Goal: Task Accomplishment & Management: Manage account settings

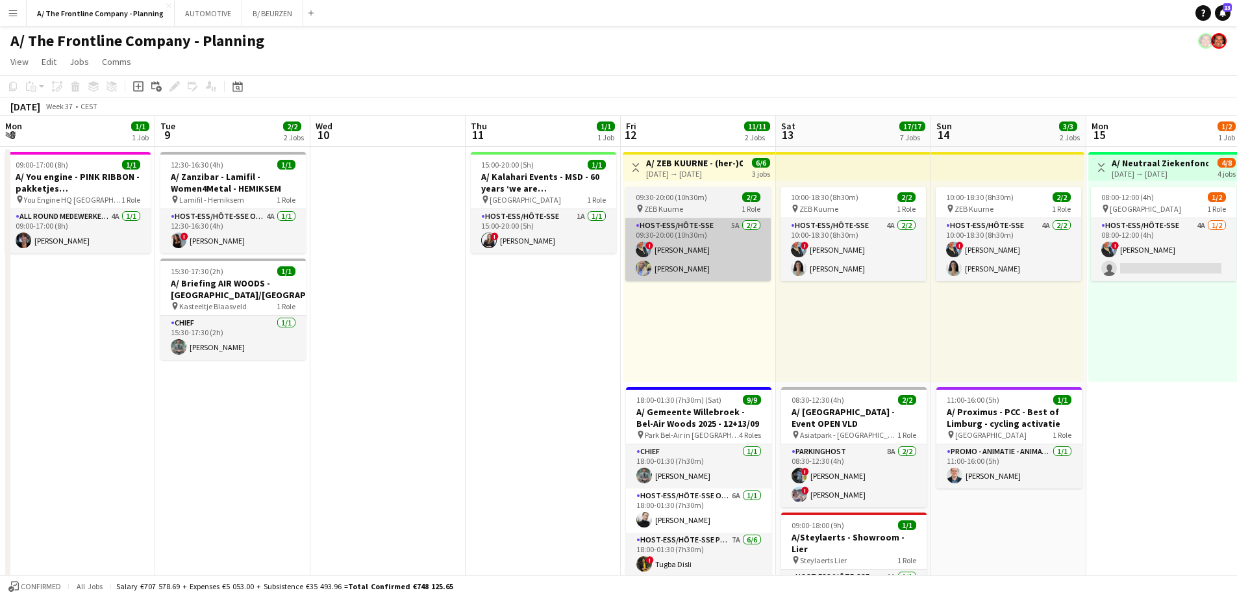
scroll to position [0, 410]
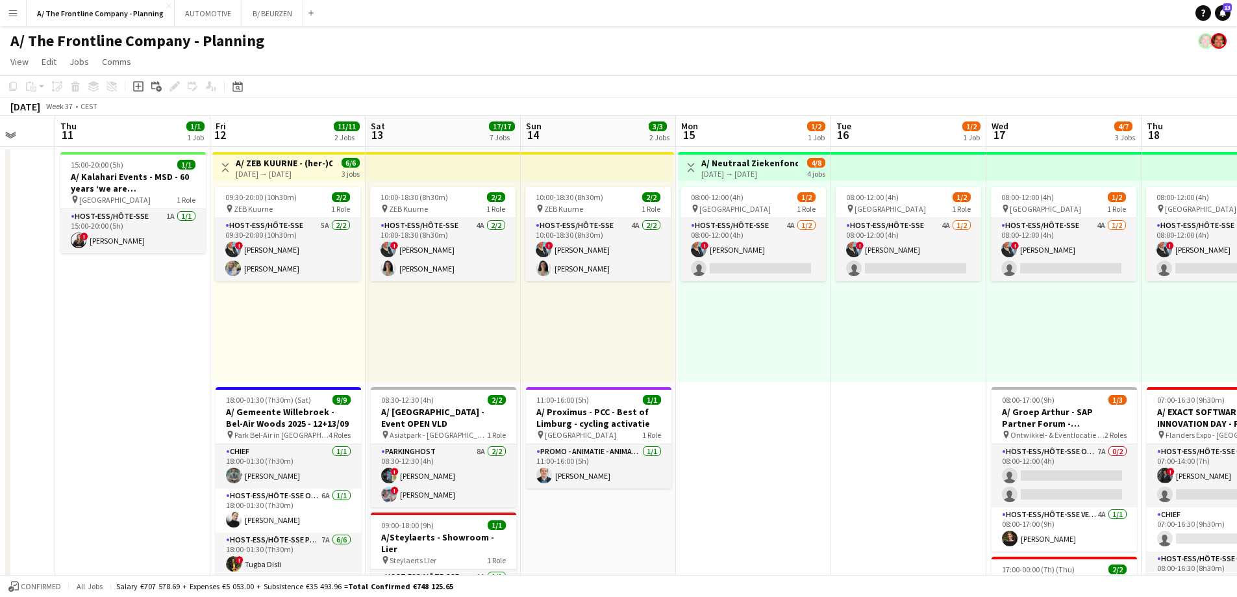
click at [12, 21] on button "Menu" at bounding box center [13, 13] width 26 height 26
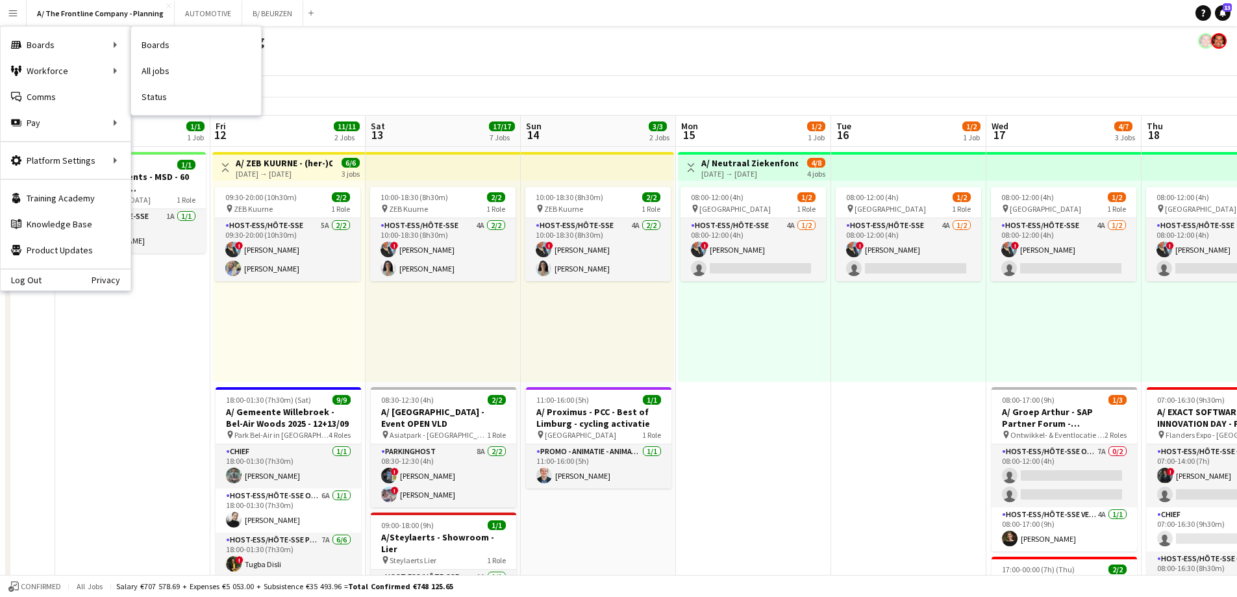
drag, startPoint x: 87, startPoint y: 50, endPoint x: 140, endPoint y: 40, distance: 53.5
click at [92, 48] on div "Boards Boards" at bounding box center [66, 45] width 130 height 26
click at [164, 96] on link "Status" at bounding box center [196, 97] width 130 height 26
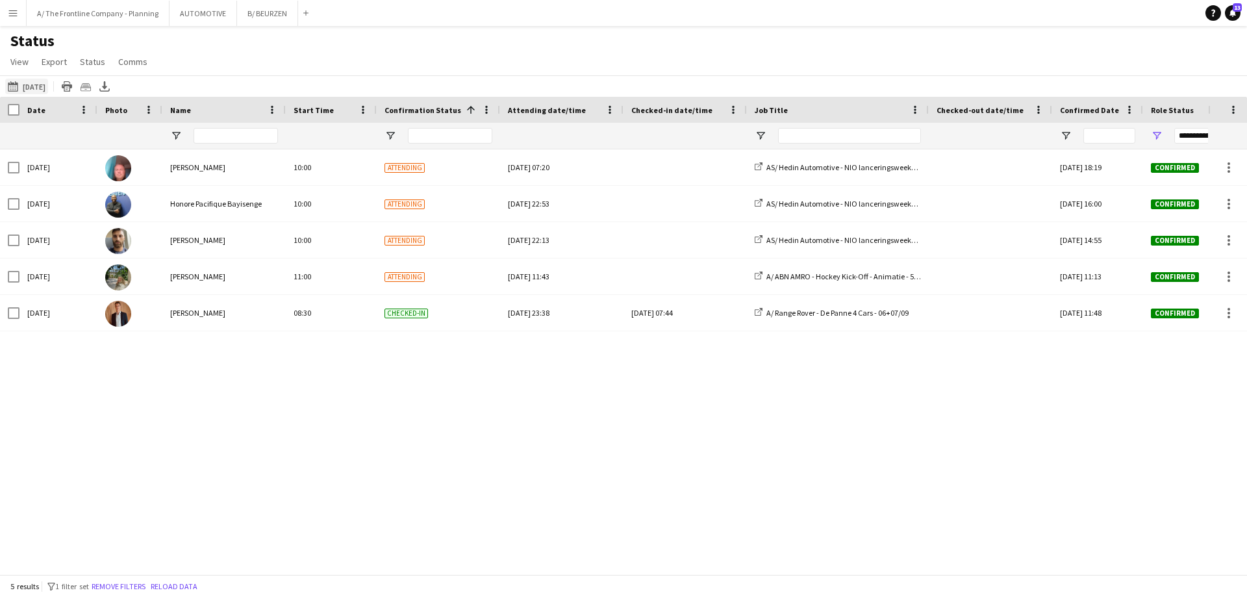
click at [29, 89] on button "Today Today" at bounding box center [26, 87] width 43 height 16
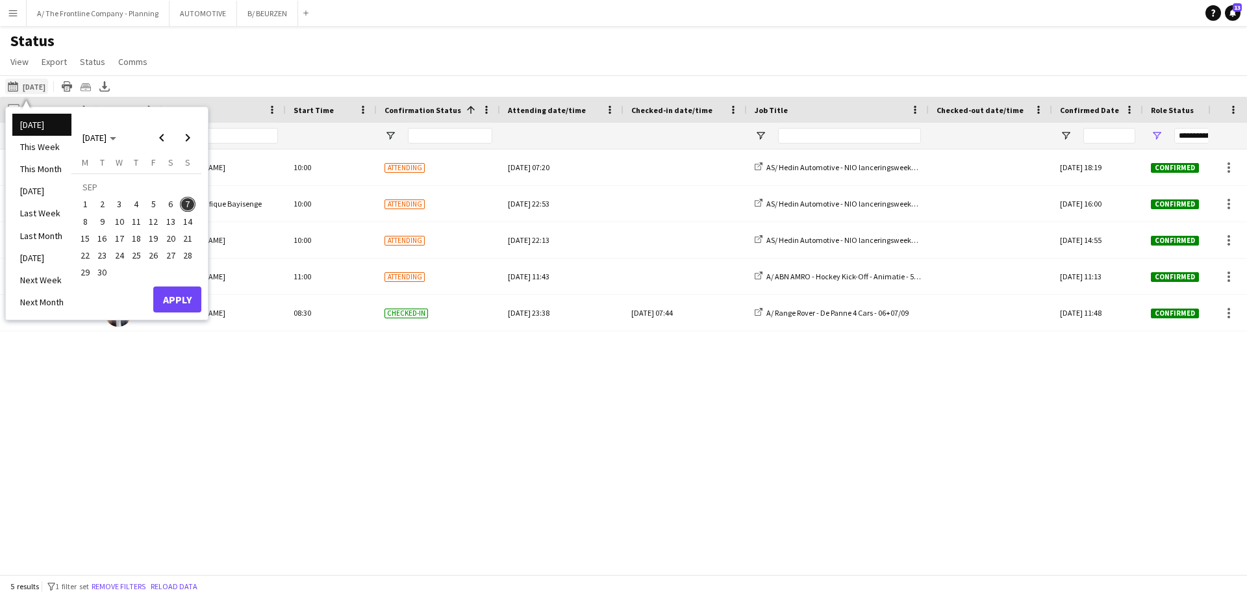
click at [29, 89] on button "Today Today" at bounding box center [26, 87] width 43 height 16
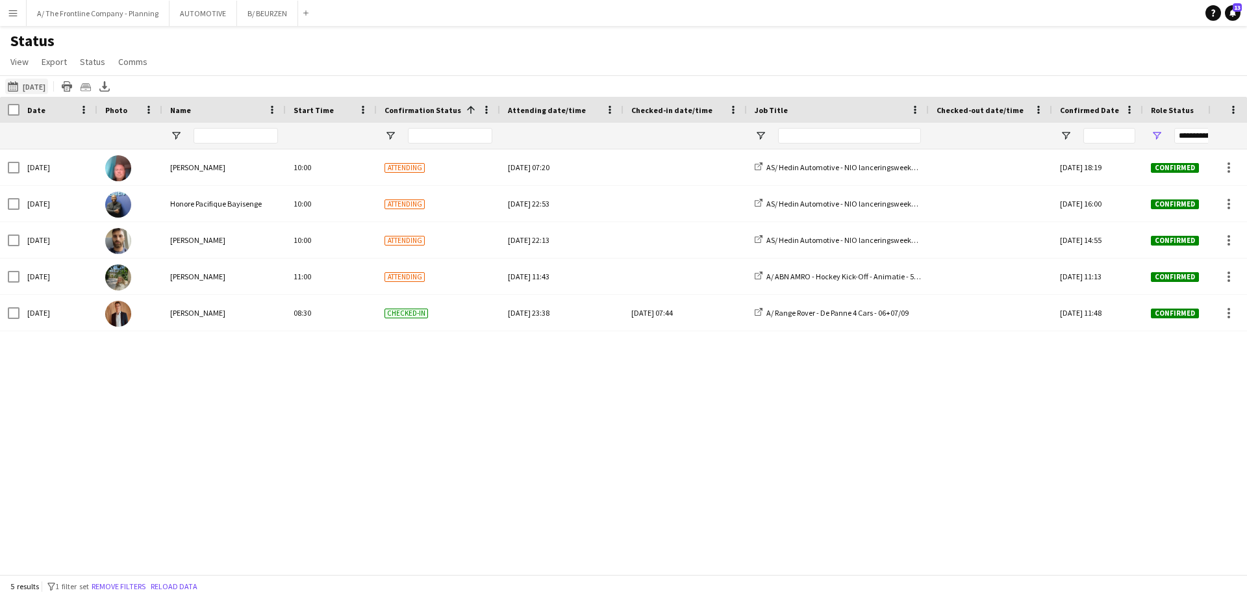
click at [41, 86] on button "Today Today" at bounding box center [26, 87] width 43 height 16
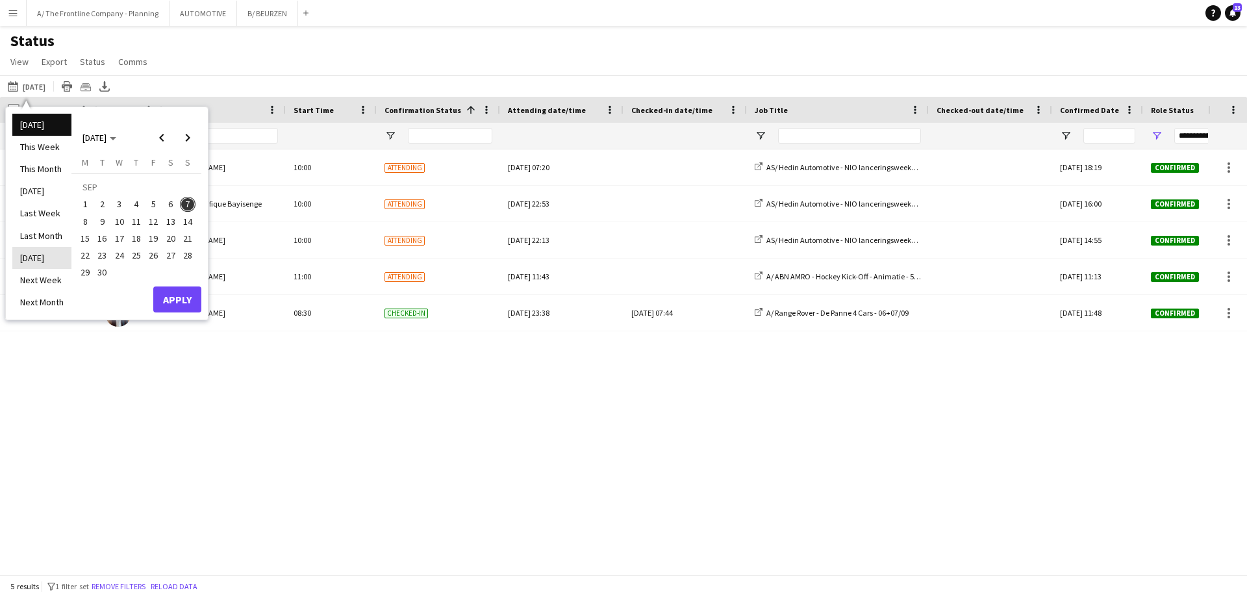
click at [44, 255] on li "Tomorrow" at bounding box center [41, 258] width 59 height 22
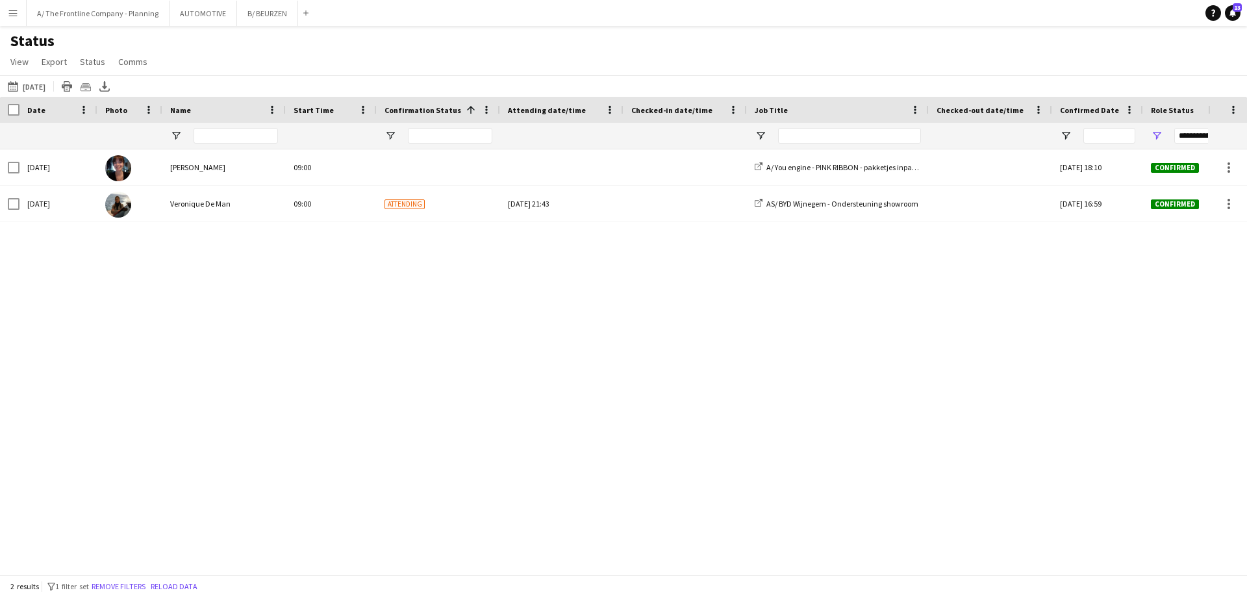
click at [190, 336] on div "Mon, 8 Sep 2025 Kyara Jacobs 09:00 A/ You engine - PINK RIBBON - pakketjes inpa…" at bounding box center [604, 356] width 1208 height 415
click at [240, 355] on div "Mon, 8 Sep 2025 Kyara Jacobs 09:00 A/ You engine - PINK RIBBON - pakketjes inpa…" at bounding box center [604, 356] width 1208 height 415
click at [90, 21] on button "A/ The Frontline Company - Planning Close" at bounding box center [98, 13] width 143 height 25
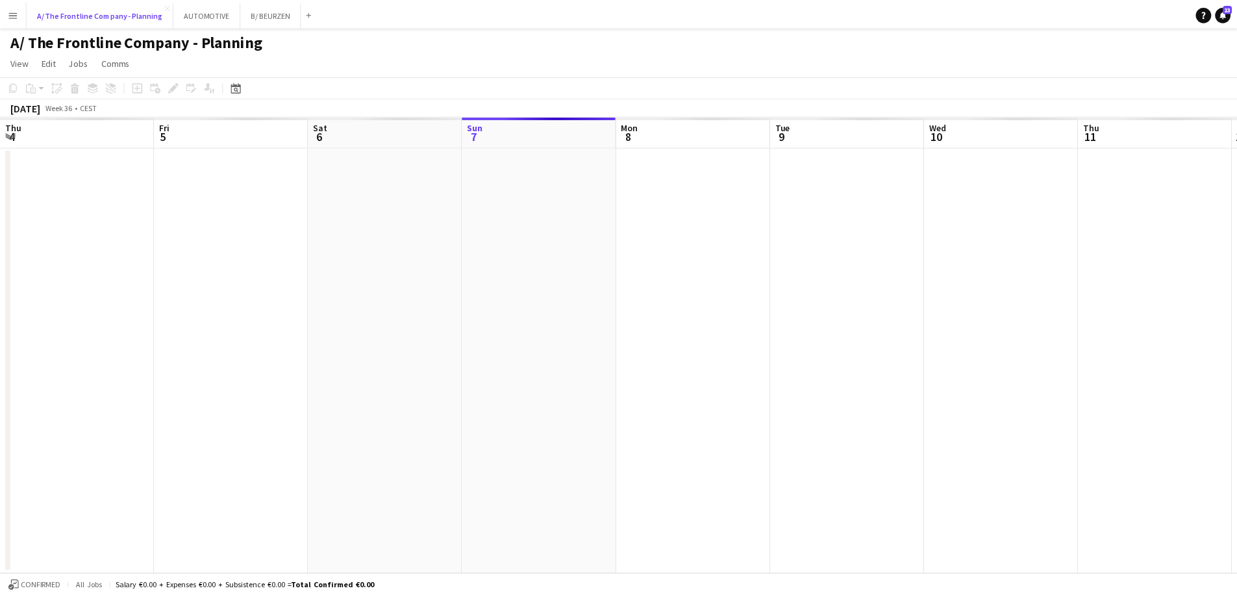
scroll to position [0, 310]
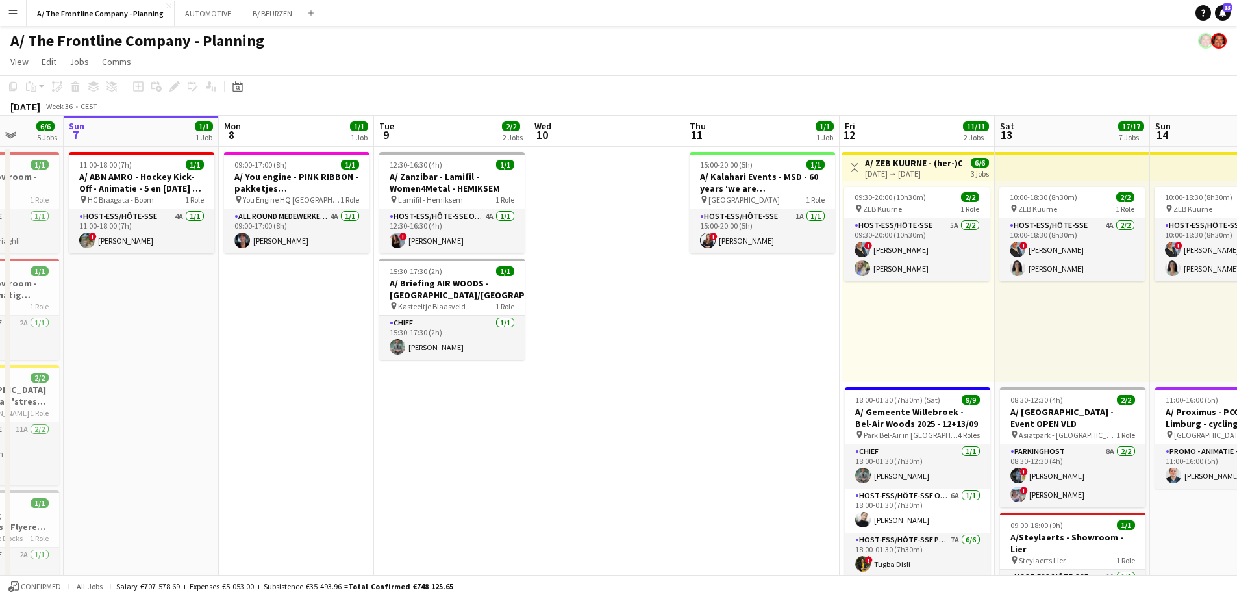
drag, startPoint x: 779, startPoint y: 289, endPoint x: 533, endPoint y: 290, distance: 246.8
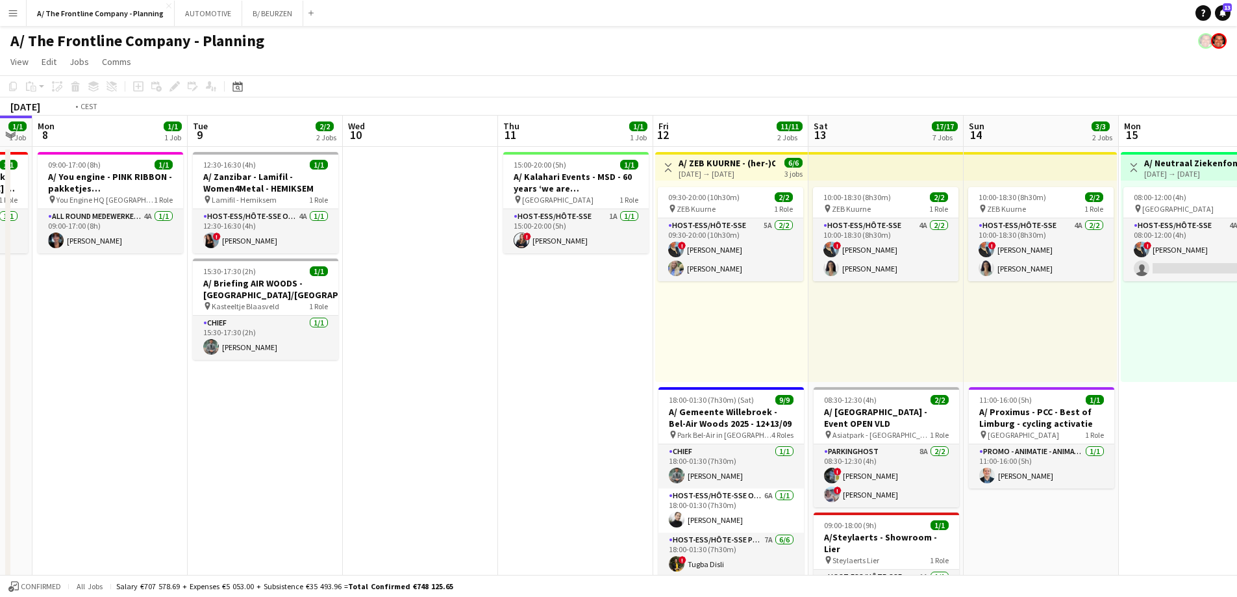
drag, startPoint x: 946, startPoint y: 314, endPoint x: 465, endPoint y: 322, distance: 481.3
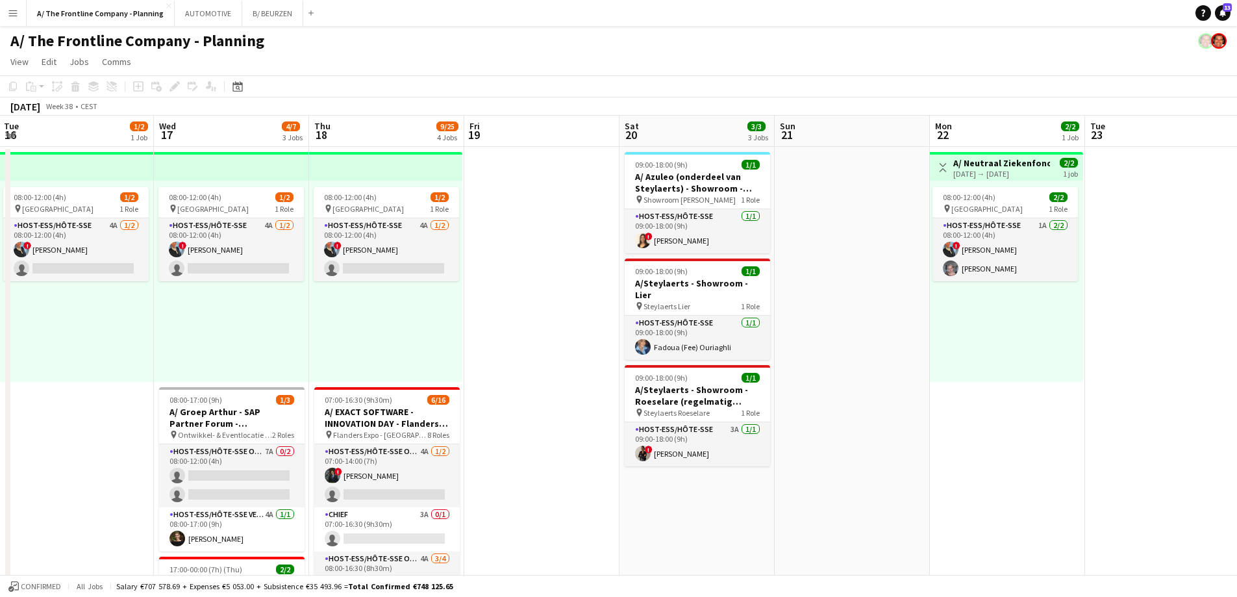
drag, startPoint x: 1018, startPoint y: 348, endPoint x: 350, endPoint y: 342, distance: 667.7
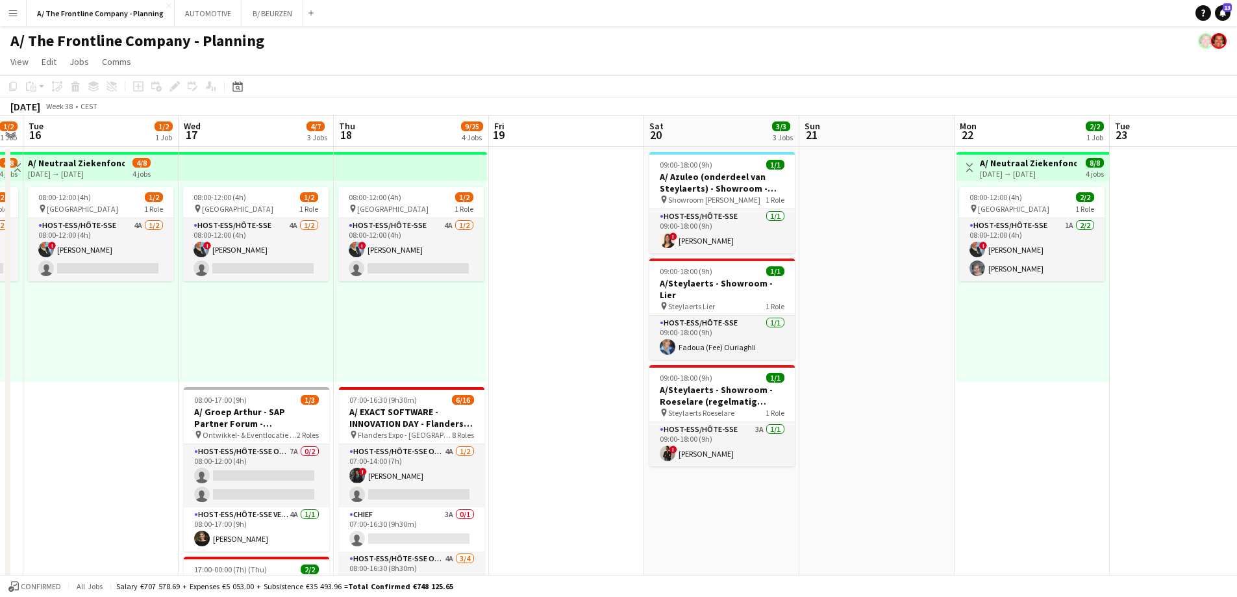
drag, startPoint x: 786, startPoint y: 351, endPoint x: 277, endPoint y: 338, distance: 508.7
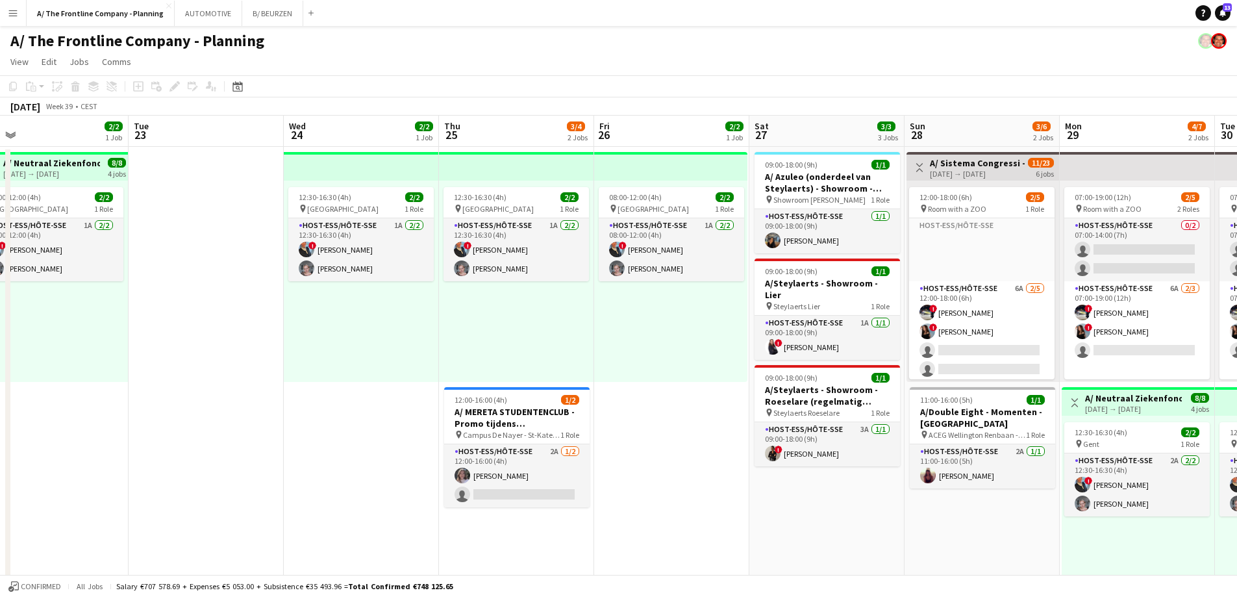
drag, startPoint x: 791, startPoint y: 361, endPoint x: 359, endPoint y: 357, distance: 432.6
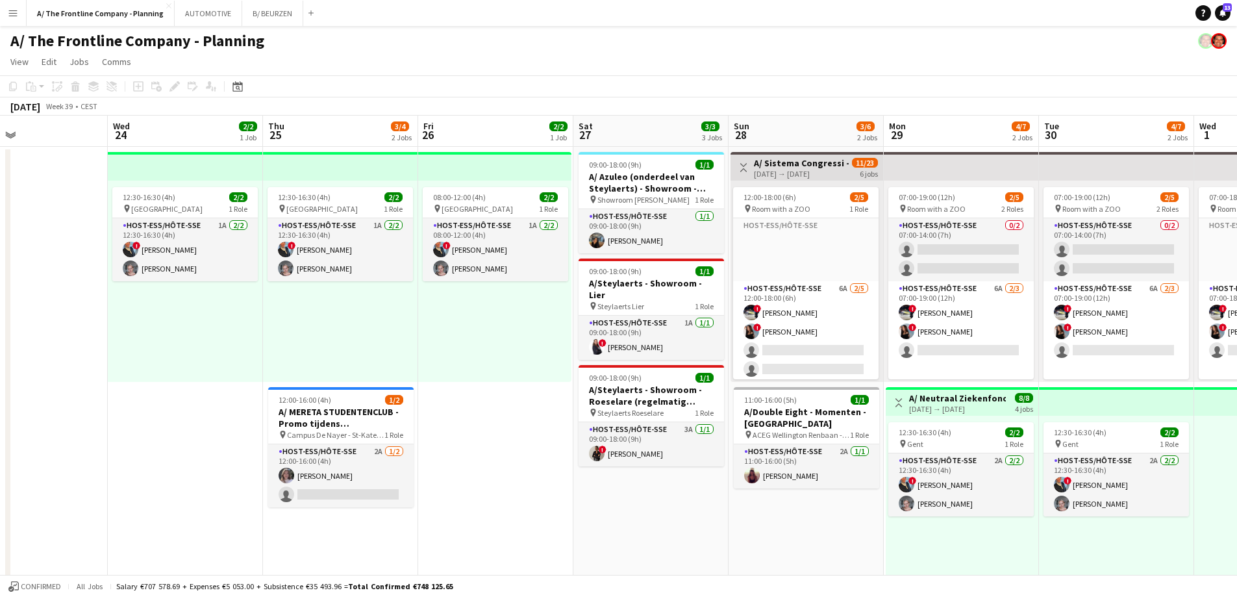
drag, startPoint x: 737, startPoint y: 370, endPoint x: 229, endPoint y: 342, distance: 509.3
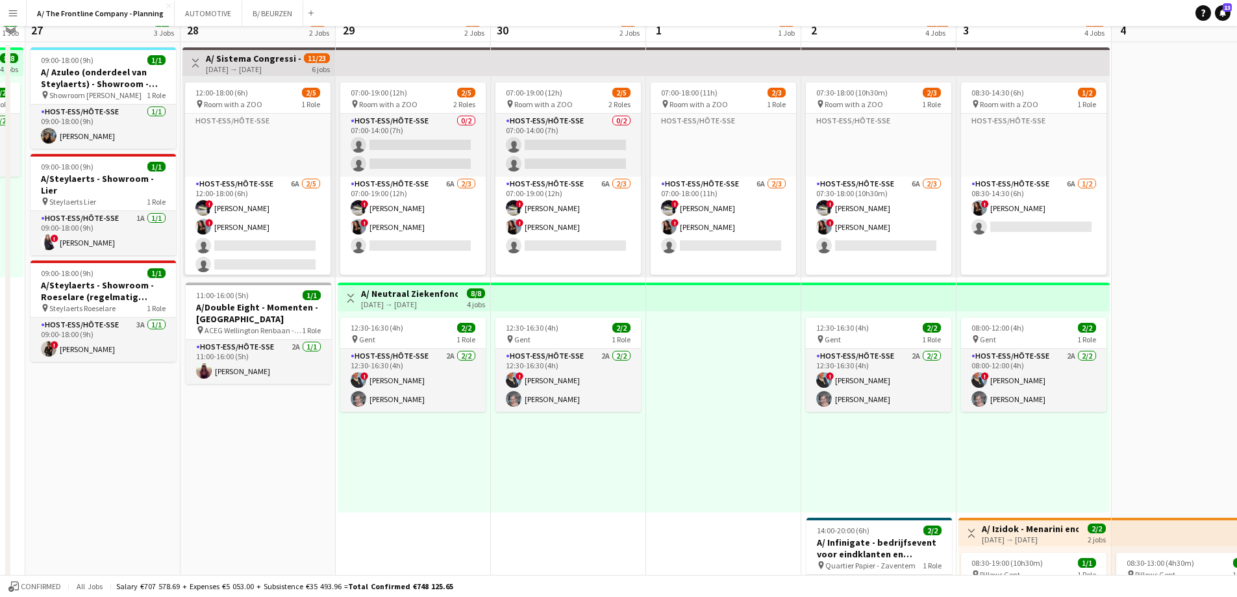
scroll to position [390, 0]
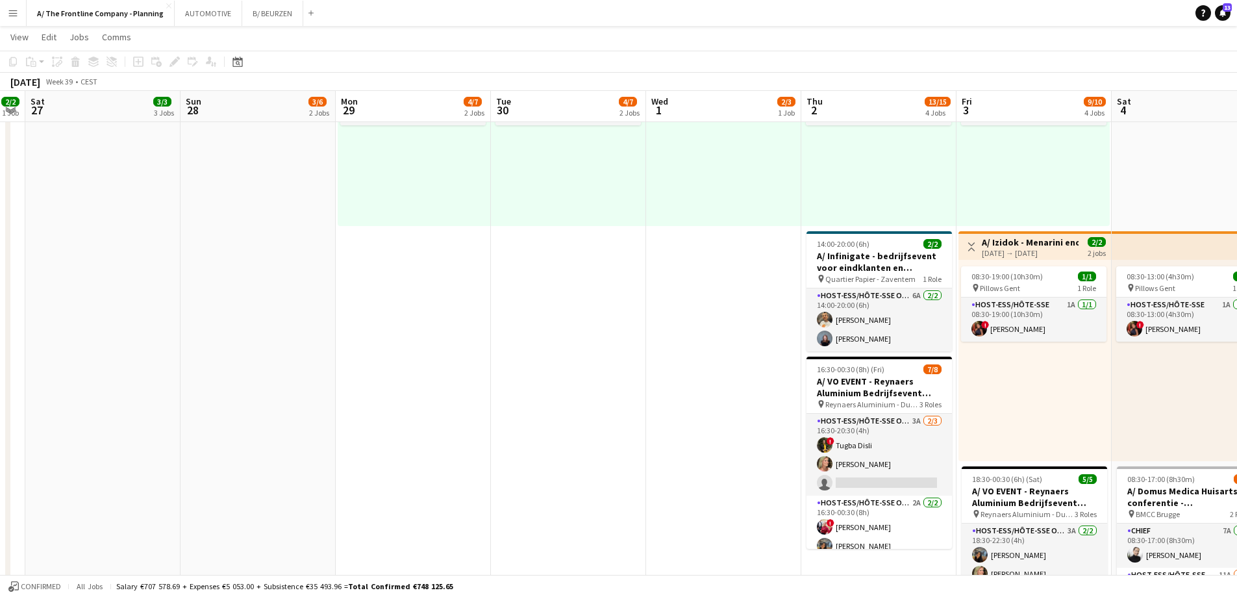
click at [696, 362] on app-date-cell "07:00-18:00 (11h) 2/3 pin Room with a ZOO 1 Role Host-ess/Hôte-sse Click to add…" at bounding box center [723, 263] width 155 height 1015
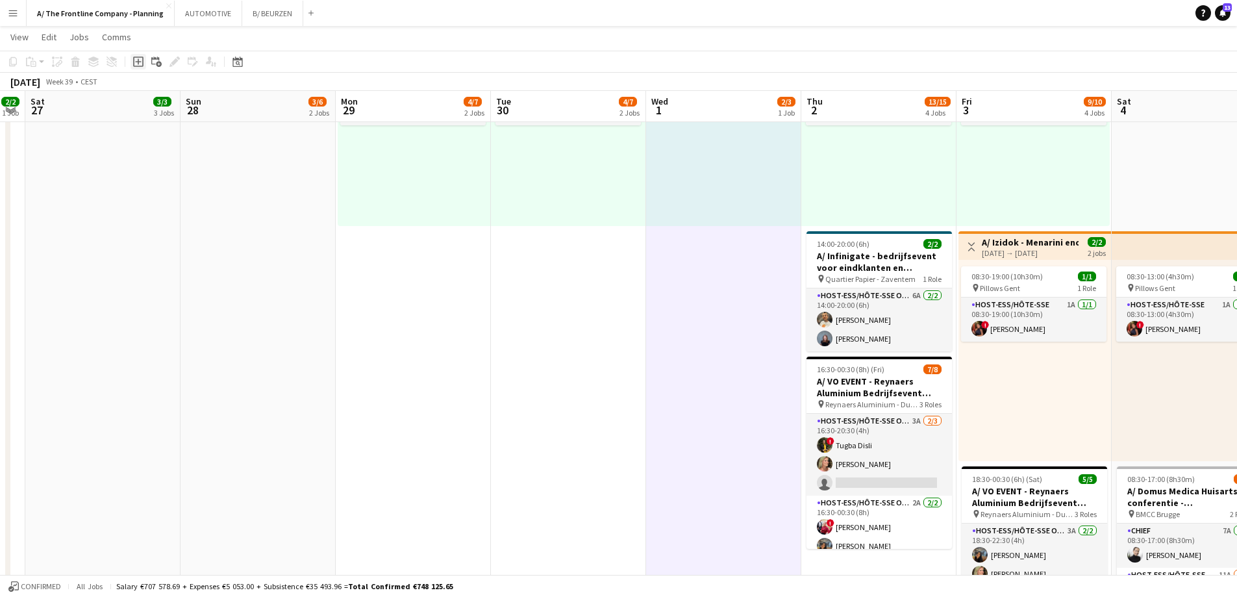
click at [140, 62] on icon at bounding box center [138, 61] width 6 height 6
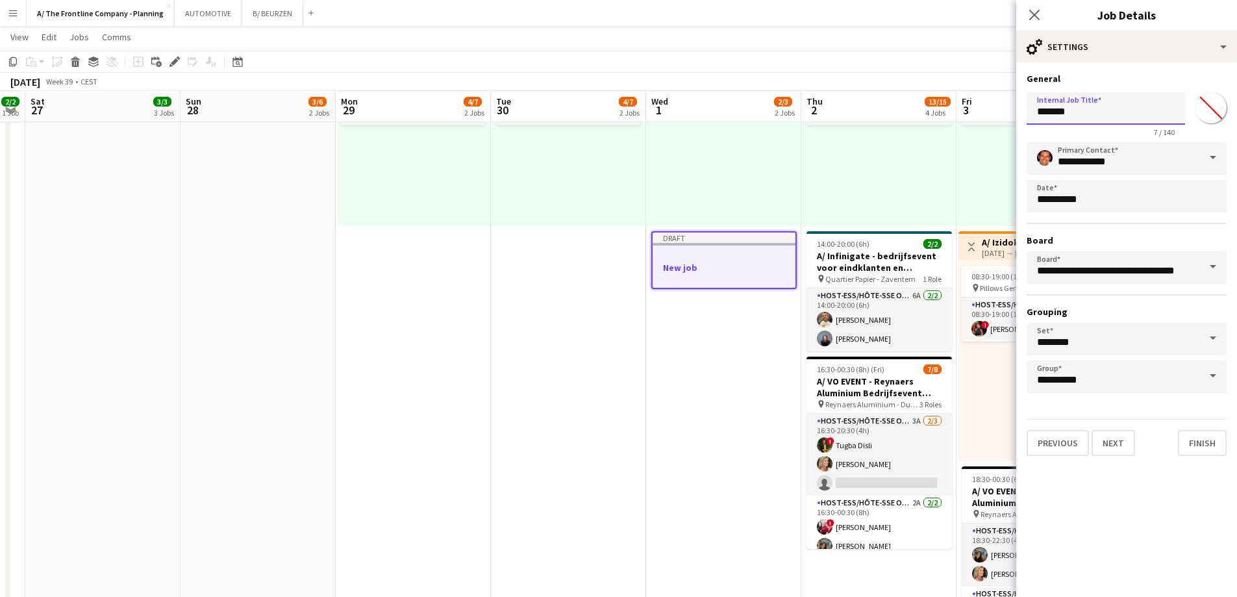
drag, startPoint x: 1098, startPoint y: 100, endPoint x: 987, endPoint y: 111, distance: 112.3
click at [987, 111] on body "Menu Boards Boards Boards All jobs Status Workforce Workforce My Workforce Recr…" at bounding box center [618, 261] width 1237 height 1302
paste input "**********"
type input "**********"
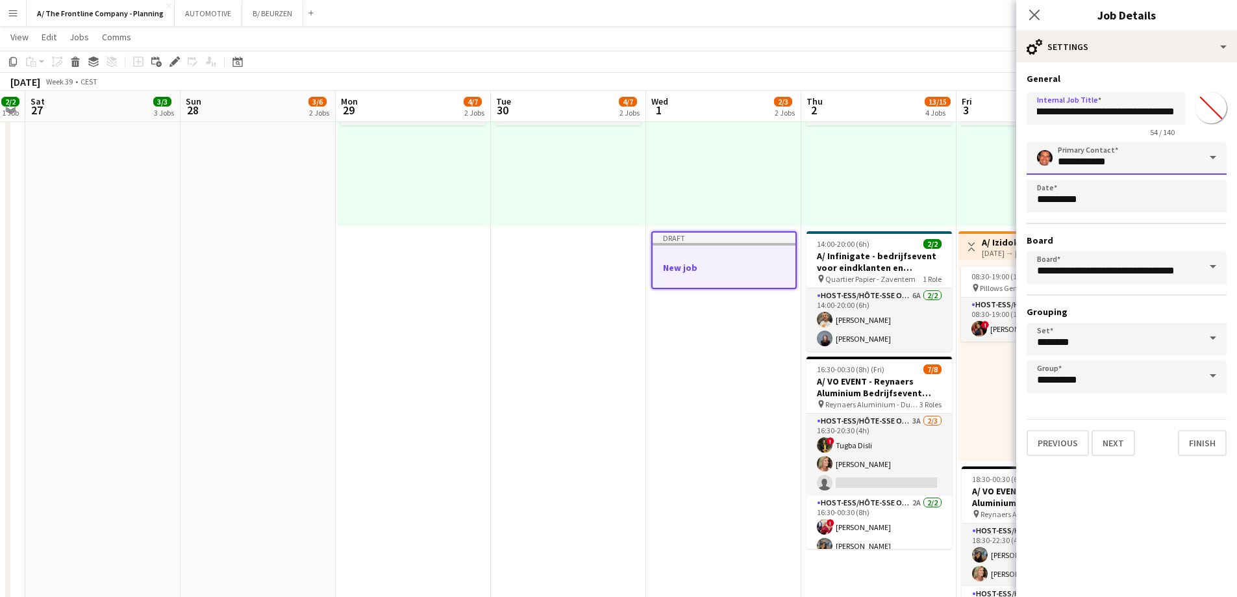
scroll to position [0, 0]
click at [1128, 170] on input "**********" at bounding box center [1127, 158] width 200 height 32
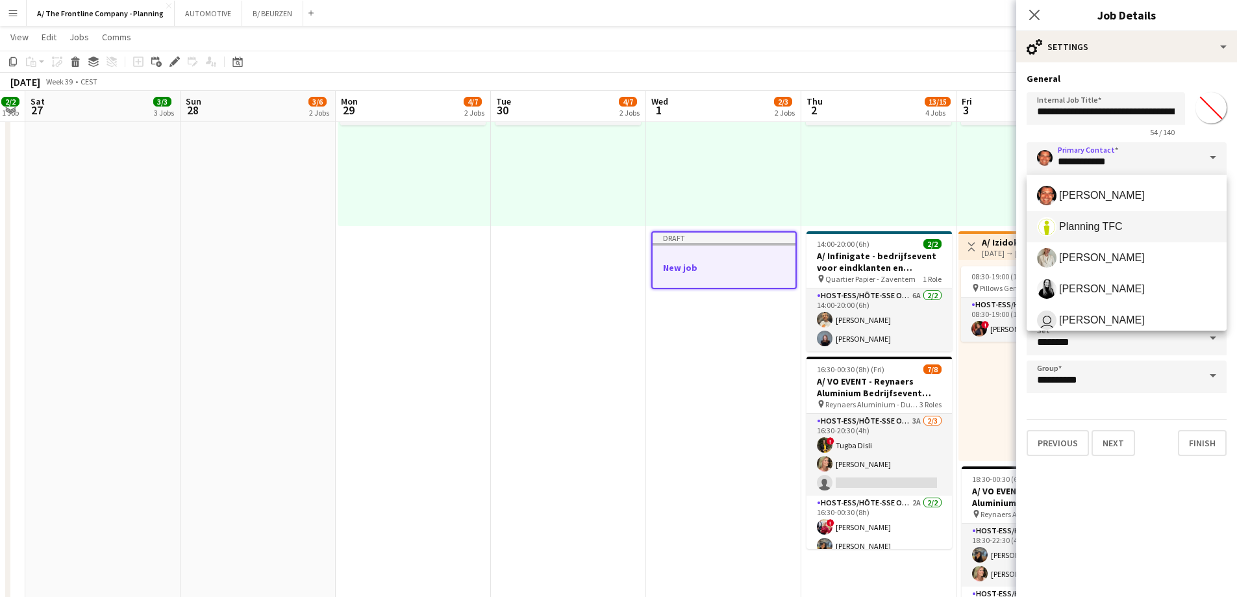
click at [1096, 217] on span "Planning TFC" at bounding box center [1126, 226] width 179 height 19
type input "**********"
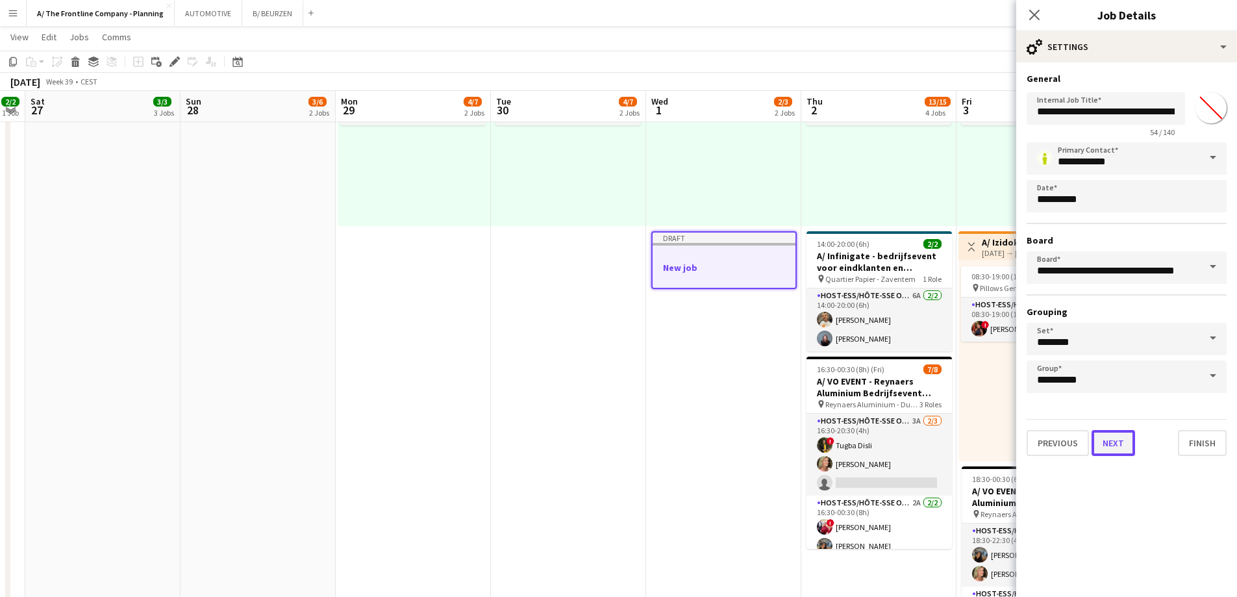
click at [1107, 446] on button "Next" at bounding box center [1114, 443] width 44 height 26
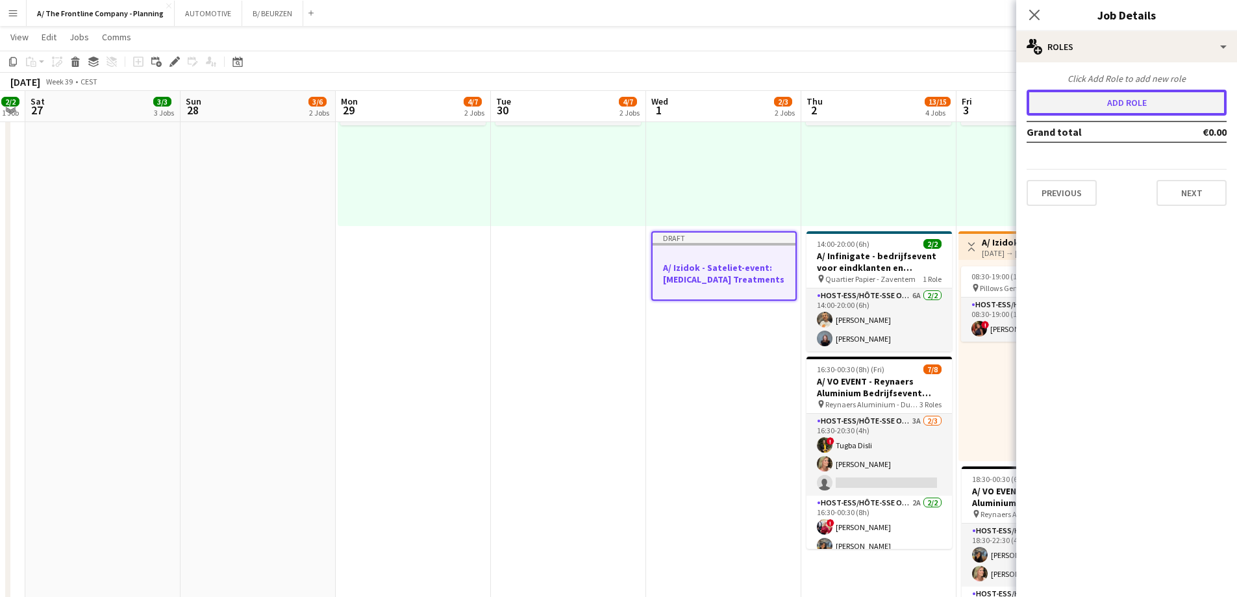
click at [1133, 112] on button "Add role" at bounding box center [1127, 103] width 200 height 26
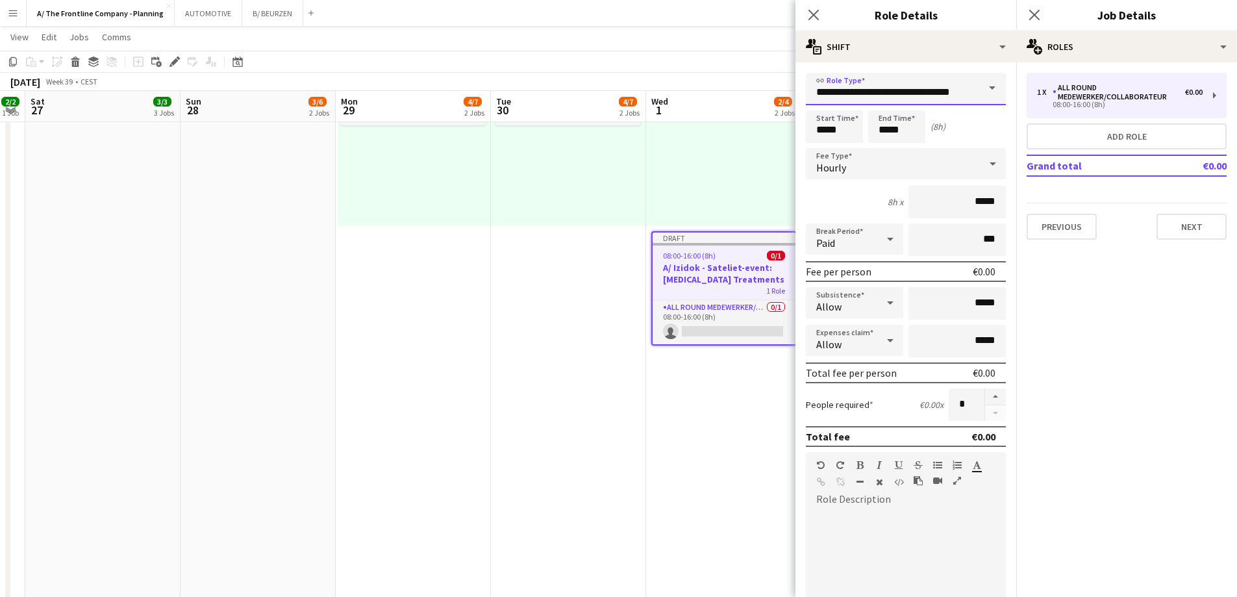
click at [885, 95] on input "**********" at bounding box center [906, 89] width 200 height 32
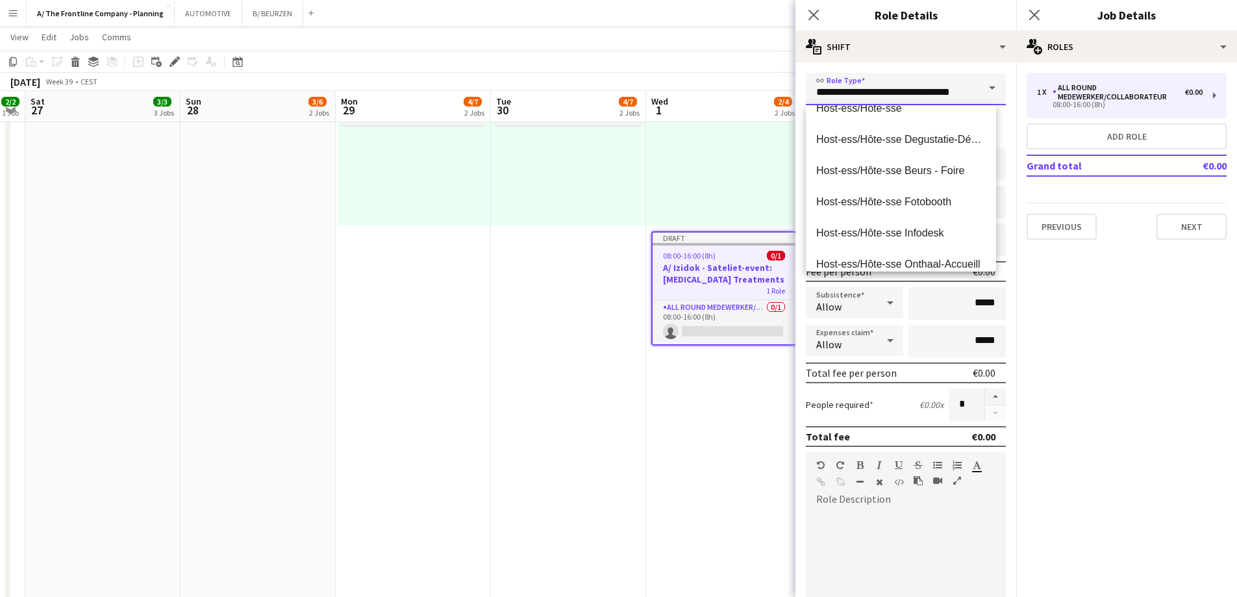
scroll to position [455, 0]
click at [857, 114] on mat-option "Host-ess/Hôte-sse" at bounding box center [901, 107] width 190 height 31
type input "**********"
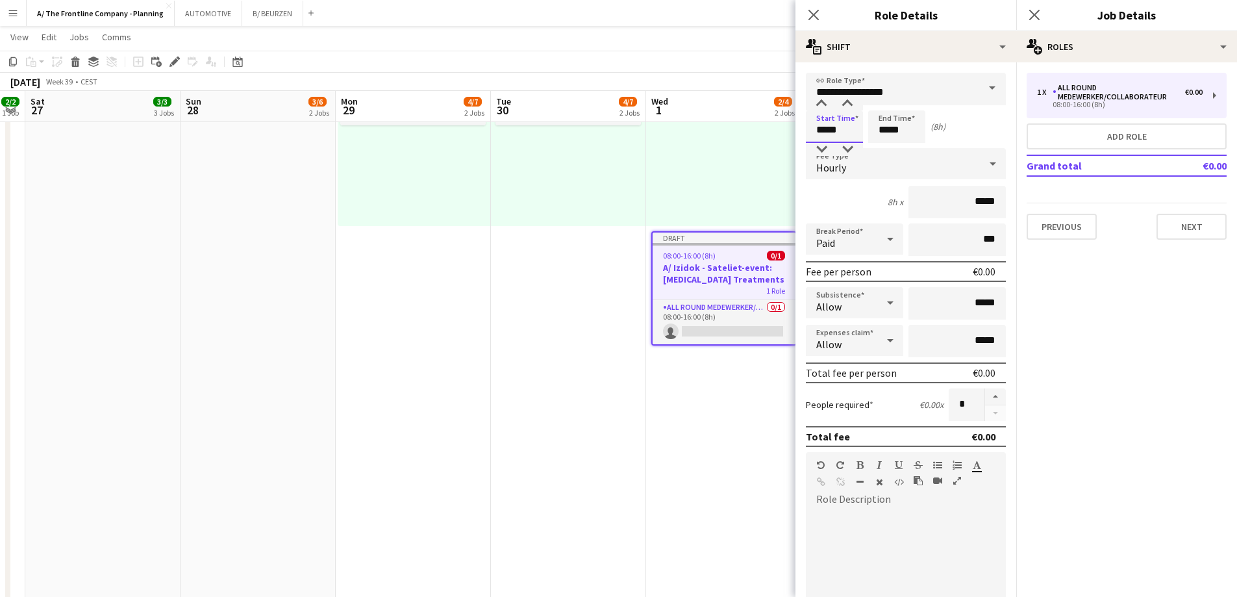
click at [823, 124] on input "*****" at bounding box center [834, 126] width 57 height 32
click at [824, 101] on div at bounding box center [822, 103] width 26 height 13
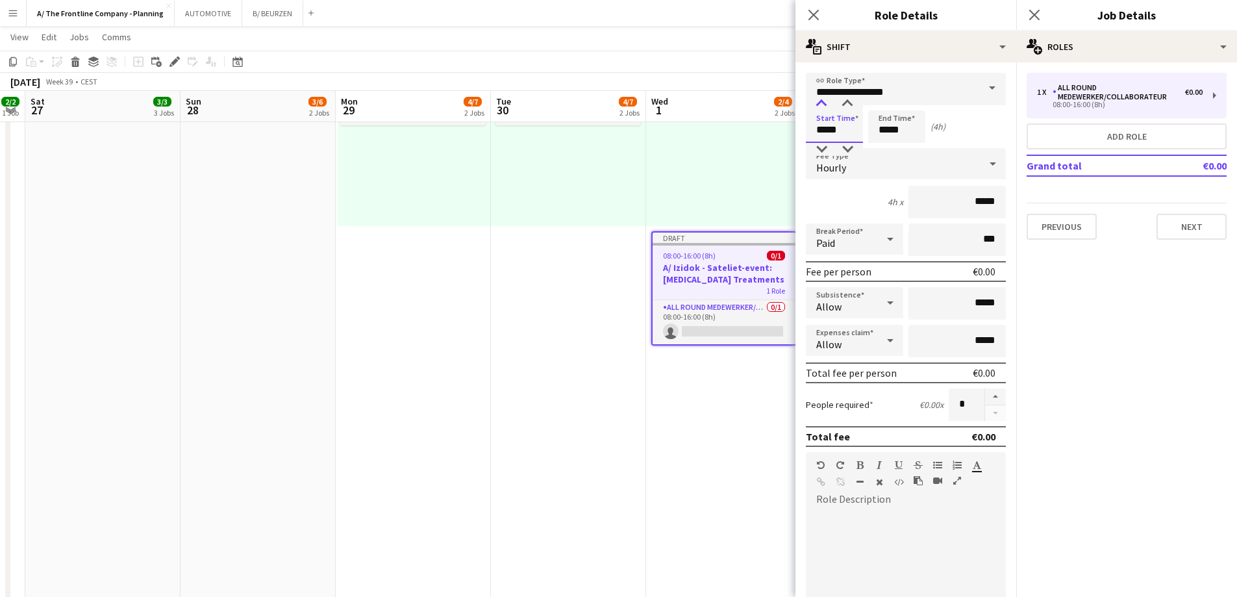
click at [824, 101] on div at bounding box center [822, 103] width 26 height 13
type input "*****"
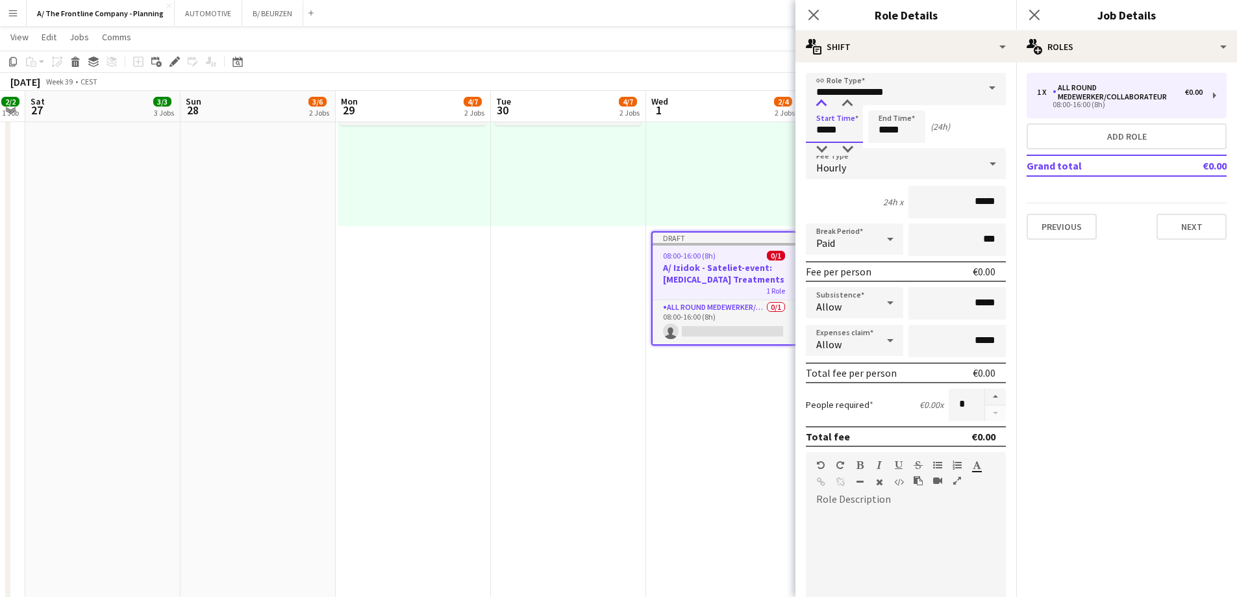
click at [824, 101] on div at bounding box center [822, 103] width 26 height 13
click at [883, 123] on input "*****" at bounding box center [896, 126] width 57 height 32
click at [886, 105] on div at bounding box center [884, 103] width 26 height 13
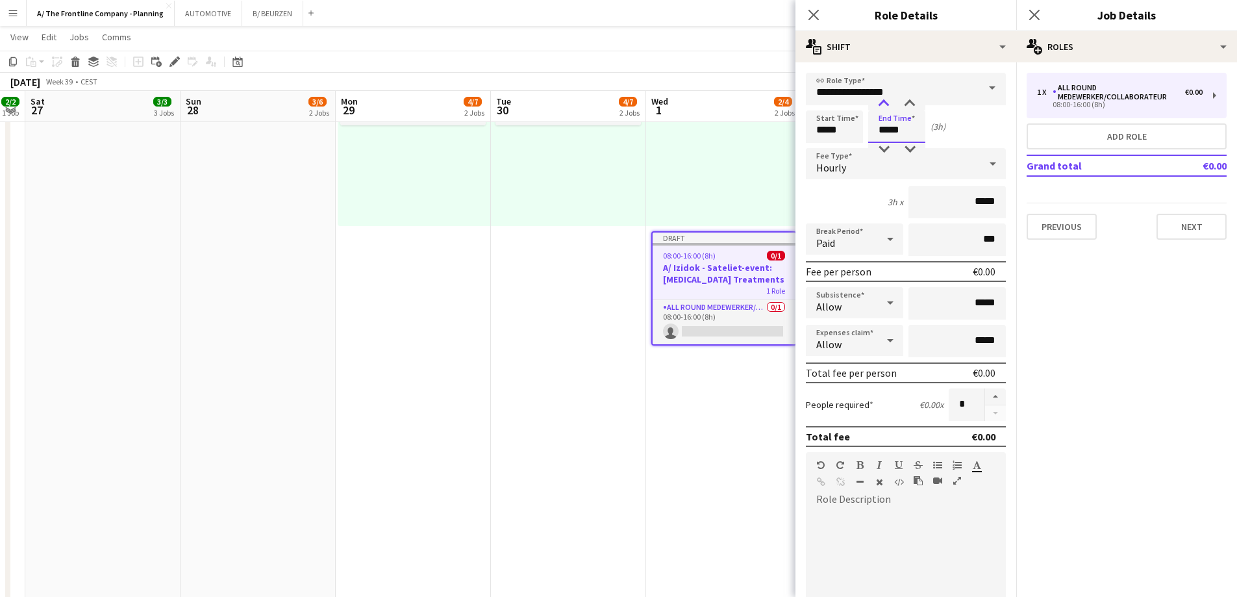
click at [886, 105] on div at bounding box center [884, 103] width 26 height 13
click at [907, 145] on div at bounding box center [910, 149] width 26 height 13
type input "*****"
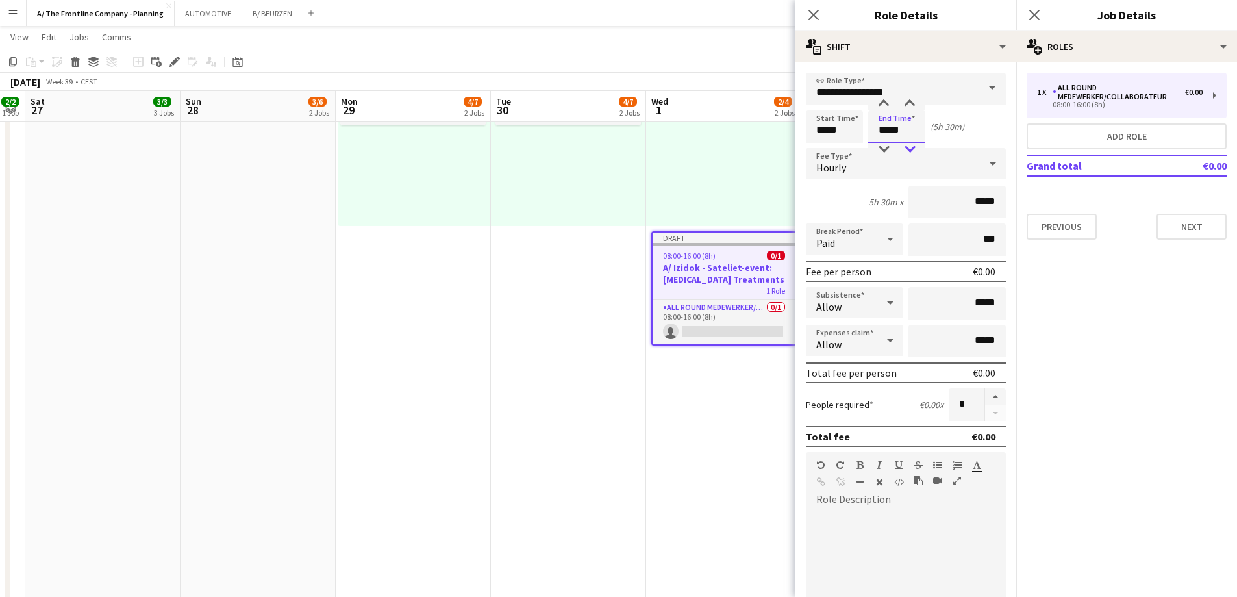
click at [907, 145] on div at bounding box center [910, 149] width 26 height 13
click at [915, 529] on div at bounding box center [906, 588] width 200 height 156
click at [914, 525] on div at bounding box center [906, 588] width 200 height 156
click at [908, 538] on div at bounding box center [906, 588] width 200 height 156
click at [875, 579] on div "**********" at bounding box center [901, 588] width 190 height 156
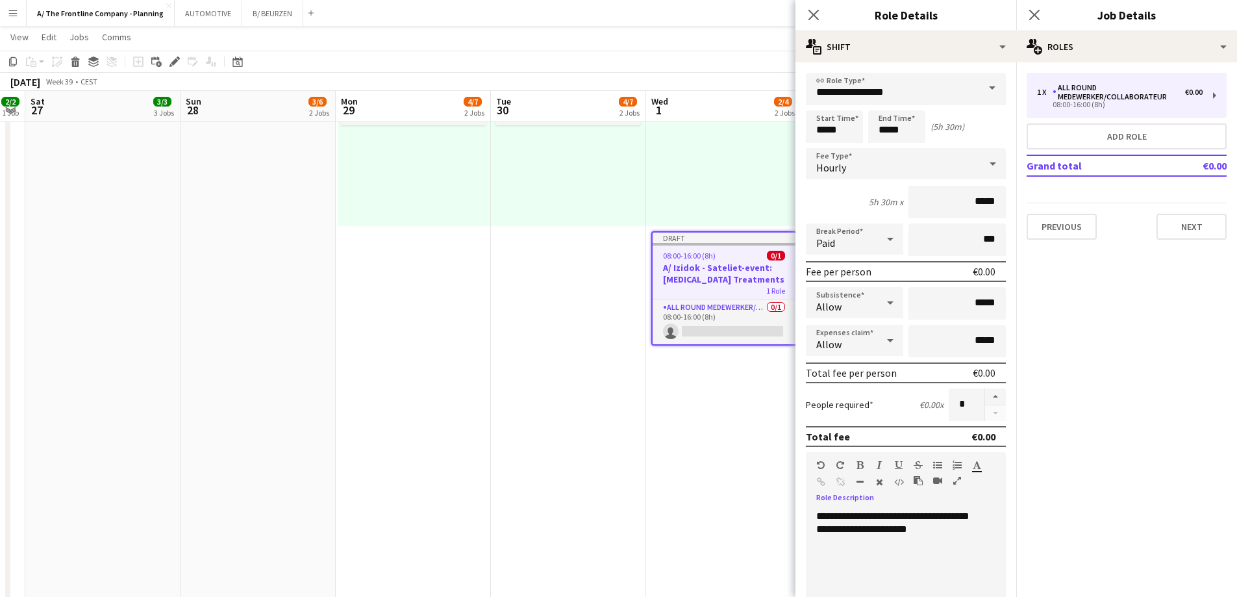
scroll to position [17, 0]
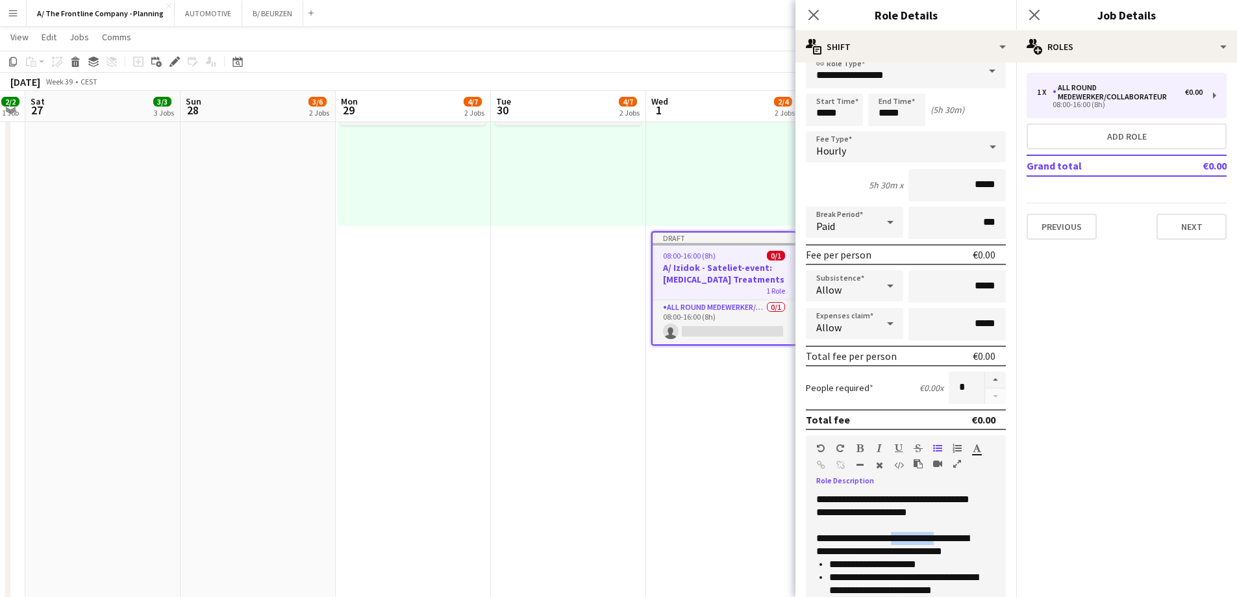
drag, startPoint x: 903, startPoint y: 538, endPoint x: 945, endPoint y: 540, distance: 41.6
click at [945, 540] on p "**********" at bounding box center [901, 545] width 170 height 26
click at [846, 529] on div at bounding box center [901, 525] width 170 height 13
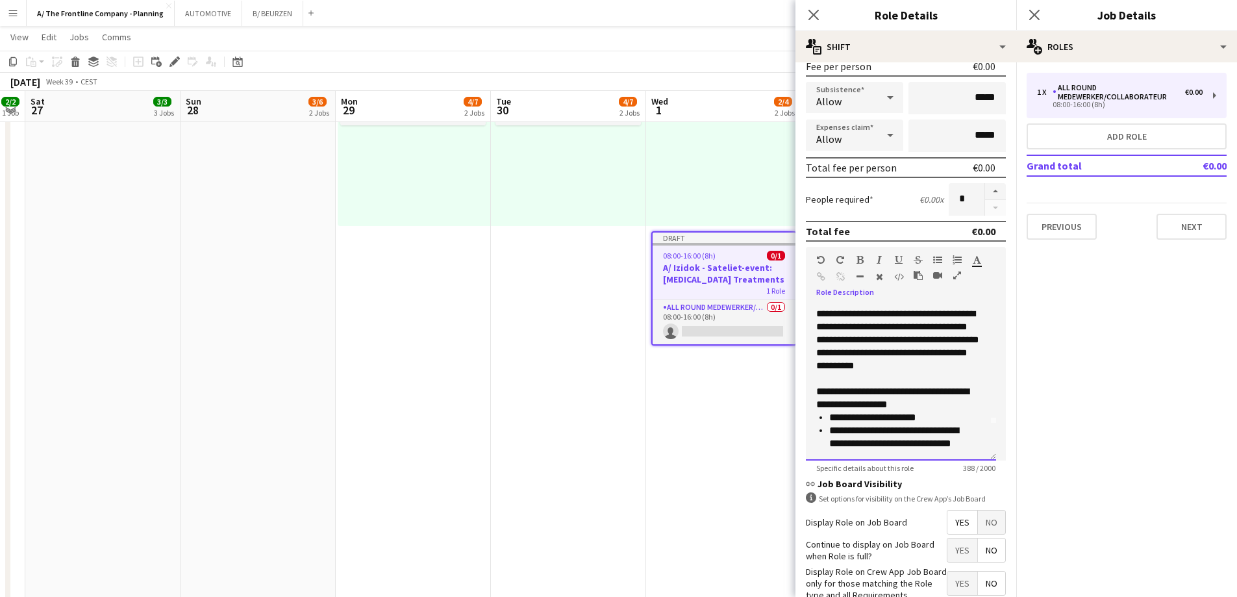
scroll to position [227, 0]
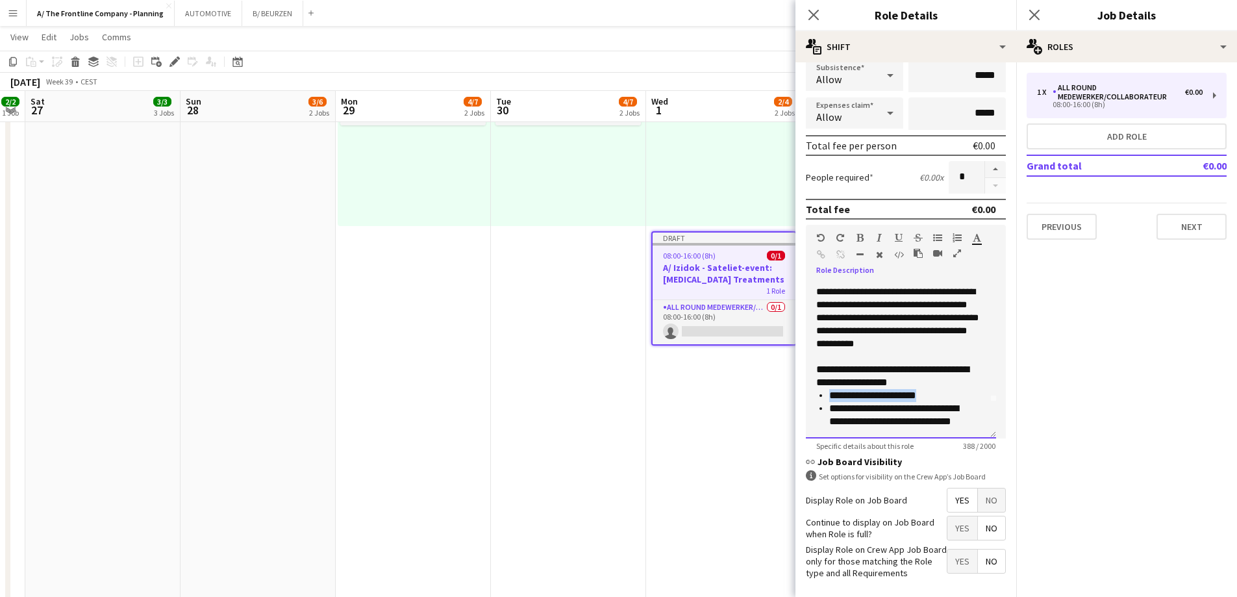
drag, startPoint x: 933, startPoint y: 394, endPoint x: 830, endPoint y: 400, distance: 103.4
click at [830, 400] on li "**********" at bounding box center [902, 395] width 147 height 13
copy li "**********"
click at [952, 397] on li "**********" at bounding box center [902, 395] width 147 height 13
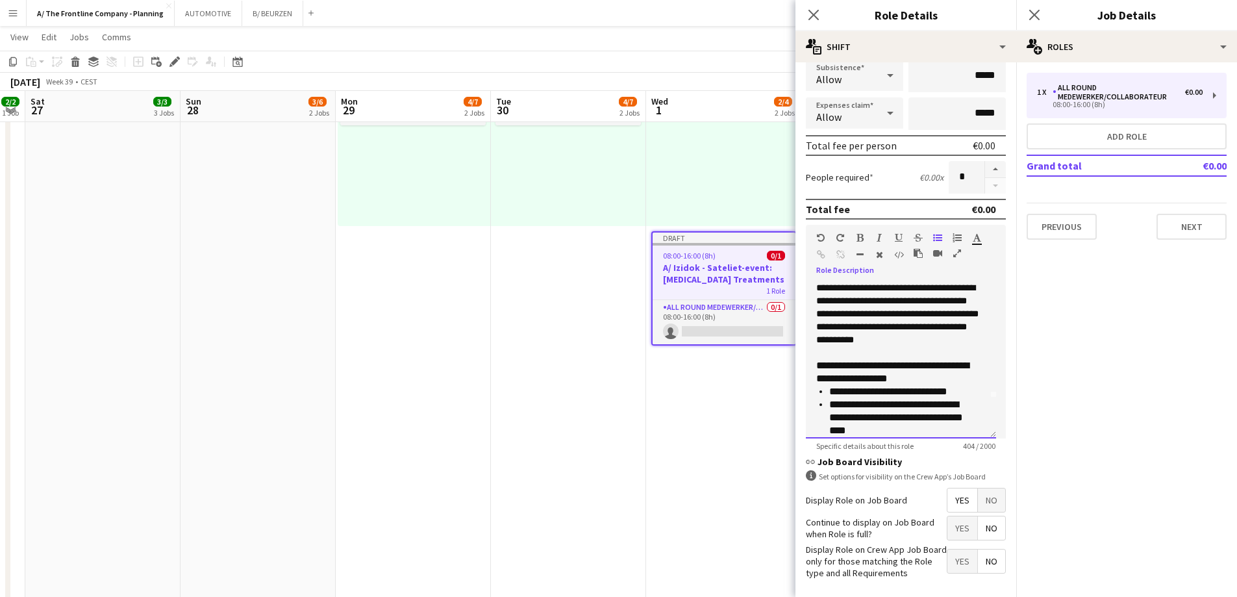
scroll to position [44, 0]
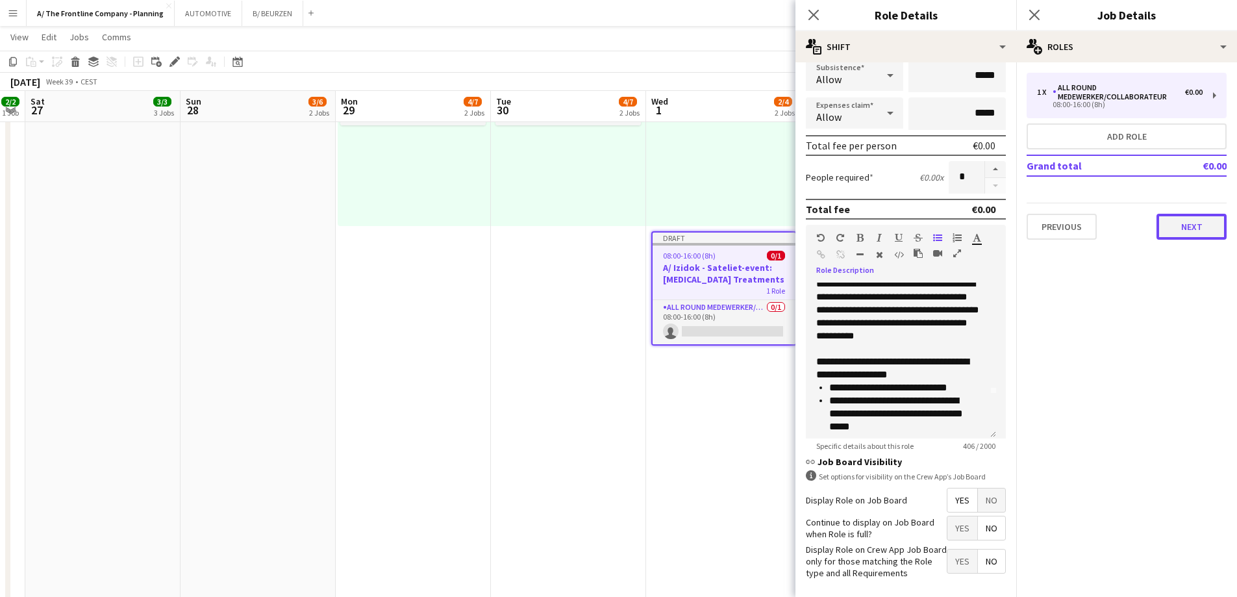
click at [1203, 232] on button "Next" at bounding box center [1192, 227] width 70 height 26
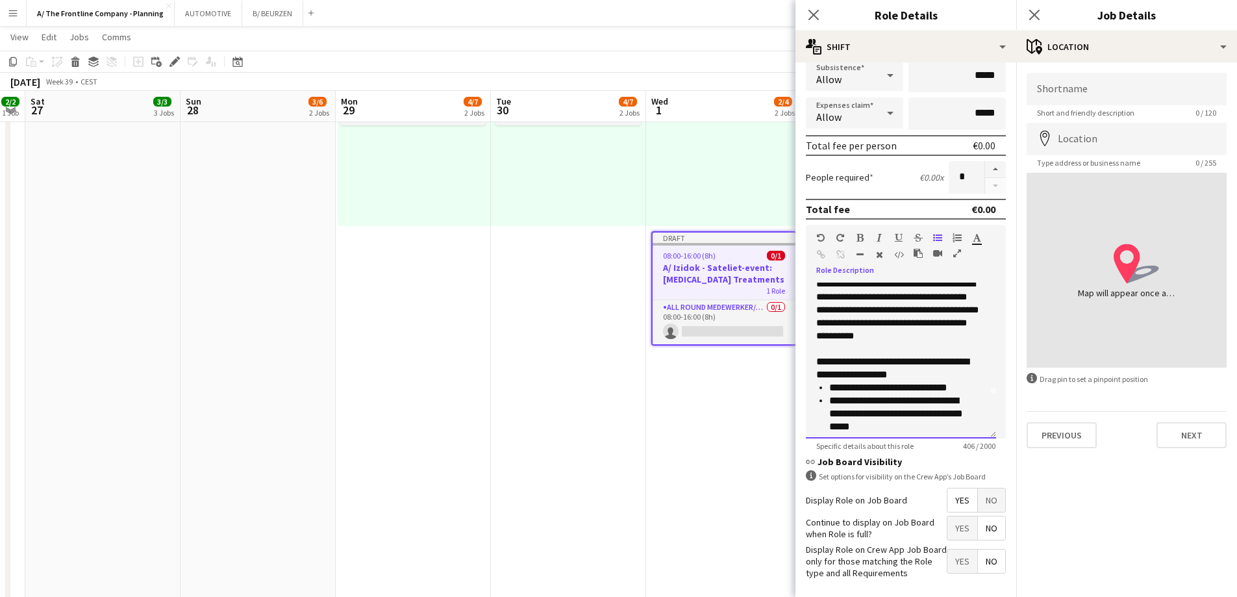
click at [852, 389] on li "**********" at bounding box center [902, 387] width 147 height 13
drag, startPoint x: 852, startPoint y: 389, endPoint x: 913, endPoint y: 387, distance: 60.4
click at [913, 387] on li "**********" at bounding box center [902, 387] width 147 height 13
copy li "**********"
click at [1059, 99] on input "Shortname" at bounding box center [1127, 89] width 200 height 32
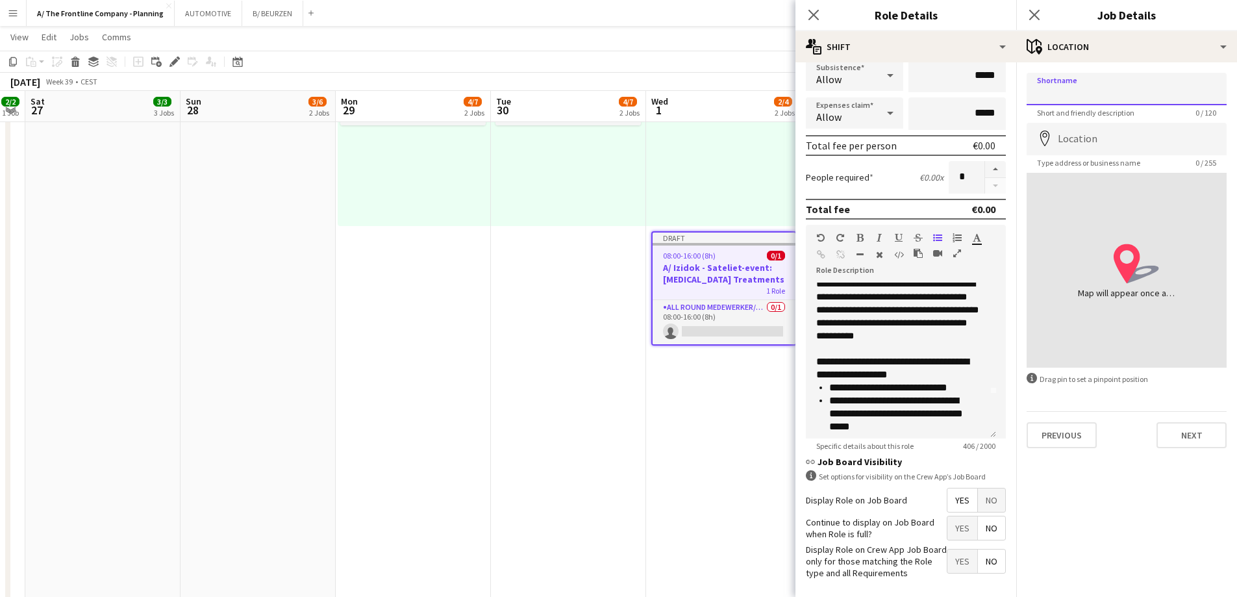
paste input "**********"
type input "**********"
click at [1077, 143] on input "Location" at bounding box center [1127, 139] width 200 height 32
paste input "**********"
type input "**********"
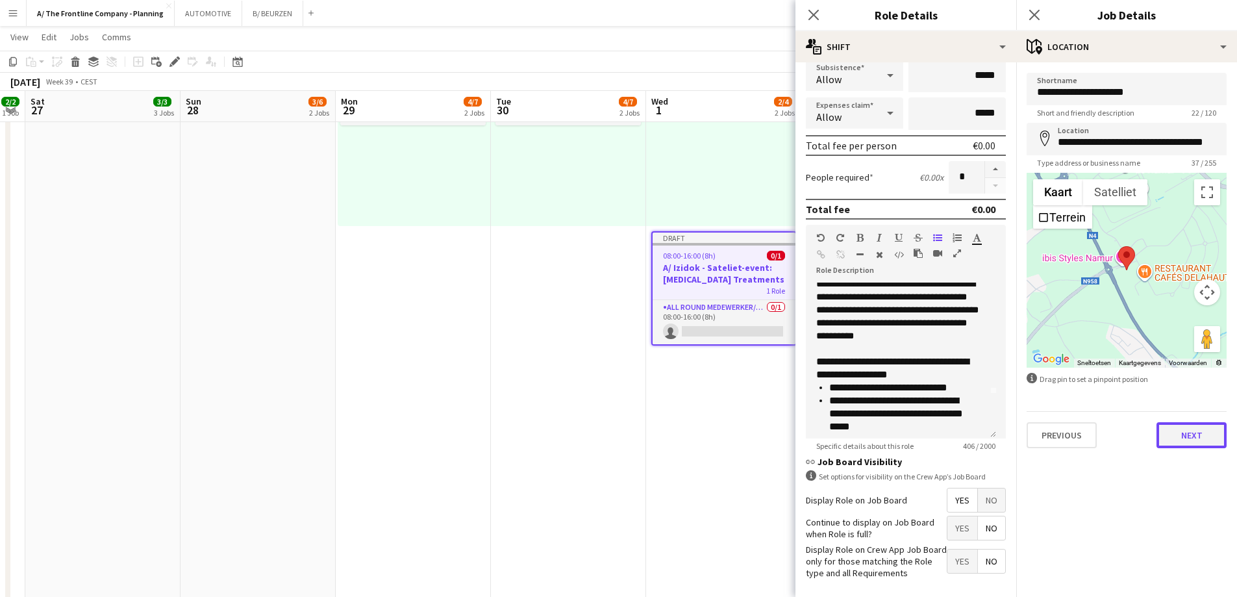
click at [1177, 431] on button "Next" at bounding box center [1192, 435] width 70 height 26
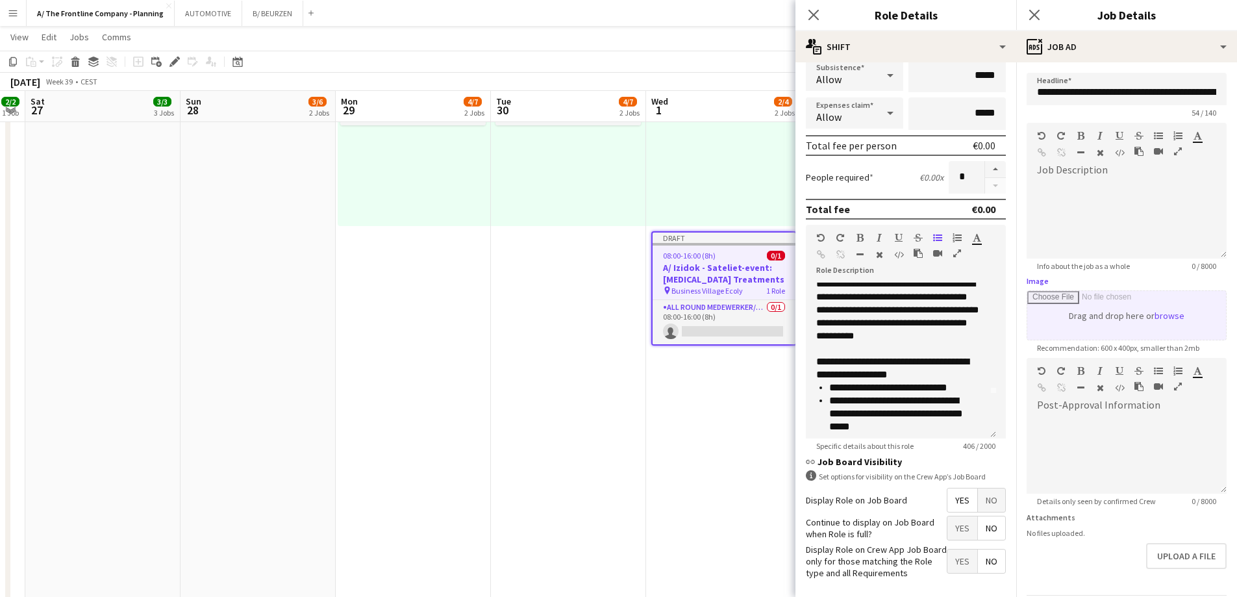
click at [1136, 321] on input "Image" at bounding box center [1126, 315] width 199 height 49
type input "**********"
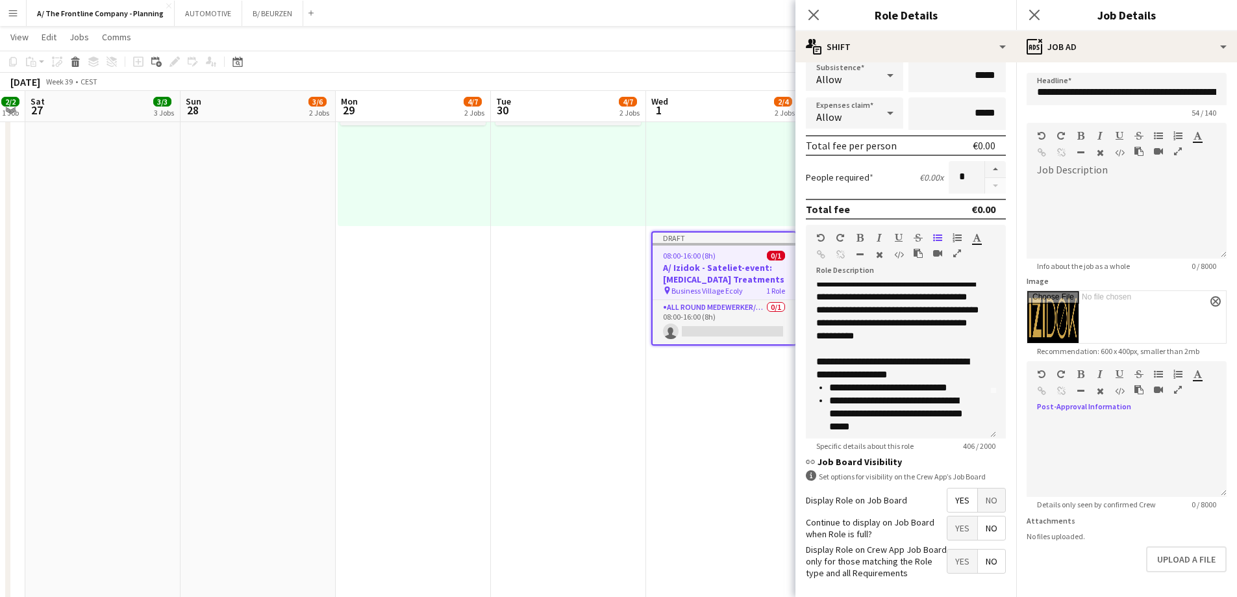
click at [1174, 386] on icon "button" at bounding box center [1178, 389] width 8 height 9
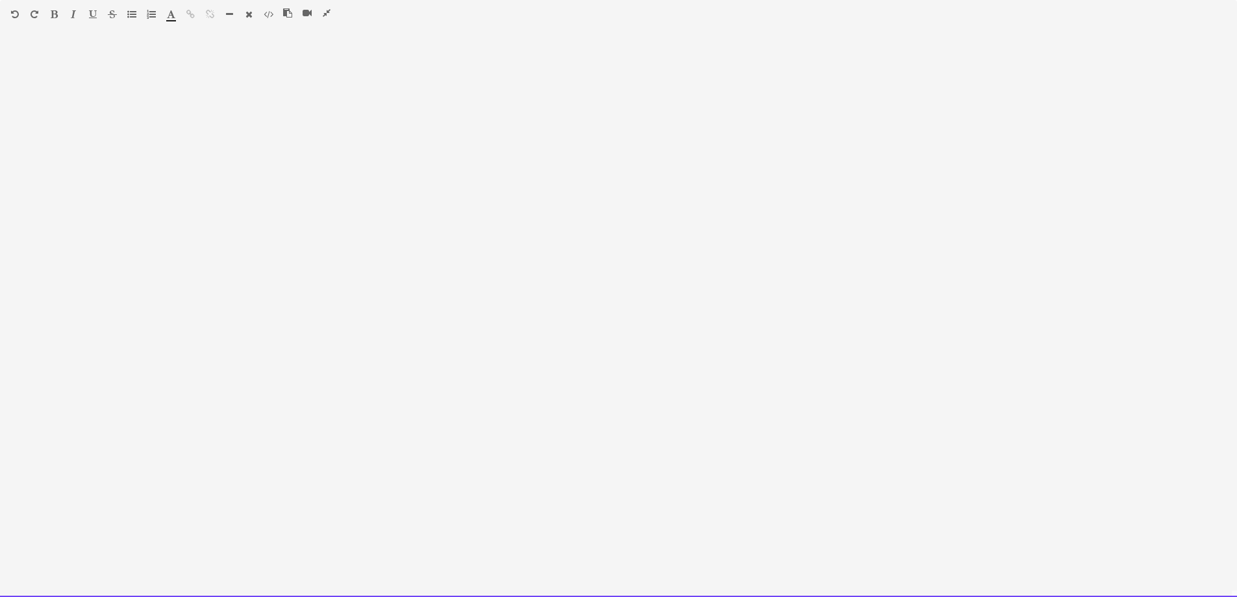
click at [109, 163] on div at bounding box center [618, 319] width 1237 height 555
paste div
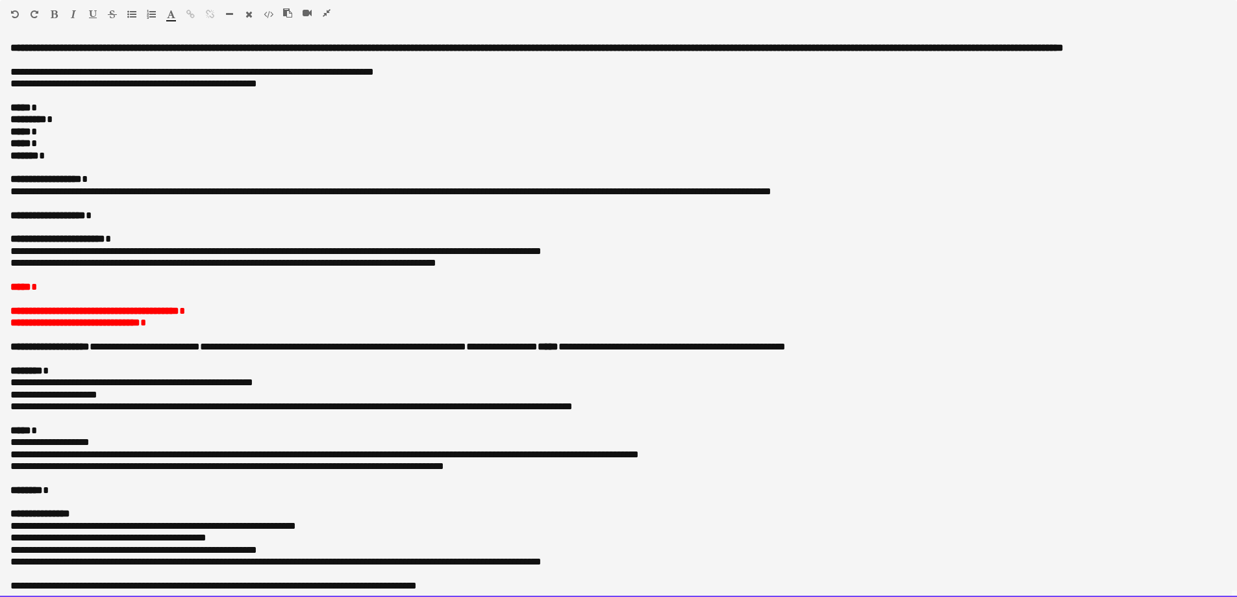
scroll to position [71, 0]
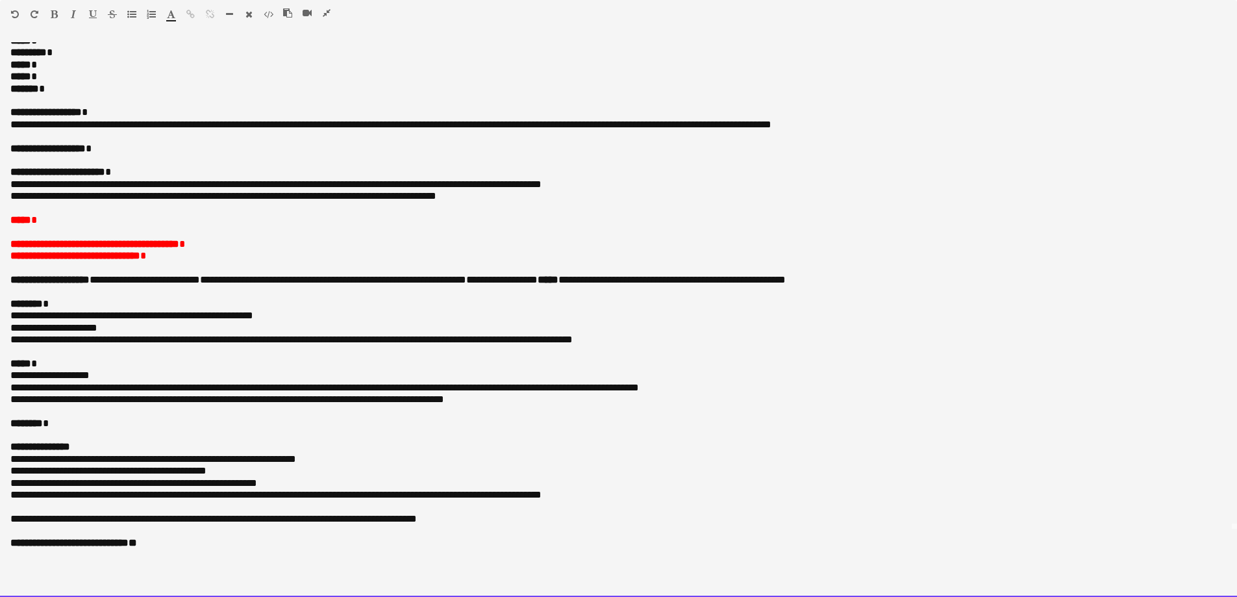
click at [77, 44] on p "***** *" at bounding box center [613, 41] width 1207 height 12
click at [68, 64] on p "***** *" at bounding box center [613, 64] width 1207 height 12
click at [59, 73] on p "***** *" at bounding box center [613, 77] width 1207 height 12
drag, startPoint x: 170, startPoint y: 258, endPoint x: 28, endPoint y: 255, distance: 141.6
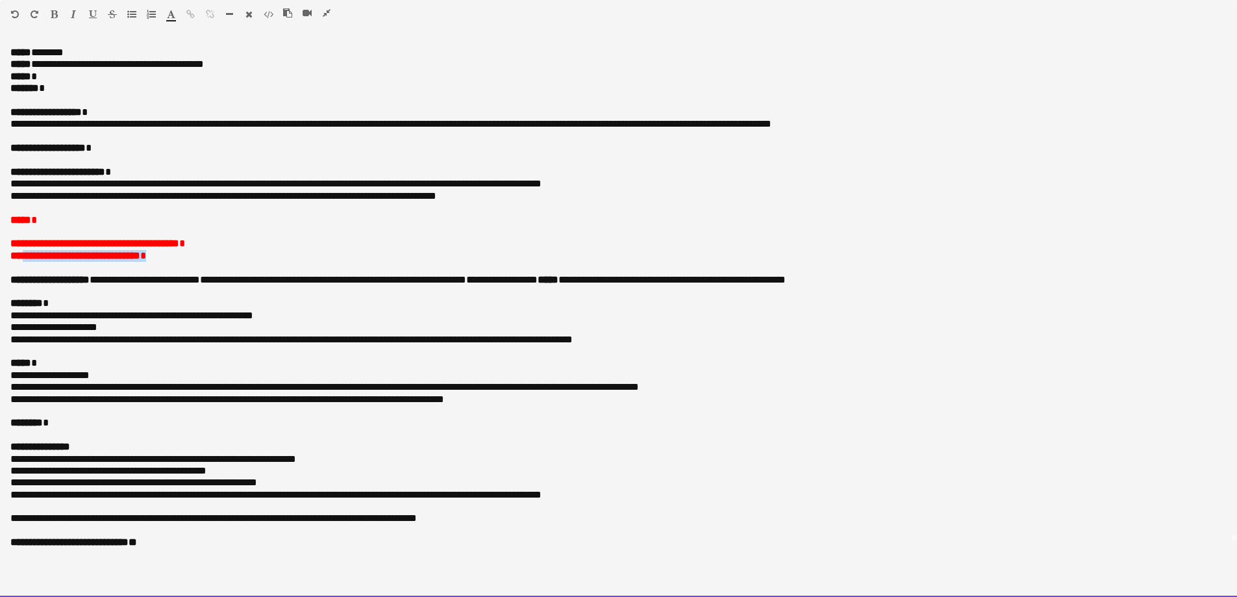
click at [28, 255] on p "**********" at bounding box center [618, 256] width 1216 height 12
click at [158, 254] on p "**********" at bounding box center [618, 256] width 1216 height 12
click at [162, 257] on p "**********" at bounding box center [618, 256] width 1216 height 12
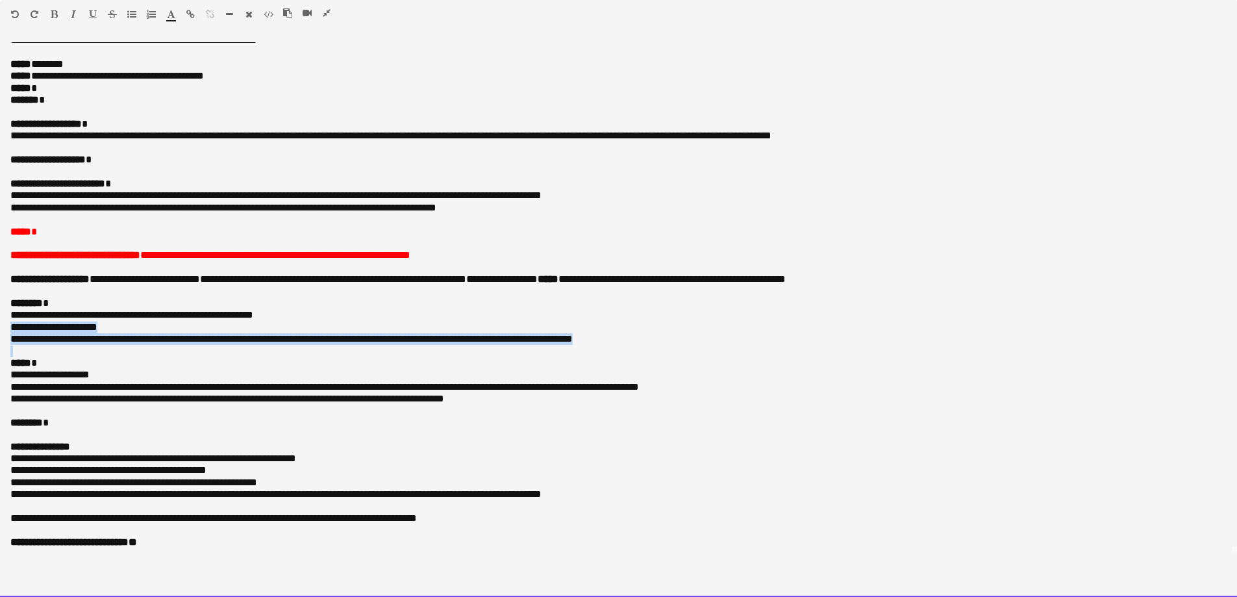
drag, startPoint x: 98, startPoint y: 351, endPoint x: -36, endPoint y: 329, distance: 135.6
click at [0, 329] on html "Menu Boards Boards Boards All jobs Status Workforce Workforce My Workforce Recr…" at bounding box center [618, 507] width 1237 height 1794
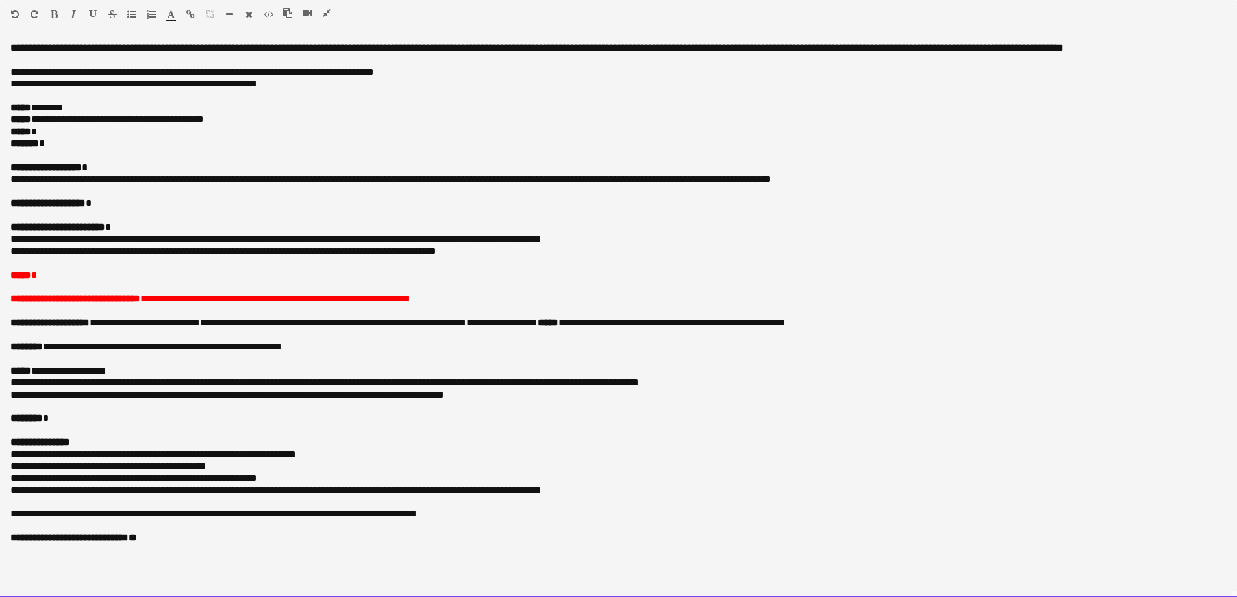
scroll to position [0, 0]
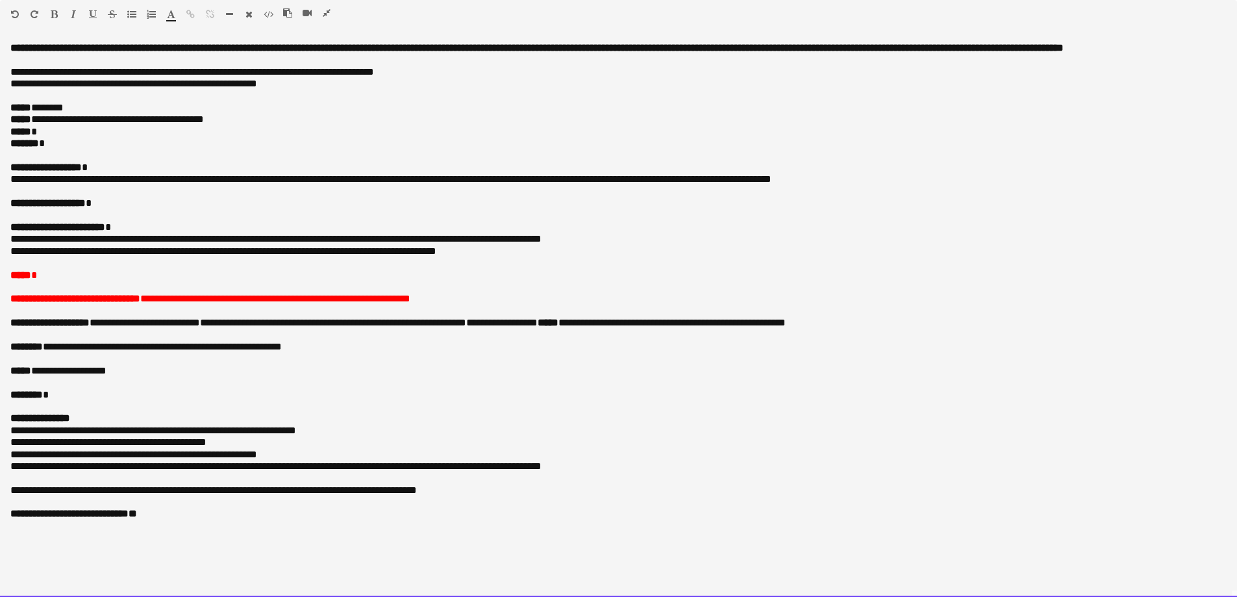
click at [129, 203] on p "**********" at bounding box center [618, 203] width 1216 height 12
click at [175, 203] on p "**********" at bounding box center [618, 203] width 1216 height 12
click at [101, 202] on p "**********" at bounding box center [618, 203] width 1216 height 12
click at [194, 197] on p "**********" at bounding box center [618, 203] width 1216 height 12
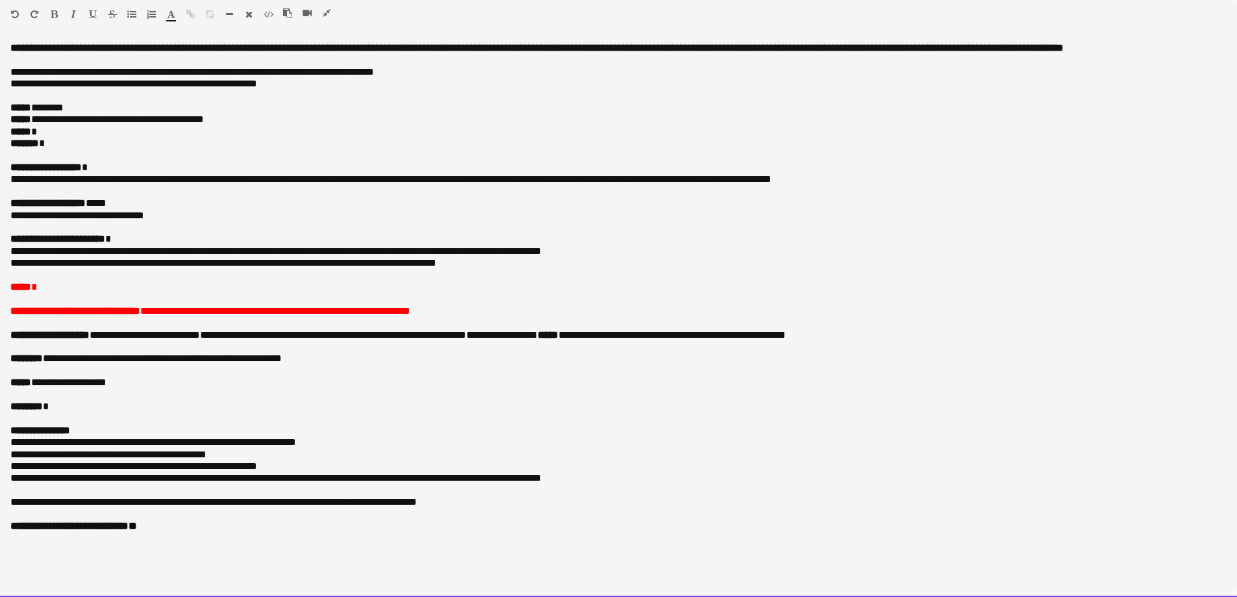
drag, startPoint x: 528, startPoint y: 266, endPoint x: 511, endPoint y: 266, distance: 16.9
click at [511, 266] on p "**********" at bounding box center [618, 263] width 1216 height 12
click at [388, 251] on p "**********" at bounding box center [618, 252] width 1216 height 12
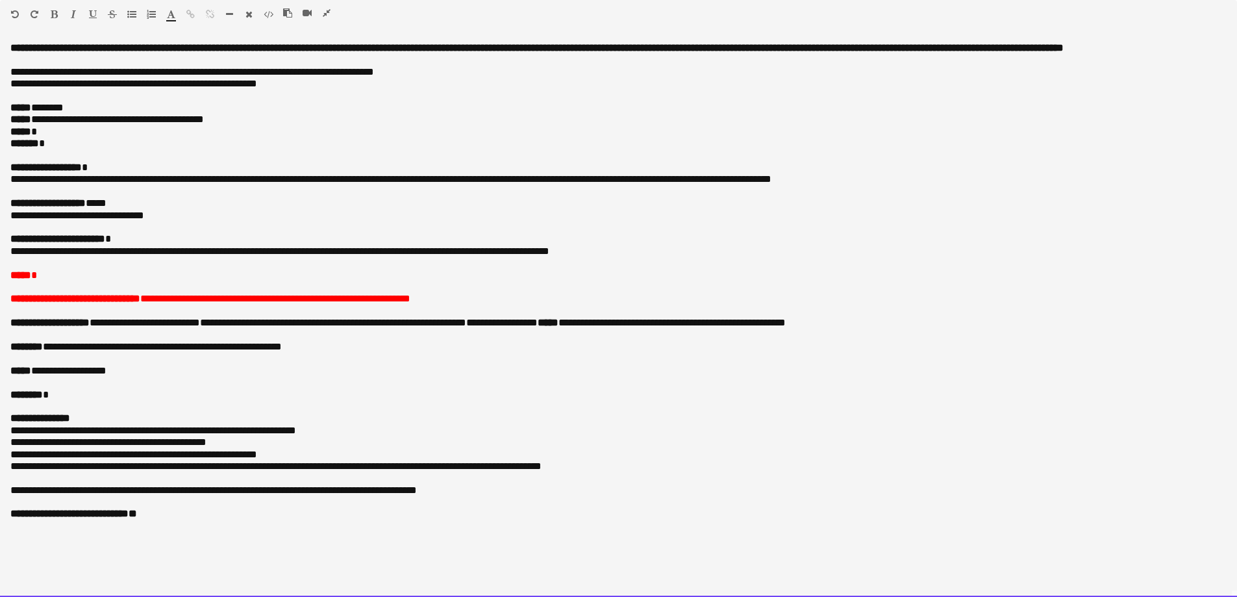
click at [79, 149] on p "******* *" at bounding box center [618, 144] width 1216 height 12
click at [66, 134] on p "***** *" at bounding box center [618, 132] width 1216 height 12
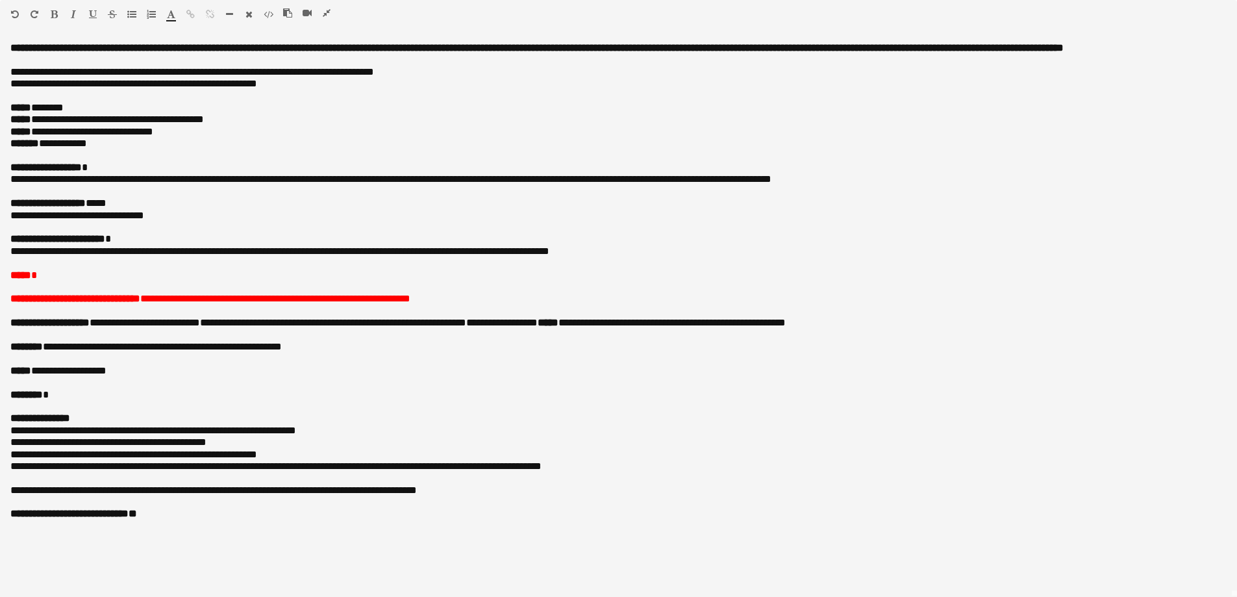
click at [327, 14] on icon "button" at bounding box center [327, 12] width 8 height 9
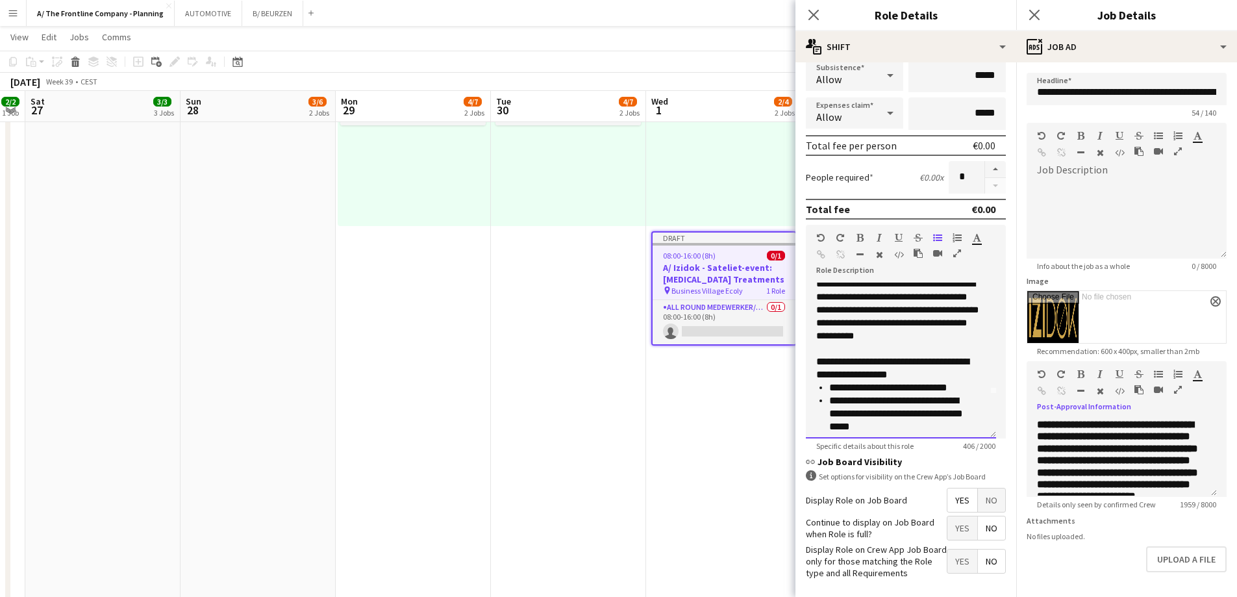
click at [894, 430] on li "**********" at bounding box center [902, 413] width 147 height 39
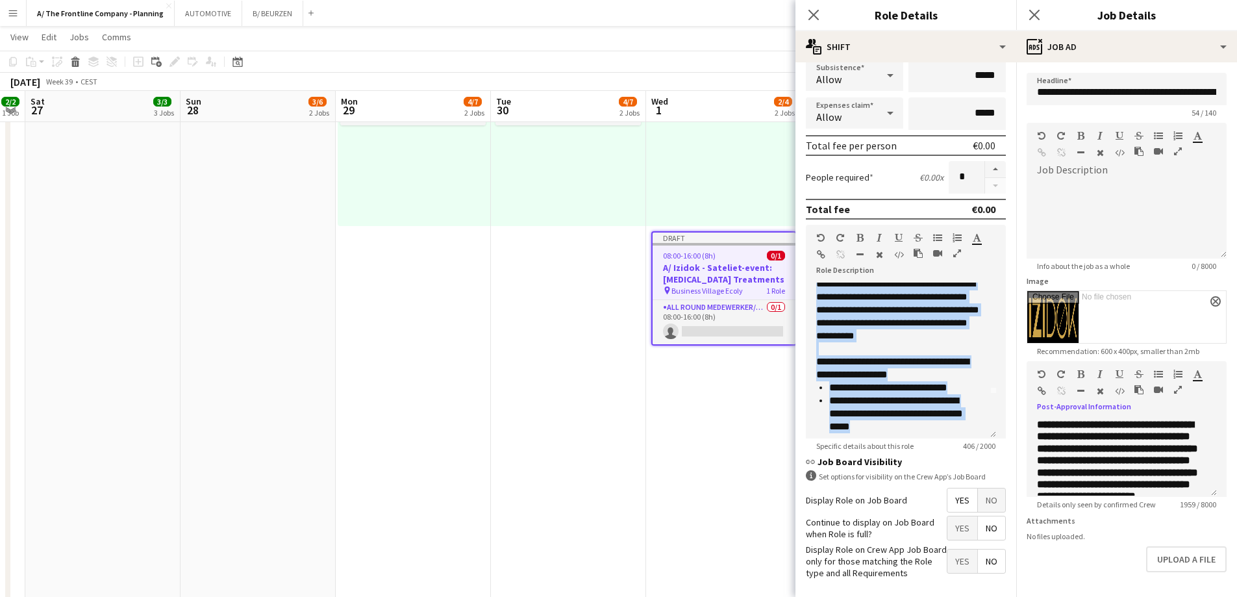
click at [1176, 388] on icon "button" at bounding box center [1178, 389] width 8 height 9
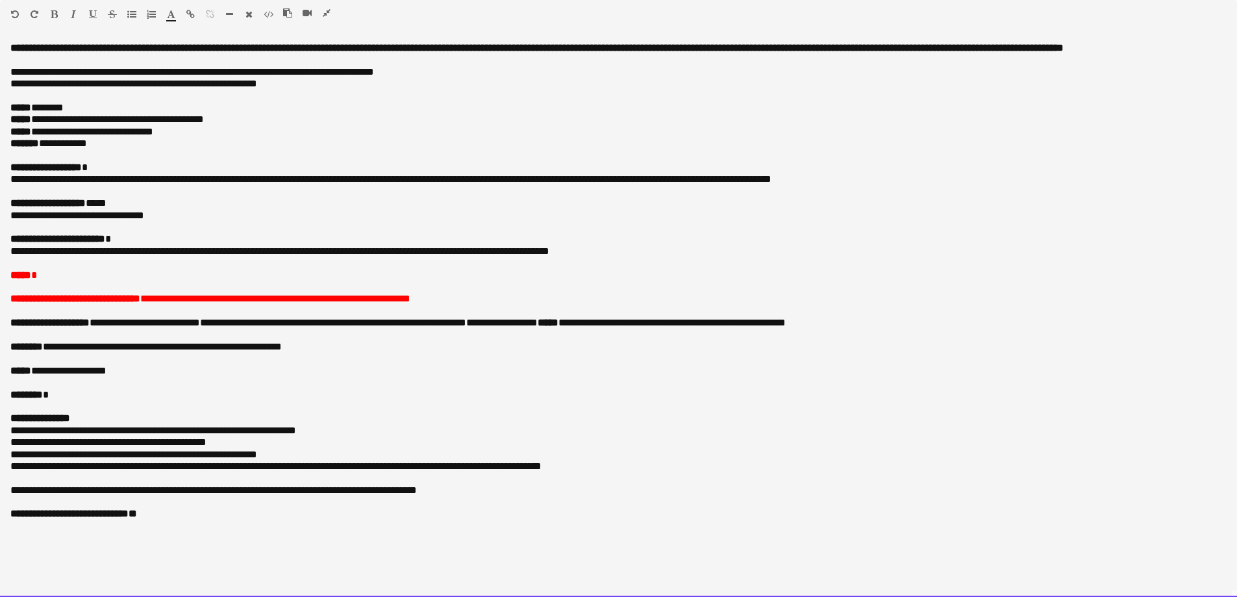
click at [28, 288] on p at bounding box center [618, 287] width 1216 height 12
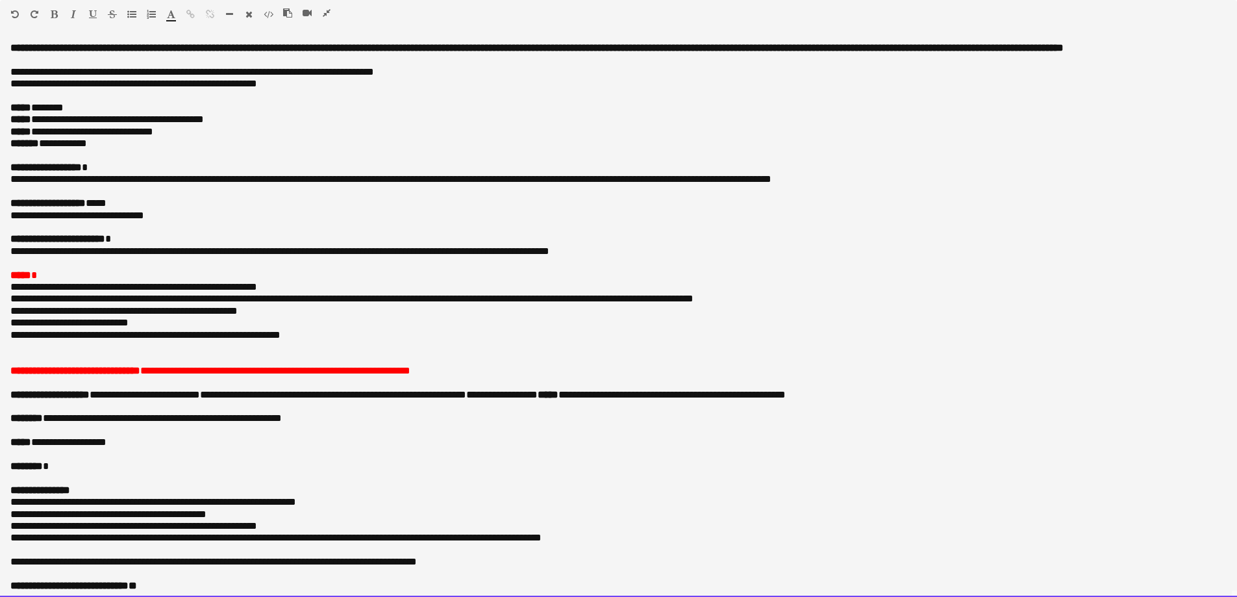
click at [170, 375] on span "**********" at bounding box center [275, 371] width 270 height 10
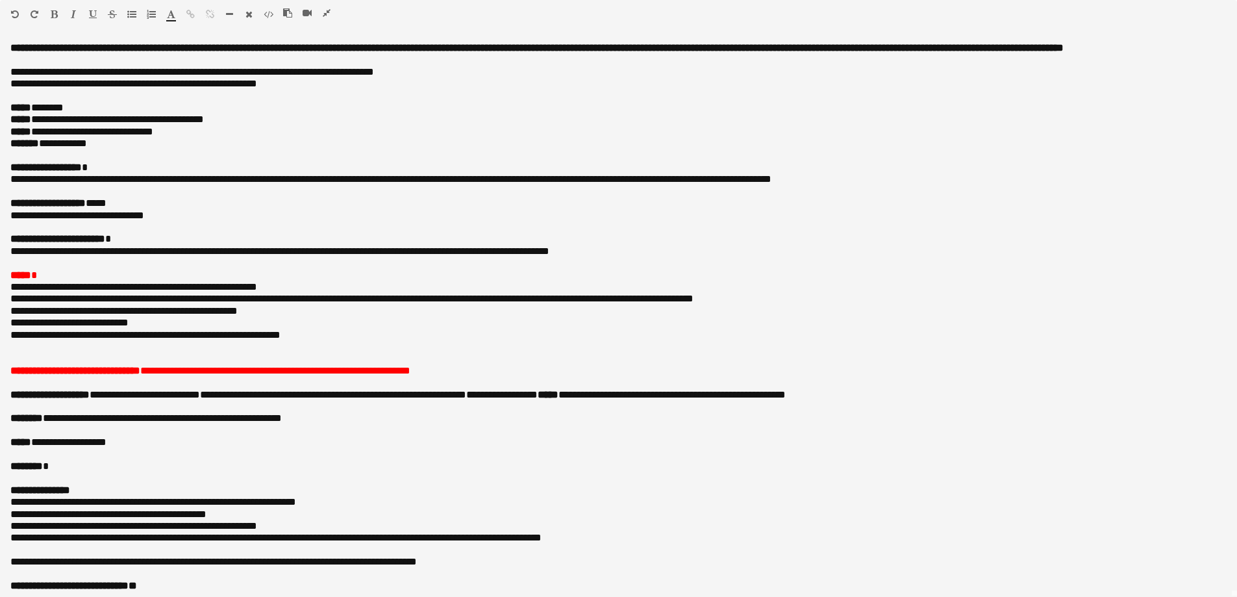
click at [322, 16] on button "button" at bounding box center [326, 13] width 9 height 10
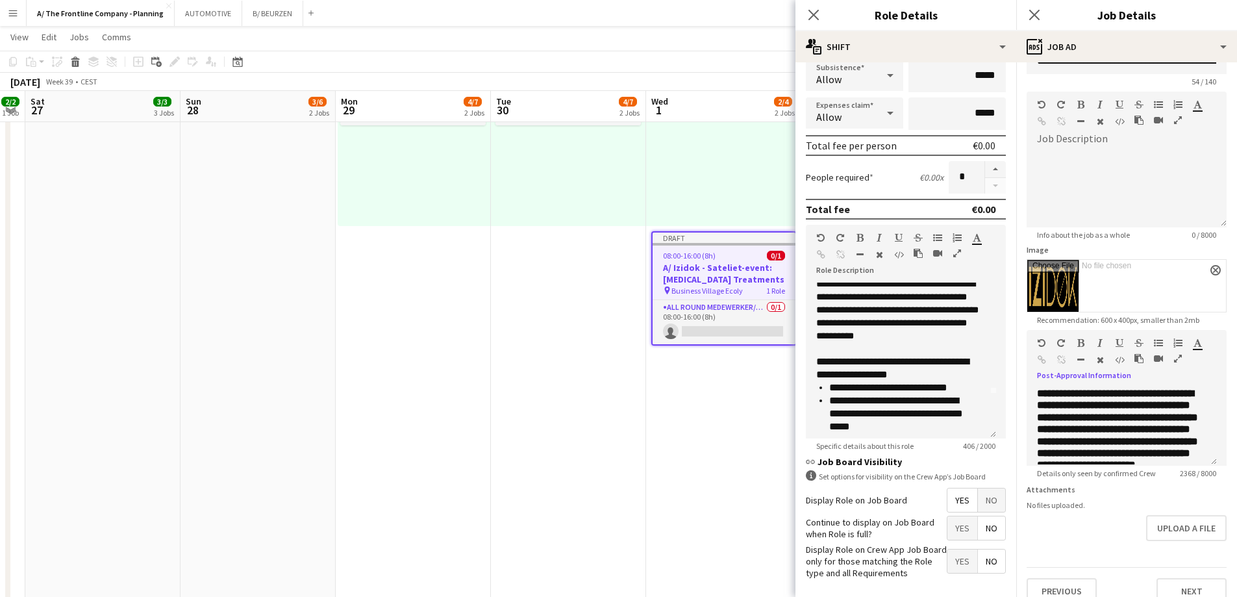
scroll to position [58, 0]
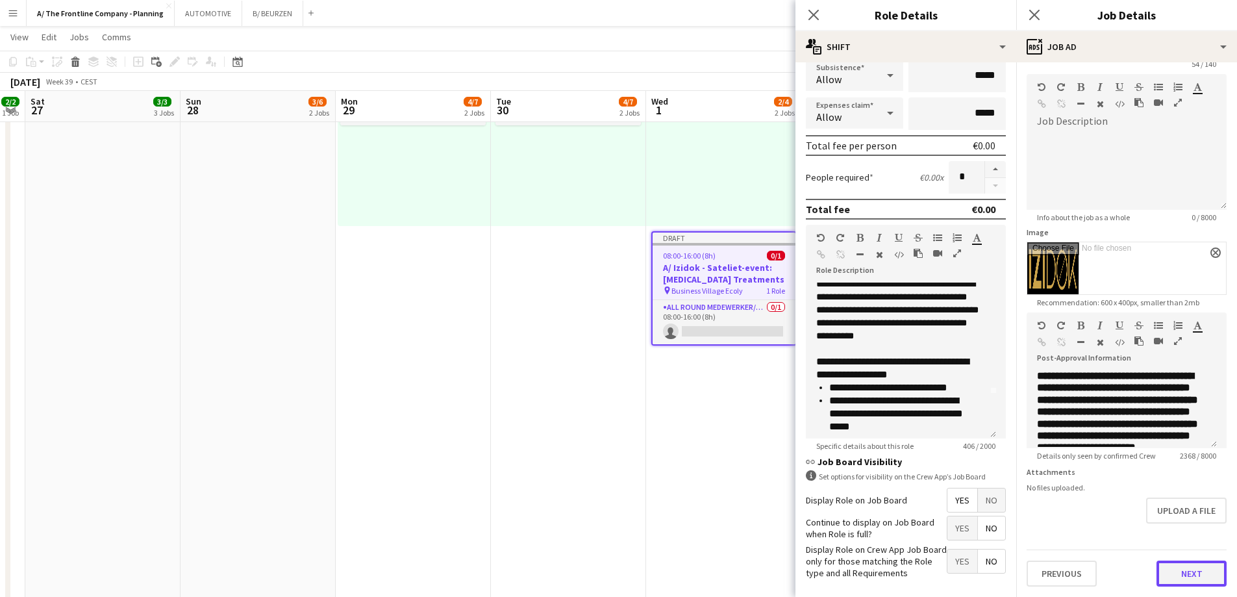
click at [1166, 575] on button "Next" at bounding box center [1192, 573] width 70 height 26
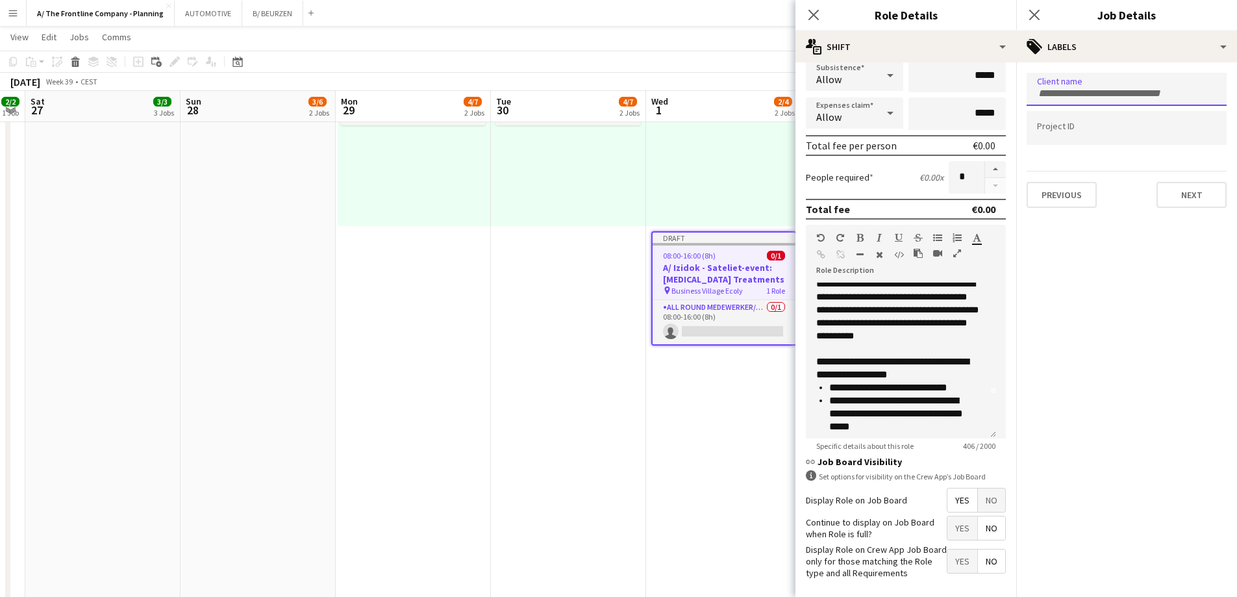
click at [1083, 98] on div at bounding box center [1127, 89] width 200 height 33
type input "******"
click at [1072, 122] on div "IZIDOK" at bounding box center [1127, 129] width 200 height 31
click at [1078, 140] on div at bounding box center [1127, 128] width 200 height 33
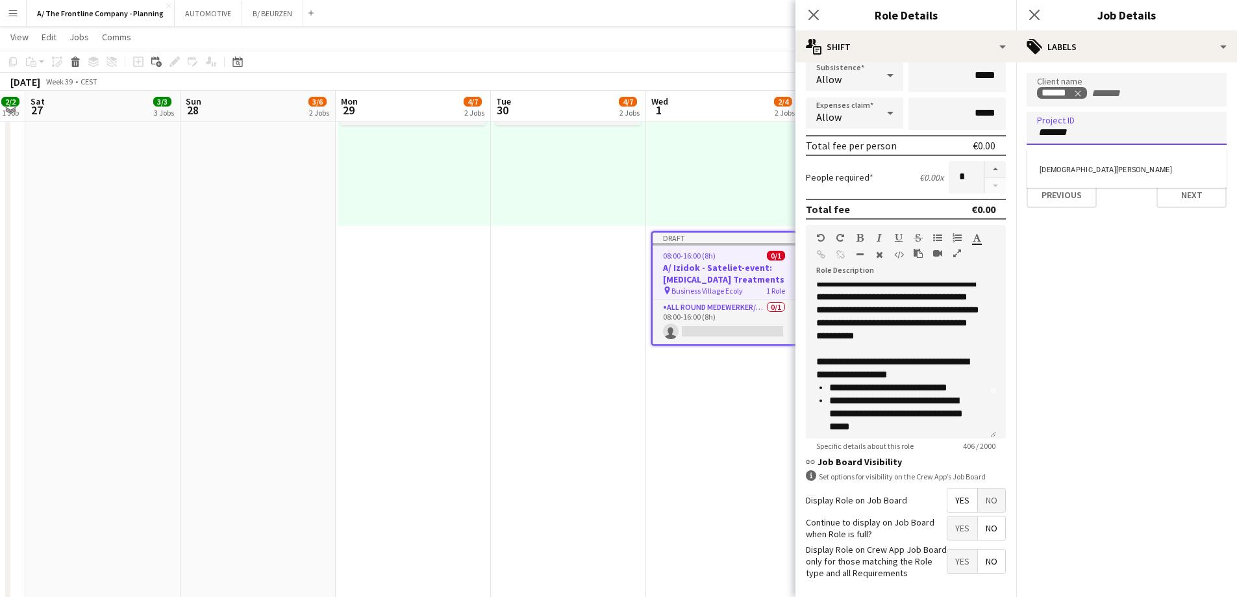
type input "*******"
click at [1088, 173] on div "Boujamaa Azouakine" at bounding box center [1127, 168] width 200 height 31
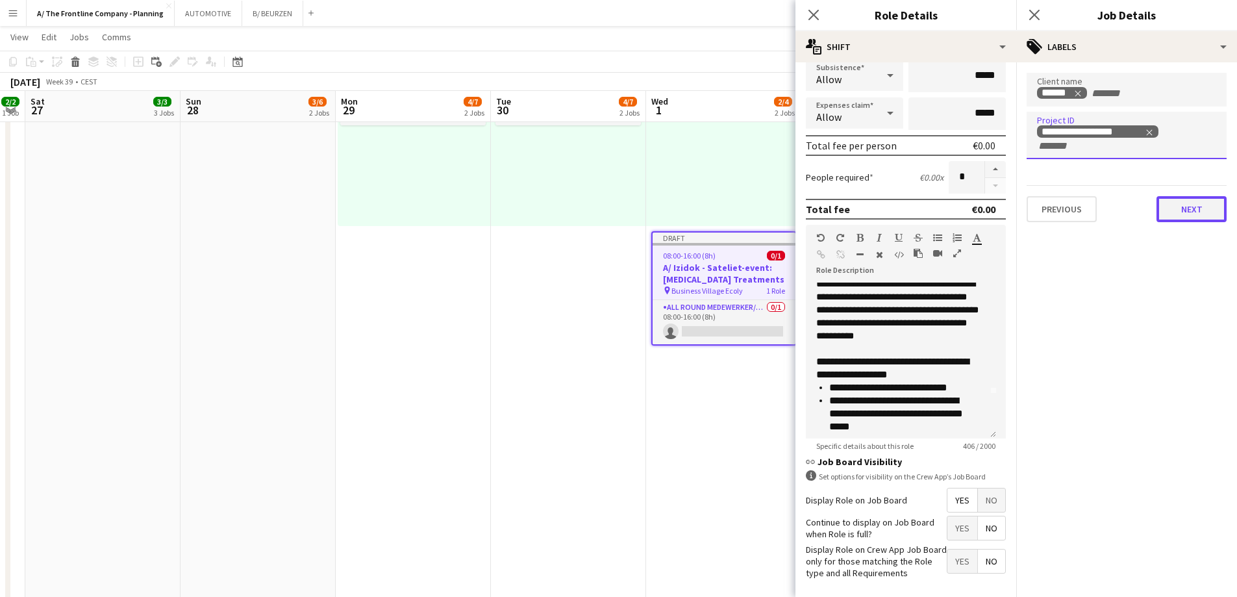
click at [1178, 216] on button "Next" at bounding box center [1192, 209] width 70 height 26
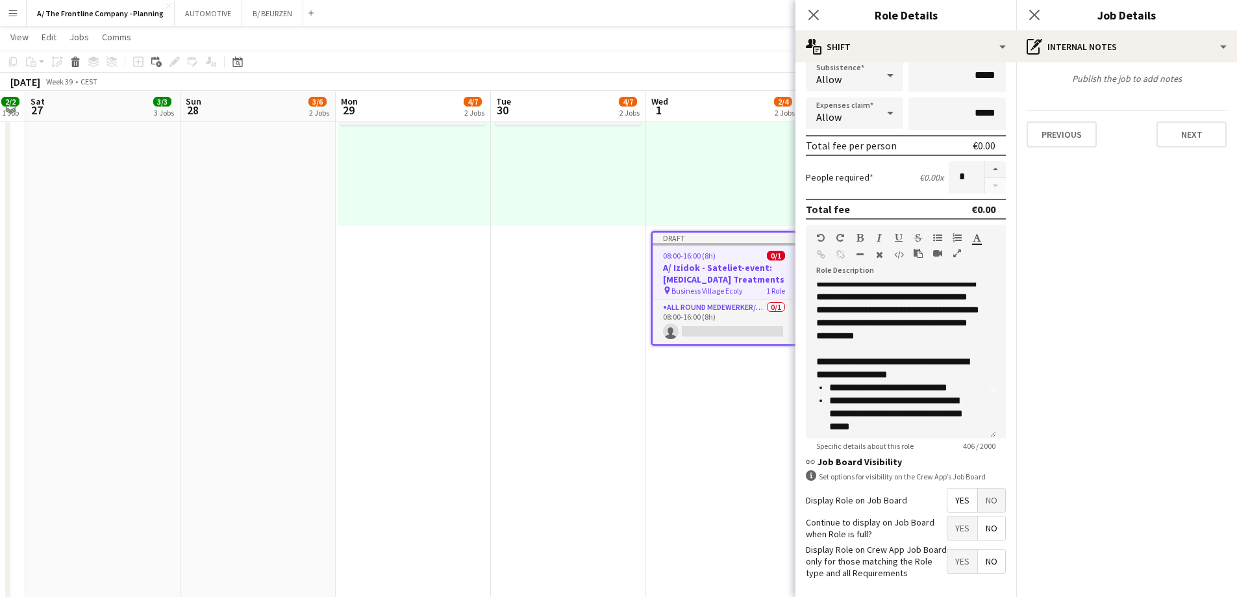
type input "*******"
click at [1164, 138] on button "Next" at bounding box center [1192, 134] width 70 height 26
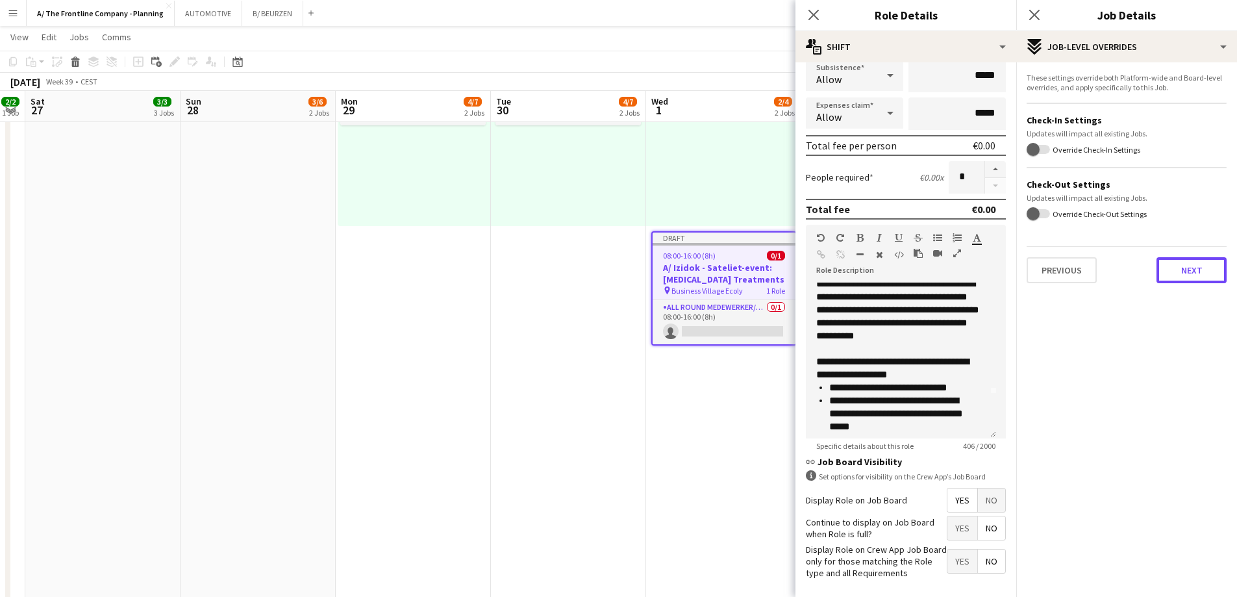
click at [1186, 263] on button "Next" at bounding box center [1192, 270] width 70 height 26
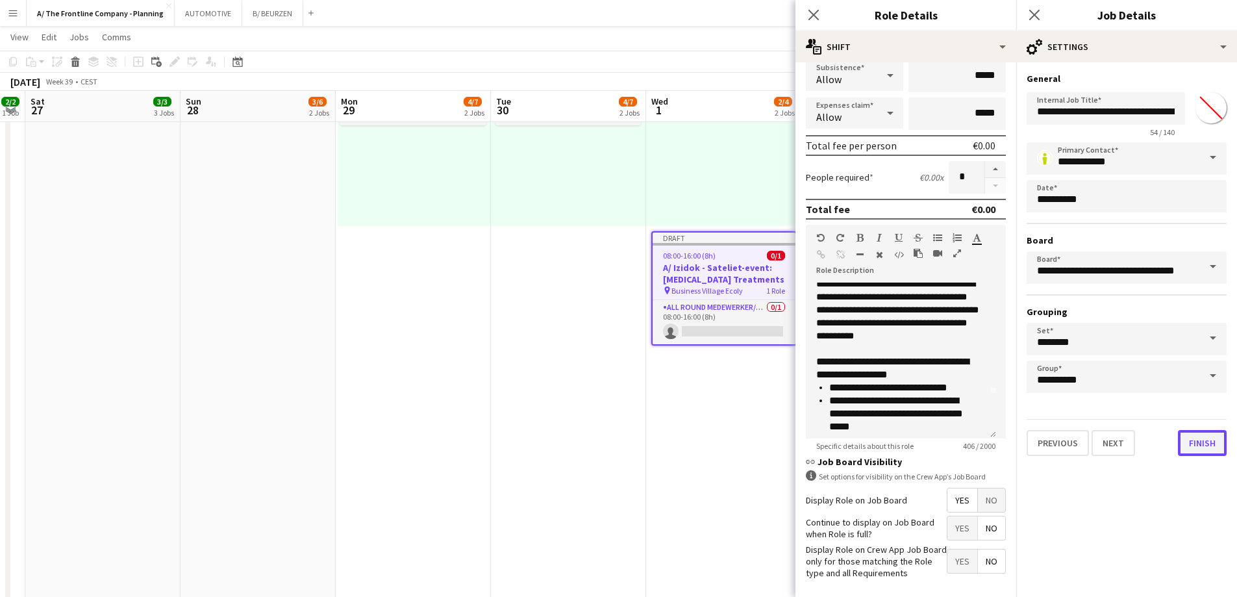
click at [1196, 444] on button "Finish" at bounding box center [1202, 443] width 49 height 26
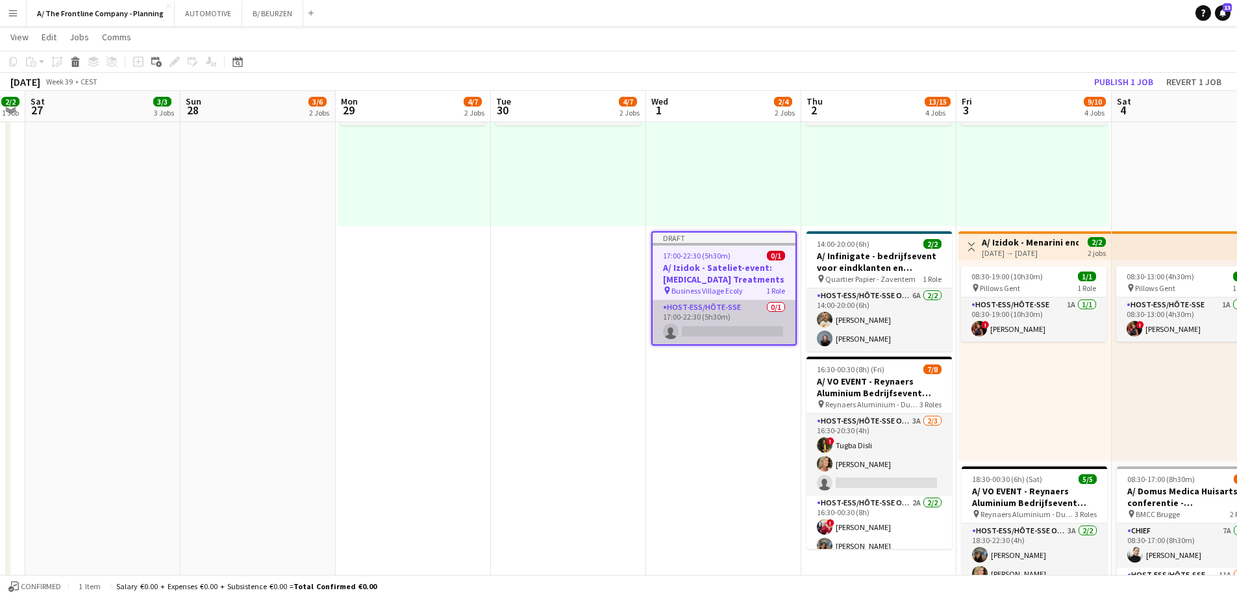
click at [749, 338] on app-card-role "Host-ess/Hôte-sse 0/1 17:00-22:30 (5h30m) single-neutral-actions" at bounding box center [724, 322] width 143 height 44
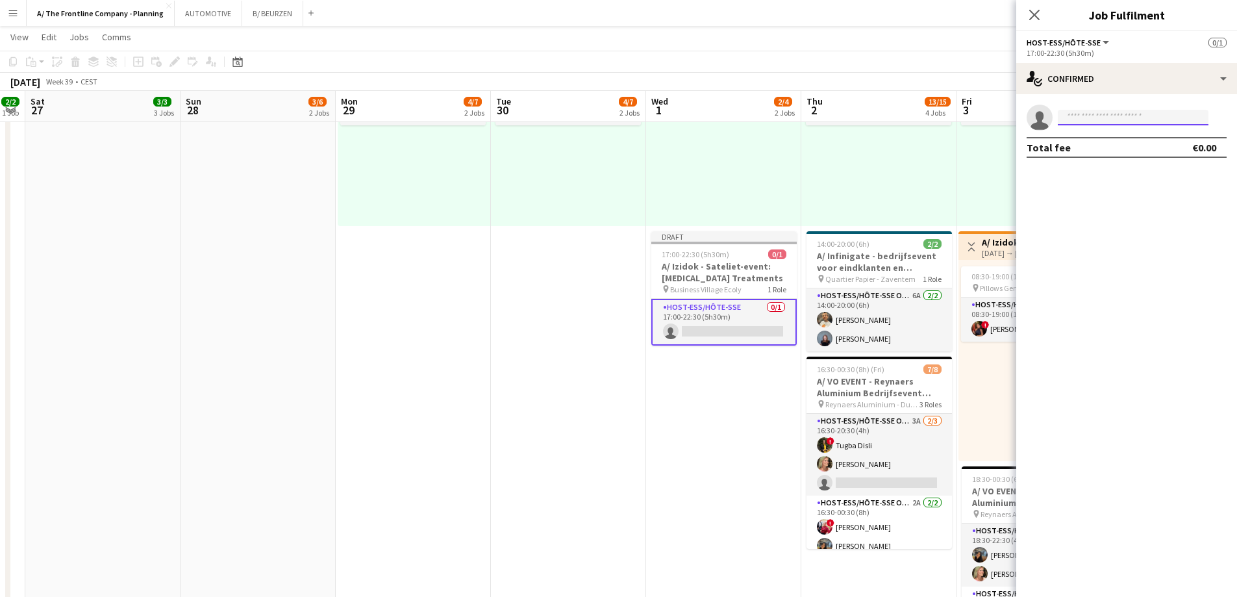
click at [1102, 118] on input at bounding box center [1133, 118] width 151 height 16
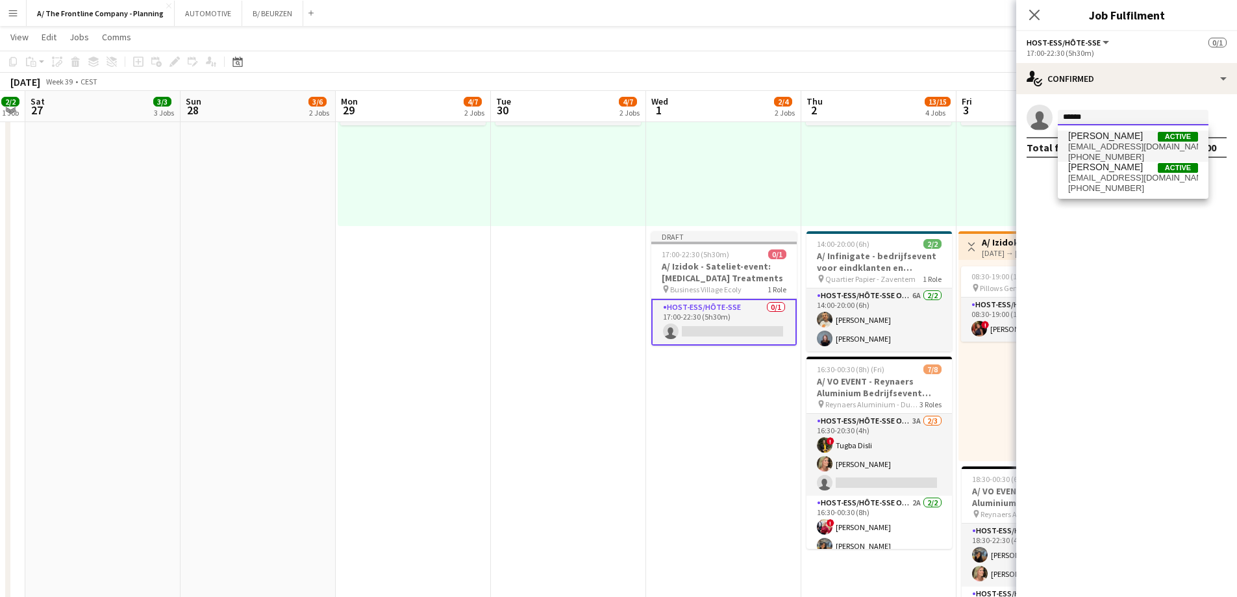
type input "******"
click at [1100, 147] on span "amauryvangeem@hotmail.com" at bounding box center [1133, 147] width 130 height 10
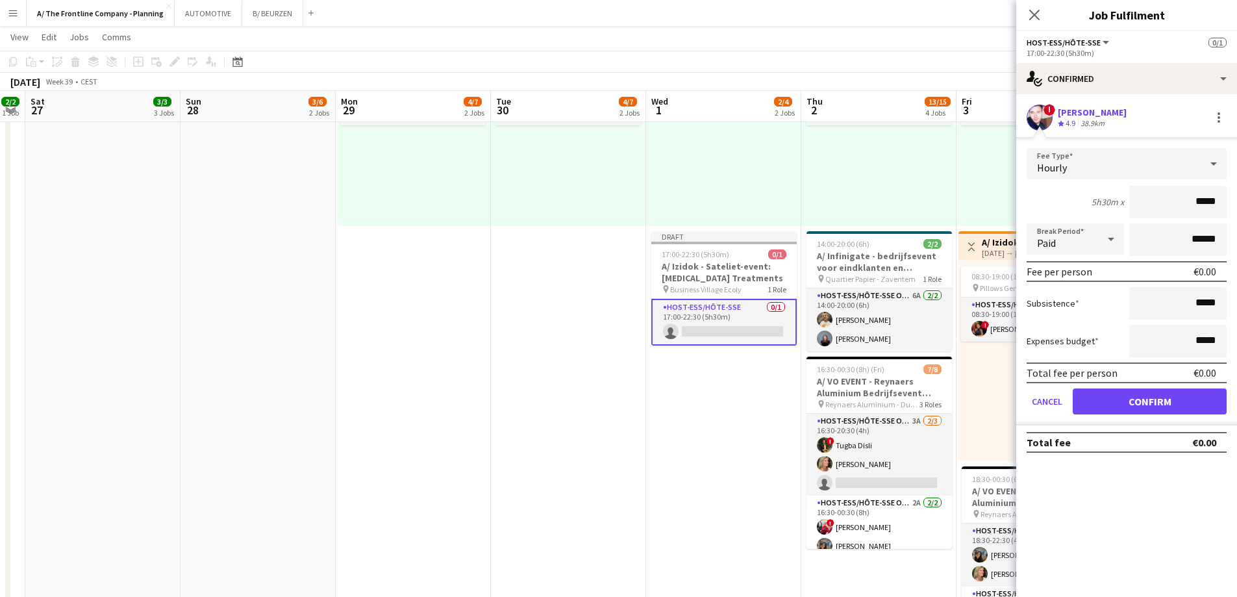
click at [1065, 110] on div "Amaury Van Geem" at bounding box center [1092, 113] width 69 height 12
click at [1089, 120] on div "38.9km" at bounding box center [1092, 123] width 29 height 11
click at [1159, 404] on button "Confirm" at bounding box center [1150, 401] width 154 height 26
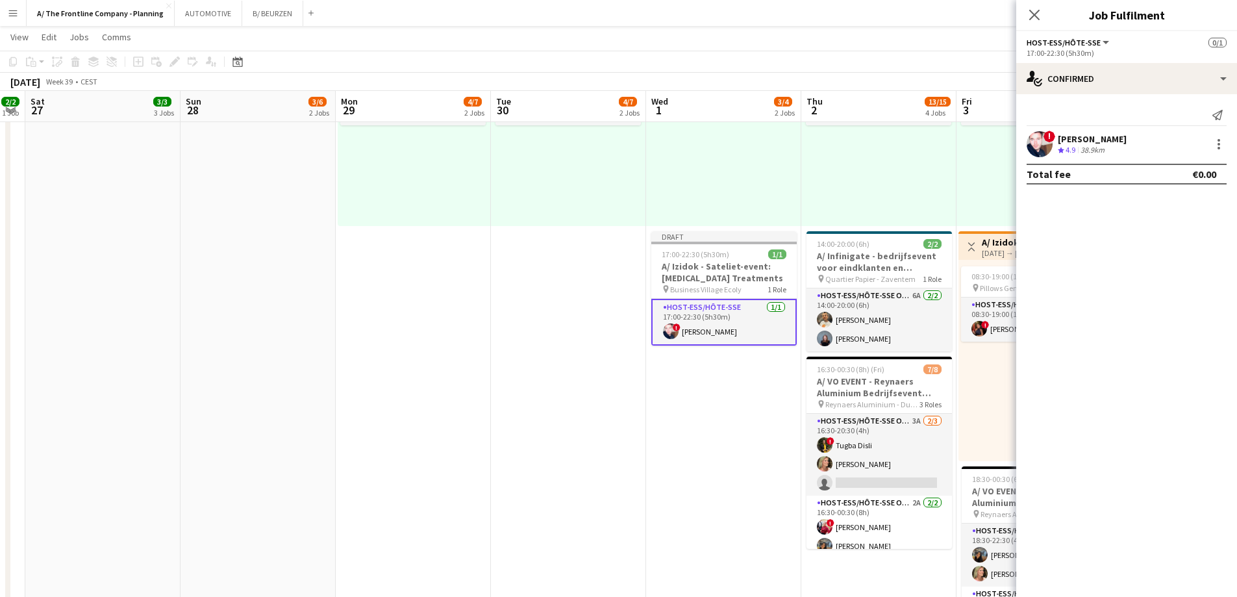
click at [1082, 147] on div "38.9km" at bounding box center [1092, 150] width 29 height 11
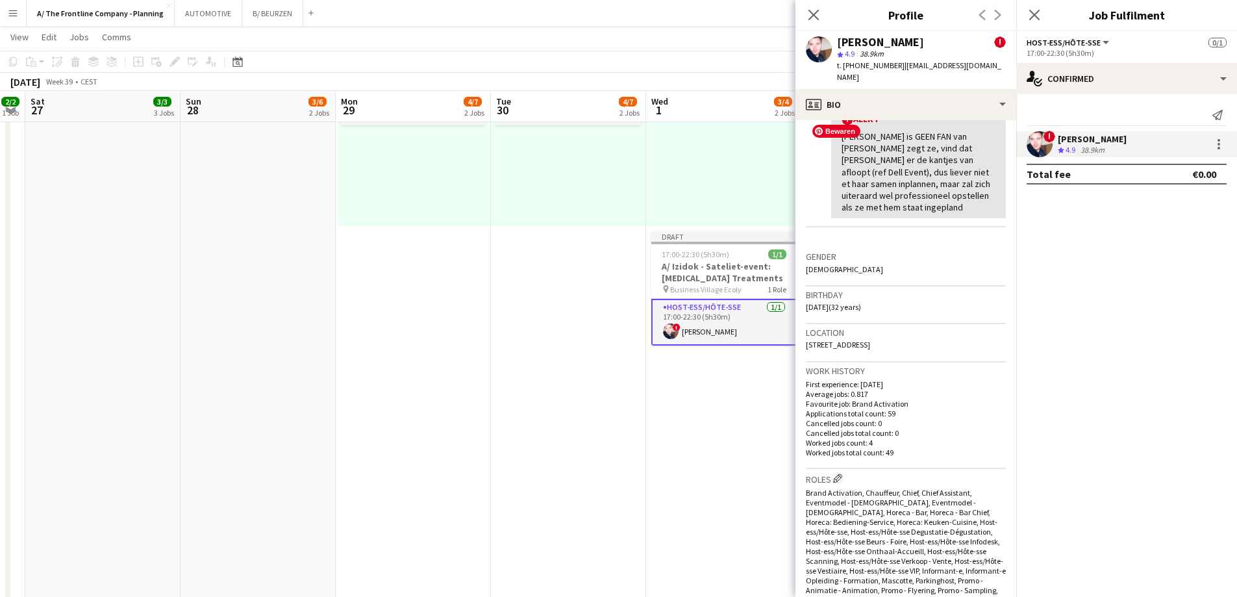
scroll to position [325, 0]
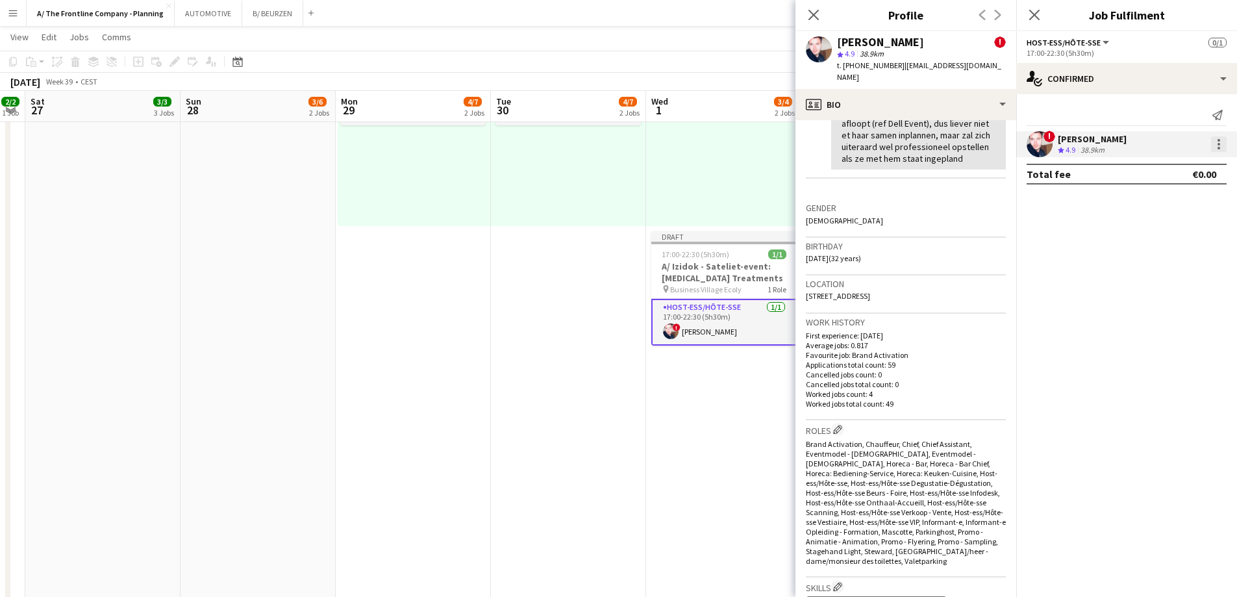
click at [1219, 145] on div at bounding box center [1219, 144] width 3 height 3
click at [1207, 169] on span "Edit fee" at bounding box center [1176, 168] width 81 height 12
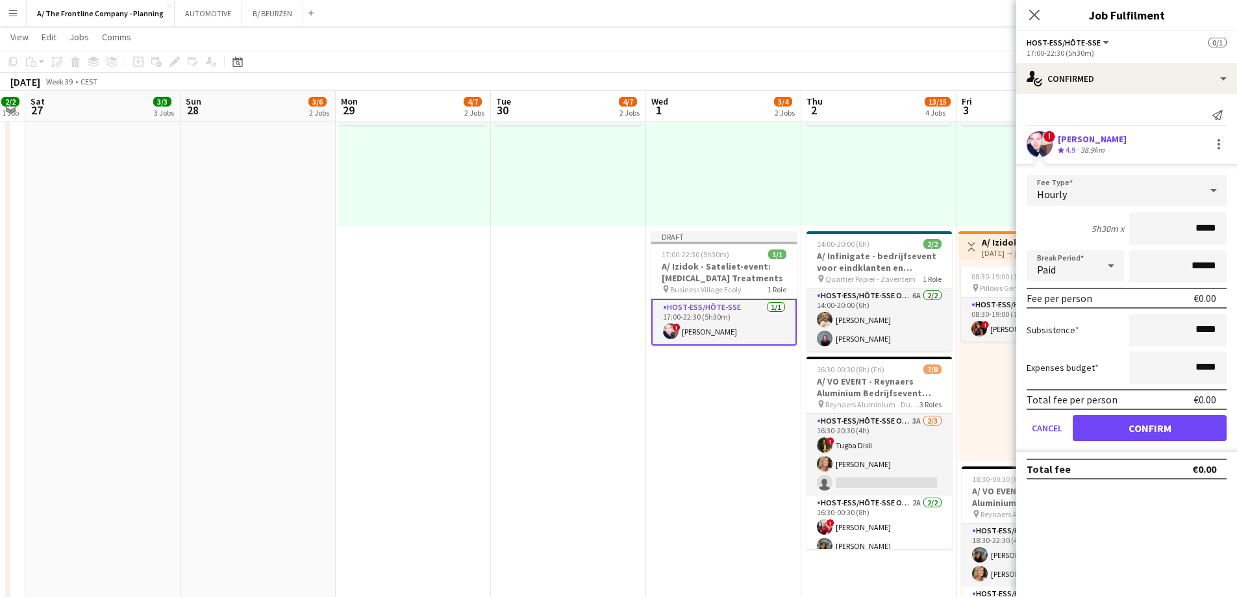
drag, startPoint x: 1188, startPoint y: 228, endPoint x: 1246, endPoint y: 224, distance: 58.6
click at [1237, 224] on html "Menu Boards Boards Boards All jobs Status Workforce Workforce My Workforce Recr…" at bounding box center [618, 261] width 1237 height 1302
type input "******"
click button "Confirm" at bounding box center [1150, 428] width 154 height 26
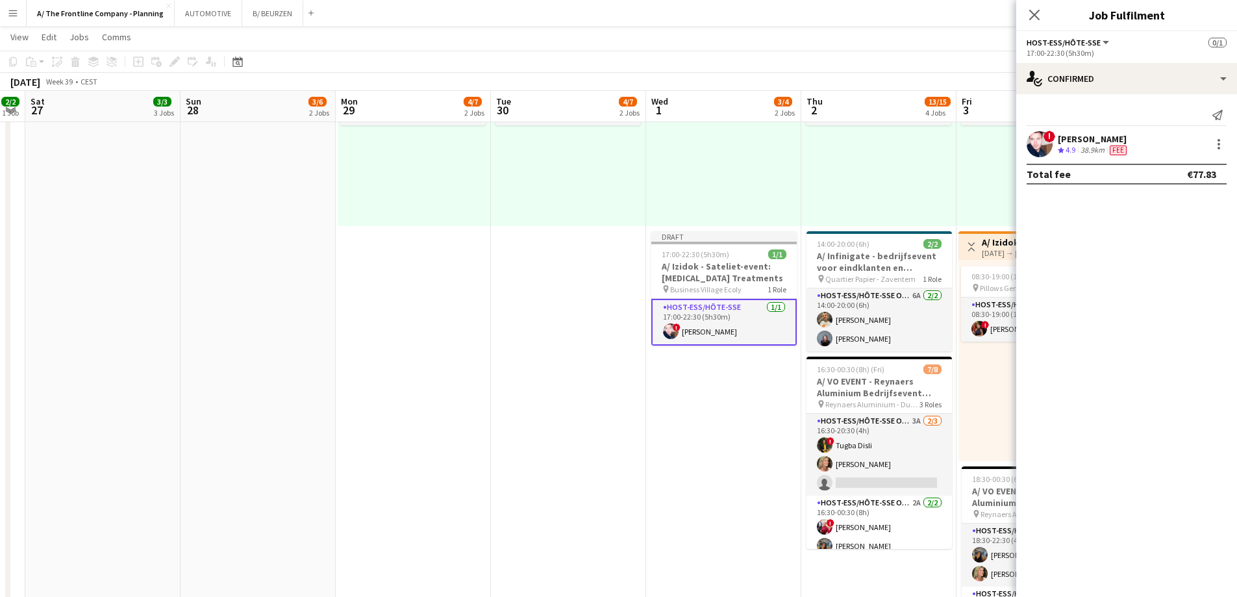
click at [725, 388] on app-date-cell "07:00-18:00 (11h) 2/3 pin Room with a ZOO 1 Role Host-ess/Hôte-sse Click to add…" at bounding box center [723, 263] width 155 height 1015
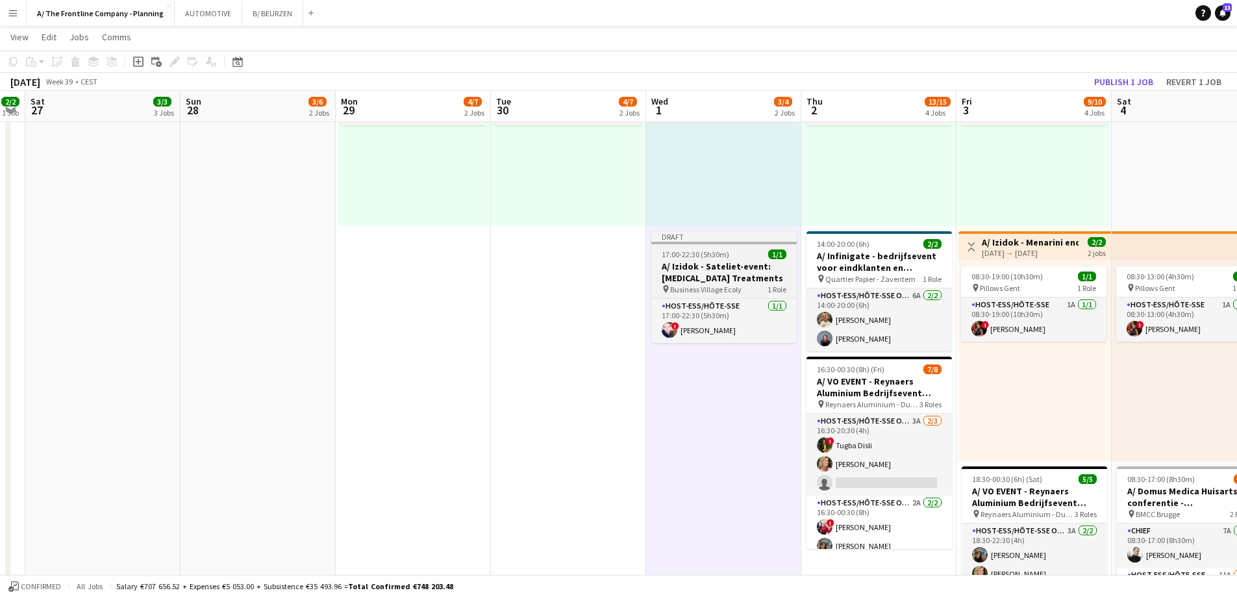
click at [714, 266] on h3 "A/ Izidok - Sateliet-event: Prostate Cancer Treatments" at bounding box center [723, 271] width 145 height 23
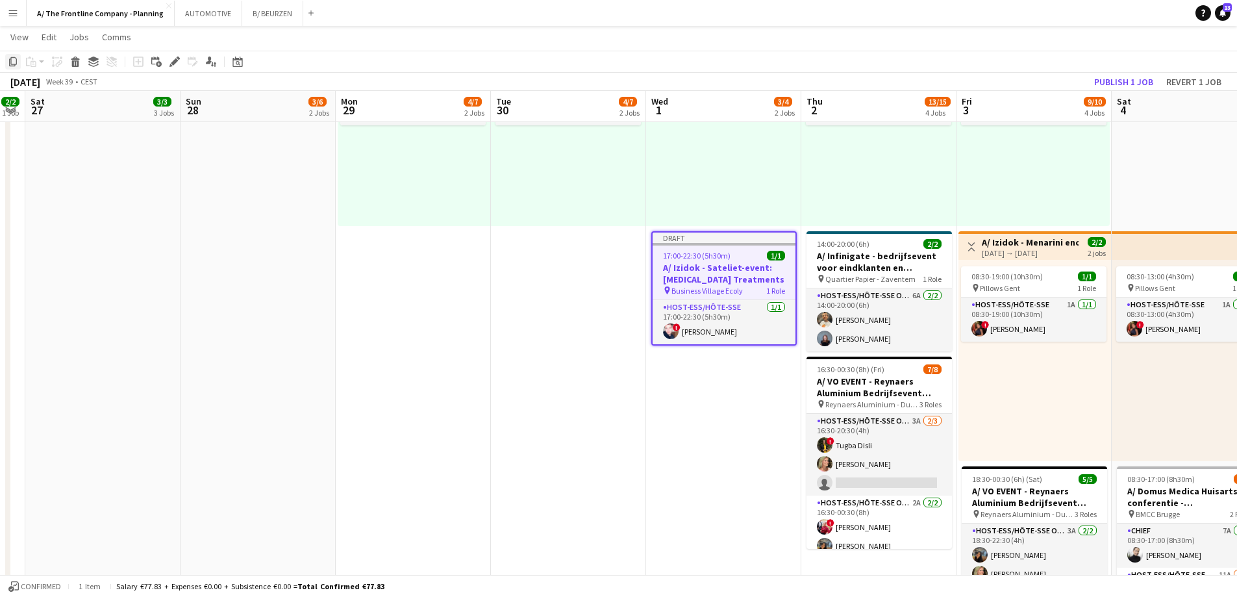
click at [12, 57] on icon at bounding box center [13, 61] width 8 height 9
click at [697, 420] on app-date-cell "07:00-18:00 (11h) 2/3 pin Room with a ZOO 1 Role Host-ess/Hôte-sse Click to add…" at bounding box center [723, 263] width 155 height 1015
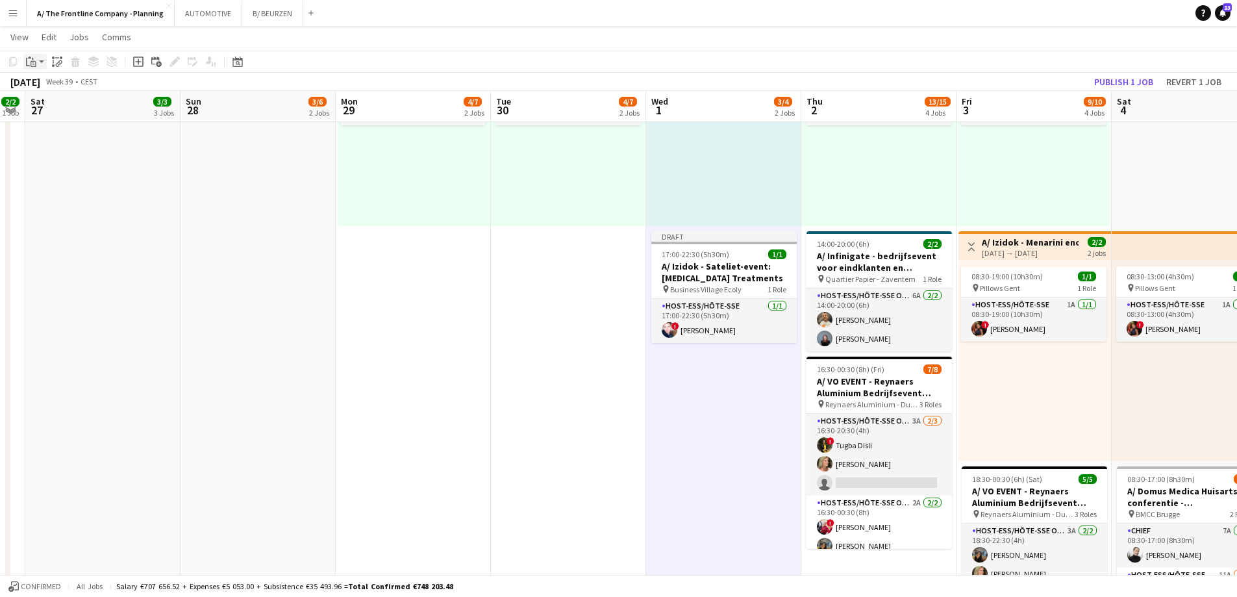
click at [33, 65] on icon "Paste" at bounding box center [31, 62] width 10 height 10
click at [49, 89] on link "Paste Ctrl+V" at bounding box center [95, 87] width 122 height 12
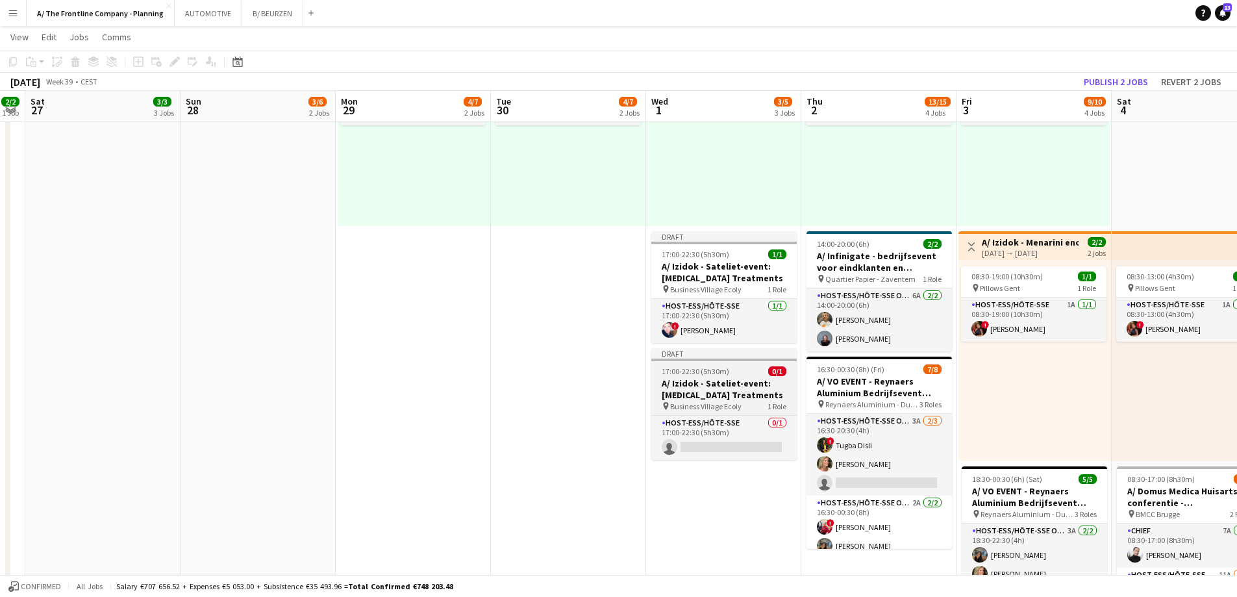
click at [696, 383] on h3 "A/ Izidok - Sateliet-event: Prostate Cancer Treatments" at bounding box center [723, 388] width 145 height 23
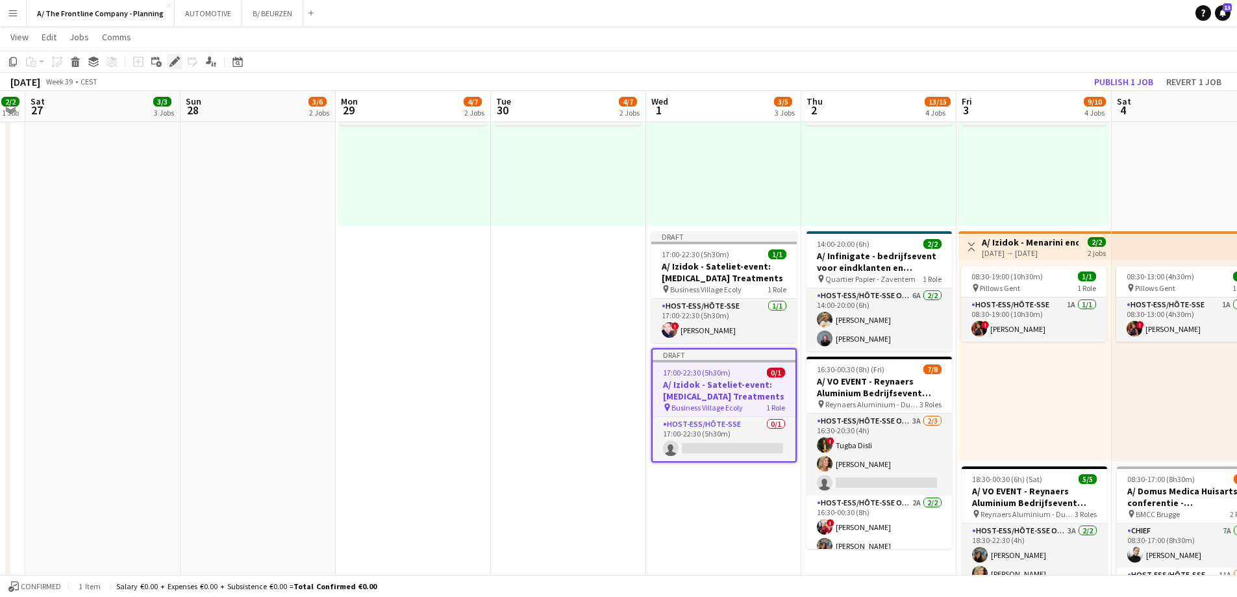
click at [175, 59] on icon "Edit" at bounding box center [175, 62] width 10 height 10
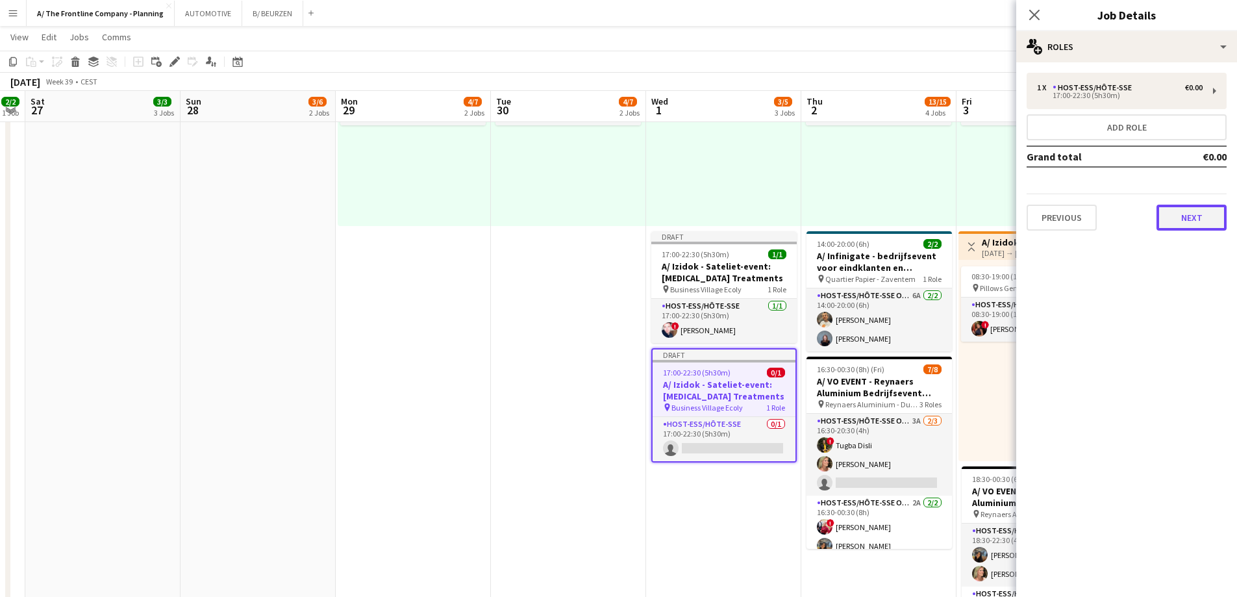
click at [1176, 212] on button "Next" at bounding box center [1192, 218] width 70 height 26
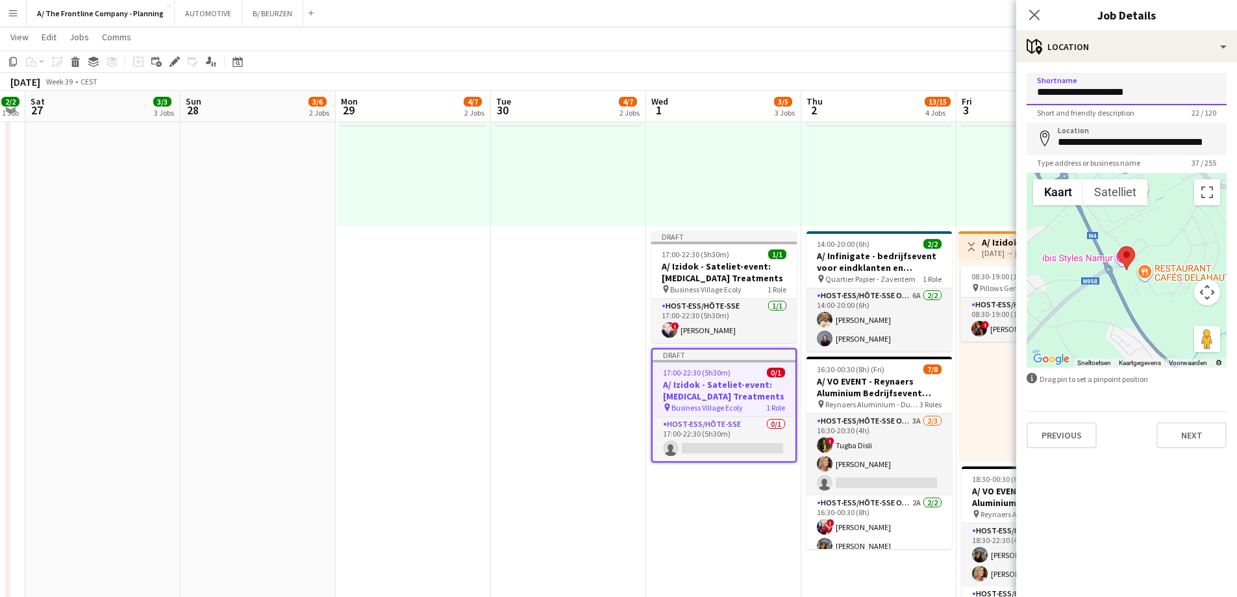
drag, startPoint x: 1141, startPoint y: 93, endPoint x: 954, endPoint y: 107, distance: 187.6
click at [954, 107] on body "Menu Boards Boards Boards All jobs Status Workforce Workforce My Workforce Recr…" at bounding box center [618, 261] width 1237 height 1302
paste input "**********"
type input "**********"
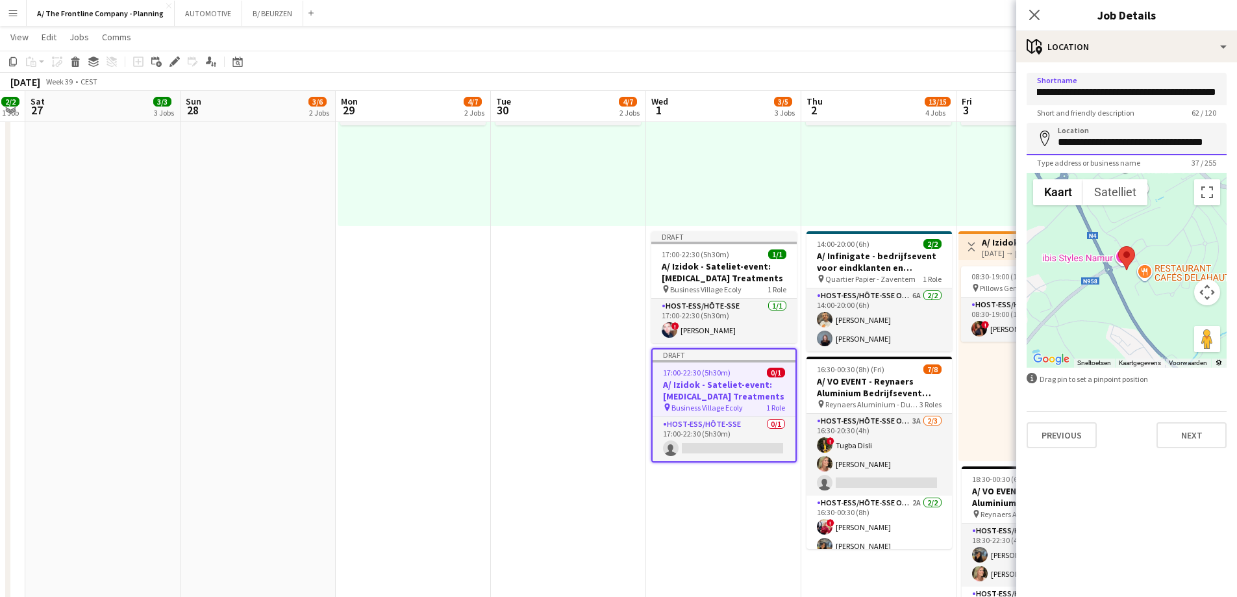
scroll to position [0, 0]
click at [1088, 138] on input "**********" at bounding box center [1127, 139] width 200 height 32
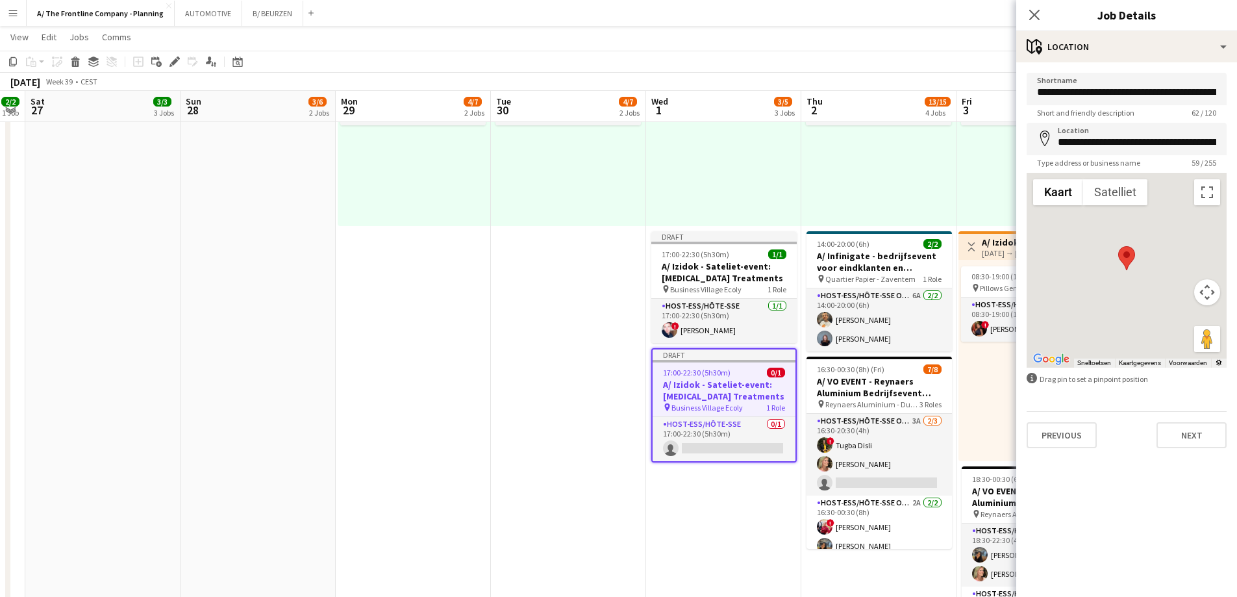
type input "**********"
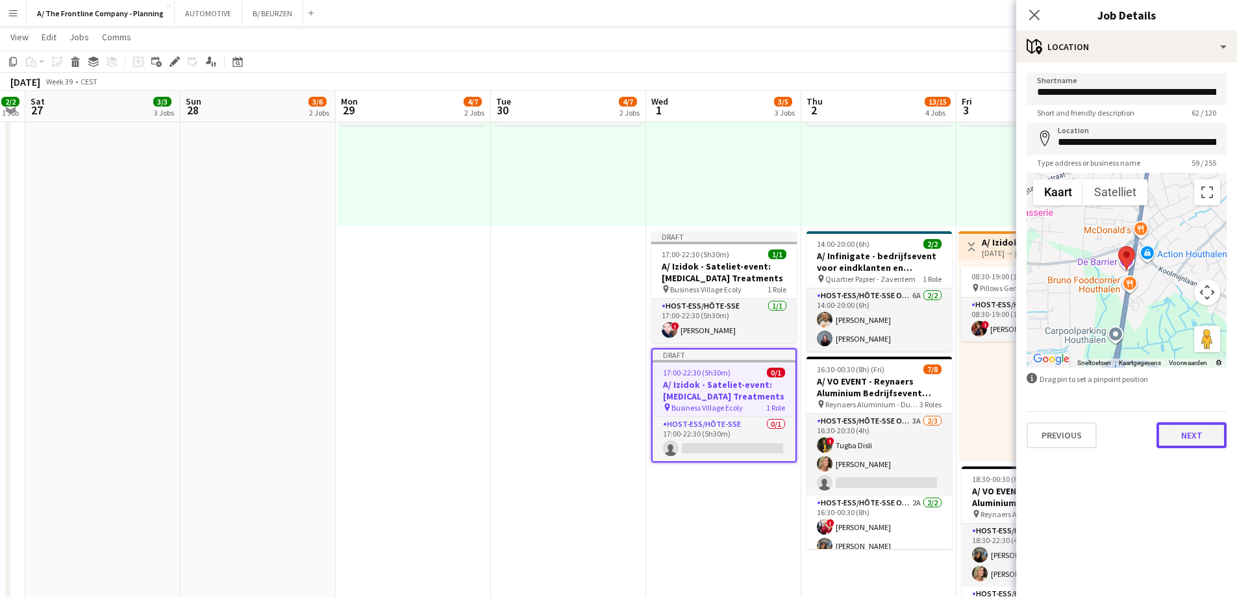
click at [1192, 437] on button "Next" at bounding box center [1192, 435] width 70 height 26
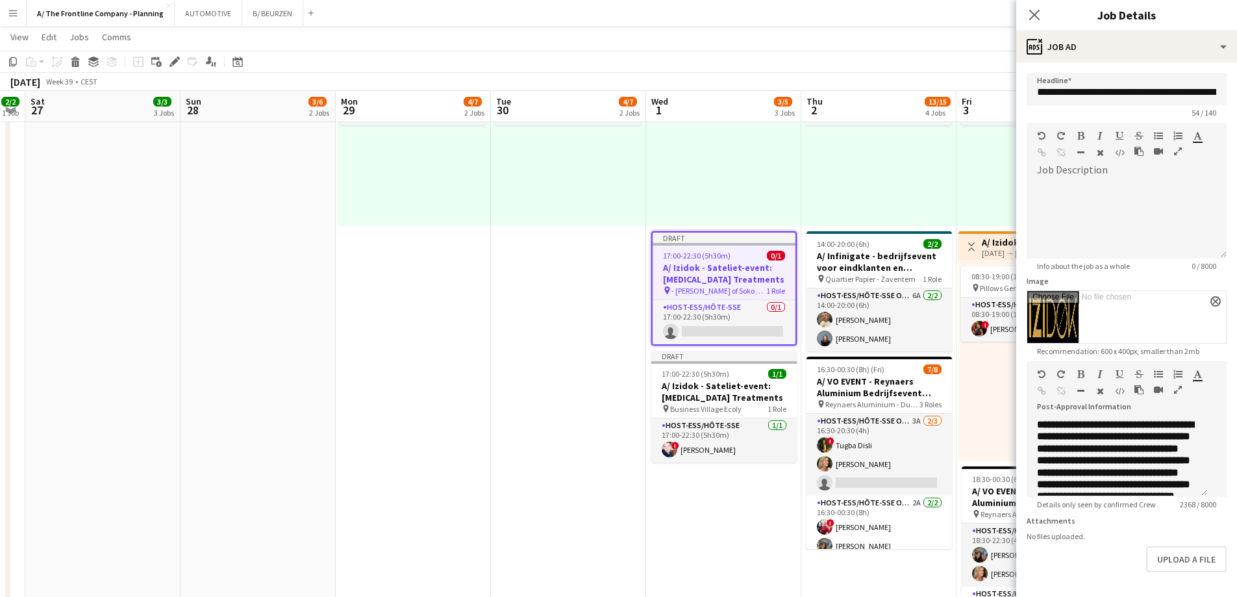
scroll to position [31, 0]
click at [1174, 390] on icon "button" at bounding box center [1178, 389] width 8 height 9
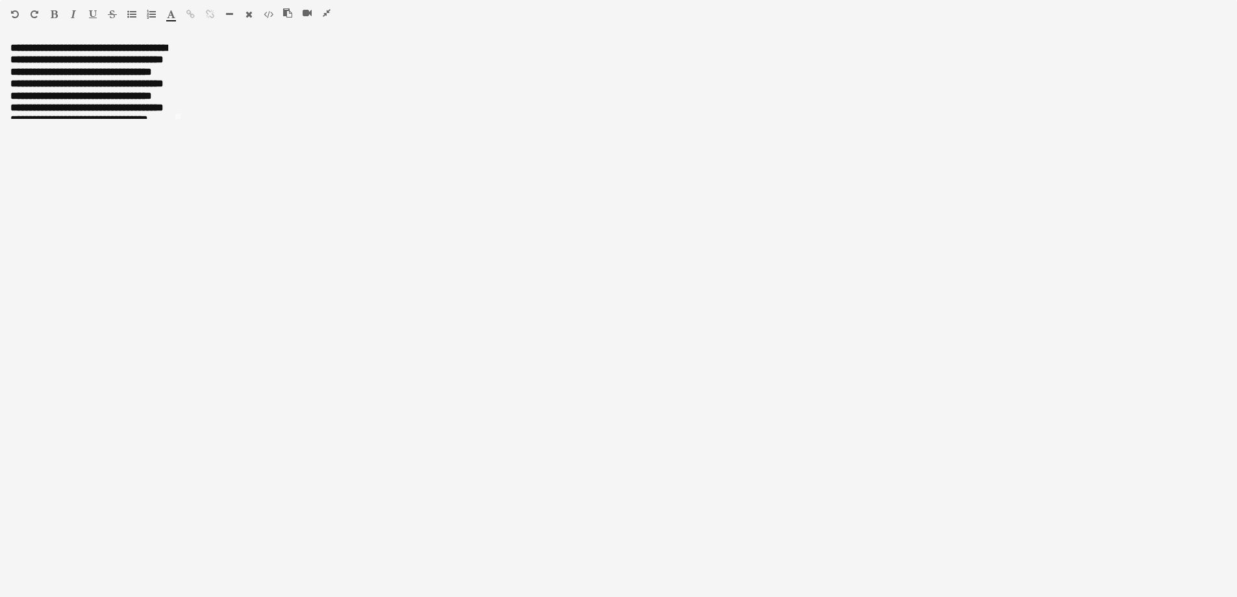
scroll to position [0, 0]
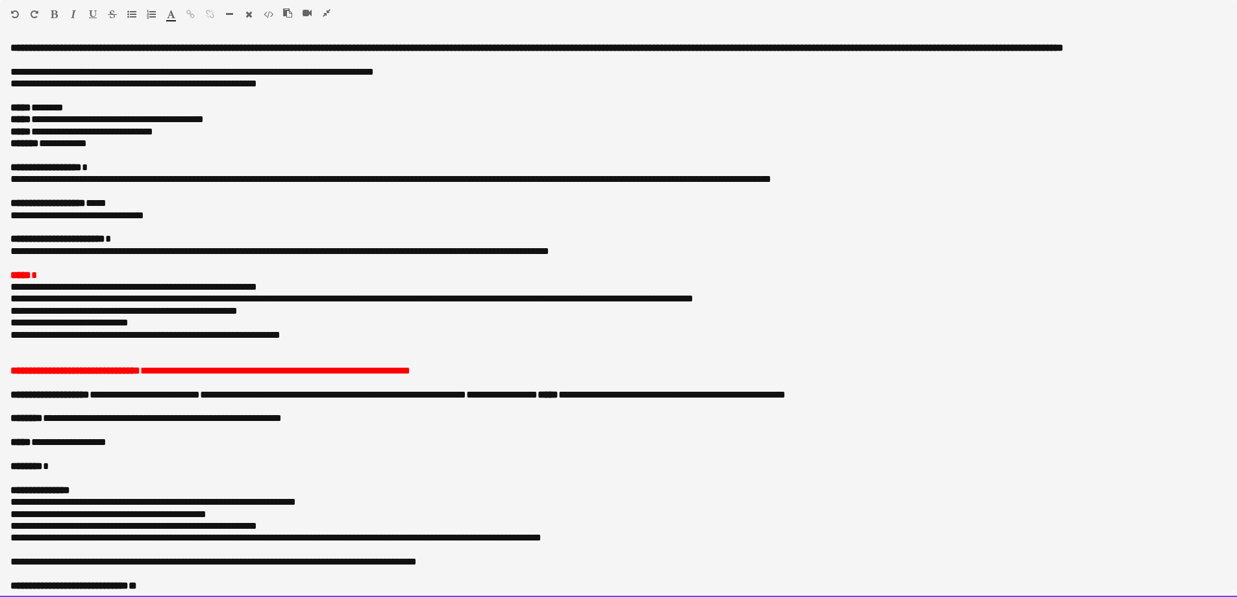
click at [144, 149] on p "**********" at bounding box center [613, 144] width 1207 height 12
click at [56, 138] on p "**********" at bounding box center [613, 132] width 1207 height 12
drag, startPoint x: 56, startPoint y: 143, endPoint x: 158, endPoint y: 142, distance: 102.6
click at [158, 138] on p "**********" at bounding box center [613, 132] width 1207 height 12
paste div
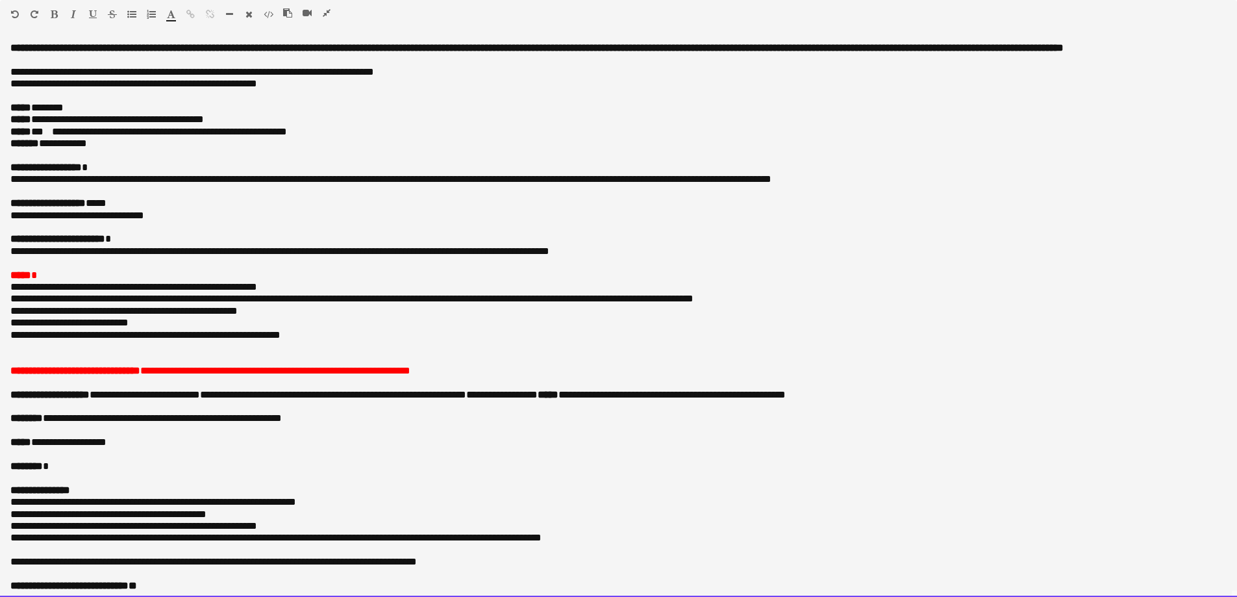
click at [52, 136] on span at bounding box center [48, 132] width 8 height 10
drag, startPoint x: 105, startPoint y: 142, endPoint x: 140, endPoint y: 196, distance: 64.5
click at [107, 136] on span "**********" at bounding box center [169, 132] width 235 height 10
click at [44, 136] on span at bounding box center [48, 132] width 8 height 10
click at [303, 375] on span "**********" at bounding box center [275, 371] width 270 height 10
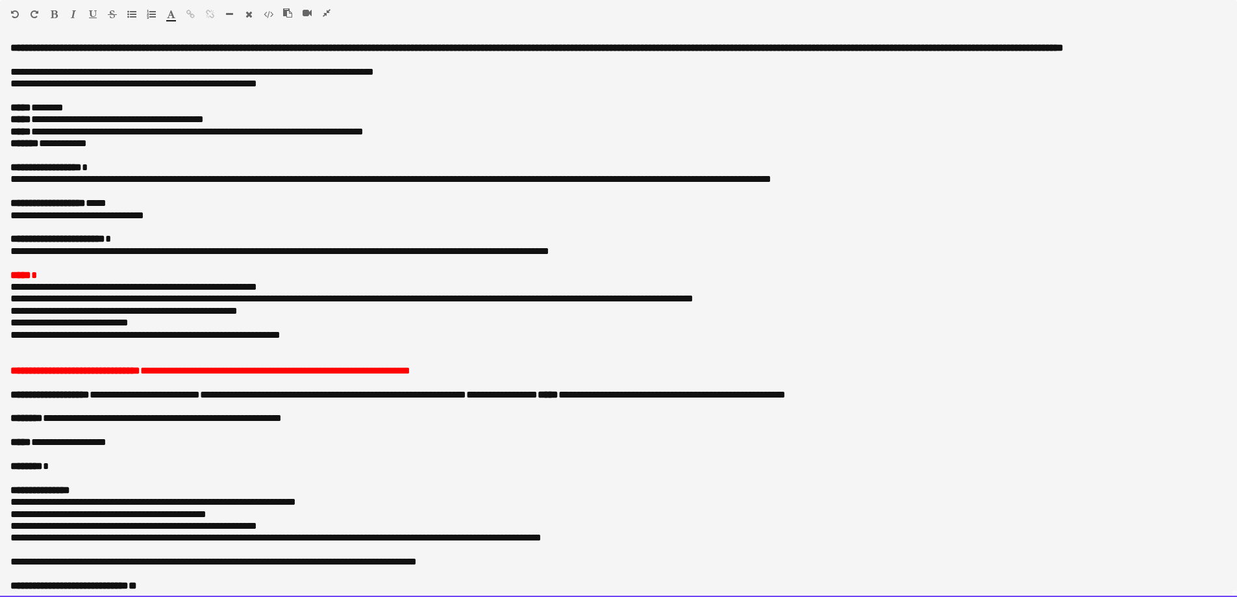
drag, startPoint x: 303, startPoint y: 386, endPoint x: 364, endPoint y: 387, distance: 61.1
click at [364, 375] on span "**********" at bounding box center [275, 371] width 270 height 10
click at [324, 5] on div "Paragraph Heading 1 Heading 2 Heading 3 Heading 4 Heading 5 Heading 6 Heading 7…" at bounding box center [618, 16] width 1237 height 33
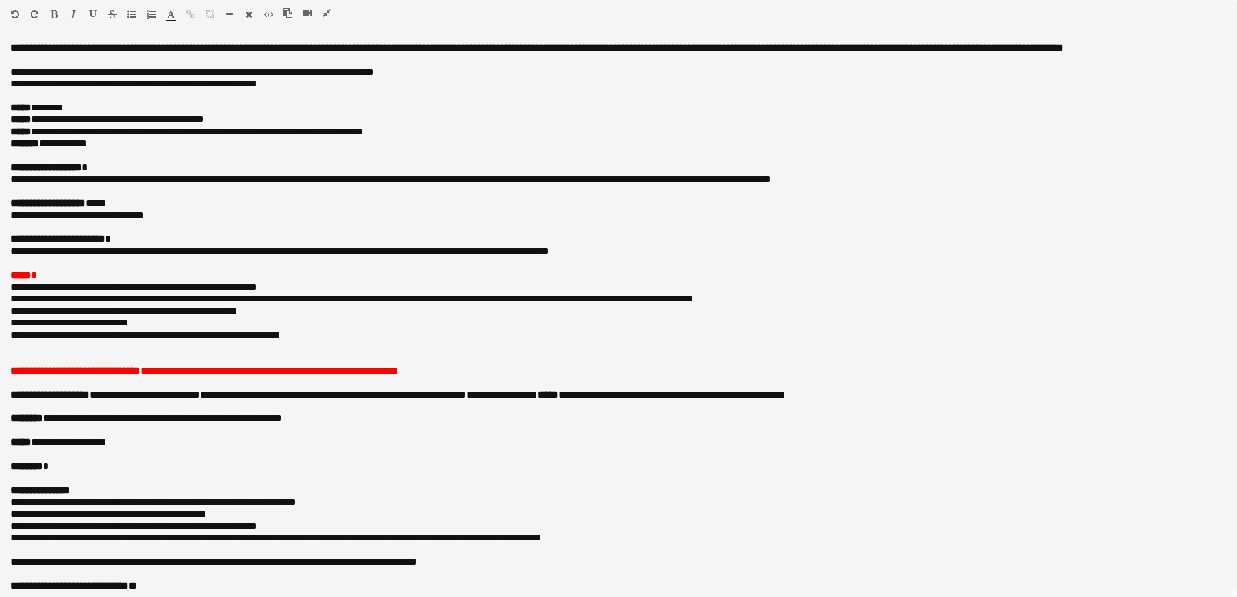
click at [328, 16] on icon "button" at bounding box center [327, 12] width 8 height 9
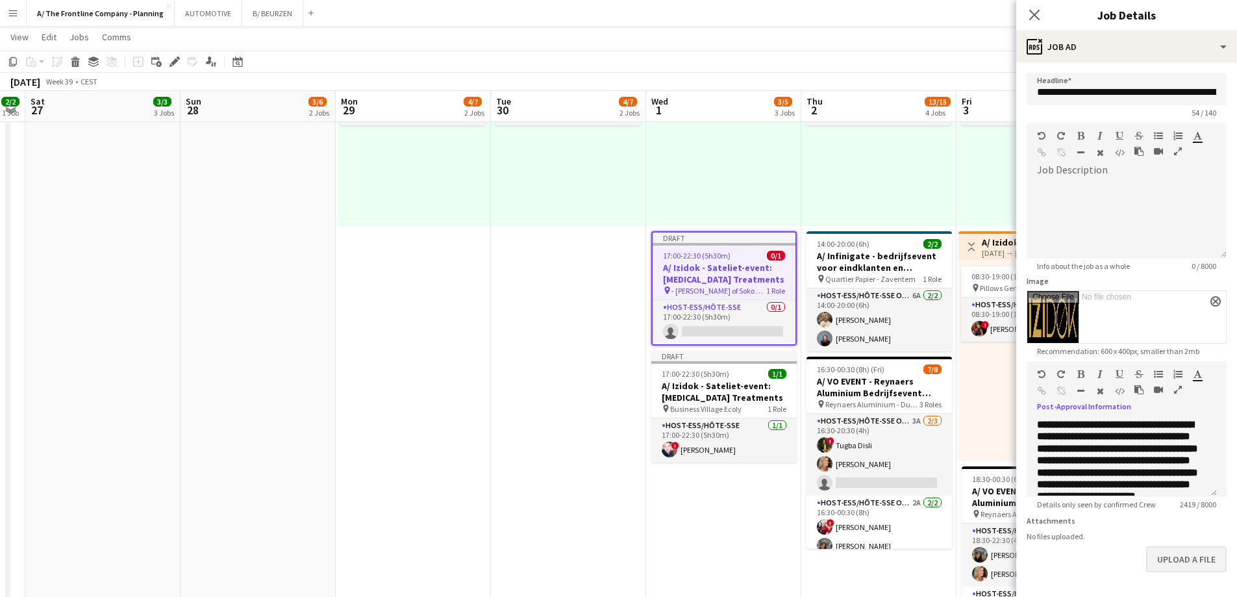
scroll to position [58, 0]
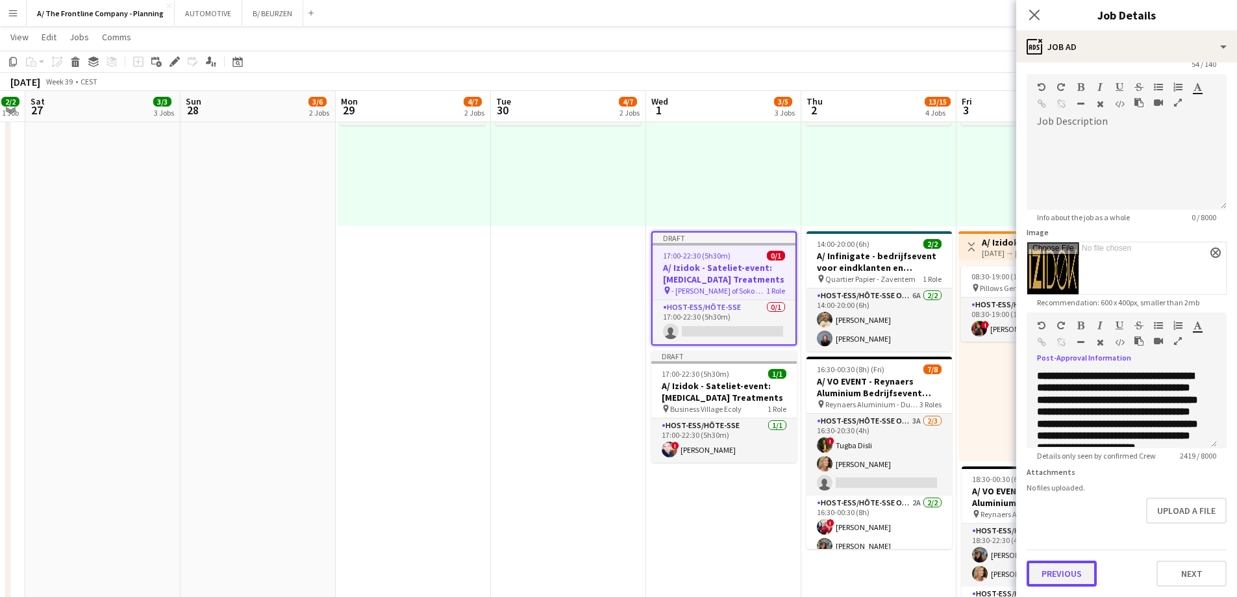
click at [1066, 573] on button "Previous" at bounding box center [1062, 573] width 70 height 26
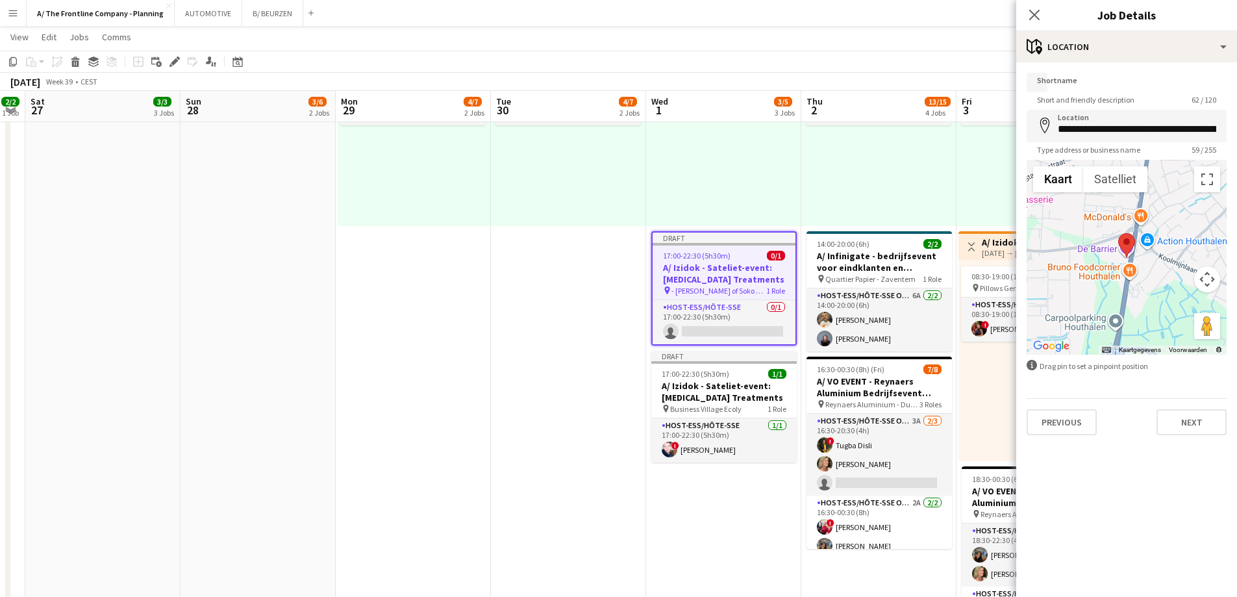
scroll to position [0, 0]
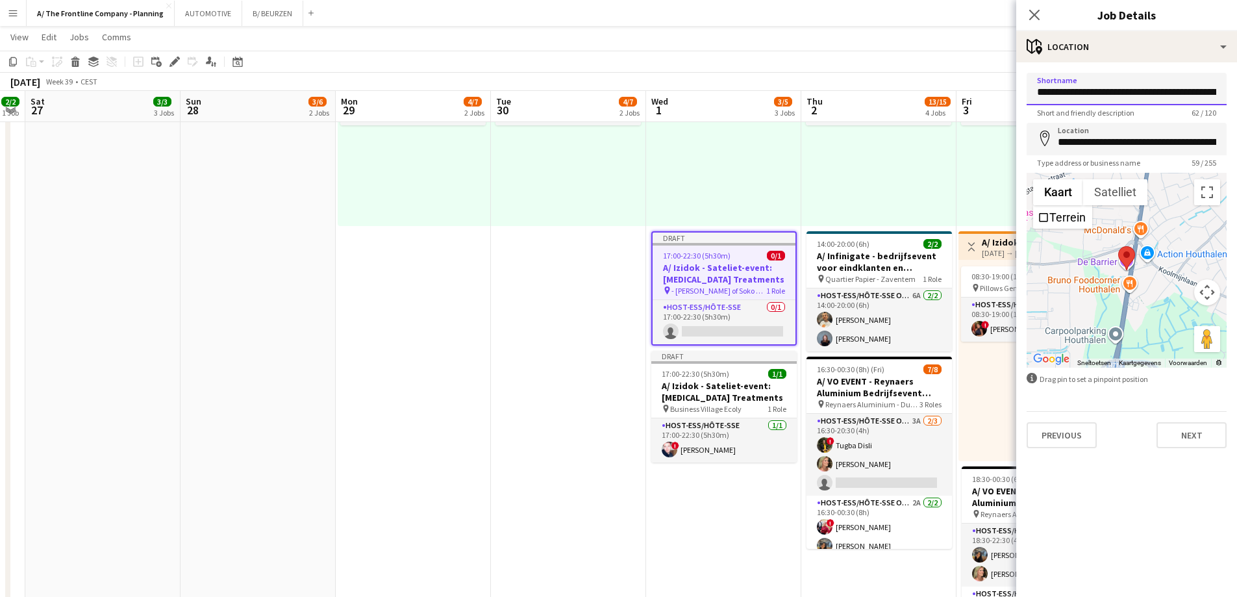
drag, startPoint x: 1055, startPoint y: 90, endPoint x: 977, endPoint y: 111, distance: 81.3
click at [977, 111] on body "Menu Boards Boards Boards All jobs Status Workforce Workforce My Workforce Recr…" at bounding box center [618, 261] width 1237 height 1302
type input "**********"
click at [1072, 443] on button "Previous" at bounding box center [1062, 435] width 70 height 26
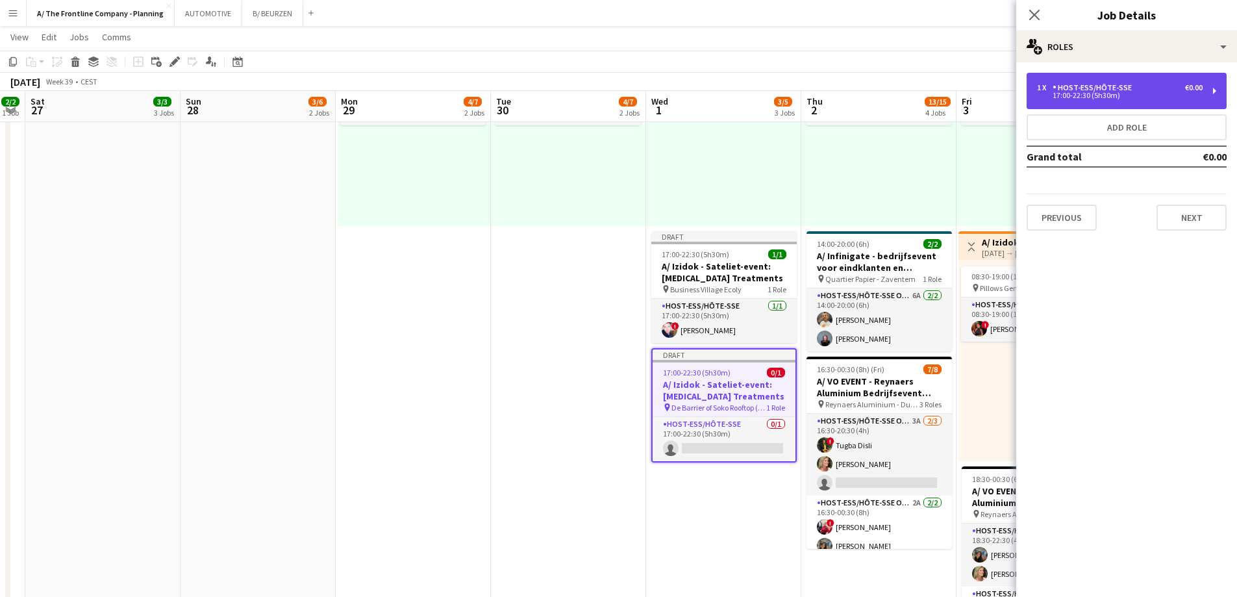
click at [1115, 93] on div "17:00-22:30 (5h30m)" at bounding box center [1120, 95] width 166 height 6
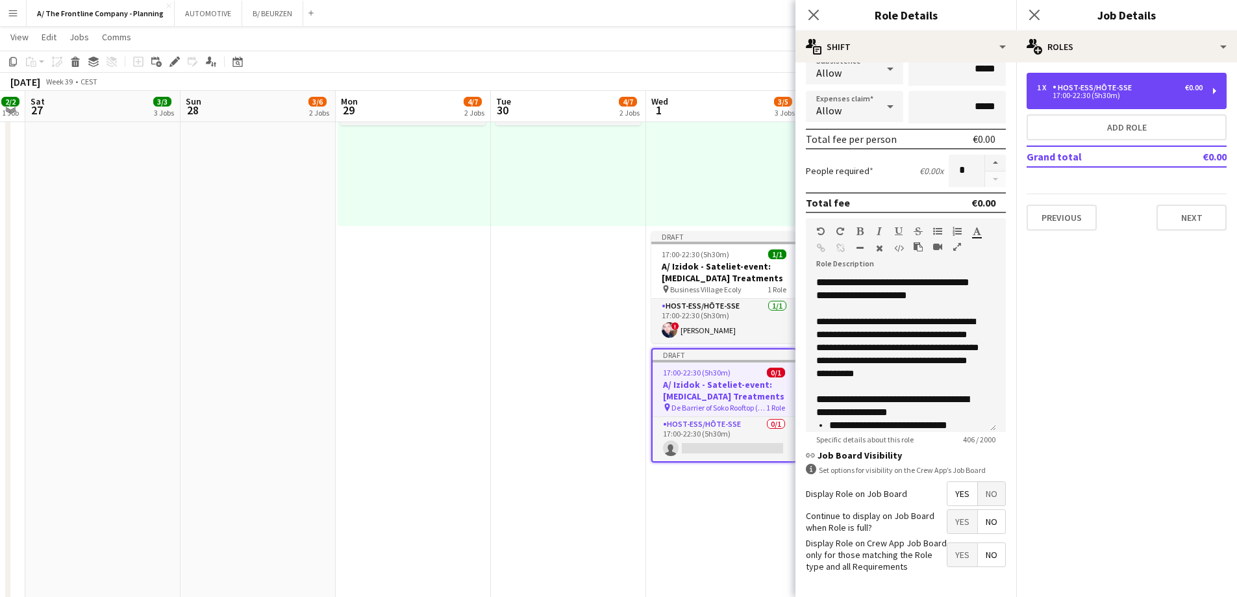
scroll to position [283, 0]
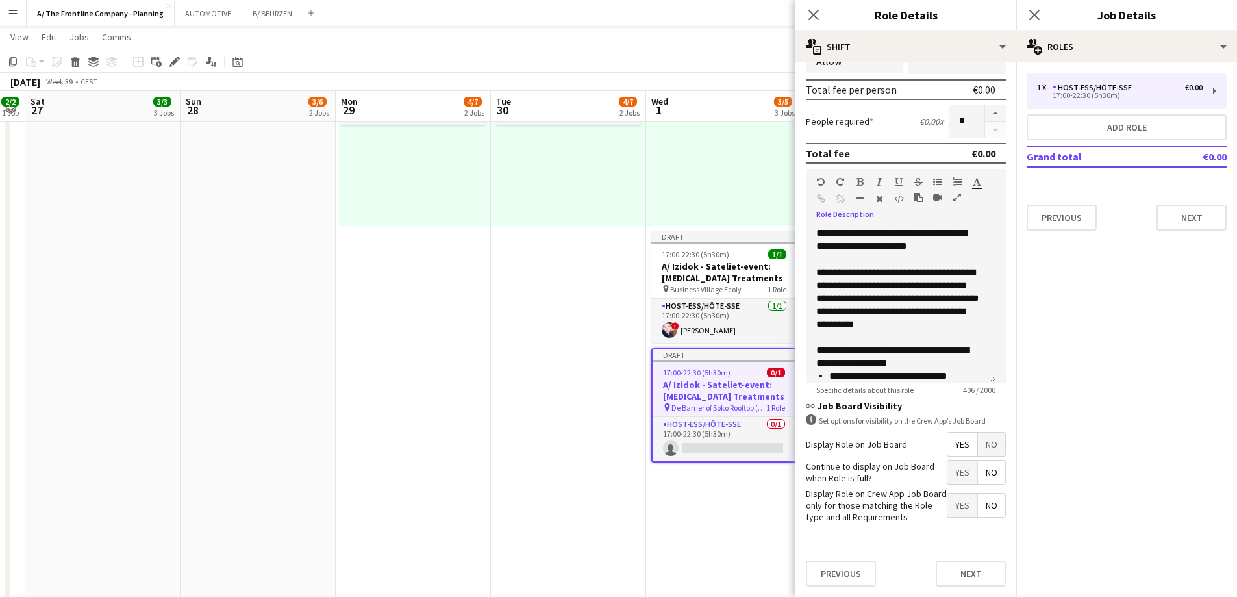
click at [957, 201] on icon "button" at bounding box center [957, 197] width 8 height 9
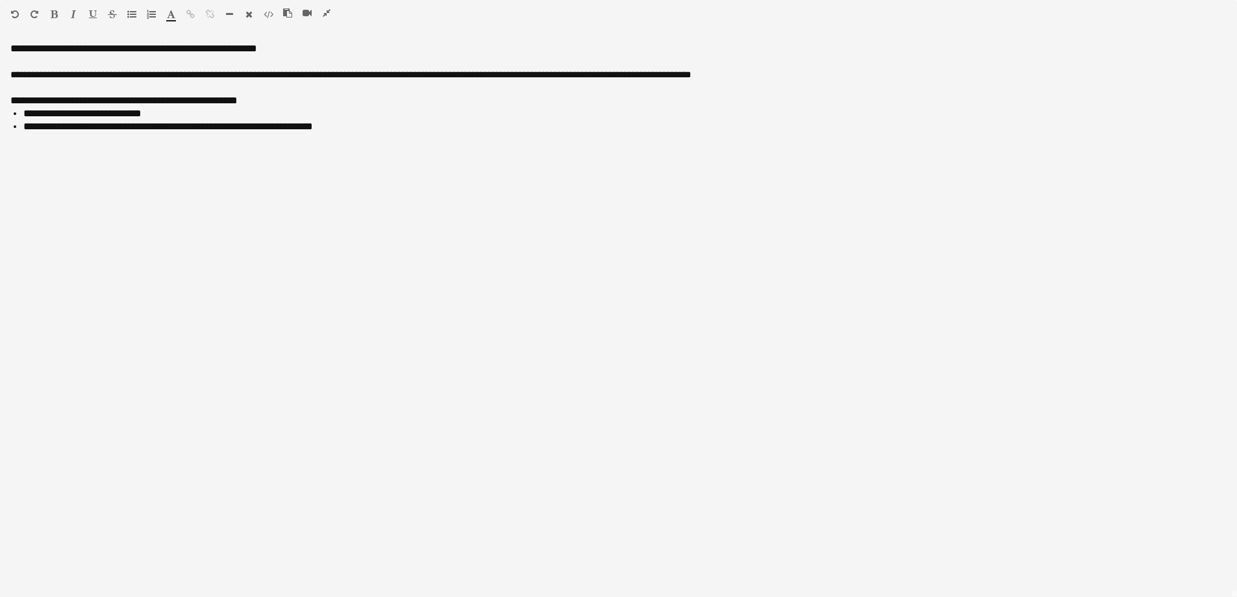
click at [327, 8] on button "button" at bounding box center [326, 13] width 9 height 10
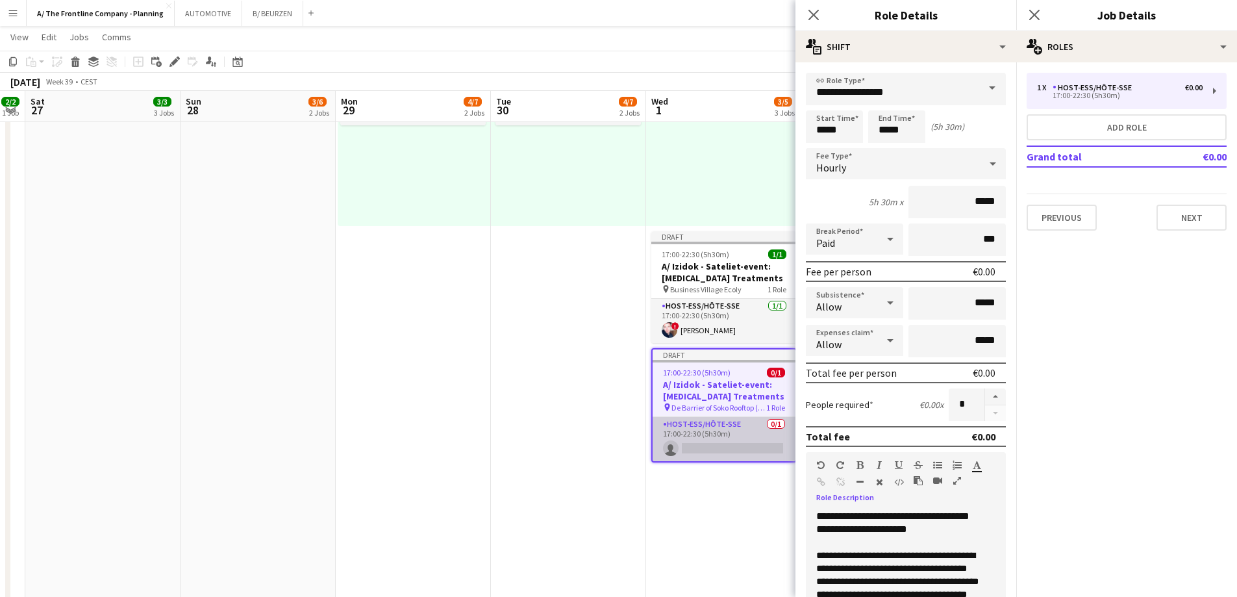
click at [689, 445] on app-card-role "Host-ess/Hôte-sse 0/1 17:00-22:30 (5h30m) single-neutral-actions" at bounding box center [724, 439] width 143 height 44
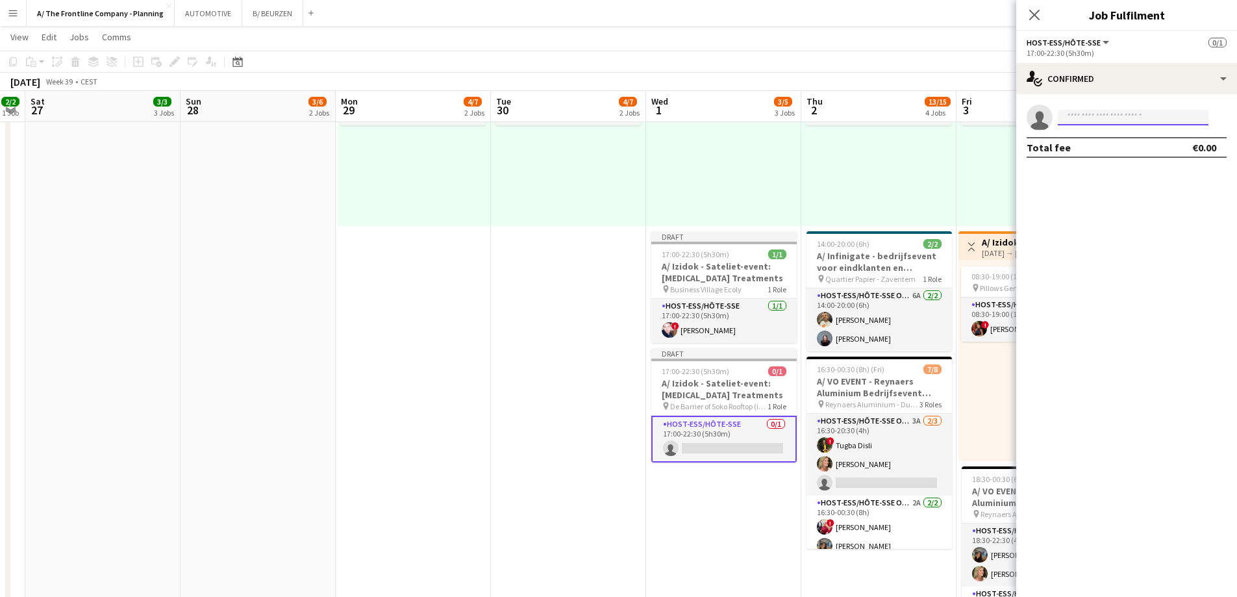
click at [1108, 120] on input at bounding box center [1133, 118] width 151 height 16
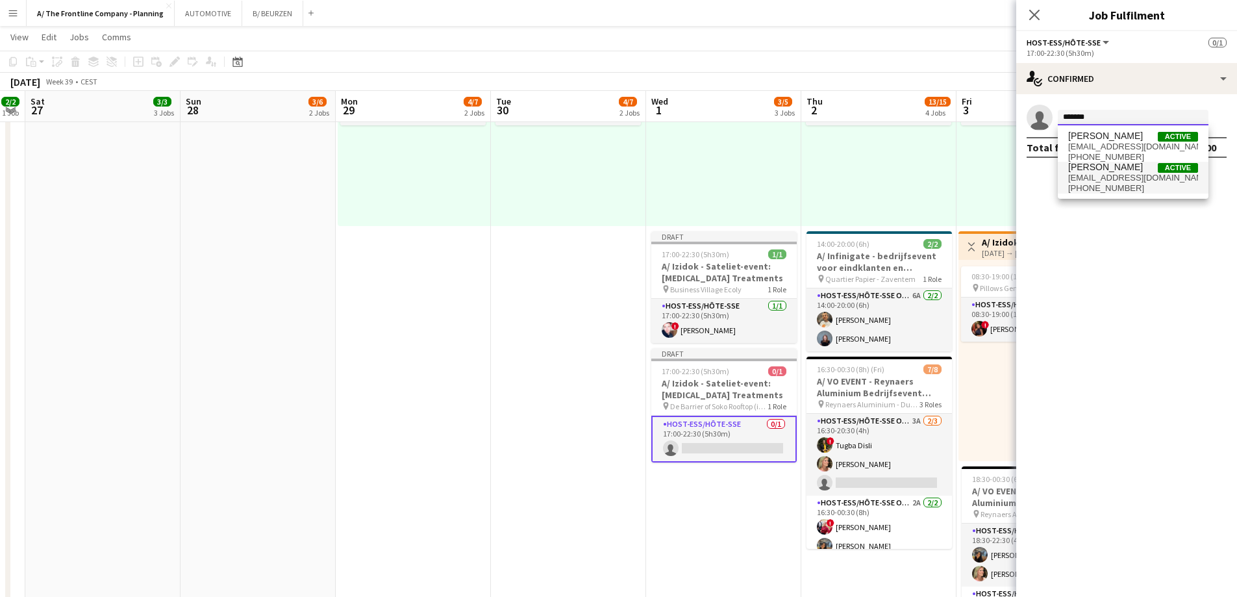
type input "*******"
click at [1103, 182] on span "coralietje@hotmail.com" at bounding box center [1133, 178] width 130 height 10
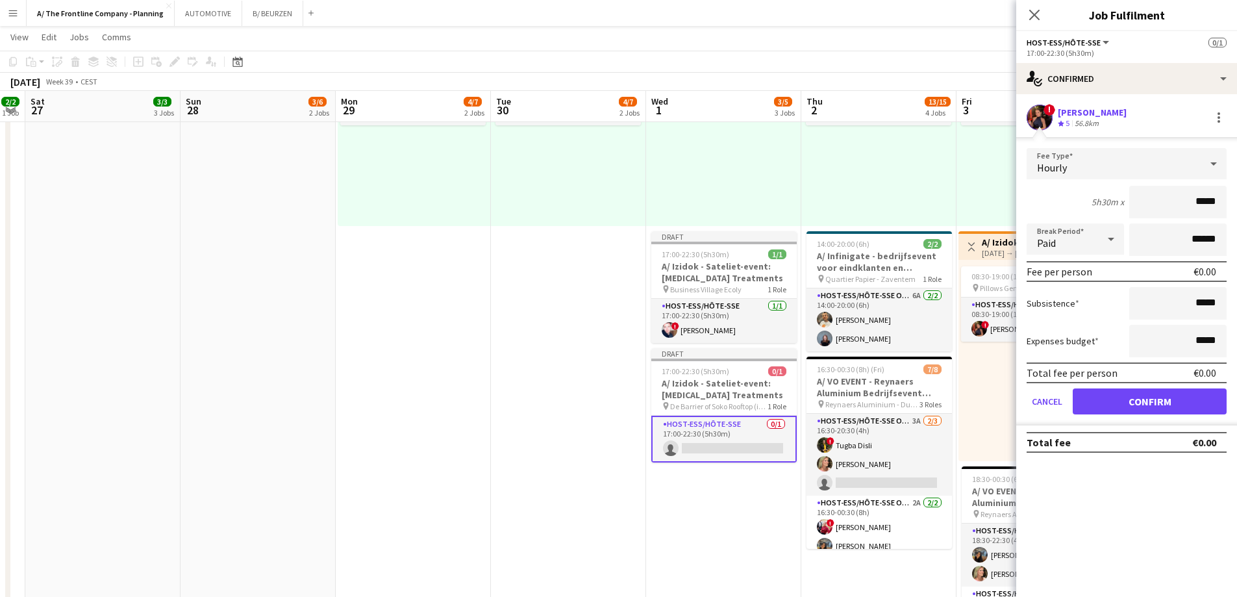
drag, startPoint x: 1162, startPoint y: 205, endPoint x: 1229, endPoint y: 199, distance: 67.2
click at [1237, 198] on html "Menu Boards Boards Boards All jobs Status Workforce Workforce My Workforce Recr…" at bounding box center [618, 261] width 1237 height 1302
type input "***"
click button "Confirm" at bounding box center [1150, 401] width 154 height 26
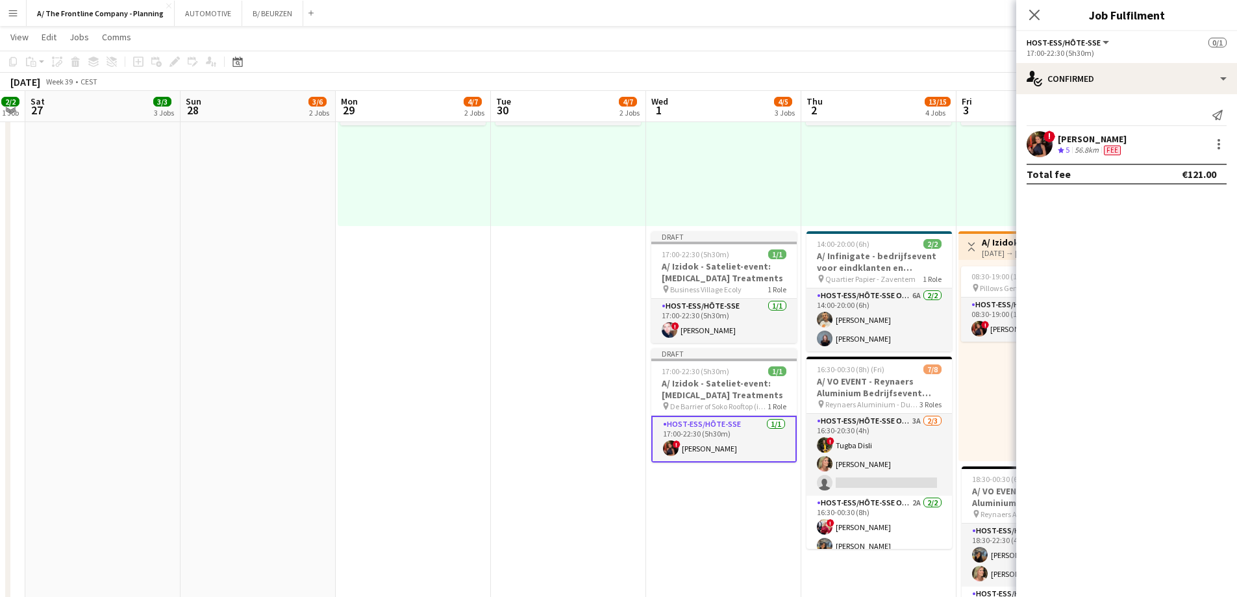
click at [422, 301] on app-date-cell "07:00-19:00 (12h) 2/5 pin Room with a ZOO 2 Roles Host-ess/Hôte-sse 0/2 07:00-1…" at bounding box center [413, 263] width 155 height 1015
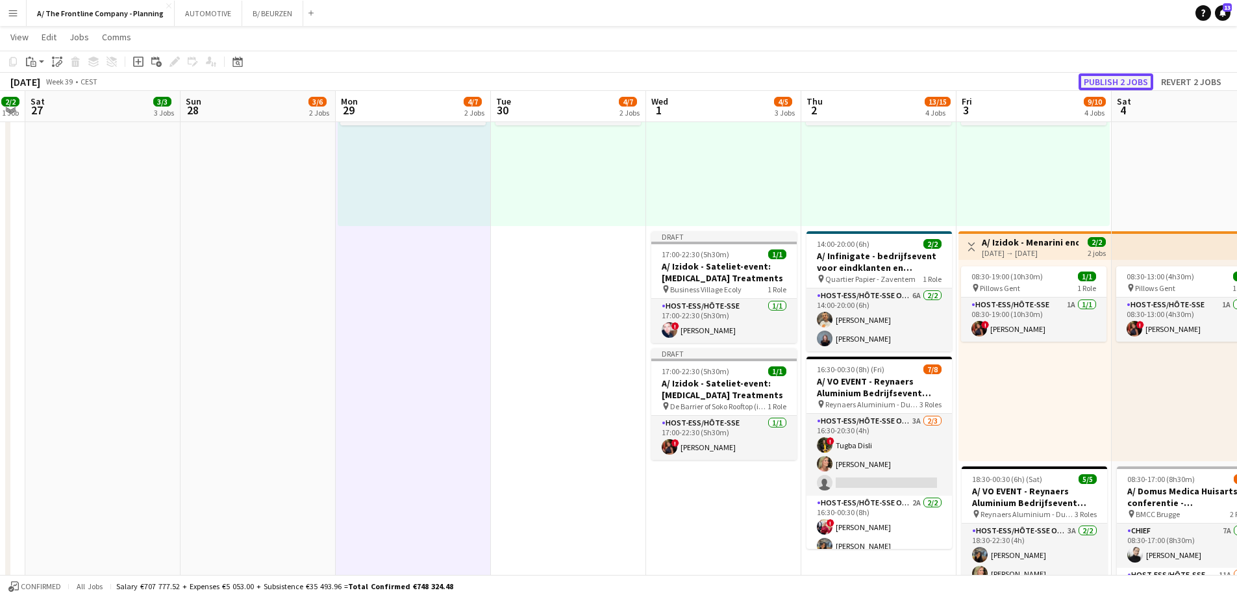
click at [1123, 74] on button "Publish 2 jobs" at bounding box center [1116, 81] width 75 height 17
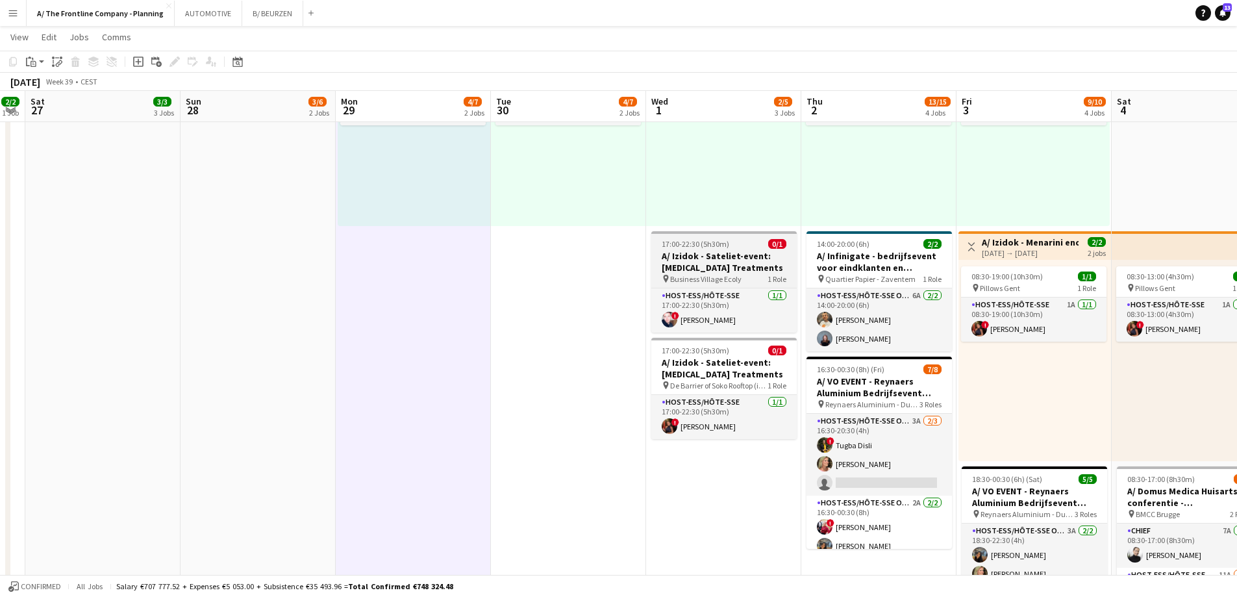
click at [746, 260] on h3 "A/ Izidok - Sateliet-event: Prostate Cancer Treatments" at bounding box center [723, 261] width 145 height 23
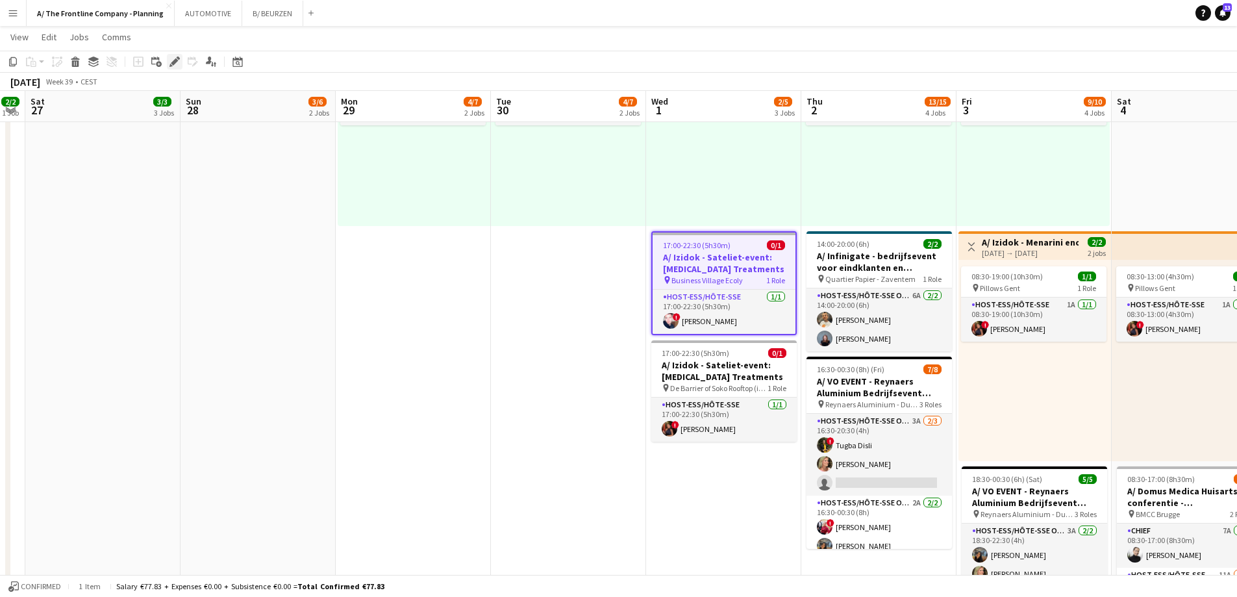
click at [175, 63] on icon at bounding box center [174, 61] width 7 height 7
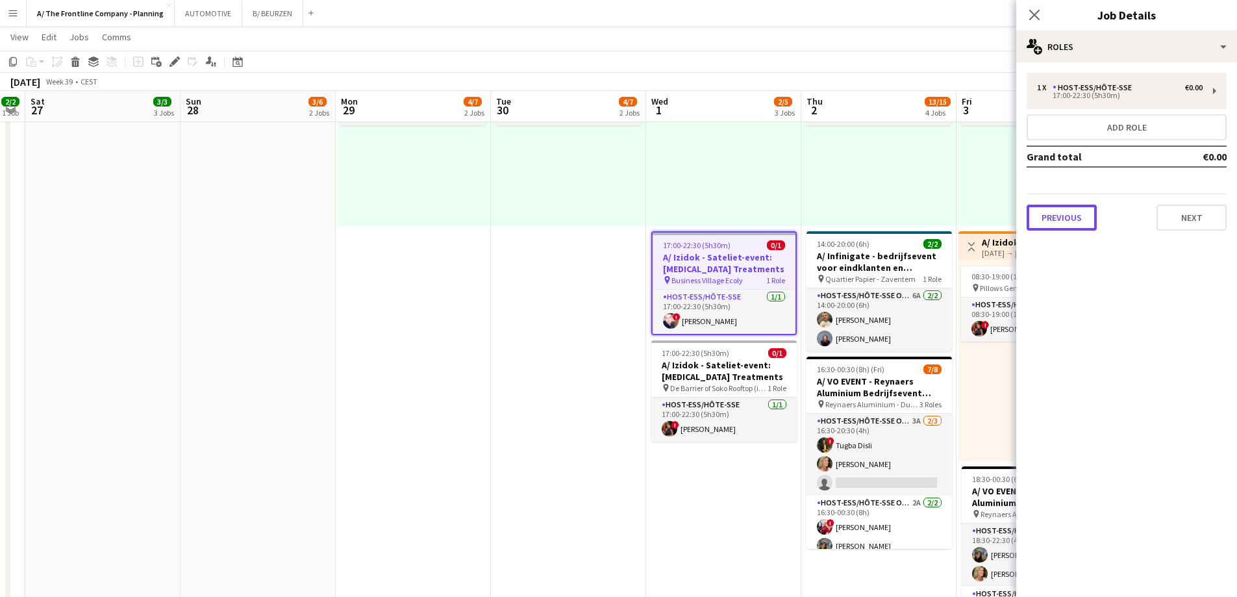
click at [1076, 225] on button "Previous" at bounding box center [1062, 218] width 70 height 26
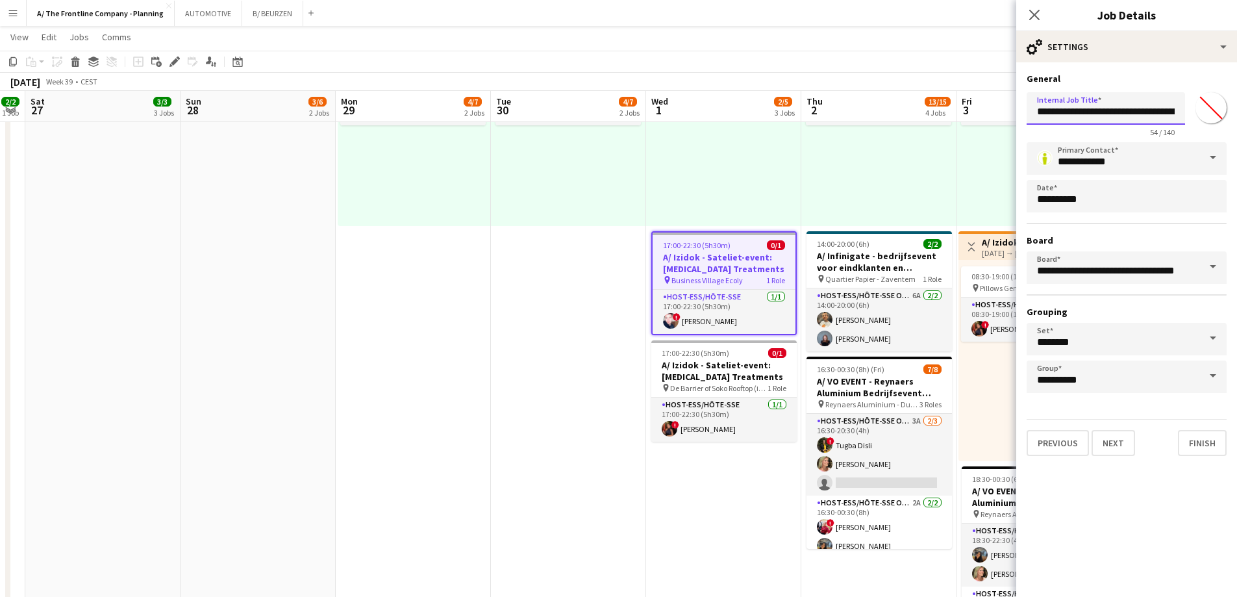
click at [1094, 95] on input "**********" at bounding box center [1106, 108] width 158 height 32
click at [244, 60] on div "Date picker" at bounding box center [238, 62] width 16 height 16
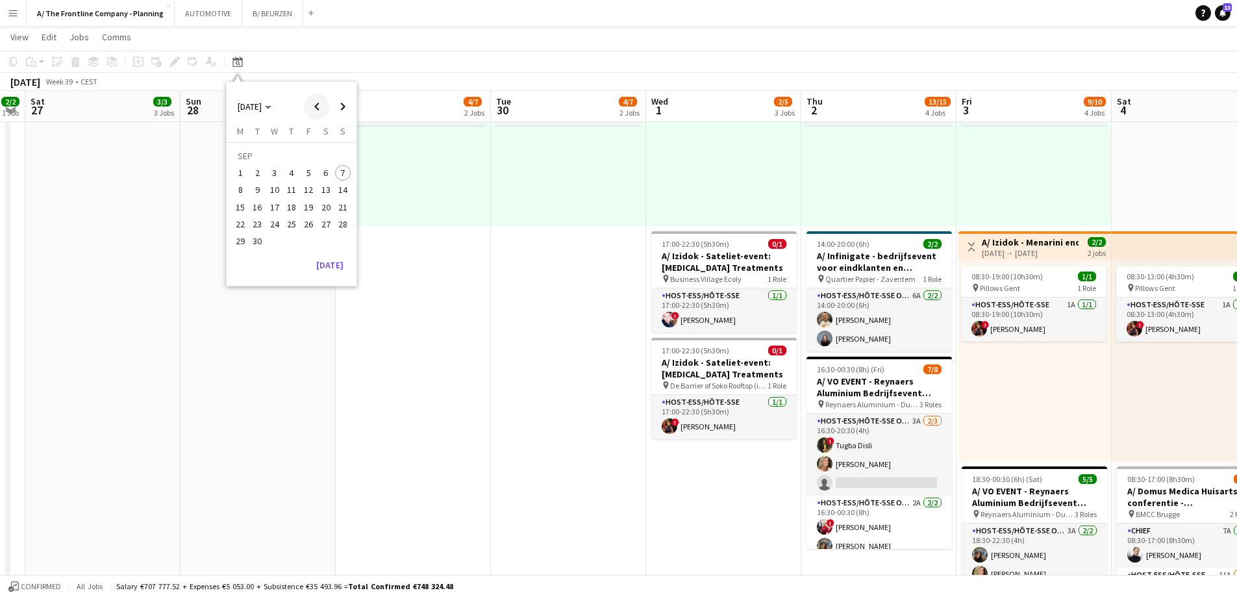
click at [320, 111] on span "Previous month" at bounding box center [317, 107] width 26 height 26
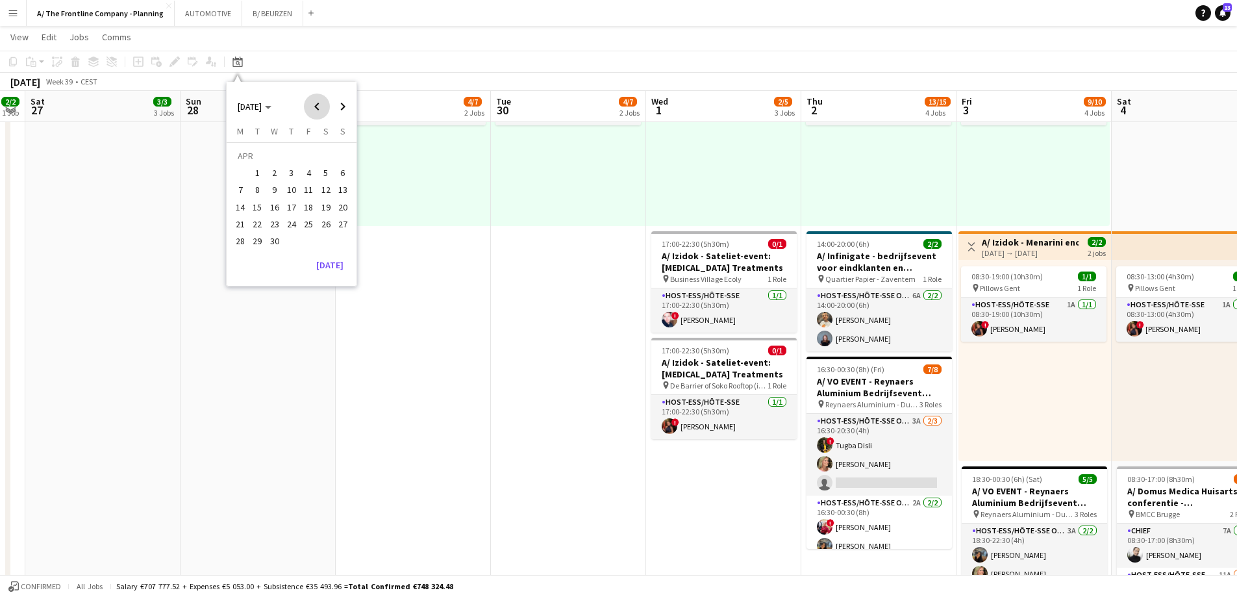
click at [320, 111] on span "Previous month" at bounding box center [317, 107] width 26 height 26
click at [294, 175] on span "2" at bounding box center [292, 173] width 16 height 16
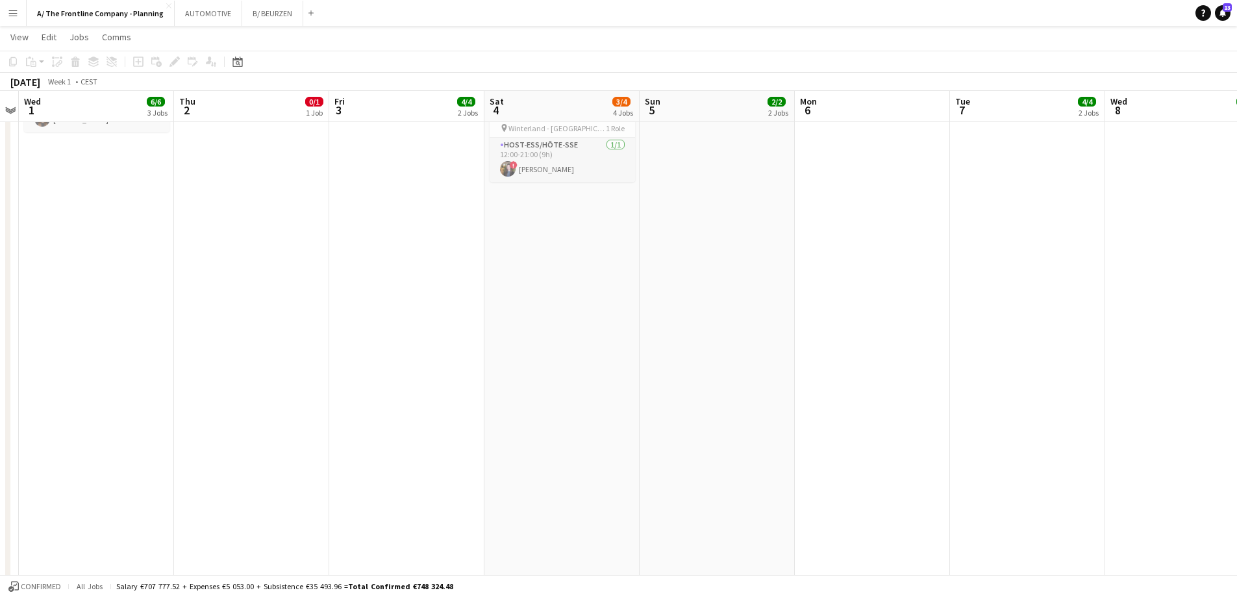
scroll to position [0, 418]
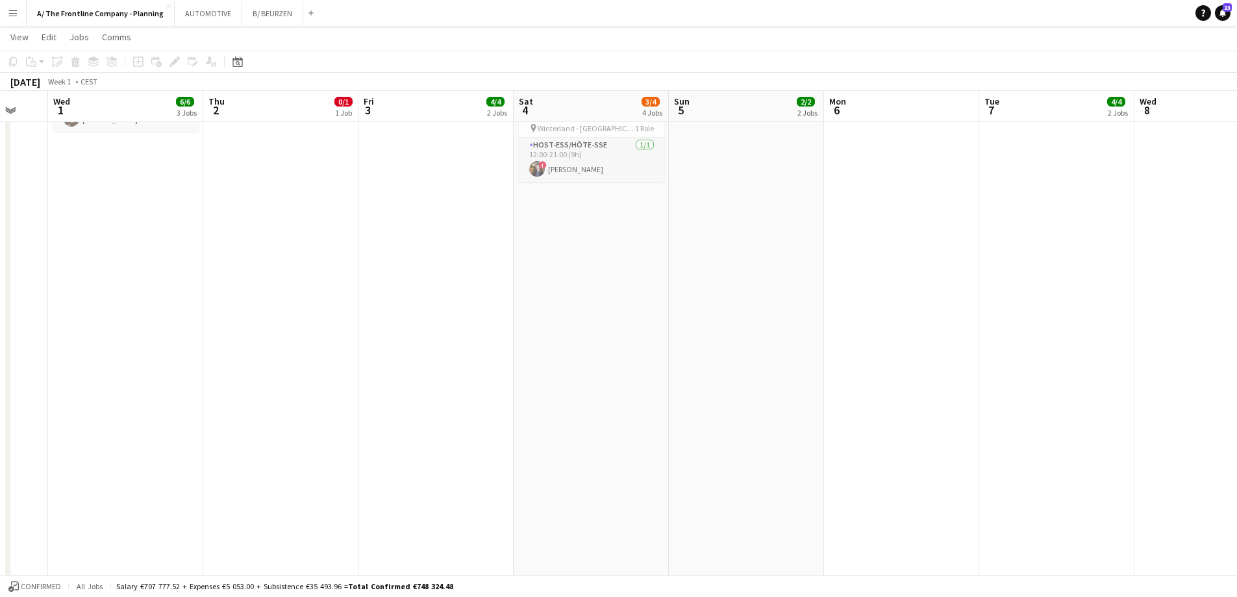
drag, startPoint x: 714, startPoint y: 325, endPoint x: 441, endPoint y: 333, distance: 272.9
click at [441, 333] on app-calendar-viewport "Sun 29 3/3 2 Jobs Mon 30 2/2 1 Job Tue 31 Wed 1 6/6 3 Jobs Thu 2 0/1 1 Job Fri …" at bounding box center [618, 275] width 1237 height 1229
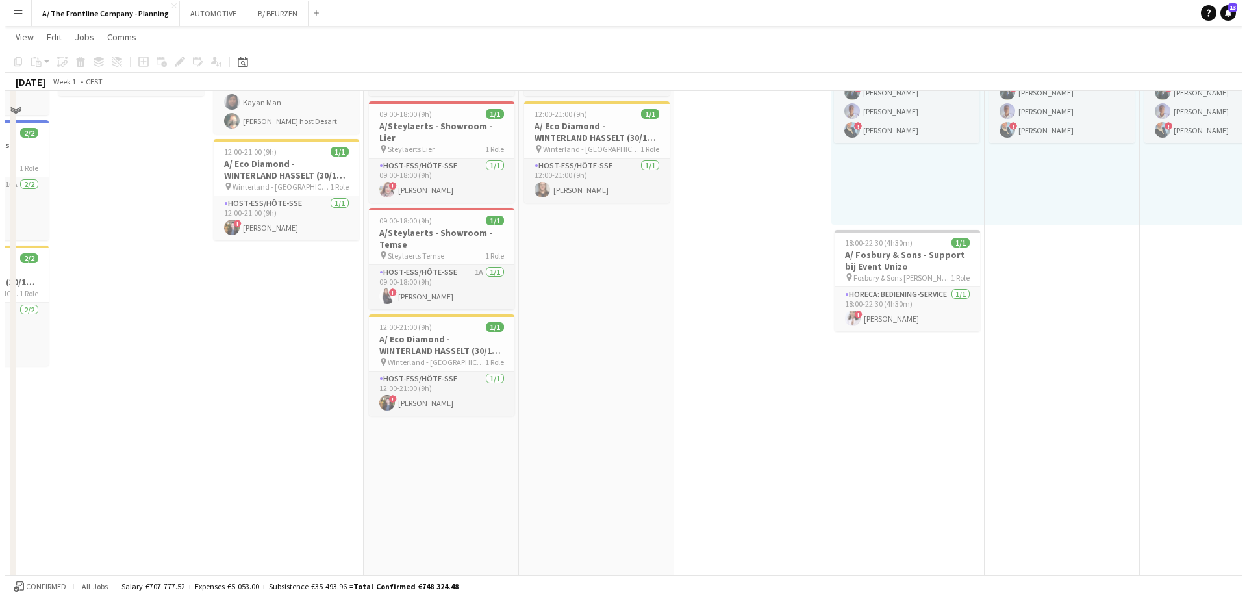
scroll to position [0, 0]
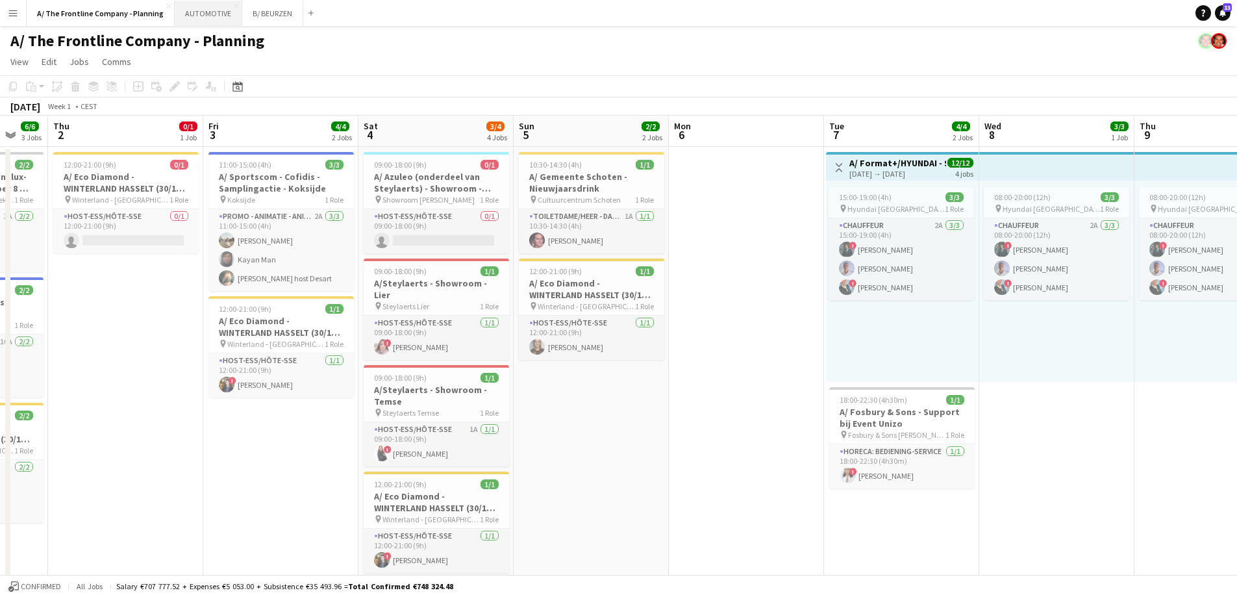
click at [203, 21] on button "AUTOMOTIVE Close" at bounding box center [209, 13] width 68 height 25
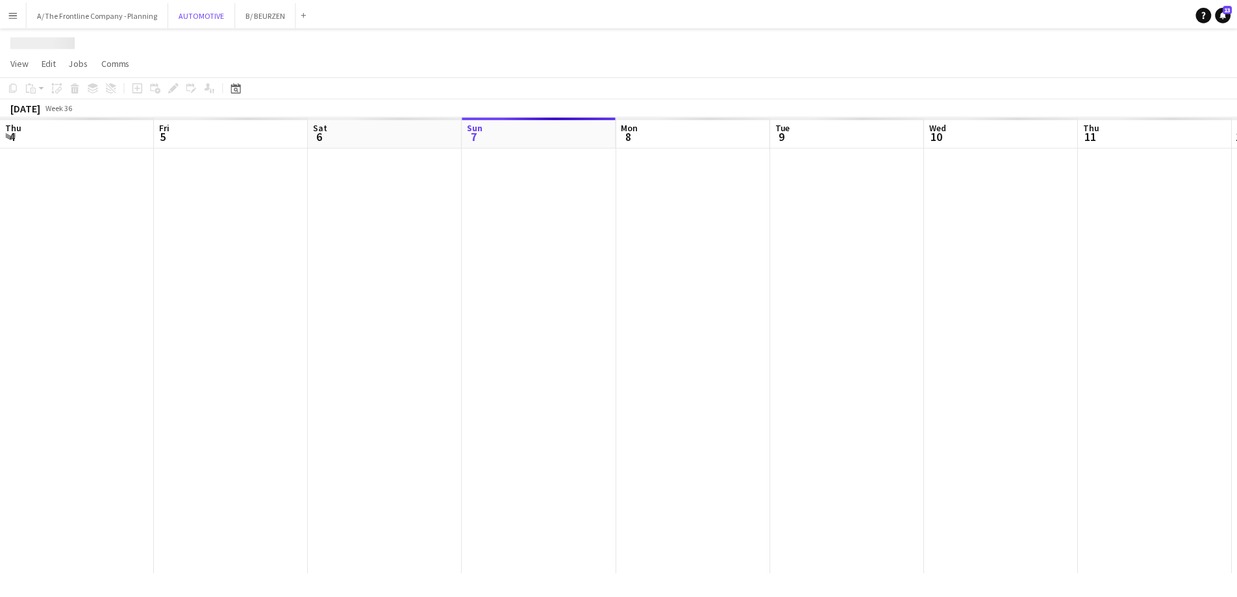
scroll to position [0, 310]
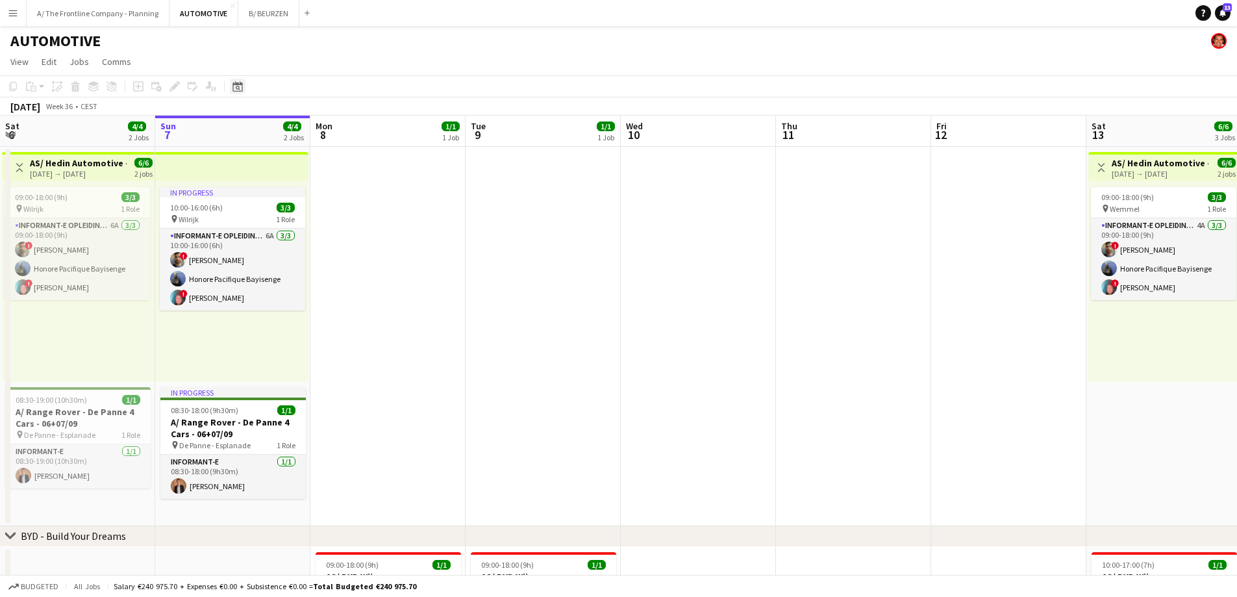
click at [237, 88] on icon "Date picker" at bounding box center [238, 86] width 10 height 10
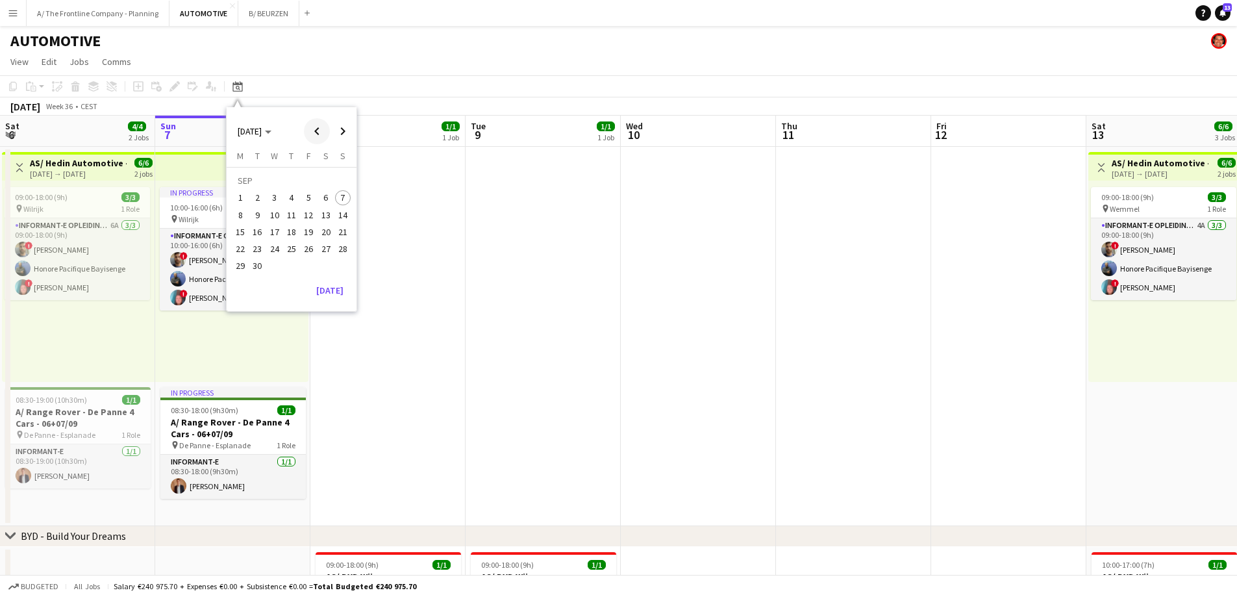
click at [311, 132] on span "Previous month" at bounding box center [317, 131] width 26 height 26
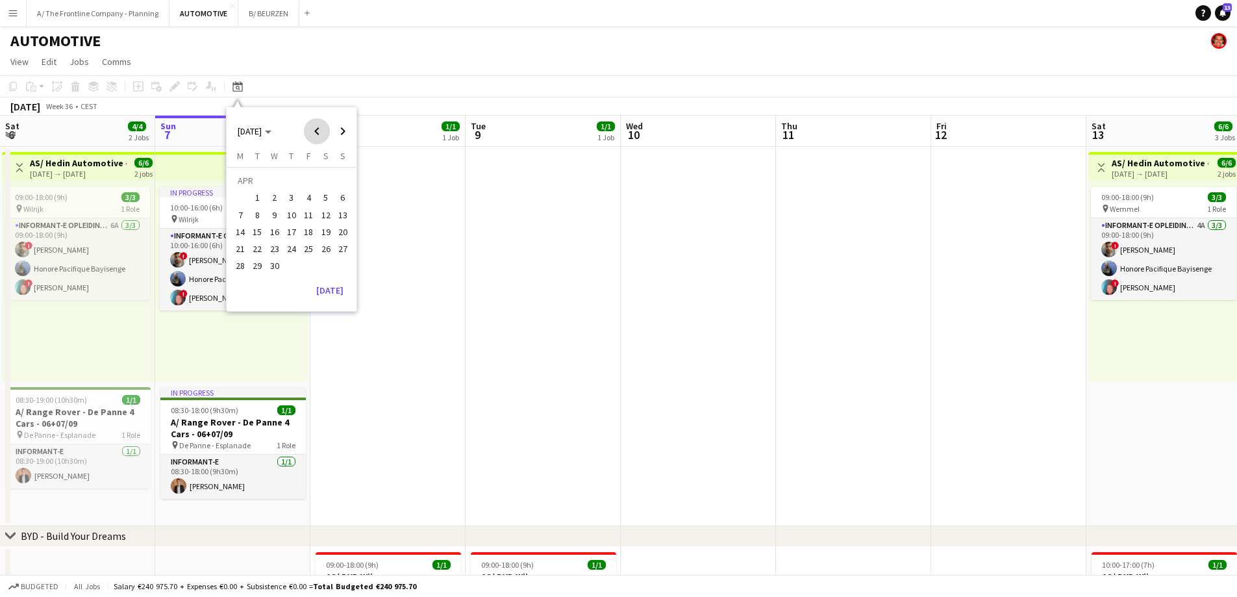
click at [311, 132] on span "Previous month" at bounding box center [317, 131] width 26 height 26
click at [292, 199] on span "2" at bounding box center [292, 198] width 16 height 16
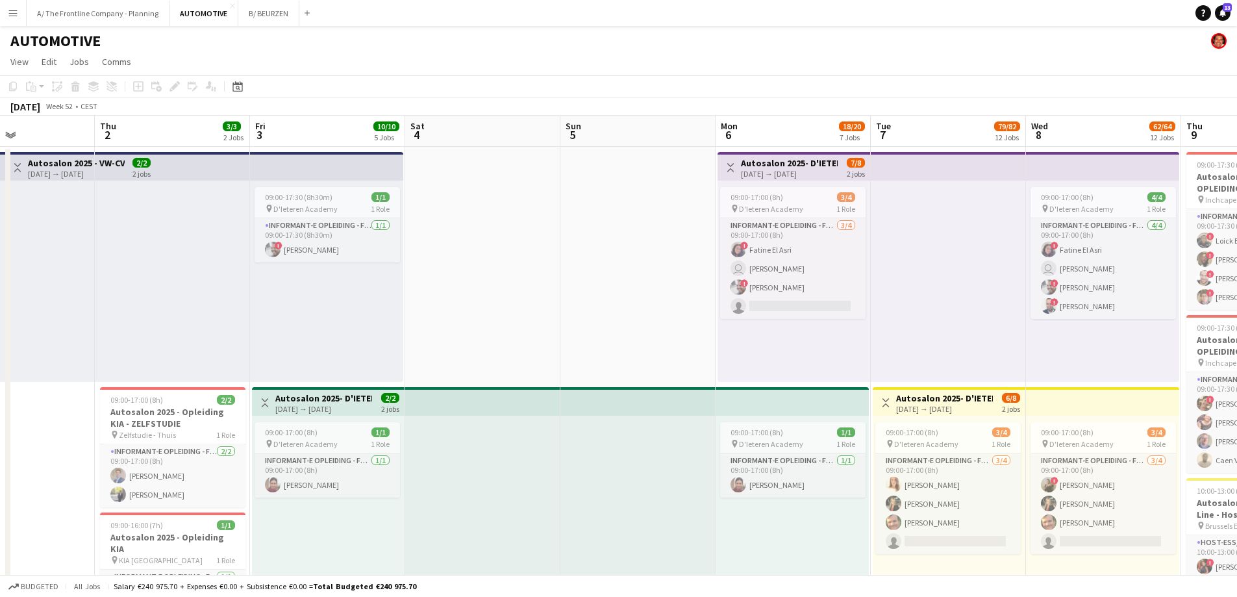
scroll to position [0, 395]
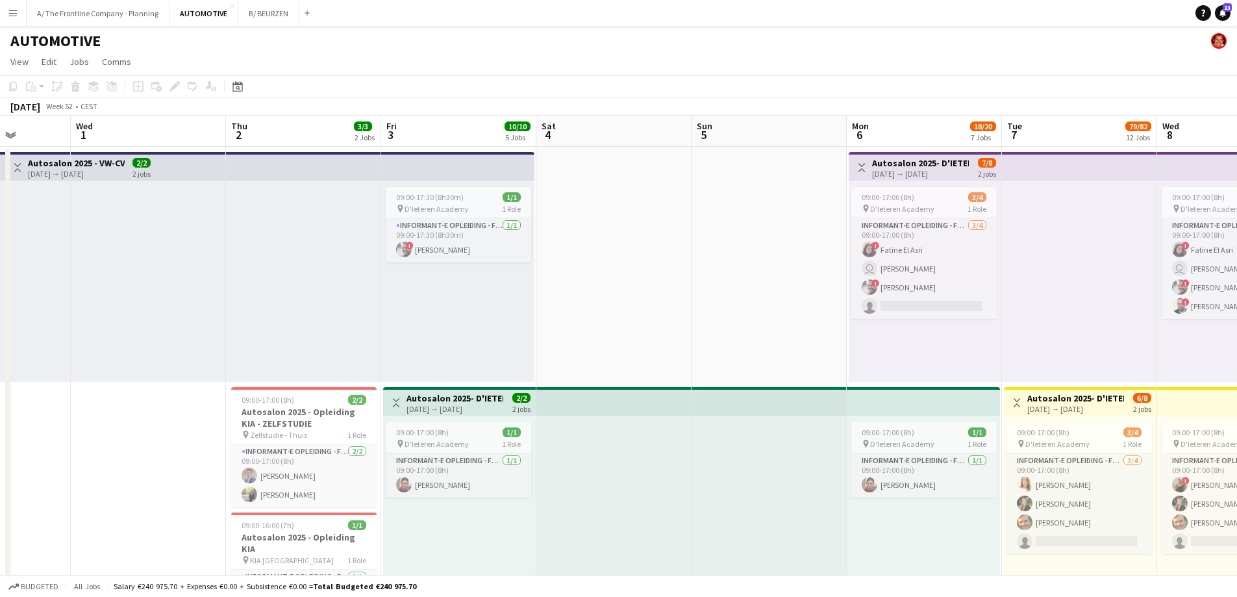
drag, startPoint x: 273, startPoint y: 336, endPoint x: 663, endPoint y: 308, distance: 391.3
drag, startPoint x: 584, startPoint y: 308, endPoint x: 323, endPoint y: 307, distance: 260.4
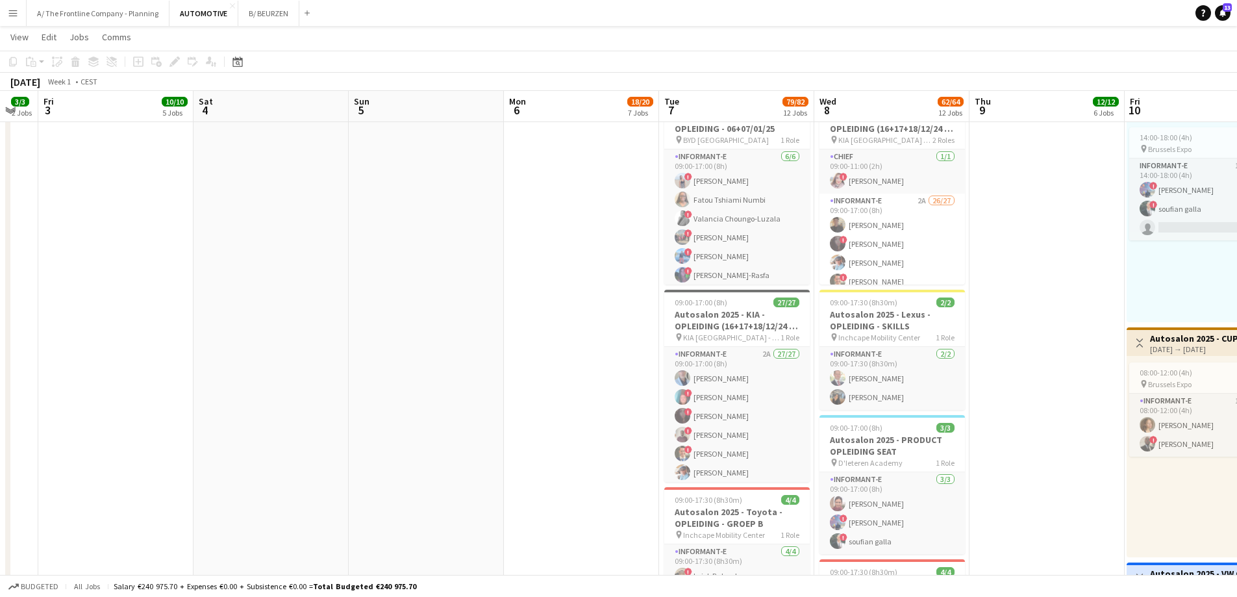
scroll to position [1494, 0]
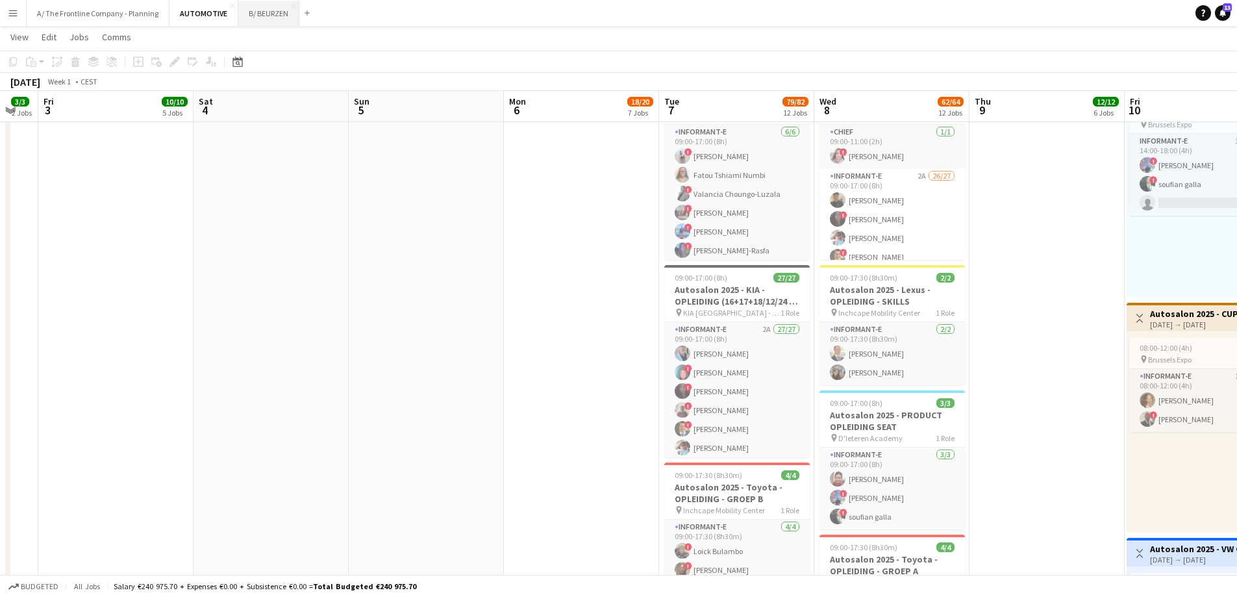
click at [275, 19] on button "B/ BEURZEN Close" at bounding box center [268, 13] width 61 height 25
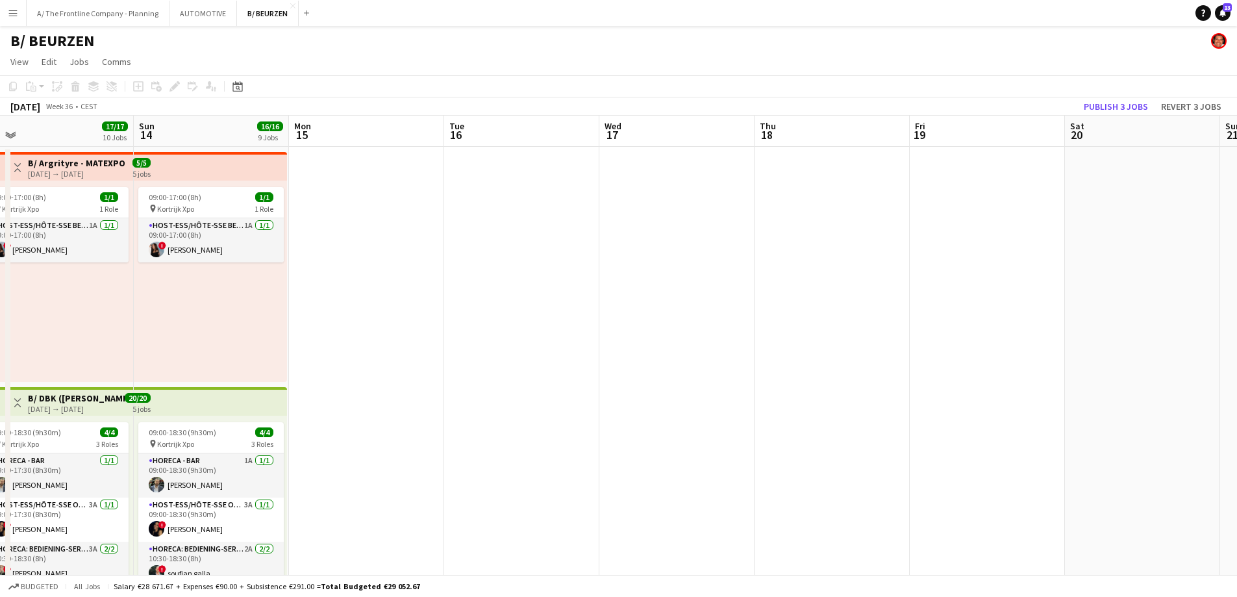
scroll to position [0, 398]
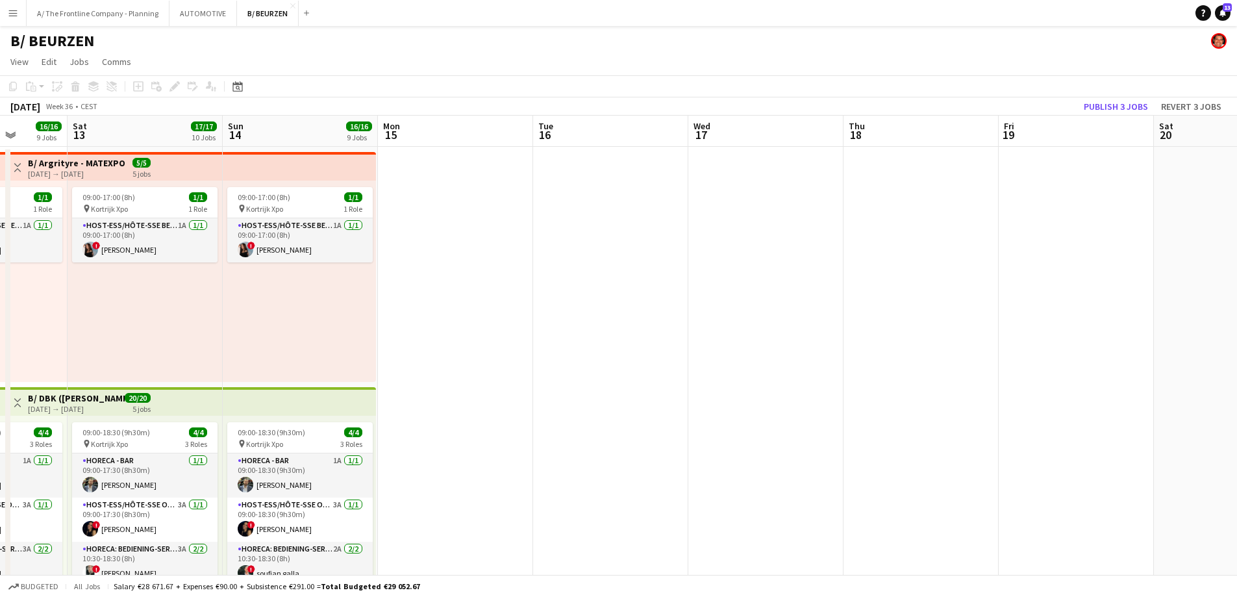
drag, startPoint x: 1027, startPoint y: 321, endPoint x: 134, endPoint y: 314, distance: 893.1
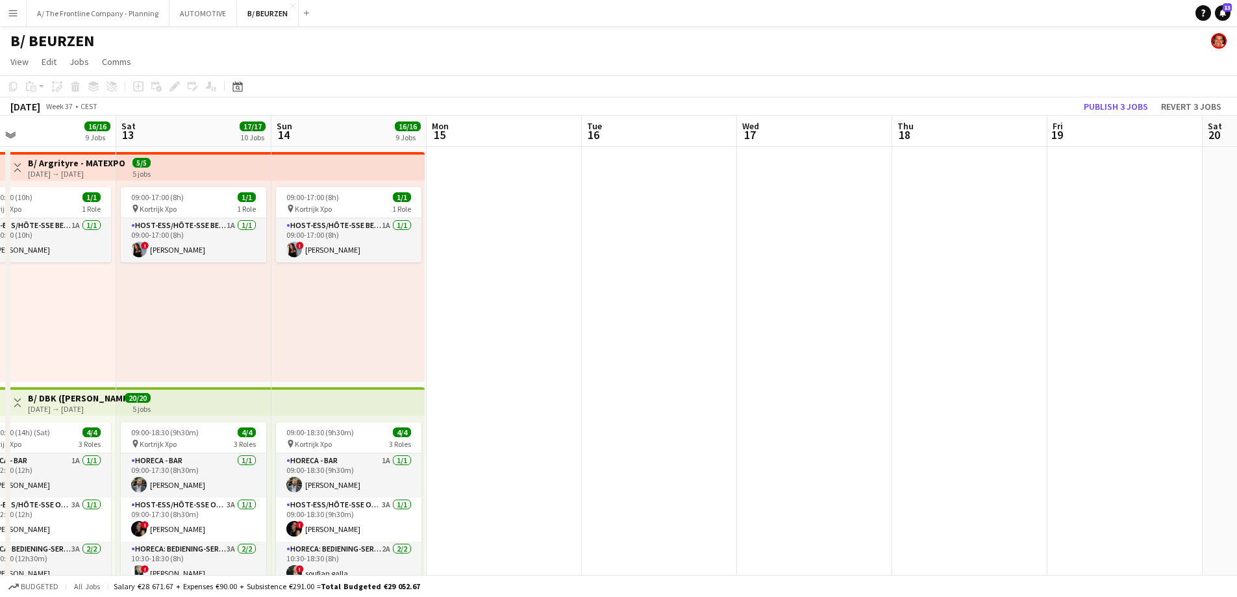
drag, startPoint x: 605, startPoint y: 310, endPoint x: 1094, endPoint y: 216, distance: 497.4
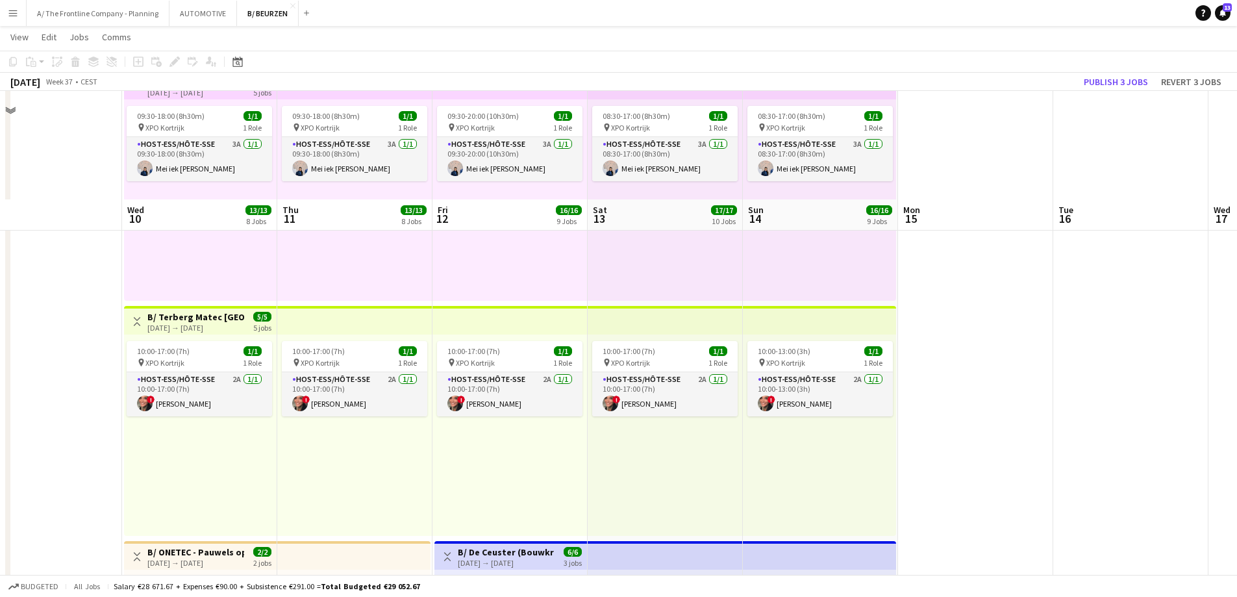
scroll to position [1364, 0]
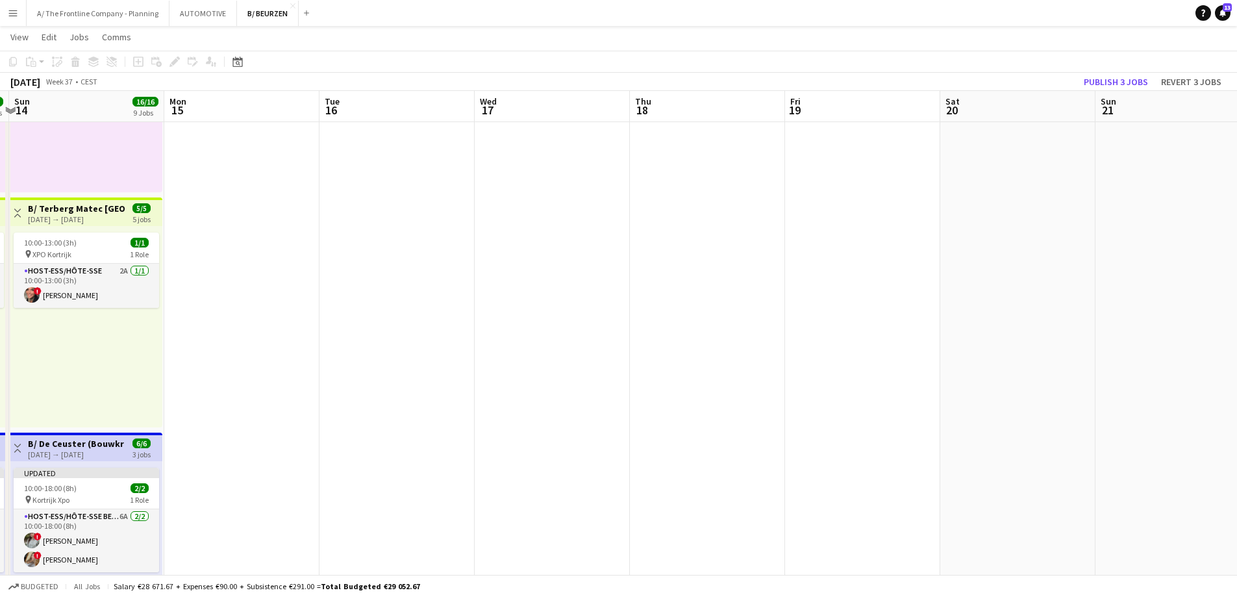
drag, startPoint x: 1081, startPoint y: 250, endPoint x: 171, endPoint y: 273, distance: 910.8
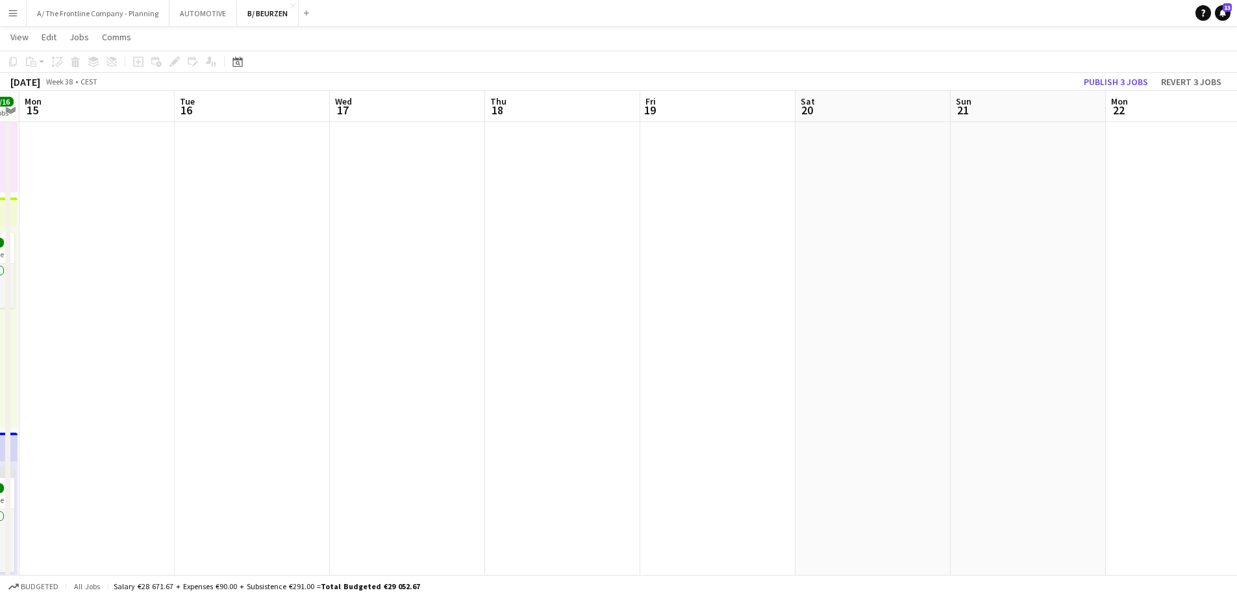
scroll to position [0, 389]
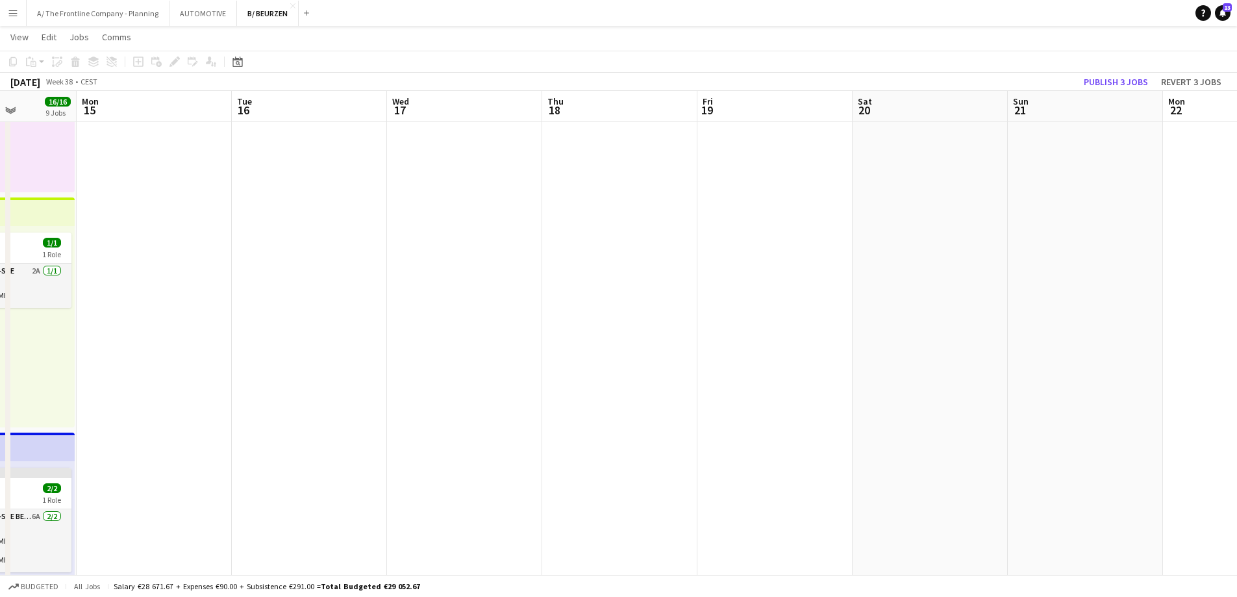
drag, startPoint x: 359, startPoint y: 269, endPoint x: 99, endPoint y: 306, distance: 261.8
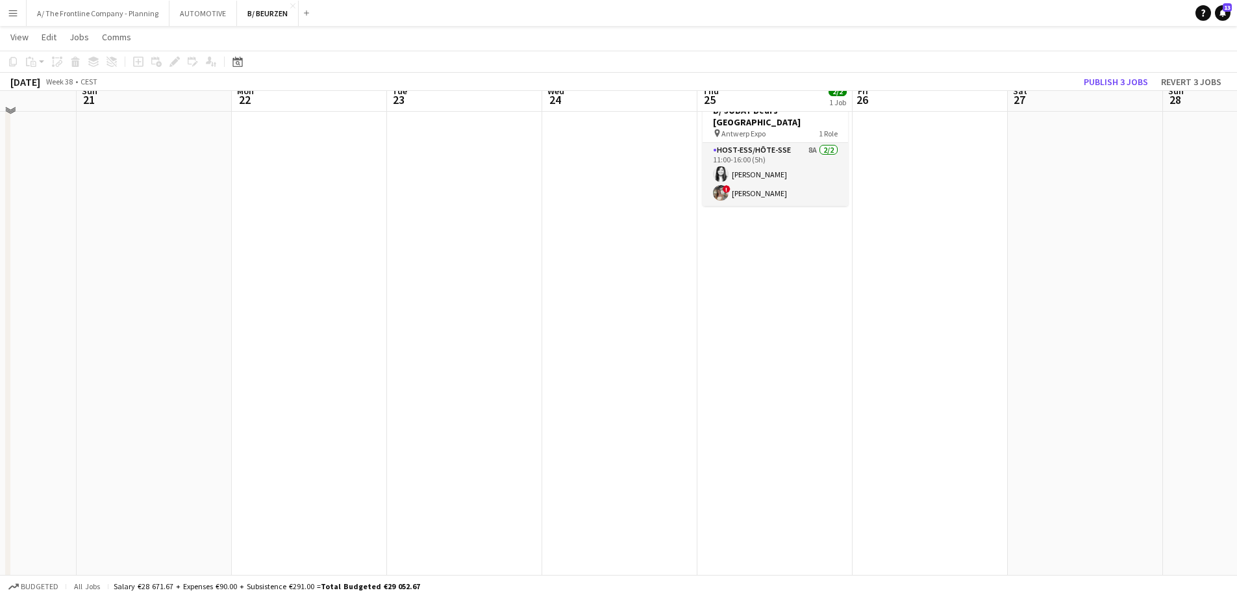
scroll to position [0, 0]
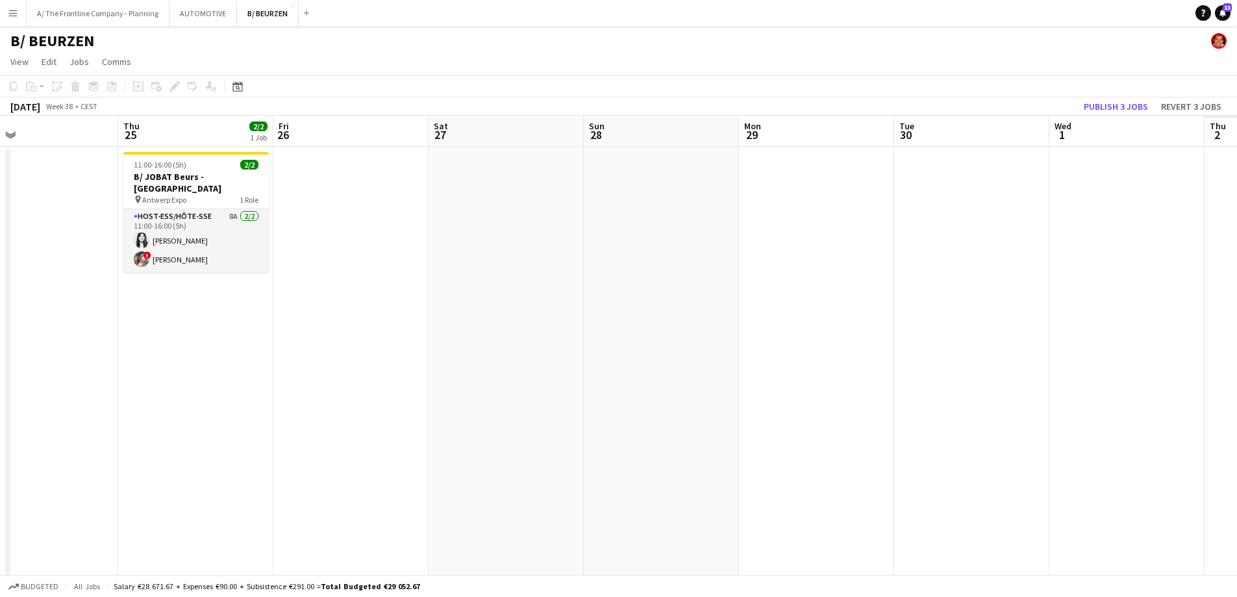
drag, startPoint x: 580, startPoint y: 346, endPoint x: -59, endPoint y: 350, distance: 639.1
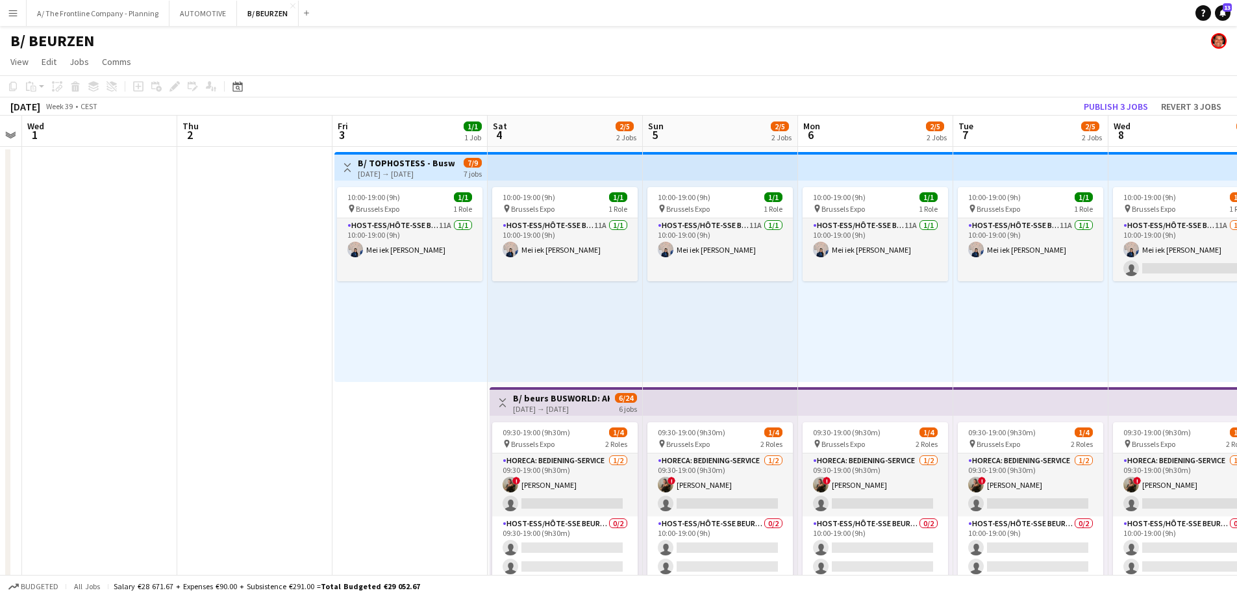
scroll to position [0, 510]
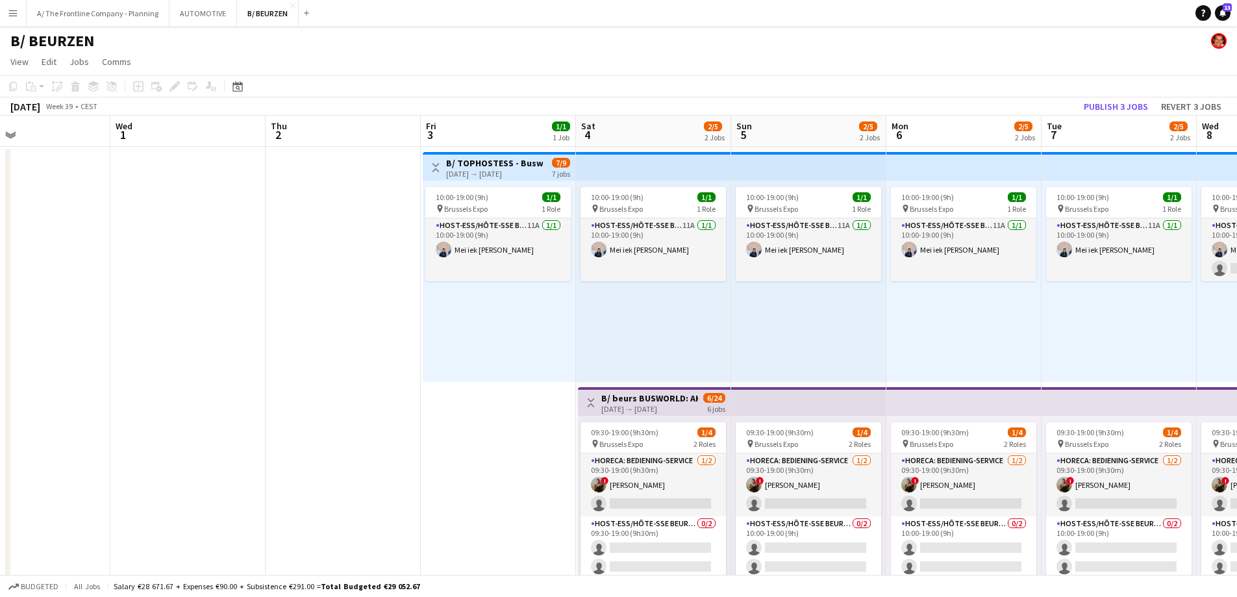
drag, startPoint x: 788, startPoint y: 352, endPoint x: -27, endPoint y: 338, distance: 815.2
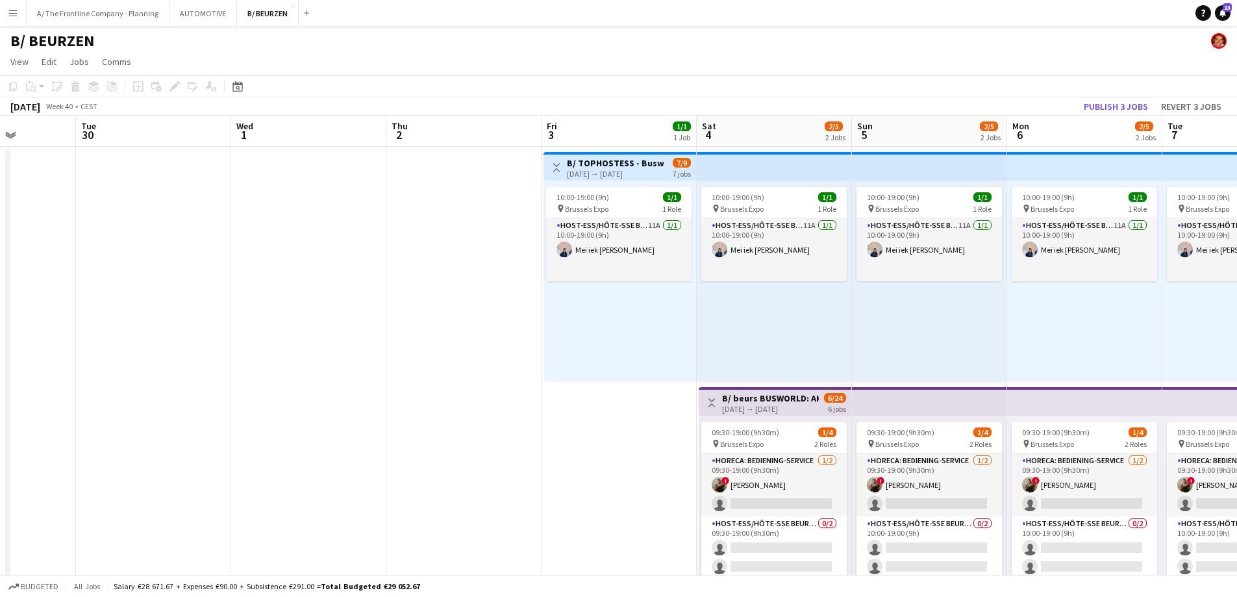
scroll to position [0, 403]
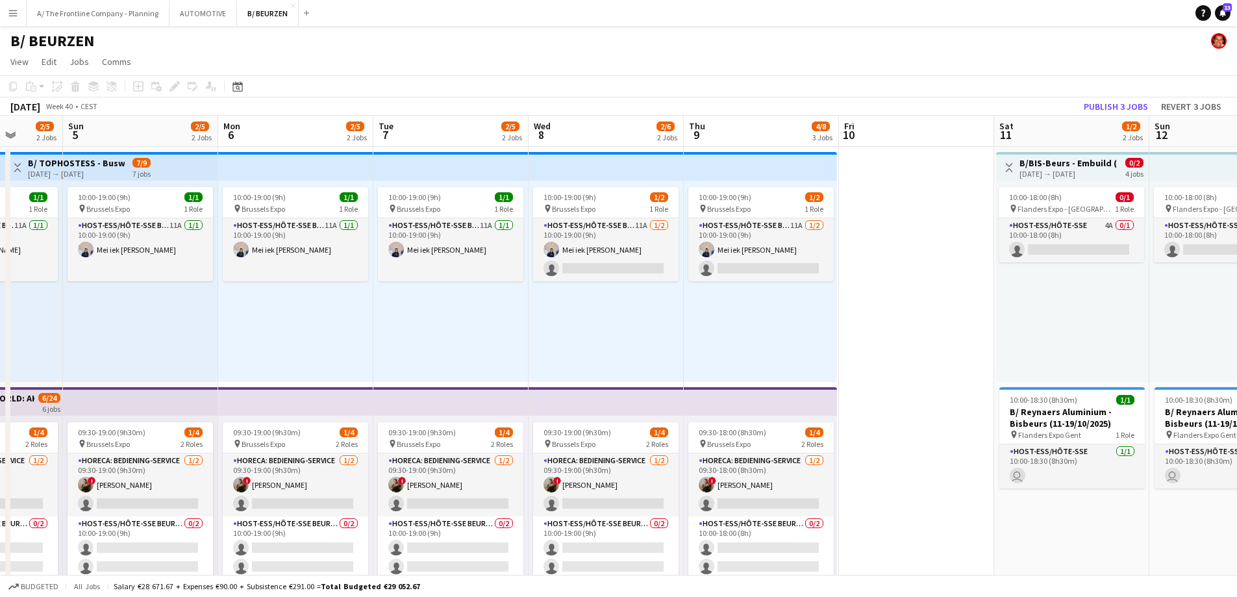
drag, startPoint x: 705, startPoint y: 292, endPoint x: -14, endPoint y: 284, distance: 718.4
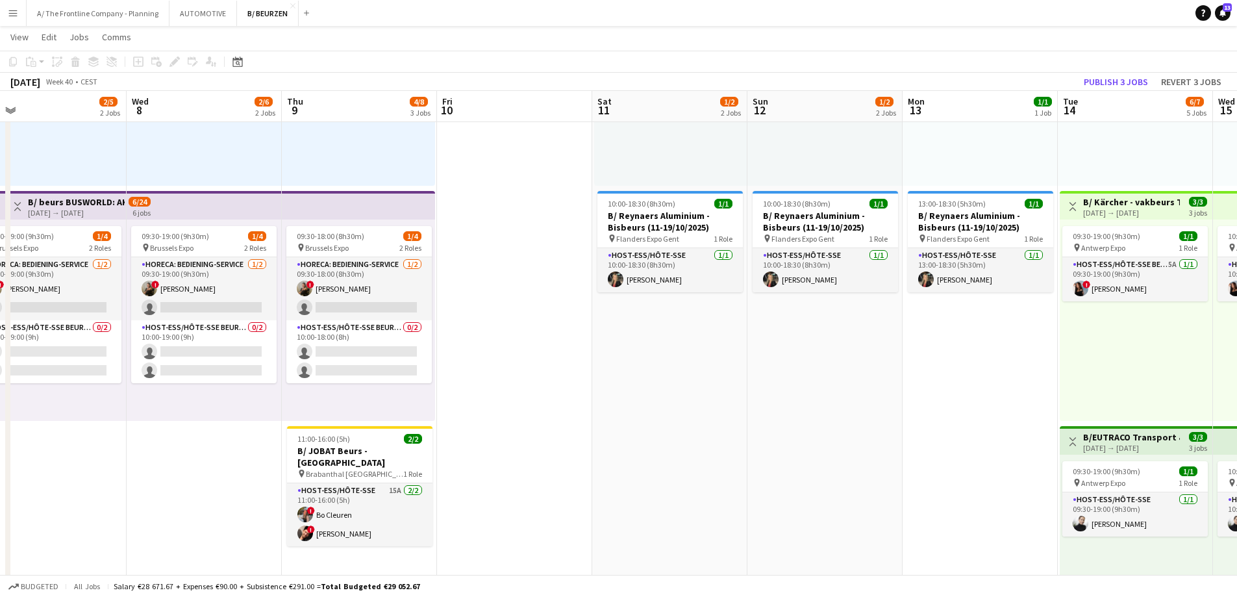
scroll to position [0, 376]
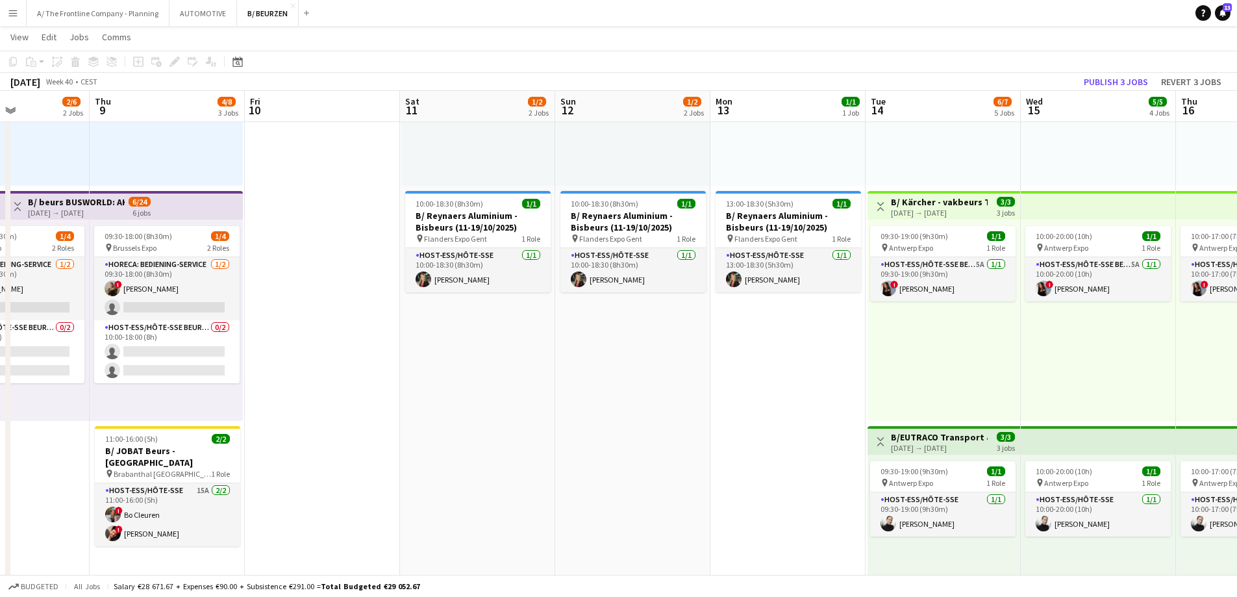
drag, startPoint x: 1025, startPoint y: 351, endPoint x: 468, endPoint y: 338, distance: 556.8
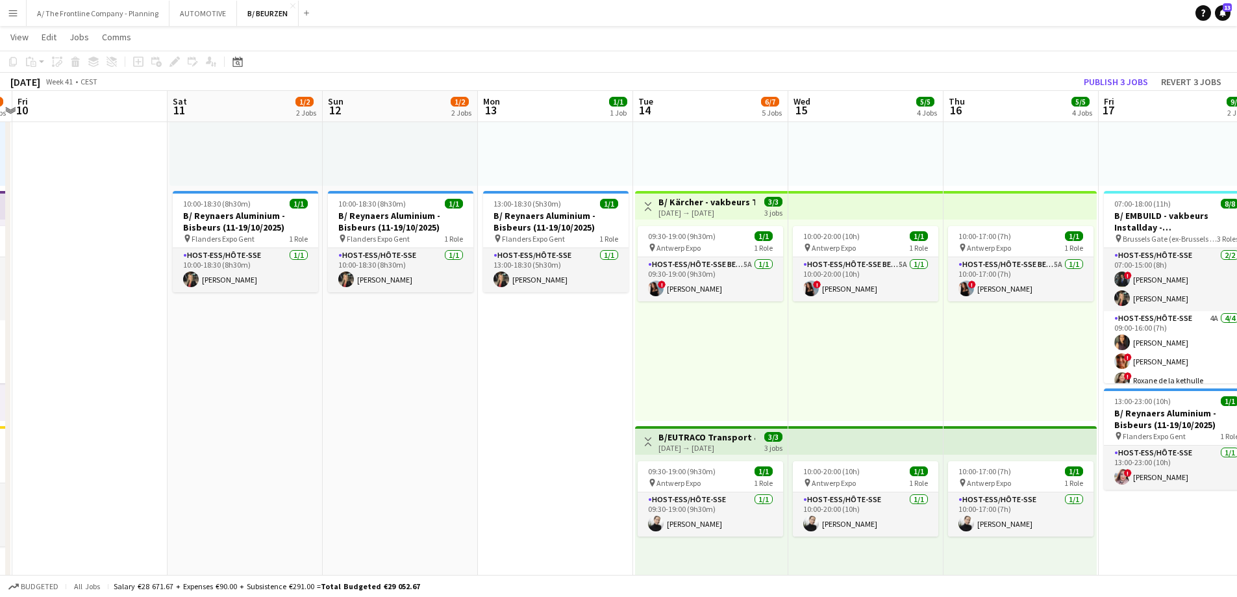
scroll to position [0, 477]
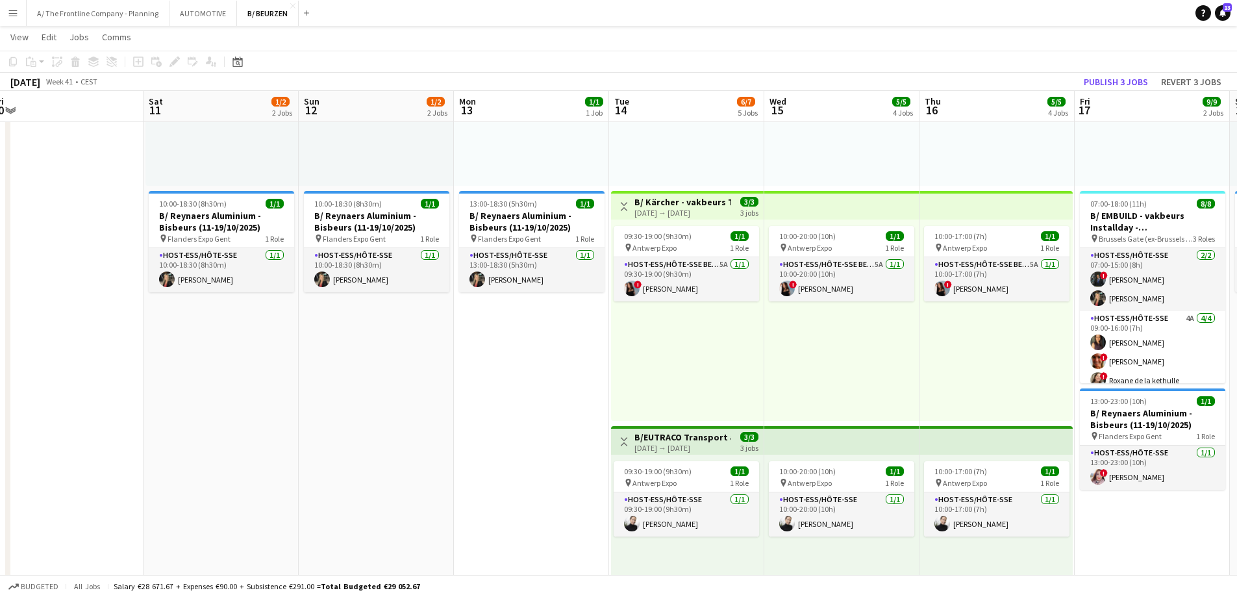
drag, startPoint x: 752, startPoint y: 346, endPoint x: 496, endPoint y: 358, distance: 256.8
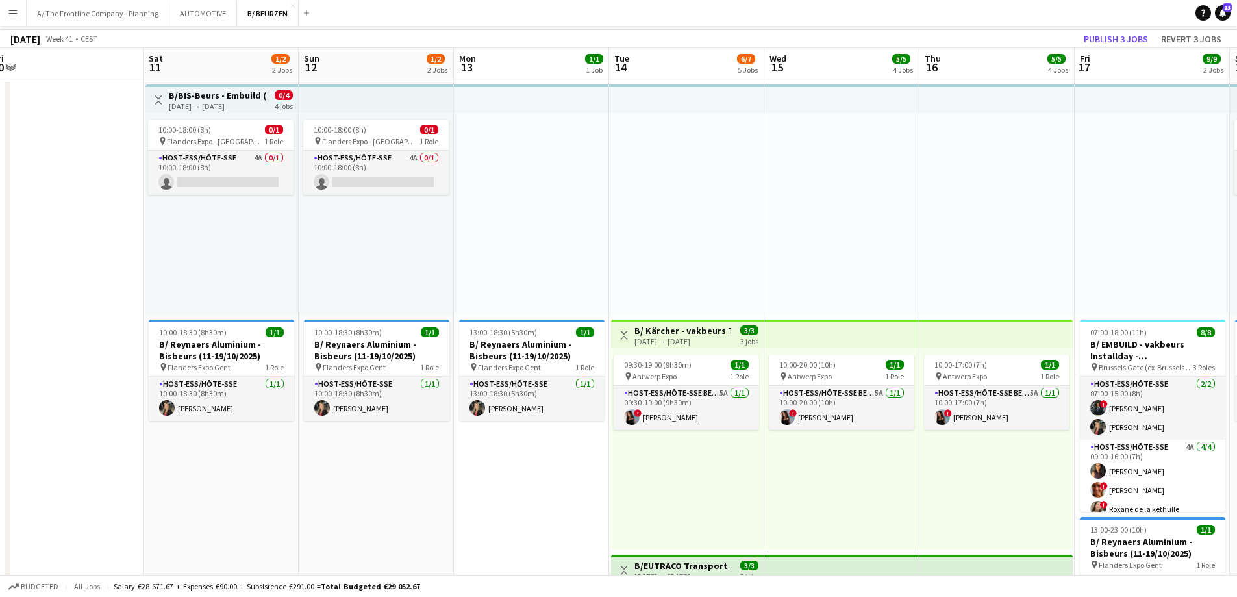
scroll to position [0, 0]
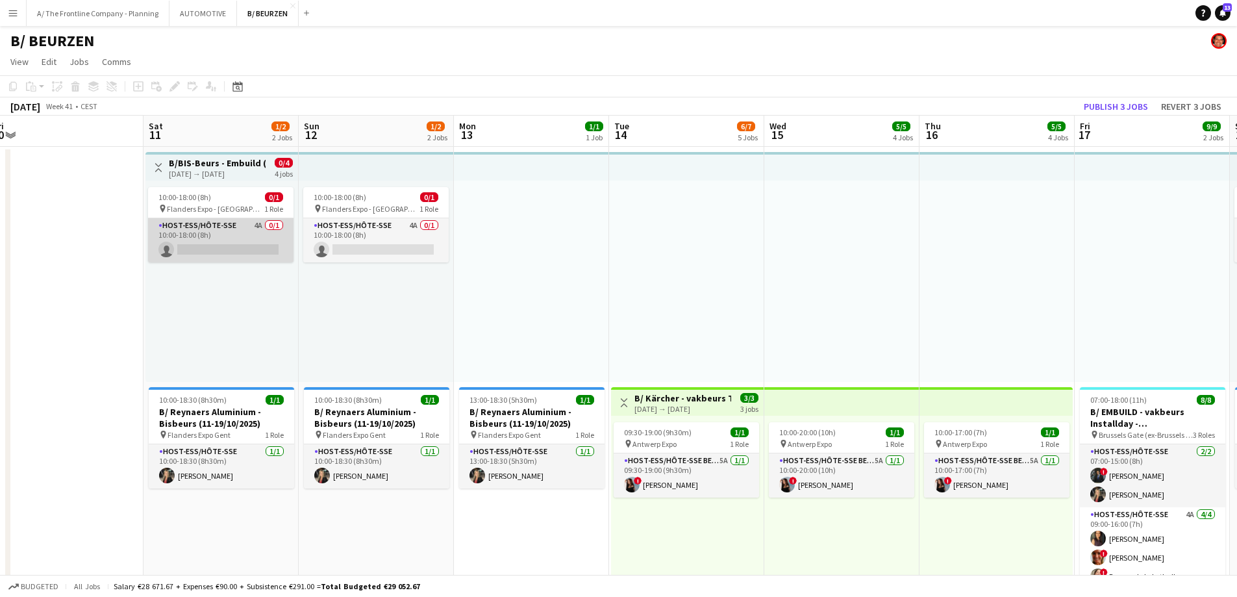
click at [222, 249] on app-card-role "Host-ess/Hôte-sse 4A 0/1 10:00-18:00 (8h) single-neutral-actions" at bounding box center [220, 240] width 145 height 44
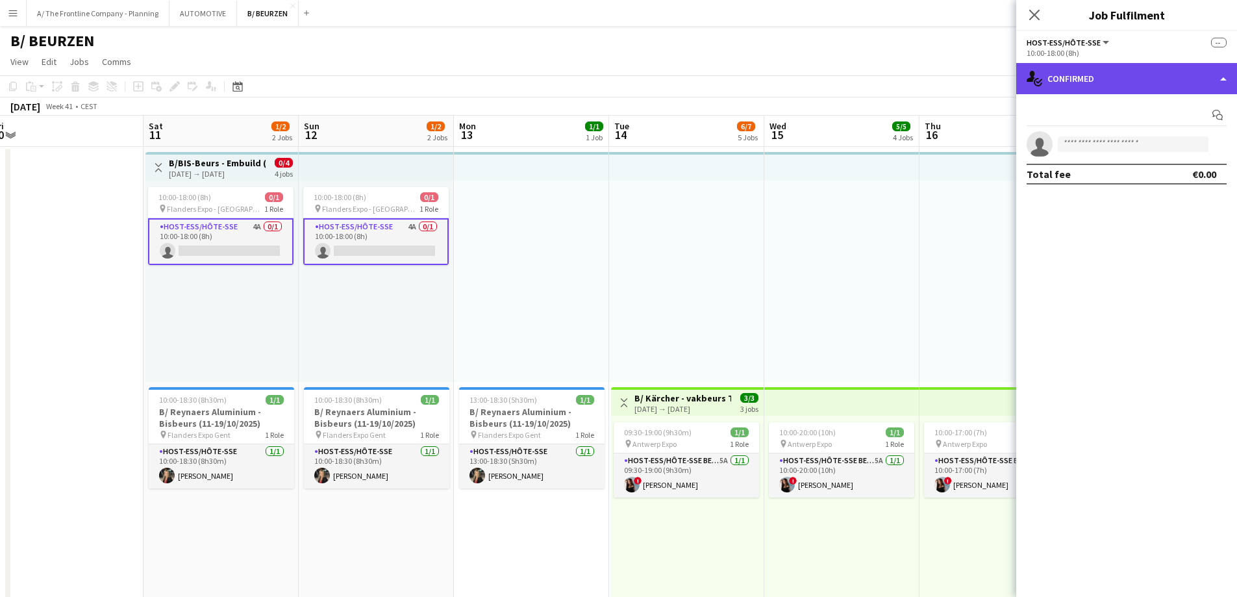
click at [1129, 79] on div "single-neutral-actions-check-2 Confirmed" at bounding box center [1126, 78] width 221 height 31
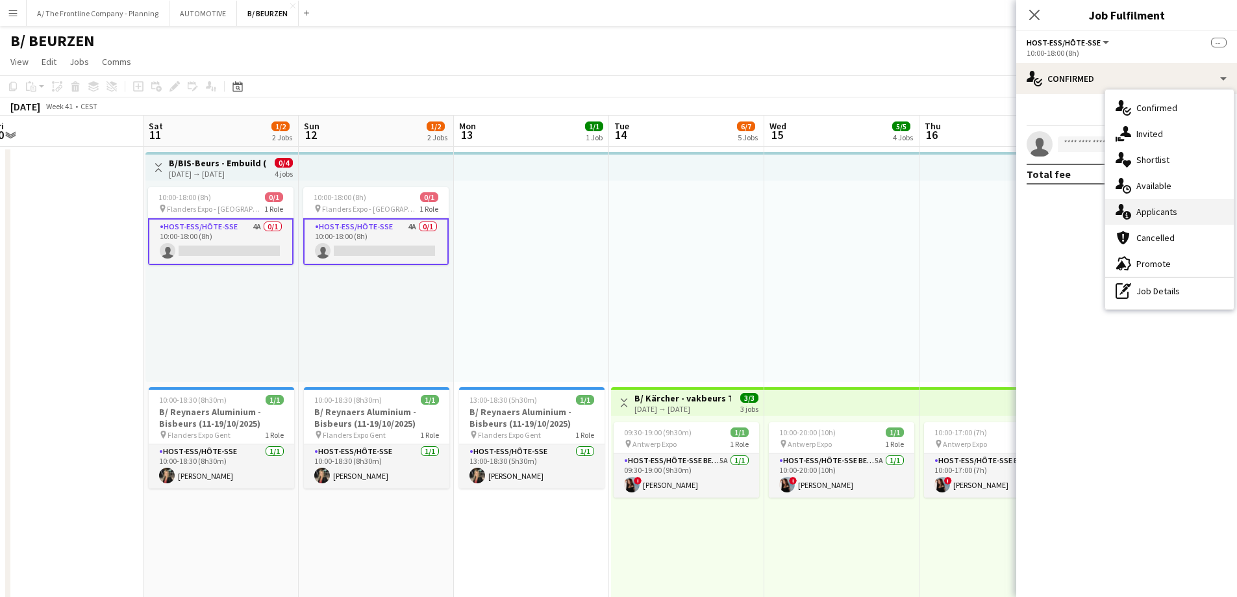
click at [1155, 211] on span "Applicants" at bounding box center [1157, 212] width 41 height 12
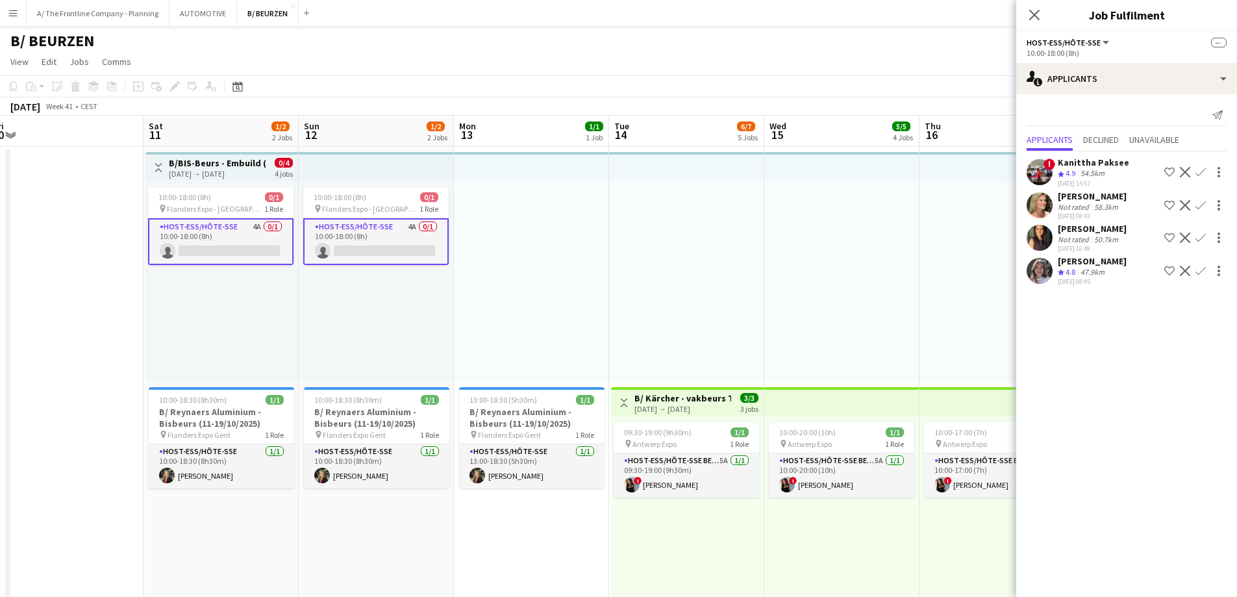
click at [1078, 238] on div "Not rated" at bounding box center [1075, 239] width 34 height 10
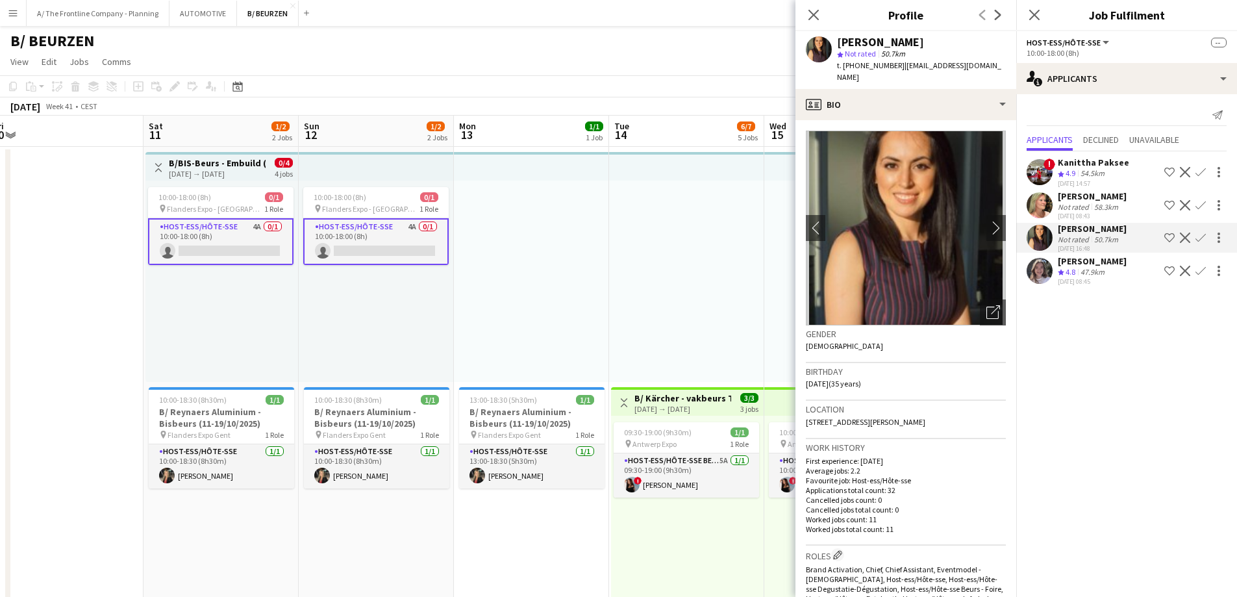
click at [1096, 206] on div "58.3km" at bounding box center [1106, 207] width 29 height 10
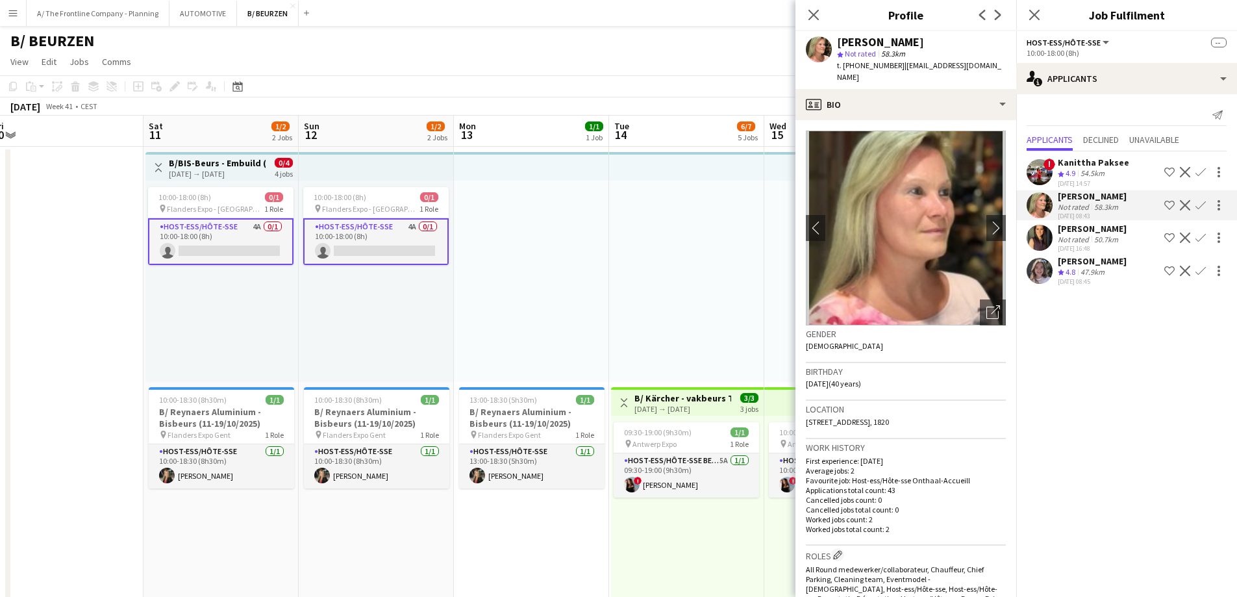
click at [1092, 162] on div "Kanittha Paksee" at bounding box center [1093, 163] width 71 height 12
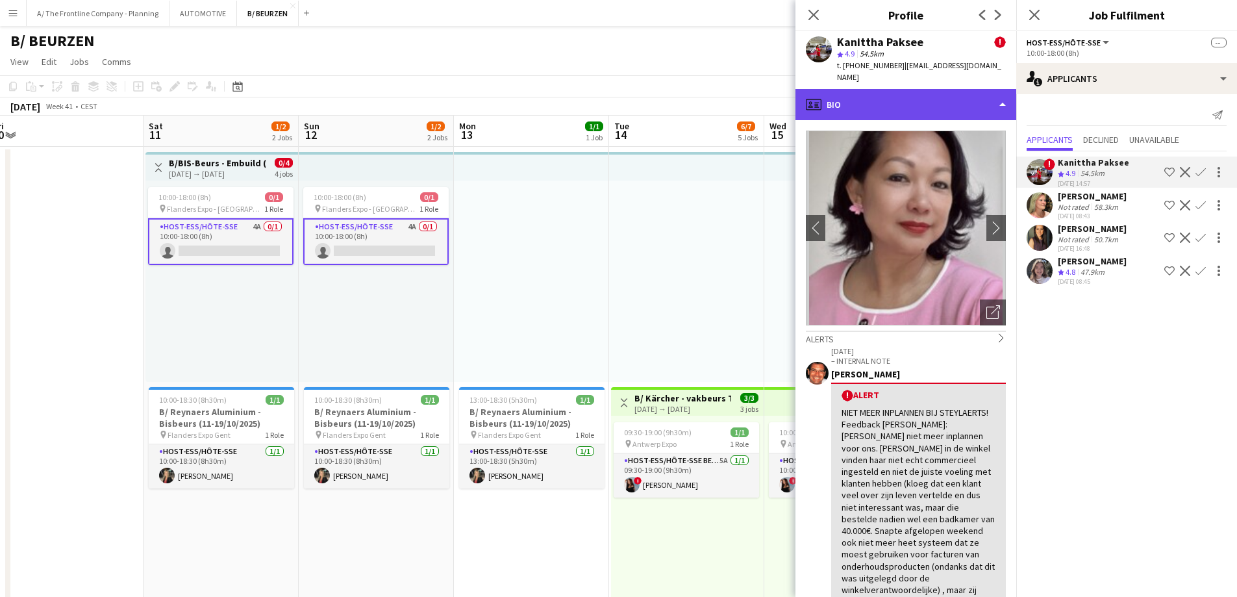
click at [938, 93] on div "profile Bio" at bounding box center [906, 104] width 221 height 31
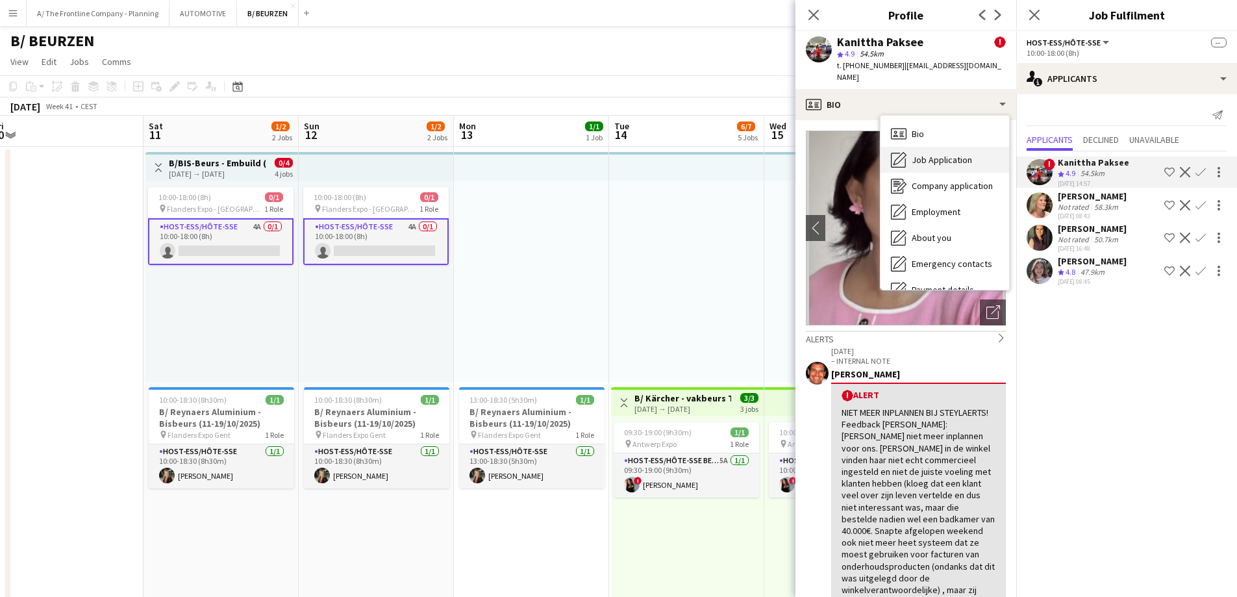
click at [940, 147] on div "Job Application Job Application" at bounding box center [945, 160] width 129 height 26
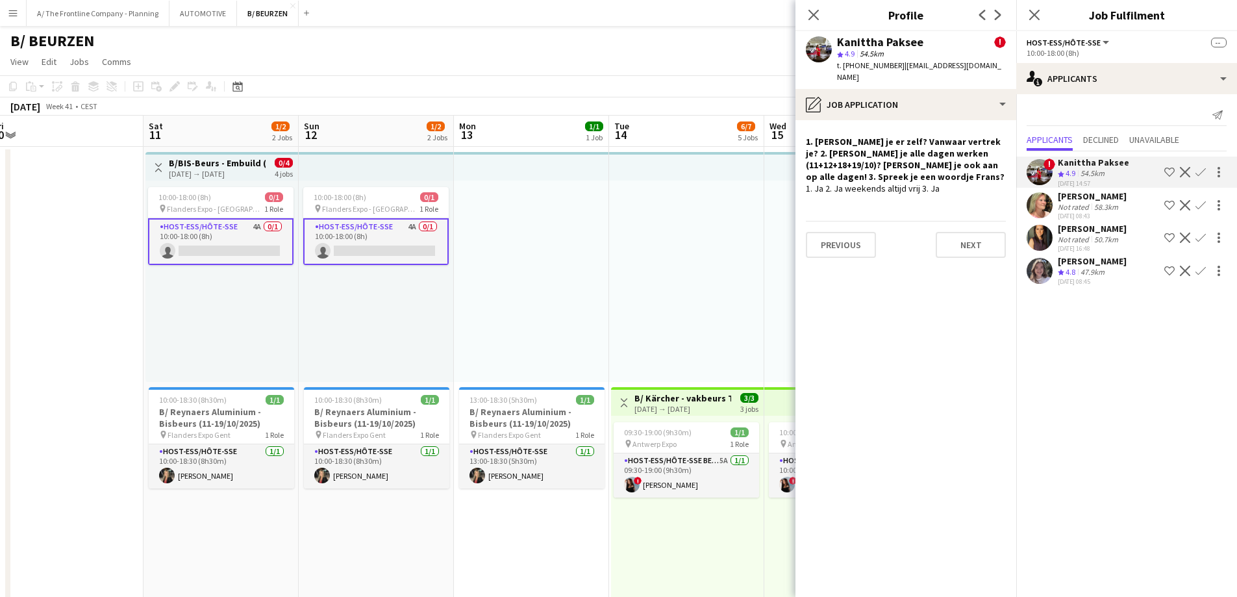
click at [717, 265] on div at bounding box center [686, 281] width 155 height 201
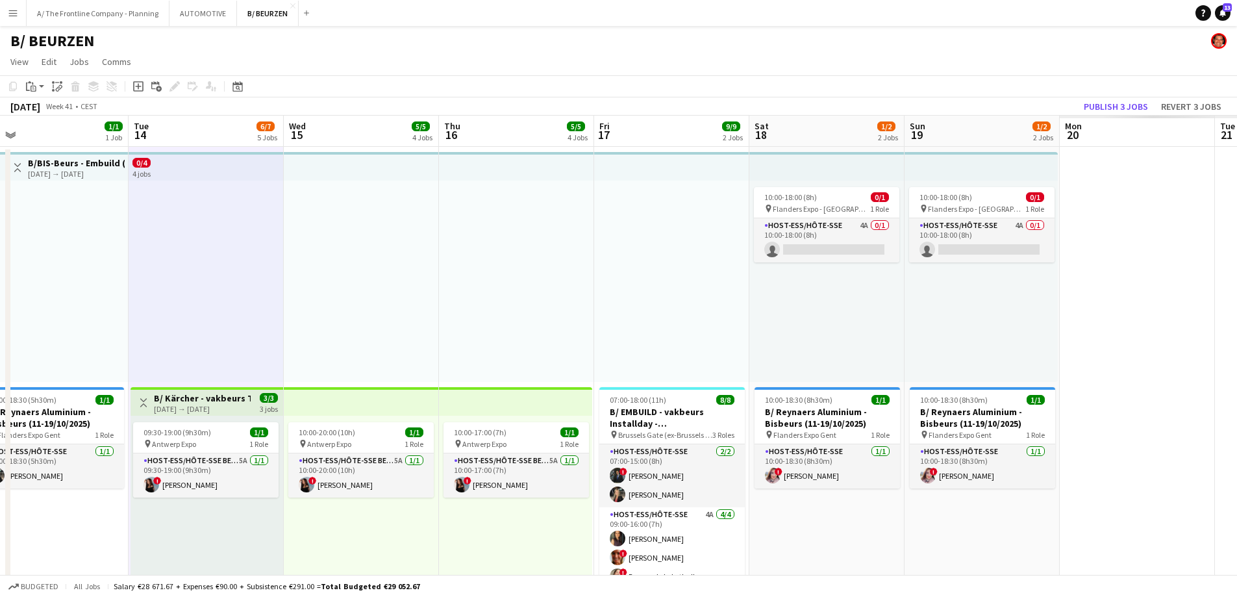
drag, startPoint x: 926, startPoint y: 274, endPoint x: 451, endPoint y: 257, distance: 475.7
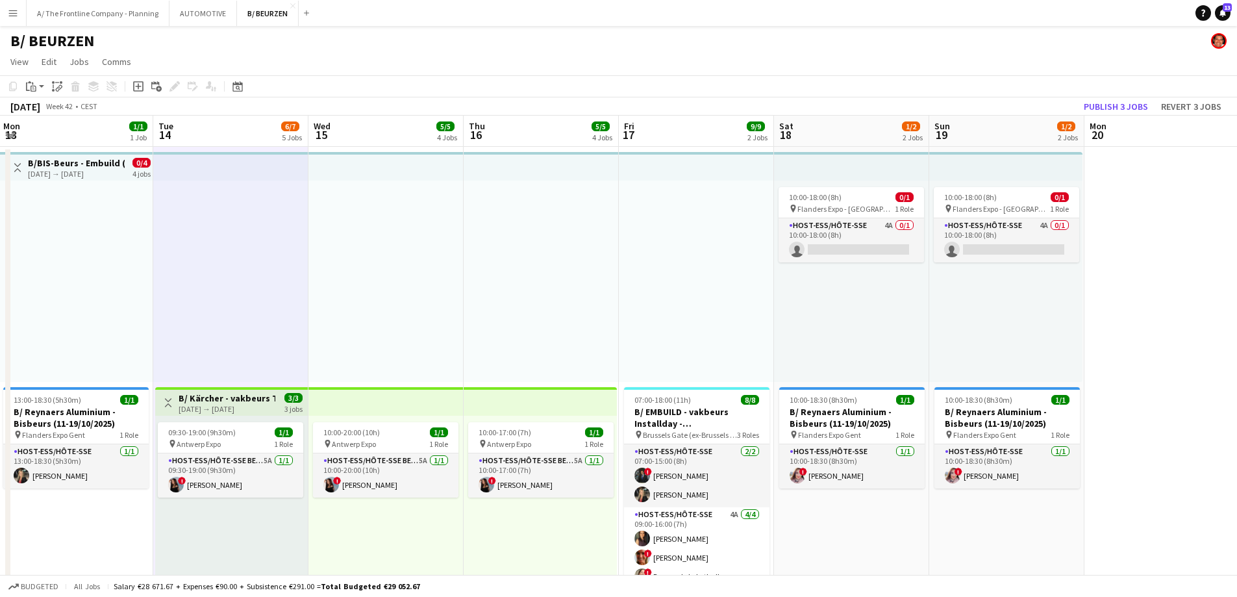
drag, startPoint x: 1001, startPoint y: 291, endPoint x: 718, endPoint y: 277, distance: 284.1
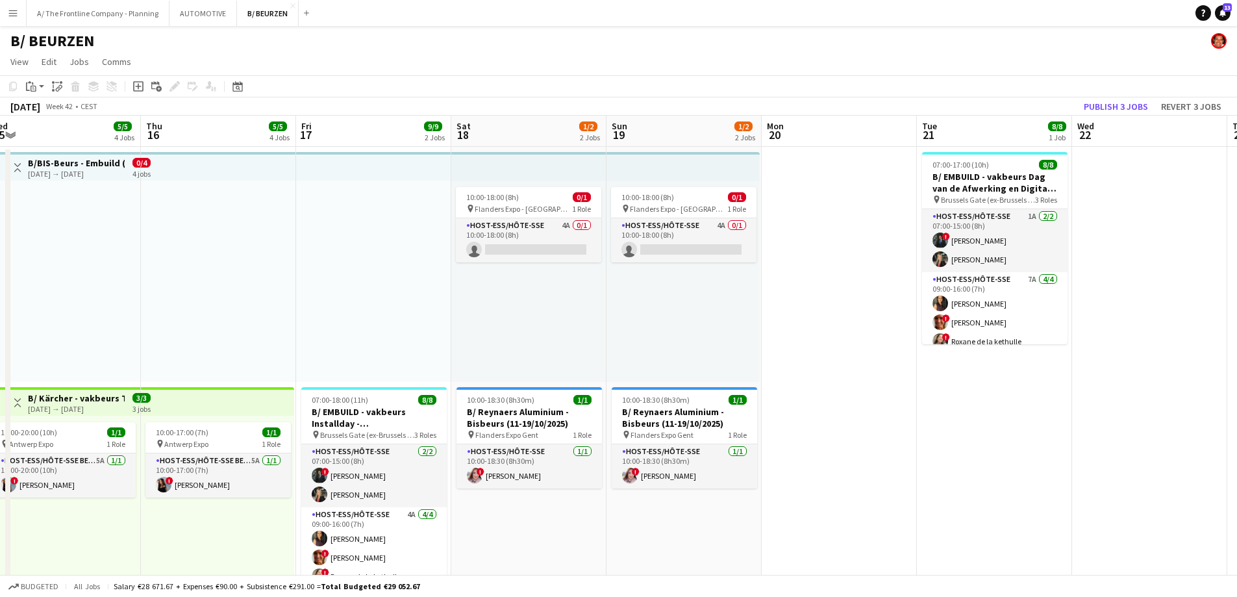
scroll to position [0, 494]
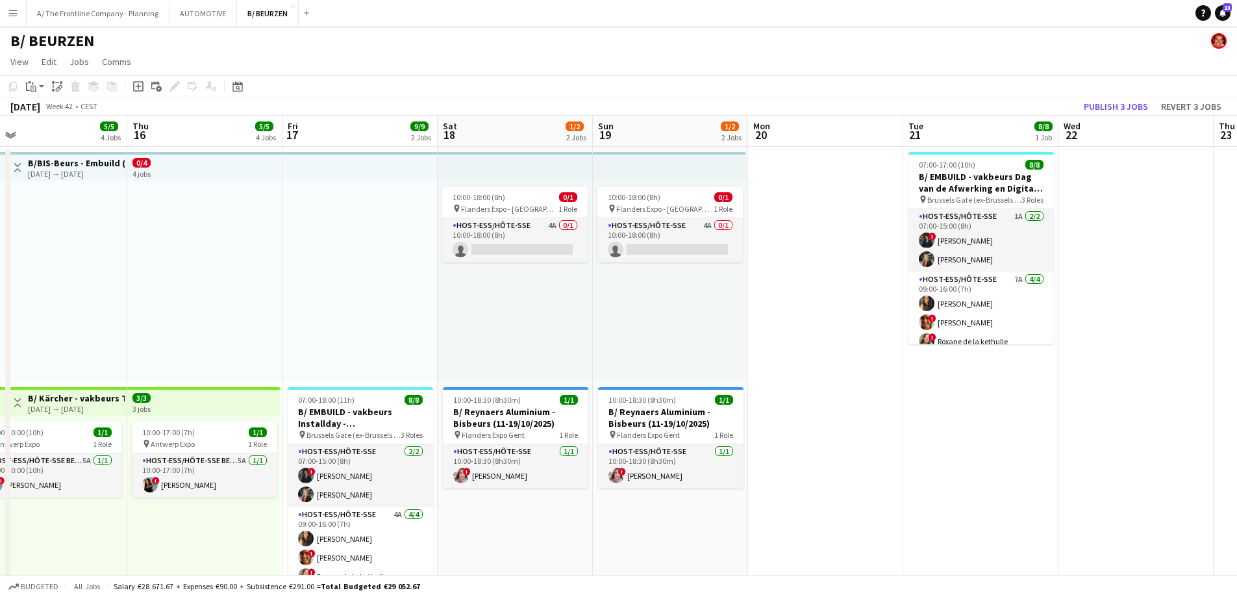
drag, startPoint x: 841, startPoint y: 284, endPoint x: 708, endPoint y: 284, distance: 133.1
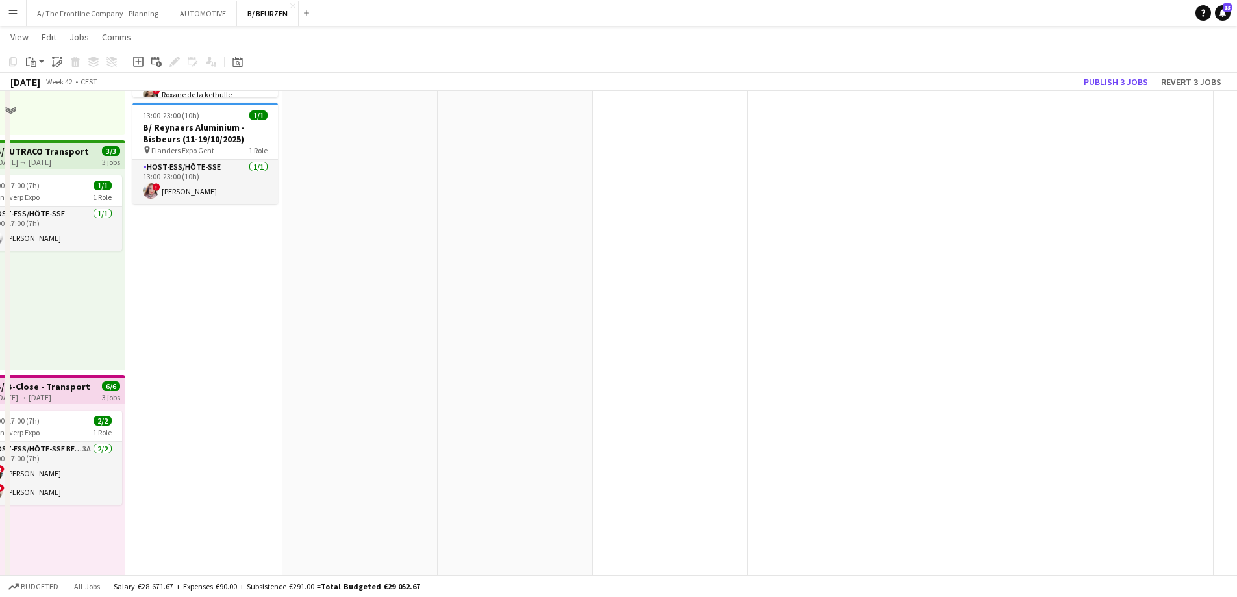
scroll to position [520, 0]
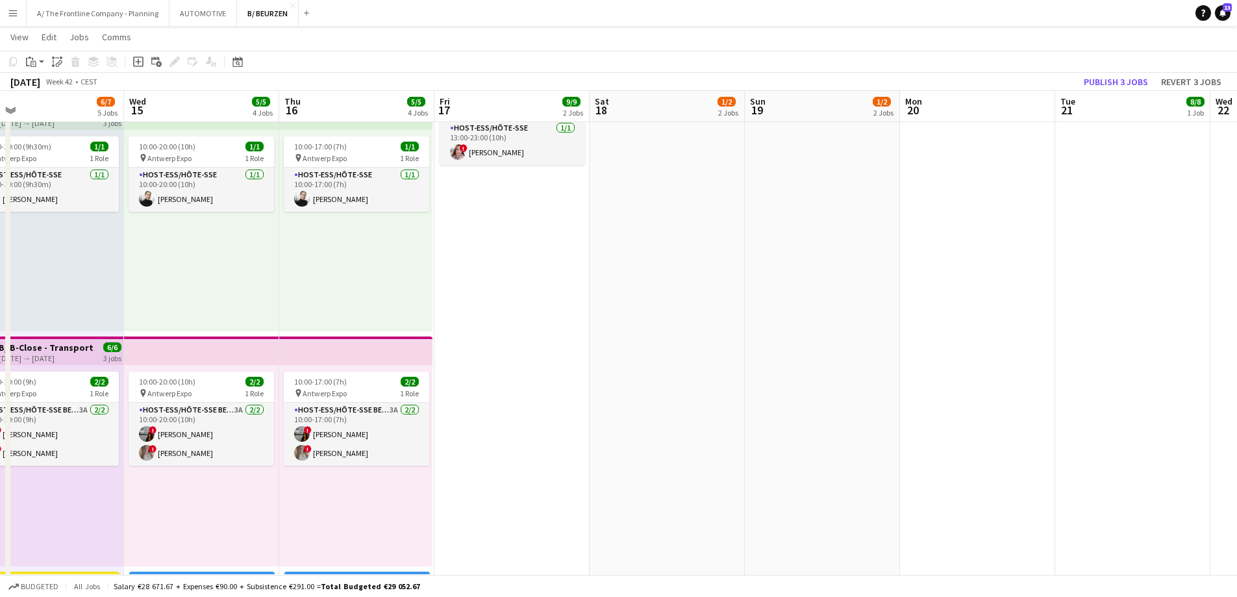
drag, startPoint x: 557, startPoint y: 336, endPoint x: 878, endPoint y: 323, distance: 321.8
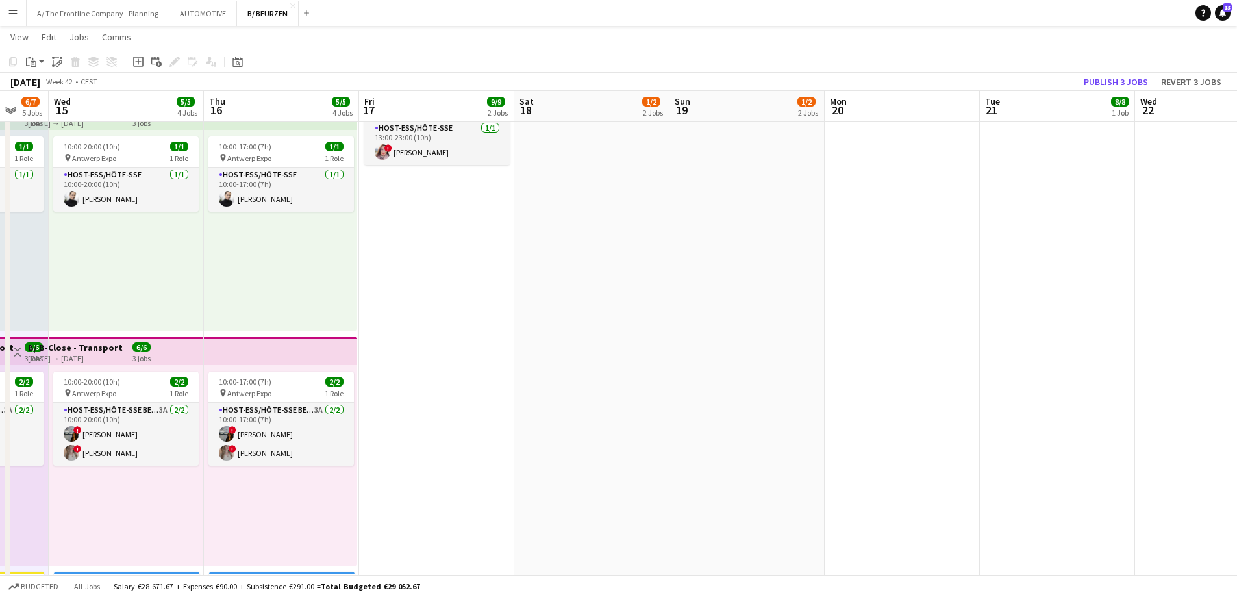
drag, startPoint x: 1018, startPoint y: 311, endPoint x: 380, endPoint y: 321, distance: 638.5
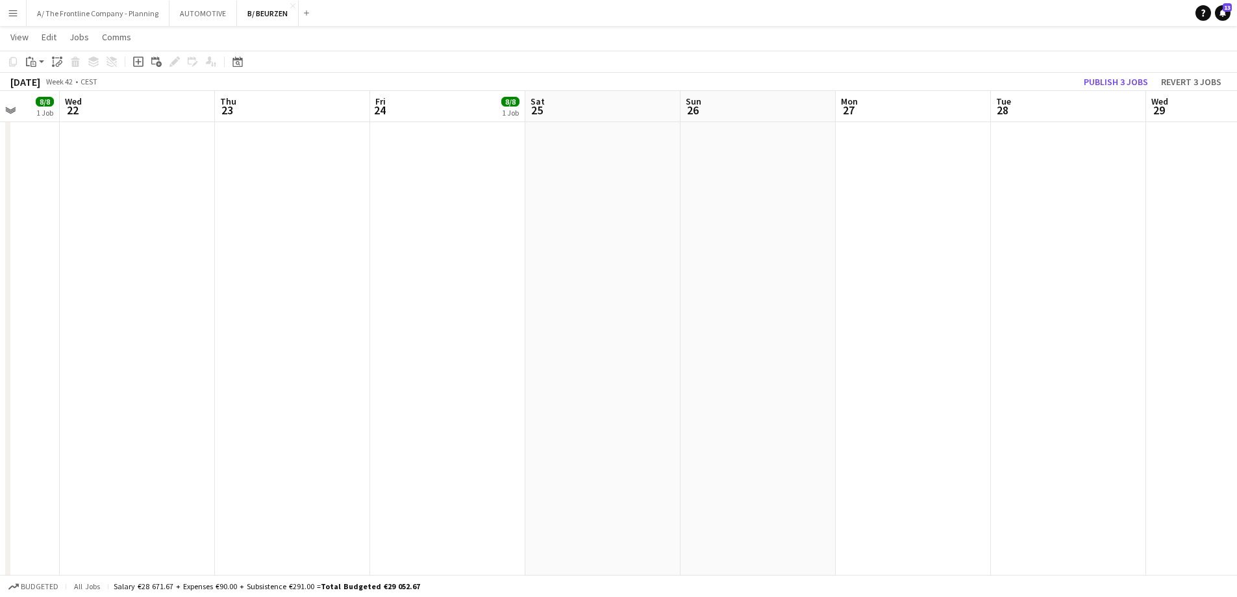
scroll to position [0, 453]
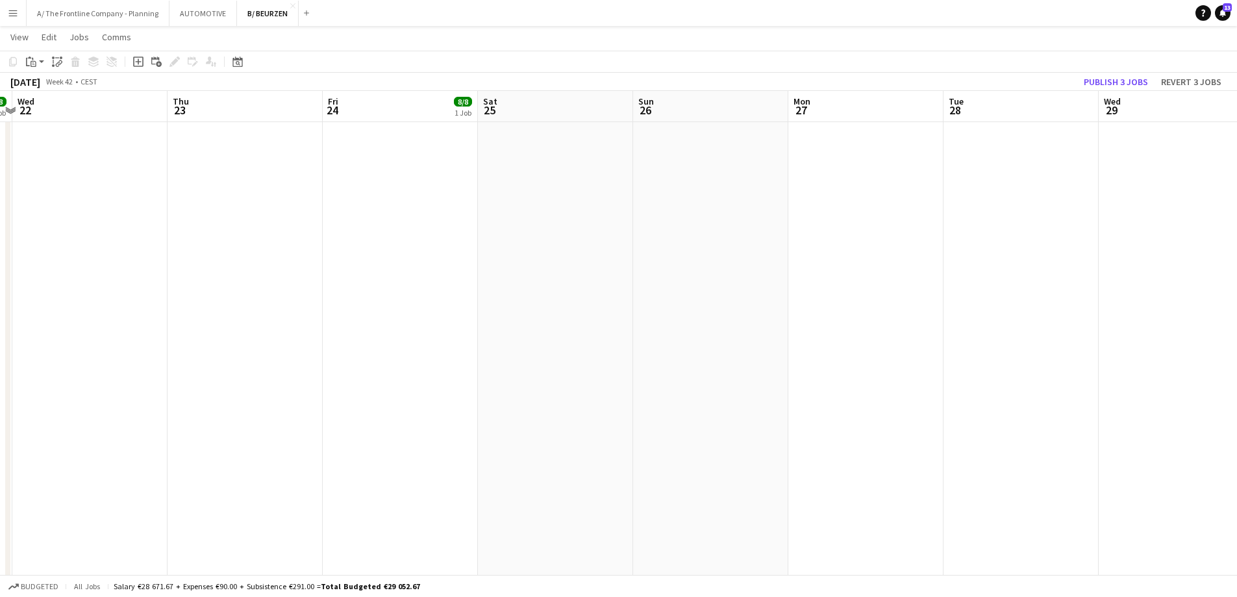
drag, startPoint x: 423, startPoint y: 312, endPoint x: 375, endPoint y: 312, distance: 47.4
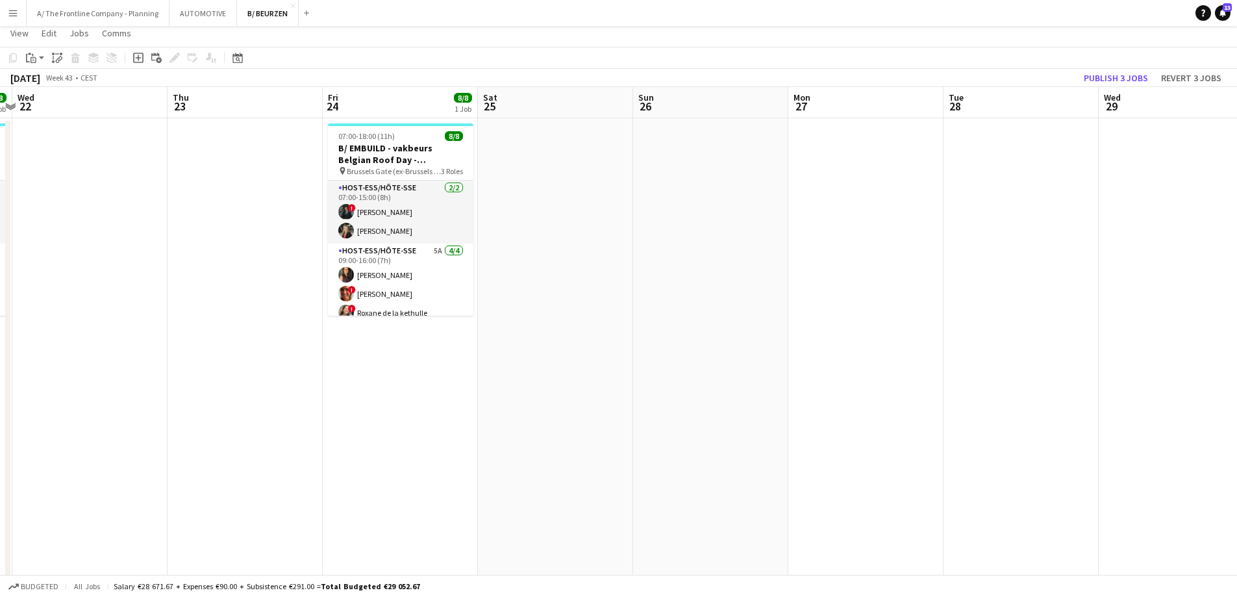
scroll to position [0, 0]
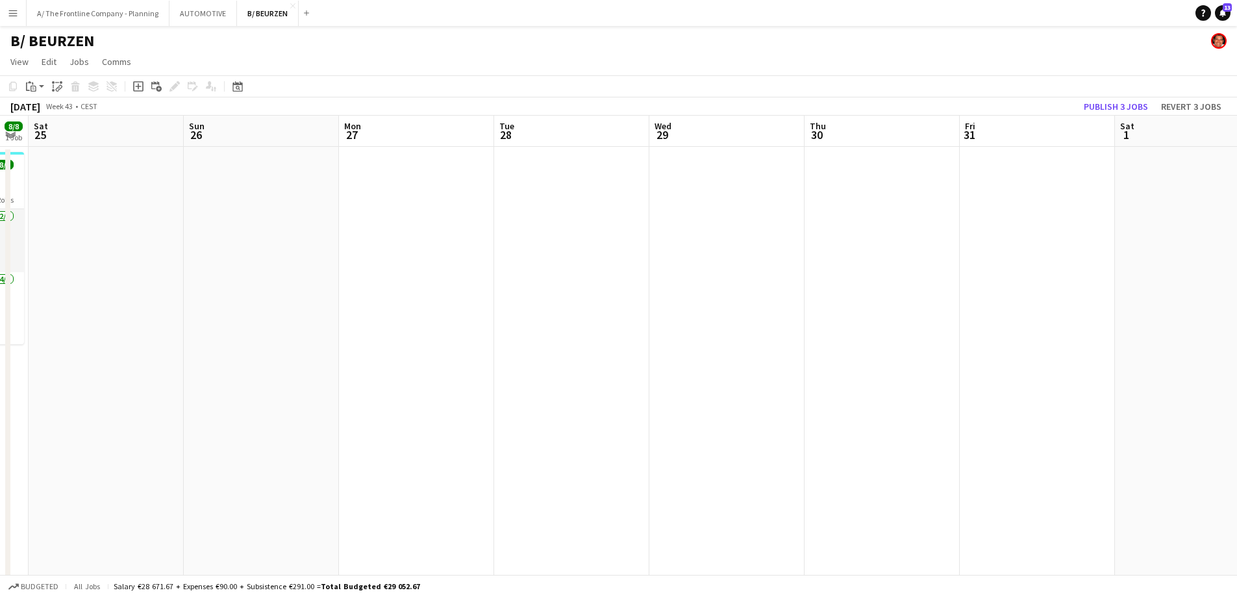
drag, startPoint x: 312, startPoint y: 282, endPoint x: 230, endPoint y: 284, distance: 81.9
drag, startPoint x: 919, startPoint y: 293, endPoint x: 203, endPoint y: 279, distance: 715.8
drag, startPoint x: 1003, startPoint y: 275, endPoint x: 384, endPoint y: 280, distance: 619.0
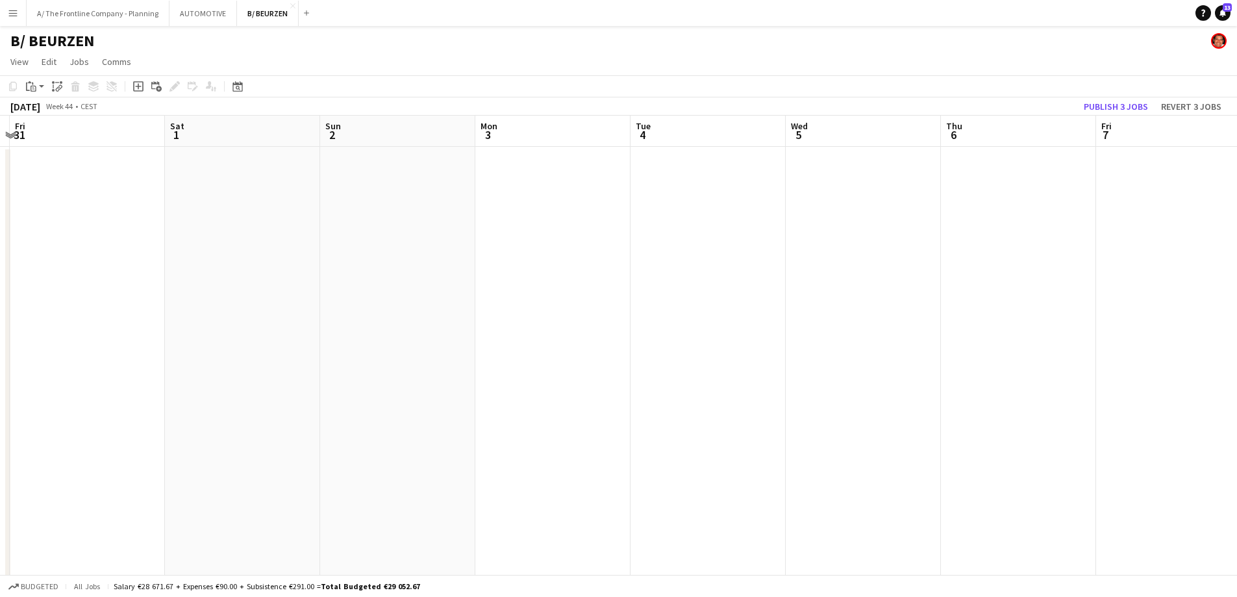
drag, startPoint x: 926, startPoint y: 271, endPoint x: 198, endPoint y: 286, distance: 728.2
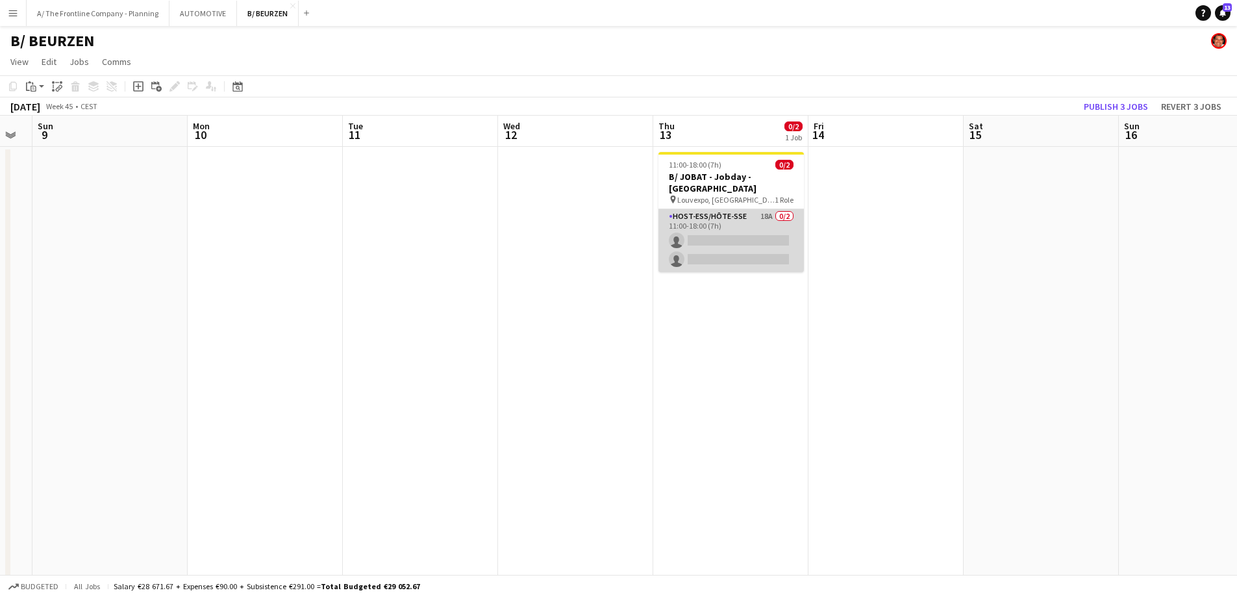
click at [727, 250] on app-card-role "Host-ess/Hôte-sse 18A 0/2 11:00-18:00 (7h) single-neutral-actions single-neutra…" at bounding box center [731, 240] width 145 height 63
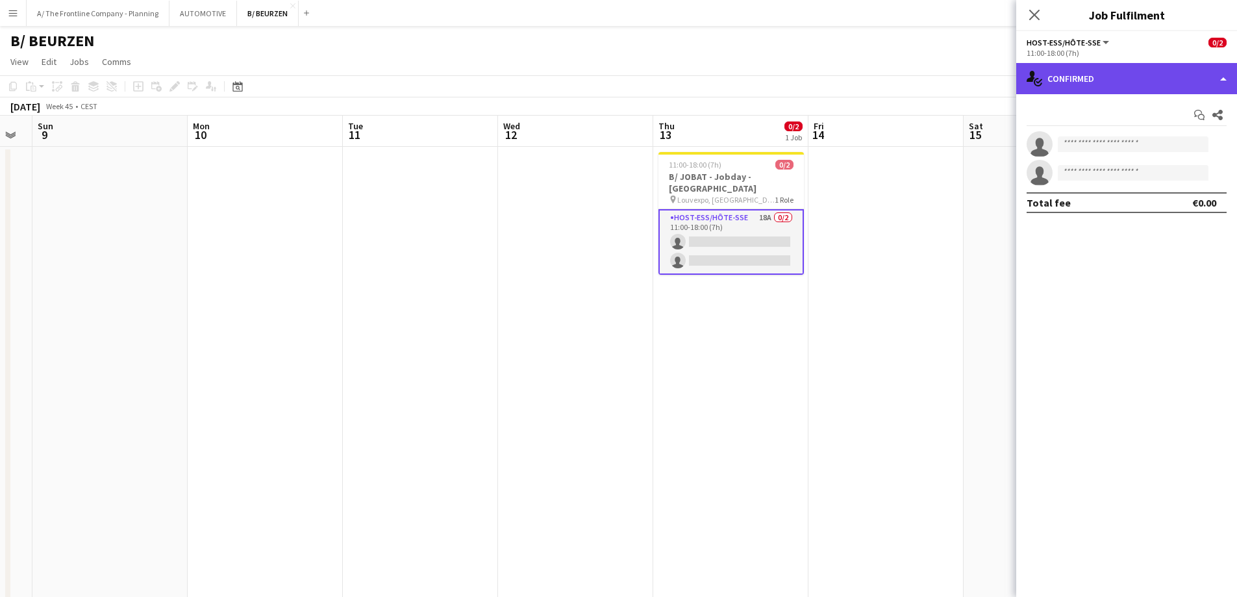
click at [1144, 64] on div "single-neutral-actions-check-2 Confirmed" at bounding box center [1126, 78] width 221 height 31
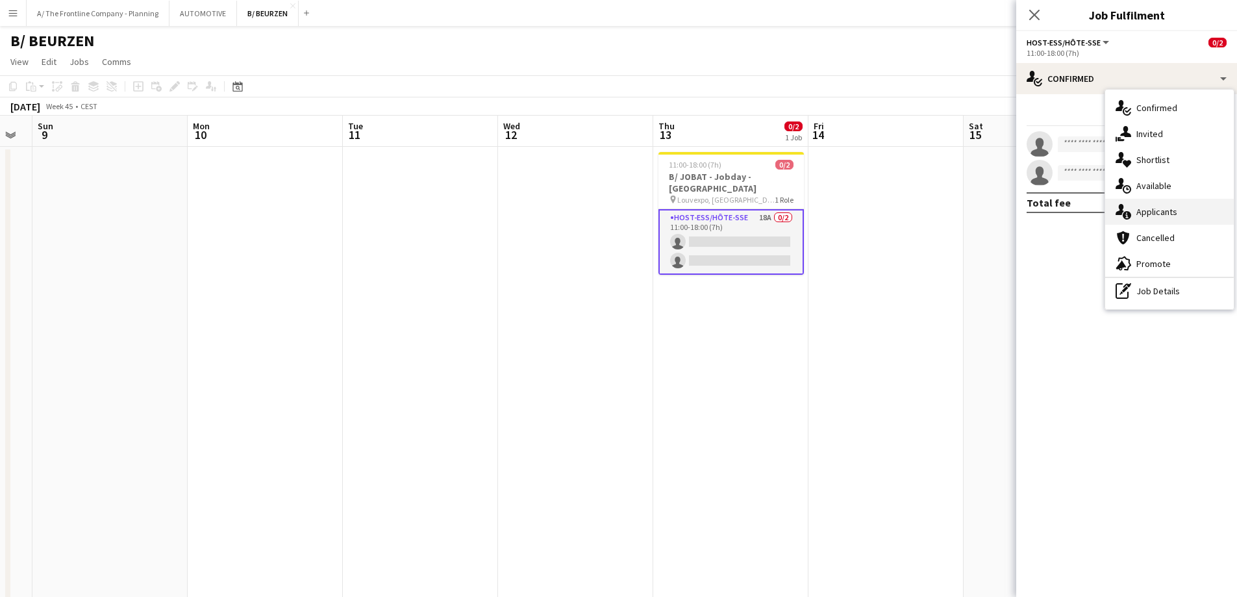
click at [1149, 214] on span "Applicants" at bounding box center [1157, 212] width 41 height 12
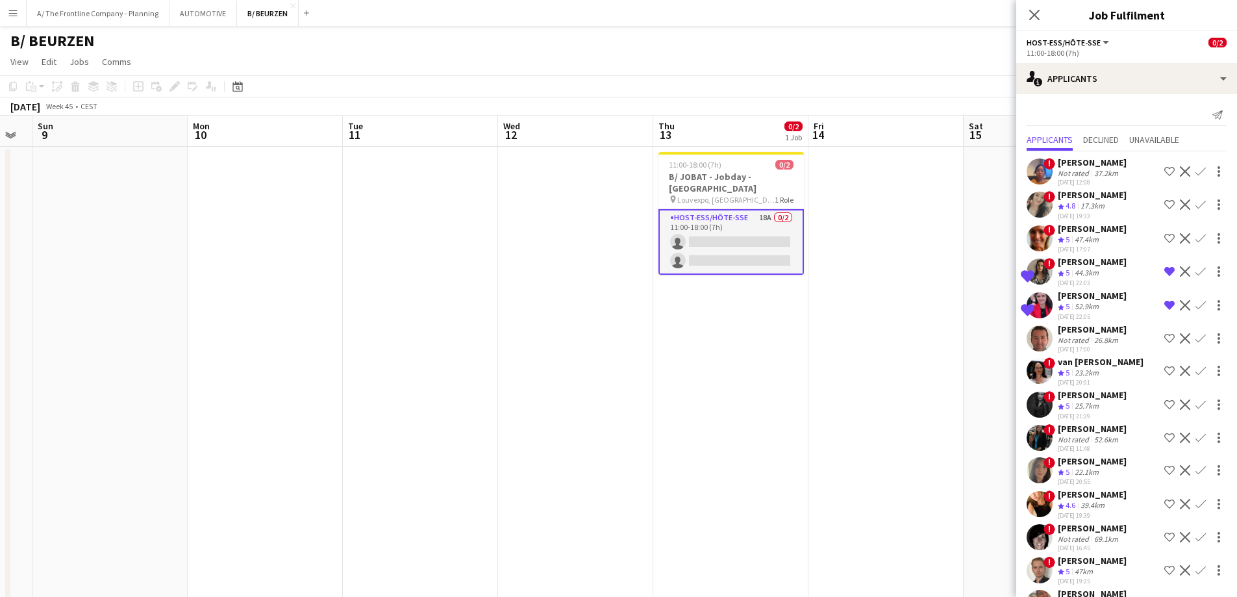
scroll to position [223, 0]
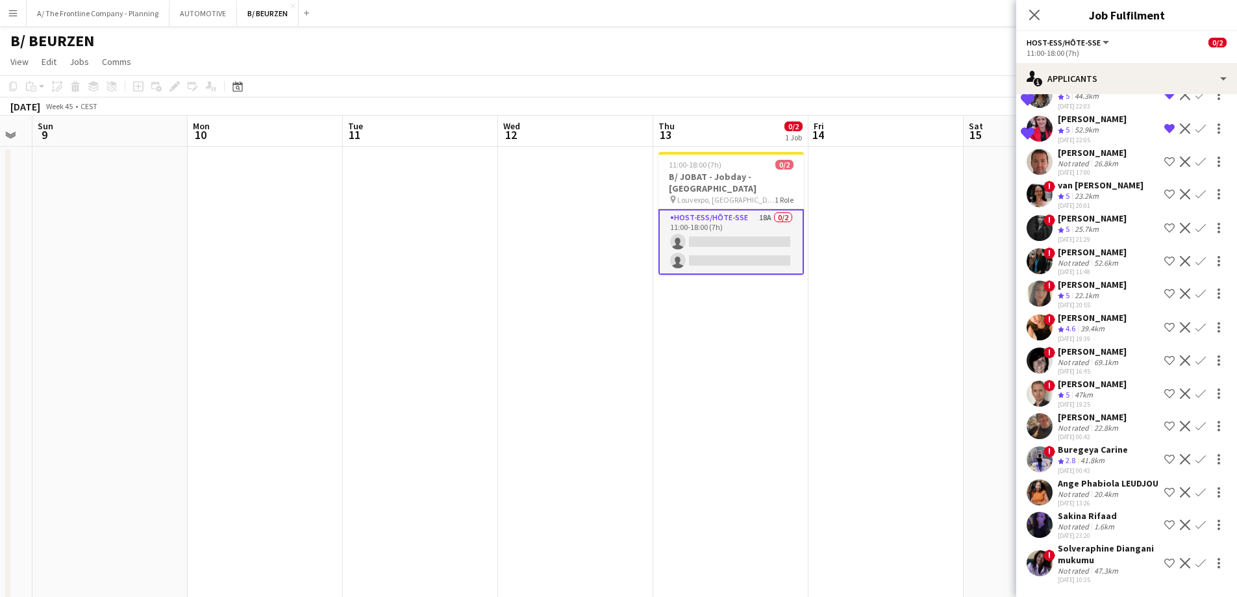
click at [1093, 522] on div "1.6km" at bounding box center [1104, 527] width 25 height 10
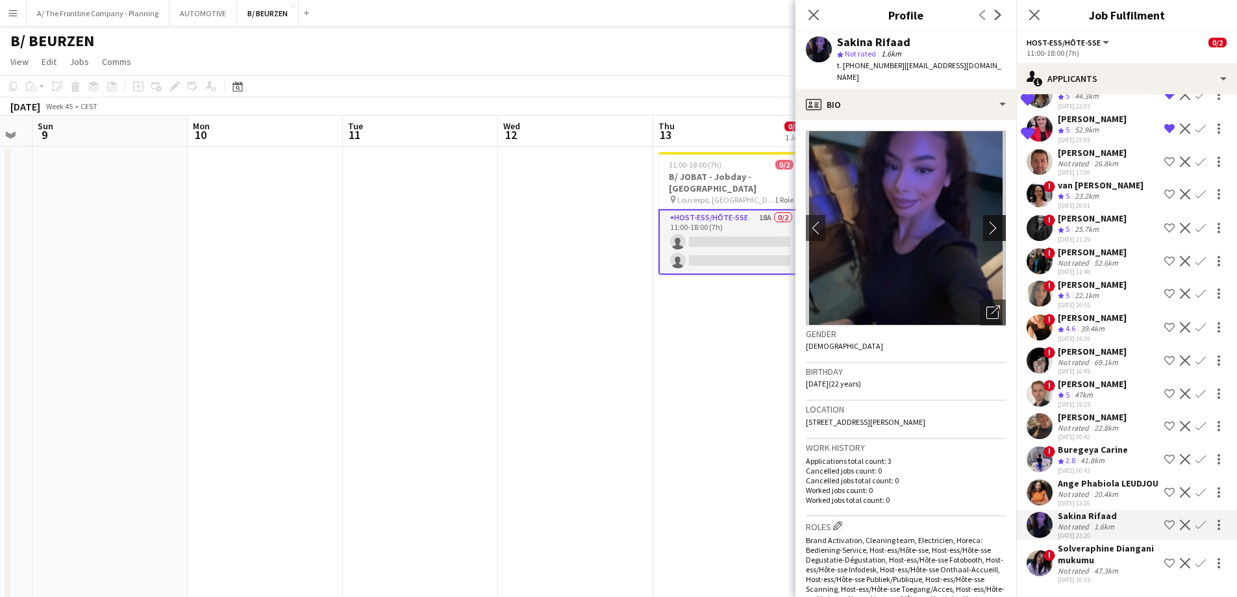
click at [987, 221] on app-icon "chevron-right" at bounding box center [997, 228] width 20 height 14
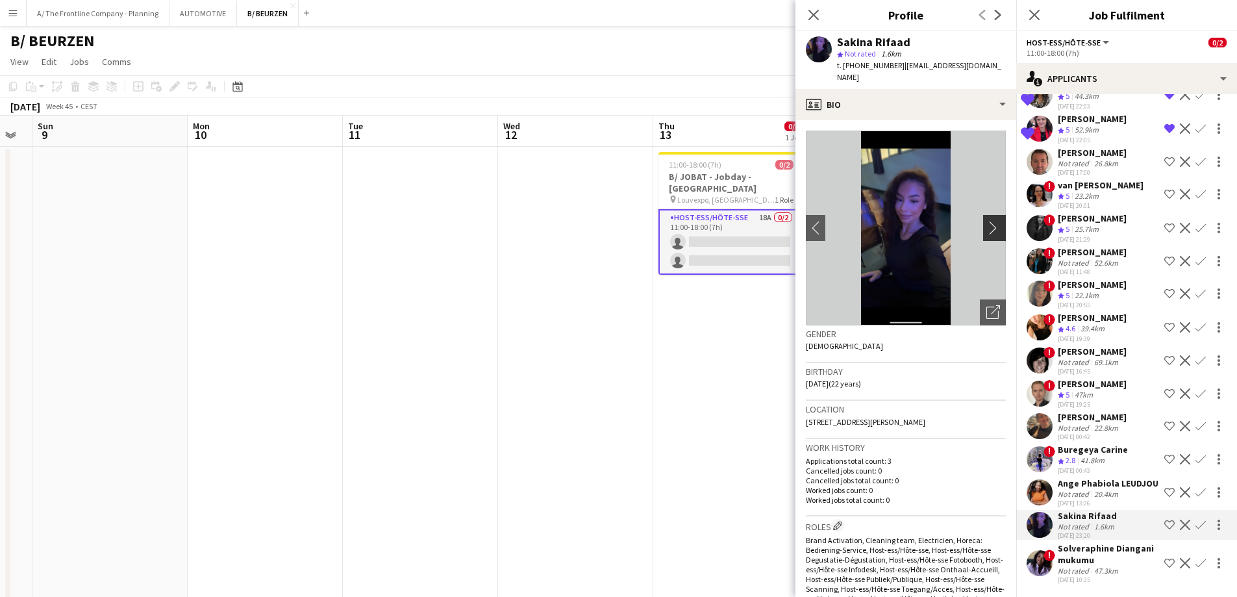
click at [987, 221] on app-icon "chevron-right" at bounding box center [997, 228] width 20 height 14
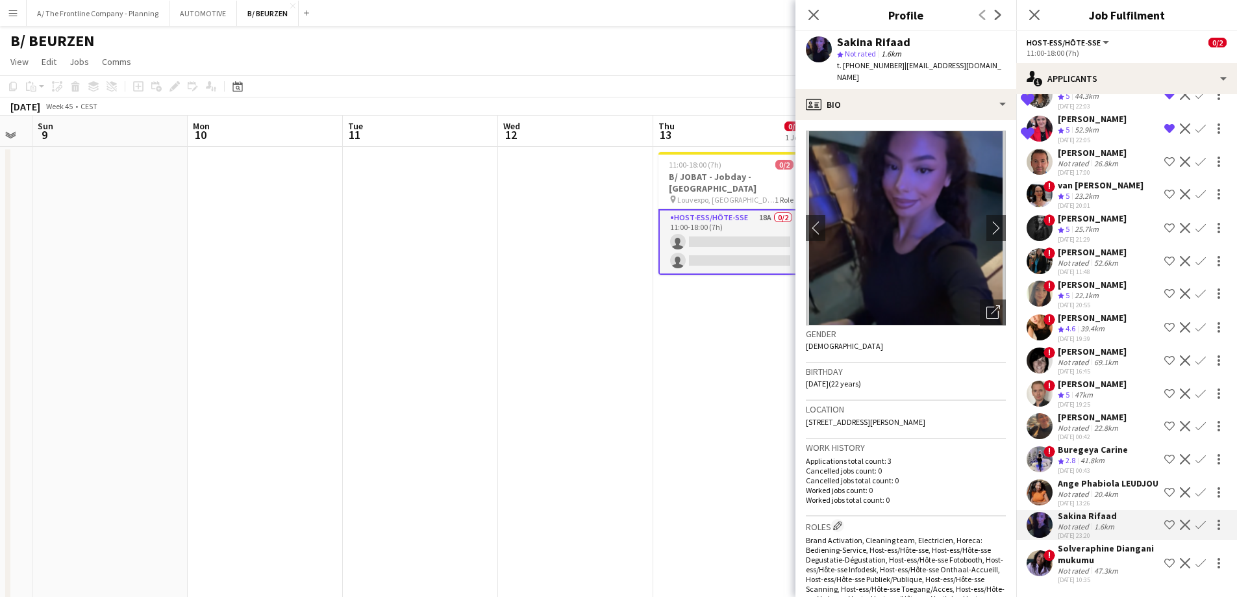
click at [1076, 542] on div "Solveraphine Diangani mukumu" at bounding box center [1108, 553] width 101 height 23
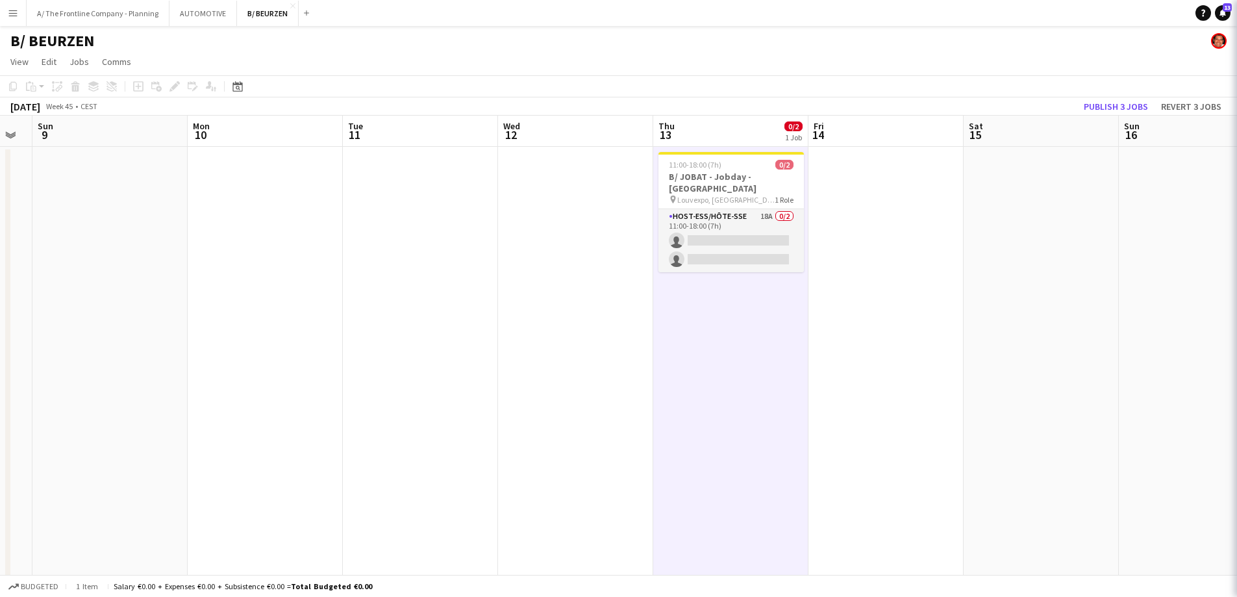
scroll to position [0, 0]
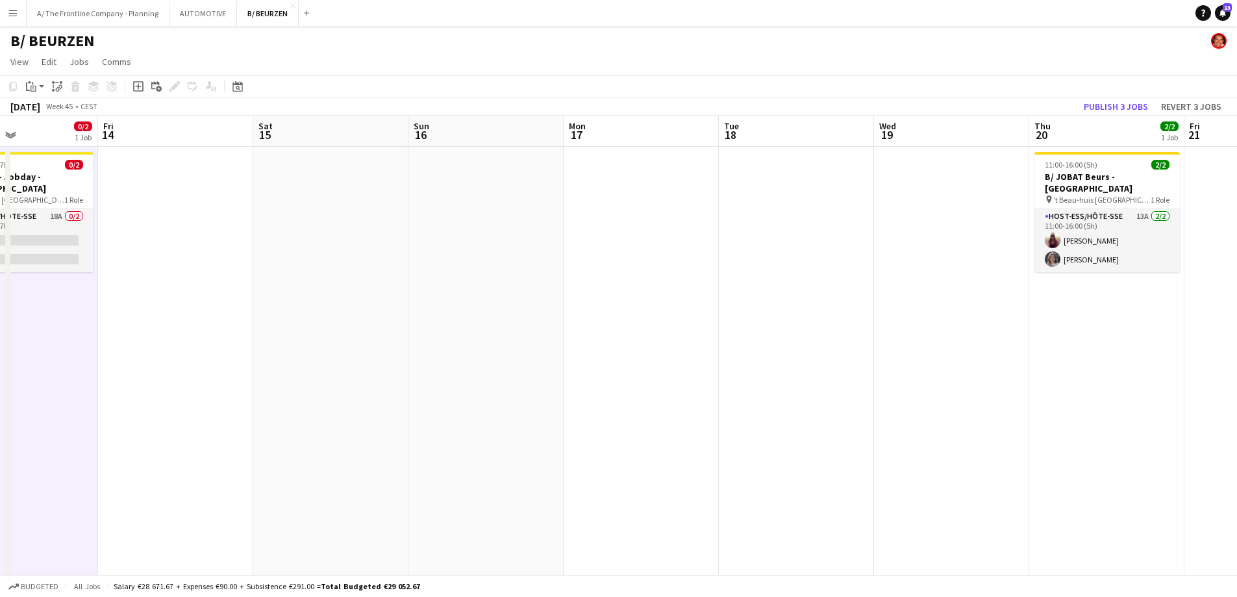
drag, startPoint x: 1050, startPoint y: 362, endPoint x: 460, endPoint y: 351, distance: 589.8
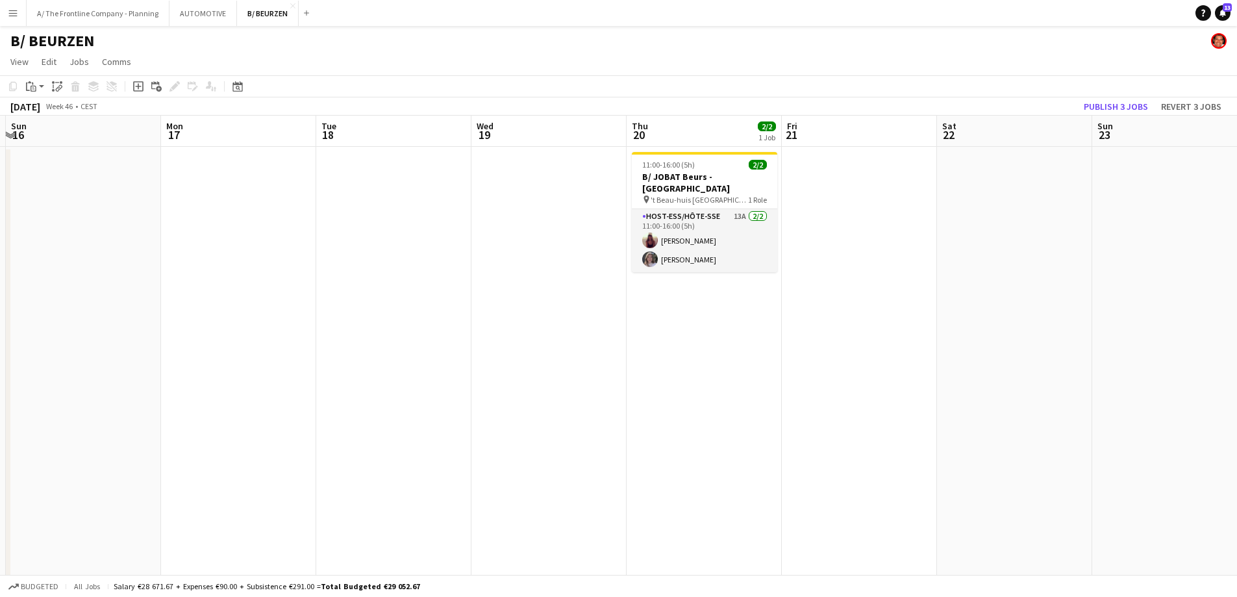
drag, startPoint x: 654, startPoint y: 347, endPoint x: 435, endPoint y: 333, distance: 219.3
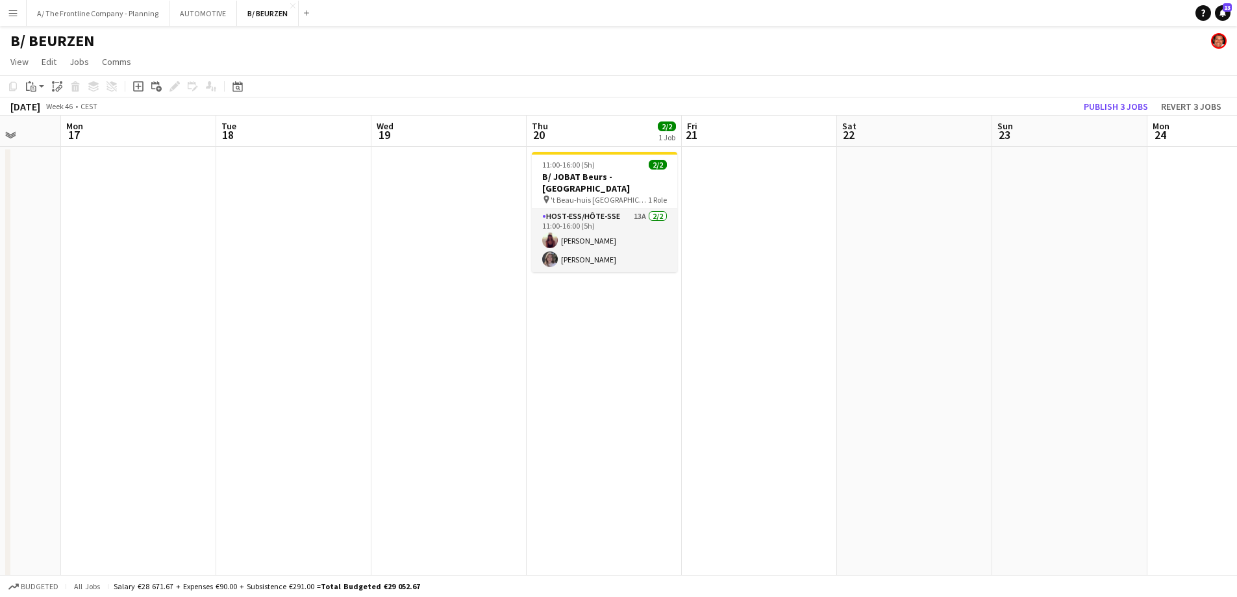
drag, startPoint x: 221, startPoint y: 304, endPoint x: 171, endPoint y: 304, distance: 49.4
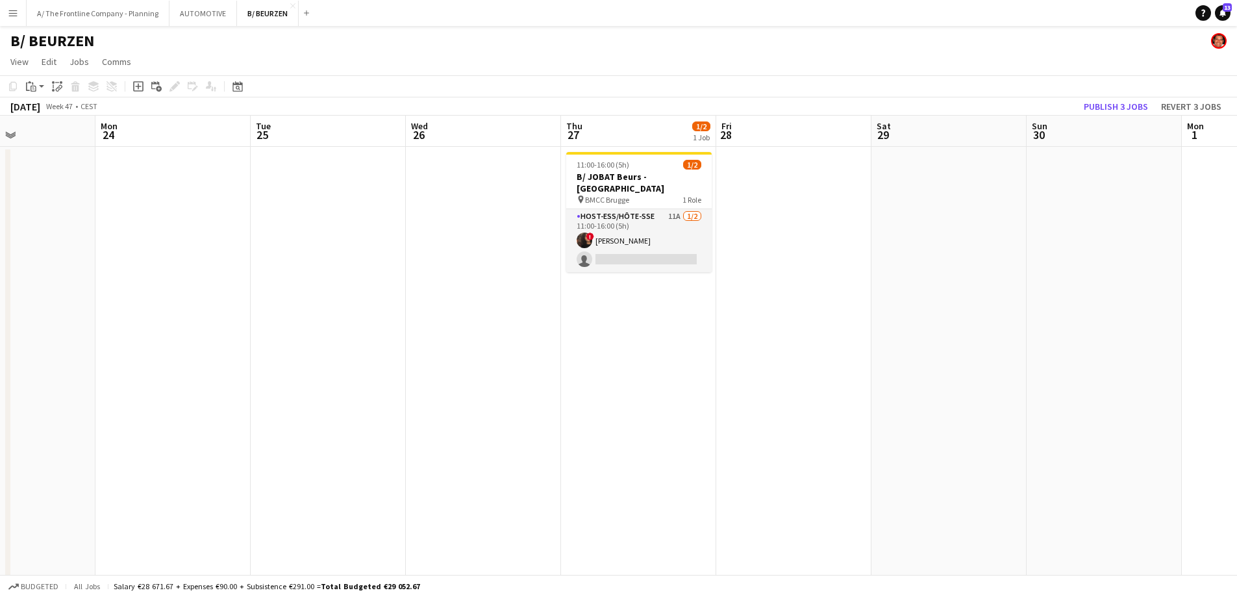
scroll to position [0, 381]
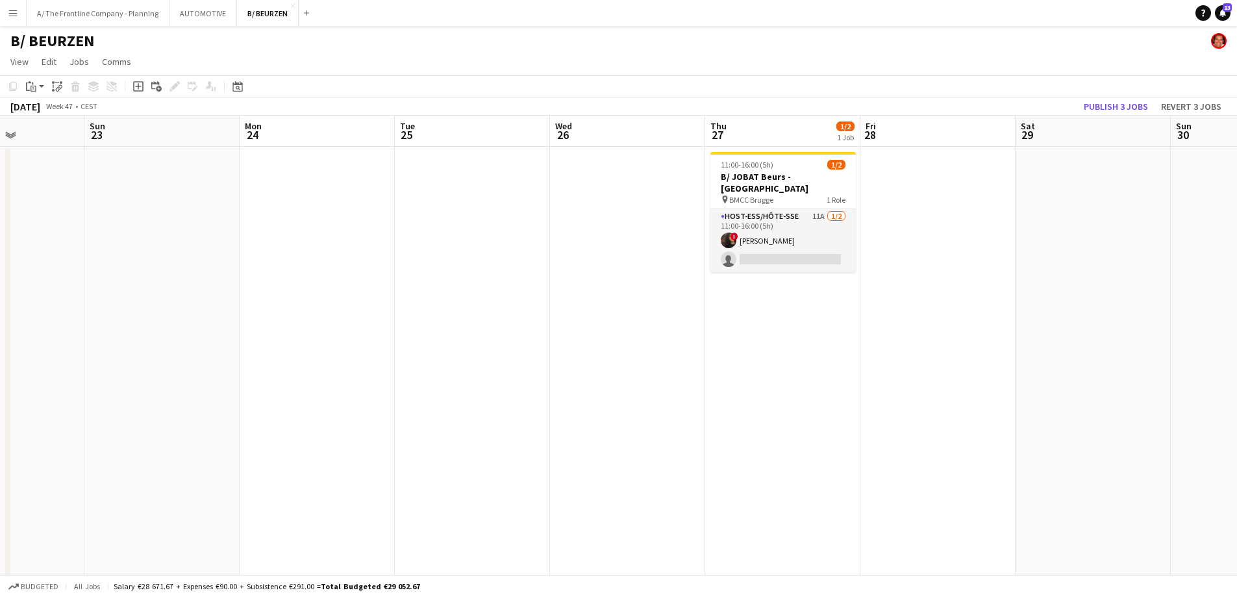
drag, startPoint x: 832, startPoint y: 336, endPoint x: 402, endPoint y: 322, distance: 430.2
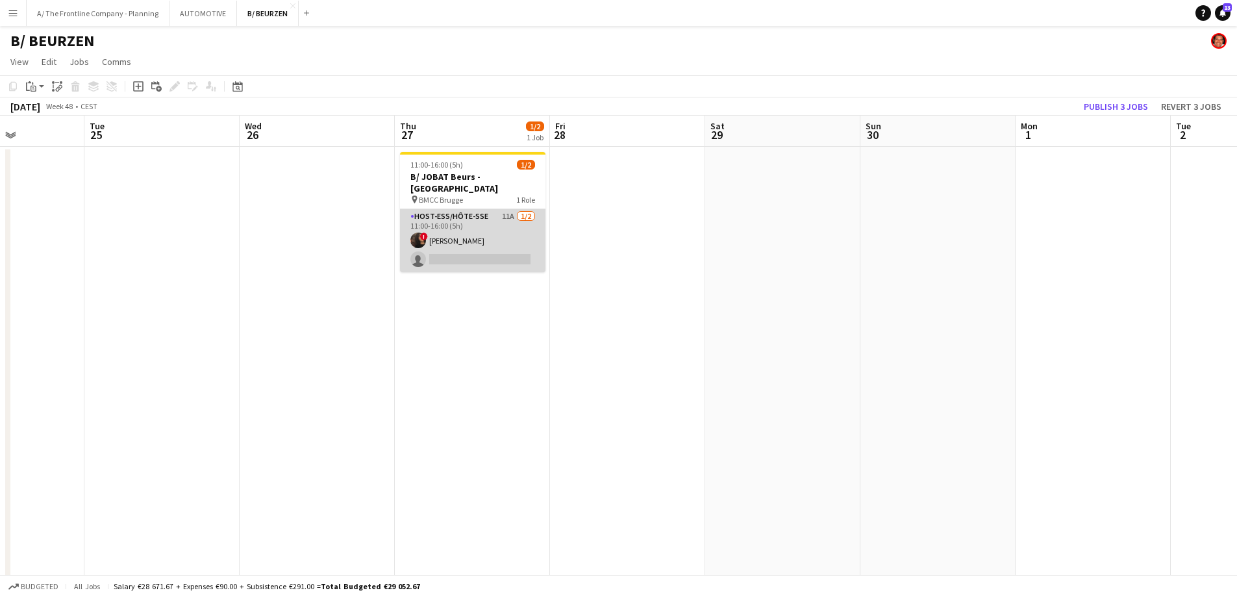
click at [481, 223] on app-card-role "Host-ess/Hôte-sse 11A 1/2 11:00-16:00 (5h) ! Maëlle Declercq single-neutral-act…" at bounding box center [472, 240] width 145 height 63
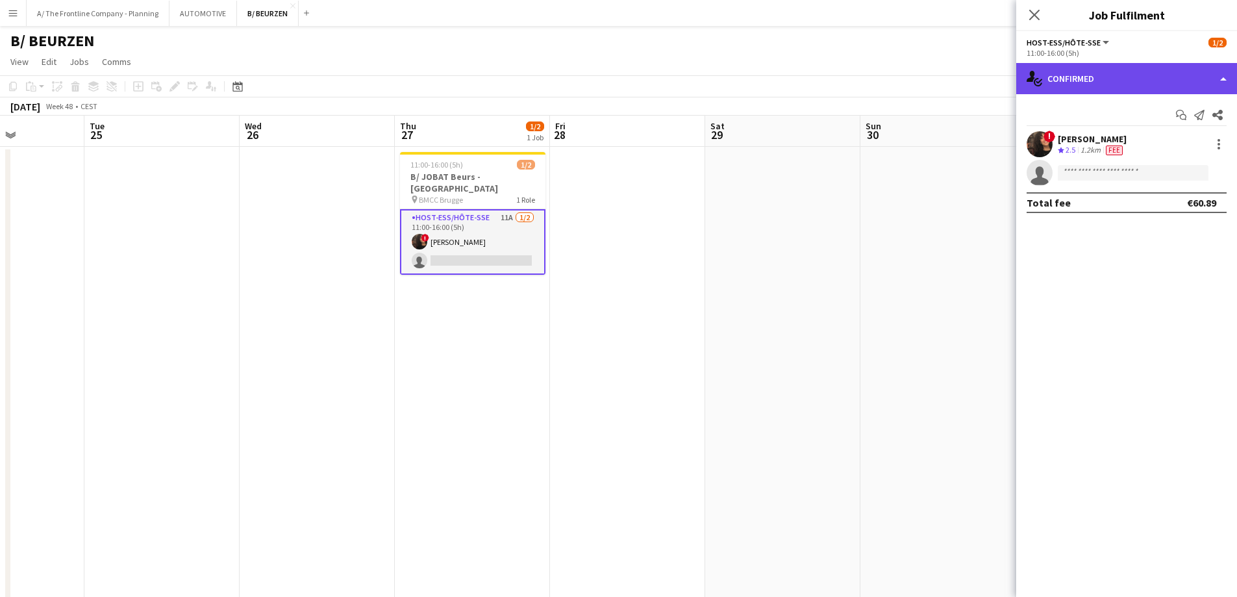
click at [1136, 81] on div "single-neutral-actions-check-2 Confirmed" at bounding box center [1126, 78] width 221 height 31
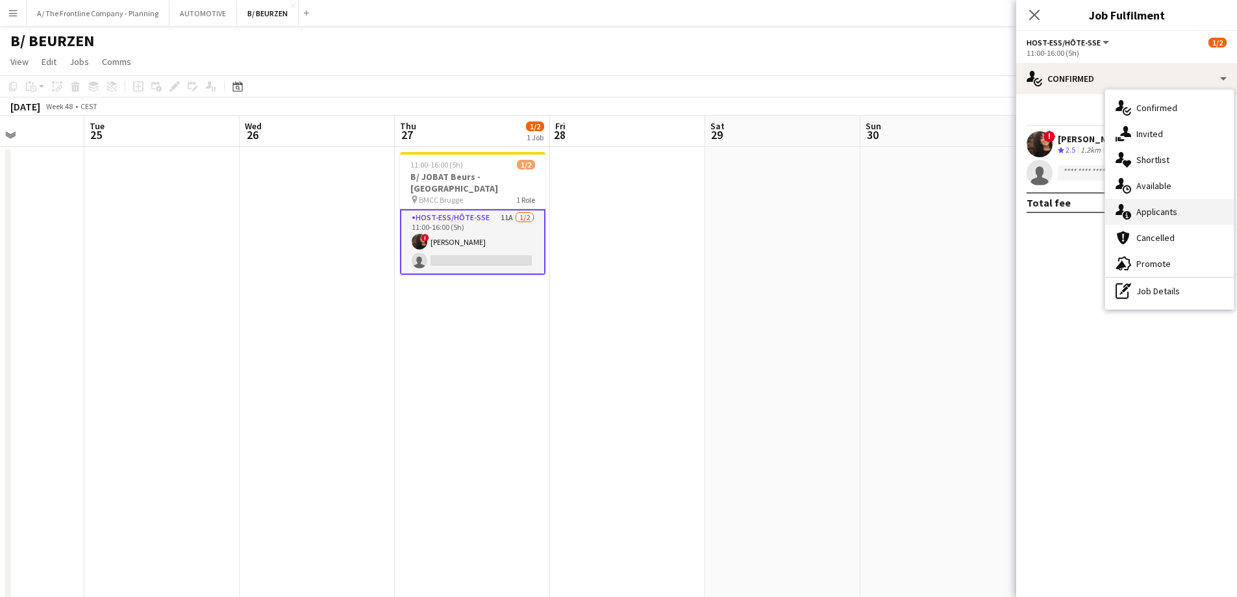
click at [1141, 215] on span "Applicants" at bounding box center [1157, 212] width 41 height 12
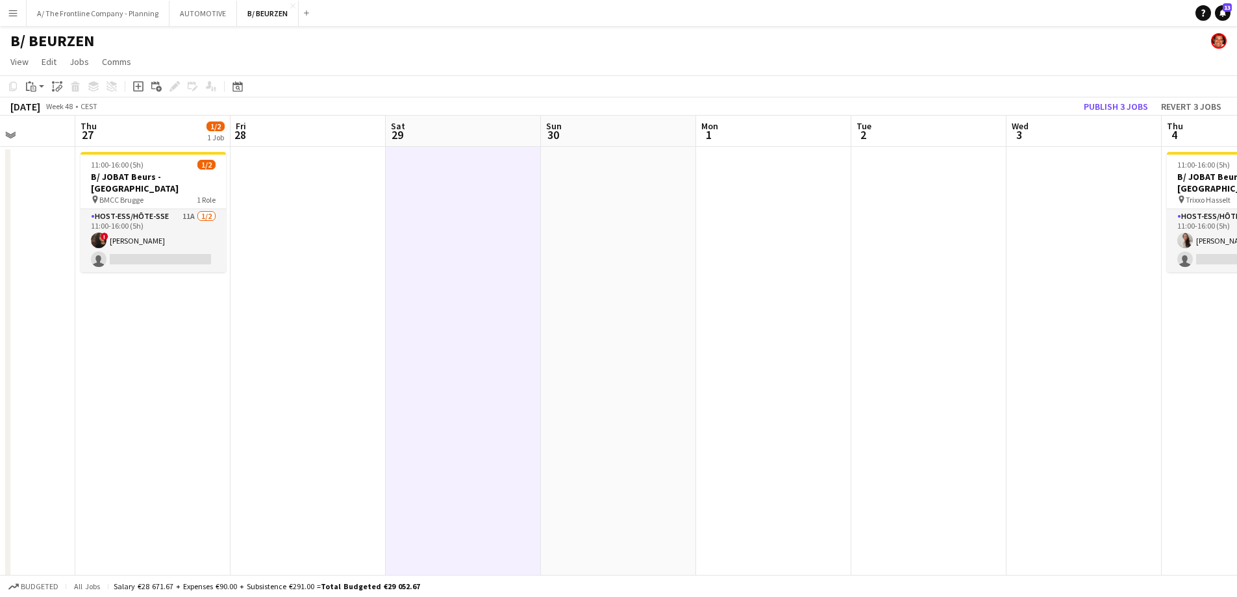
scroll to position [0, 462]
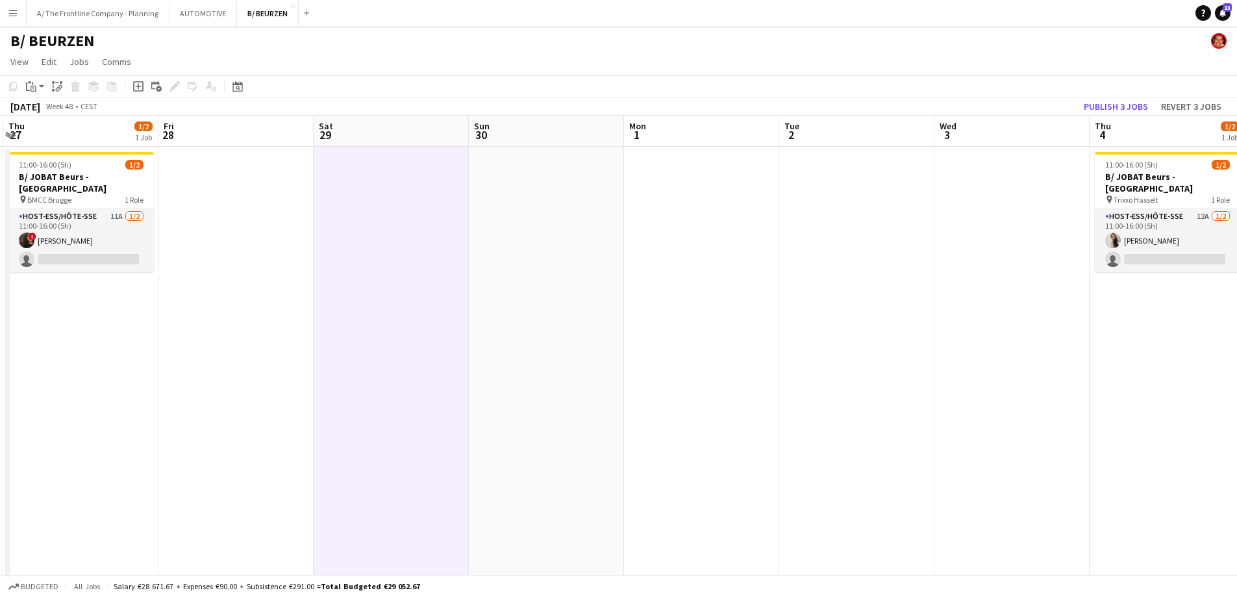
drag, startPoint x: 979, startPoint y: 305, endPoint x: 277, endPoint y: 294, distance: 701.5
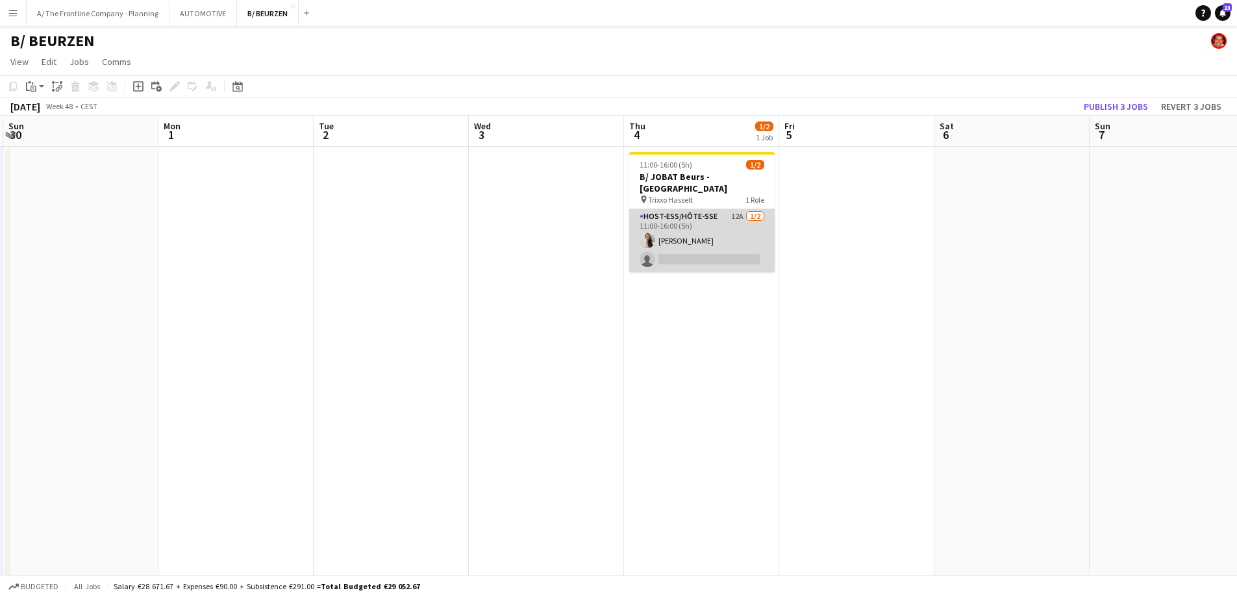
click at [716, 248] on app-card-role "Host-ess/Hôte-sse 12A 1/2 11:00-16:00 (5h) Jasmine Dahri single-neutral-actions" at bounding box center [701, 240] width 145 height 63
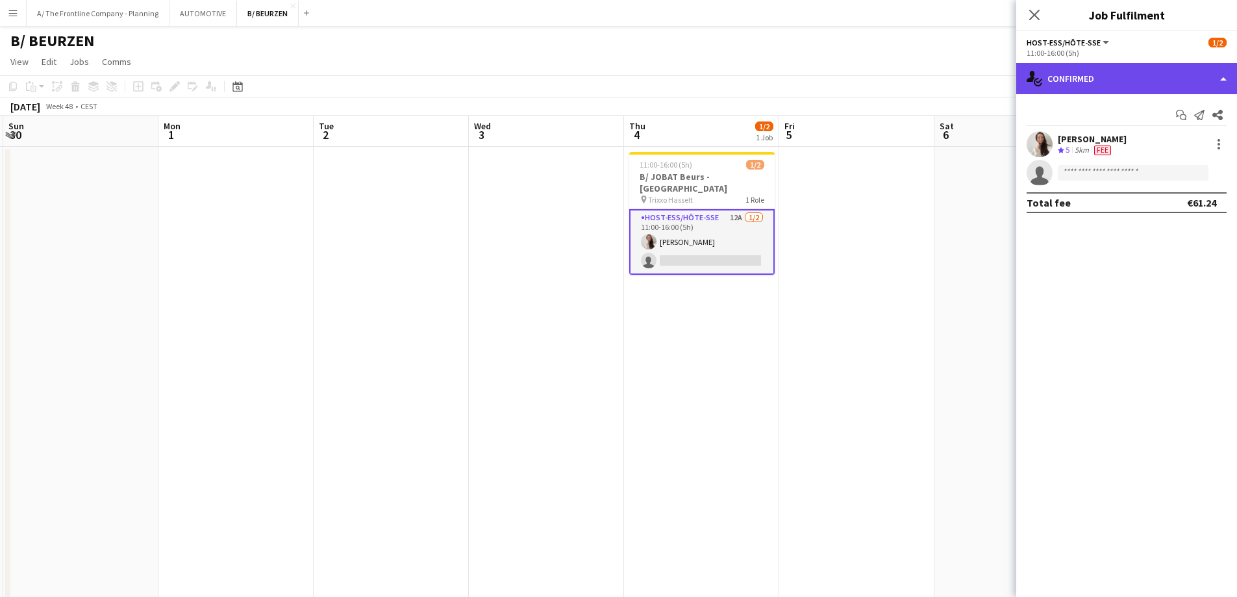
click at [1135, 75] on div "single-neutral-actions-check-2 Confirmed" at bounding box center [1126, 78] width 221 height 31
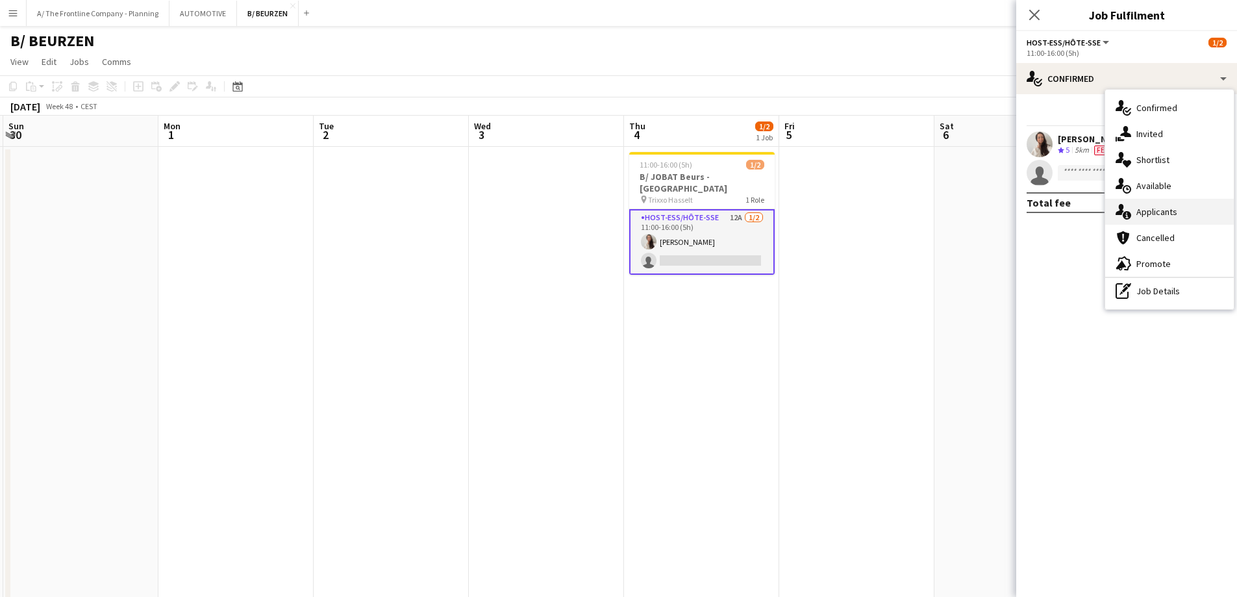
click at [1142, 220] on div "single-neutral-actions-information Applicants" at bounding box center [1169, 212] width 129 height 26
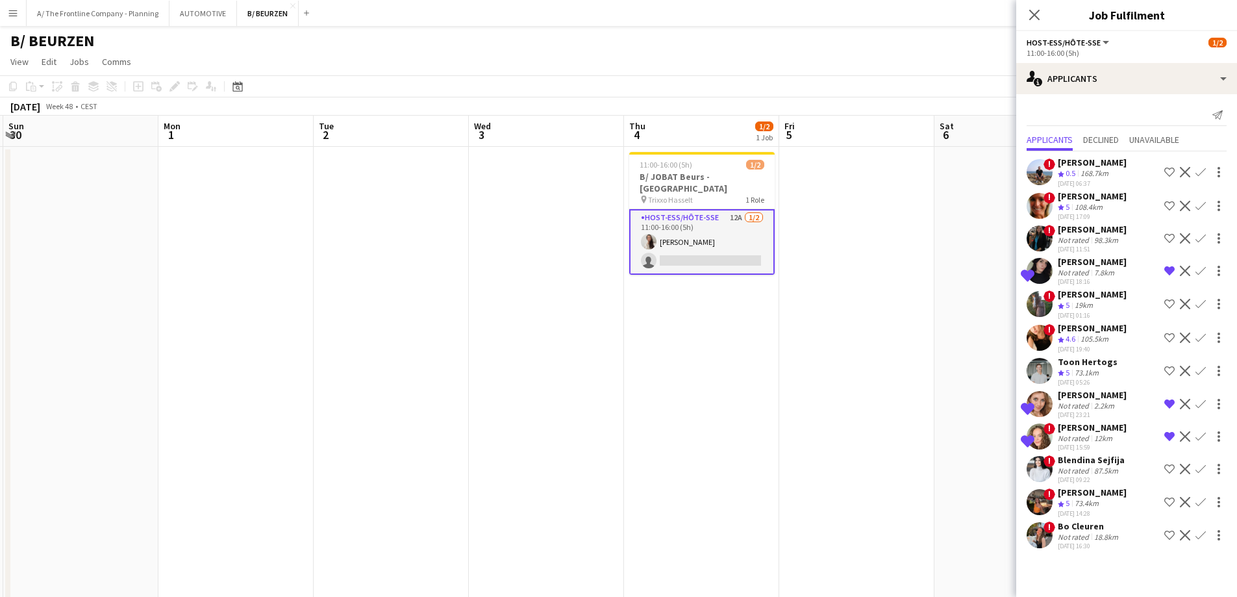
click at [1059, 429] on div "Isabel Dahbi" at bounding box center [1092, 428] width 69 height 12
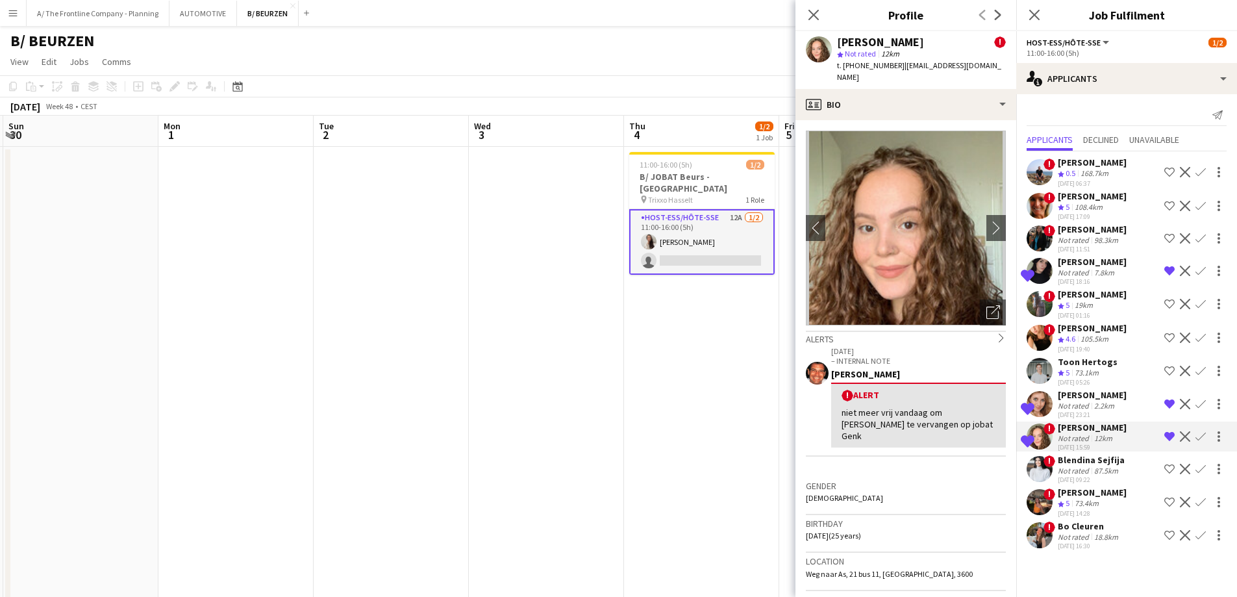
click at [1071, 539] on div "Not rated" at bounding box center [1075, 537] width 34 height 10
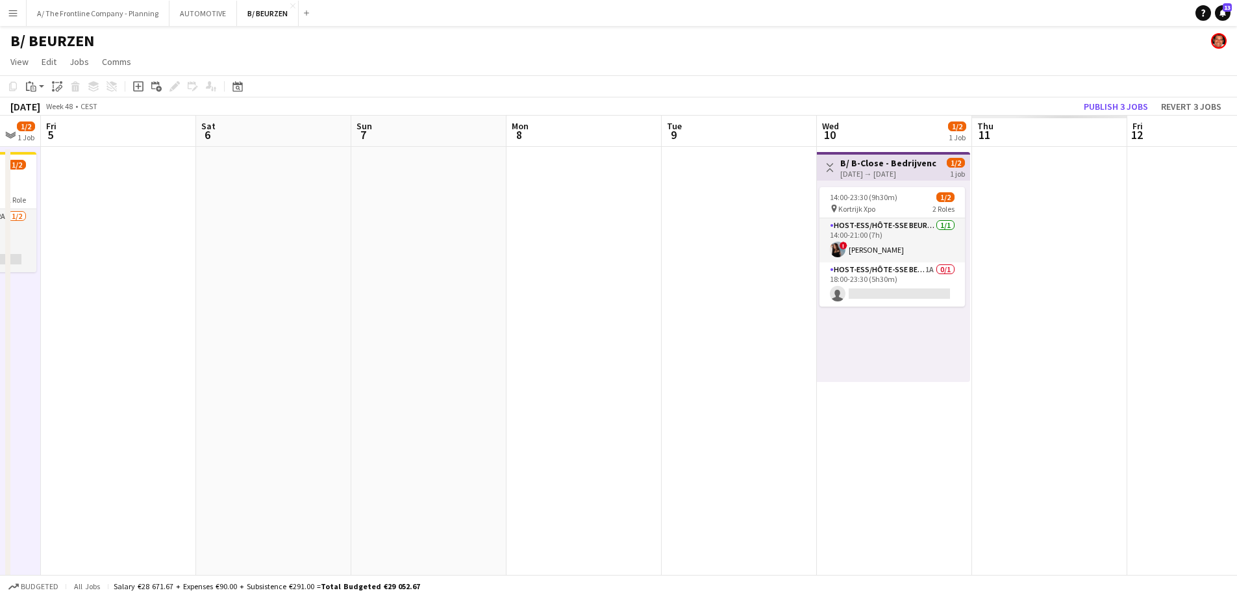
scroll to position [0, 399]
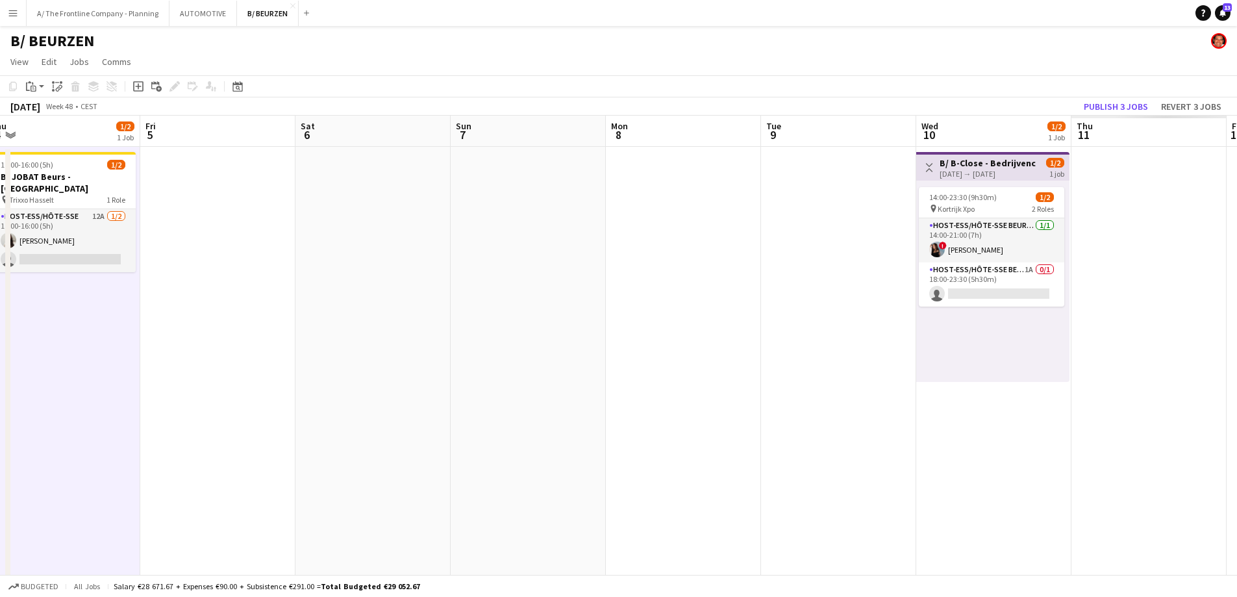
drag, startPoint x: 1011, startPoint y: 332, endPoint x: 151, endPoint y: 322, distance: 859.3
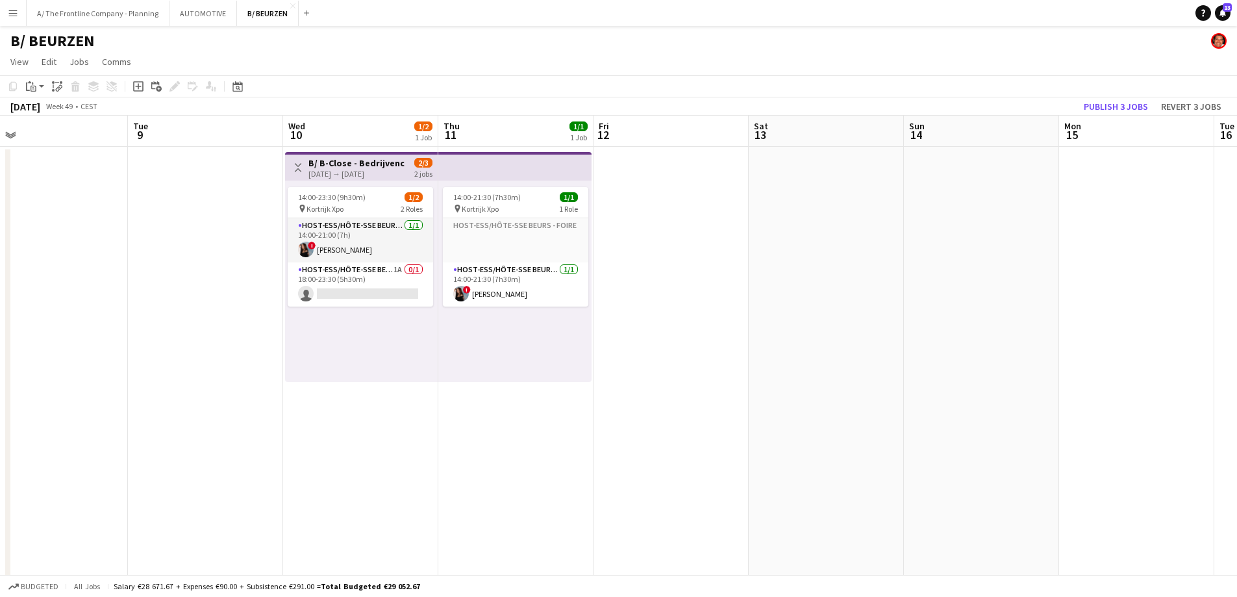
scroll to position [0, 383]
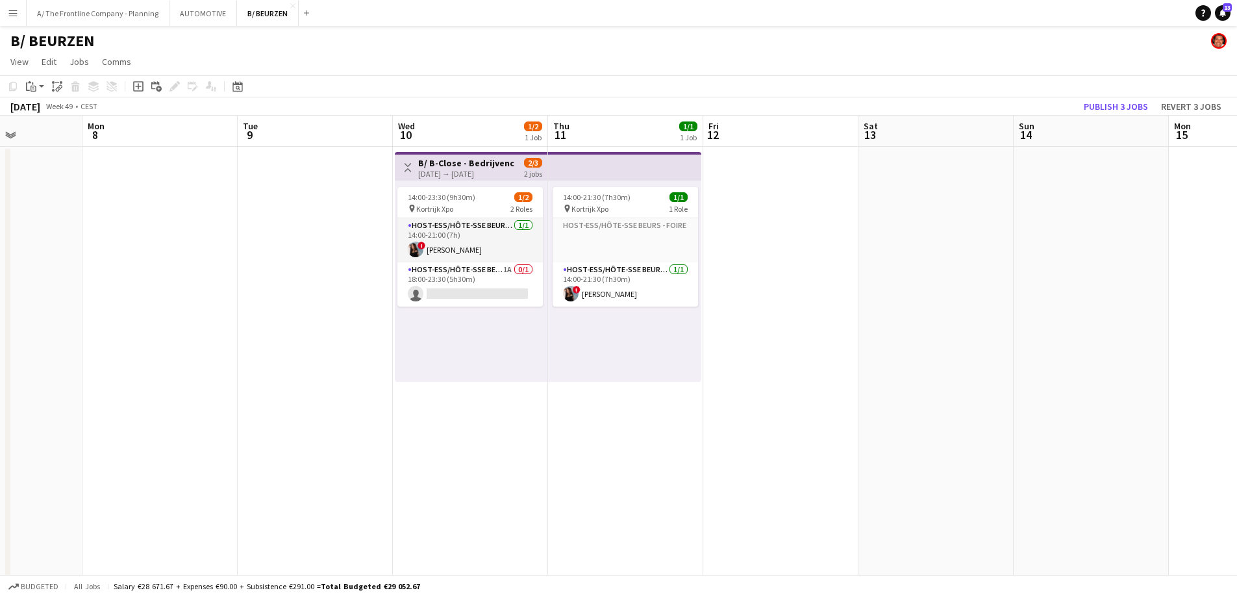
drag, startPoint x: 770, startPoint y: 321, endPoint x: 475, endPoint y: 318, distance: 294.2
click at [483, 297] on app-card-role "Host-ess/Hôte-sse Beurs - Foire 1A 0/1 18:00-23:30 (5h30m) single-neutral-actio…" at bounding box center [469, 284] width 145 height 44
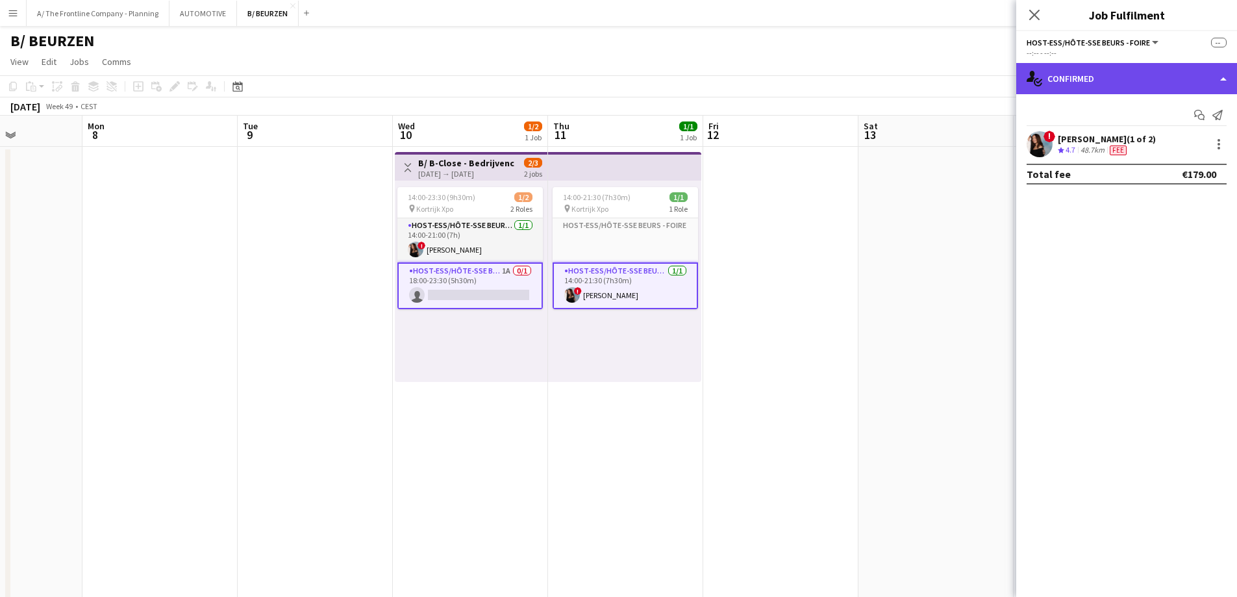
click at [1098, 73] on div "single-neutral-actions-check-2 Confirmed" at bounding box center [1126, 78] width 221 height 31
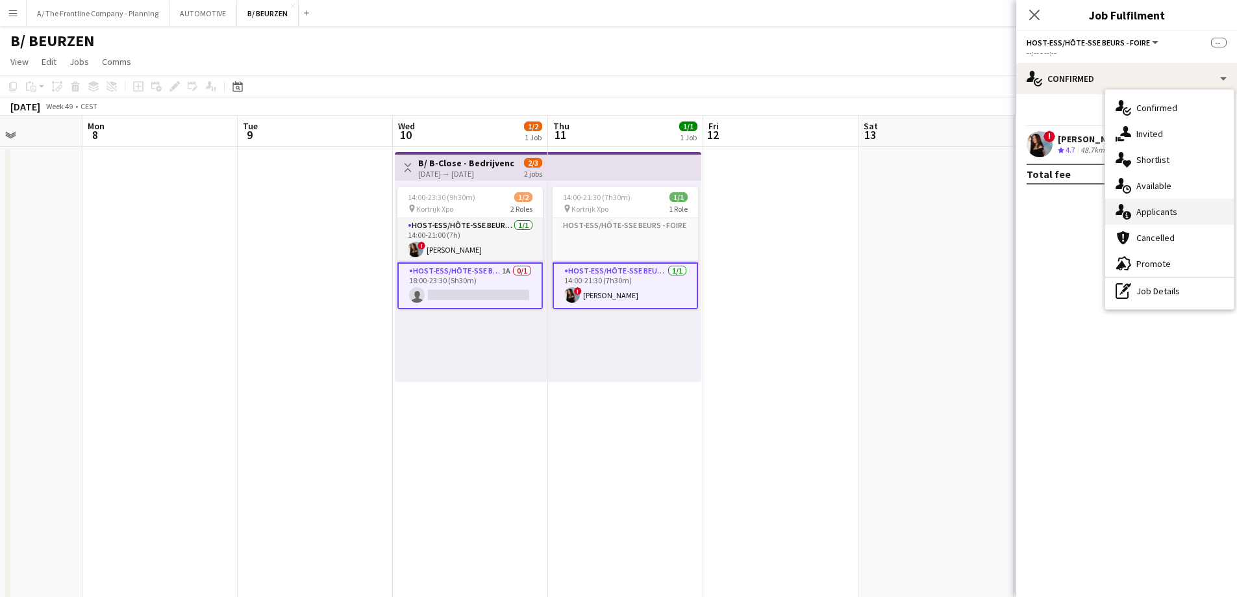
click at [1144, 214] on span "Applicants" at bounding box center [1157, 212] width 41 height 12
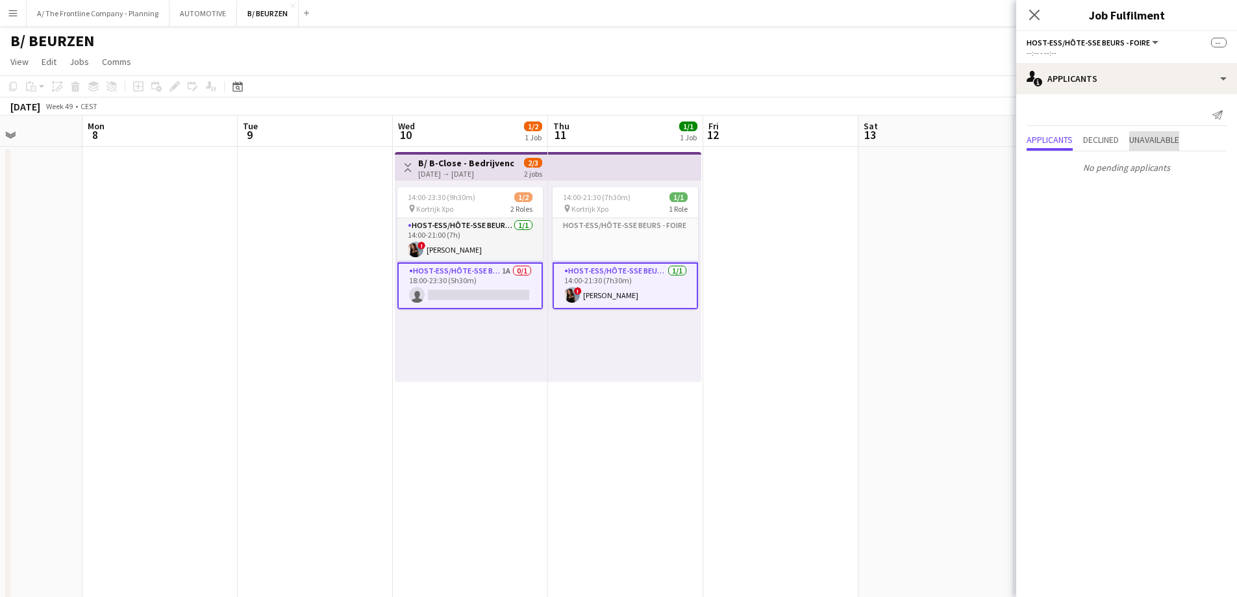
click at [1149, 144] on span "Unavailable" at bounding box center [1154, 139] width 50 height 9
click at [1112, 118] on span "Declined" at bounding box center [1101, 112] width 36 height 9
click at [480, 293] on app-card-role "Host-ess/Hôte-sse Beurs - Foire 1A 0/1 18:00-23:30 (5h30m) single-neutral-actio…" at bounding box center [469, 285] width 145 height 47
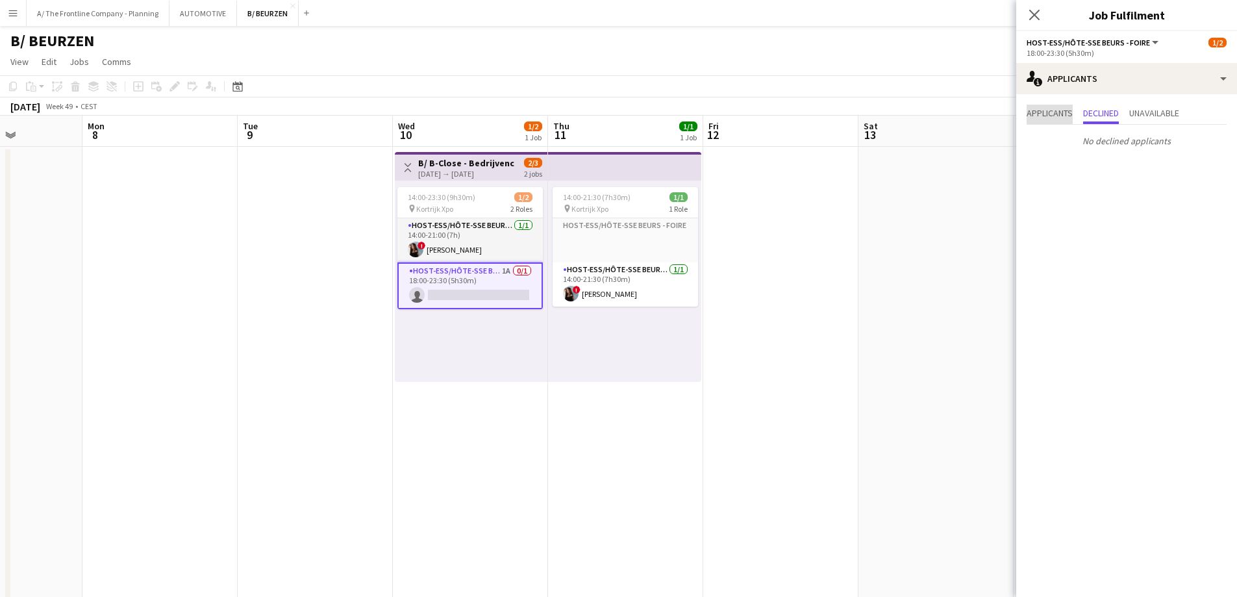
click at [1044, 112] on span "Applicants" at bounding box center [1050, 112] width 46 height 9
click at [1100, 123] on span "Declined" at bounding box center [1101, 114] width 36 height 19
click at [1162, 112] on span "Unavailable" at bounding box center [1154, 112] width 50 height 9
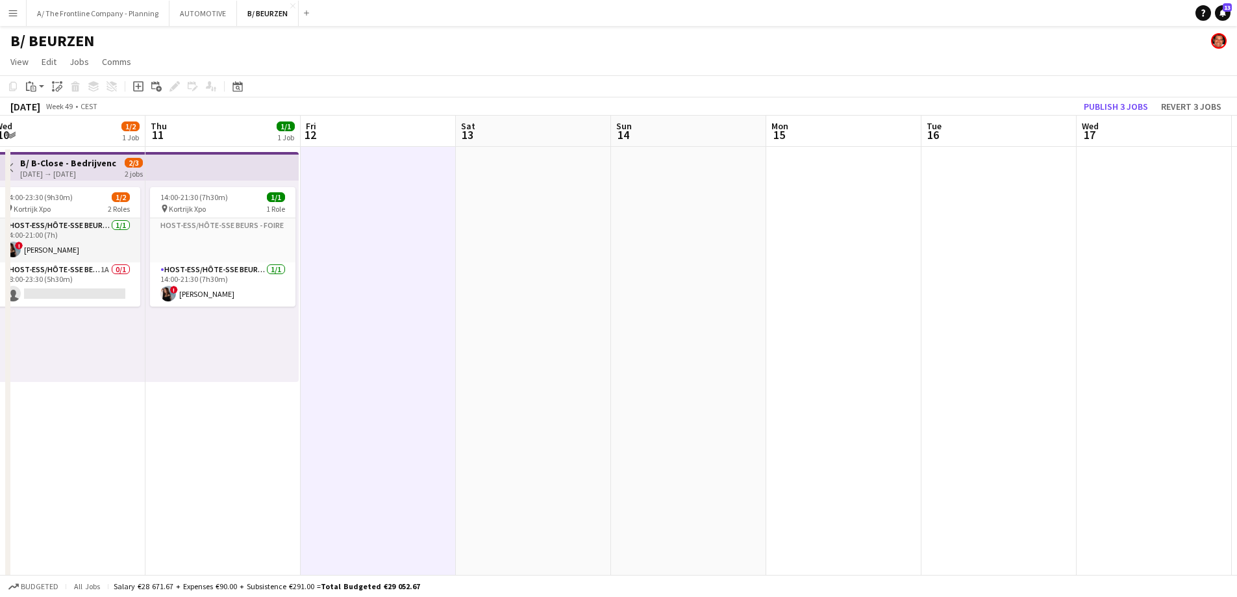
drag, startPoint x: 914, startPoint y: 251, endPoint x: 568, endPoint y: 277, distance: 347.1
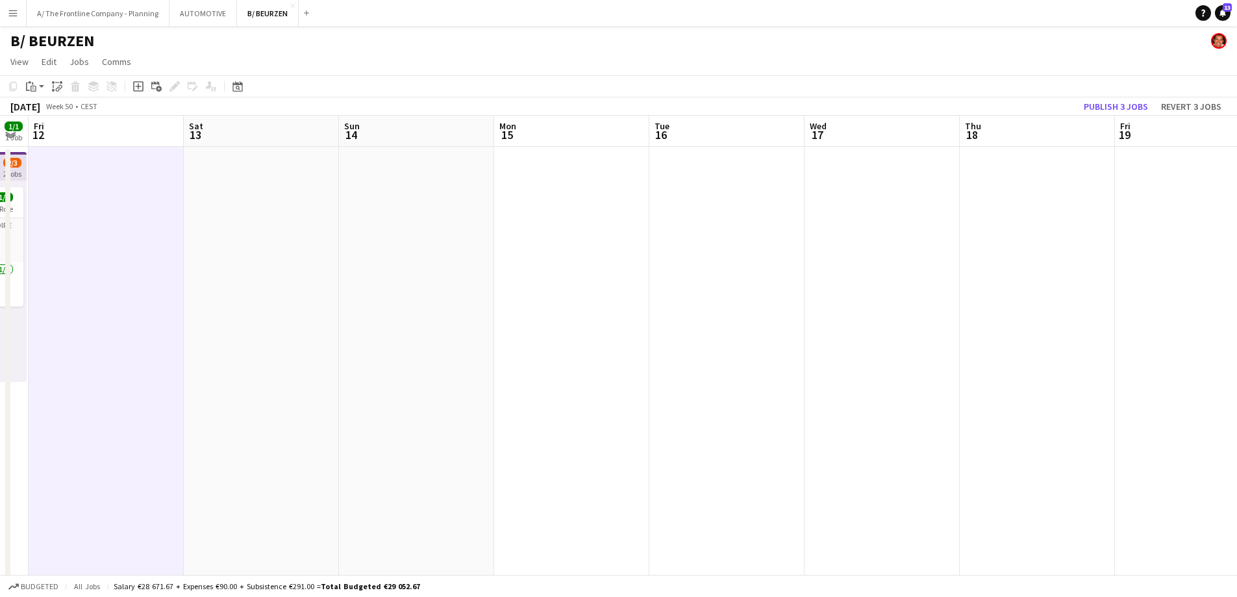
drag, startPoint x: 757, startPoint y: 299, endPoint x: 625, endPoint y: 305, distance: 132.0
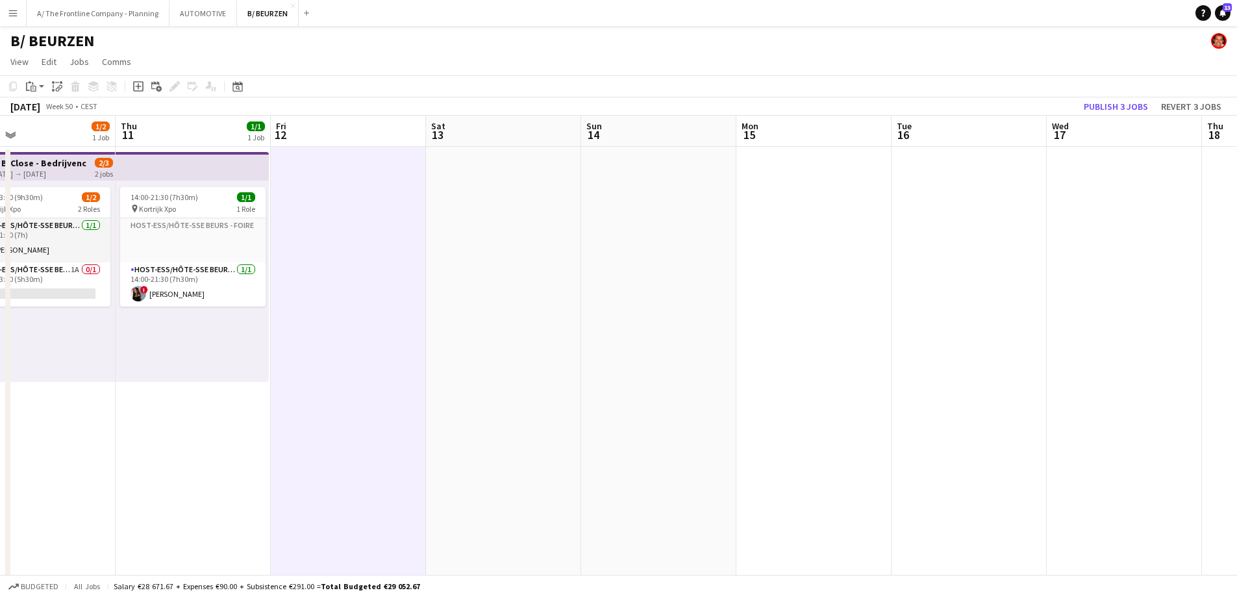
drag, startPoint x: 955, startPoint y: 230, endPoint x: 1085, endPoint y: 205, distance: 132.3
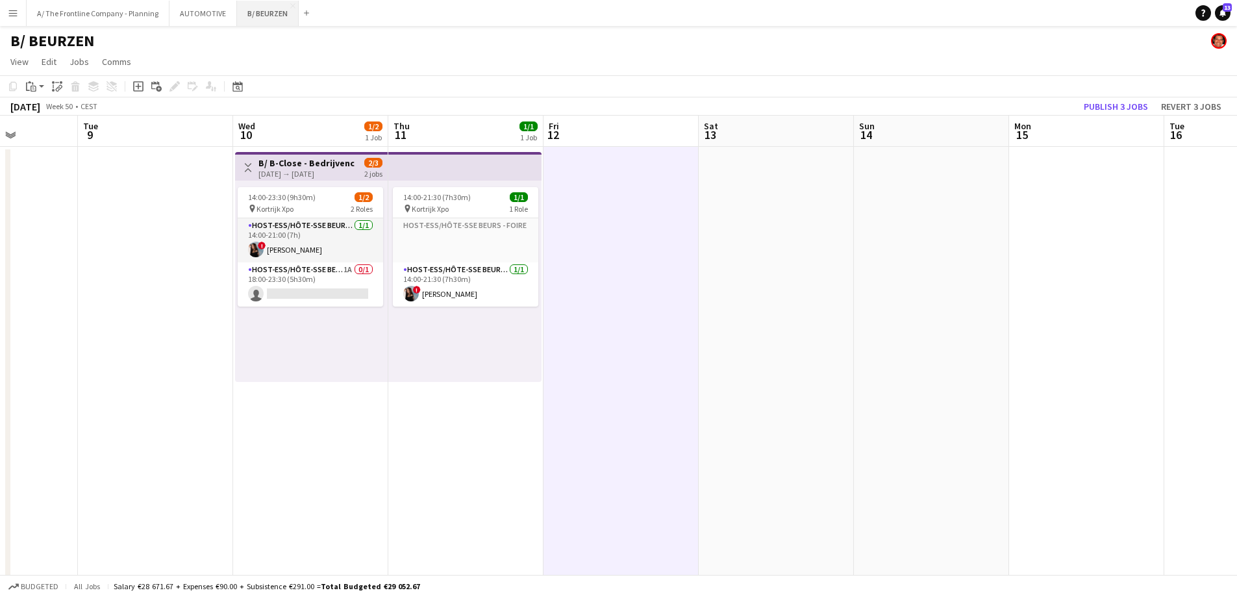
click at [264, 18] on button "B/ BEURZEN Close" at bounding box center [268, 13] width 62 height 25
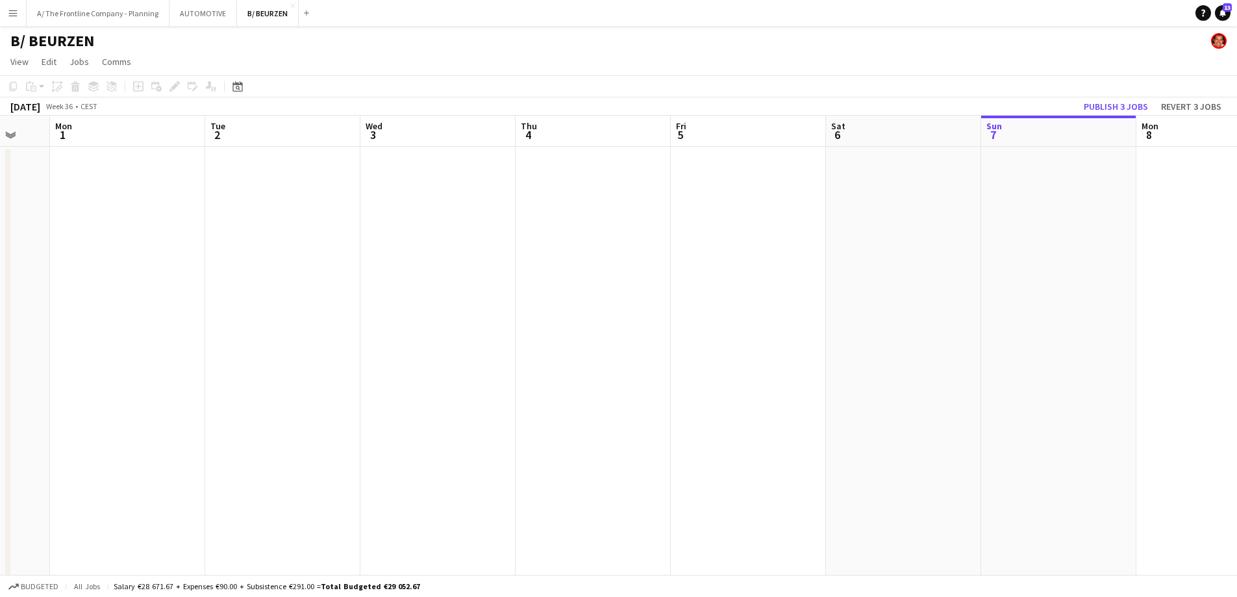
scroll to position [0, 316]
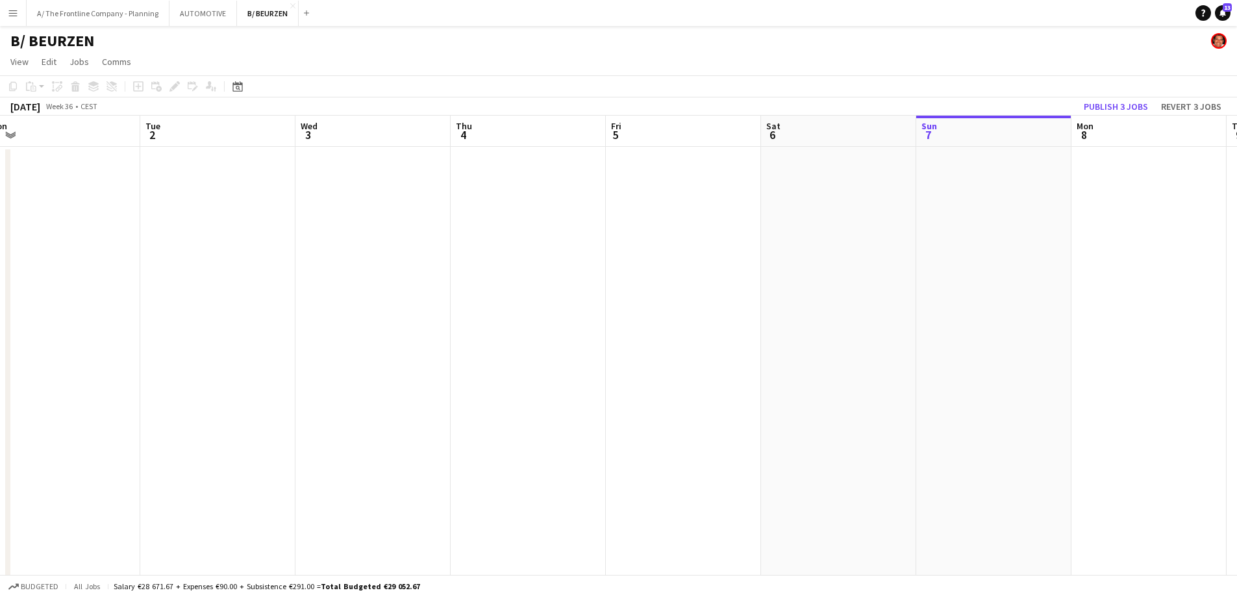
drag, startPoint x: 460, startPoint y: 292, endPoint x: 1125, endPoint y: 294, distance: 664.4
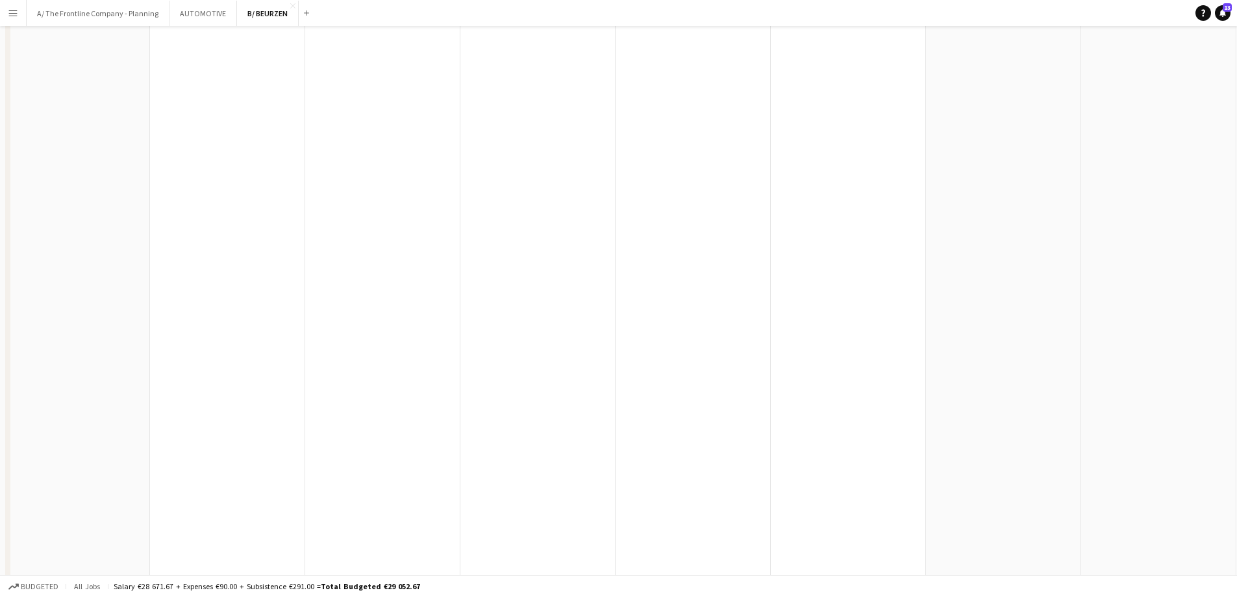
scroll to position [0, 0]
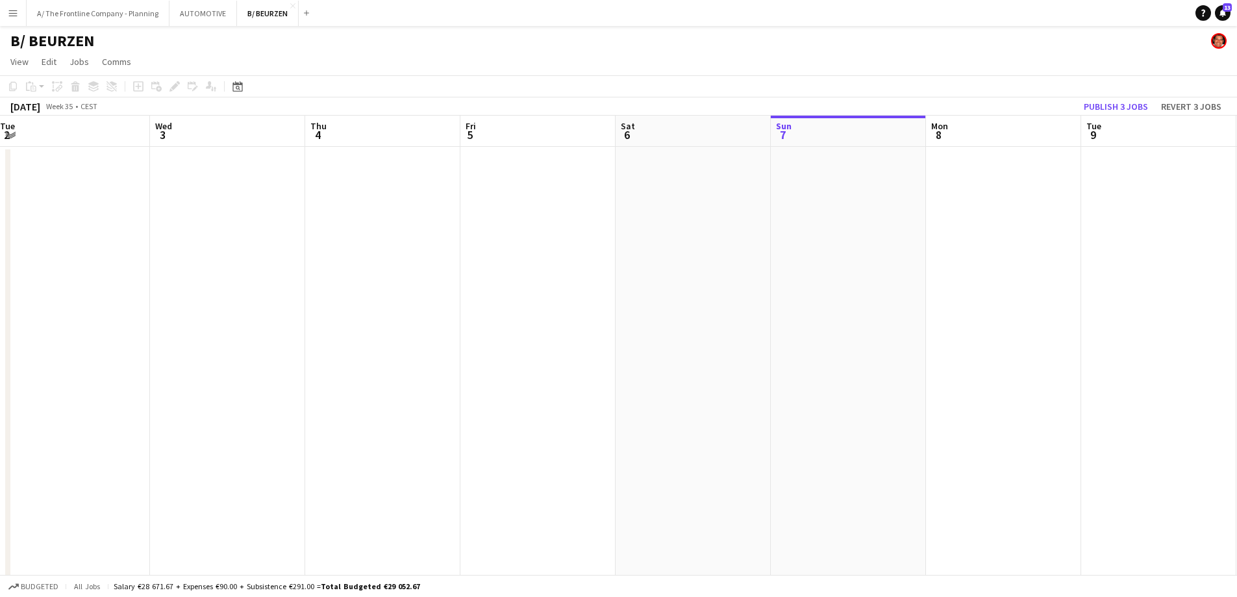
drag, startPoint x: 1061, startPoint y: 290, endPoint x: 126, endPoint y: 273, distance: 935.4
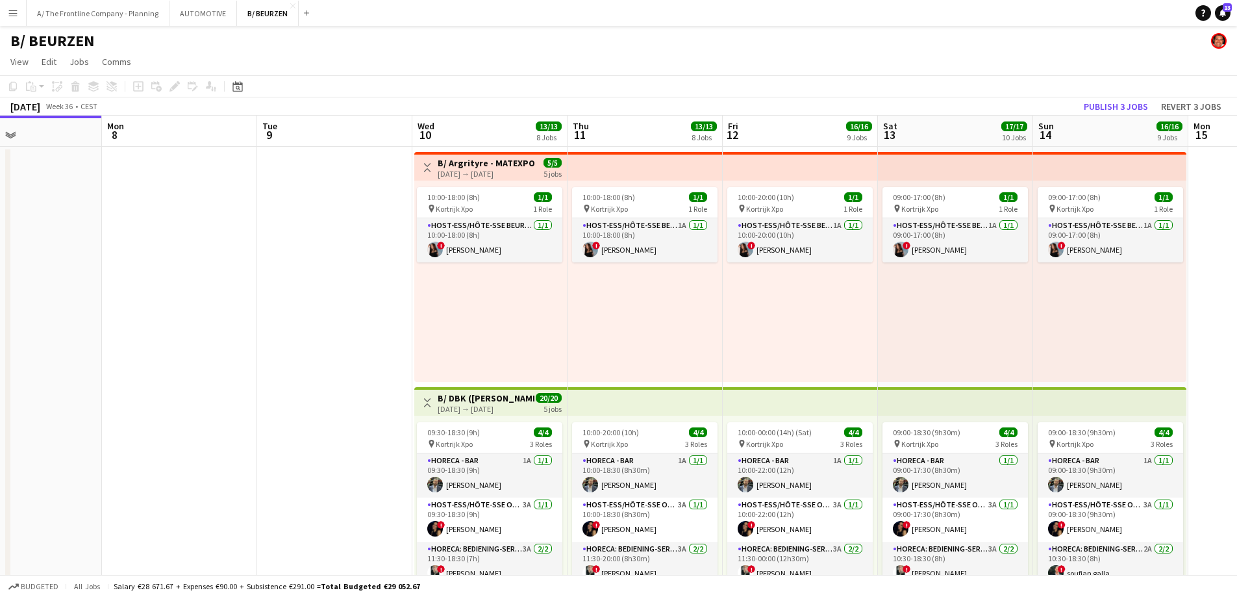
scroll to position [0, 475]
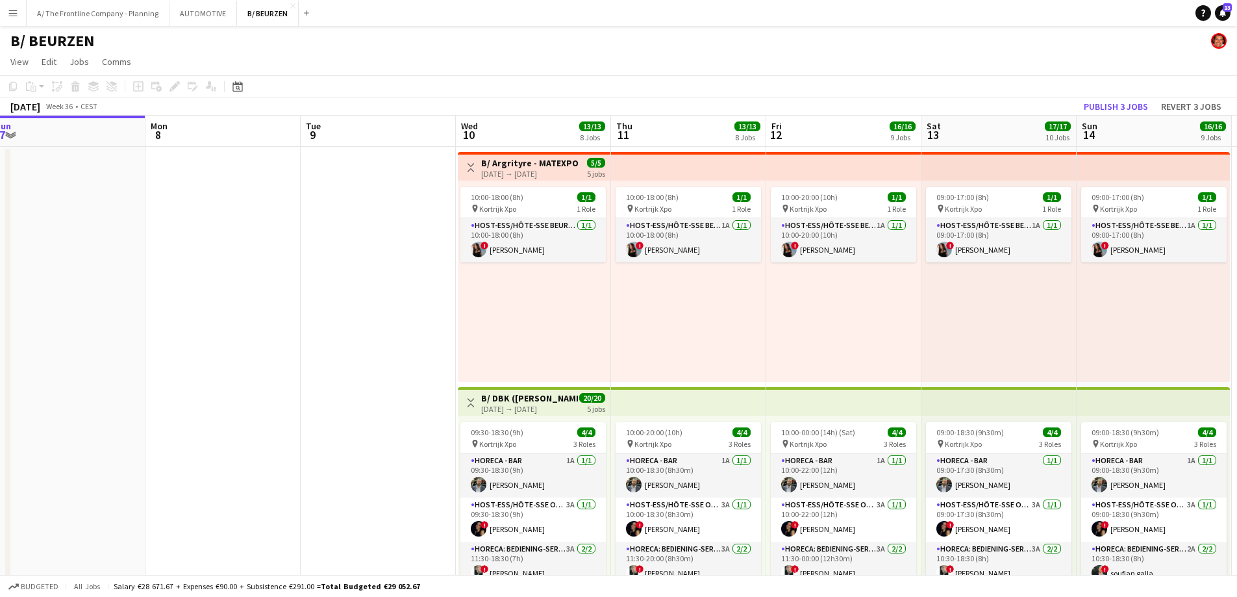
drag, startPoint x: 418, startPoint y: 308, endPoint x: 142, endPoint y: 279, distance: 277.5
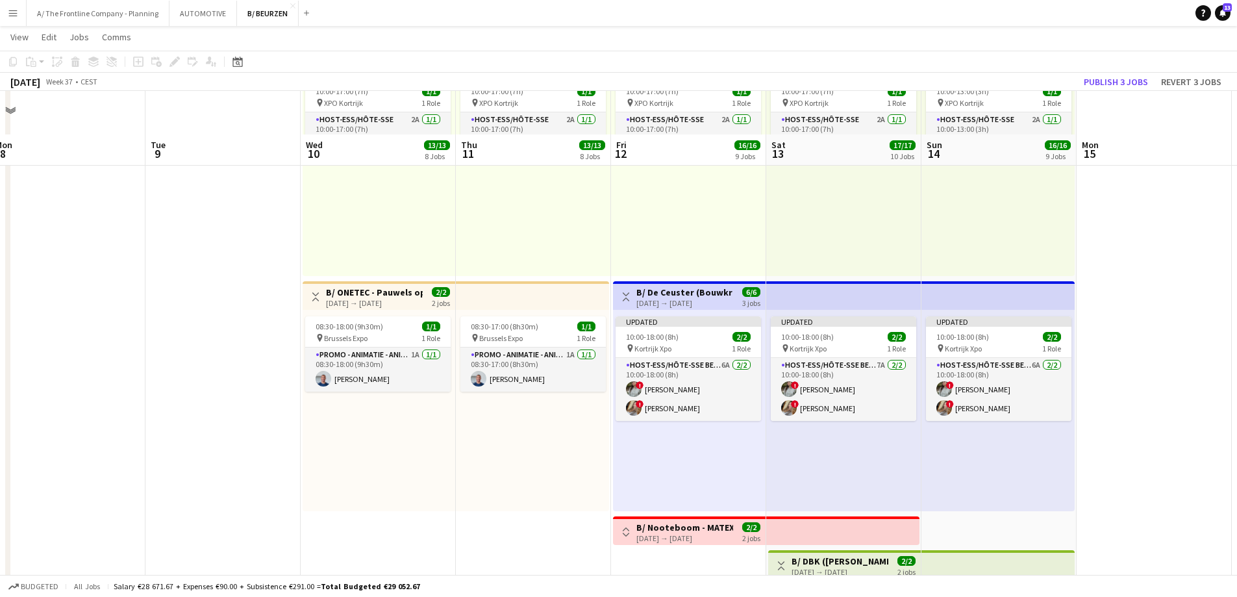
scroll to position [1559, 0]
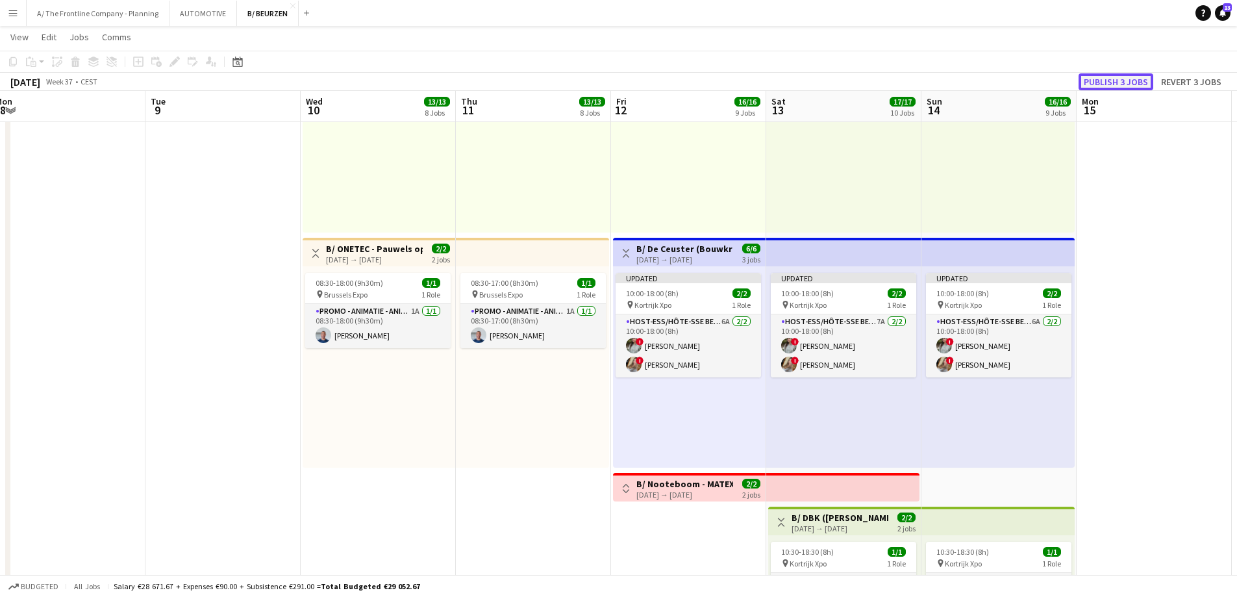
click at [1099, 82] on button "Publish 3 jobs" at bounding box center [1116, 81] width 75 height 17
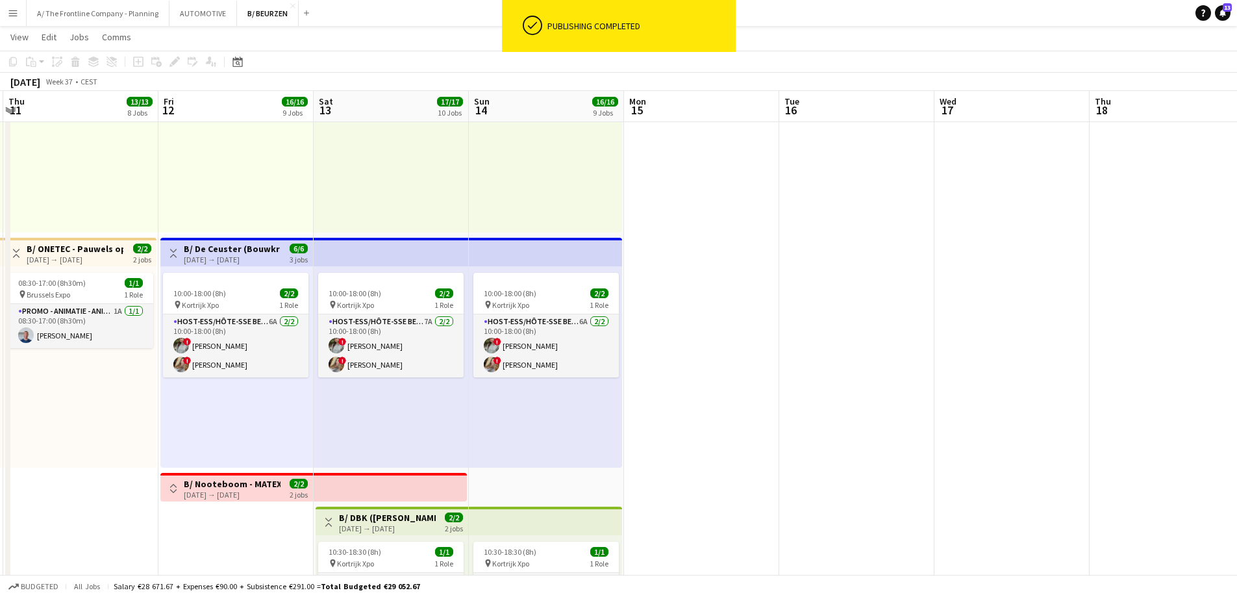
scroll to position [0, 475]
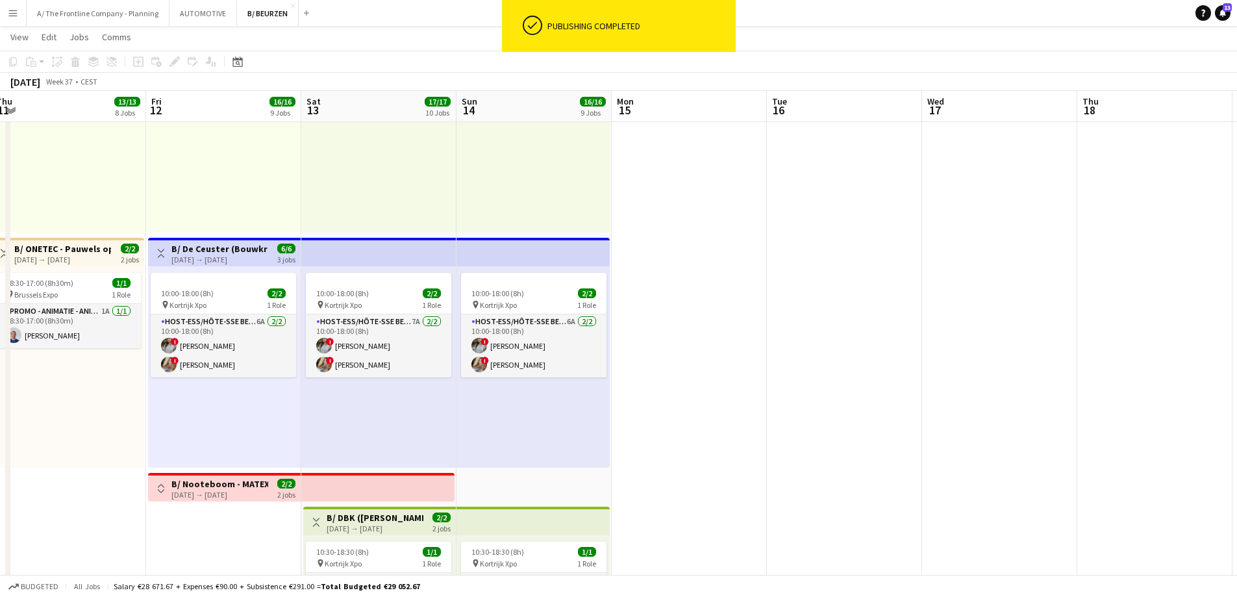
drag, startPoint x: 1127, startPoint y: 282, endPoint x: 662, endPoint y: 270, distance: 465.2
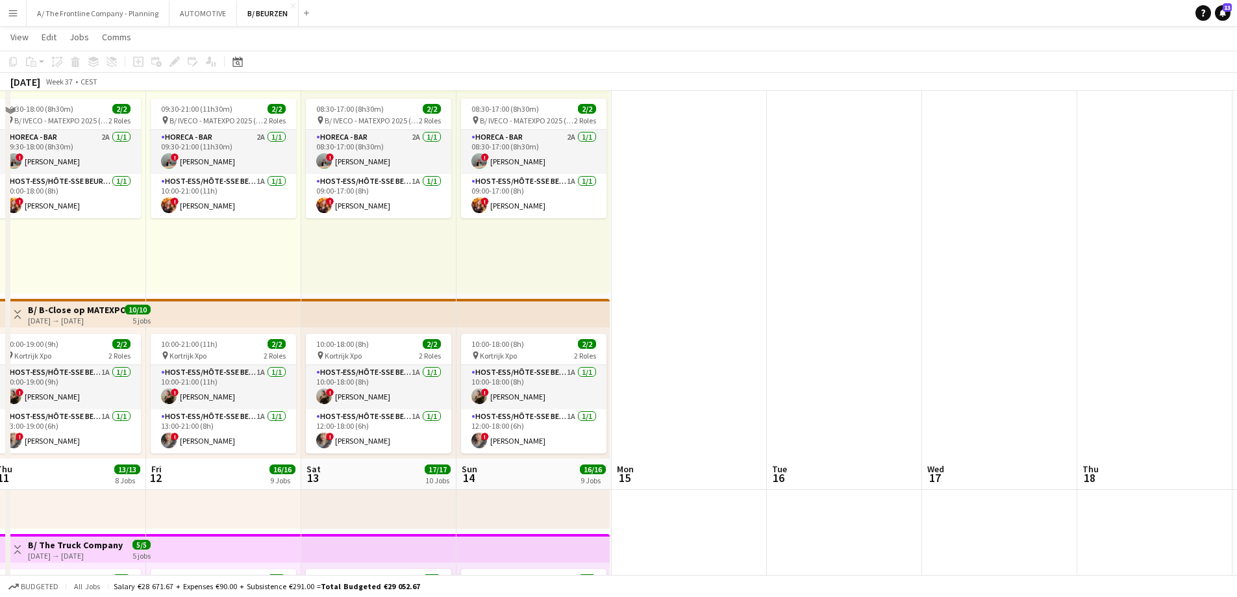
scroll to position [779, 0]
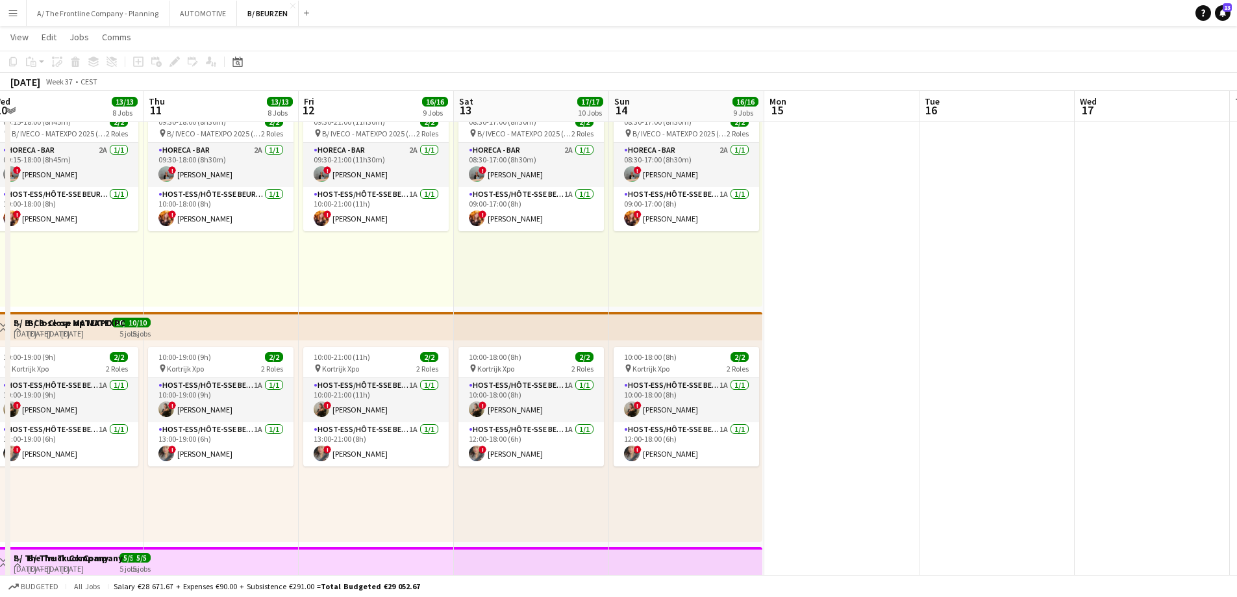
drag, startPoint x: 972, startPoint y: 265, endPoint x: 10, endPoint y: 255, distance: 961.9
click at [3, 255] on app-calendar-viewport "Mon 8 Tue 9 Wed 10 13/13 8 Jobs Thu 11 13/13 8 Jobs Fri 12 16/16 9 Jobs Sat 13 …" at bounding box center [618, 485] width 1237 height 2429
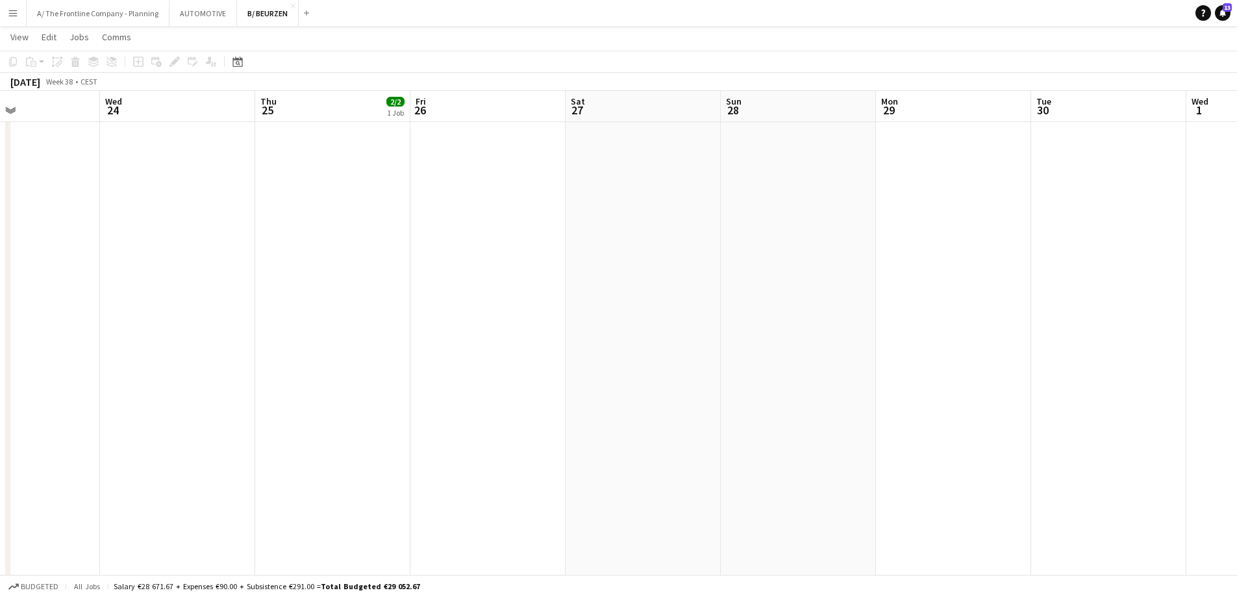
drag, startPoint x: 588, startPoint y: 262, endPoint x: 75, endPoint y: 276, distance: 513.3
click at [75, 276] on app-calendar-viewport "Sat 20 Sun 21 Mon 22 Tue 23 Wed 24 Thu 25 2/2 1 Job Fri 26 Sat 27 Sun 28 Mon 29…" at bounding box center [618, 485] width 1237 height 2429
drag, startPoint x: 947, startPoint y: 292, endPoint x: 237, endPoint y: 299, distance: 709.9
click at [10, 288] on app-calendar-viewport "Fri 26 Sat 27 Sun 28 Mon 29 Tue 30 Wed 1 Thu 2 Fri 3 1/1 1 Job Sat 4 2/5 2 Jobs…" at bounding box center [618, 485] width 1237 height 2429
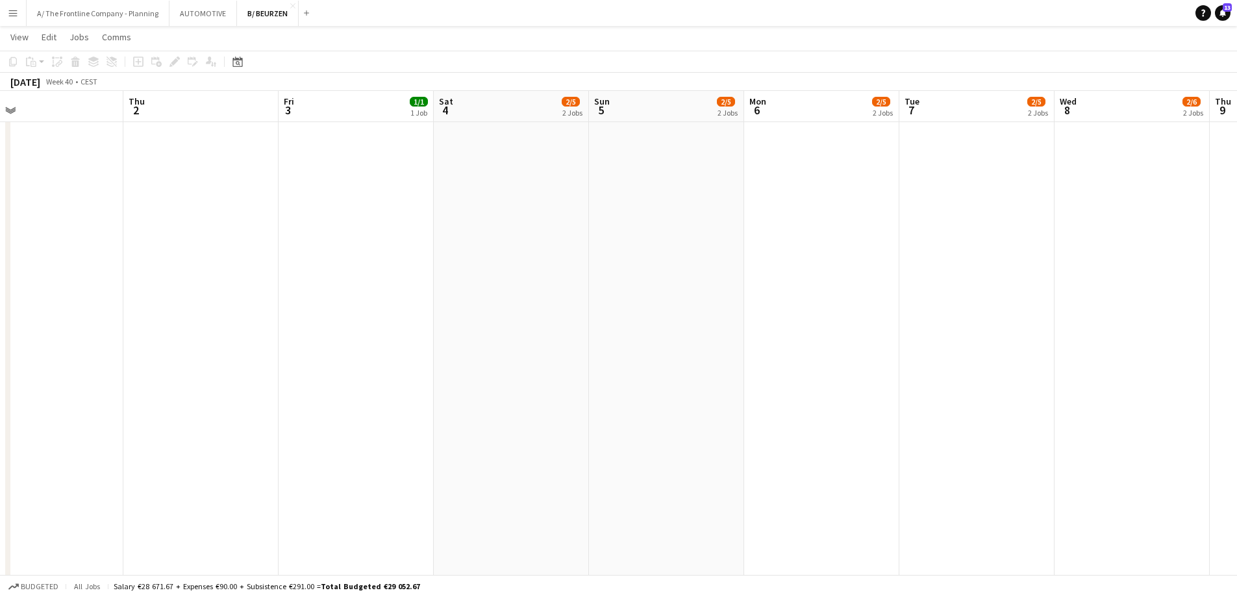
drag, startPoint x: 371, startPoint y: 277, endPoint x: 156, endPoint y: 277, distance: 215.6
click at [148, 279] on app-calendar-viewport "Mon 29 Tue 30 Wed 1 Thu 2 Fri 3 1/1 1 Job Sat 4 2/5 2 Jobs Sun 5 2/5 2 Jobs Mon…" at bounding box center [618, 485] width 1237 height 2429
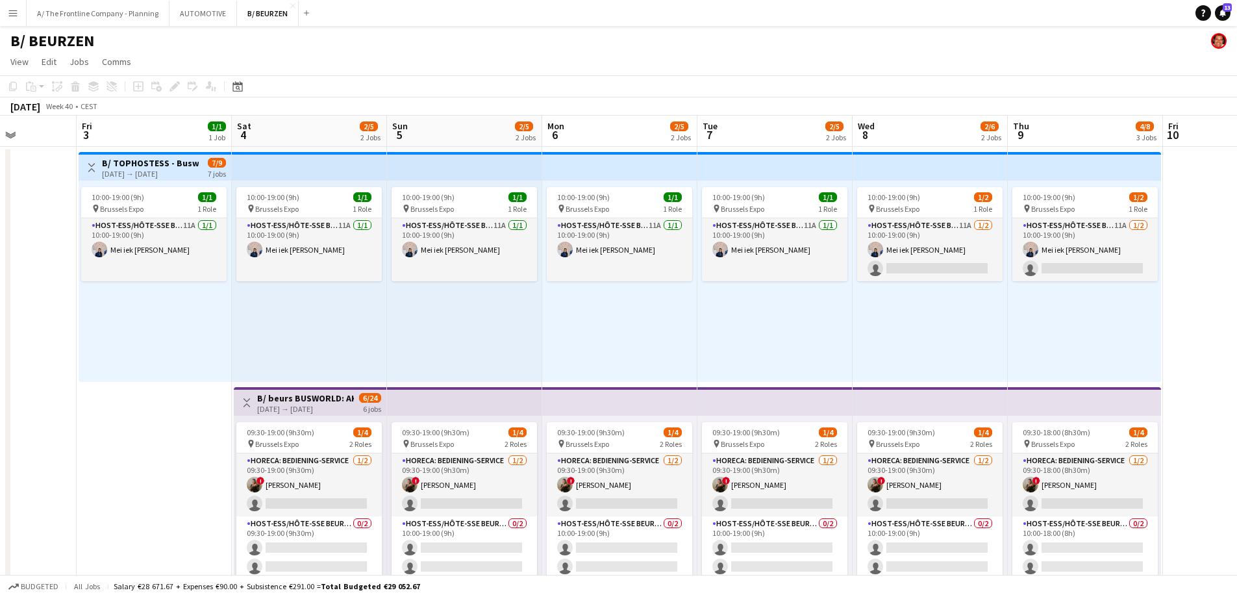
scroll to position [0, 373]
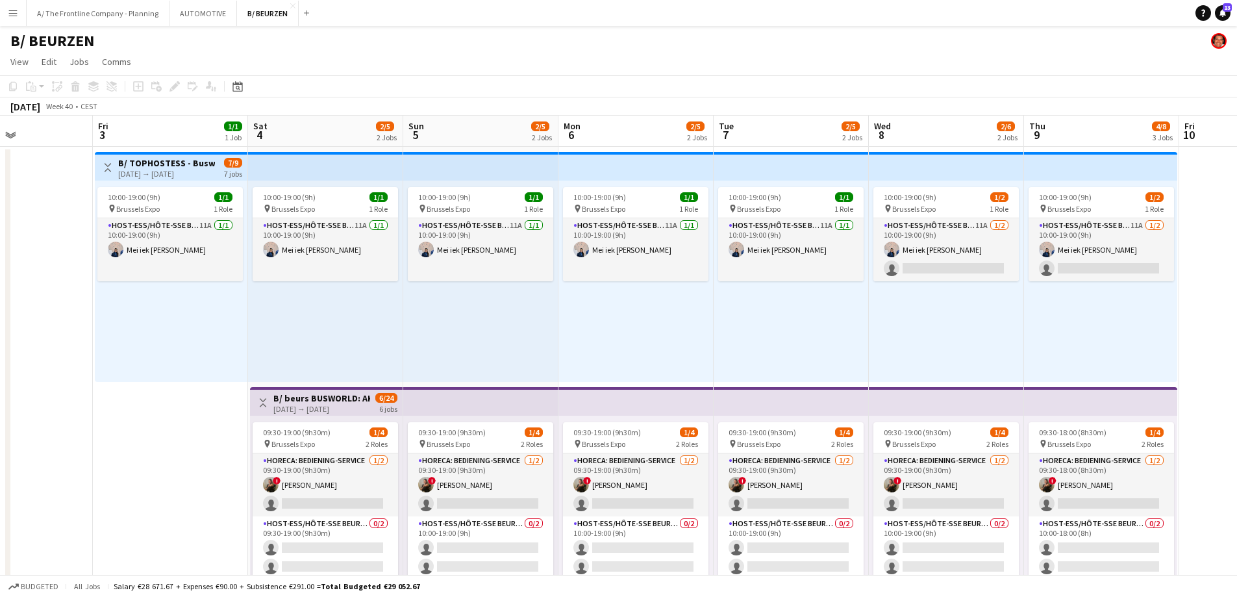
drag, startPoint x: 225, startPoint y: 460, endPoint x: 648, endPoint y: 368, distance: 432.7
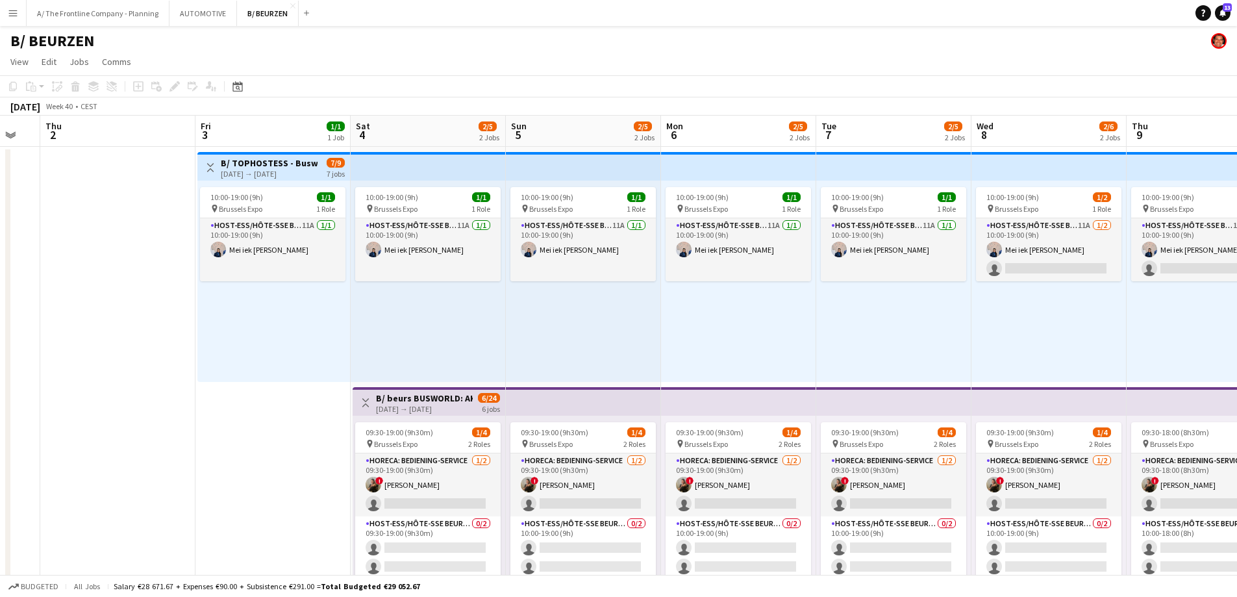
scroll to position [0, 466]
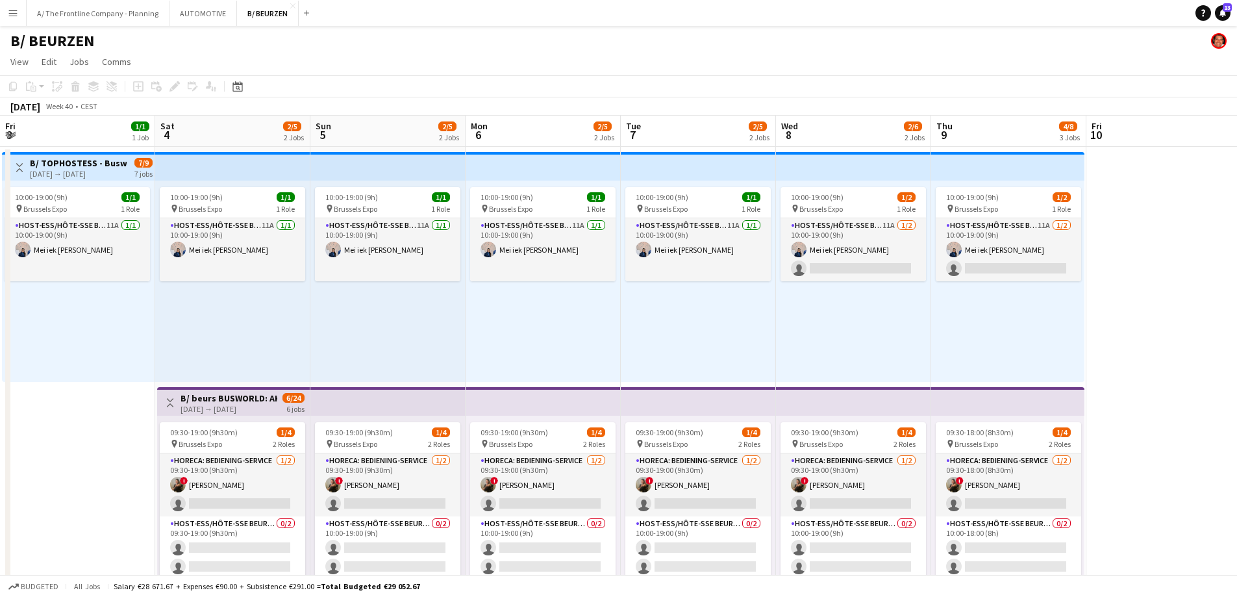
drag, startPoint x: 916, startPoint y: 317, endPoint x: 668, endPoint y: 335, distance: 248.8
click at [892, 270] on app-card-role "Host-ess/Hôte-sse Beurs - Foire 11A 1/2 10:00-19:00 (9h) Mei iek Wendy Soeng si…" at bounding box center [853, 249] width 145 height 63
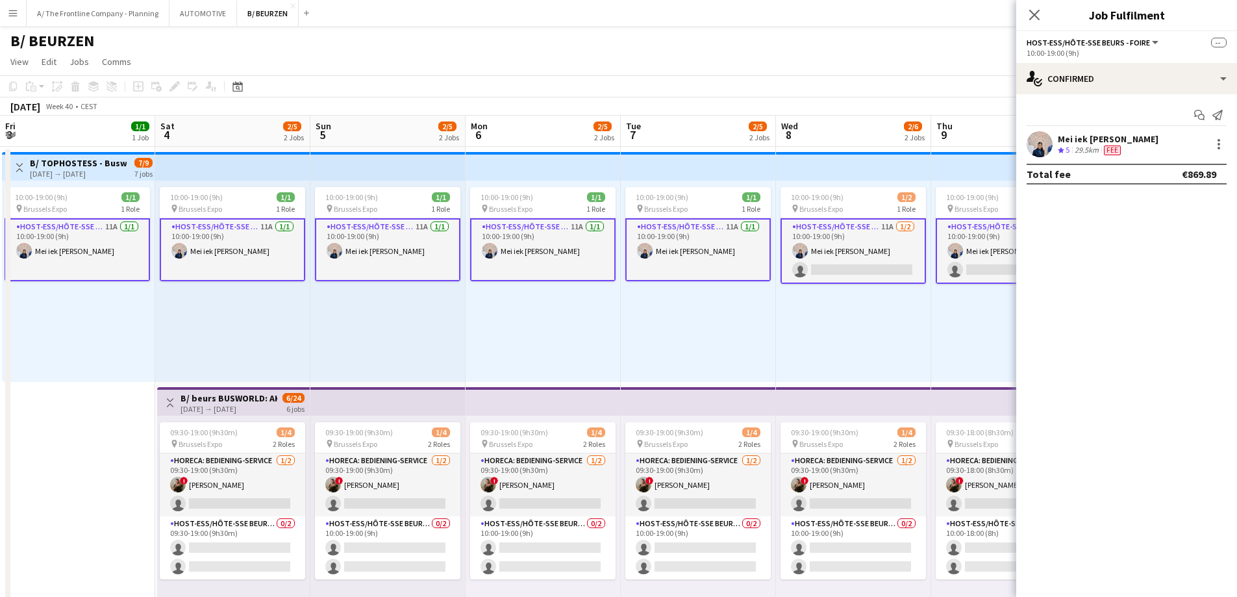
click at [874, 283] on app-card-role "Host-ess/Hôte-sse Beurs - Foire 11A 1/2 10:00-19:00 (9h) Mei iek Wendy Soeng si…" at bounding box center [853, 251] width 145 height 66
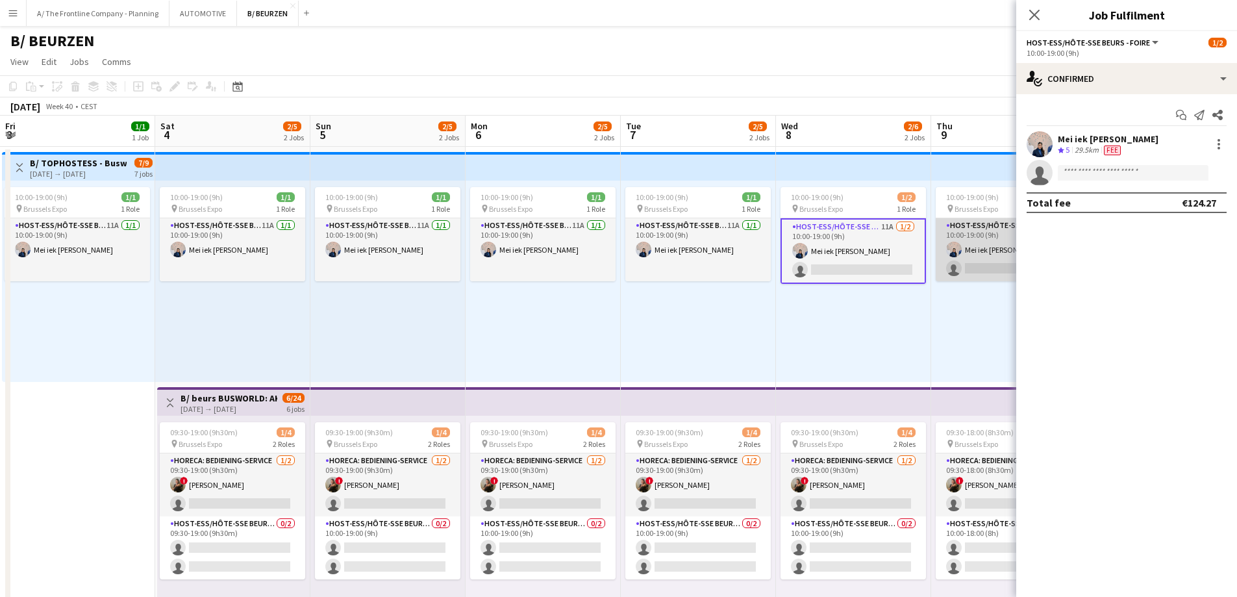
click at [964, 251] on app-card-role "Host-ess/Hôte-sse Beurs - Foire 11A 1/2 10:00-19:00 (9h) Mei iek Wendy Soeng si…" at bounding box center [1008, 249] width 145 height 63
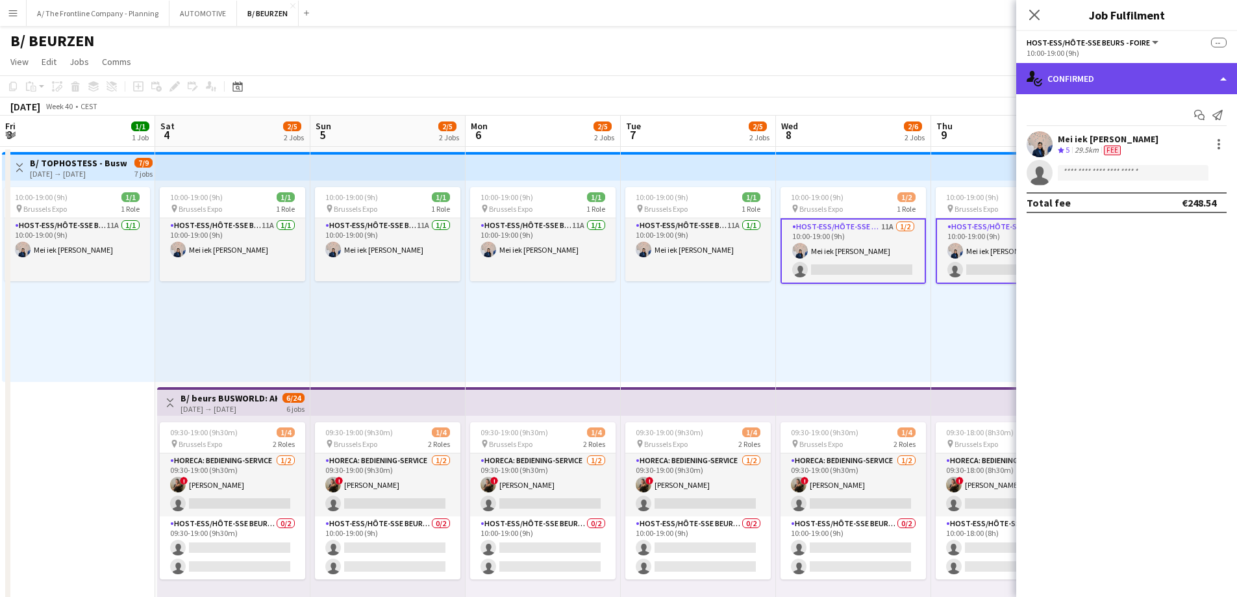
click at [1114, 79] on div "single-neutral-actions-check-2 Confirmed" at bounding box center [1126, 78] width 221 height 31
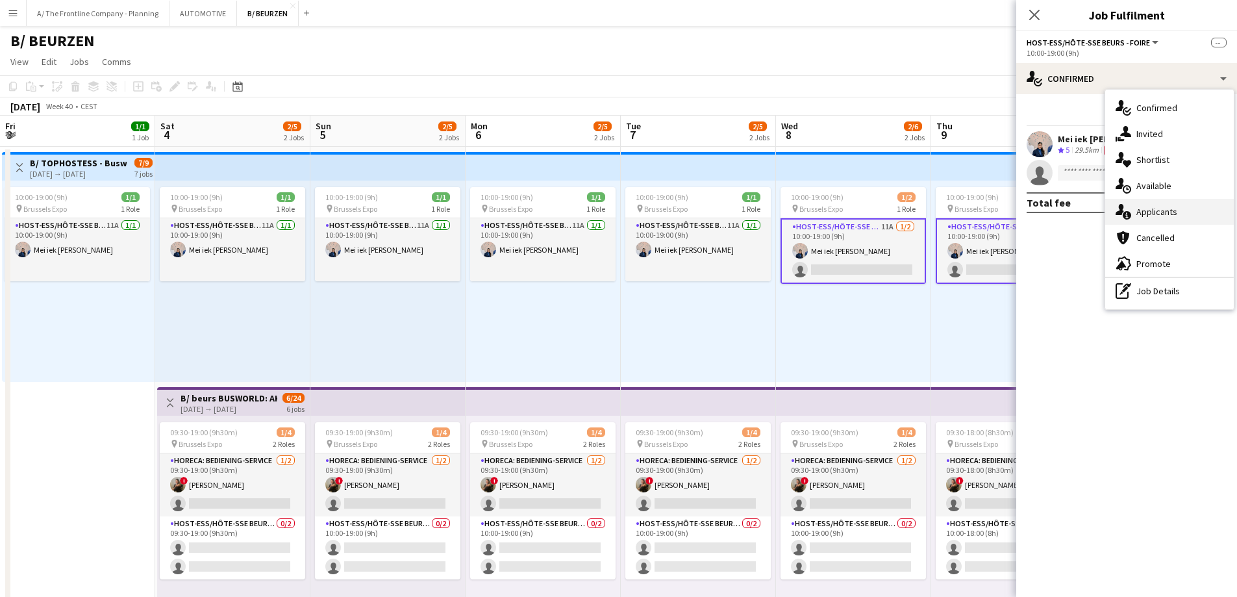
click at [1131, 214] on icon at bounding box center [1127, 215] width 8 height 8
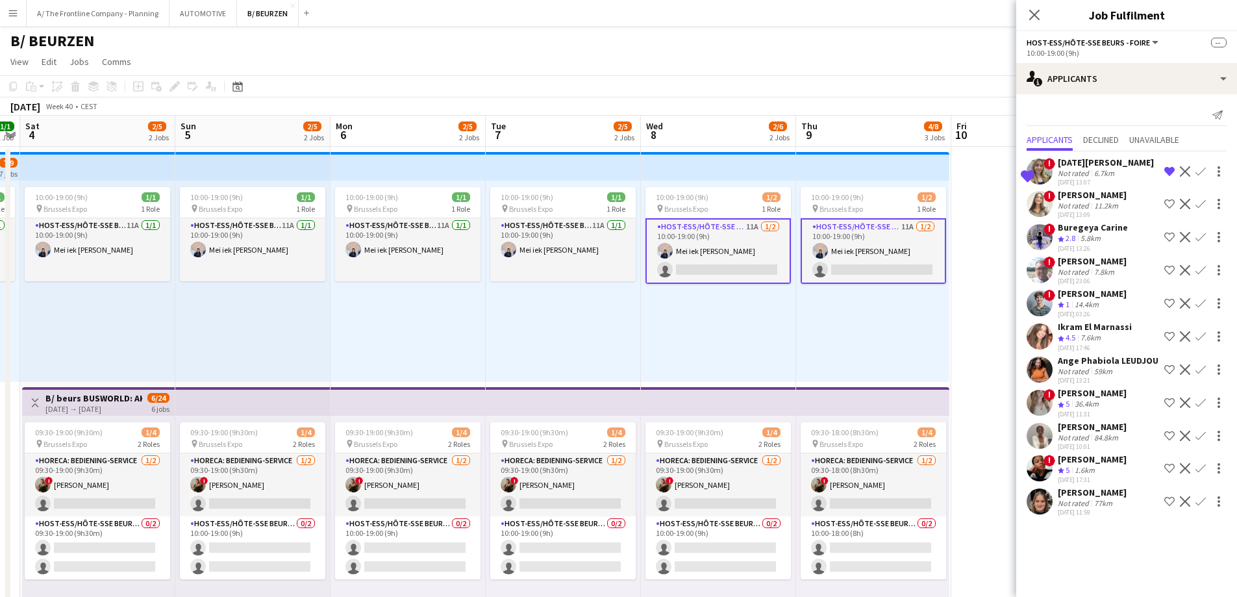
drag, startPoint x: 898, startPoint y: 338, endPoint x: 757, endPoint y: 348, distance: 141.3
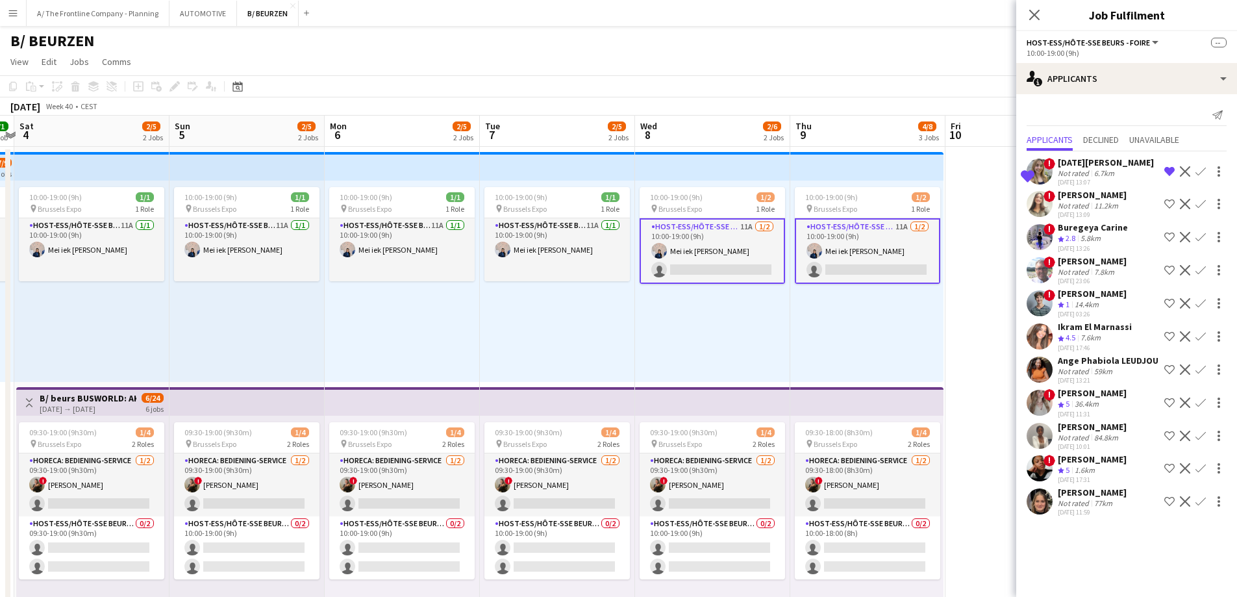
click at [1102, 410] on div "36.4km" at bounding box center [1086, 404] width 29 height 11
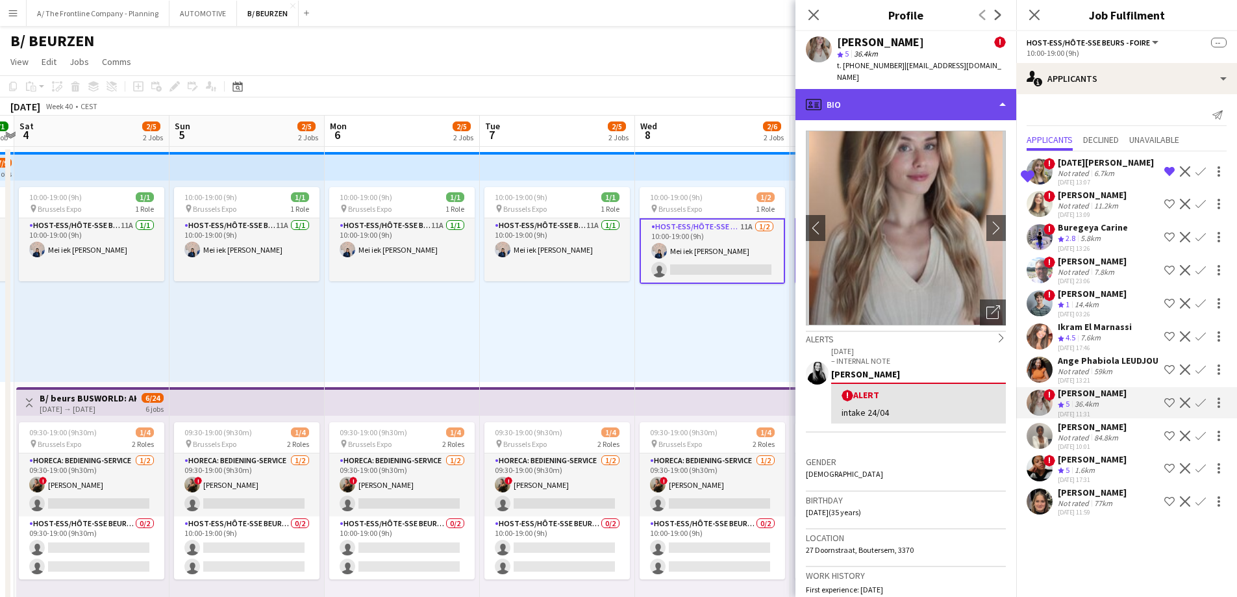
click at [904, 101] on div "profile Bio" at bounding box center [906, 104] width 221 height 31
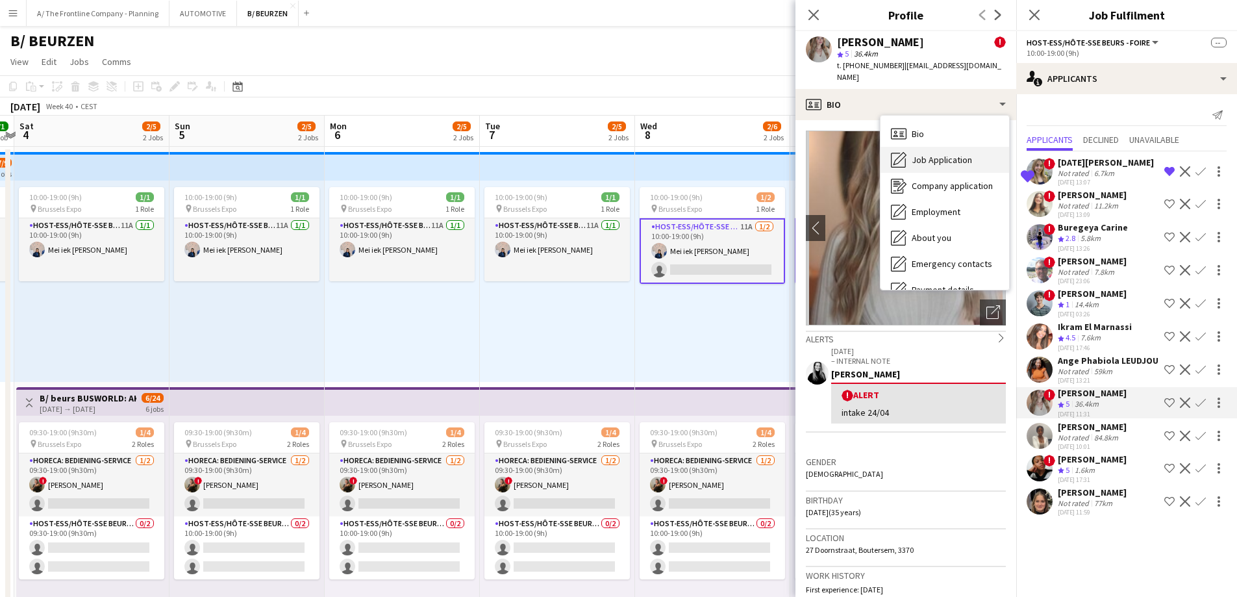
click at [919, 154] on span "Job Application" at bounding box center [942, 160] width 60 height 12
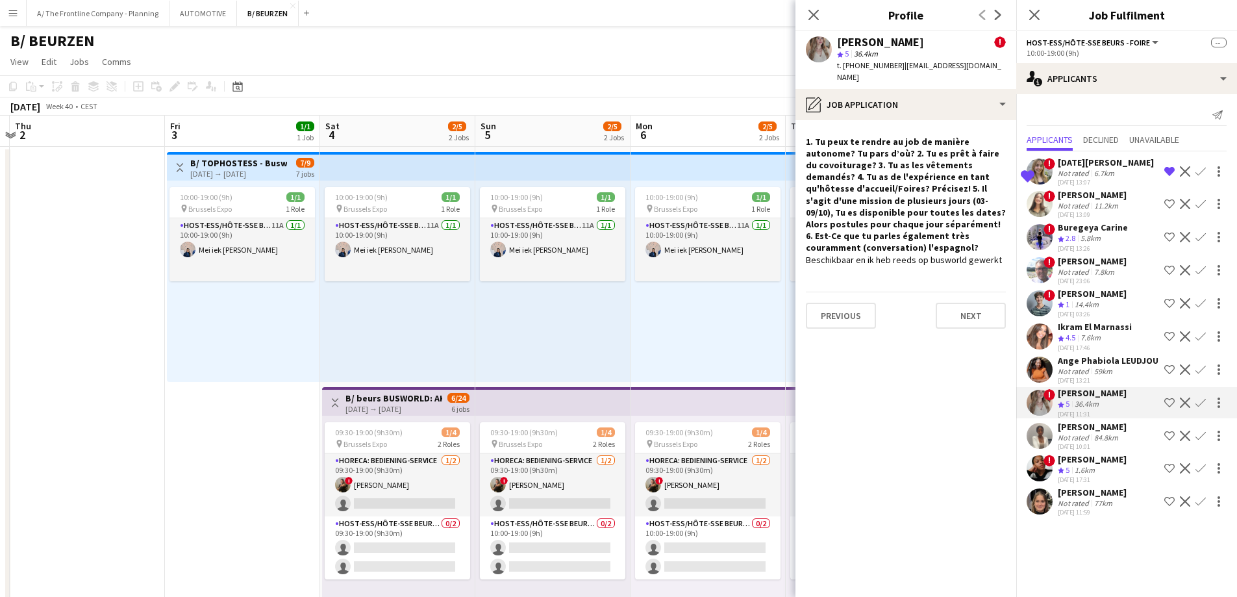
drag, startPoint x: 157, startPoint y: 327, endPoint x: 463, endPoint y: 320, distance: 306.0
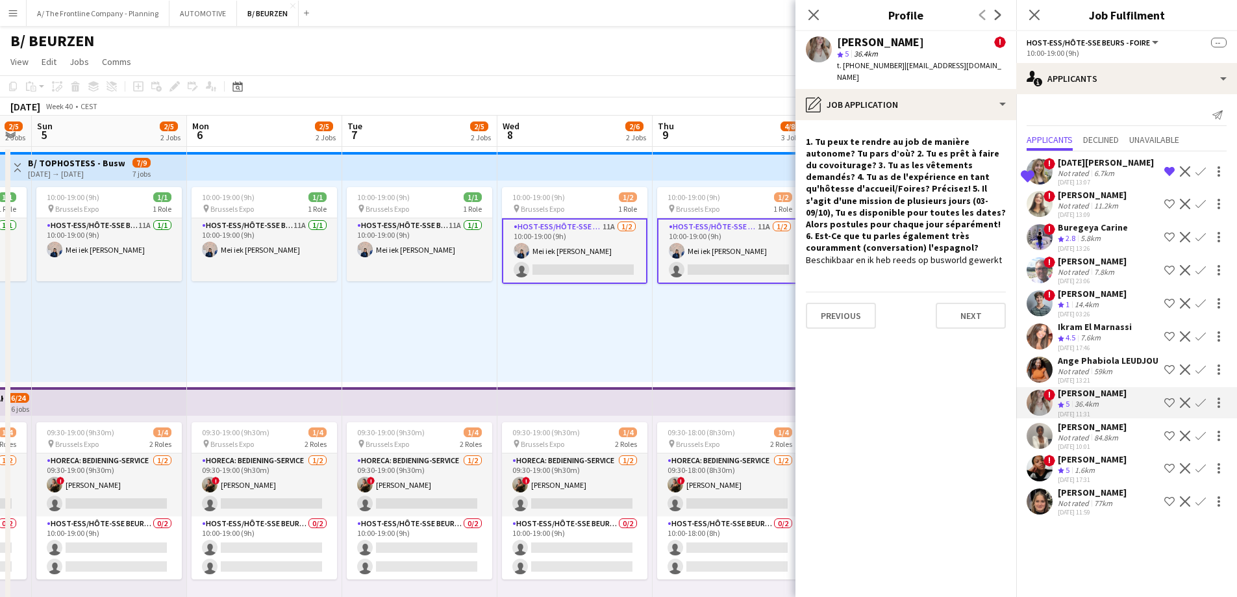
drag, startPoint x: 506, startPoint y: 333, endPoint x: -251, endPoint y: 307, distance: 757.1
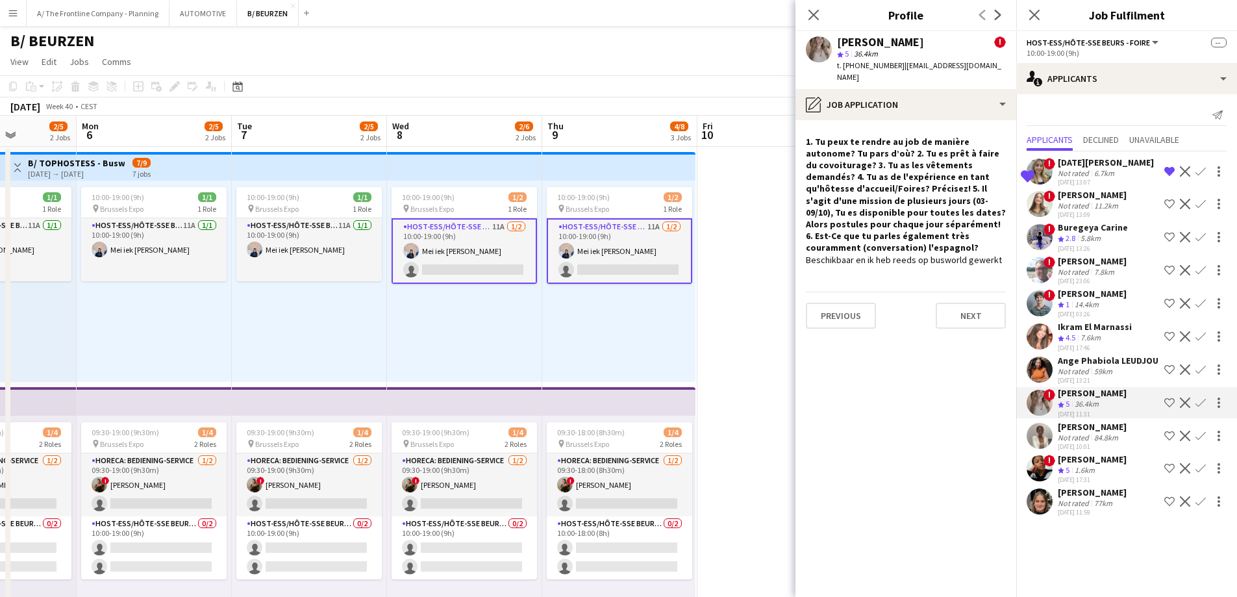
scroll to position [0, 370]
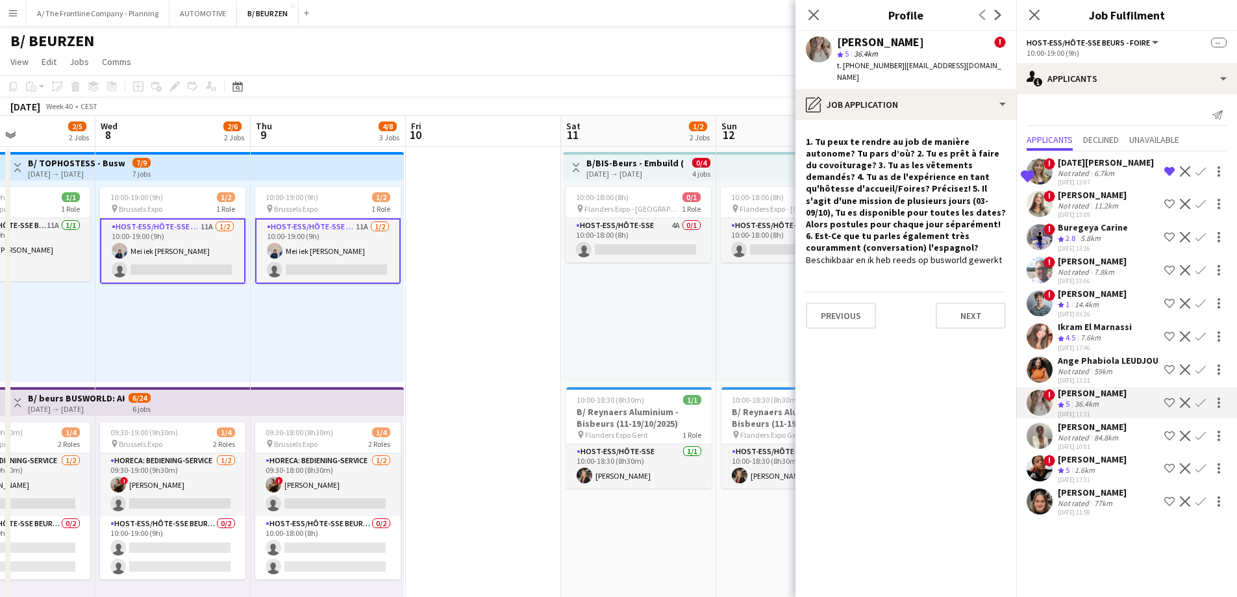
drag, startPoint x: 438, startPoint y: 325, endPoint x: 36, endPoint y: 314, distance: 402.2
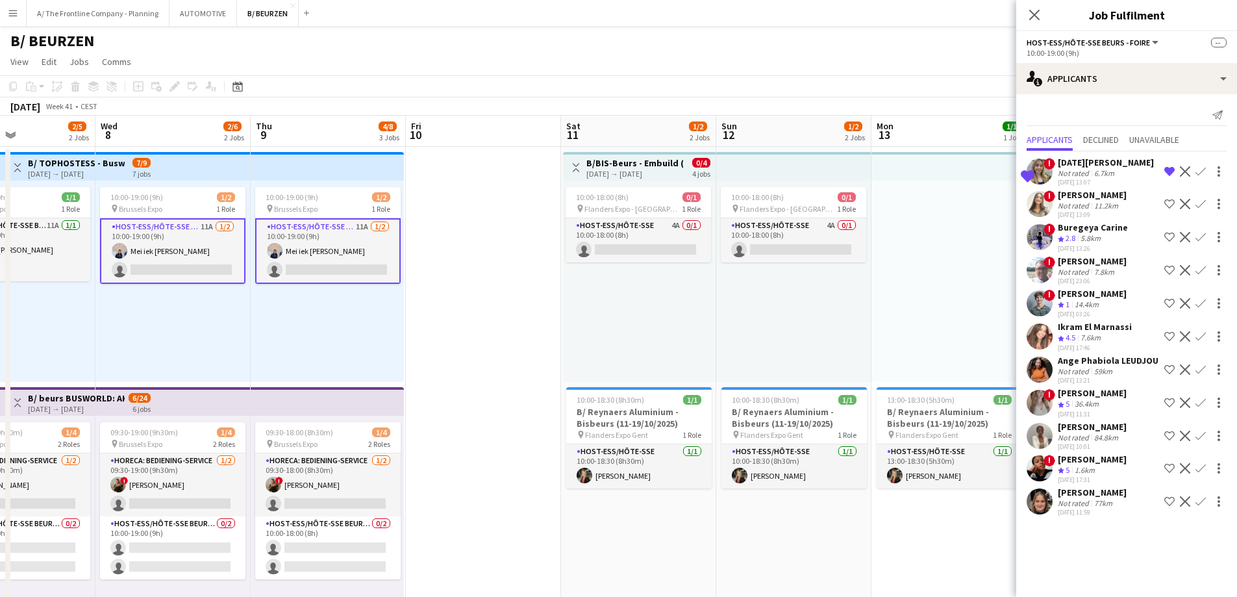
click at [1077, 508] on div "Not rated" at bounding box center [1075, 503] width 34 height 10
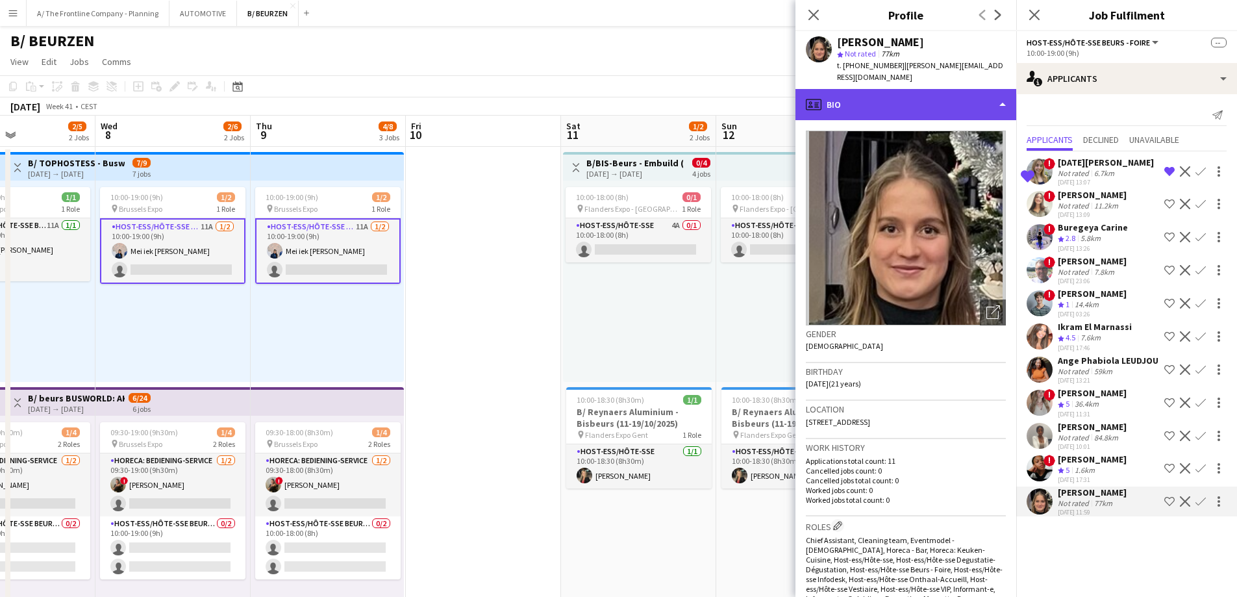
click at [930, 97] on div "profile Bio" at bounding box center [906, 104] width 221 height 31
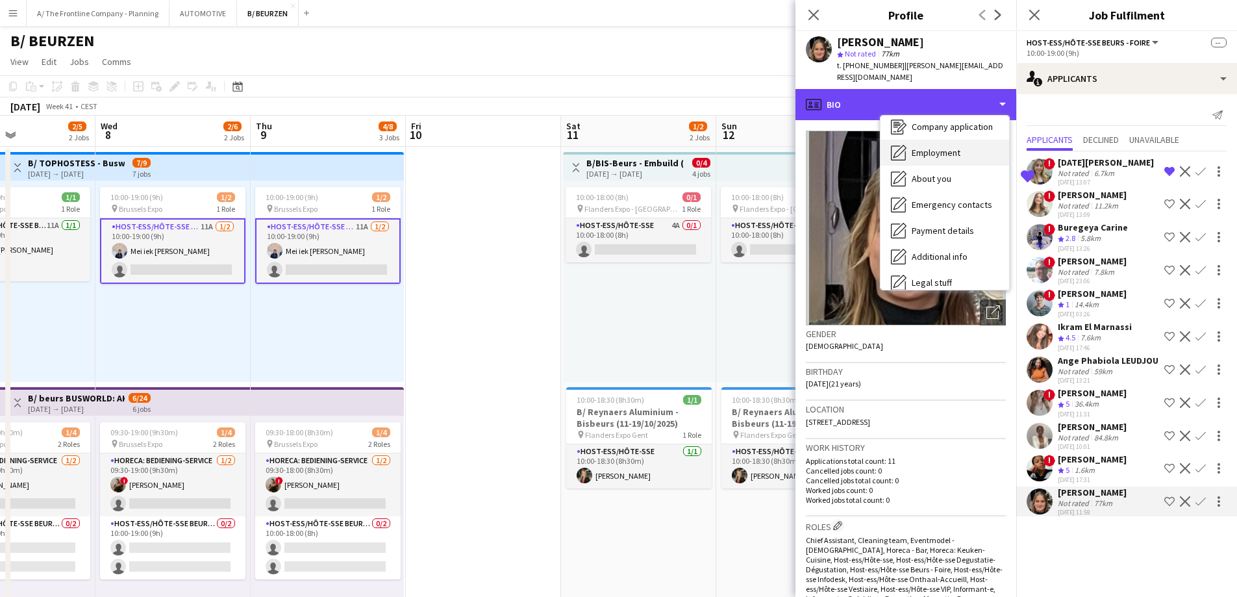
scroll to position [122, 0]
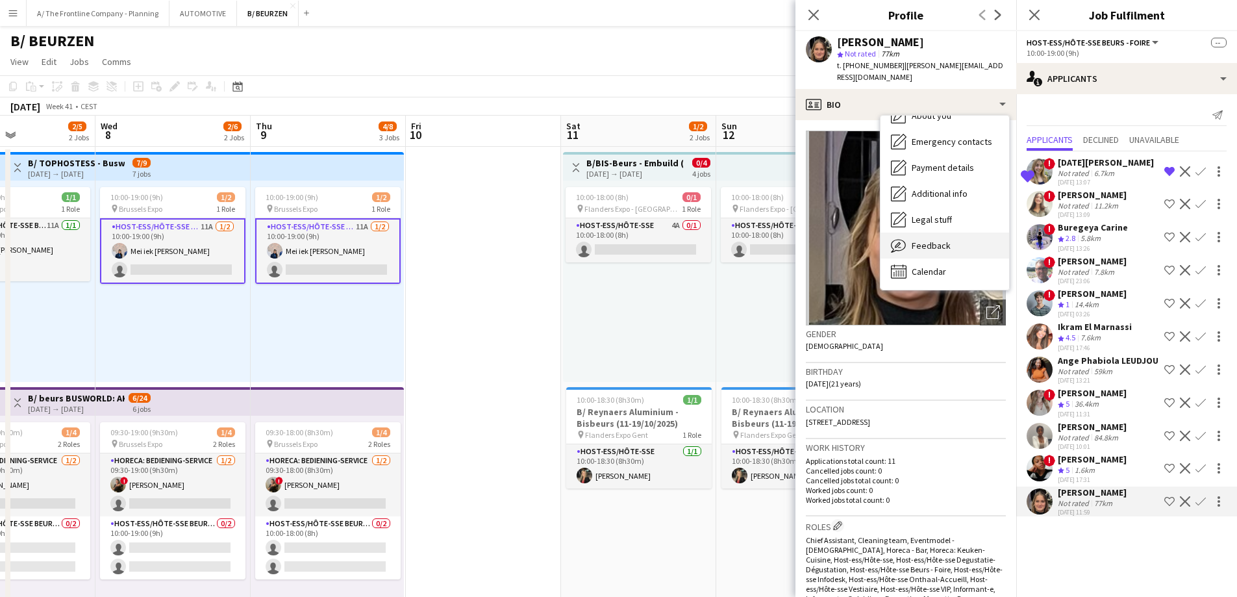
click at [941, 240] on span "Feedback" at bounding box center [931, 246] width 39 height 12
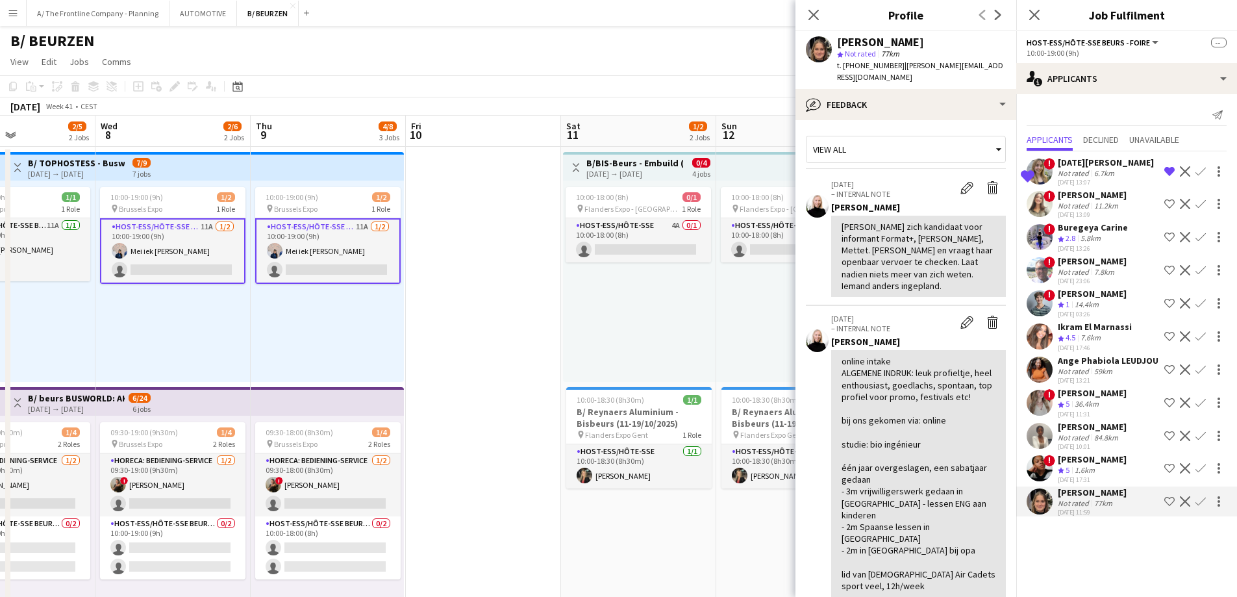
click at [1072, 476] on div "Crew rating 5" at bounding box center [1065, 470] width 14 height 11
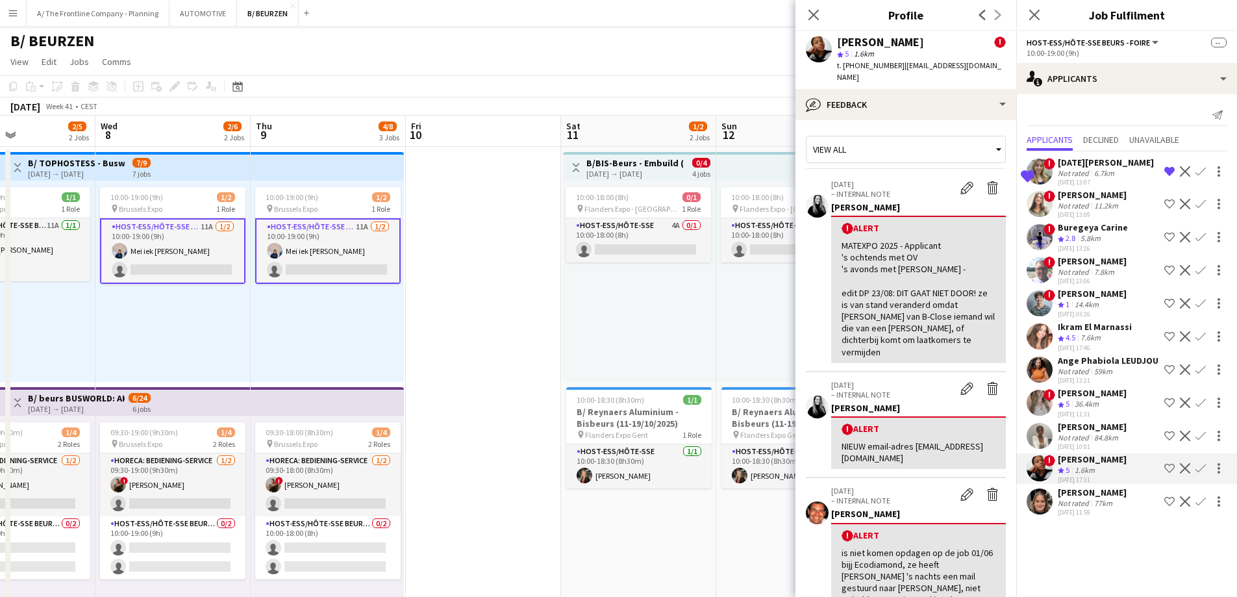
click at [1074, 442] on div "Not rated" at bounding box center [1075, 438] width 34 height 10
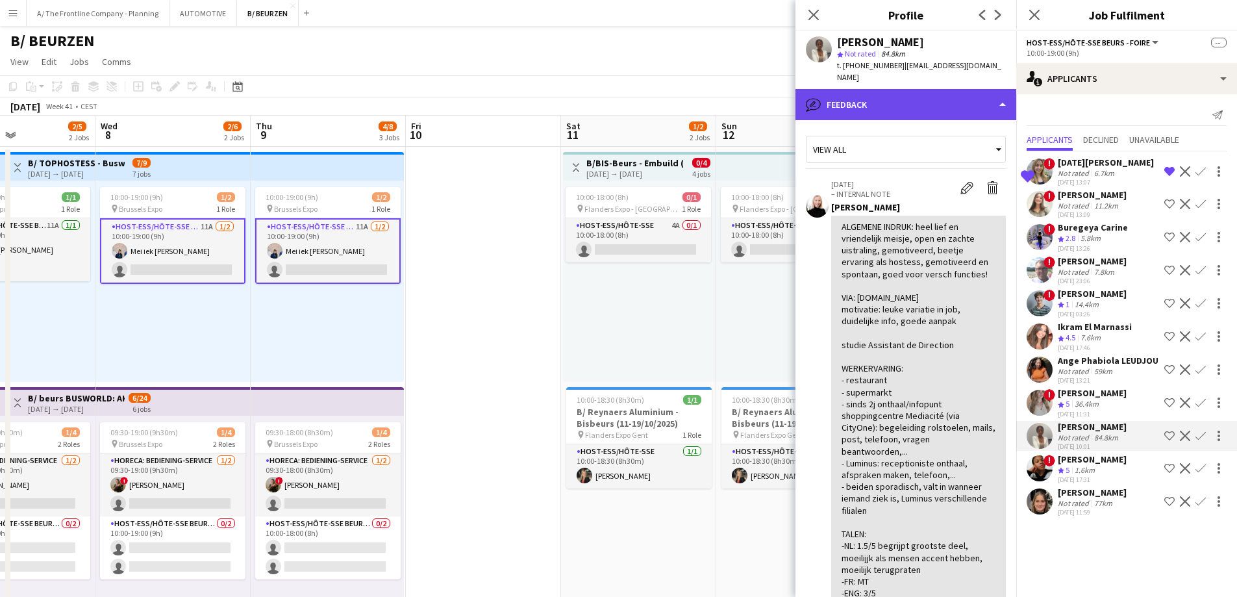
click at [924, 94] on div "bubble-pencil Feedback" at bounding box center [906, 104] width 221 height 31
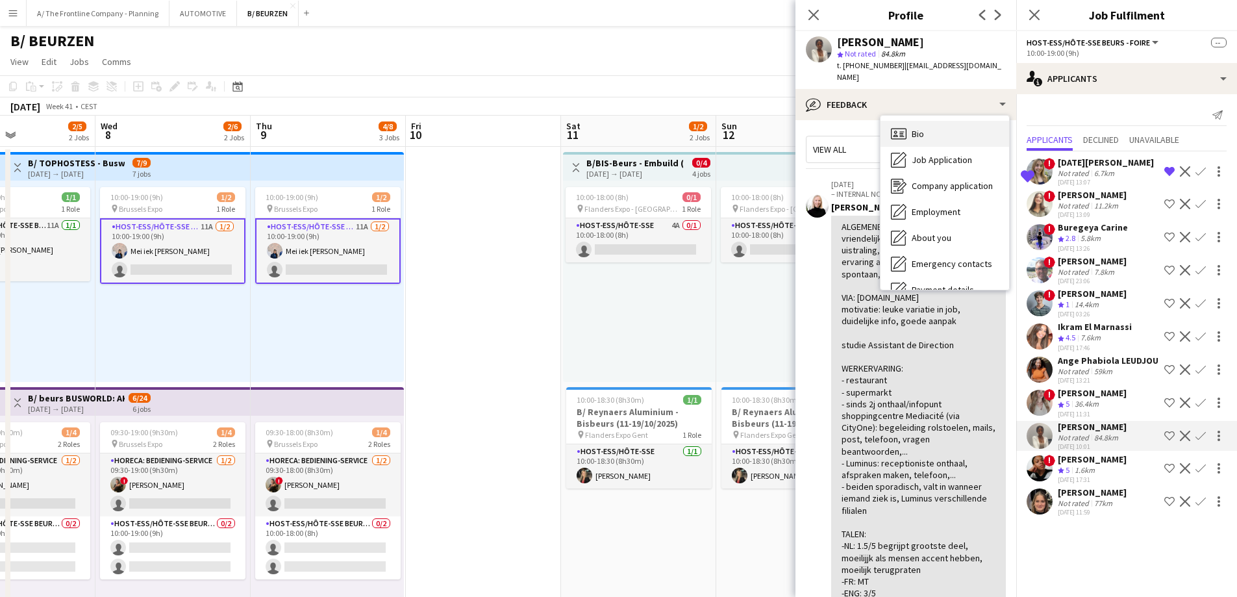
click at [929, 121] on div "Bio Bio" at bounding box center [945, 134] width 129 height 26
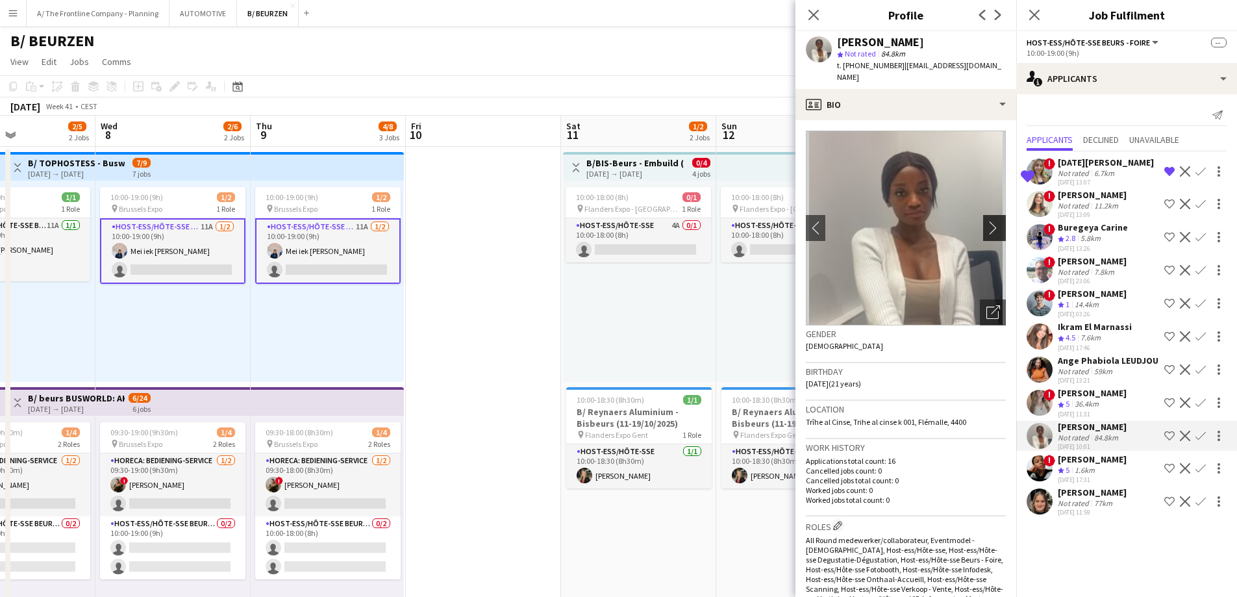
click at [985, 229] on button "chevron-right" at bounding box center [996, 228] width 26 height 26
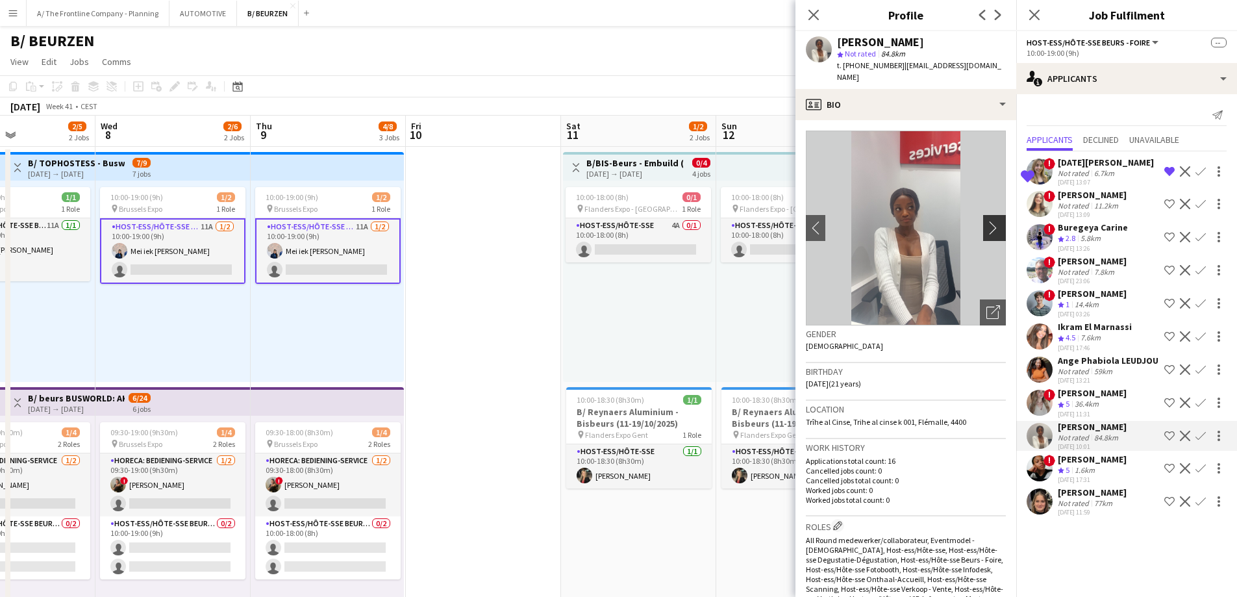
click at [985, 224] on button "chevron-right" at bounding box center [996, 228] width 26 height 26
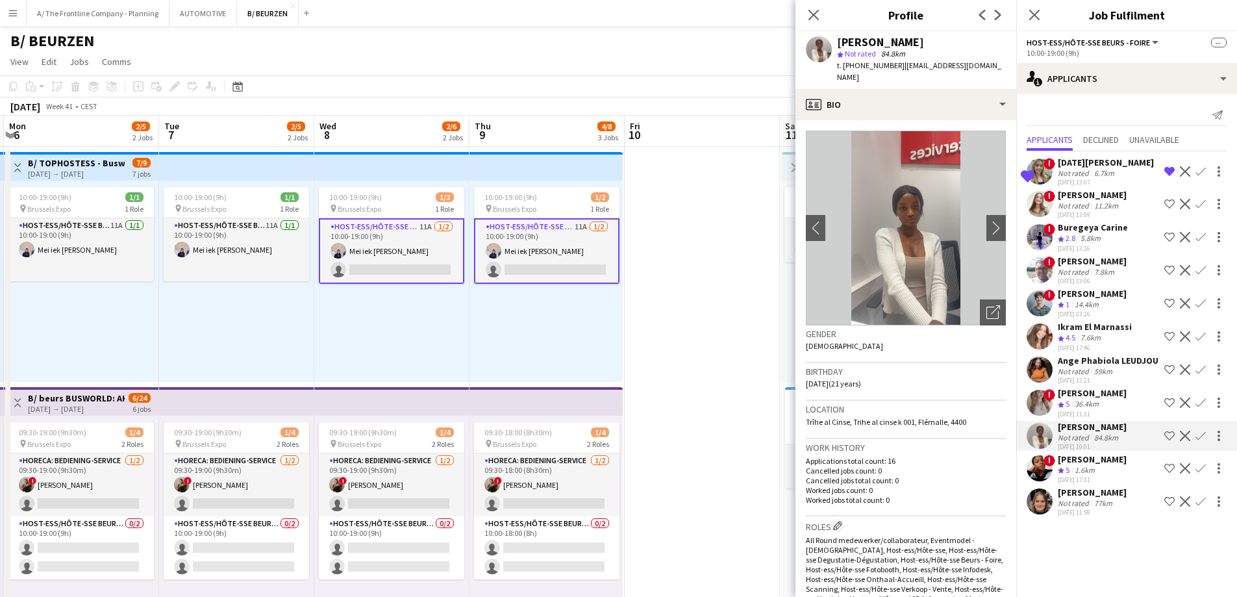
scroll to position [0, 355]
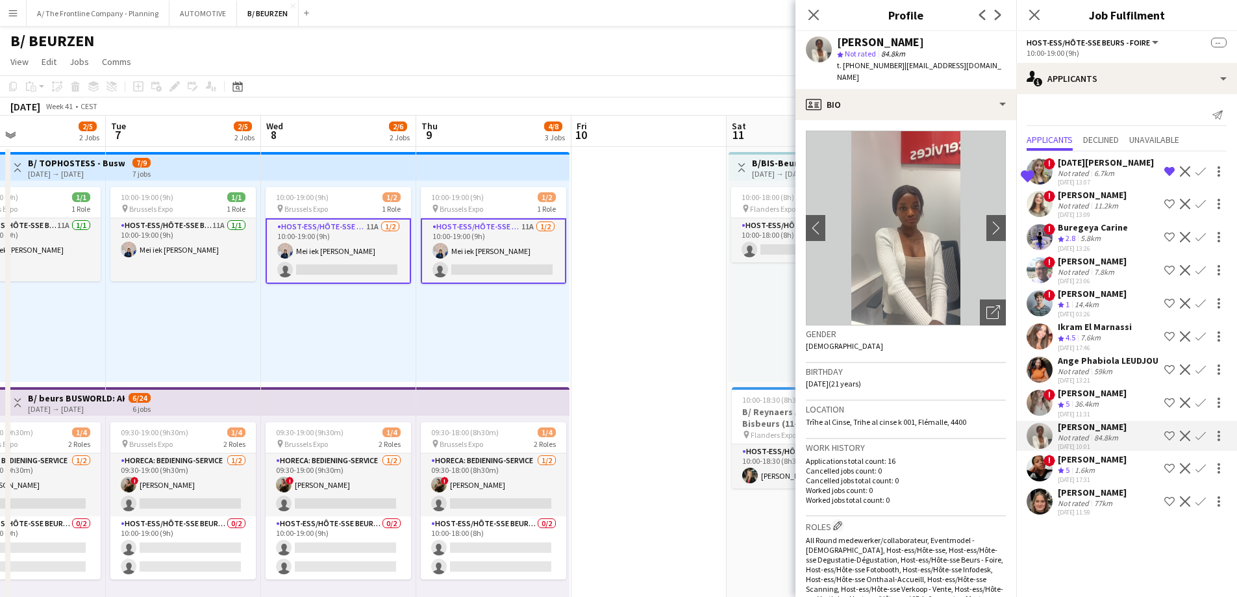
drag, startPoint x: 697, startPoint y: 340, endPoint x: 748, endPoint y: 323, distance: 54.0
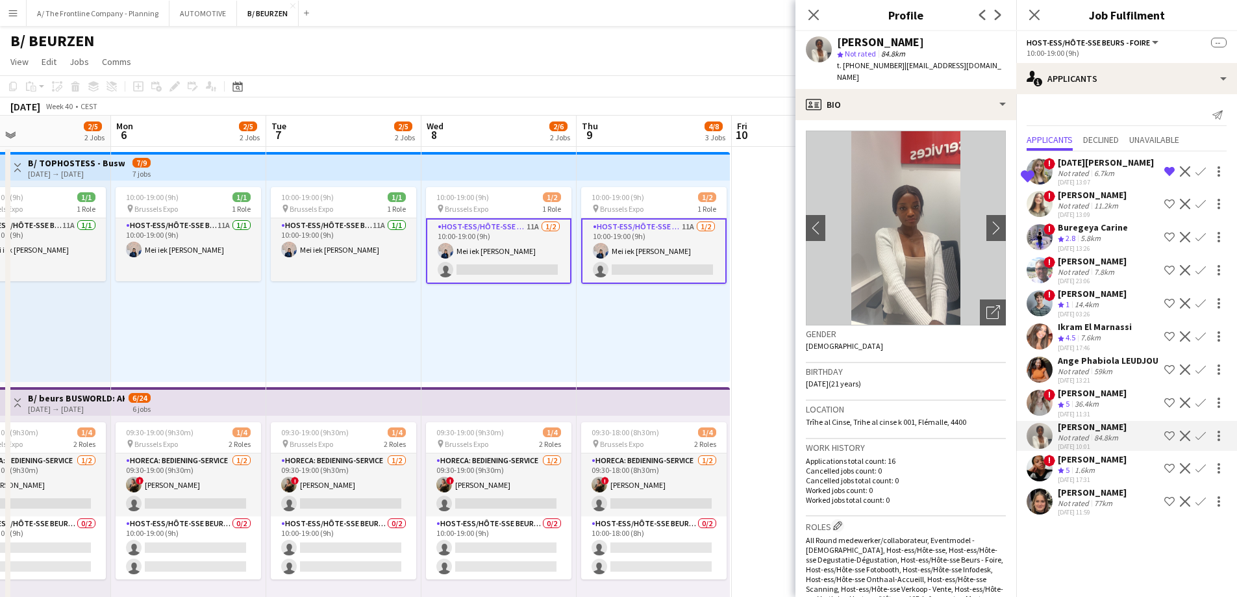
click at [1066, 229] on div "Buregeya Carine" at bounding box center [1093, 227] width 70 height 12
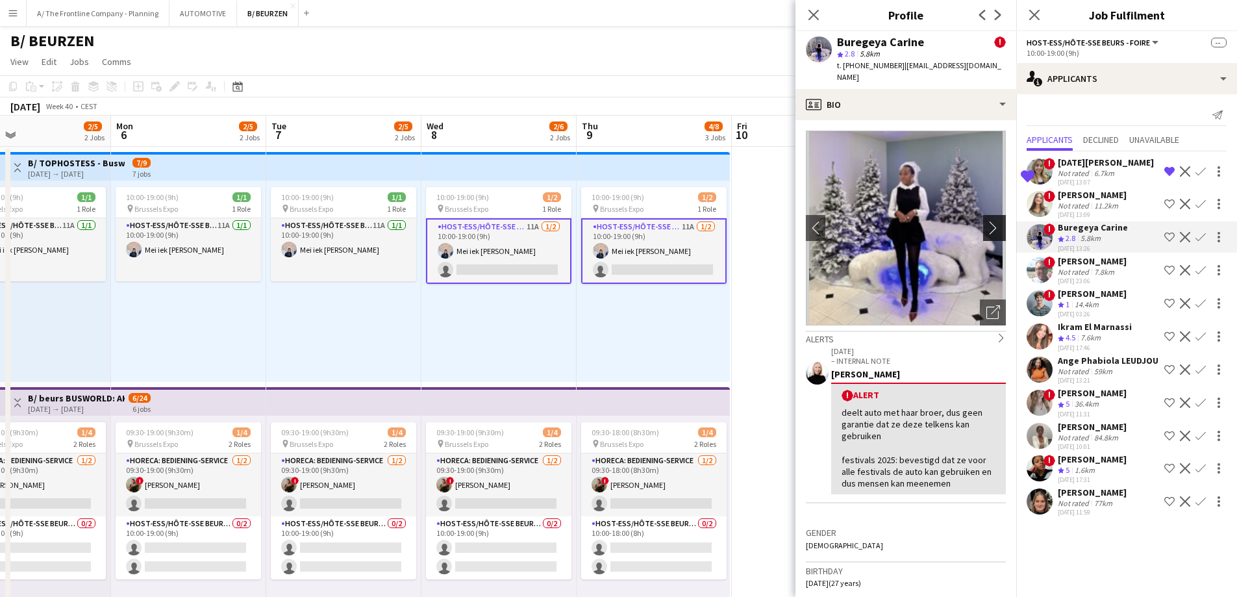
click at [990, 221] on app-icon "chevron-right" at bounding box center [997, 228] width 20 height 14
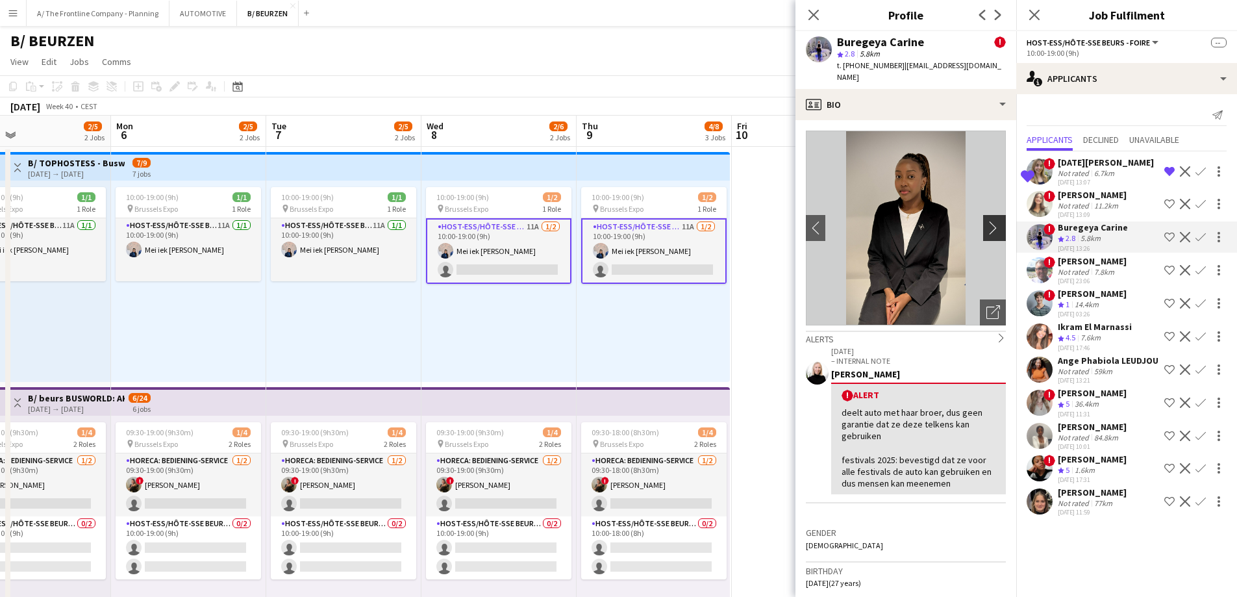
click at [990, 221] on app-icon "chevron-right" at bounding box center [997, 228] width 20 height 14
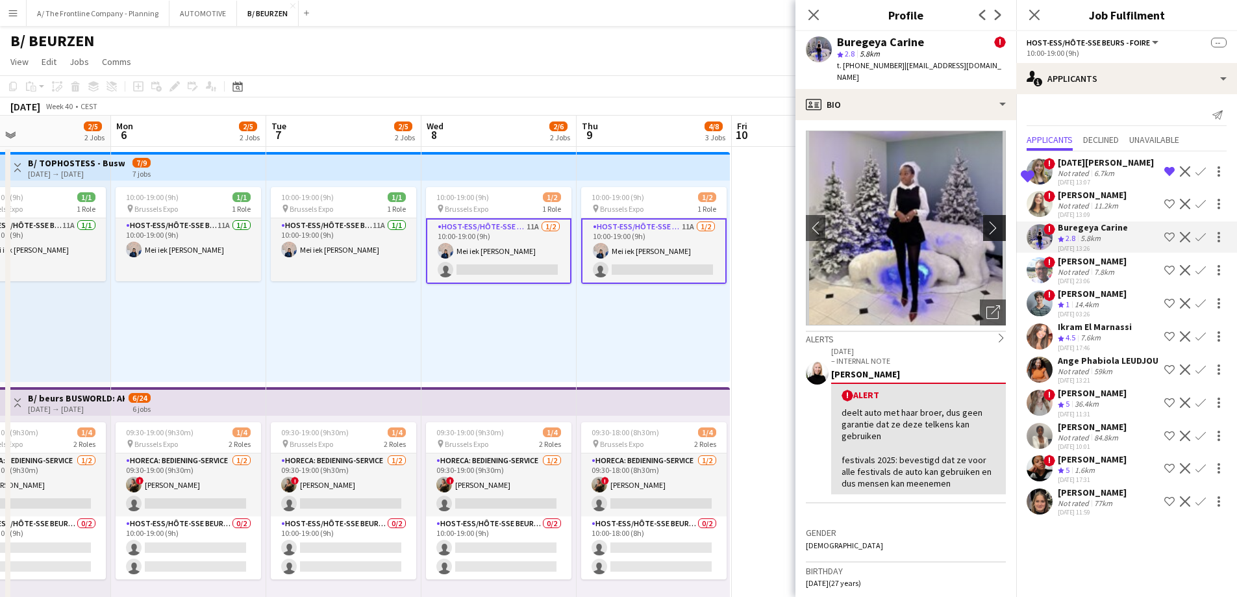
click at [990, 221] on app-icon "chevron-right" at bounding box center [997, 228] width 20 height 14
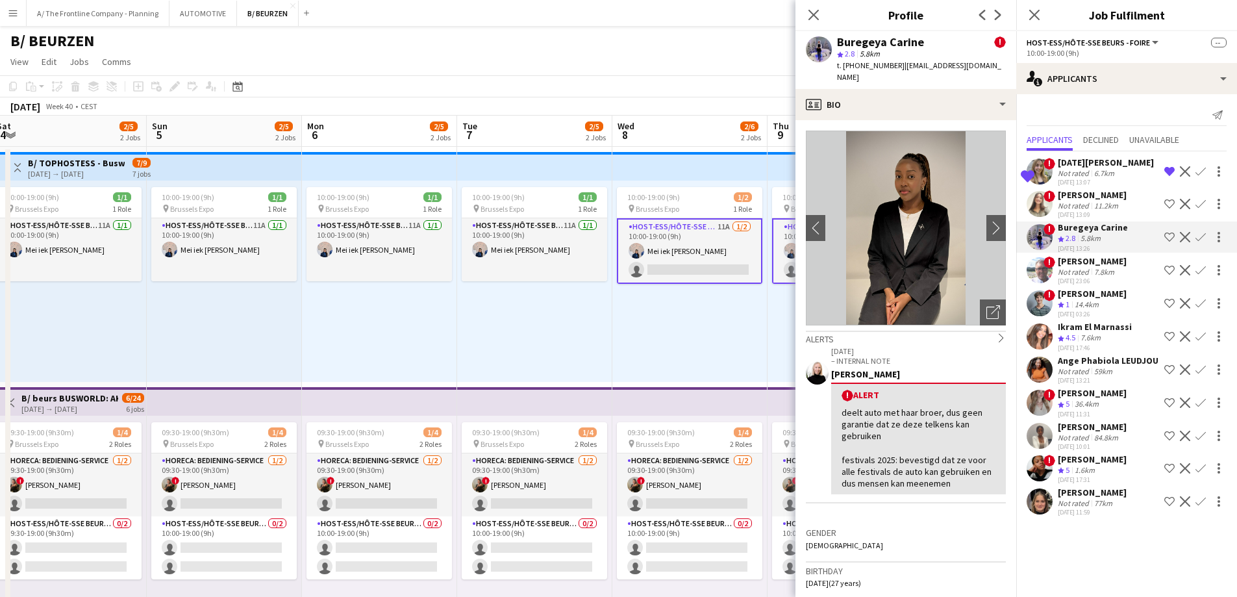
scroll to position [0, 317]
drag, startPoint x: 344, startPoint y: 411, endPoint x: 536, endPoint y: 394, distance: 193.6
click at [638, 330] on div "10:00-19:00 (9h) 1/2 pin Brussels Expo 1 Role Host-ess/Hôte-sse Beurs - Foire 1…" at bounding box center [691, 281] width 155 height 201
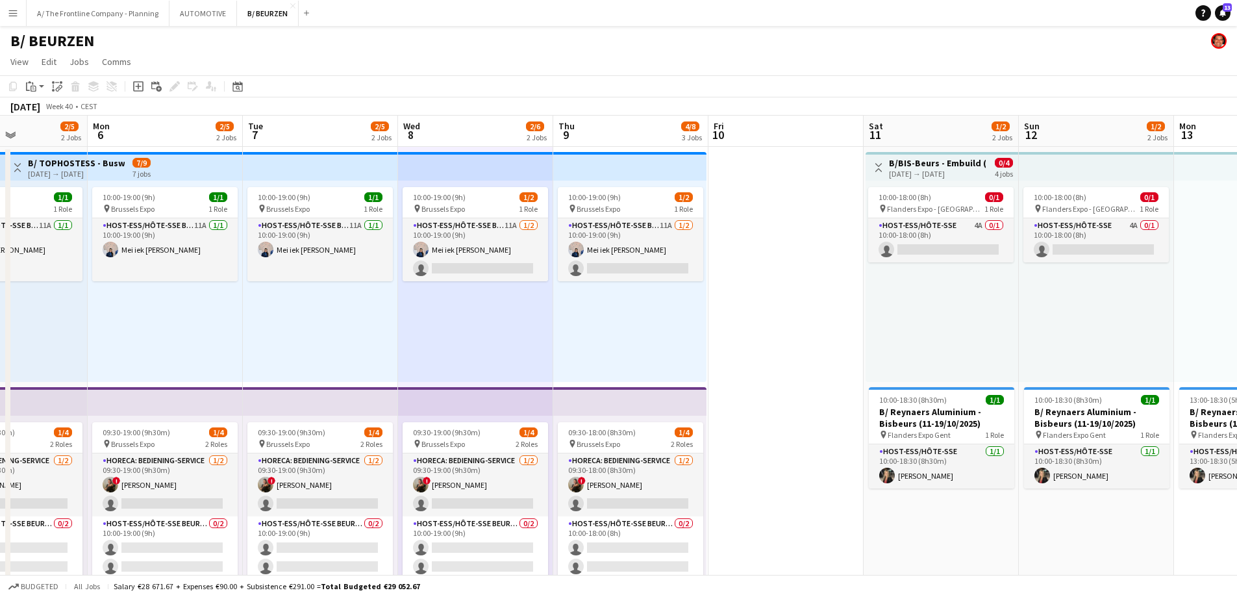
scroll to position [0, 438]
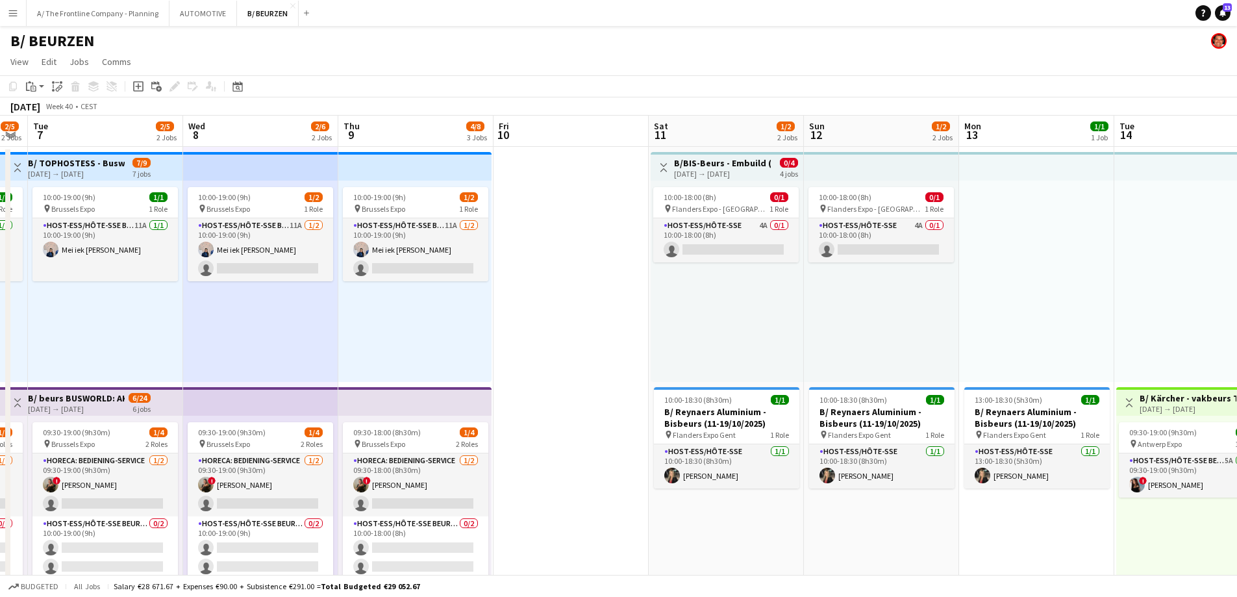
drag, startPoint x: 991, startPoint y: 286, endPoint x: 636, endPoint y: 315, distance: 355.8
click at [445, 273] on app-card-role "Host-ess/Hôte-sse Beurs - Foire 11A 1/2 10:00-19:00 (9h) Mei iek Wendy Soeng si…" at bounding box center [415, 249] width 145 height 63
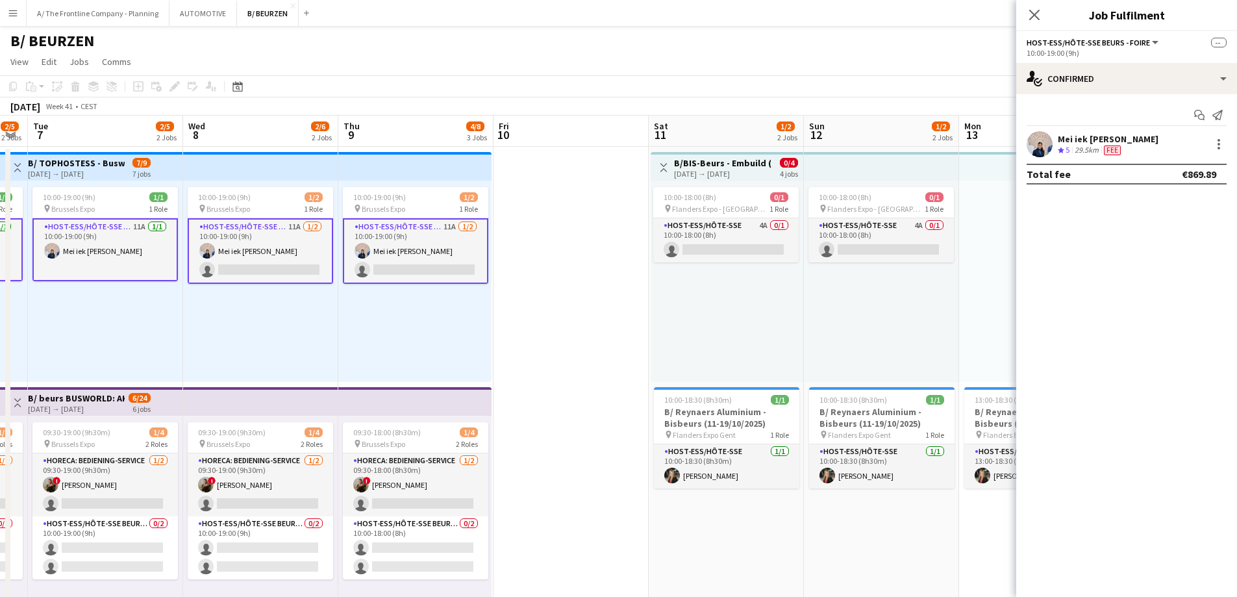
click at [403, 250] on app-card-role "Host-ess/Hôte-sse Beurs - Foire 11A 1/2 10:00-19:00 (9h) Mei iek Wendy Soeng si…" at bounding box center [415, 251] width 145 height 66
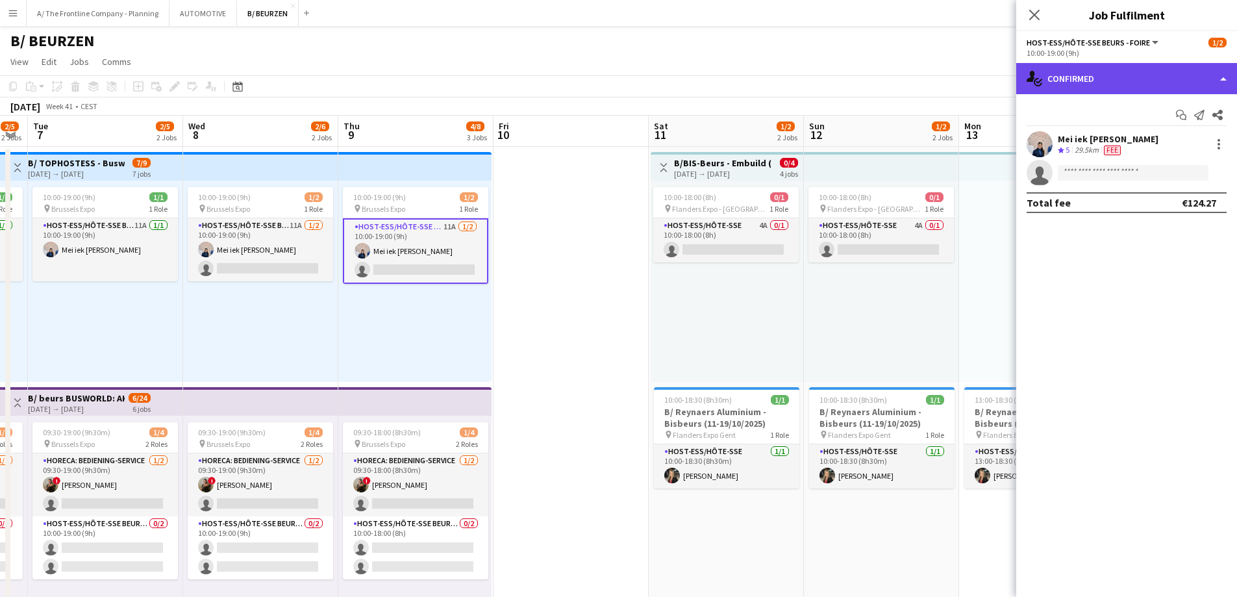
click at [1090, 78] on div "single-neutral-actions-check-2 Confirmed" at bounding box center [1126, 78] width 221 height 31
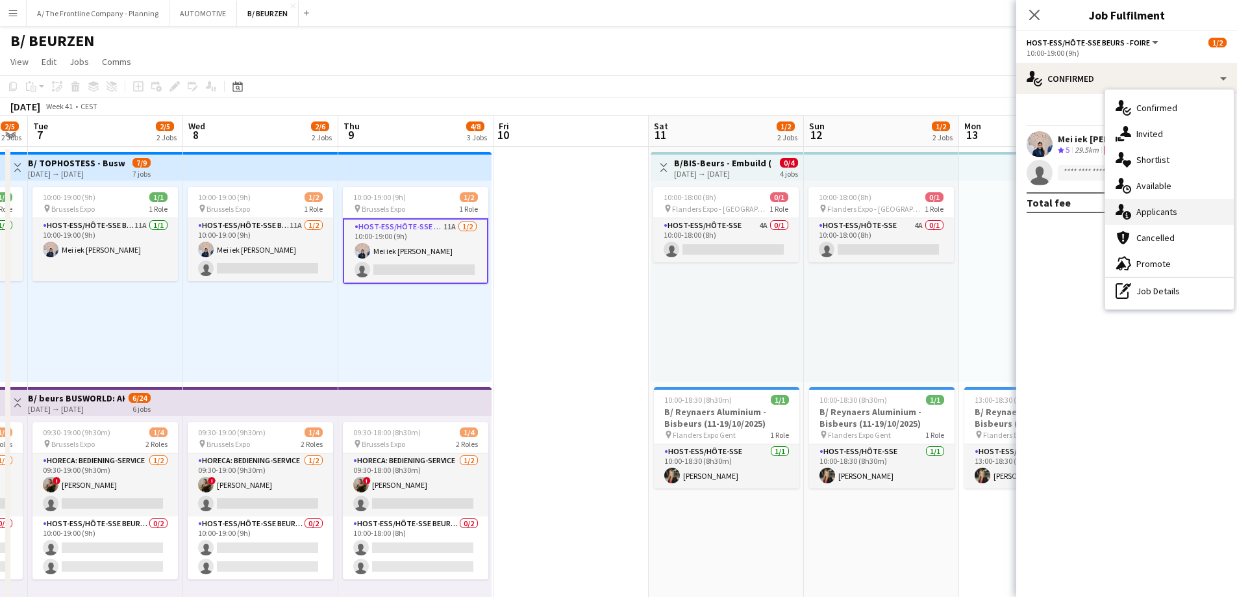
click at [1142, 215] on span "Applicants" at bounding box center [1157, 212] width 41 height 12
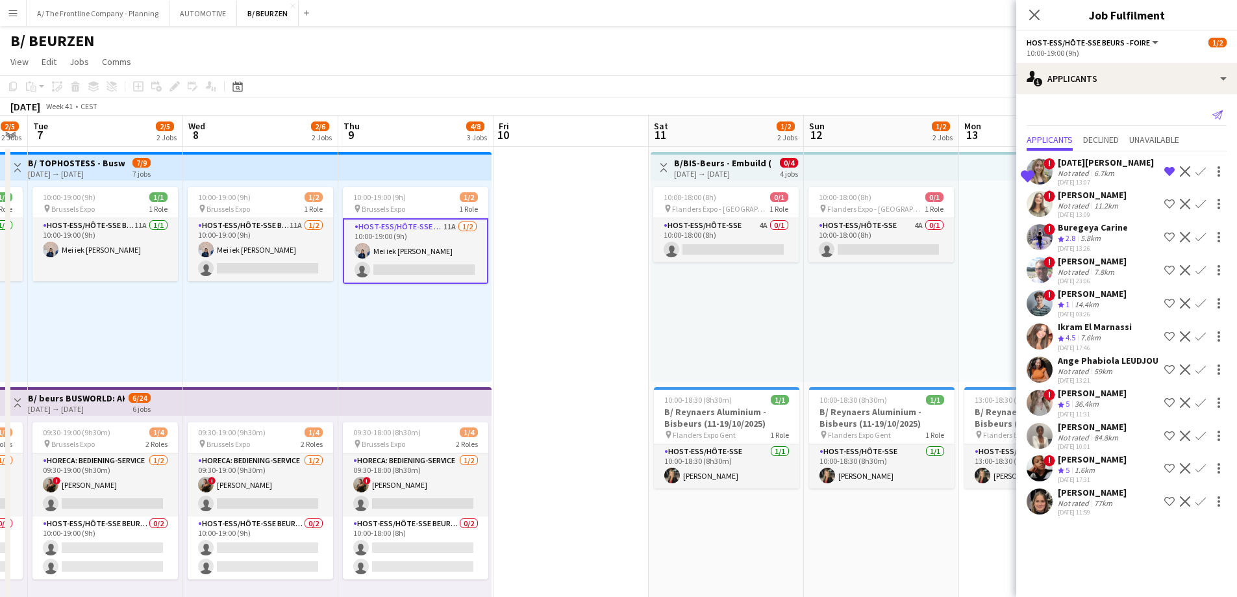
click at [1213, 114] on icon "Send notification" at bounding box center [1218, 115] width 10 height 10
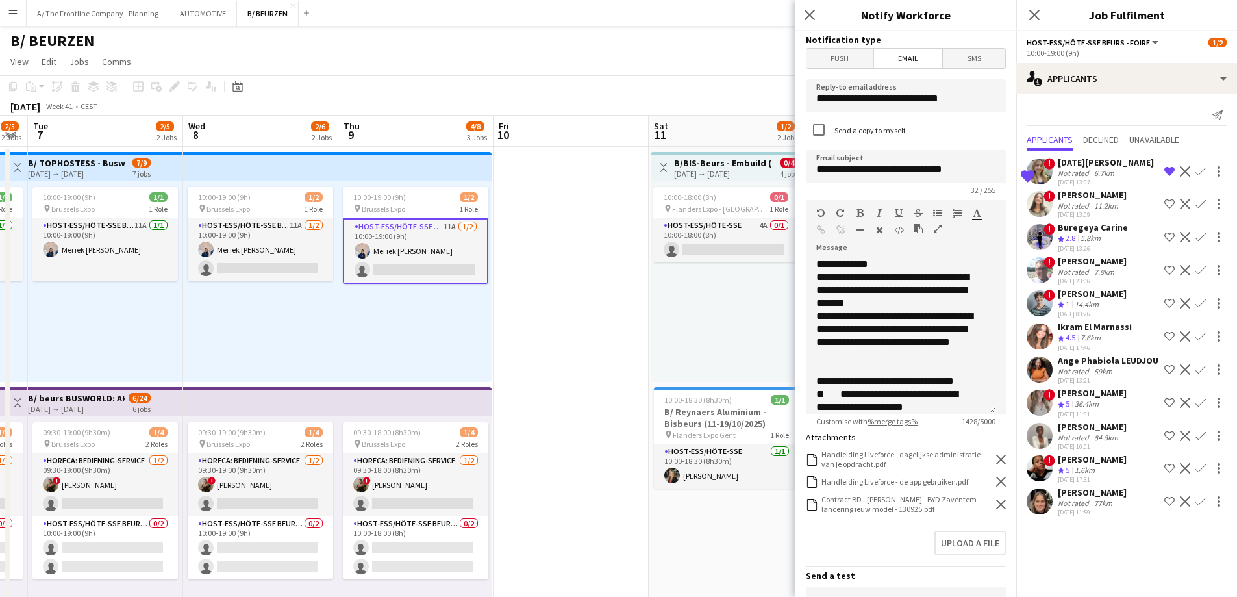
click at [822, 60] on span "Push" at bounding box center [840, 58] width 67 height 19
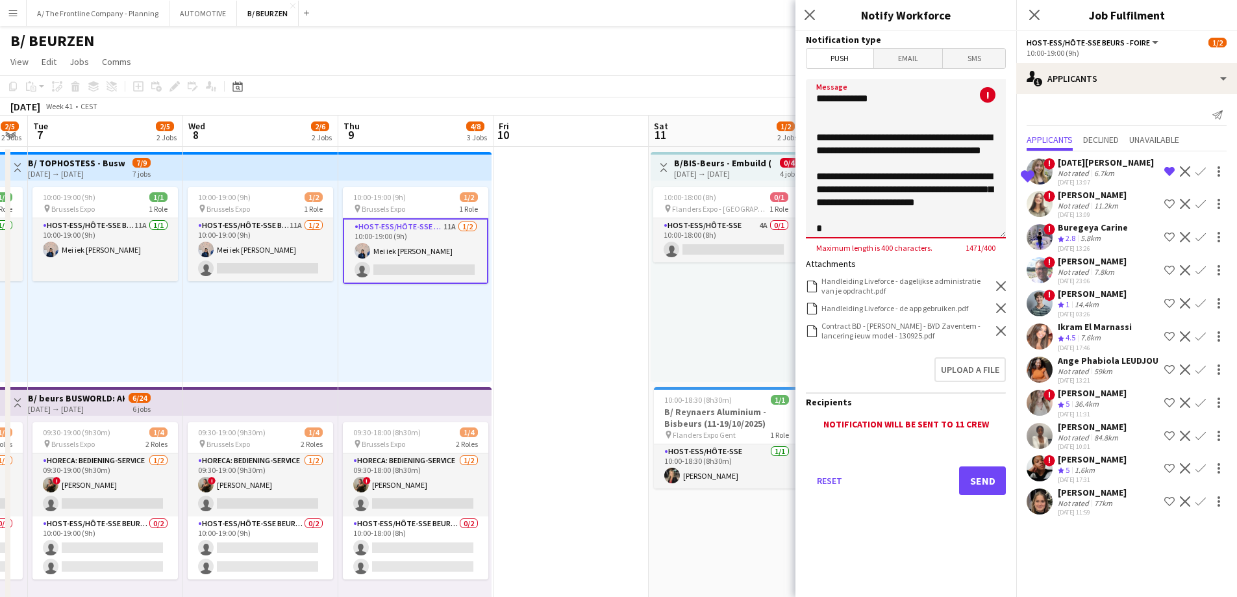
click at [849, 121] on textarea "Message" at bounding box center [906, 158] width 200 height 159
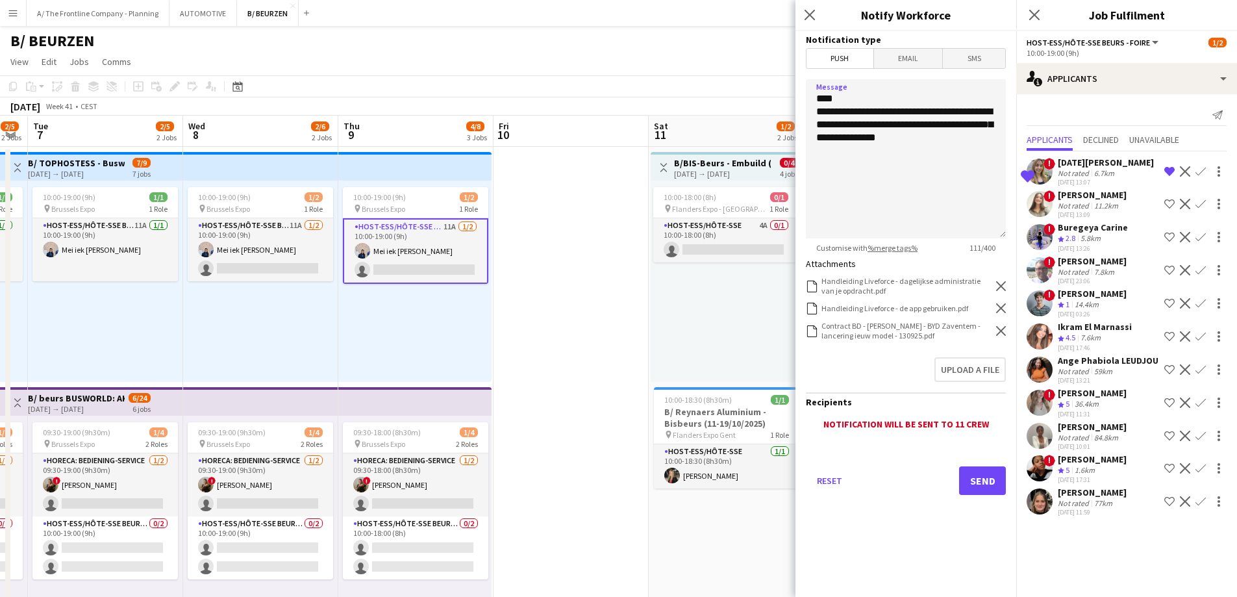
click at [999, 283] on icon at bounding box center [1001, 286] width 10 height 10
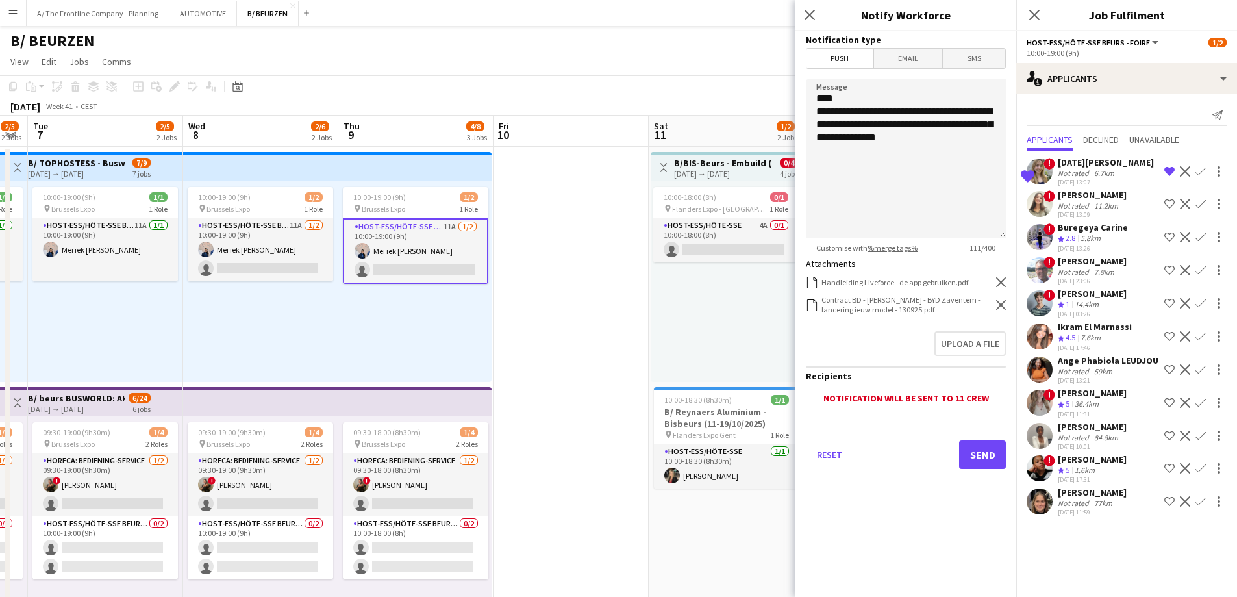
click at [999, 283] on icon "Remove" at bounding box center [1001, 282] width 10 height 10
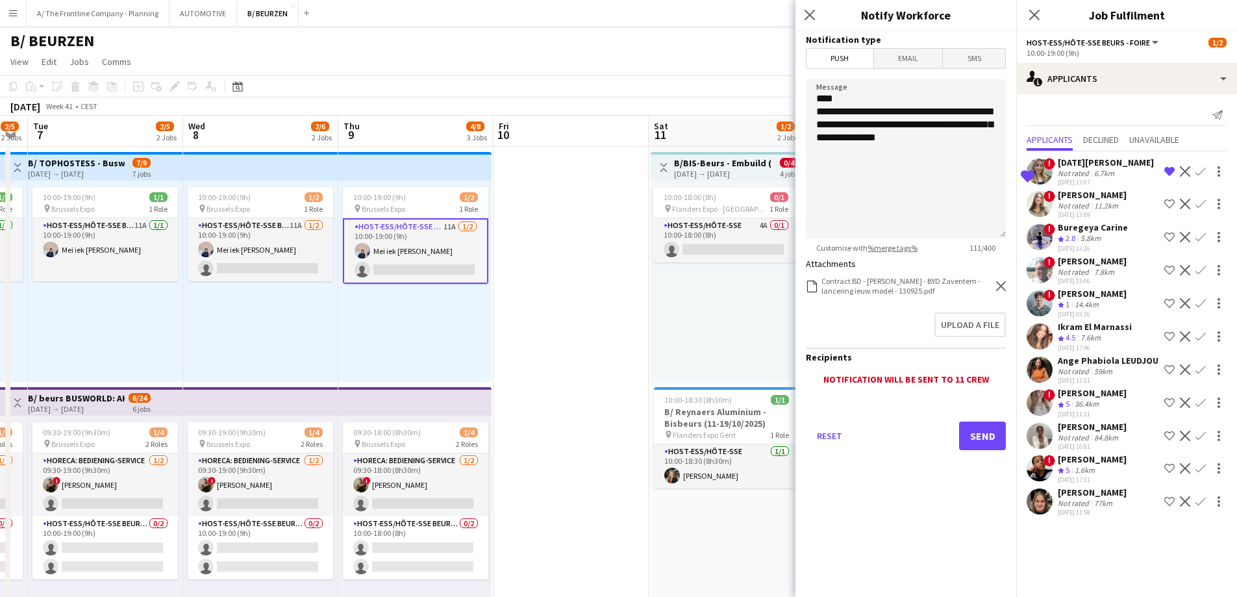
click at [999, 283] on icon at bounding box center [1001, 286] width 10 height 10
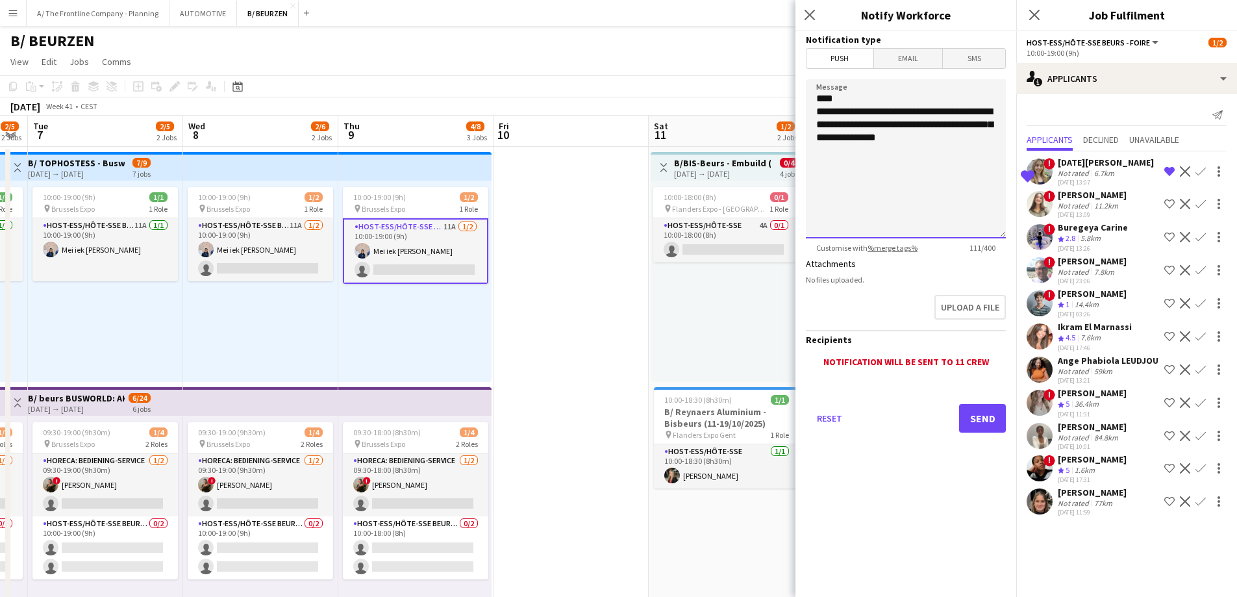
click at [887, 175] on textarea "**********" at bounding box center [906, 158] width 200 height 159
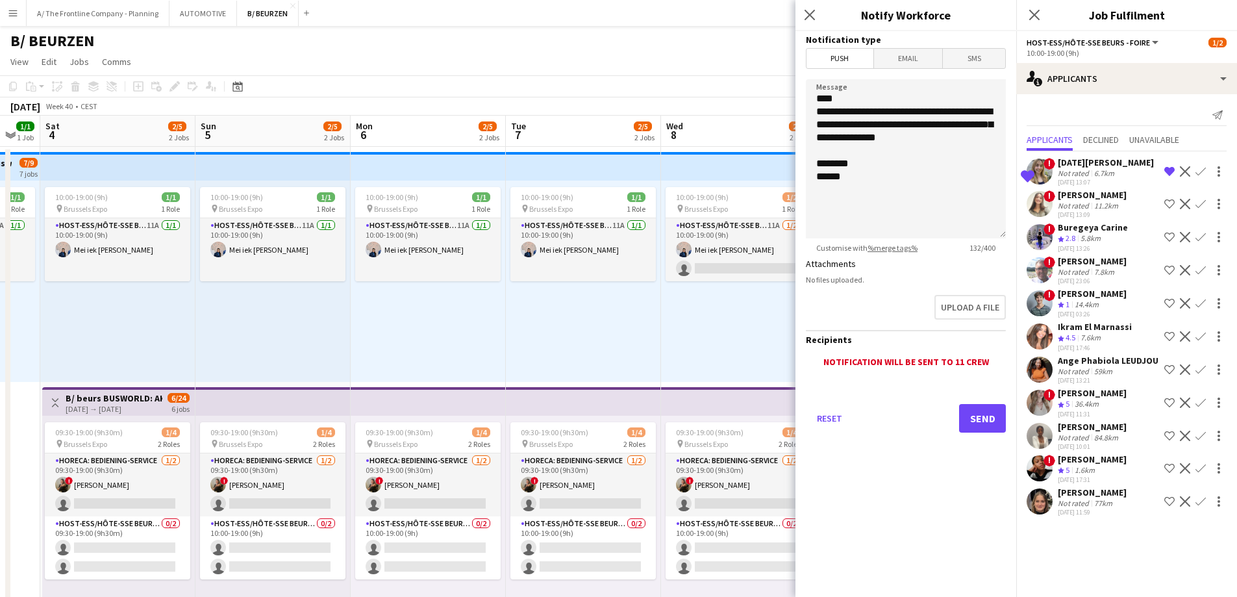
scroll to position [0, 427]
drag, startPoint x: 122, startPoint y: 330, endPoint x: 598, endPoint y: 325, distance: 476.1
drag, startPoint x: 886, startPoint y: 123, endPoint x: 907, endPoint y: 152, distance: 35.7
click at [887, 125] on textarea "**********" at bounding box center [906, 158] width 200 height 159
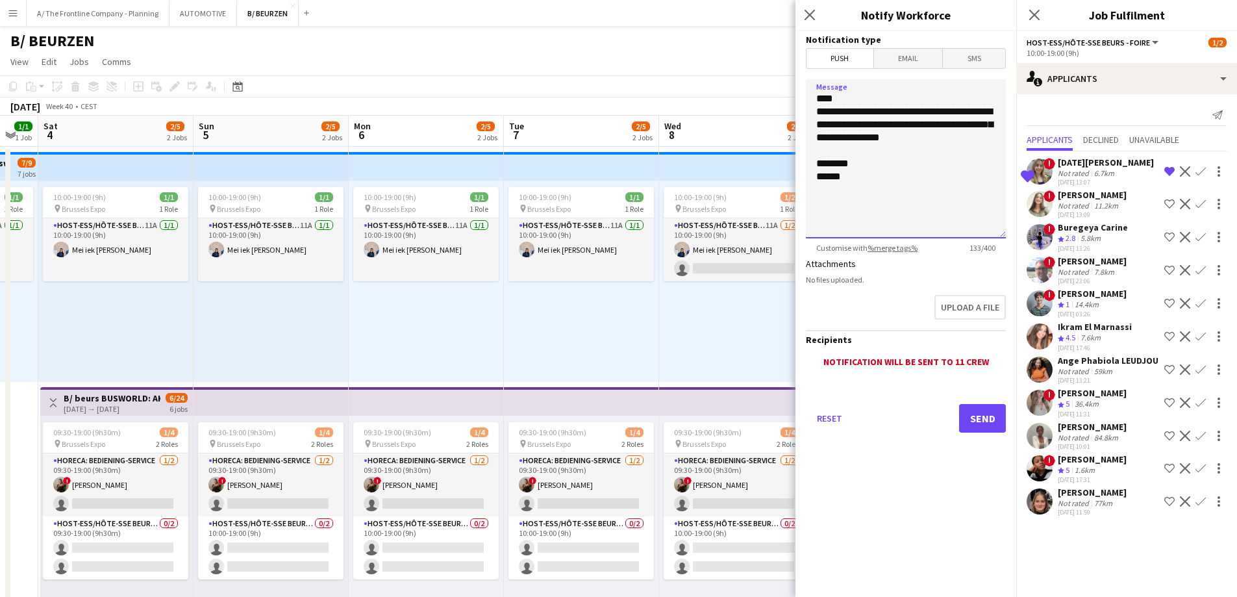
type textarea "**********"
click at [986, 420] on button "Send" at bounding box center [982, 418] width 47 height 29
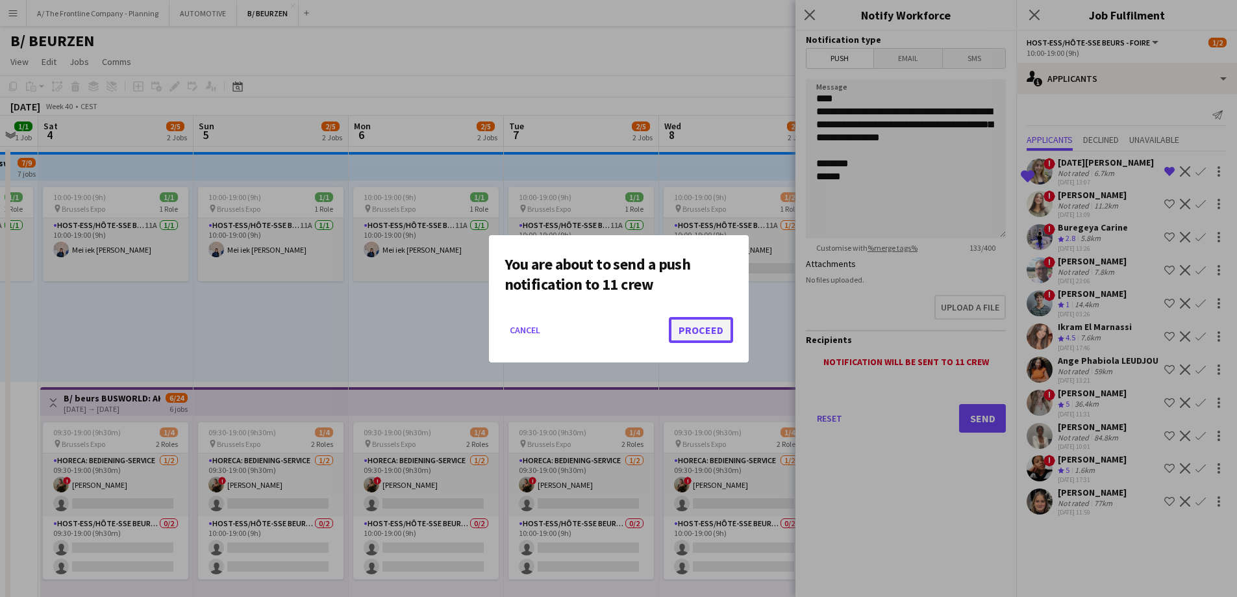
click at [713, 330] on button "Proceed" at bounding box center [701, 330] width 64 height 26
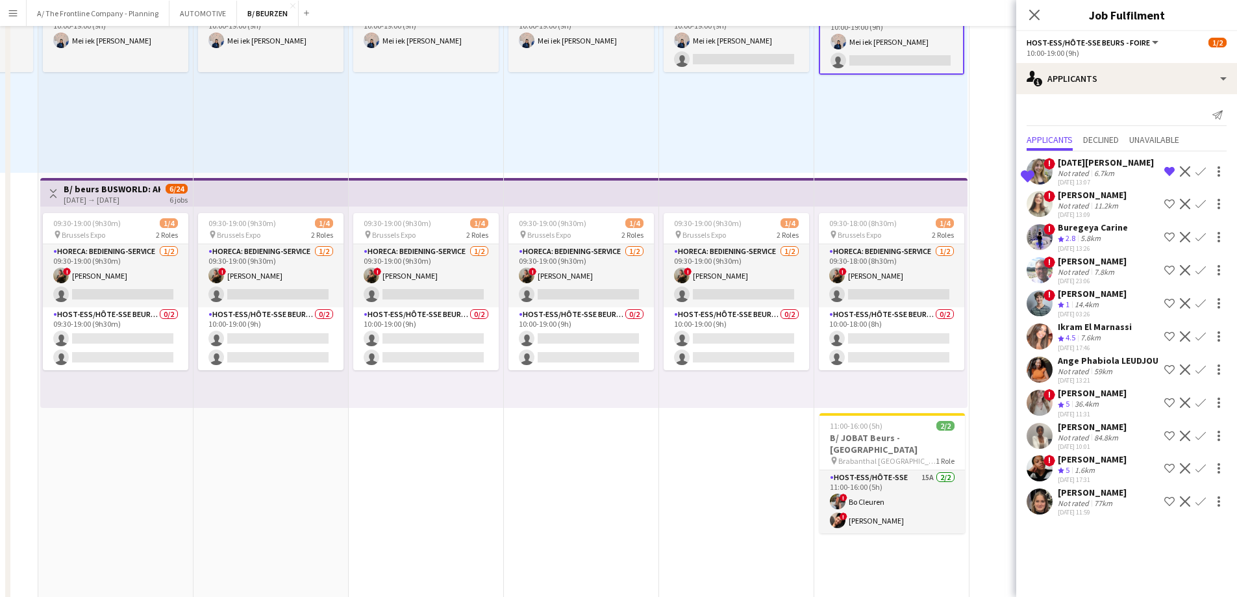
scroll to position [0, 0]
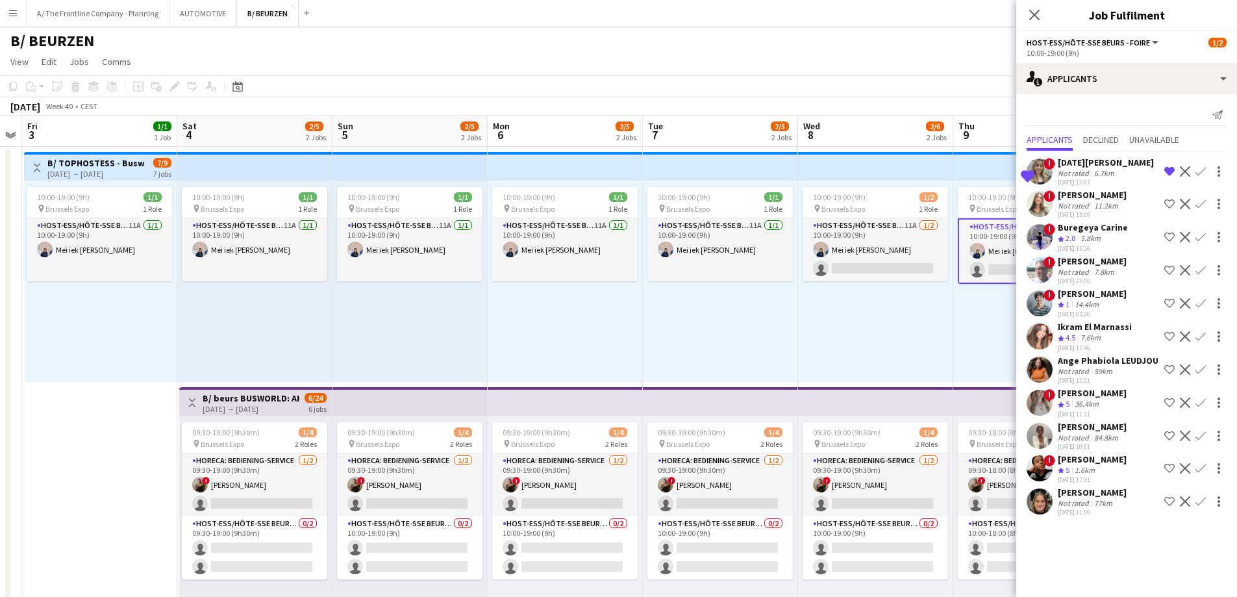
drag, startPoint x: 205, startPoint y: 346, endPoint x: 964, endPoint y: 280, distance: 762.8
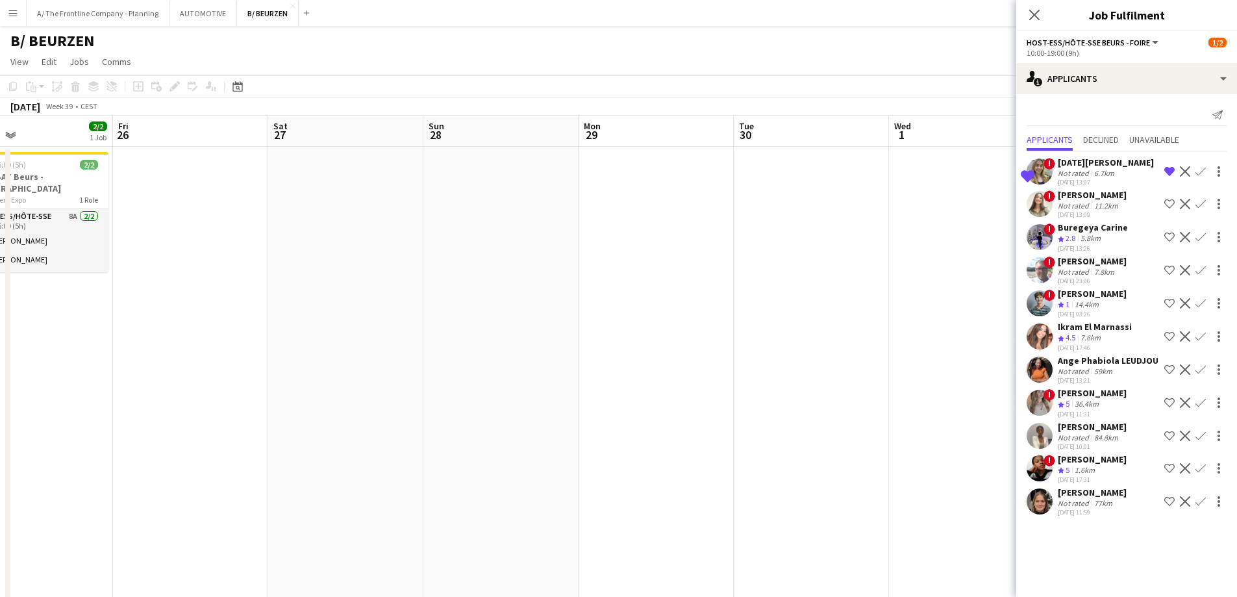
drag, startPoint x: 257, startPoint y: 336, endPoint x: 942, endPoint y: 287, distance: 686.3
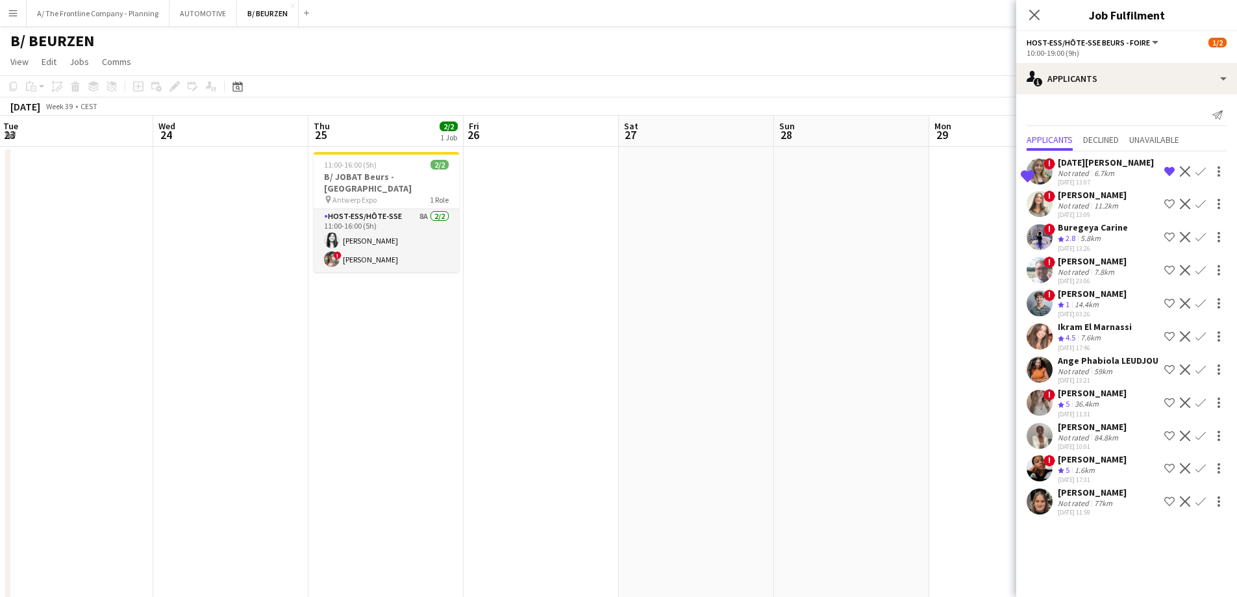
drag, startPoint x: 397, startPoint y: 330, endPoint x: 952, endPoint y: 303, distance: 556.0
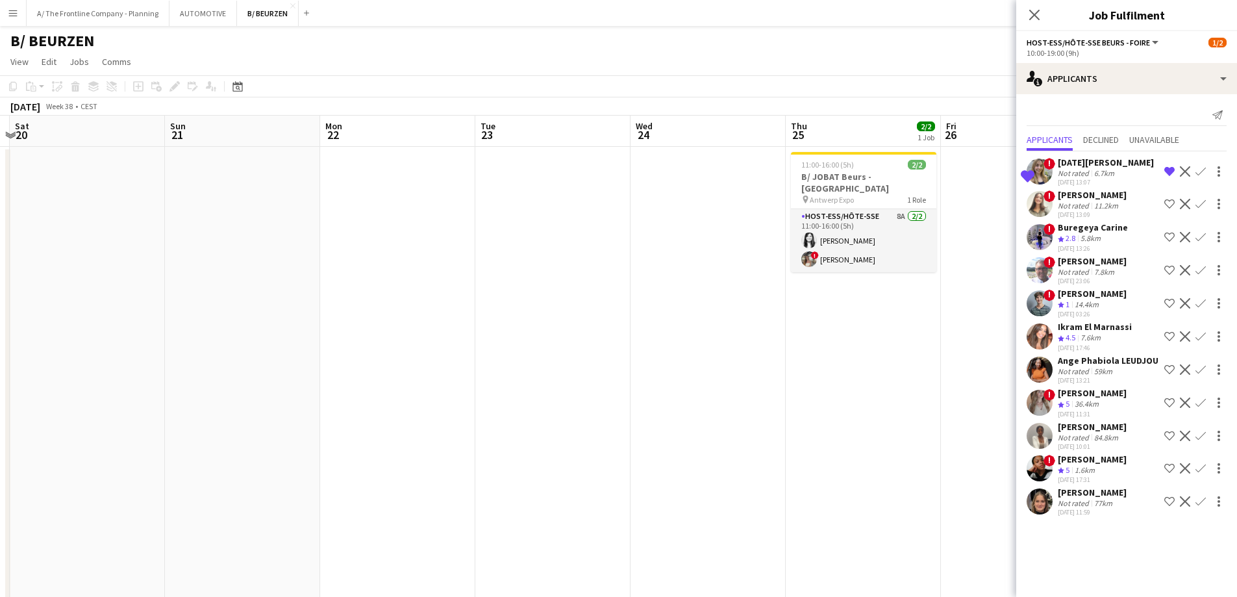
drag, startPoint x: 247, startPoint y: 359, endPoint x: 880, endPoint y: 284, distance: 637.0
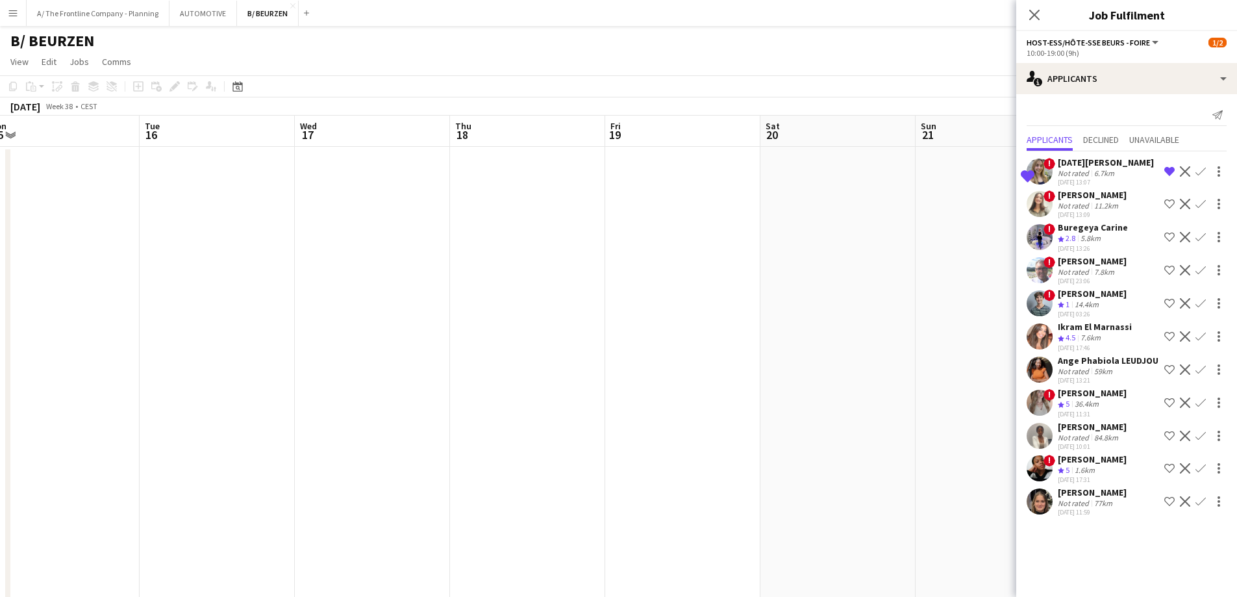
drag, startPoint x: 316, startPoint y: 356, endPoint x: 1025, endPoint y: 308, distance: 710.8
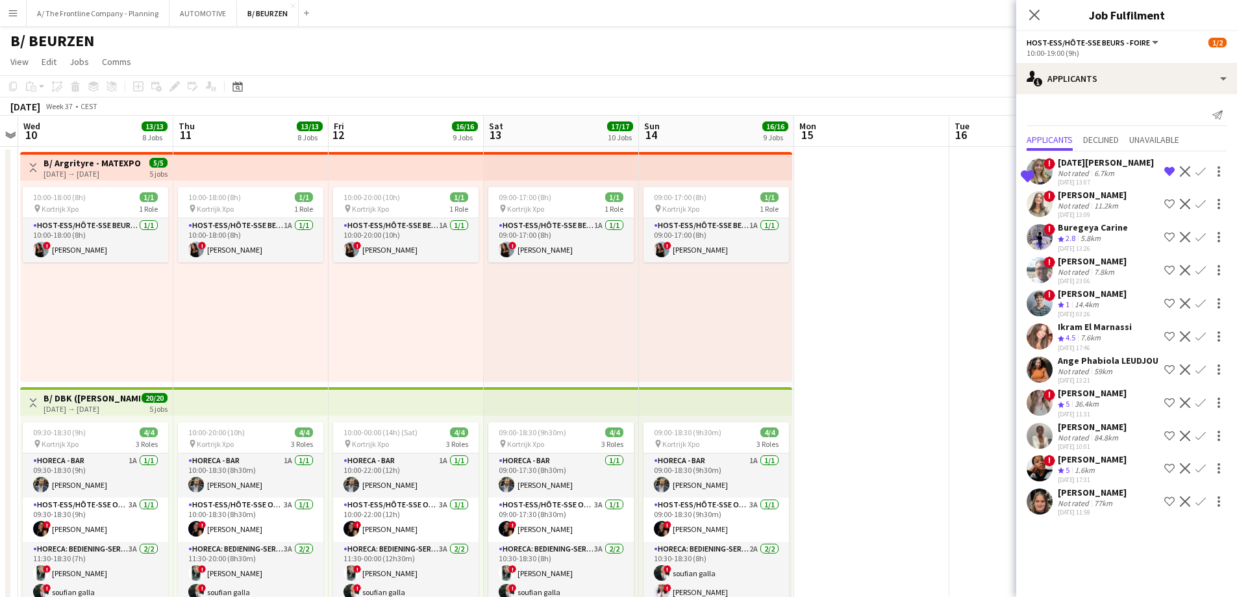
scroll to position [0, 289]
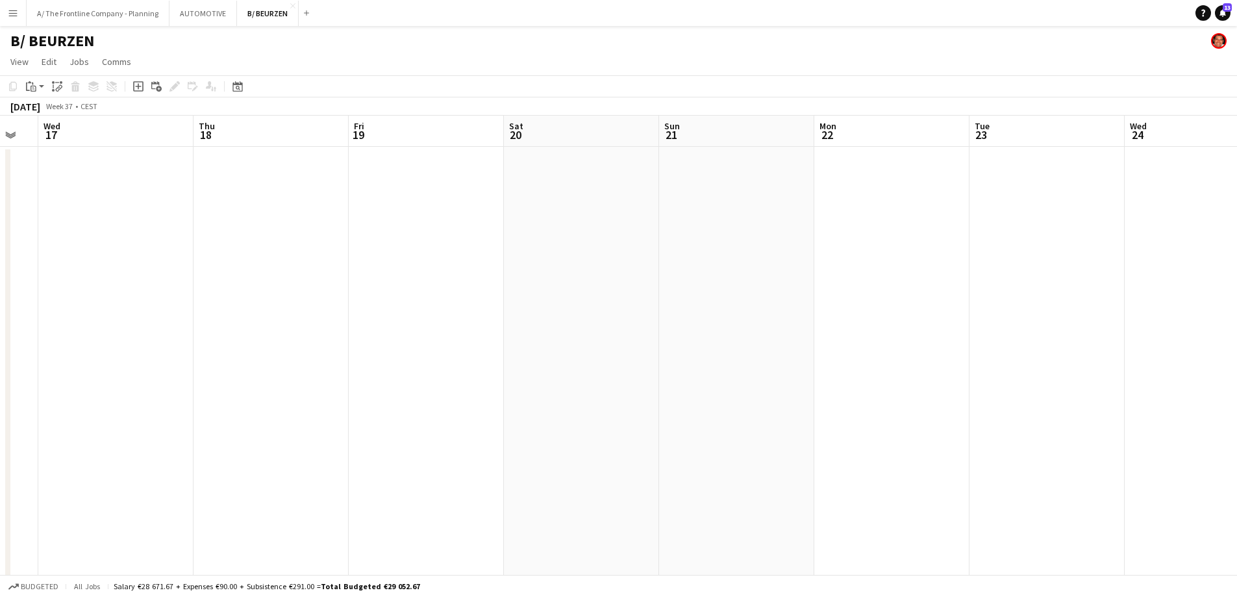
drag, startPoint x: 959, startPoint y: 336, endPoint x: 147, endPoint y: 307, distance: 813.0
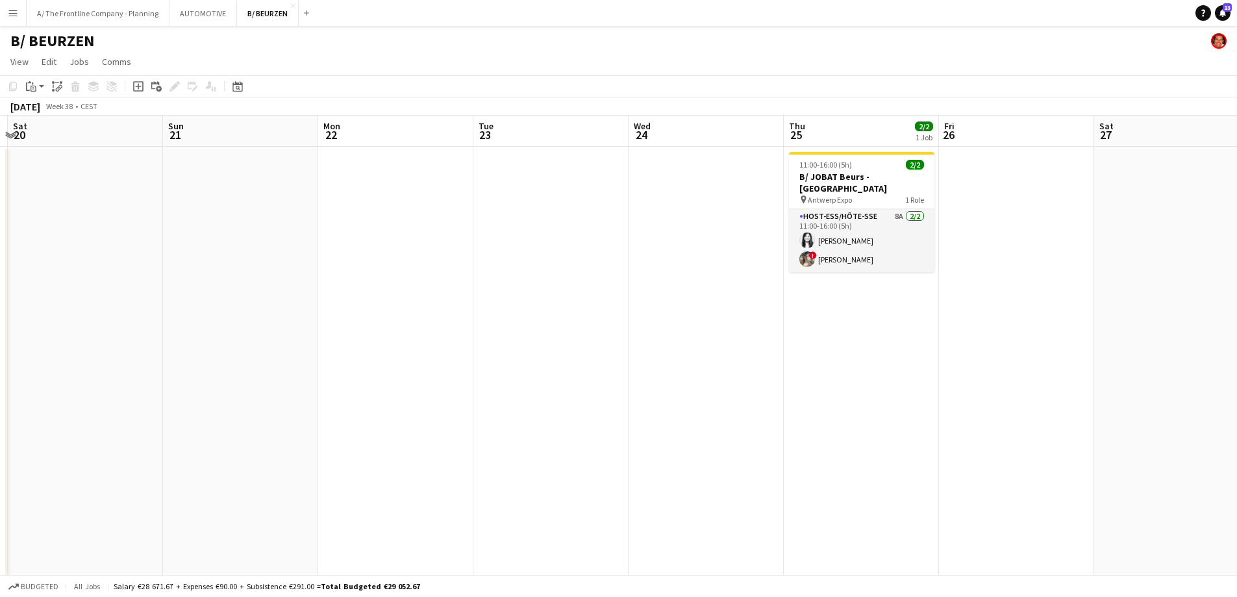
drag, startPoint x: 354, startPoint y: 310, endPoint x: 405, endPoint y: 308, distance: 50.7
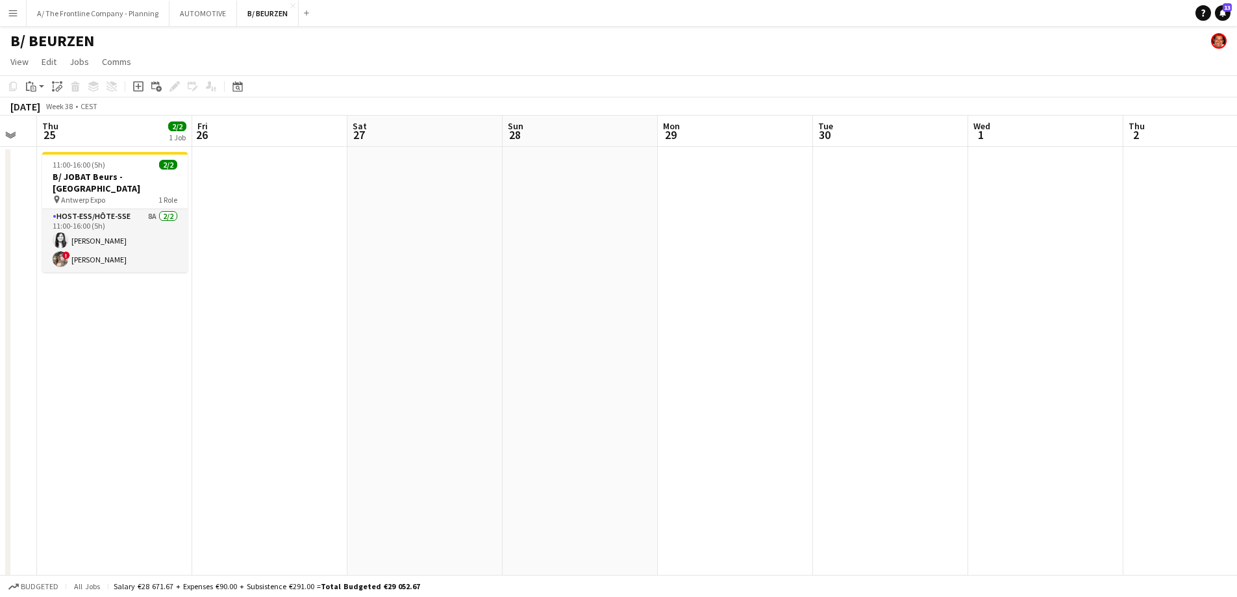
drag, startPoint x: 472, startPoint y: 320, endPoint x: 95, endPoint y: 321, distance: 376.7
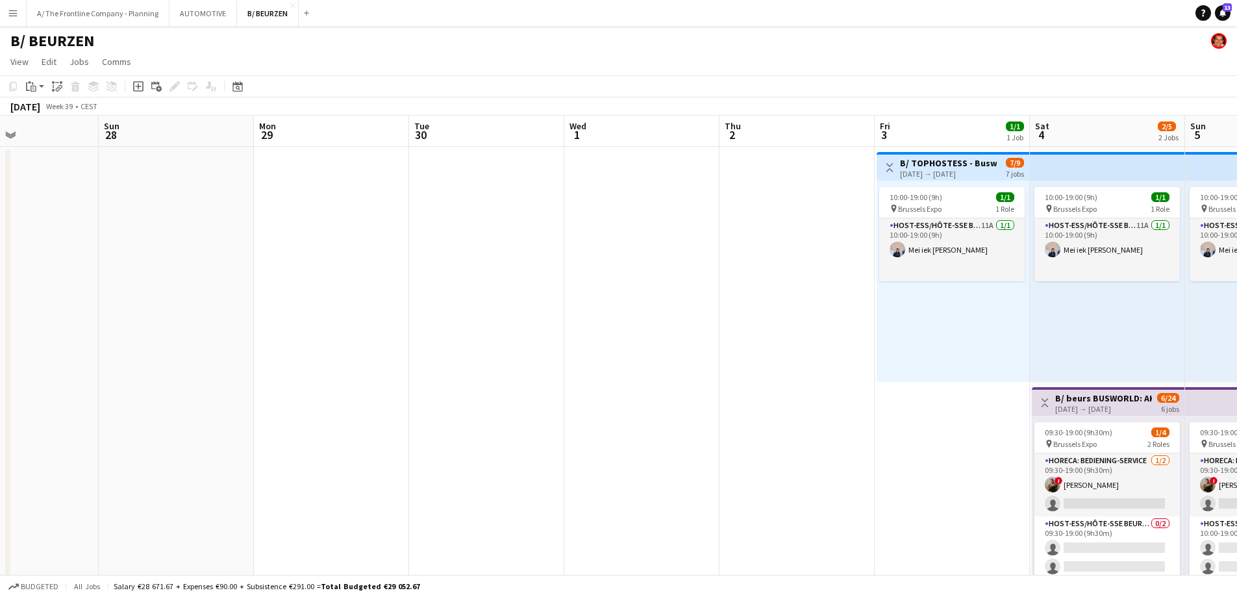
scroll to position [0, 446]
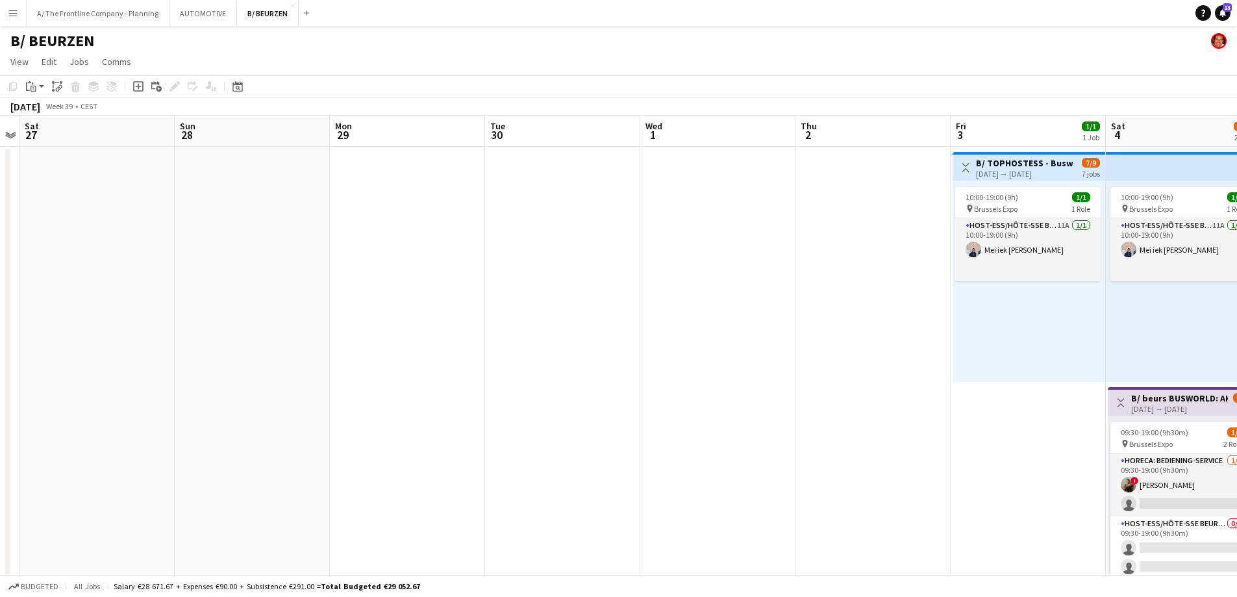
drag, startPoint x: 904, startPoint y: 336, endPoint x: 209, endPoint y: 329, distance: 695.0
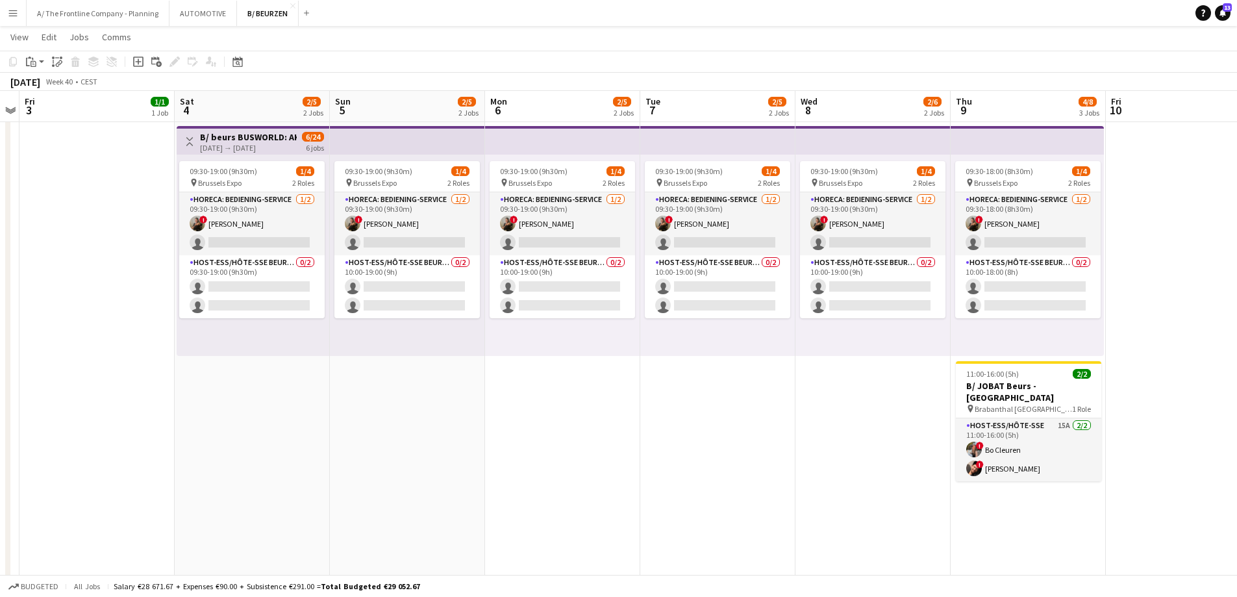
scroll to position [0, 519]
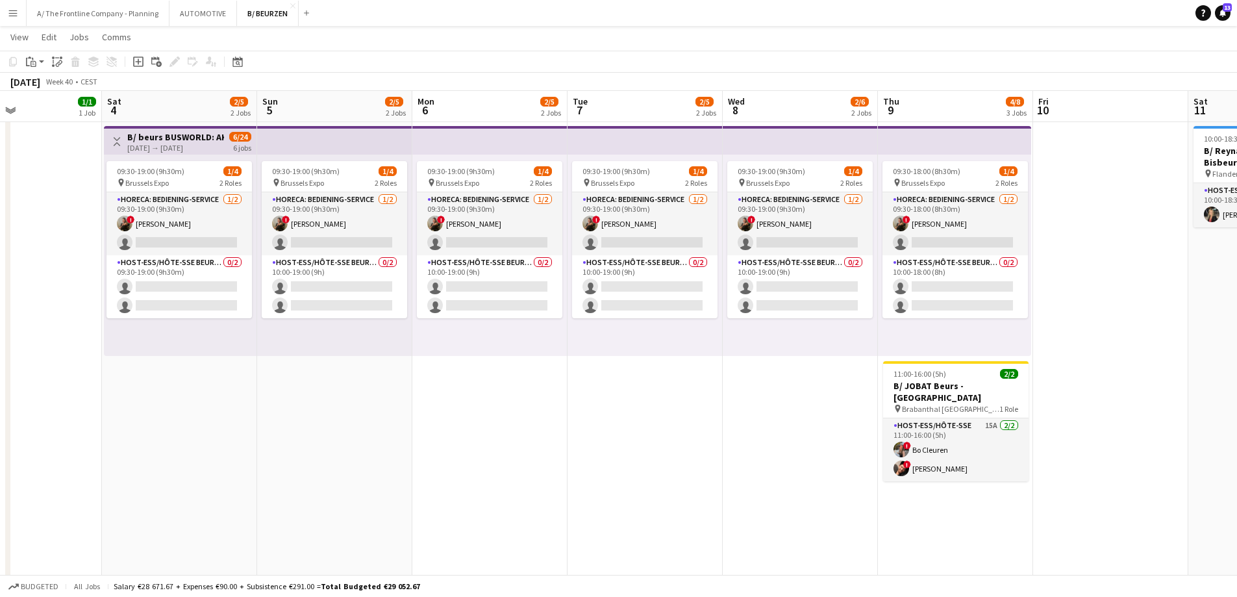
drag, startPoint x: 362, startPoint y: 305, endPoint x: -172, endPoint y: 301, distance: 533.9
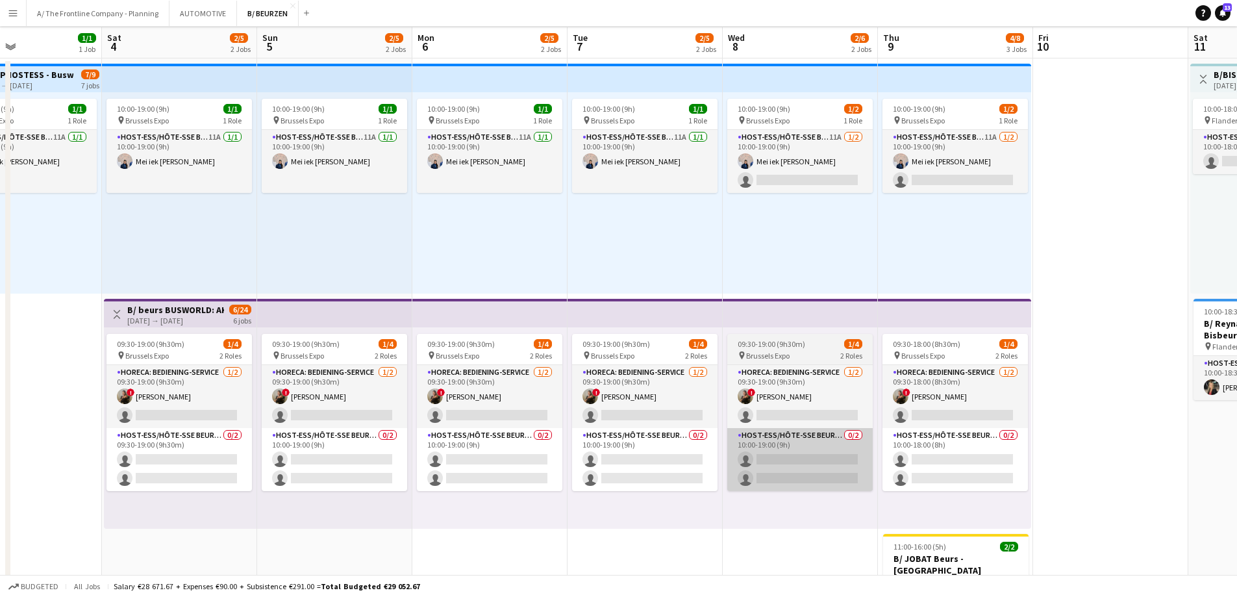
scroll to position [0, 0]
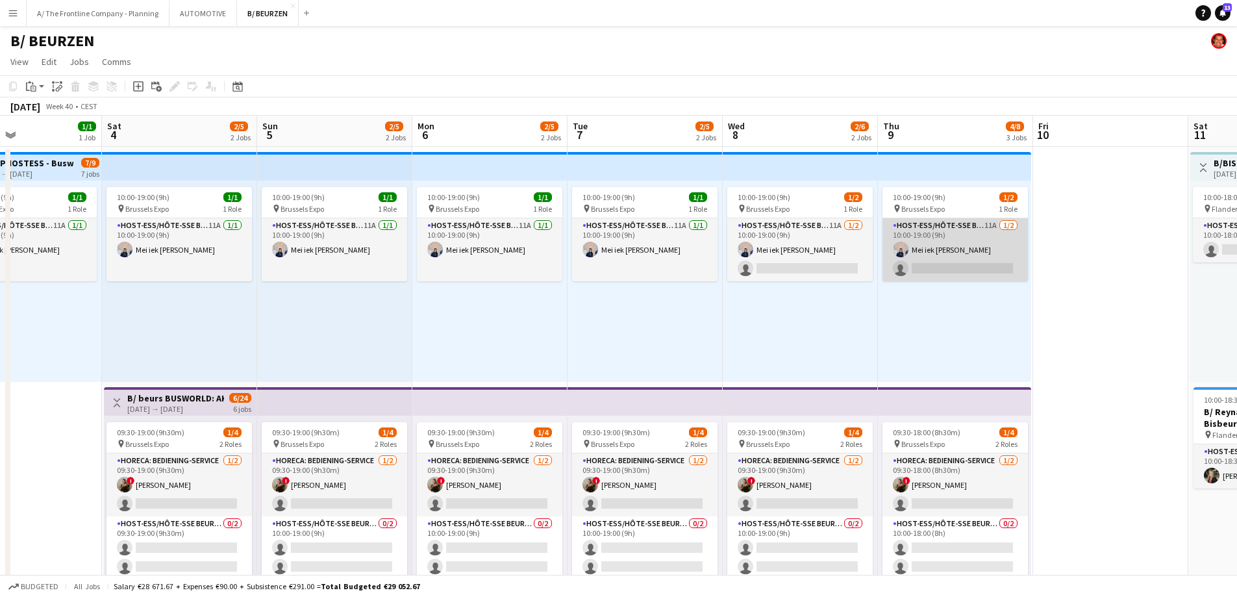
click at [942, 266] on app-card-role "Host-ess/Hôte-sse Beurs - Foire 11A 1/2 10:00-19:00 (9h) Mei iek Wendy Soeng si…" at bounding box center [955, 249] width 145 height 63
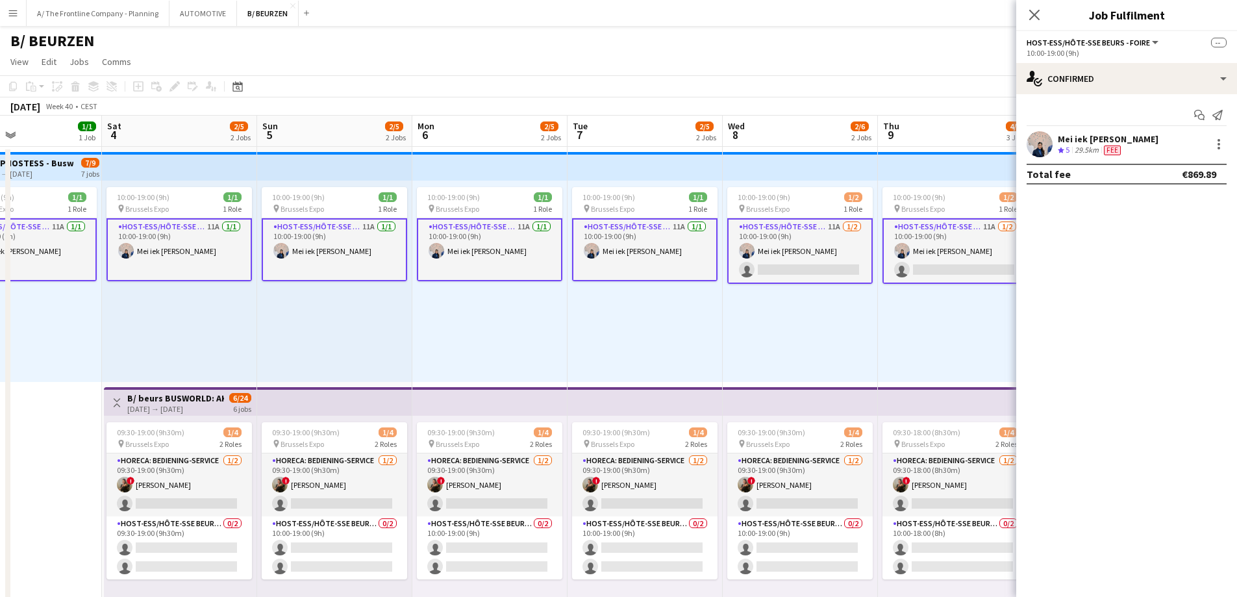
click at [952, 260] on app-card-role "Host-ess/Hôte-sse Beurs - Foire 11A 1/2 10:00-19:00 (9h) Mei iek Wendy Soeng si…" at bounding box center [955, 251] width 145 height 66
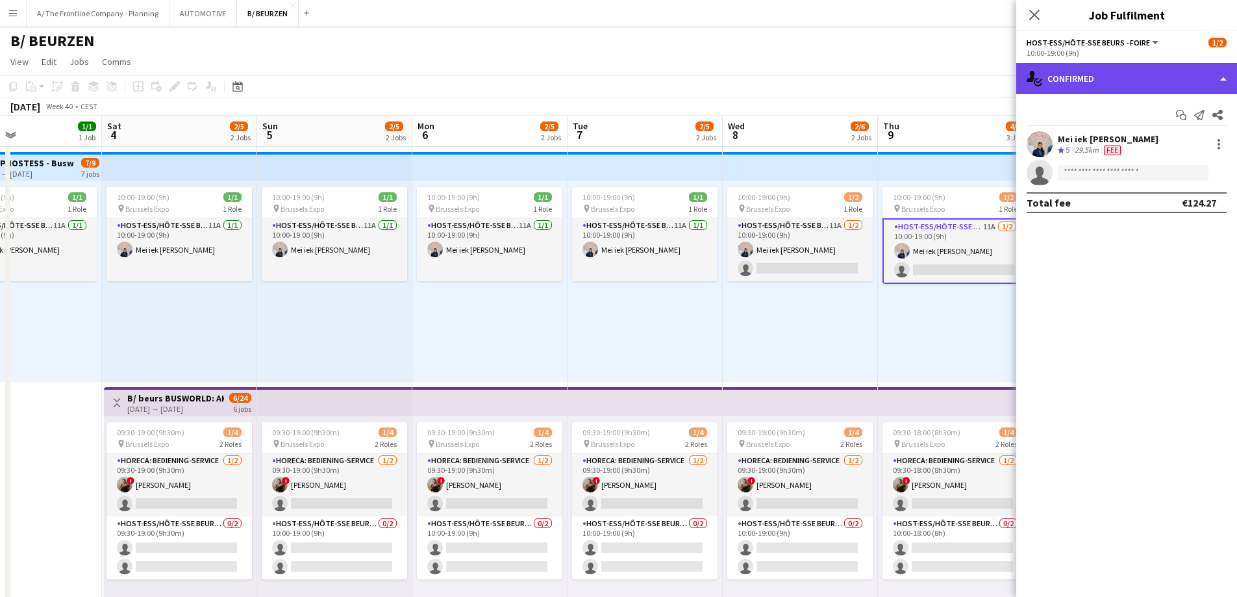
click at [1121, 79] on div "single-neutral-actions-check-2 Confirmed" at bounding box center [1126, 78] width 221 height 31
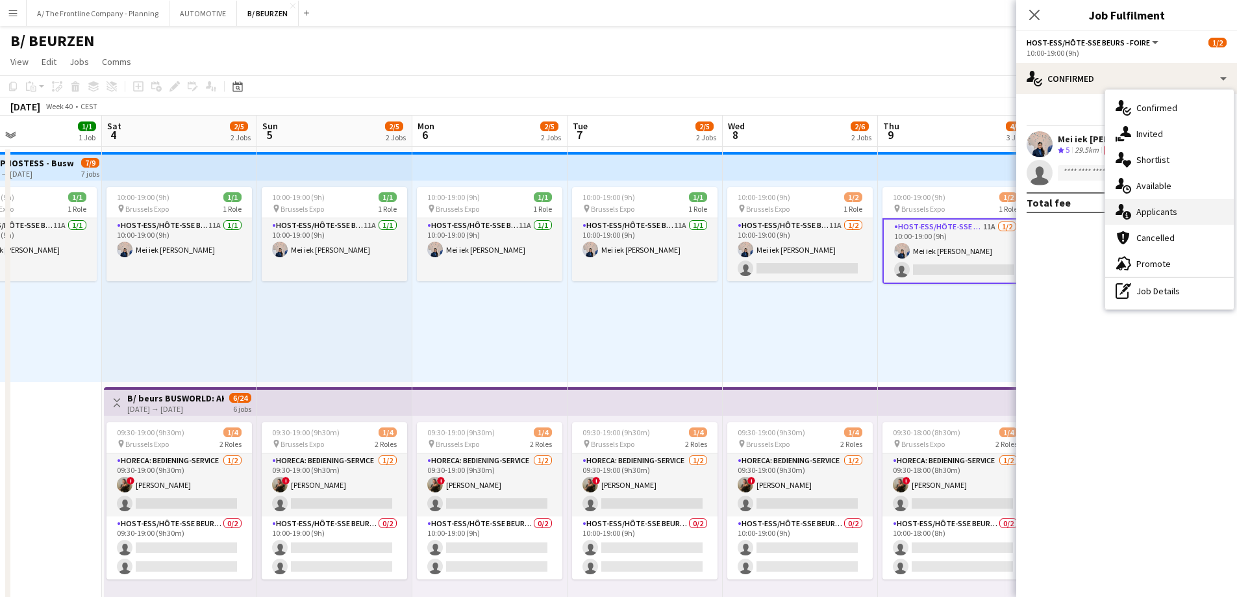
click at [1137, 219] on div "single-neutral-actions-information Applicants" at bounding box center [1169, 212] width 129 height 26
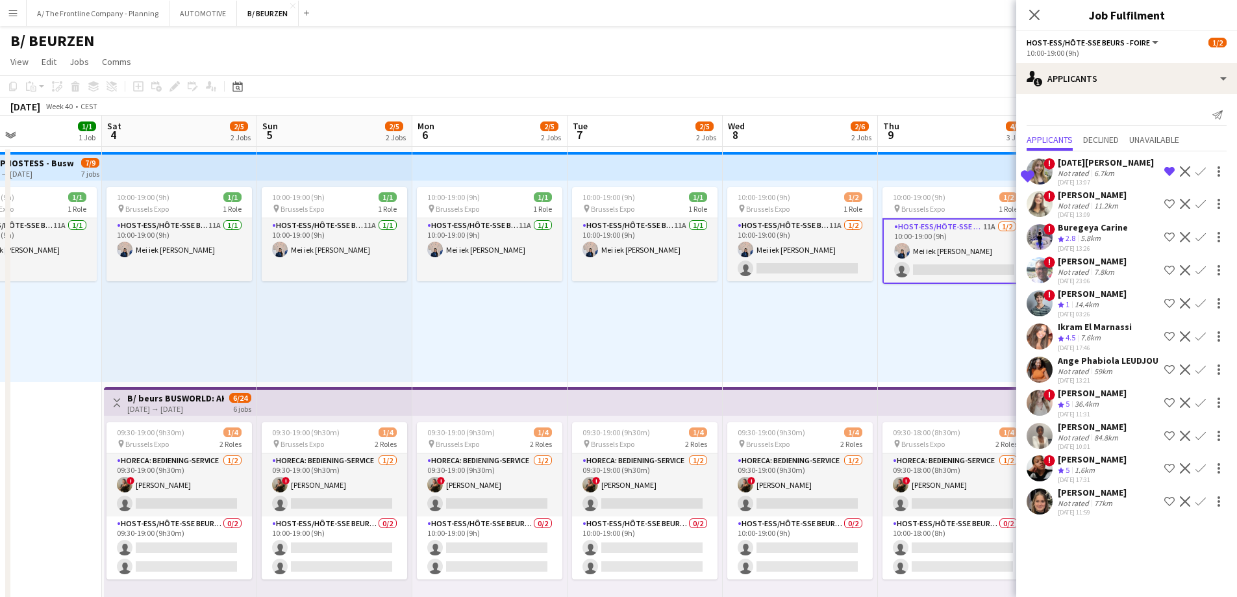
click at [1113, 410] on div "Crew rating 5 36.4km" at bounding box center [1092, 404] width 69 height 11
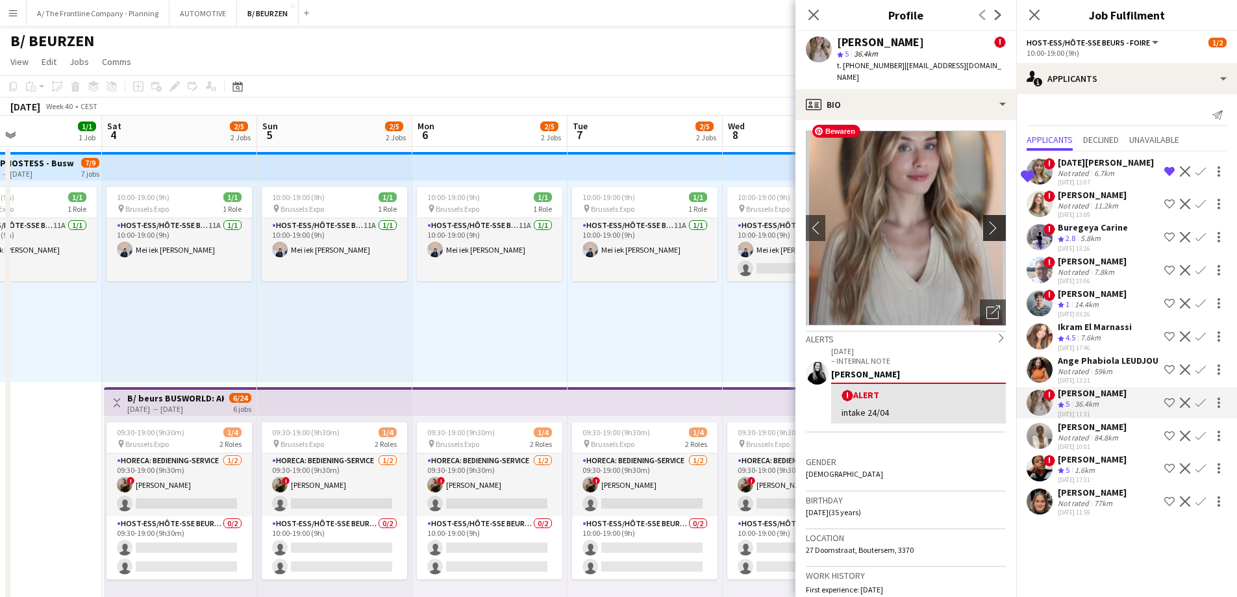
click at [987, 221] on app-icon "chevron-right" at bounding box center [997, 228] width 20 height 14
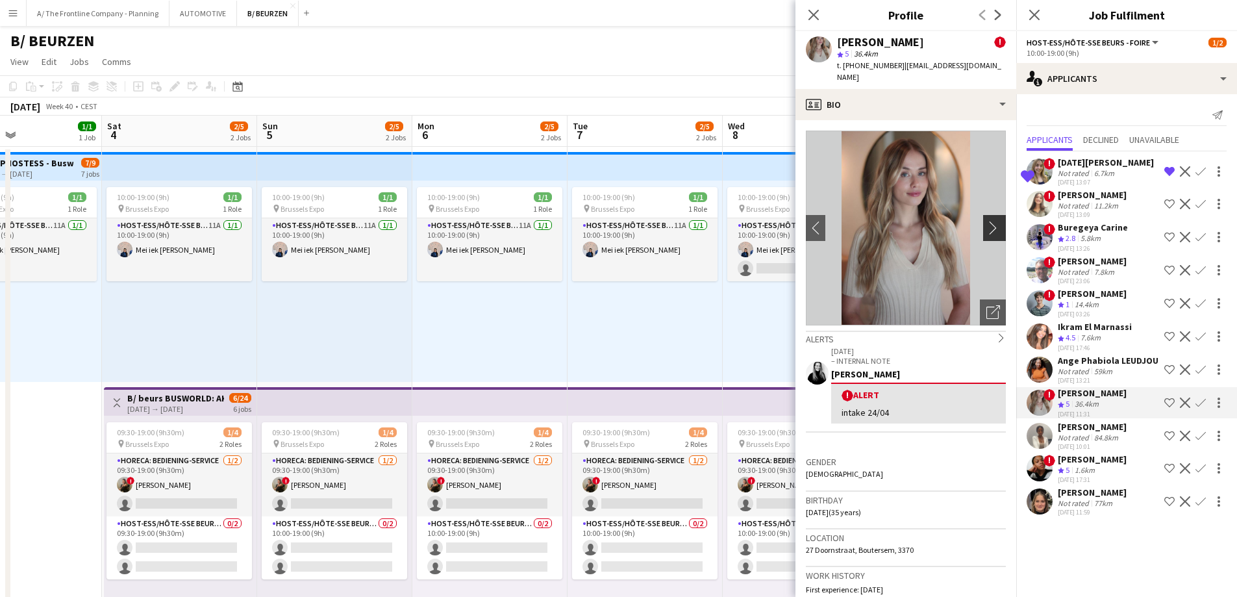
click at [987, 221] on app-icon "chevron-right" at bounding box center [997, 228] width 20 height 14
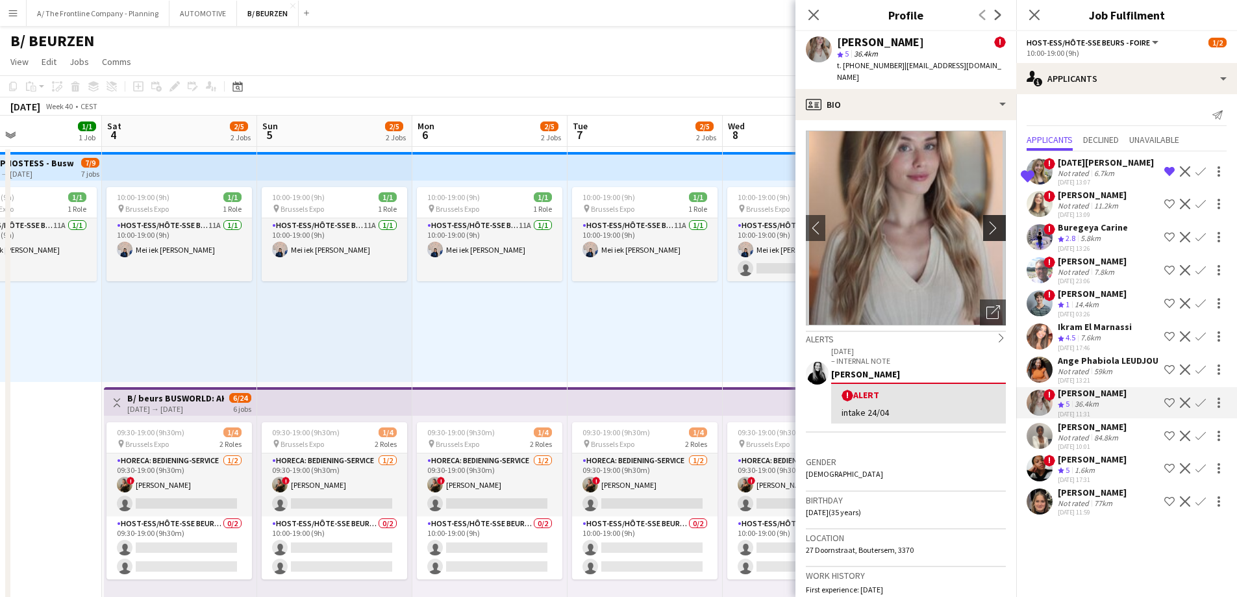
click at [987, 221] on app-icon "chevron-right" at bounding box center [997, 228] width 20 height 14
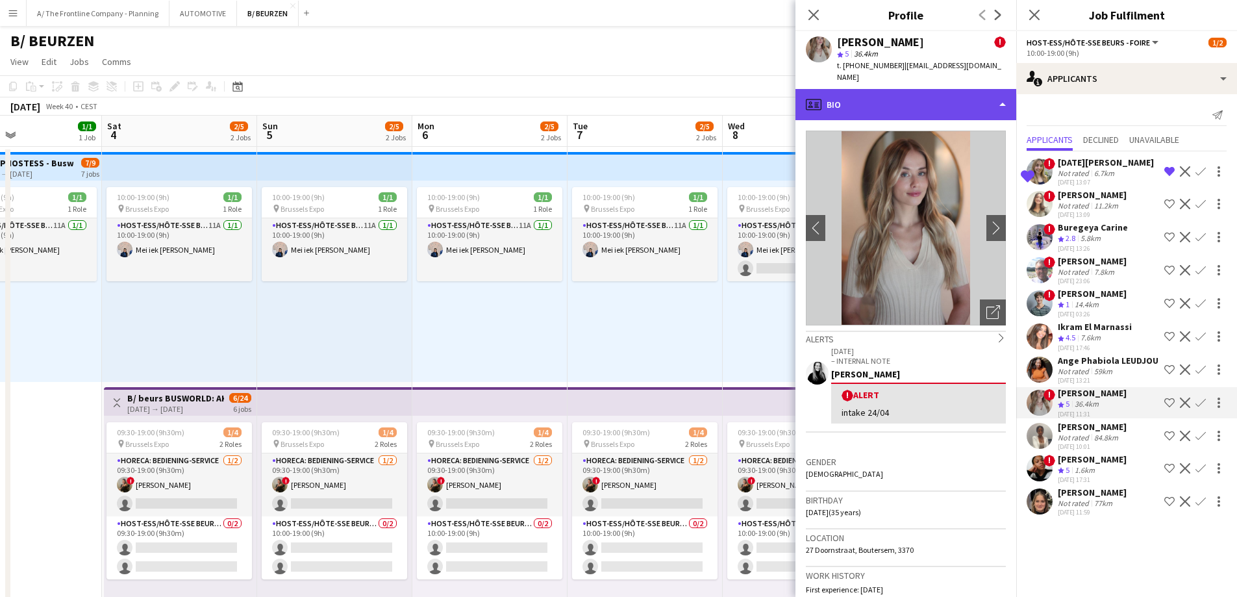
click at [930, 92] on div "profile Bio" at bounding box center [906, 104] width 221 height 31
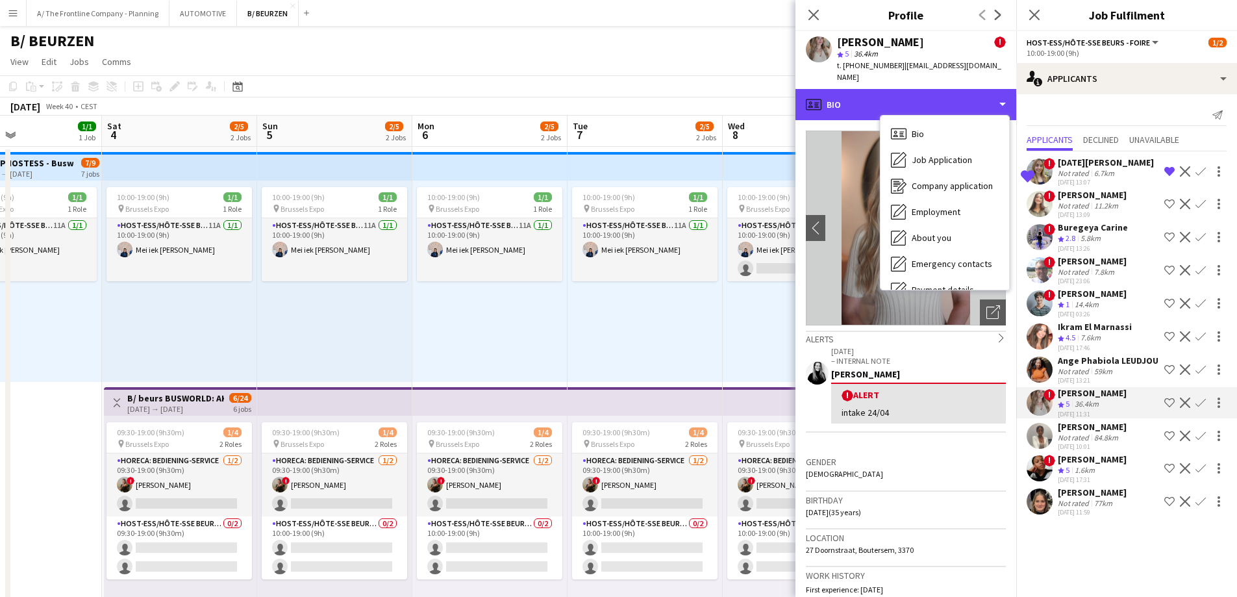
scroll to position [122, 0]
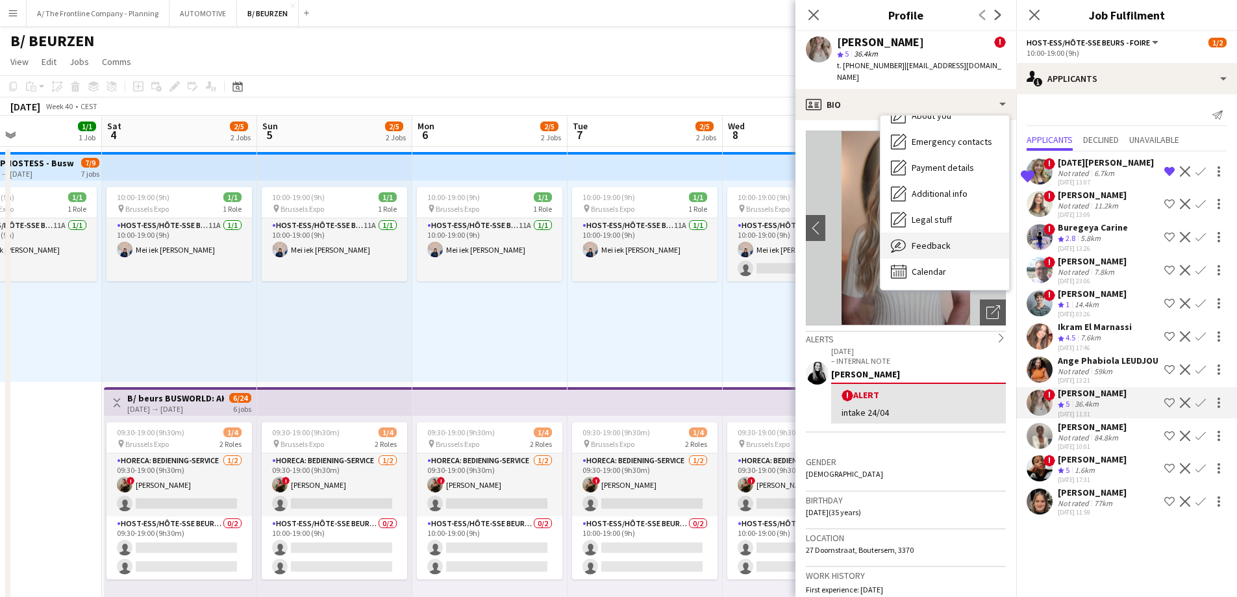
click at [935, 240] on span "Feedback" at bounding box center [931, 246] width 39 height 12
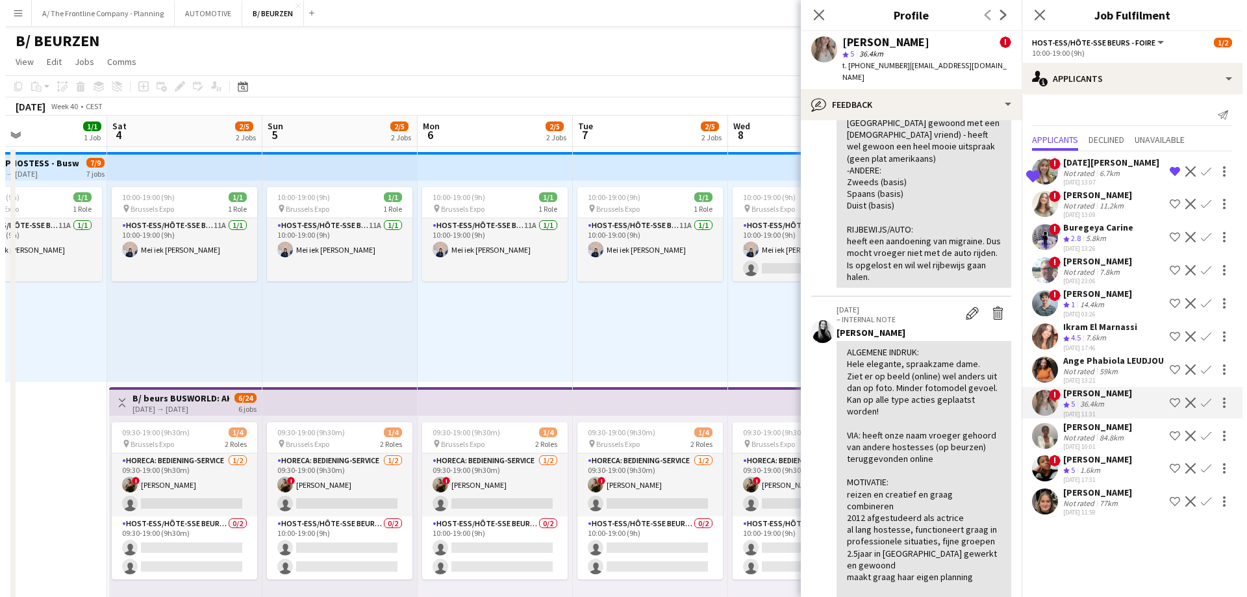
scroll to position [520, 0]
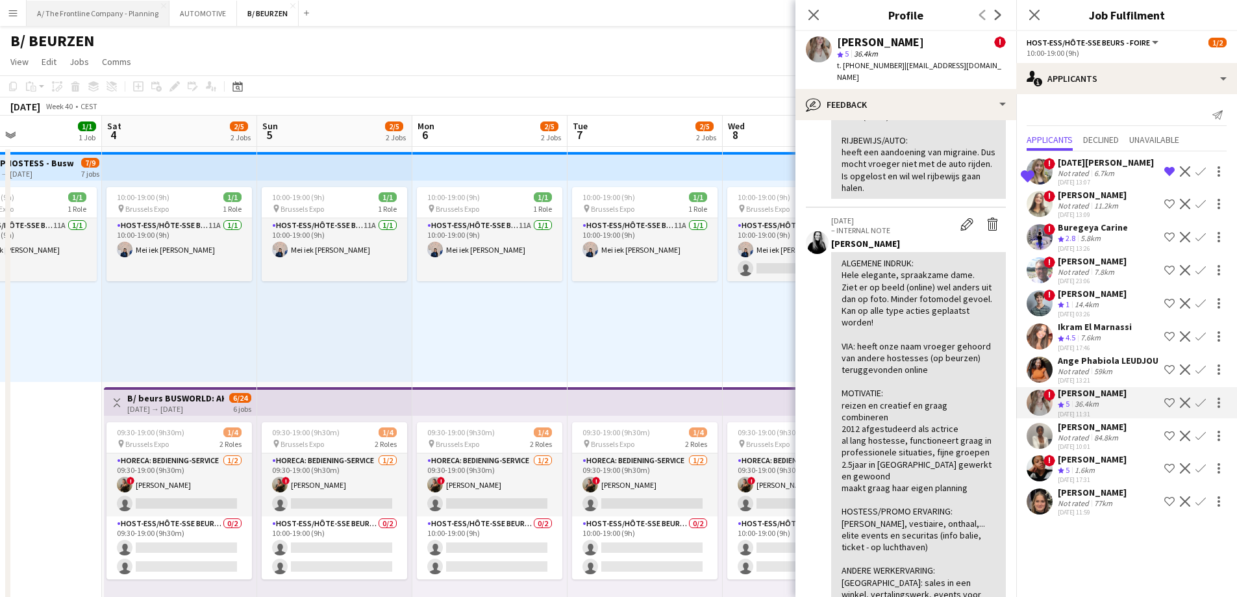
click at [86, 16] on button "A/ The Frontline Company - Planning Close" at bounding box center [98, 13] width 143 height 25
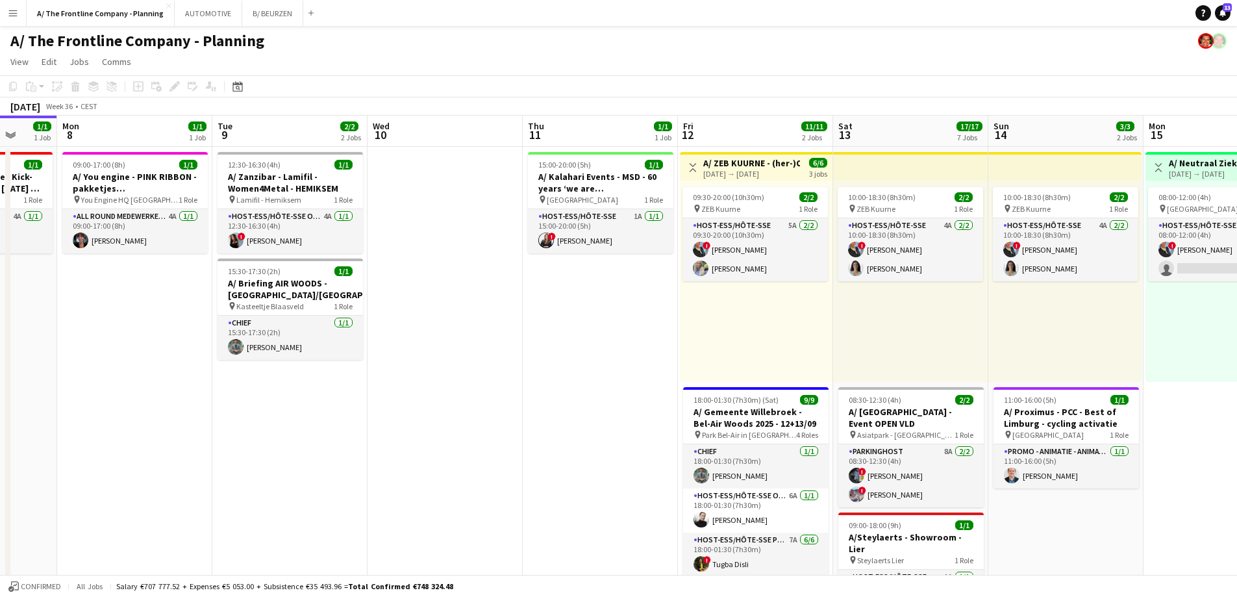
scroll to position [0, 459]
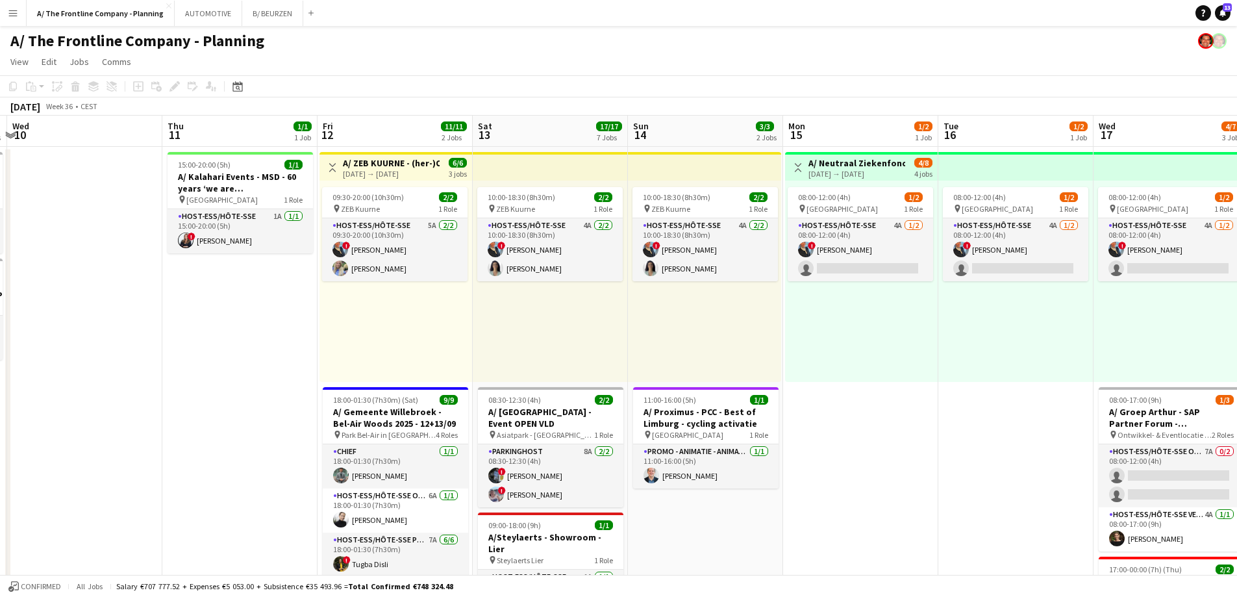
drag, startPoint x: 615, startPoint y: 313, endPoint x: 157, endPoint y: 299, distance: 458.7
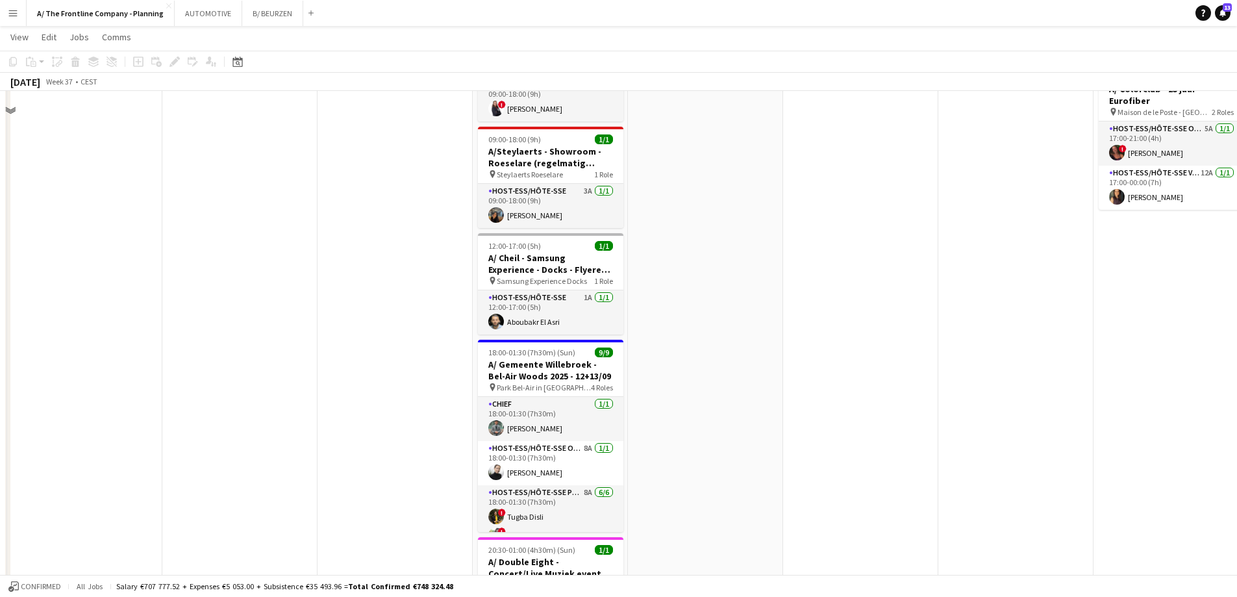
scroll to position [649, 0]
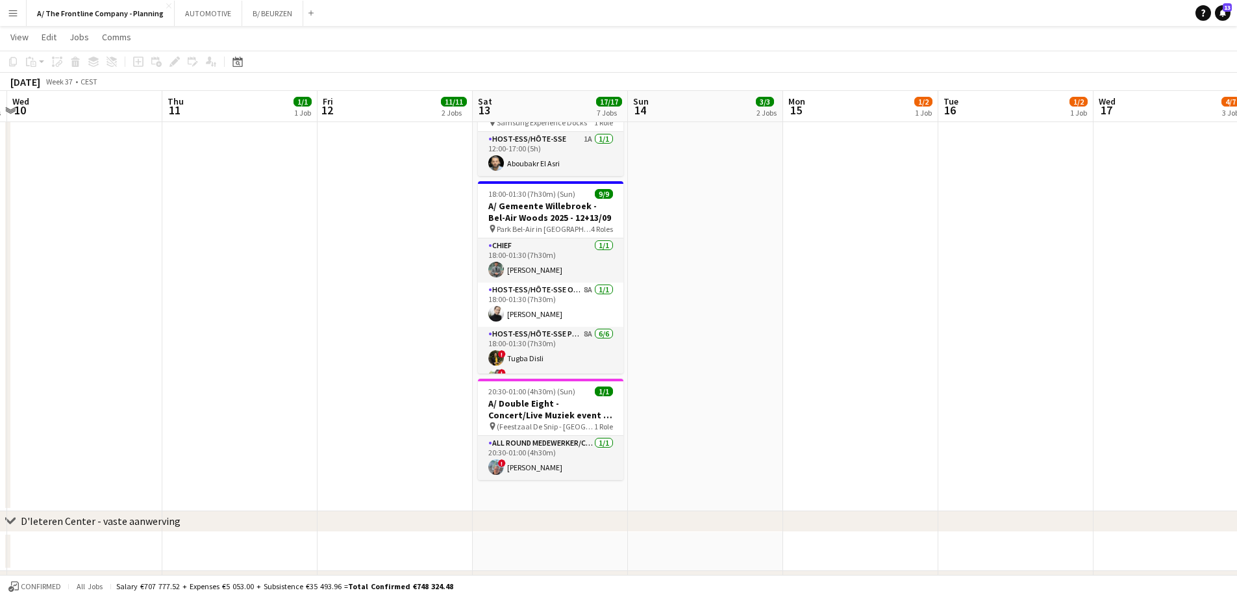
click at [390, 255] on app-date-cell "Toggle View A/ ZEB KUURNE - (her-)Opening nieuwe winkel (12+13+14/09) 12-09-202…" at bounding box center [395, 3] width 155 height 1015
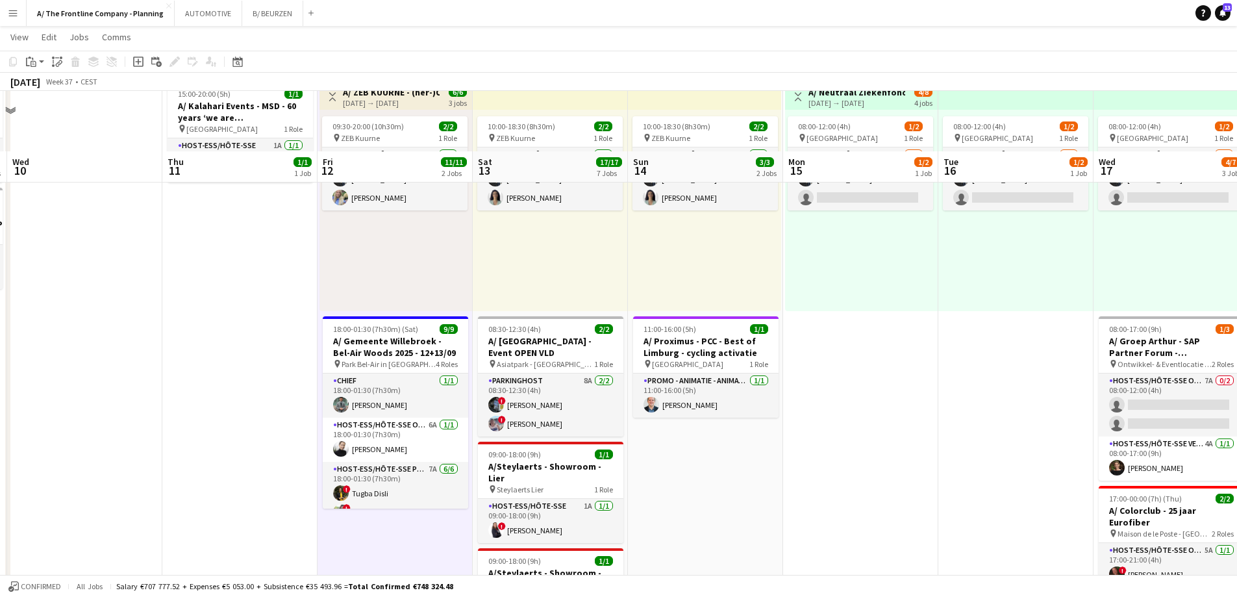
scroll to position [0, 0]
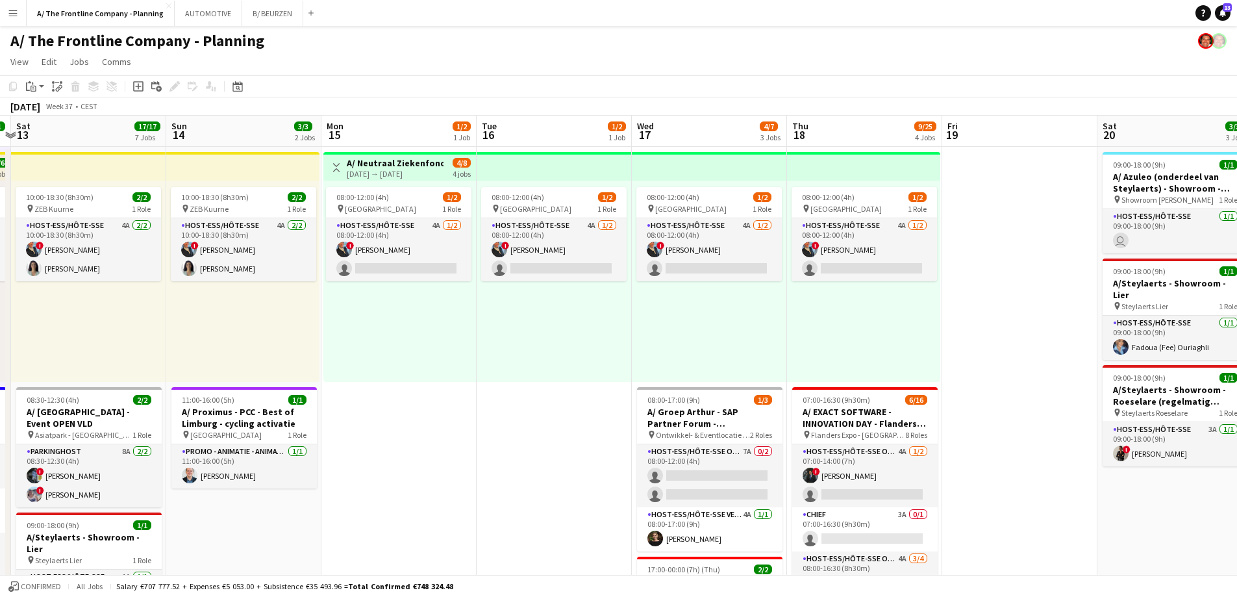
drag, startPoint x: 894, startPoint y: 292, endPoint x: 431, endPoint y: 299, distance: 462.5
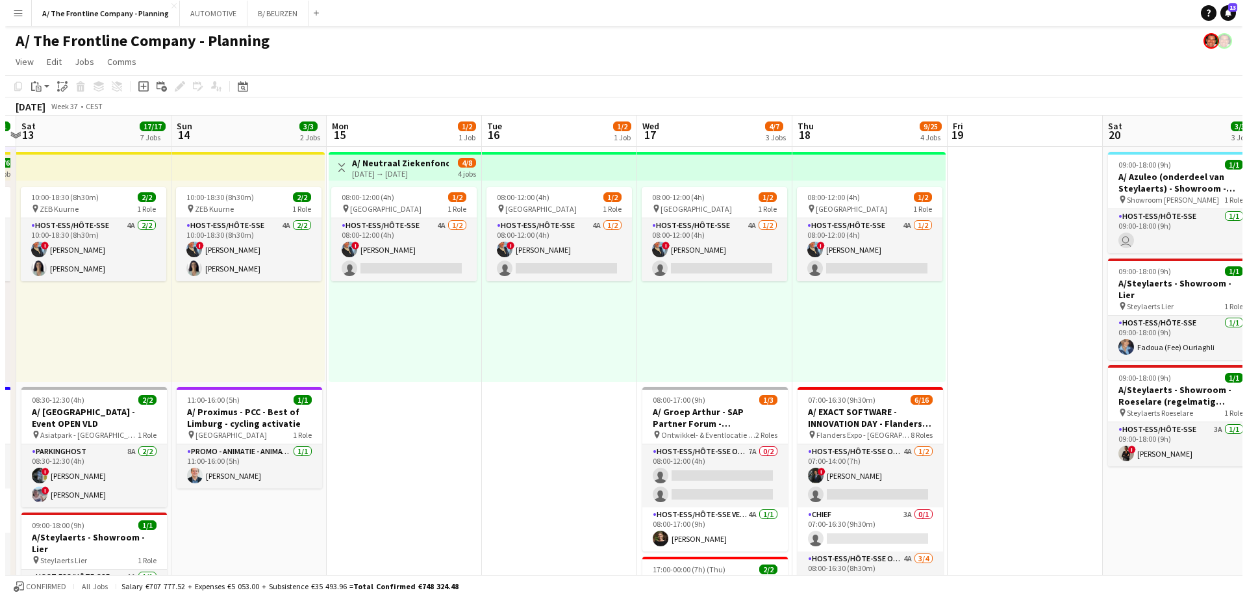
scroll to position [0, 455]
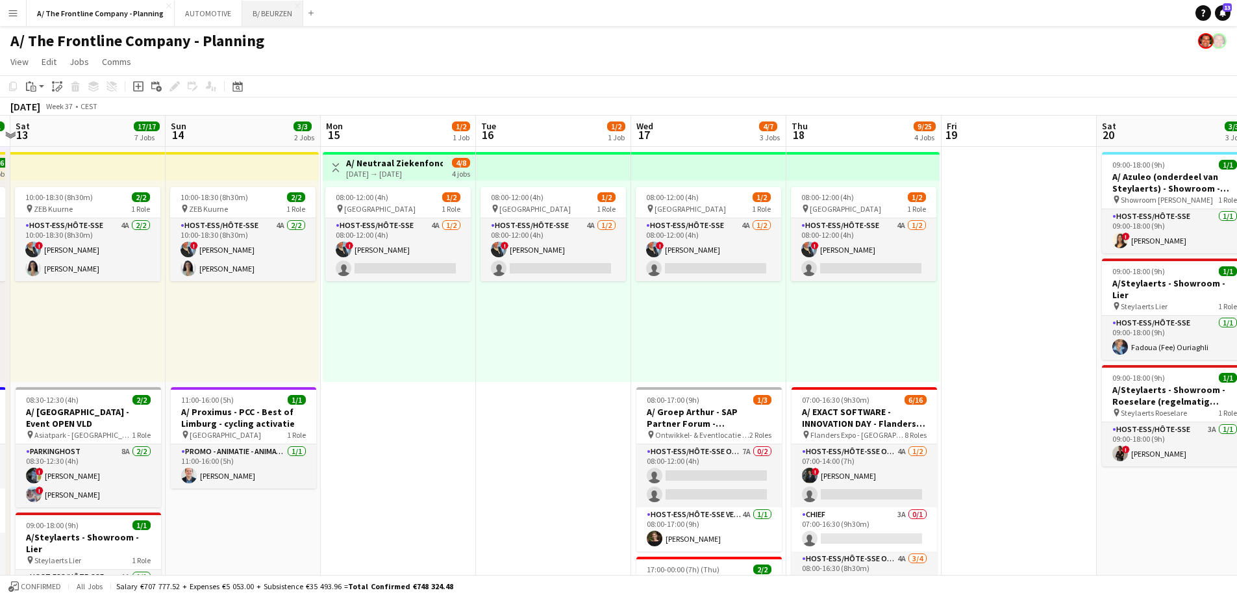
click at [269, 14] on button "B/ BEURZEN Close" at bounding box center [272, 13] width 61 height 25
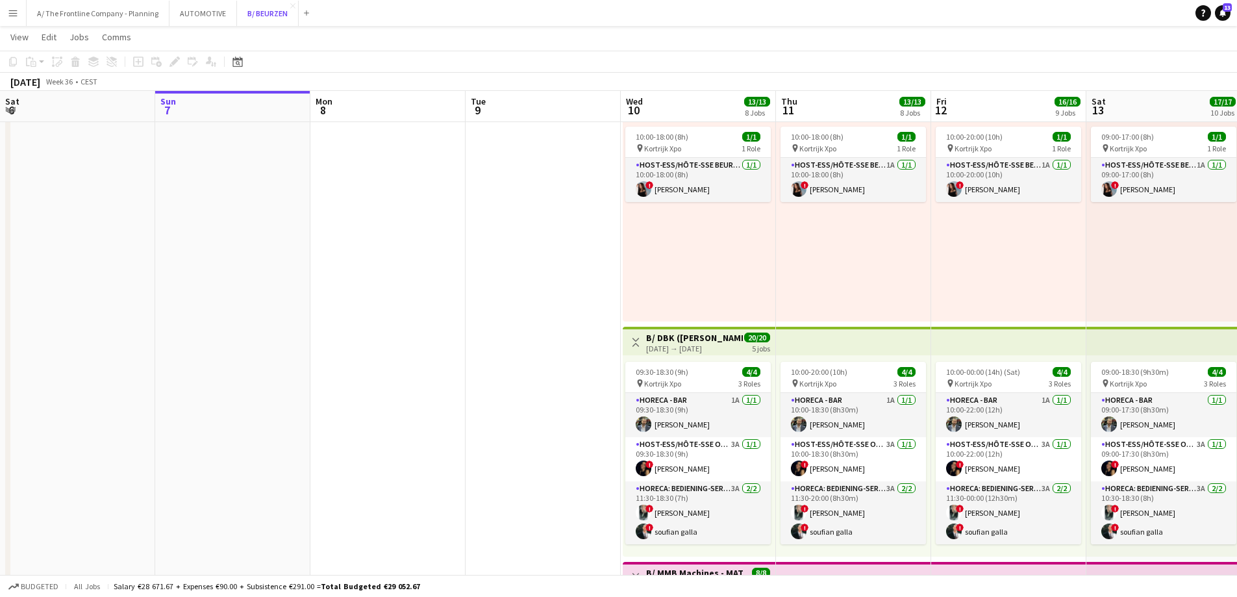
scroll to position [130, 0]
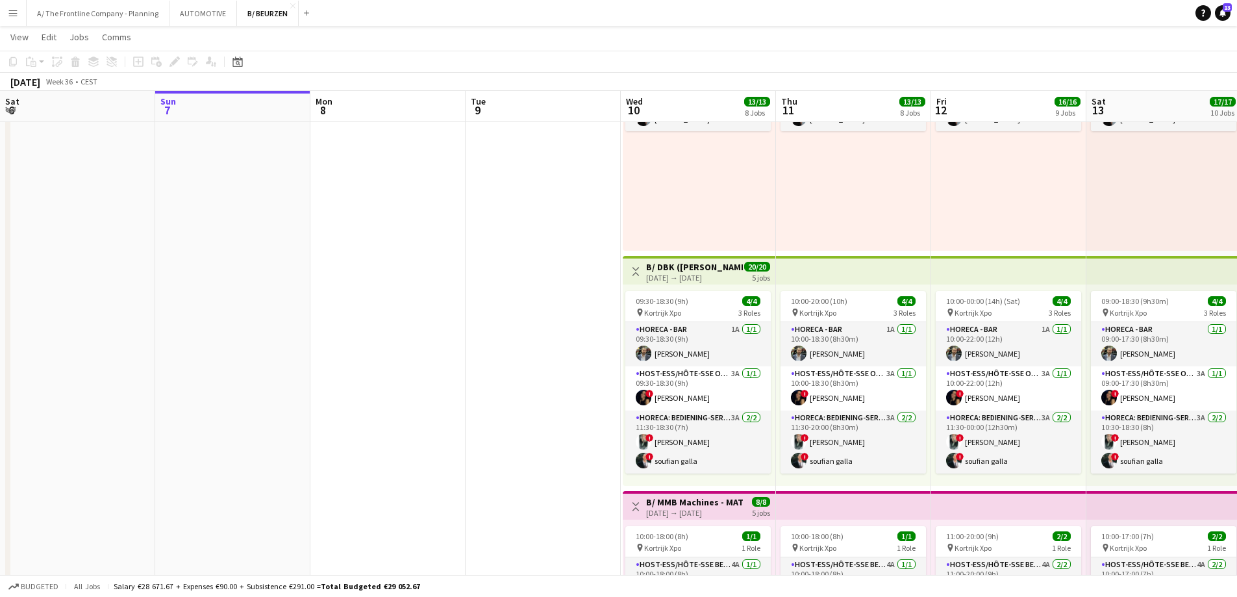
drag, startPoint x: 529, startPoint y: 262, endPoint x: 509, endPoint y: 262, distance: 20.8
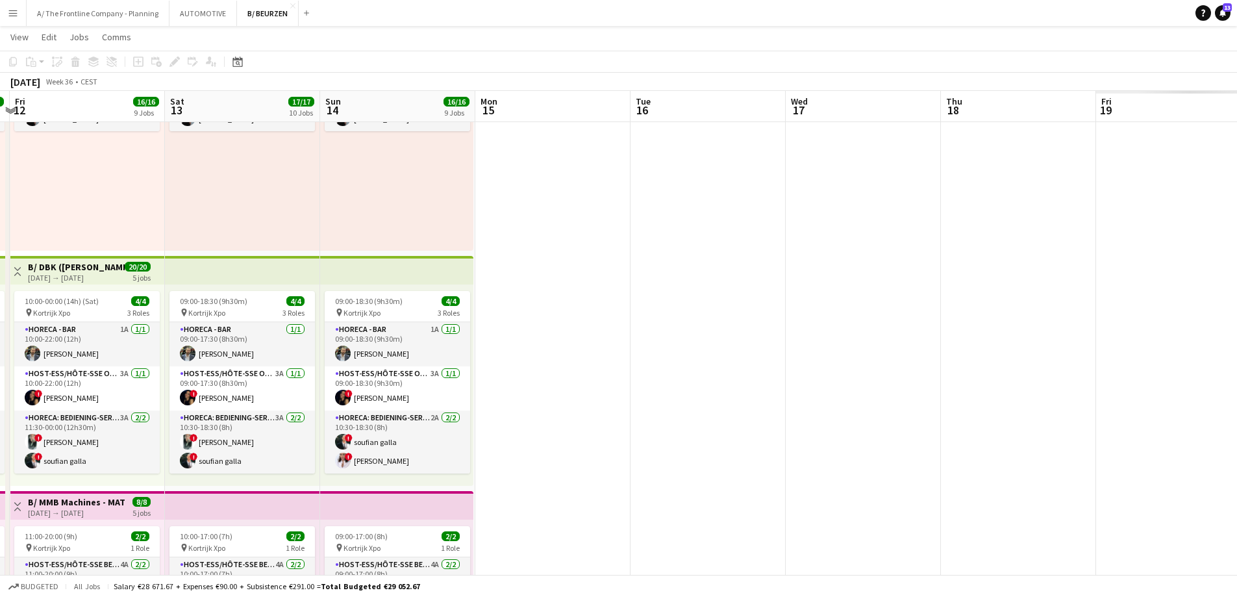
drag, startPoint x: 214, startPoint y: 199, endPoint x: 173, endPoint y: 199, distance: 40.9
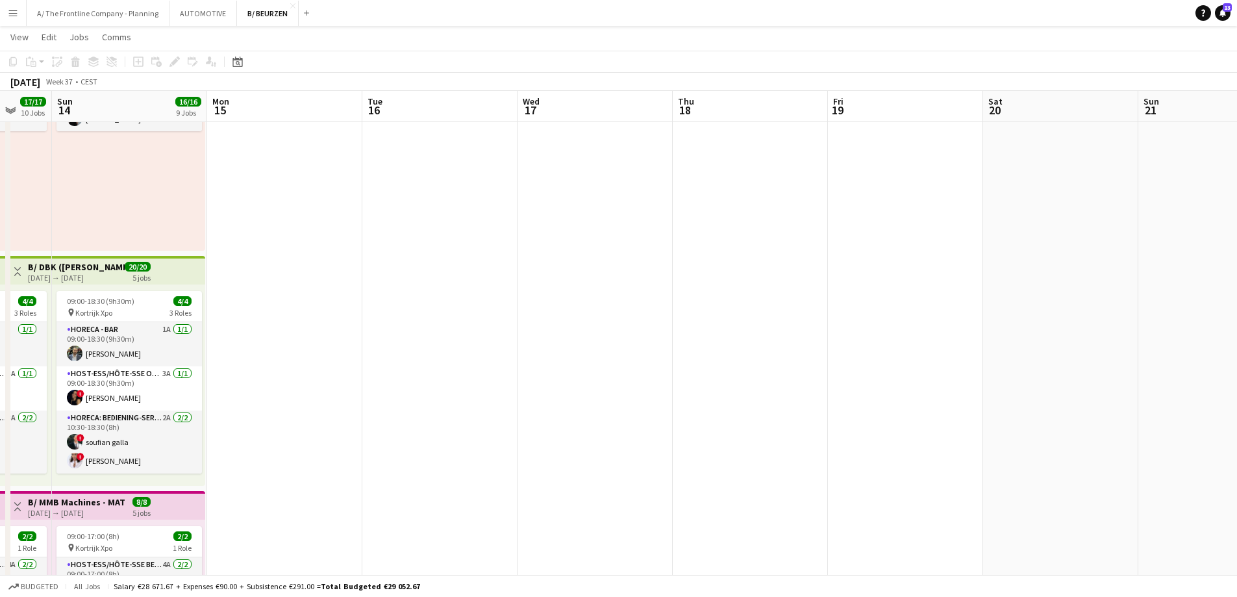
drag, startPoint x: 725, startPoint y: 209, endPoint x: 285, endPoint y: 221, distance: 440.5
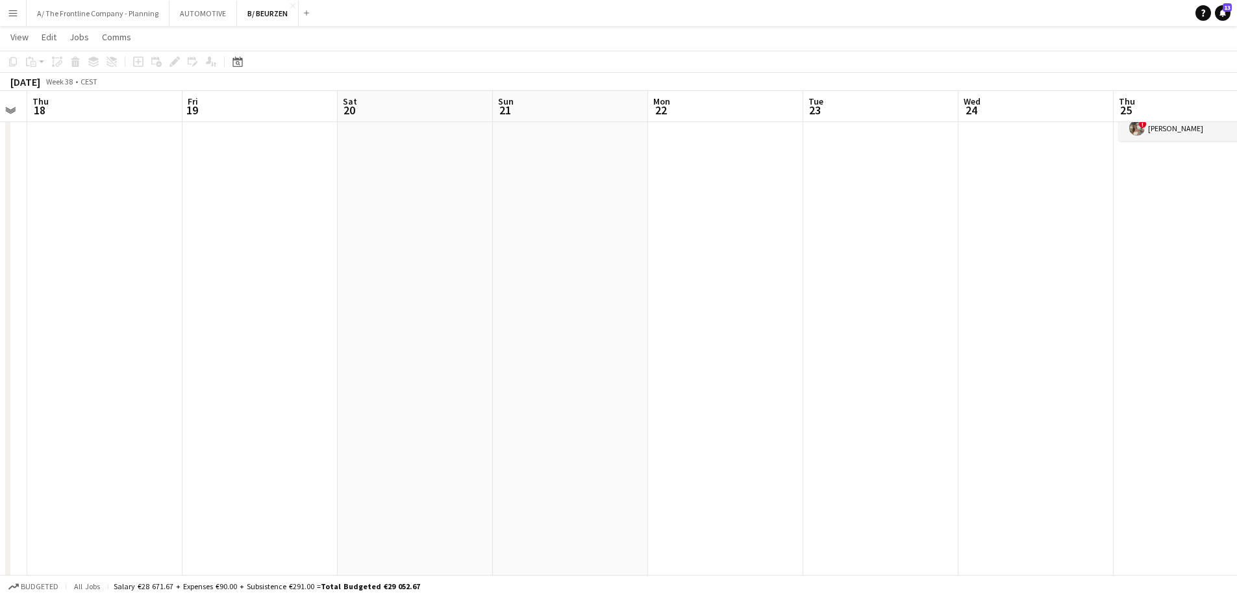
drag, startPoint x: 657, startPoint y: 236, endPoint x: 181, endPoint y: 238, distance: 476.1
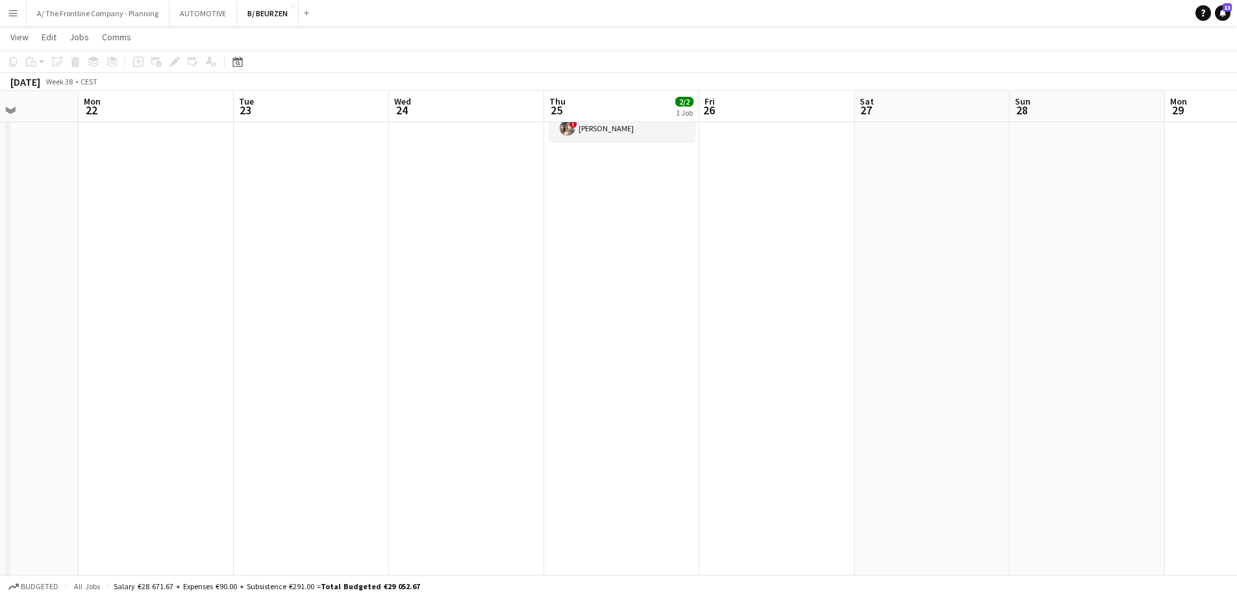
drag, startPoint x: 876, startPoint y: 275, endPoint x: 101, endPoint y: 270, distance: 775.5
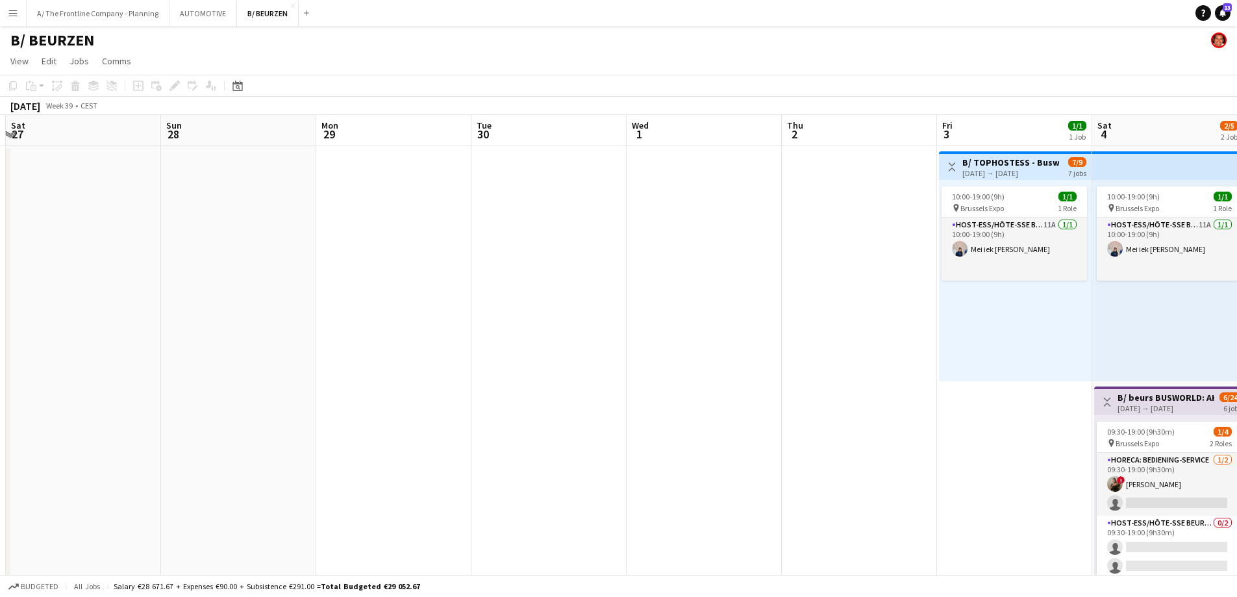
scroll to position [0, 0]
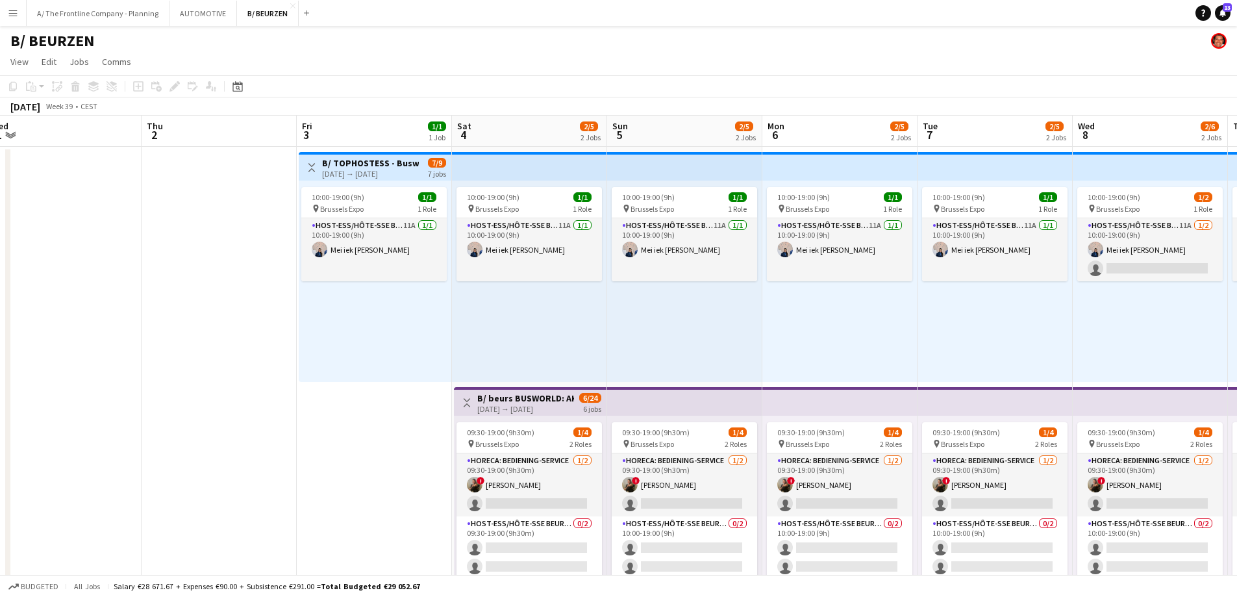
drag, startPoint x: 507, startPoint y: 302, endPoint x: 100, endPoint y: 293, distance: 406.7
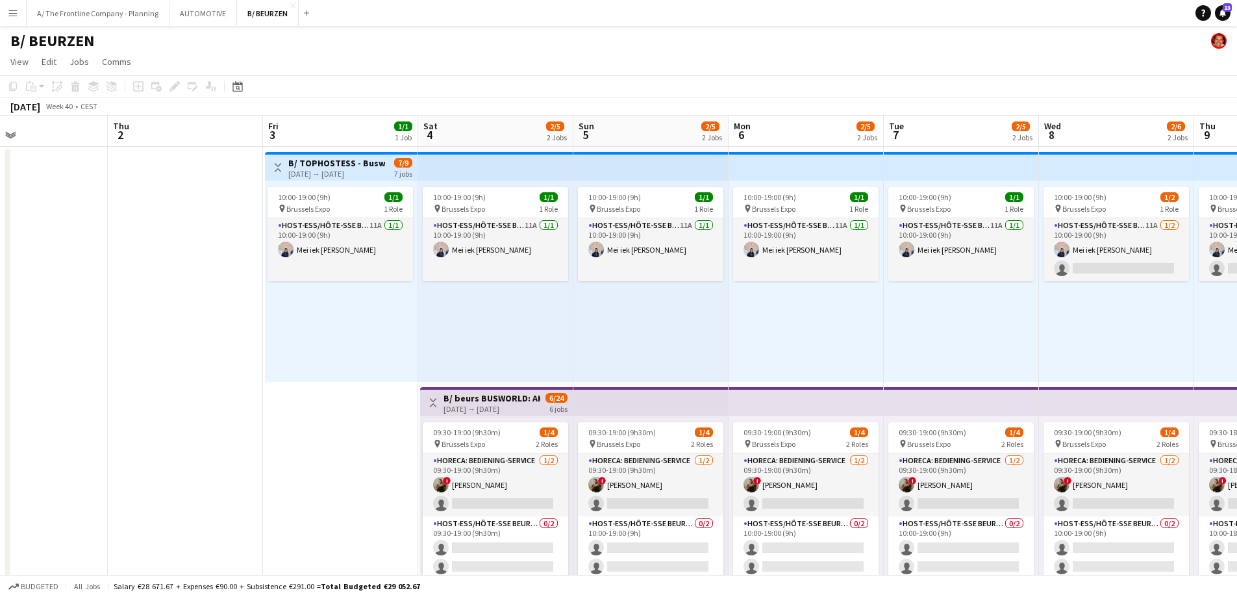
scroll to position [0, 453]
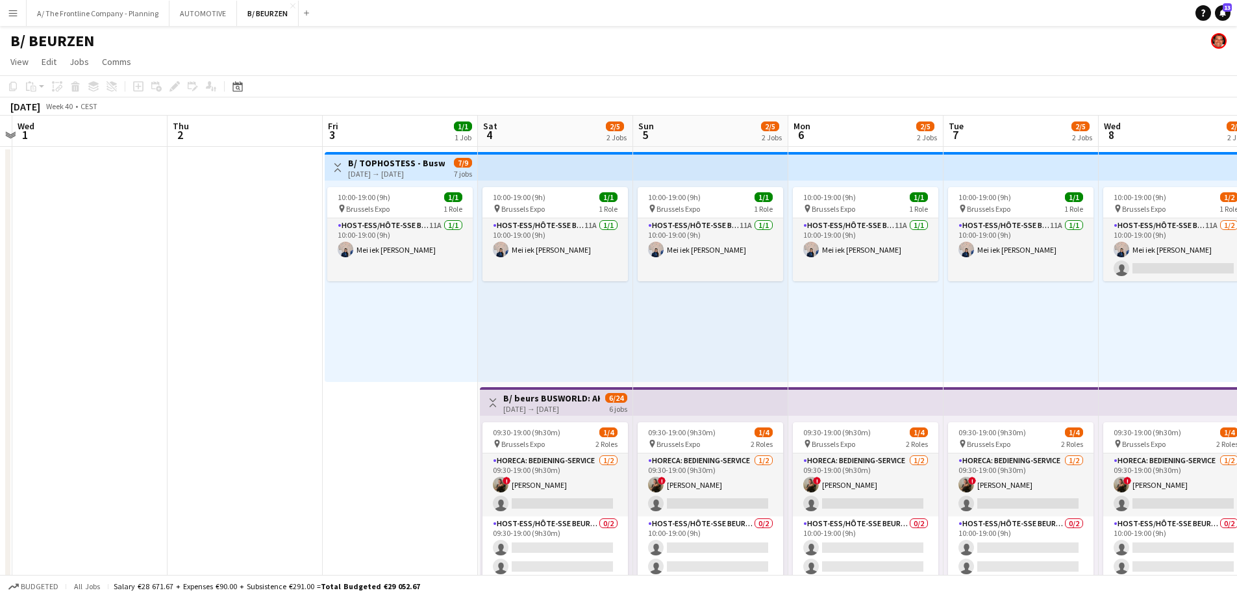
drag, startPoint x: 284, startPoint y: 301, endPoint x: 171, endPoint y: 299, distance: 113.0
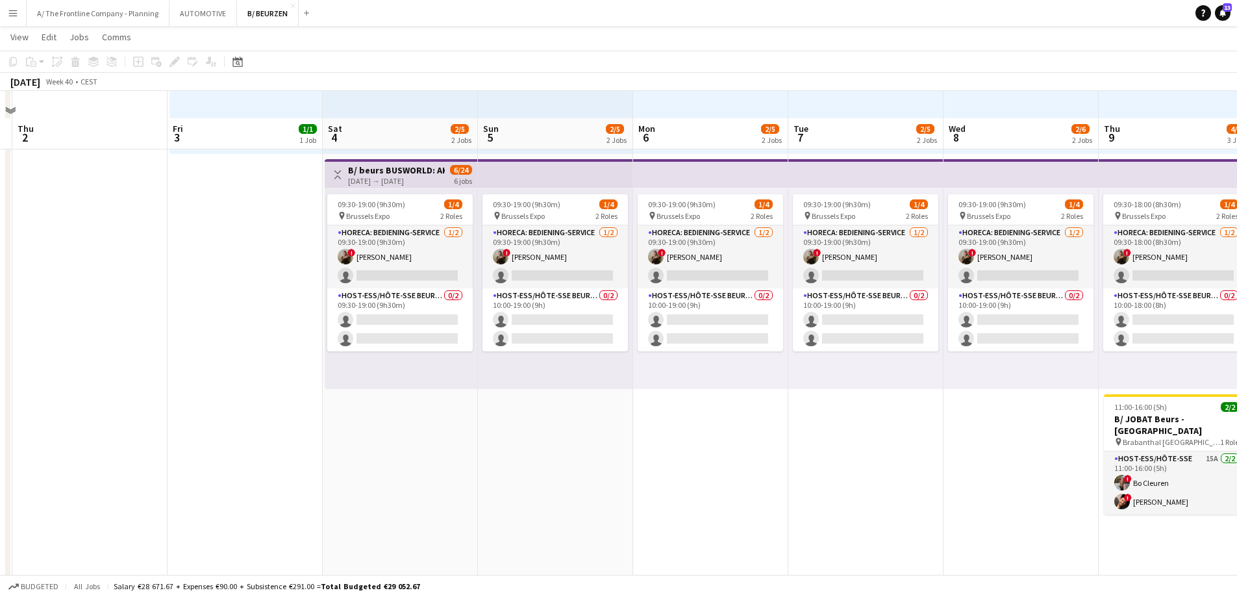
scroll to position [260, 0]
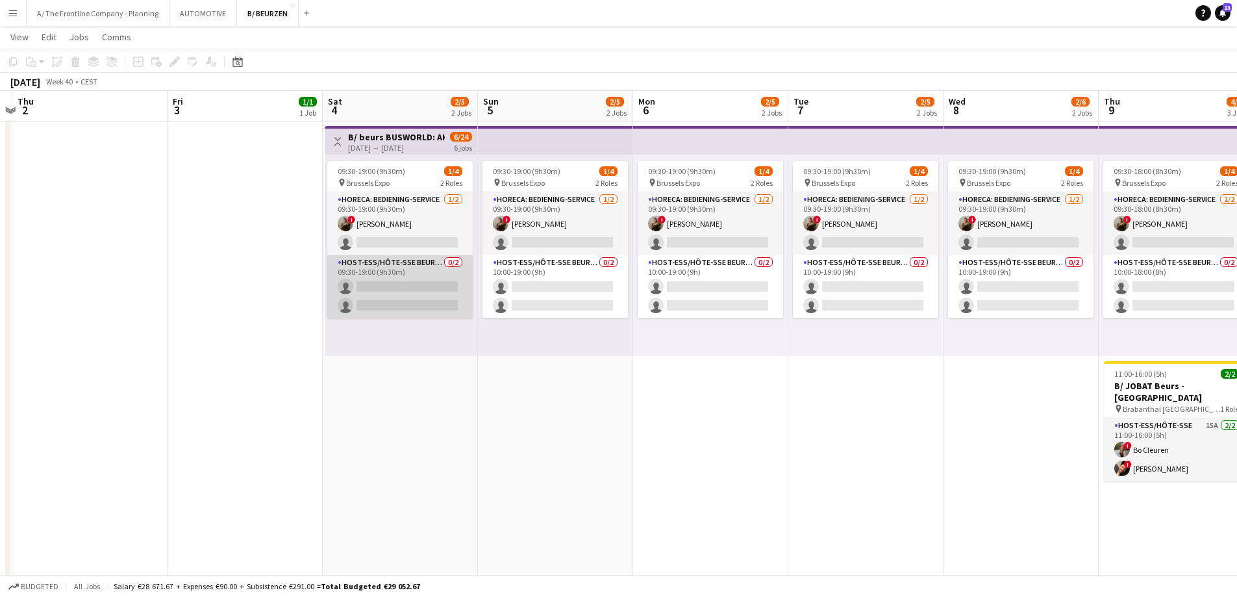
click at [392, 310] on app-card-role "Host-ess/Hôte-sse Beurs - Foire 0/2 09:30-19:00 (9h30m) single-neutral-actions …" at bounding box center [399, 286] width 145 height 63
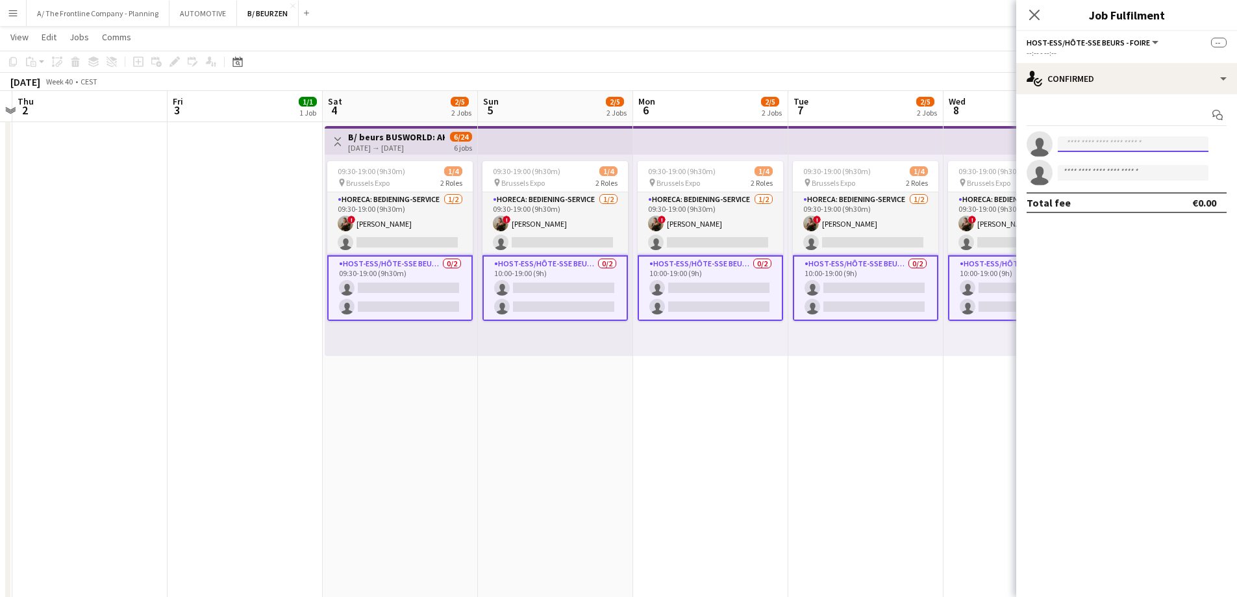
click at [1114, 147] on input at bounding box center [1133, 144] width 151 height 16
type input "********"
click at [1107, 174] on span "elkeshari@hotmail.com" at bounding box center [1133, 173] width 130 height 10
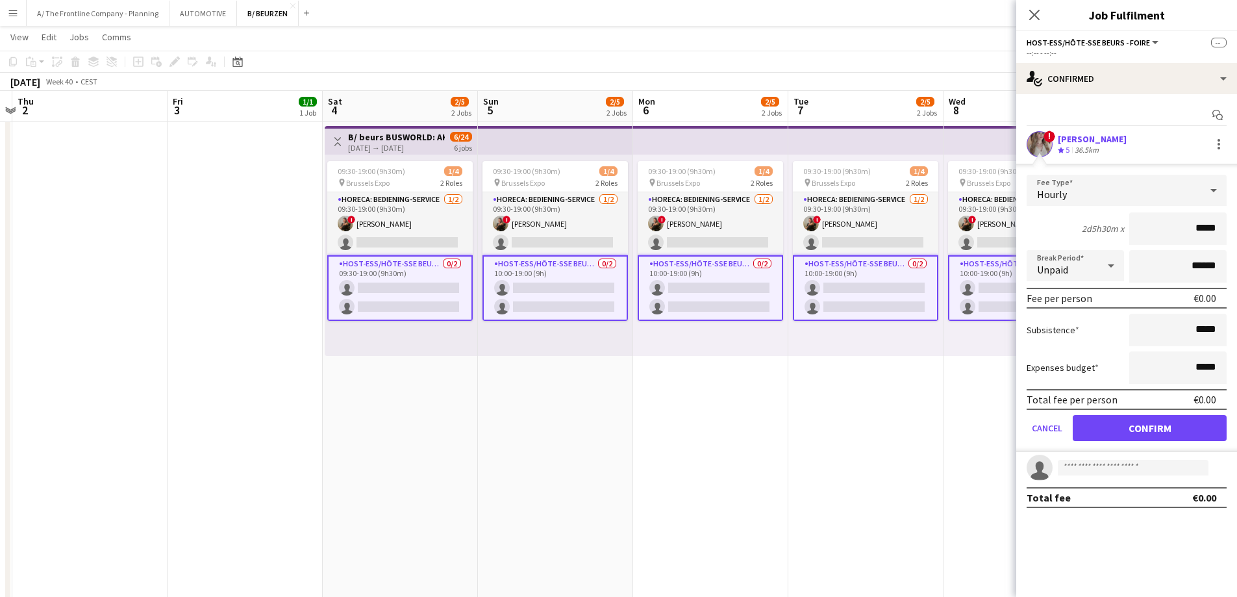
click at [1096, 145] on div "36.5km" at bounding box center [1086, 150] width 29 height 11
click at [1134, 423] on button "Confirm" at bounding box center [1150, 428] width 154 height 26
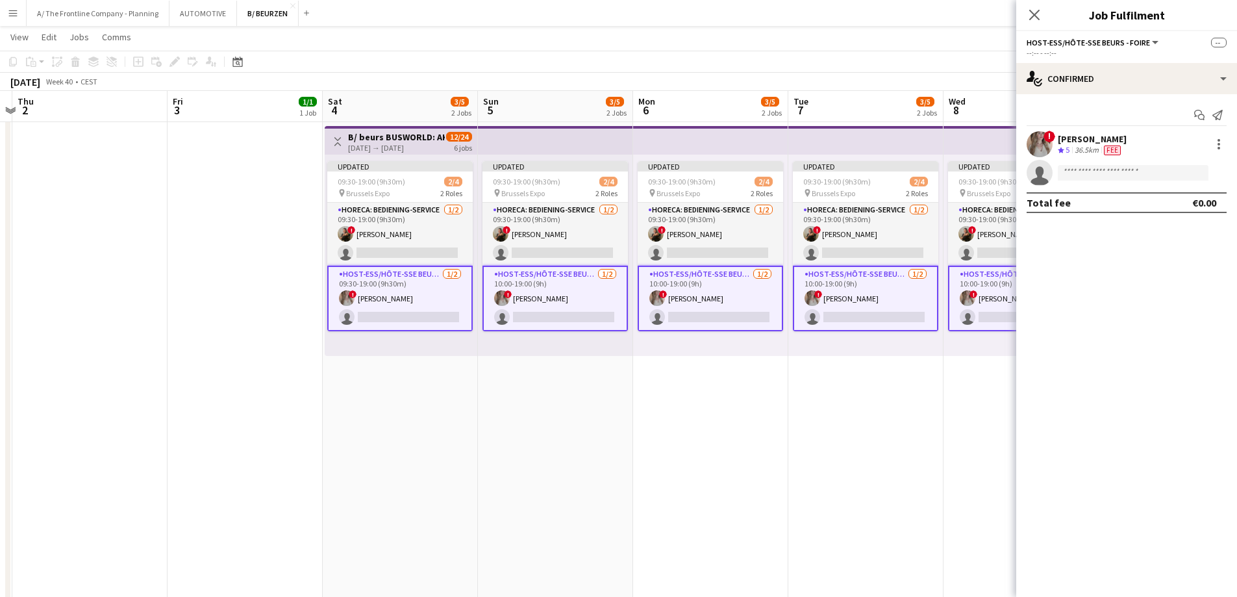
click at [1085, 133] on div "elke van den Broeck" at bounding box center [1092, 139] width 69 height 12
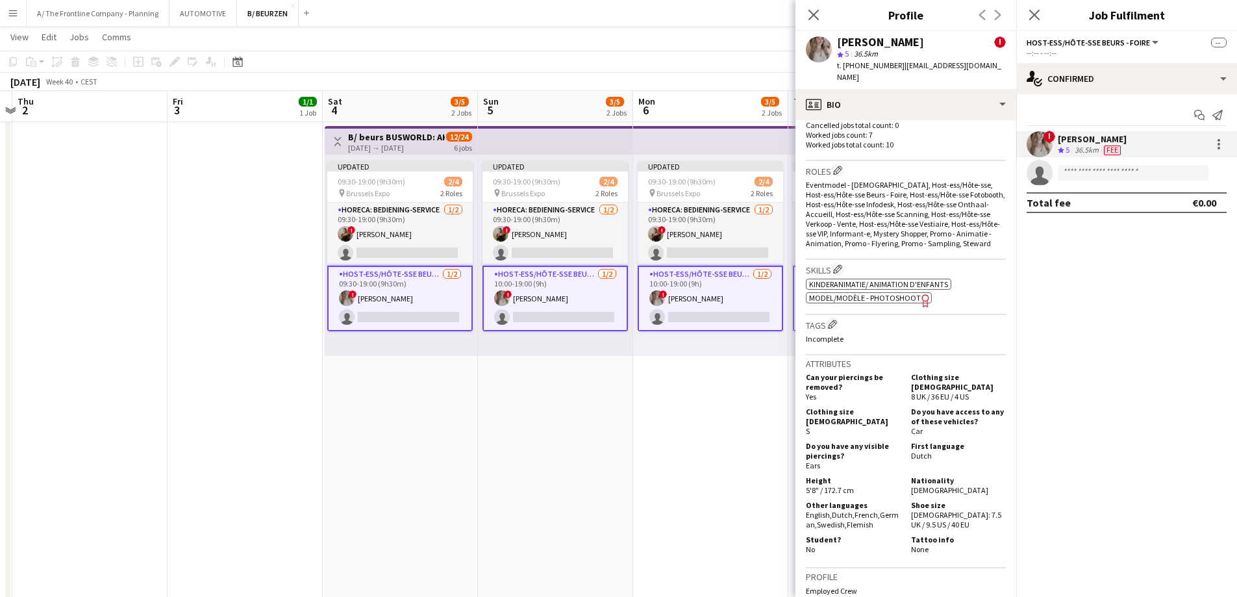
scroll to position [520, 0]
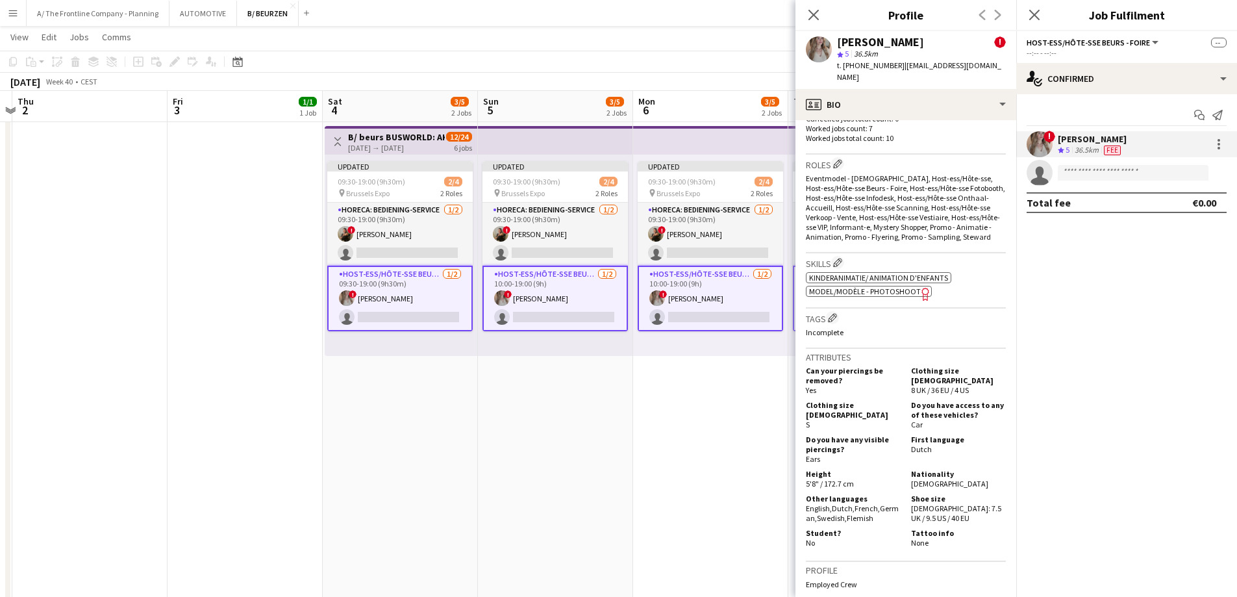
click at [889, 288] on span "Model/Modèle - Photoshoot" at bounding box center [865, 291] width 112 height 10
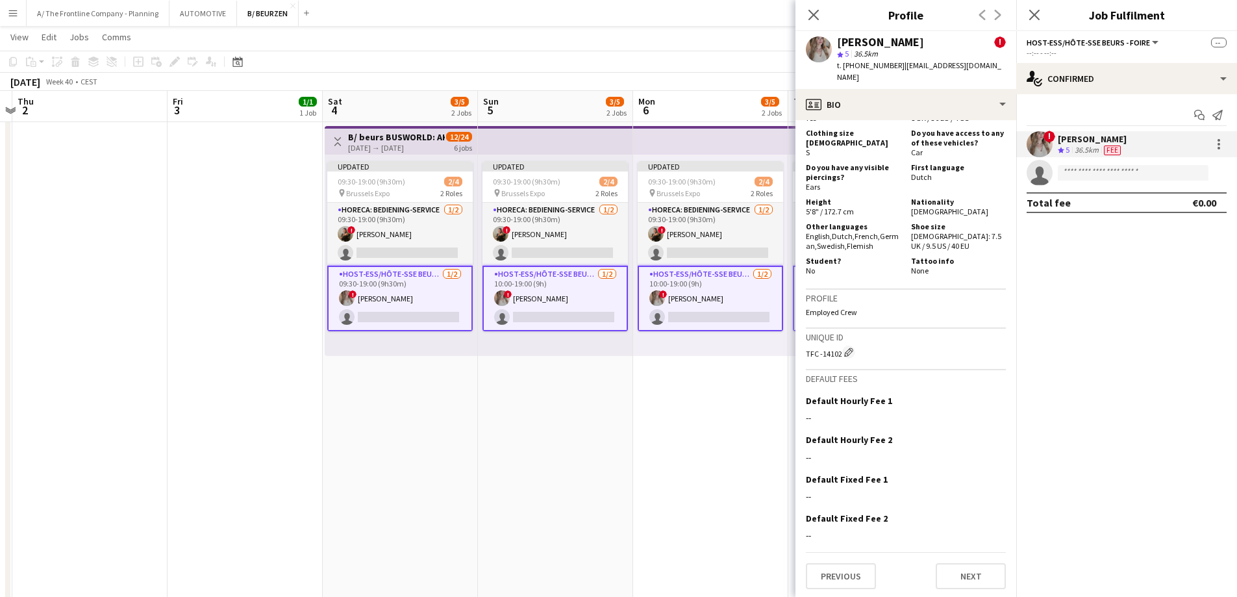
scroll to position [337, 0]
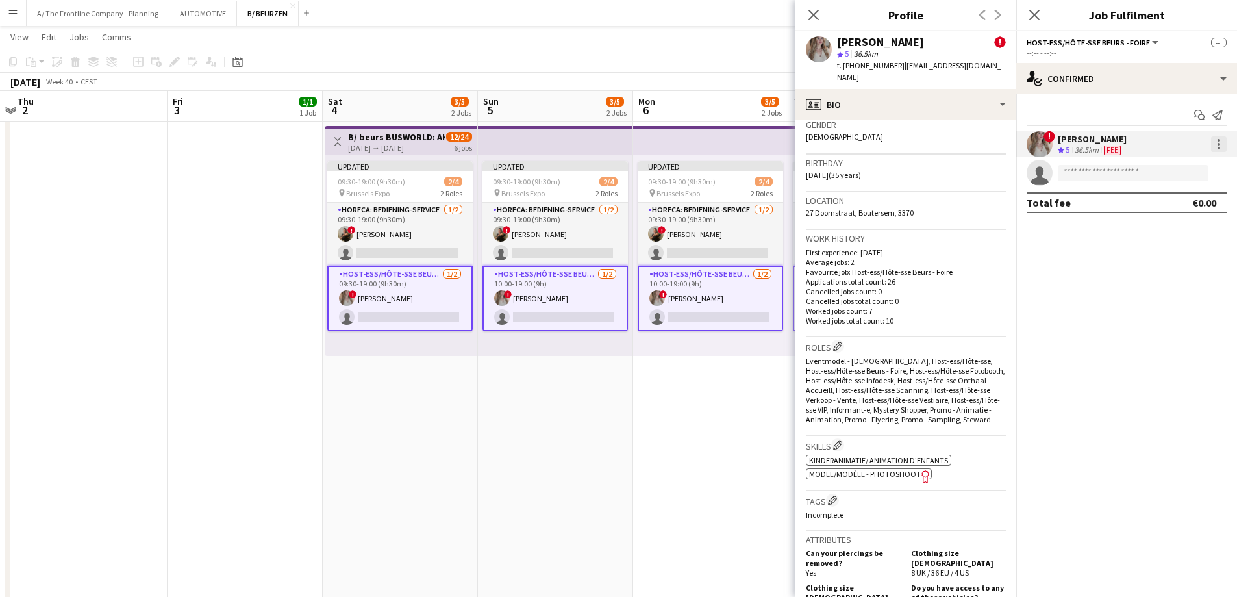
click at [1218, 145] on div at bounding box center [1219, 144] width 3 height 3
click at [1211, 171] on span "Edit fee" at bounding box center [1176, 168] width 81 height 12
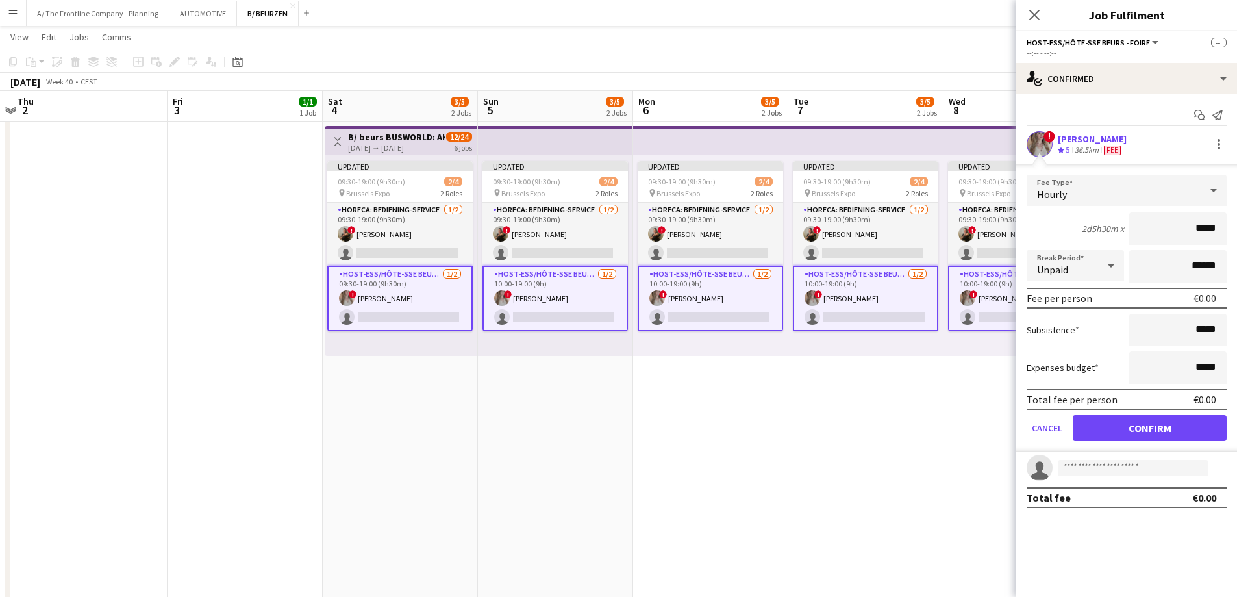
drag, startPoint x: 1181, startPoint y: 222, endPoint x: 1246, endPoint y: 247, distance: 69.5
click at [1092, 137] on div "elke van den Broeck" at bounding box center [1092, 139] width 69 height 12
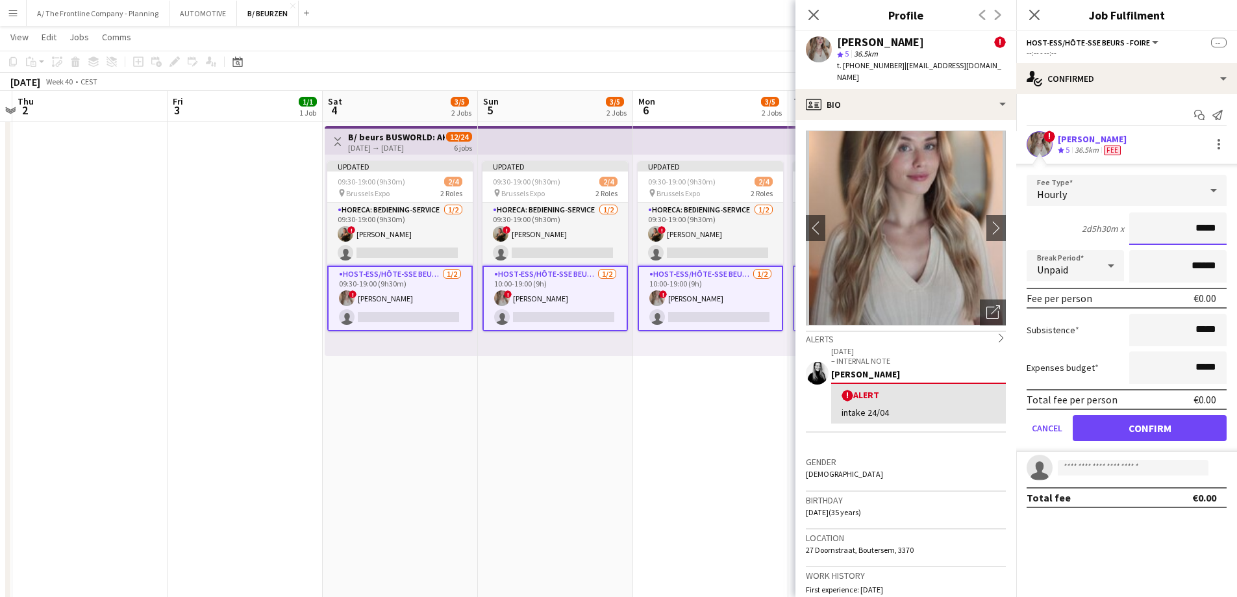
drag, startPoint x: 1176, startPoint y: 231, endPoint x: 1246, endPoint y: 228, distance: 70.2
type input "******"
type input "*******"
click button "Confirm" at bounding box center [1150, 428] width 154 height 26
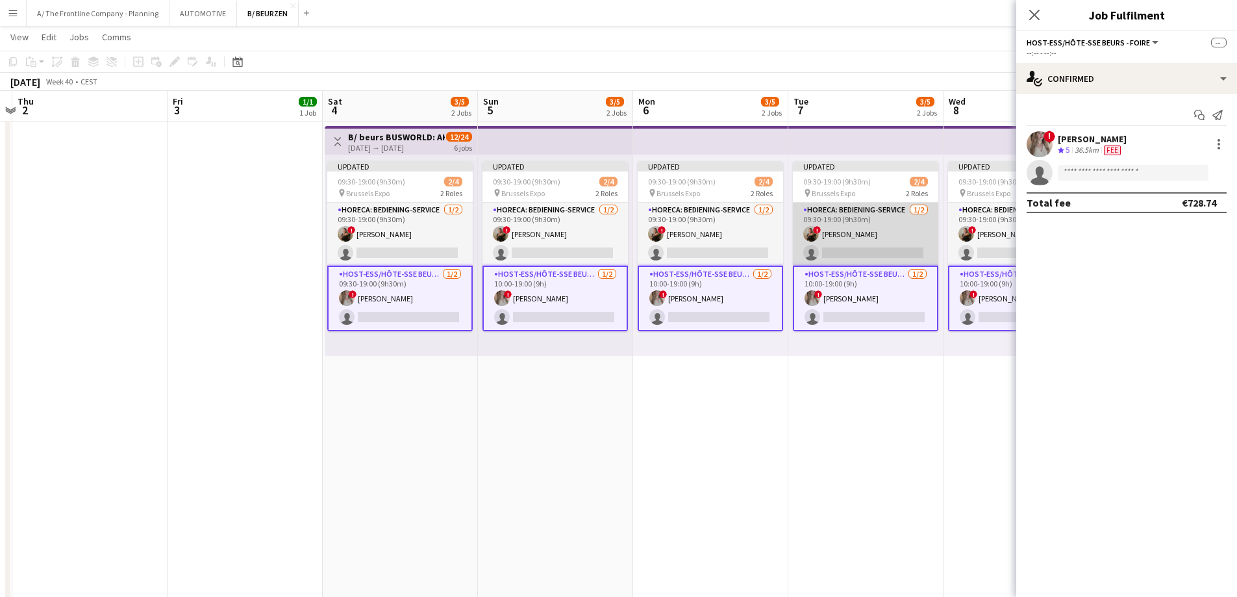
click at [878, 233] on app-card-role "Horeca: Bediening-Service 1/2 09:30-19:00 (9h30m) ! Zoë Vanderaa single-neutral…" at bounding box center [865, 234] width 145 height 63
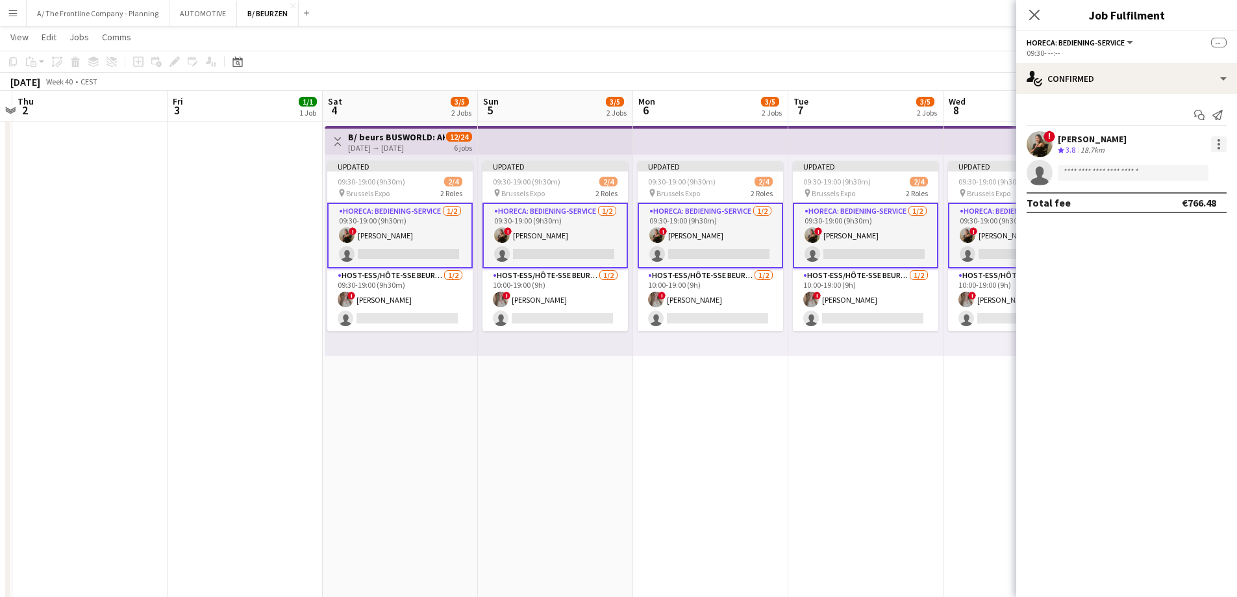
click at [1216, 144] on div at bounding box center [1219, 144] width 16 height 16
click at [1200, 172] on span "Edit fee" at bounding box center [1176, 168] width 81 height 12
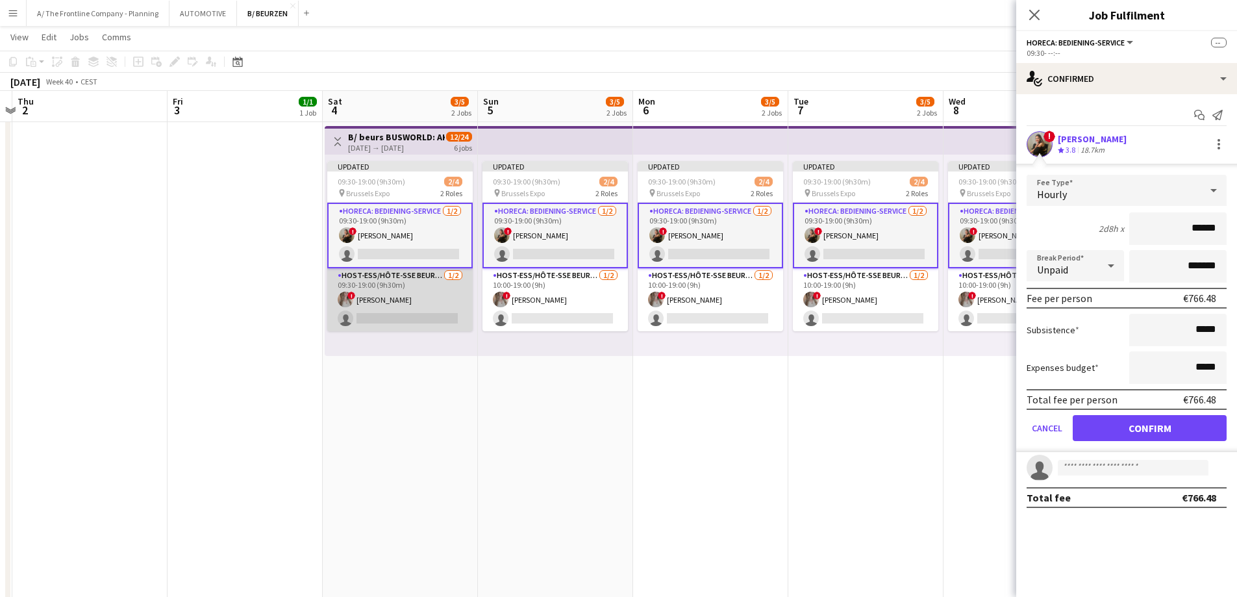
click at [408, 312] on app-card-role "Host-ess/Hôte-sse Beurs - Foire 1/2 09:30-19:00 (9h30m) ! elke van den Broeck s…" at bounding box center [399, 299] width 145 height 63
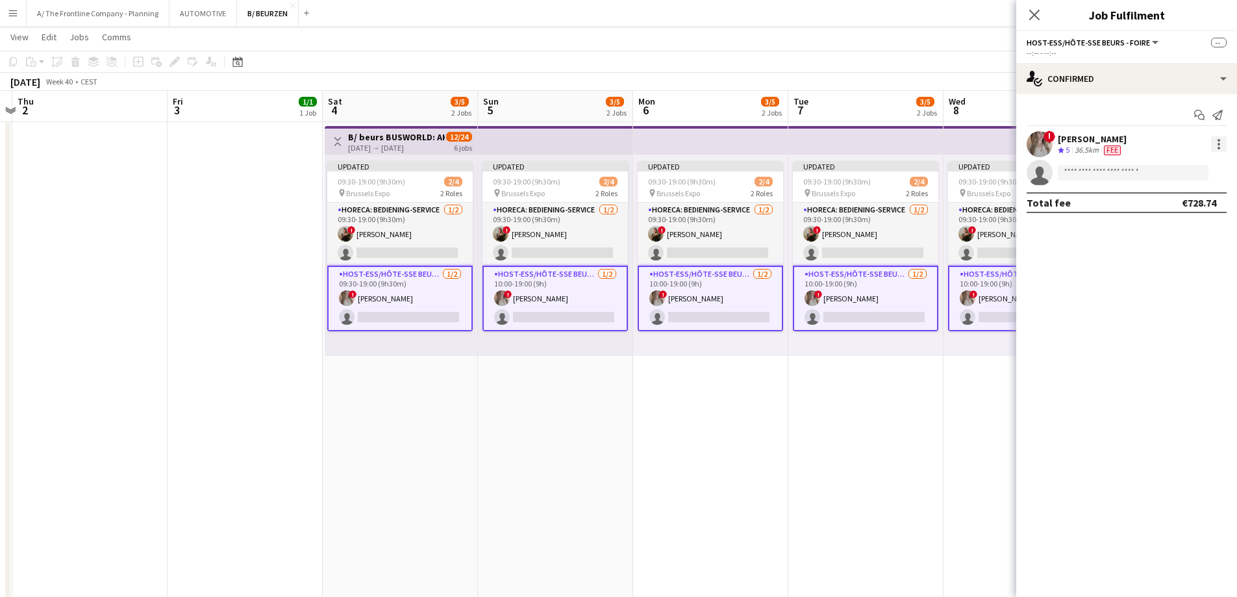
click at [1218, 145] on div at bounding box center [1219, 144] width 16 height 16
click at [1212, 173] on span "Edit fee" at bounding box center [1176, 168] width 81 height 12
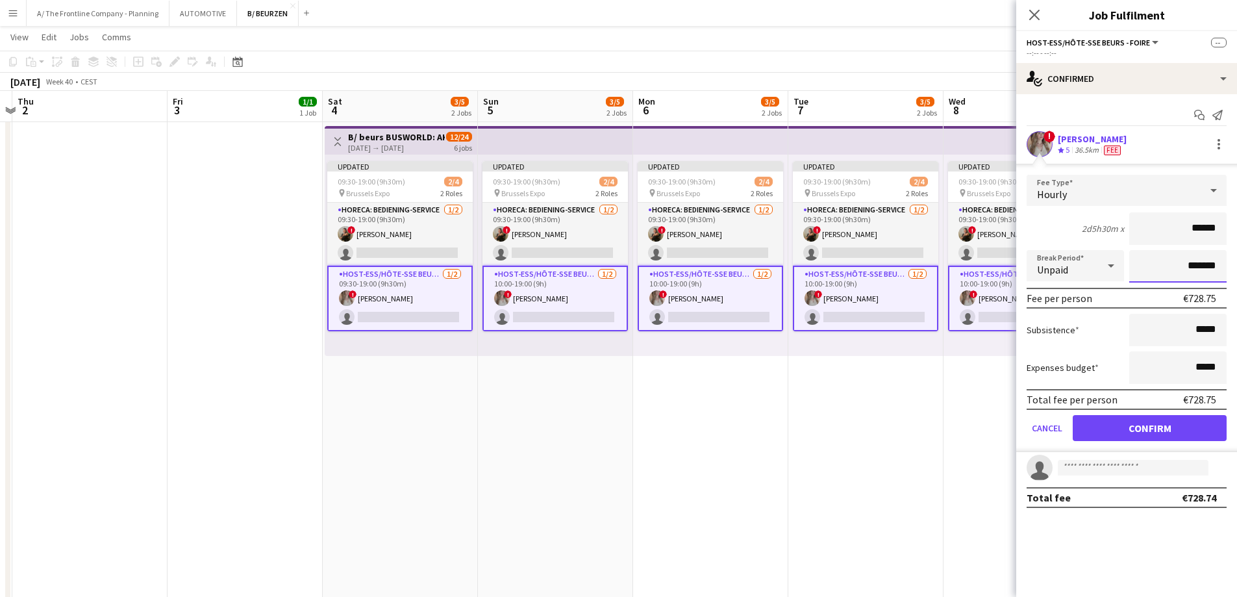
drag, startPoint x: 1179, startPoint y: 268, endPoint x: 1246, endPoint y: 268, distance: 67.5
type input "*******"
click button "Confirm" at bounding box center [1150, 428] width 154 height 26
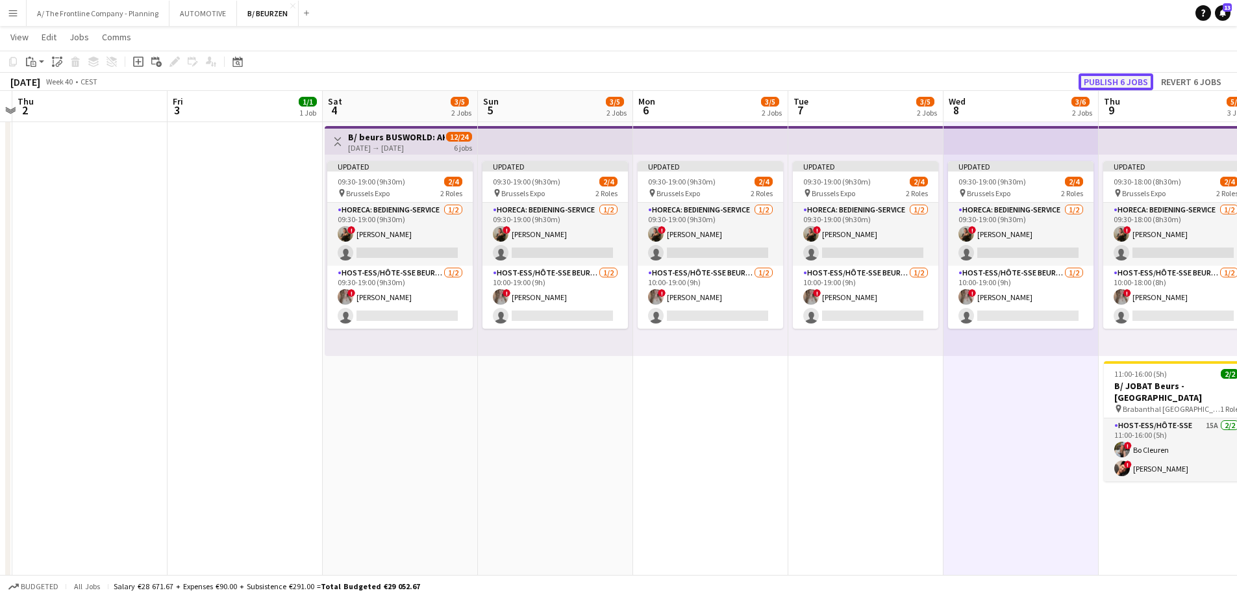
click at [1129, 79] on button "Publish 6 jobs" at bounding box center [1116, 81] width 75 height 17
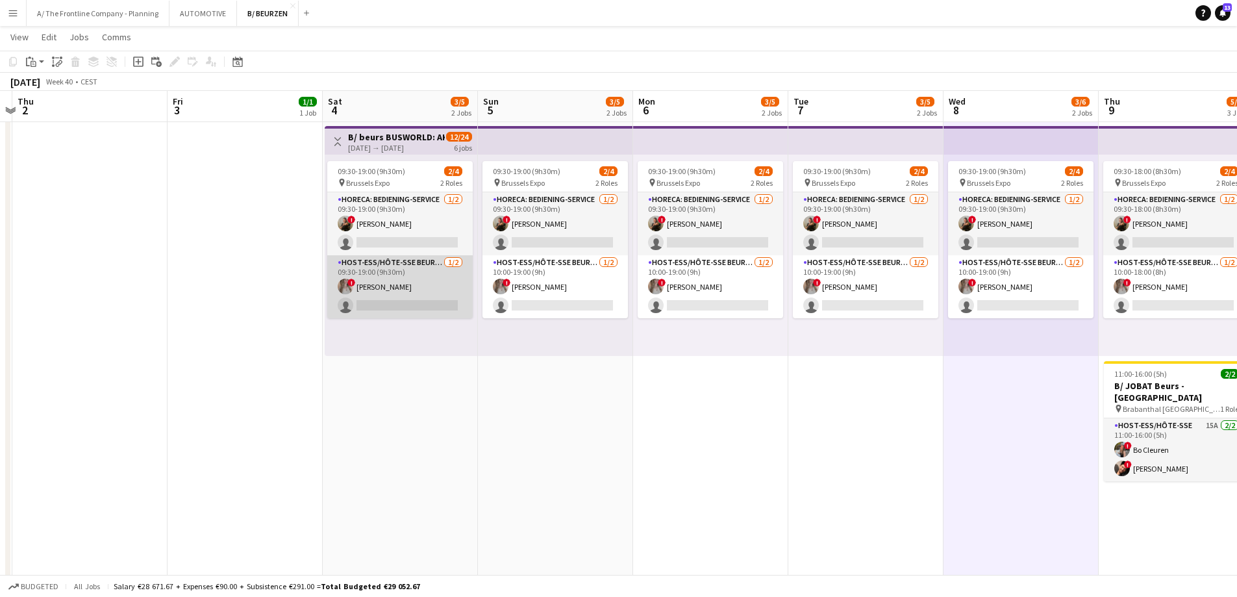
drag, startPoint x: 418, startPoint y: 277, endPoint x: 461, endPoint y: 261, distance: 46.4
click at [418, 277] on app-card-role "Host-ess/Hôte-sse Beurs - Foire 1/2 09:30-19:00 (9h30m) ! elke van den Broeck s…" at bounding box center [399, 286] width 145 height 63
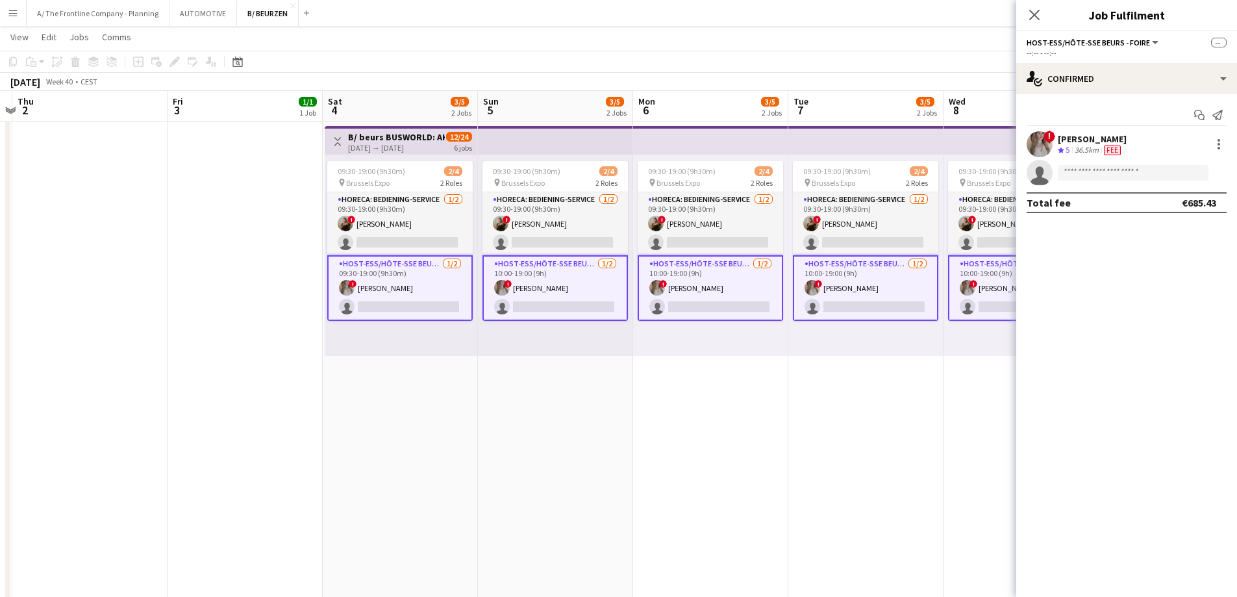
click at [1127, 146] on div "Crew rating 5 36.5km Fee" at bounding box center [1092, 150] width 69 height 11
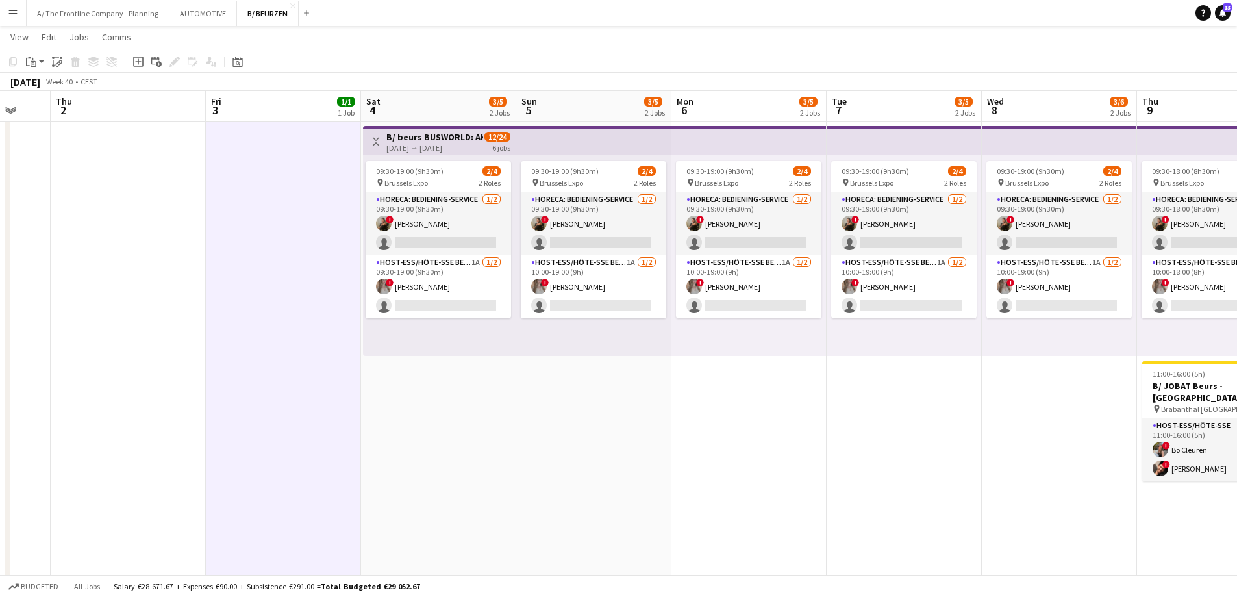
drag, startPoint x: 743, startPoint y: 401, endPoint x: 670, endPoint y: 401, distance: 72.7
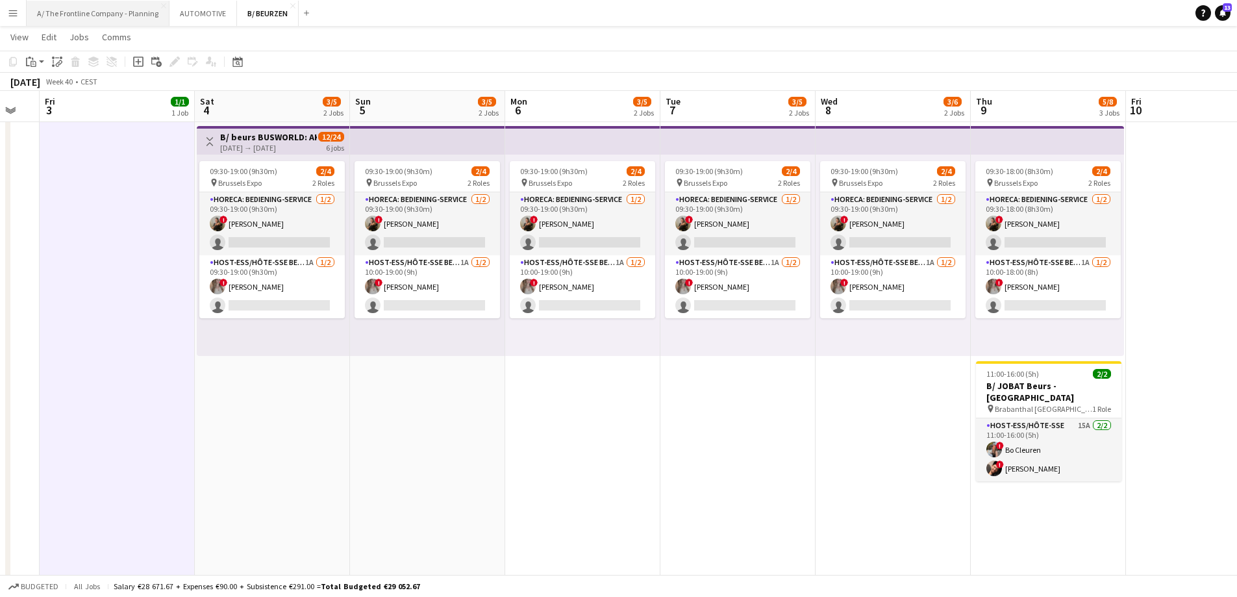
click at [75, 10] on button "A/ The Frontline Company - Planning Close" at bounding box center [98, 13] width 143 height 25
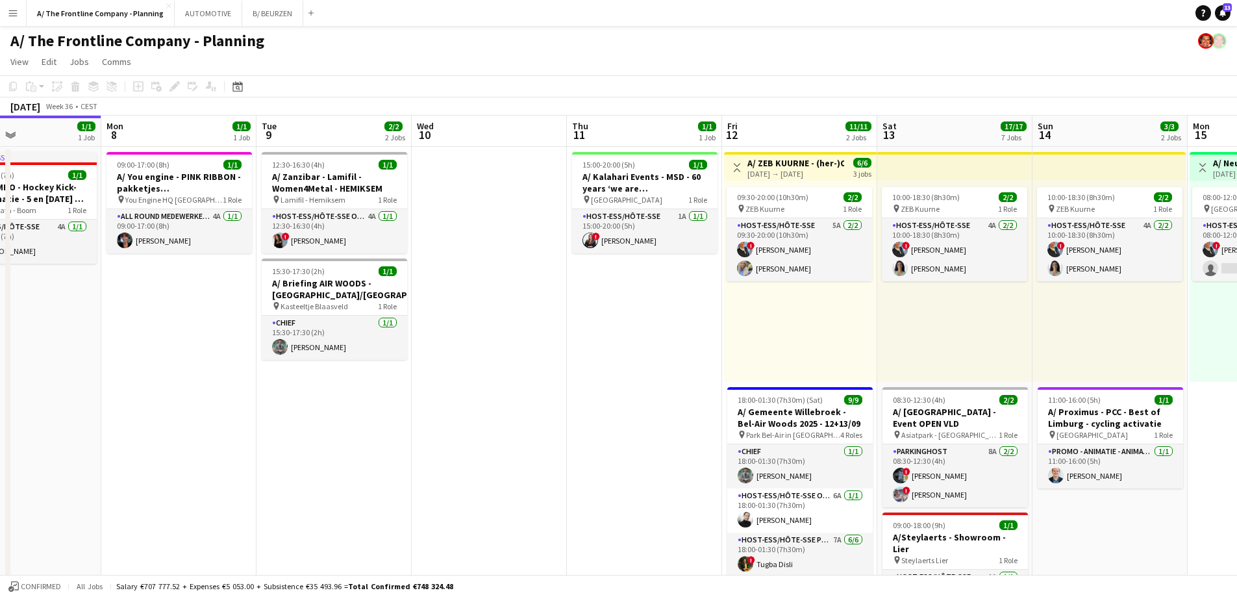
drag, startPoint x: 695, startPoint y: 243, endPoint x: 394, endPoint y: 256, distance: 301.6
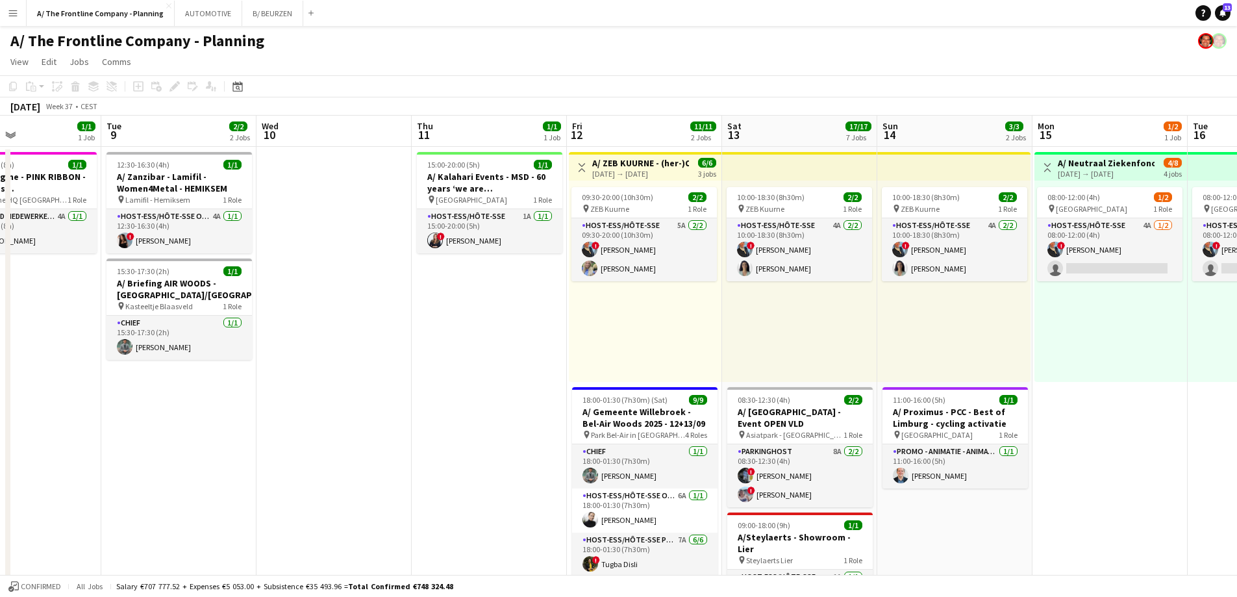
drag, startPoint x: 1034, startPoint y: 346, endPoint x: 526, endPoint y: 342, distance: 507.9
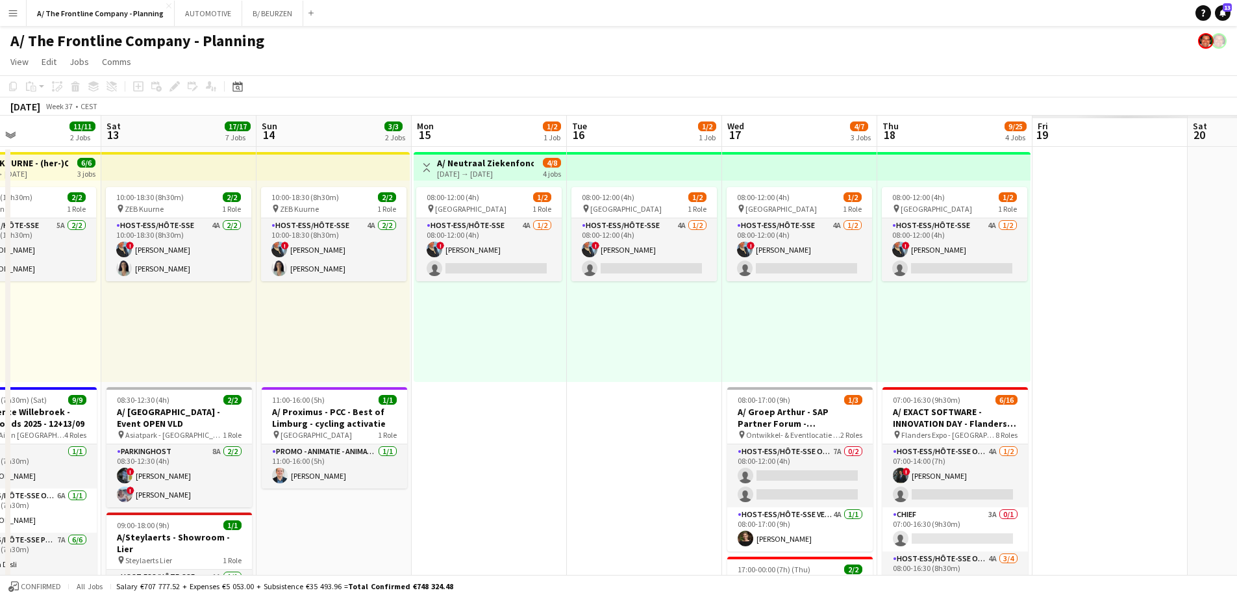
scroll to position [0, 407]
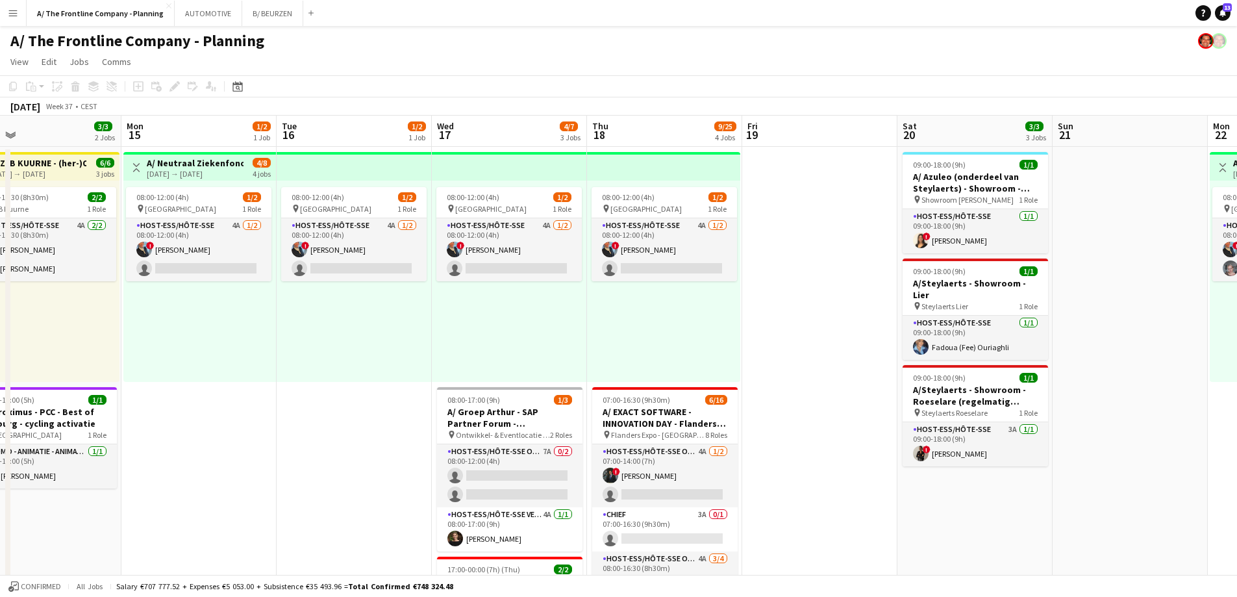
drag, startPoint x: 790, startPoint y: 327, endPoint x: 387, endPoint y: 329, distance: 403.3
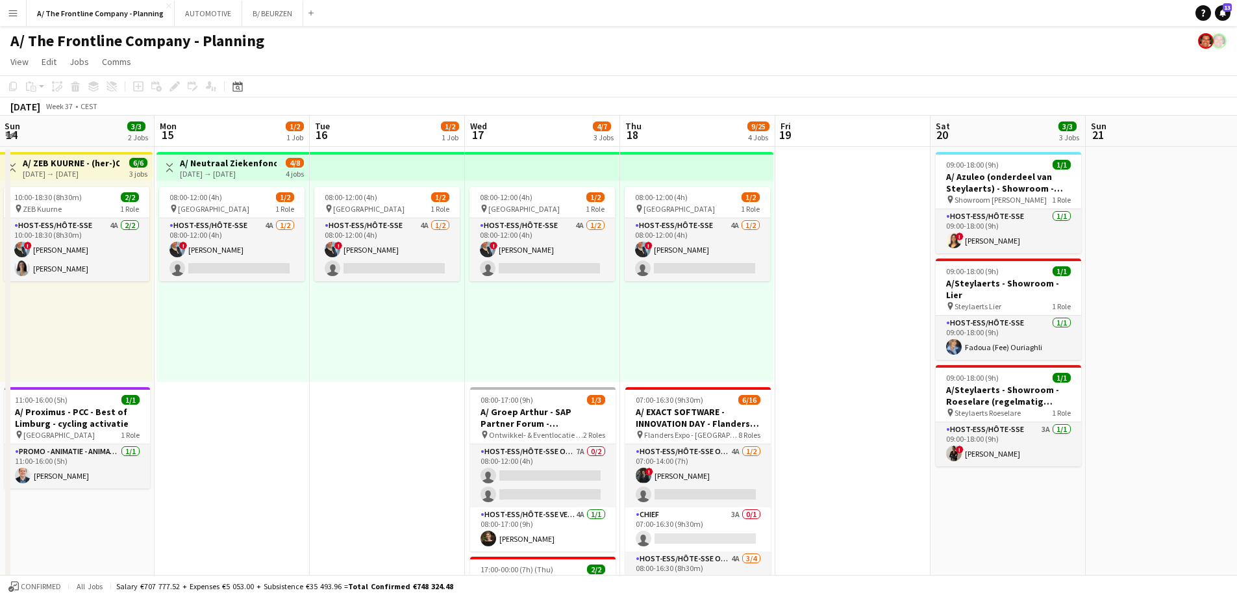
drag, startPoint x: 781, startPoint y: 337, endPoint x: 349, endPoint y: 329, distance: 432.6
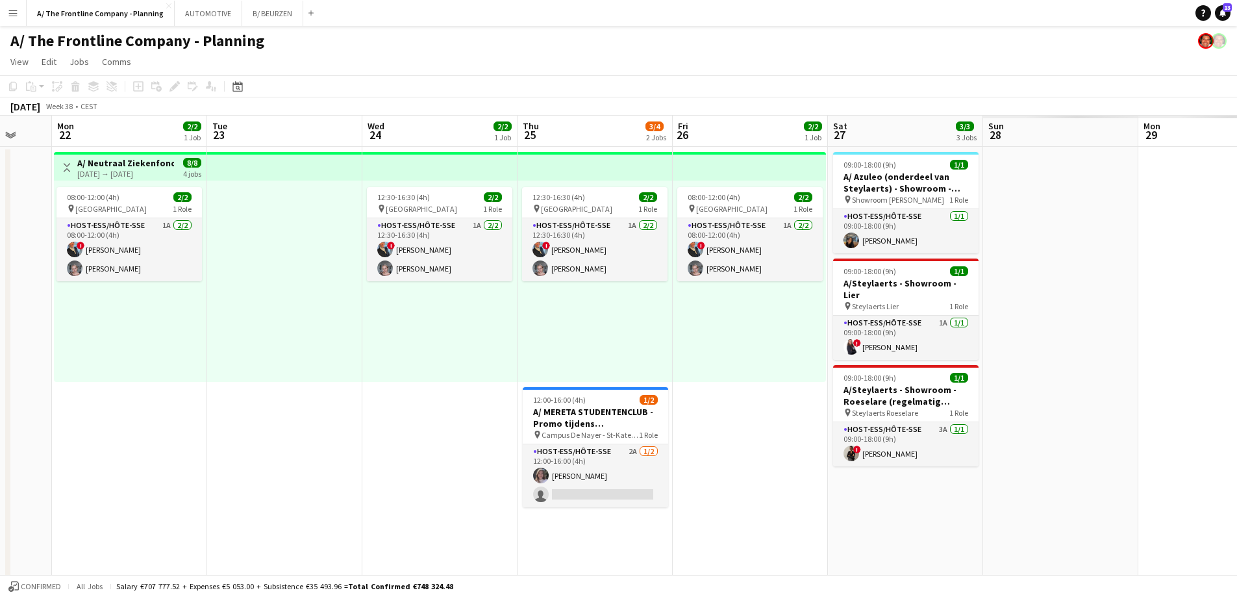
drag, startPoint x: 845, startPoint y: 336, endPoint x: 451, endPoint y: 347, distance: 394.4
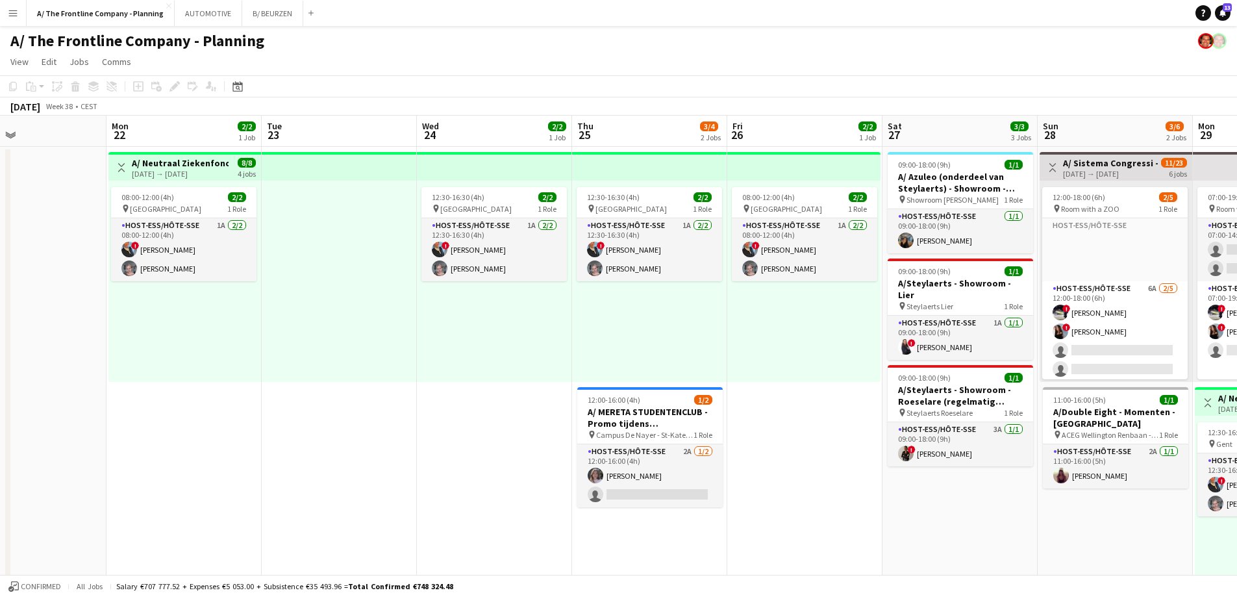
scroll to position [0, 457]
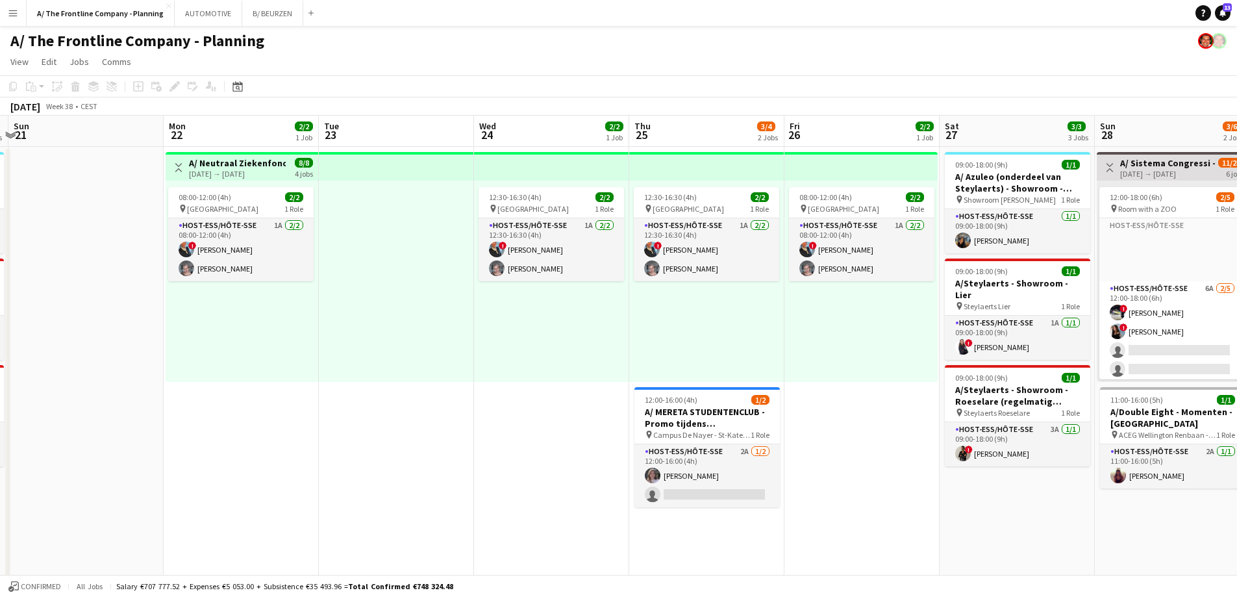
drag, startPoint x: 966, startPoint y: 337, endPoint x: 320, endPoint y: 337, distance: 646.9
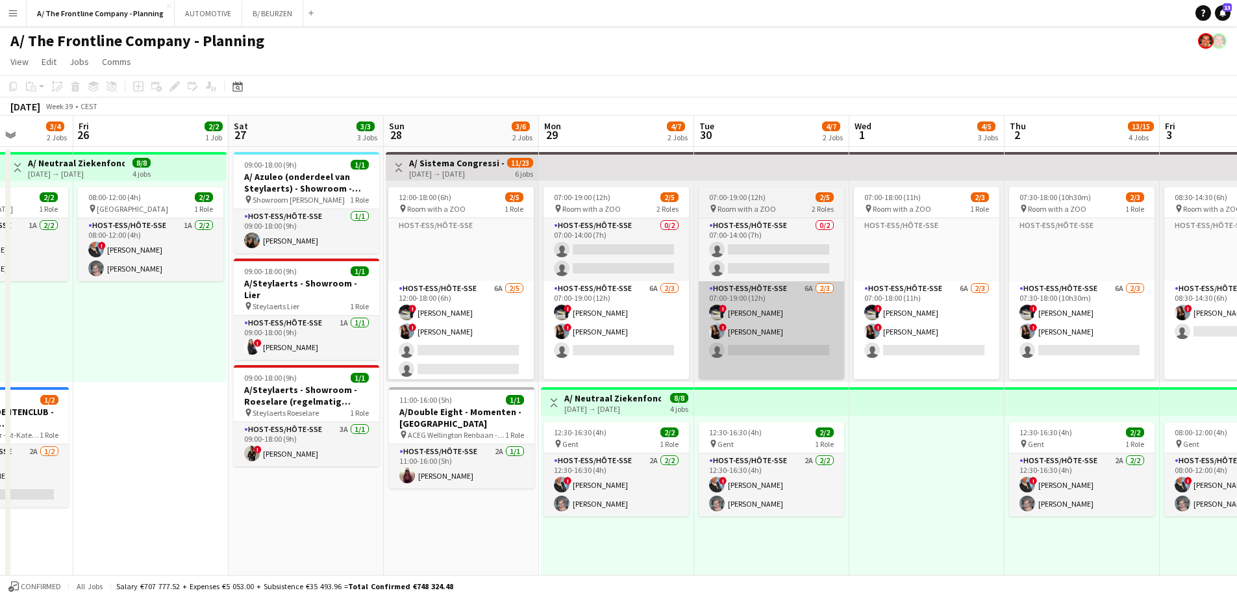
drag, startPoint x: 809, startPoint y: 320, endPoint x: 706, endPoint y: 318, distance: 103.3
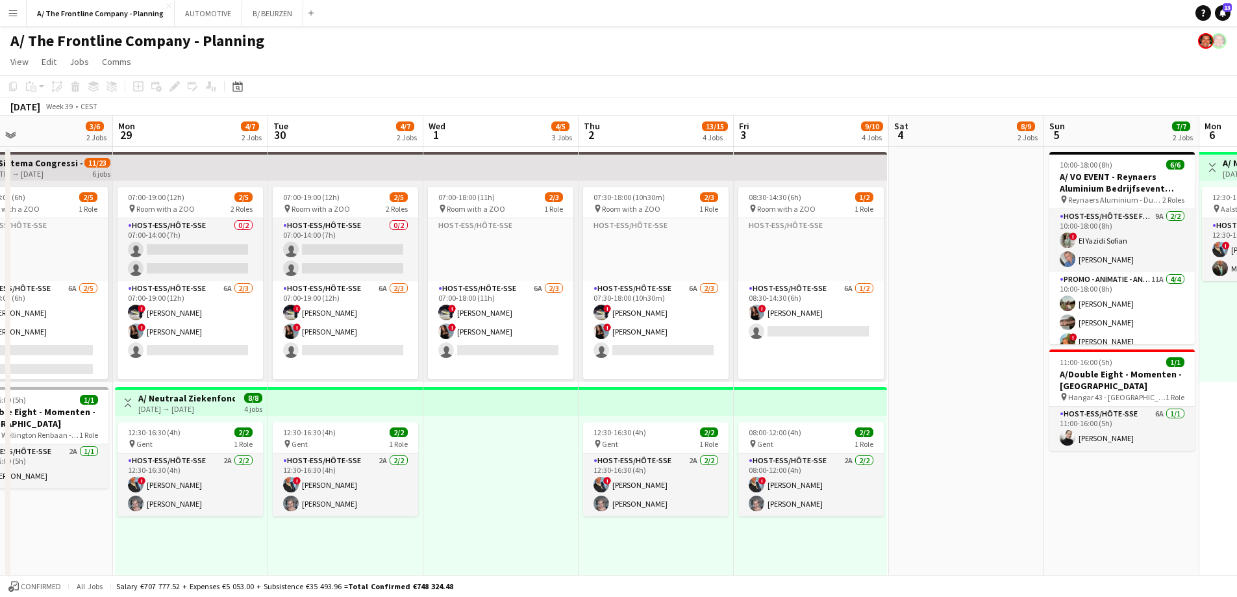
scroll to position [0, 516]
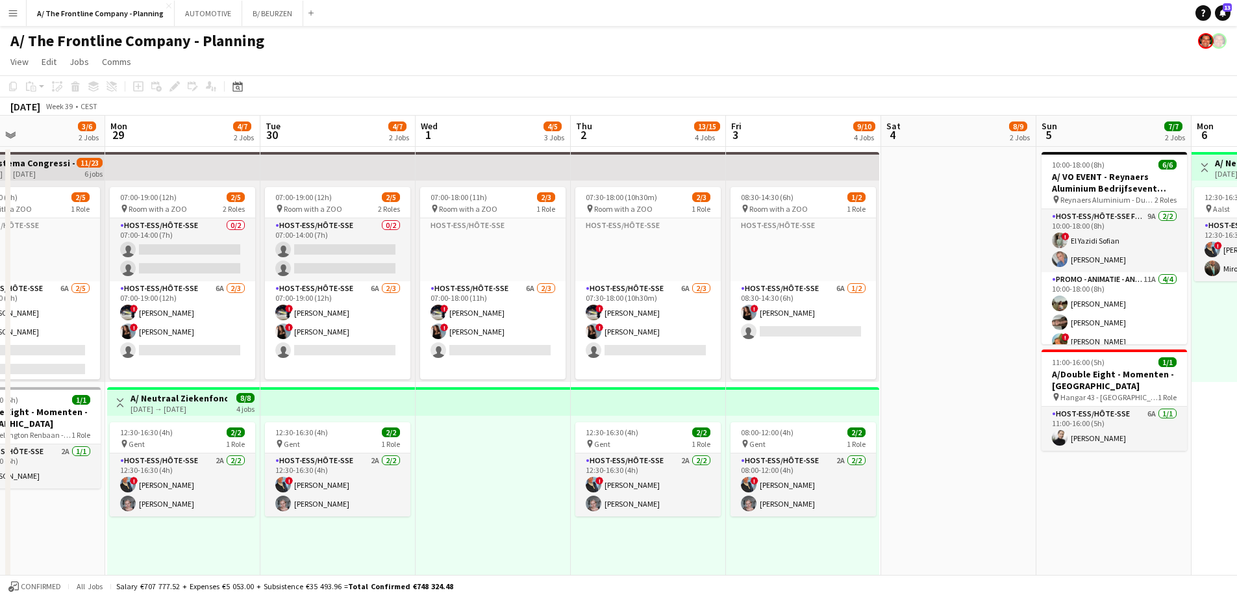
drag, startPoint x: 692, startPoint y: 345, endPoint x: 529, endPoint y: 322, distance: 164.6
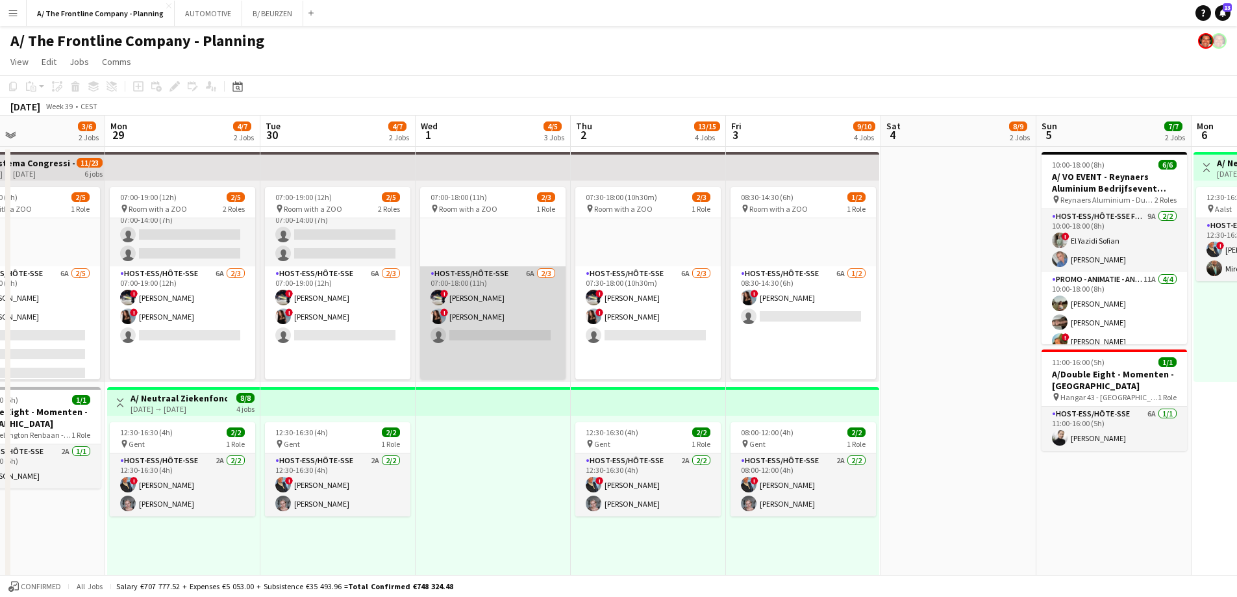
scroll to position [0, 0]
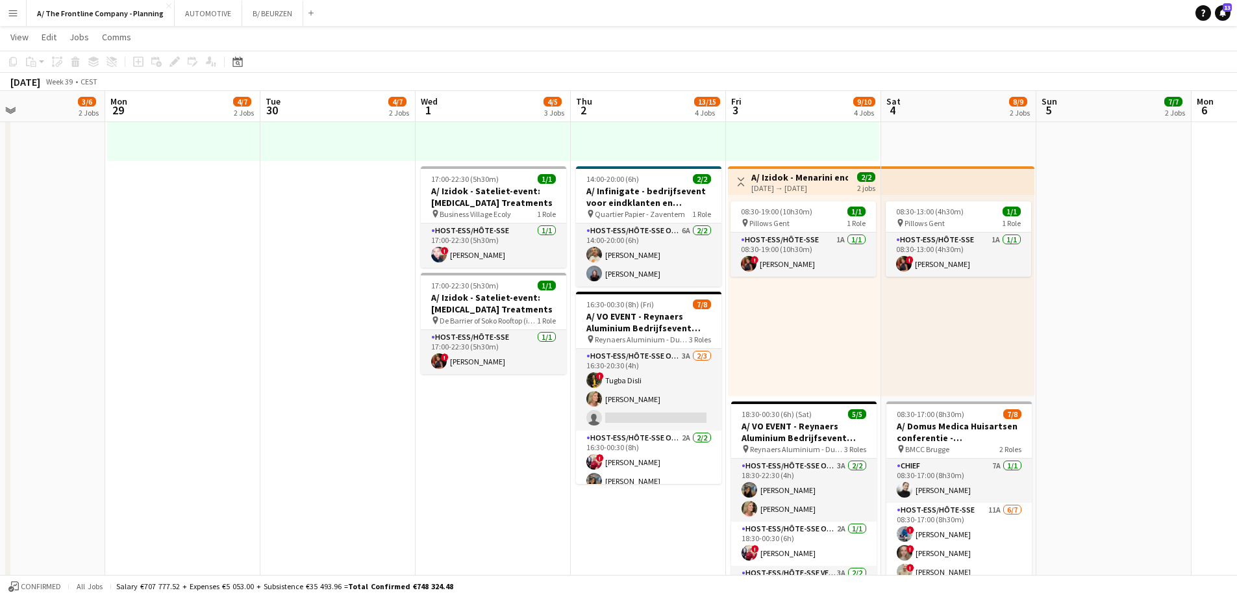
click at [646, 520] on app-date-cell "07:30-18:00 (10h30m) 2/3 pin Room with a ZOO 1 Role Host-ess/Hôte-sse Click to …" at bounding box center [648, 198] width 155 height 1015
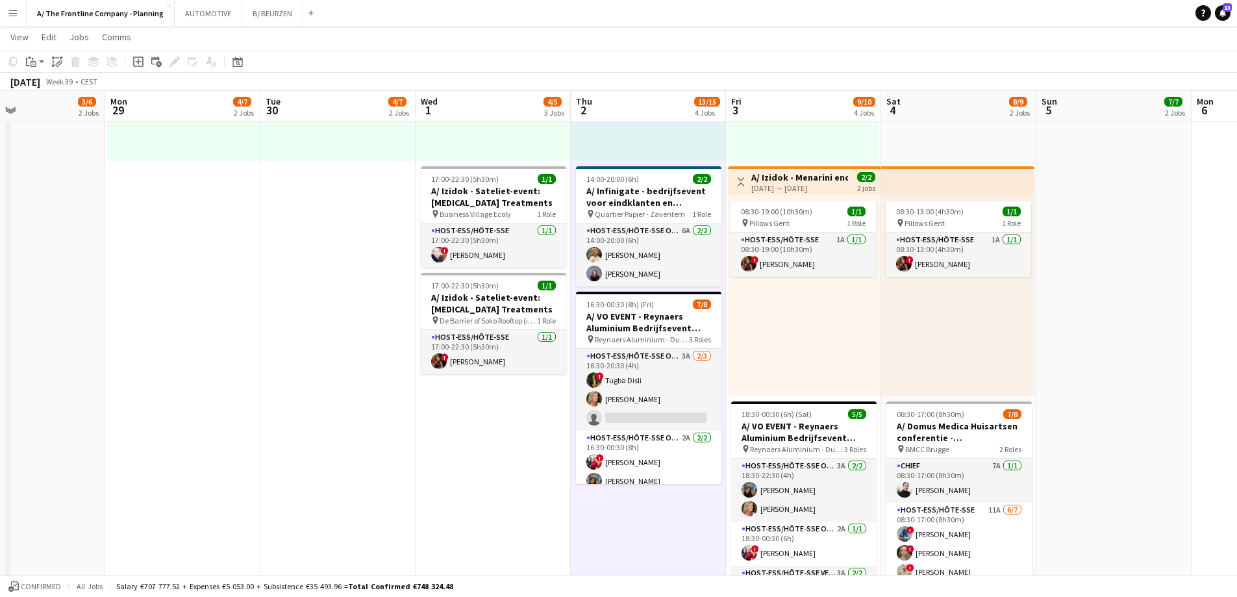
click at [646, 527] on app-date-cell "07:30-18:00 (10h30m) 2/3 pin Room with a ZOO 1 Role Host-ess/Hôte-sse Click to …" at bounding box center [648, 198] width 155 height 1015
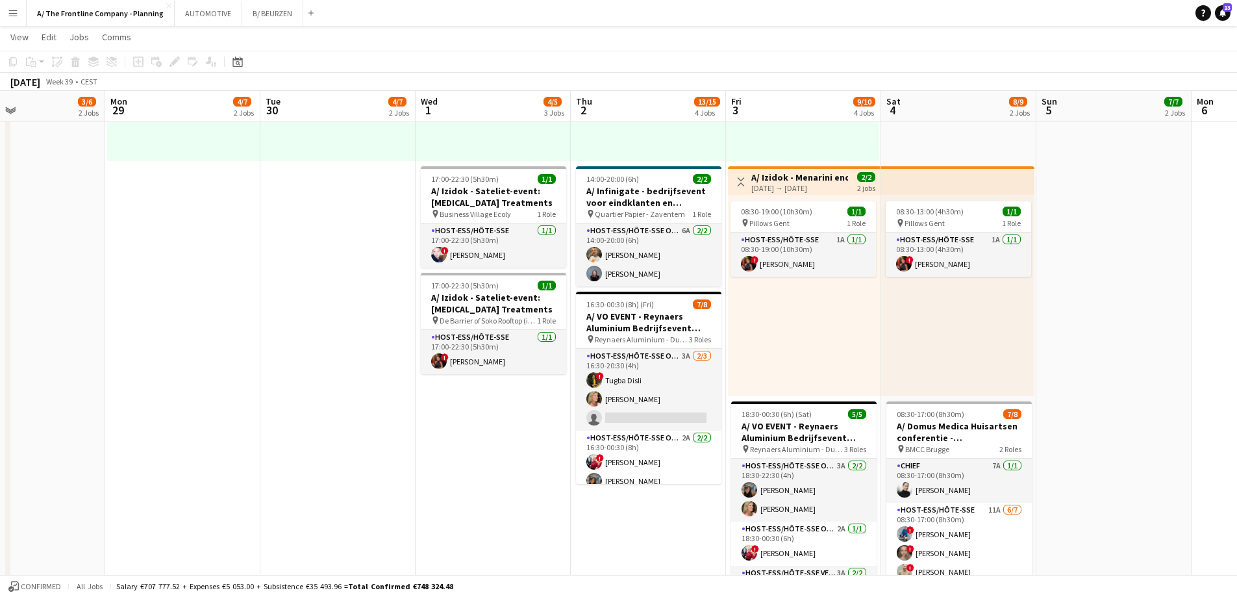
click at [646, 527] on app-date-cell "07:30-18:00 (10h30m) 2/3 pin Room with a ZOO 1 Role Host-ess/Hôte-sse Click to …" at bounding box center [648, 198] width 155 height 1015
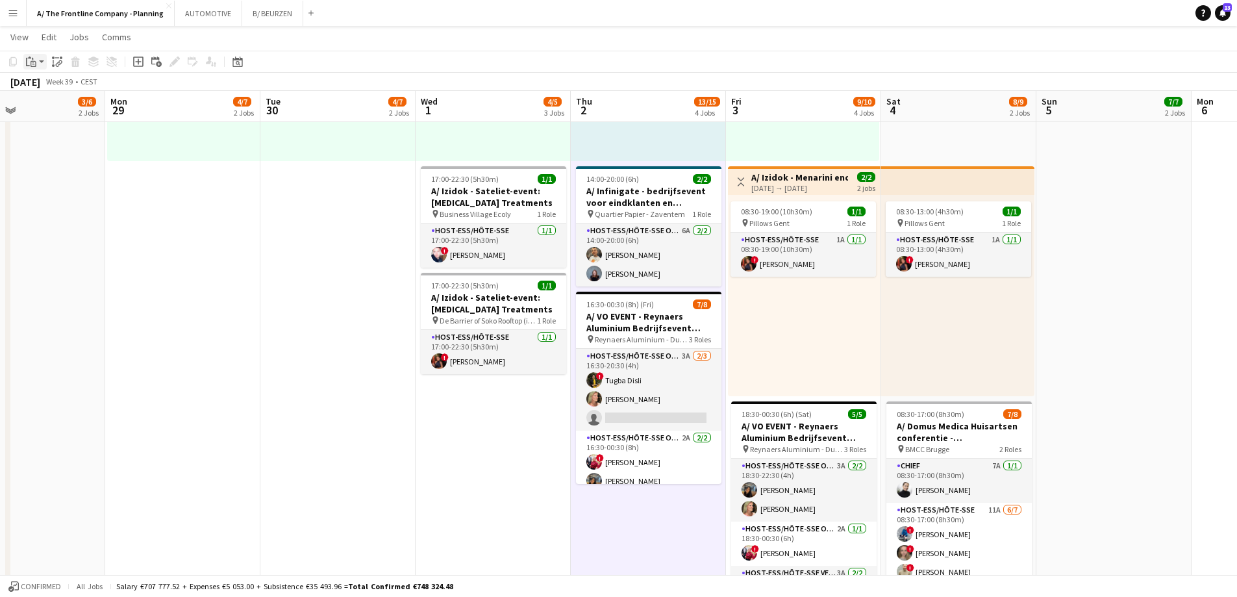
click at [35, 63] on icon "Paste" at bounding box center [31, 62] width 10 height 10
click at [136, 62] on icon at bounding box center [138, 61] width 6 height 6
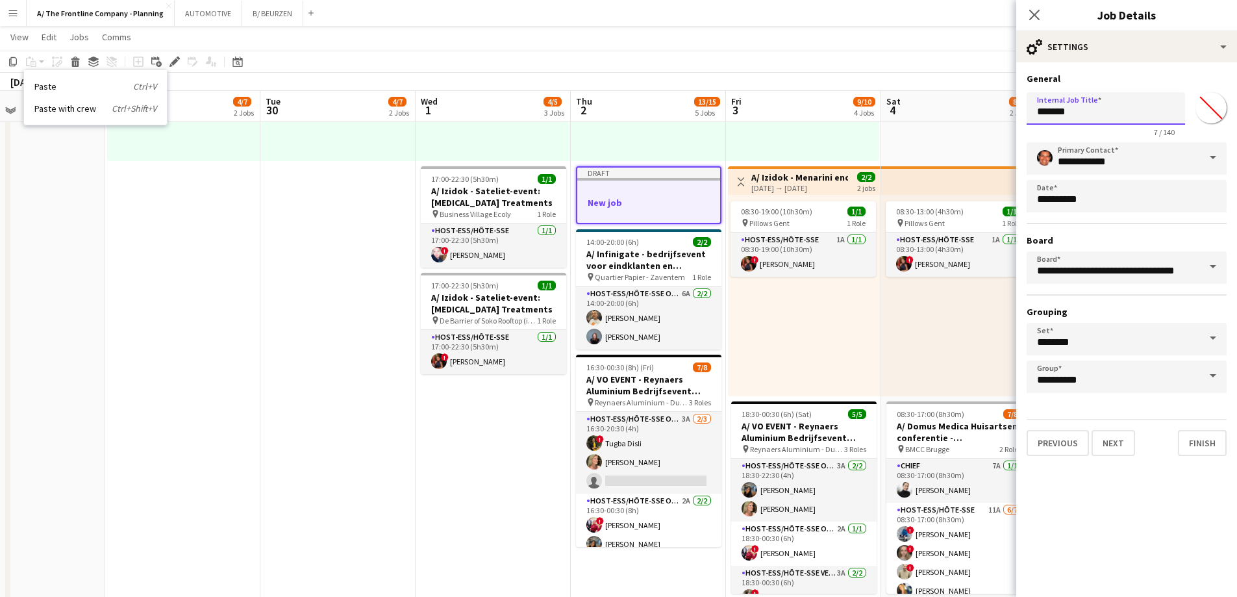
drag, startPoint x: 1096, startPoint y: 111, endPoint x: 906, endPoint y: 107, distance: 189.7
click at [906, 107] on body "Menu Boards Boards Boards All jobs Status Workforce Workforce My Workforce Recr…" at bounding box center [618, 196] width 1237 height 1302
click at [1099, 112] on input "**********" at bounding box center [1106, 108] width 158 height 32
type input "**********"
click at [1094, 162] on input "**********" at bounding box center [1127, 158] width 200 height 32
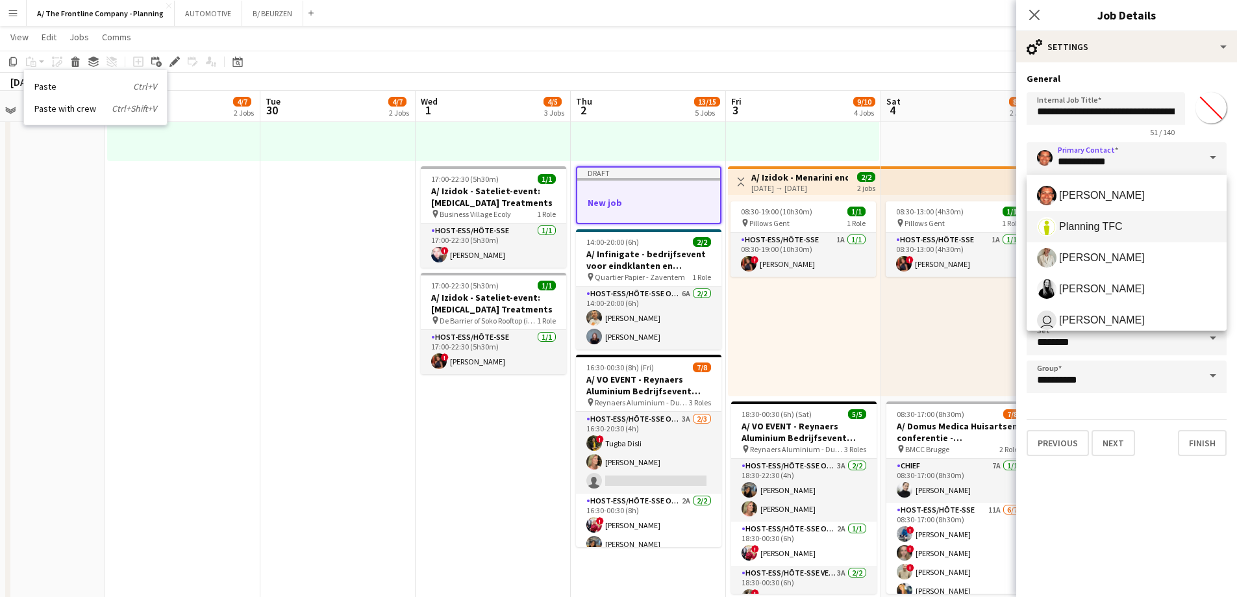
click at [1085, 226] on span "Planning TFC" at bounding box center [1091, 226] width 64 height 12
type input "**********"
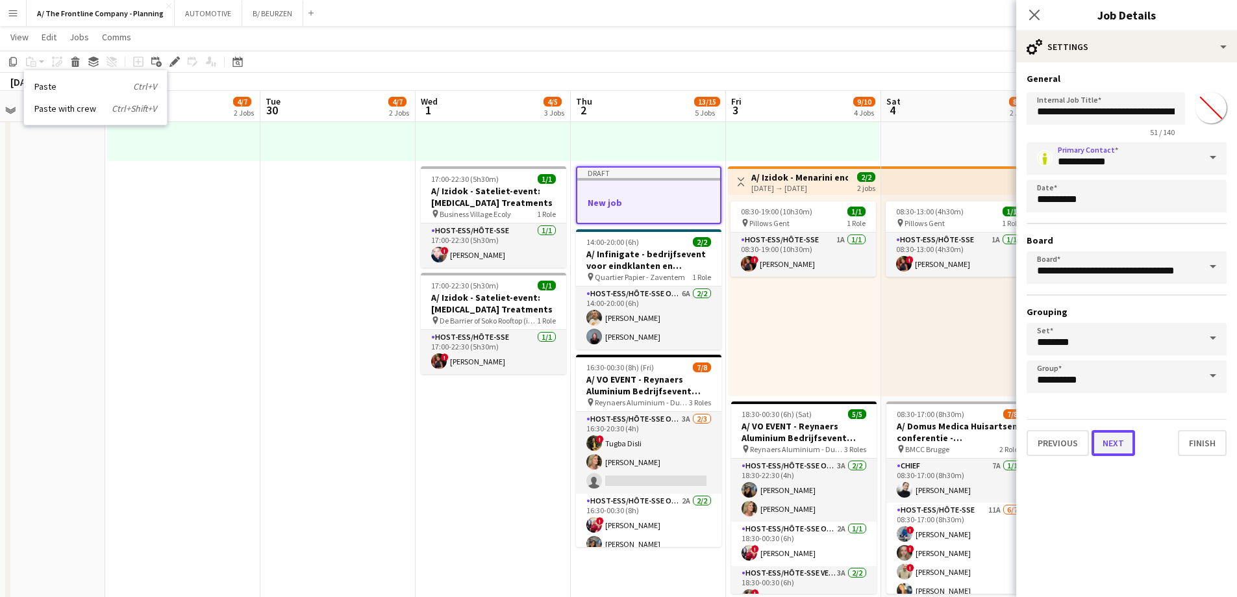
click at [1109, 446] on button "Next" at bounding box center [1114, 443] width 44 height 26
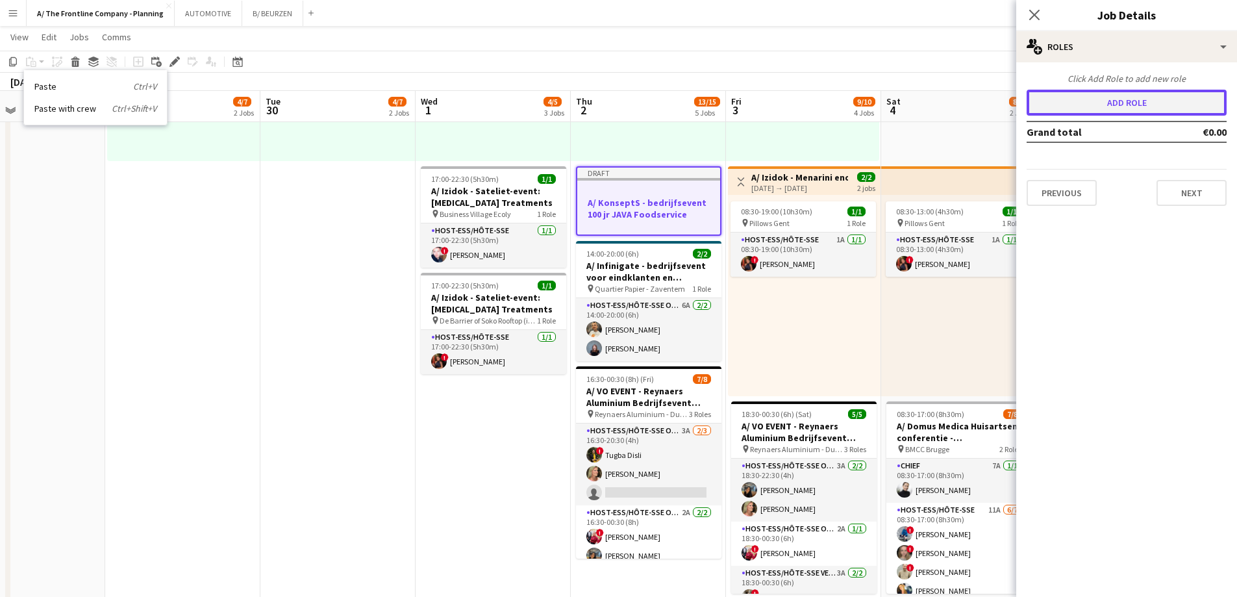
click at [1122, 112] on button "Add role" at bounding box center [1127, 103] width 200 height 26
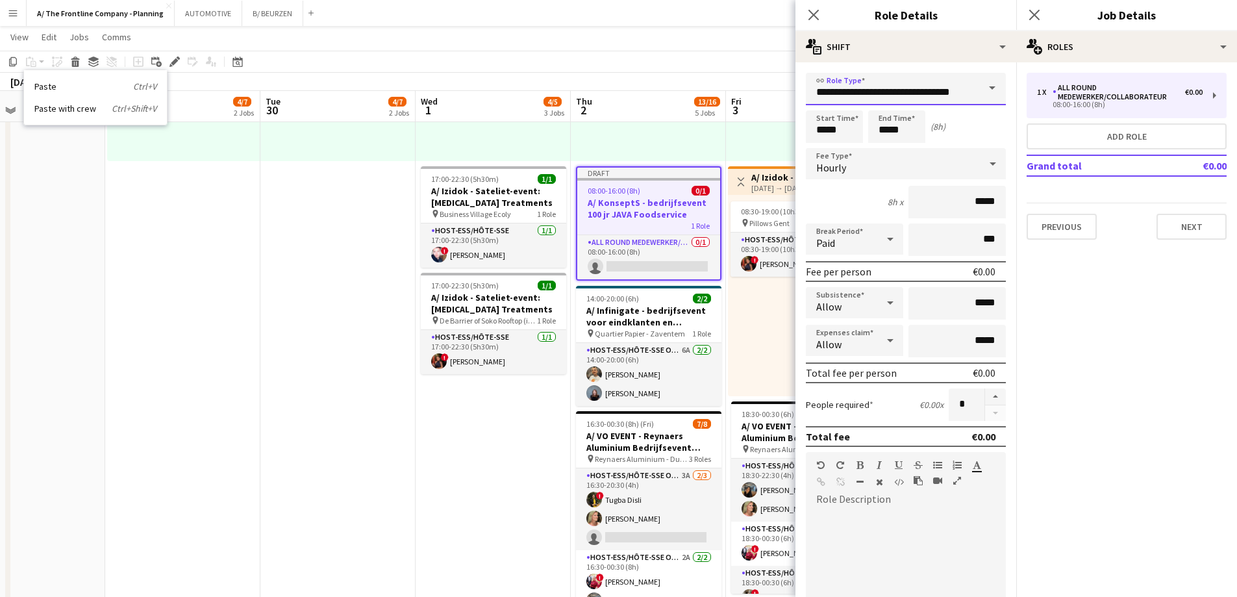
click at [888, 88] on input "**********" at bounding box center [906, 89] width 200 height 32
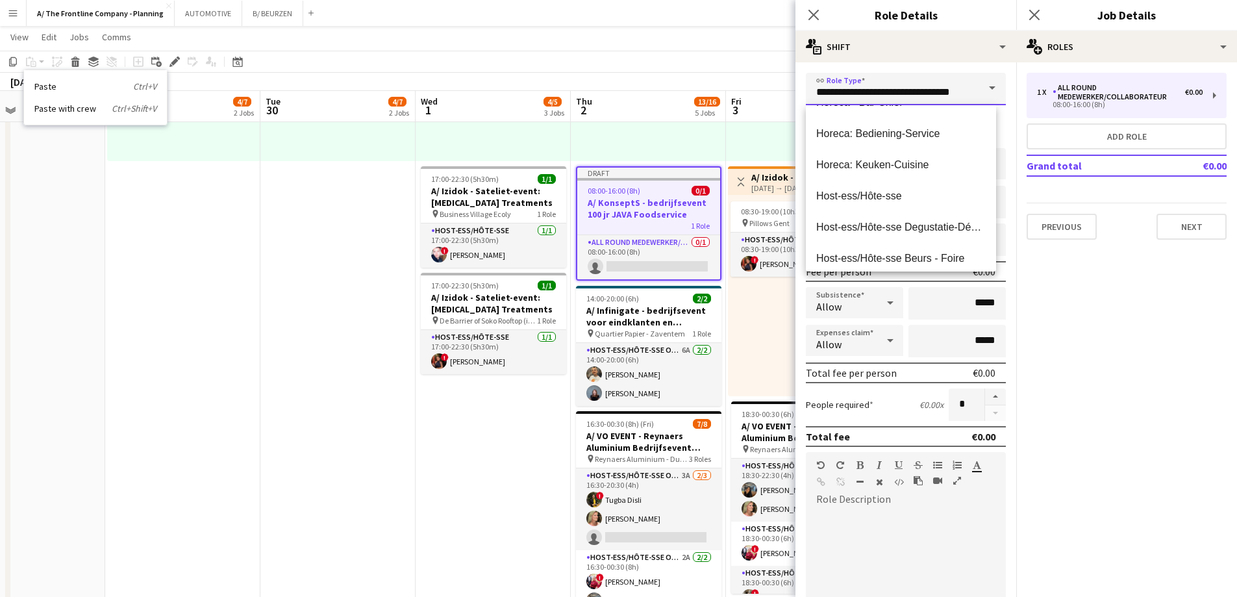
scroll to position [390, 0]
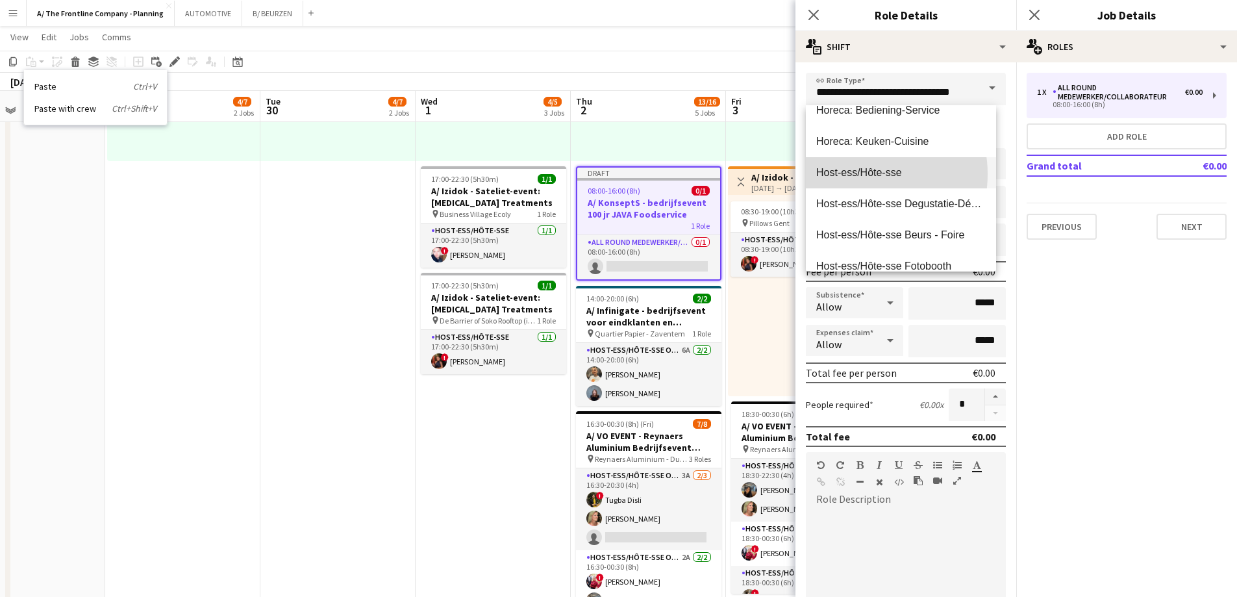
click at [861, 174] on span "Host-ess/Hôte-sse" at bounding box center [901, 172] width 170 height 12
type input "**********"
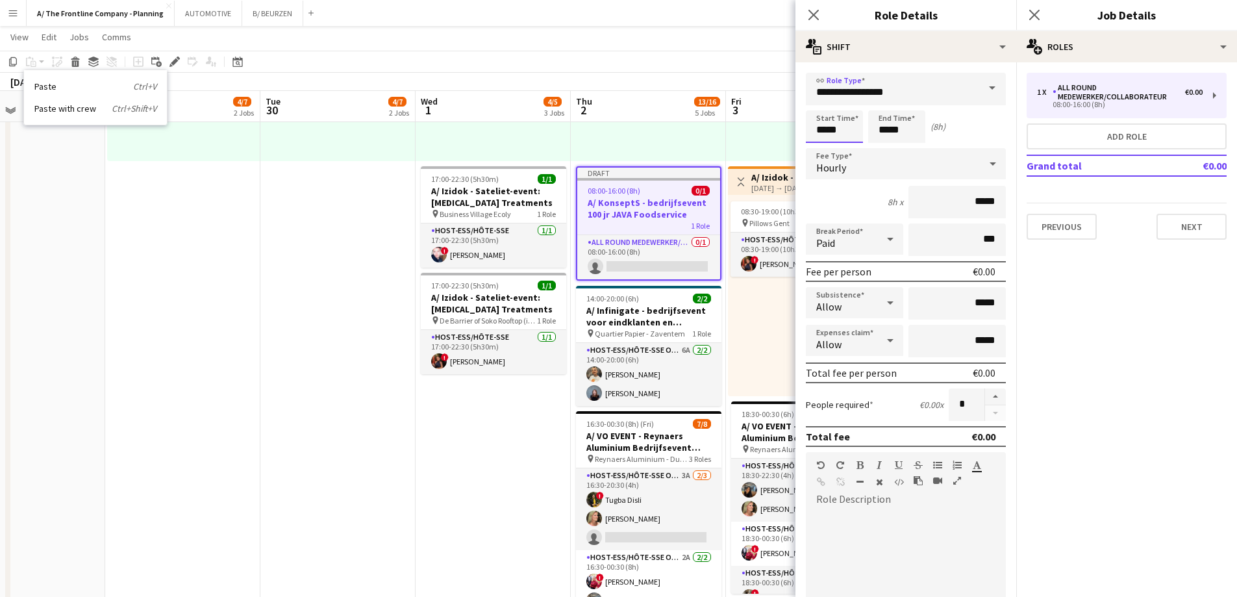
click at [826, 129] on input "*****" at bounding box center [834, 126] width 57 height 32
click at [822, 103] on div at bounding box center [822, 103] width 26 height 13
click at [821, 103] on div at bounding box center [822, 103] width 26 height 13
type input "*****"
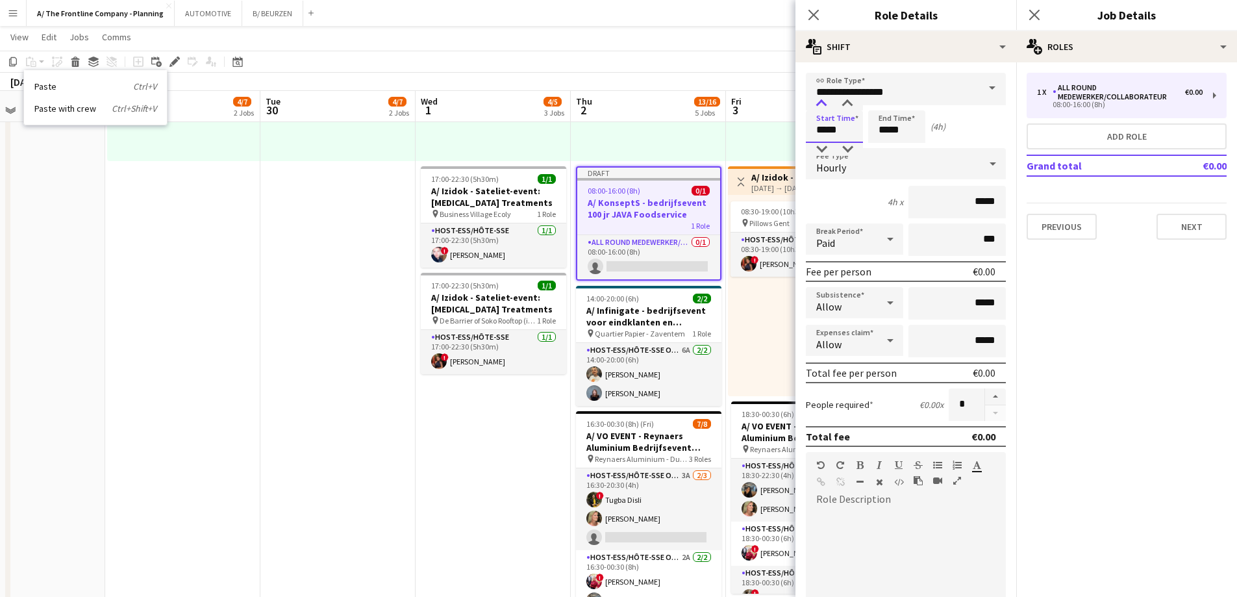
click at [821, 103] on div at bounding box center [822, 103] width 26 height 13
drag, startPoint x: 883, startPoint y: 134, endPoint x: 883, endPoint y: 119, distance: 14.9
click at [883, 132] on input "*****" at bounding box center [896, 126] width 57 height 32
click at [883, 106] on div at bounding box center [884, 103] width 26 height 13
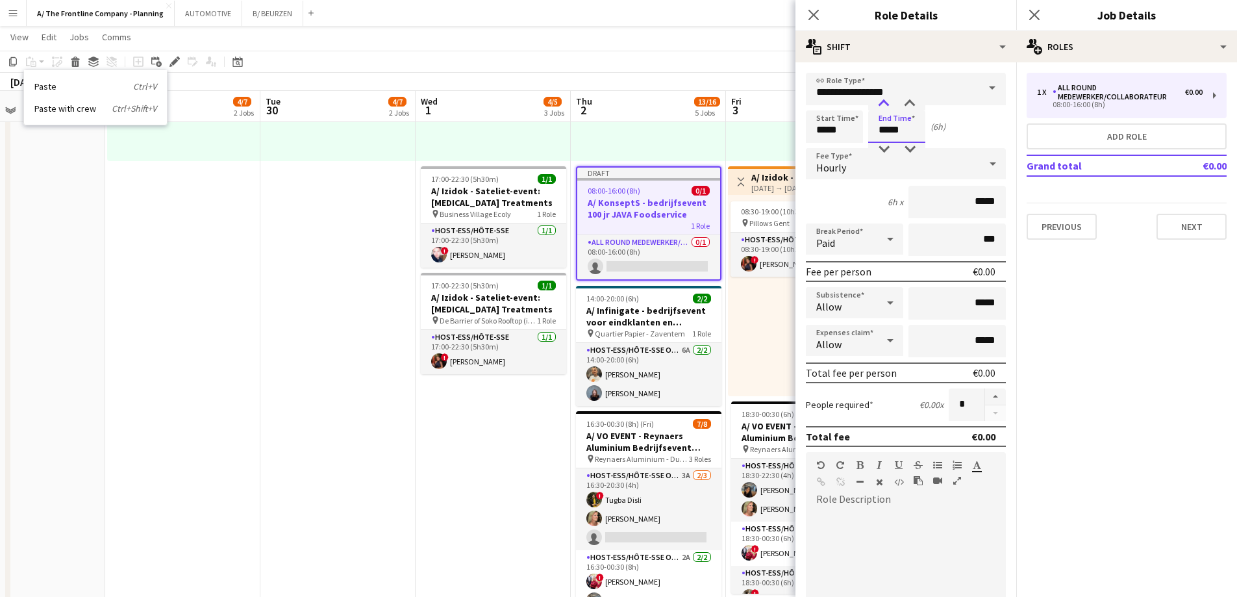
type input "*****"
click at [883, 106] on div at bounding box center [884, 103] width 26 height 13
click at [867, 241] on div "Paid" at bounding box center [841, 238] width 71 height 31
click at [856, 302] on span "Unpaid" at bounding box center [852, 308] width 72 height 12
drag, startPoint x: 938, startPoint y: 240, endPoint x: 1020, endPoint y: 251, distance: 82.0
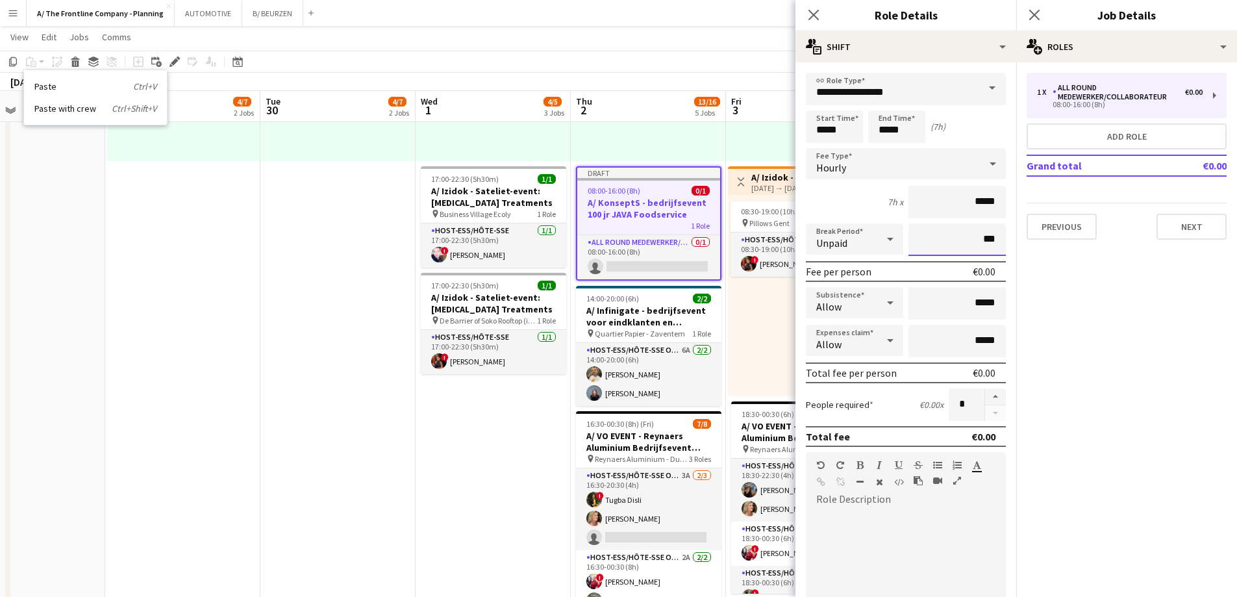
click at [1020, 251] on body "Menu Boards Boards Boards All jobs Status Workforce Workforce My Workforce Recr…" at bounding box center [618, 196] width 1237 height 1302
type input "****"
click at [985, 397] on button "button" at bounding box center [995, 396] width 21 height 17
type input "*"
click at [952, 481] on div at bounding box center [943, 483] width 58 height 16
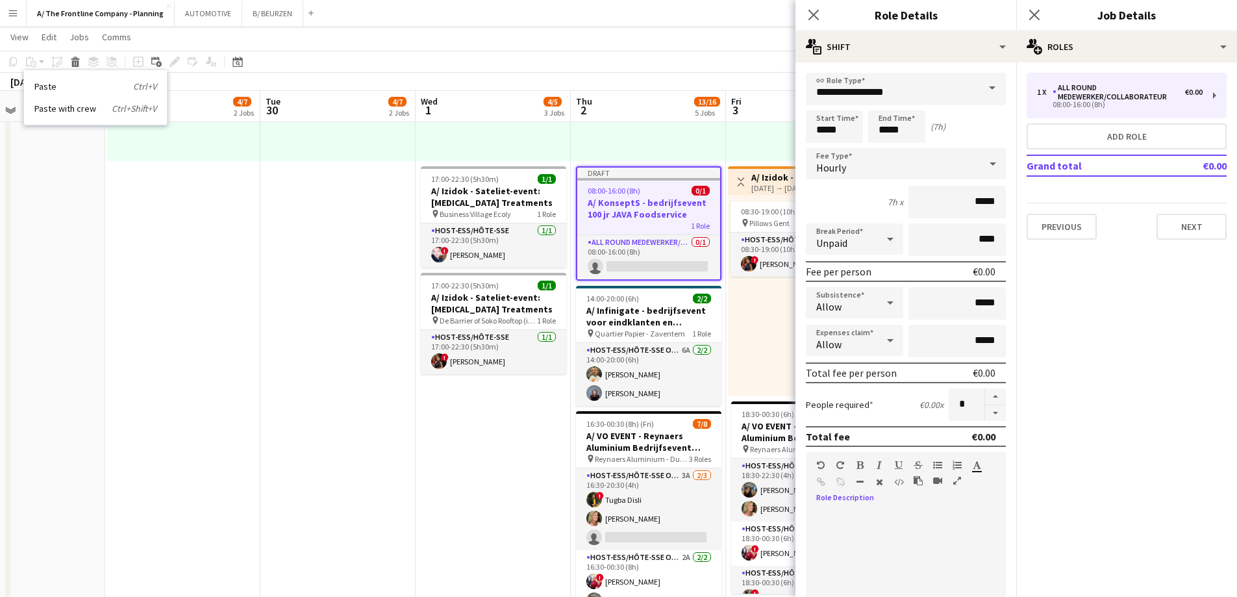
click at [957, 481] on icon "button" at bounding box center [957, 480] width 8 height 9
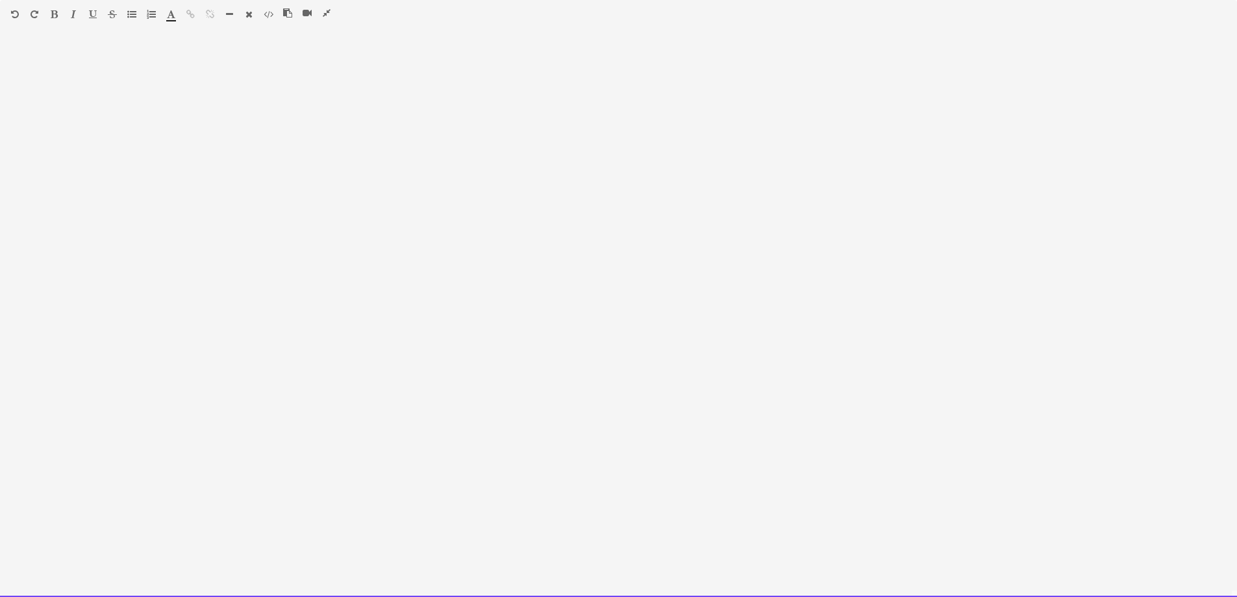
click at [268, 182] on div at bounding box center [618, 319] width 1237 height 555
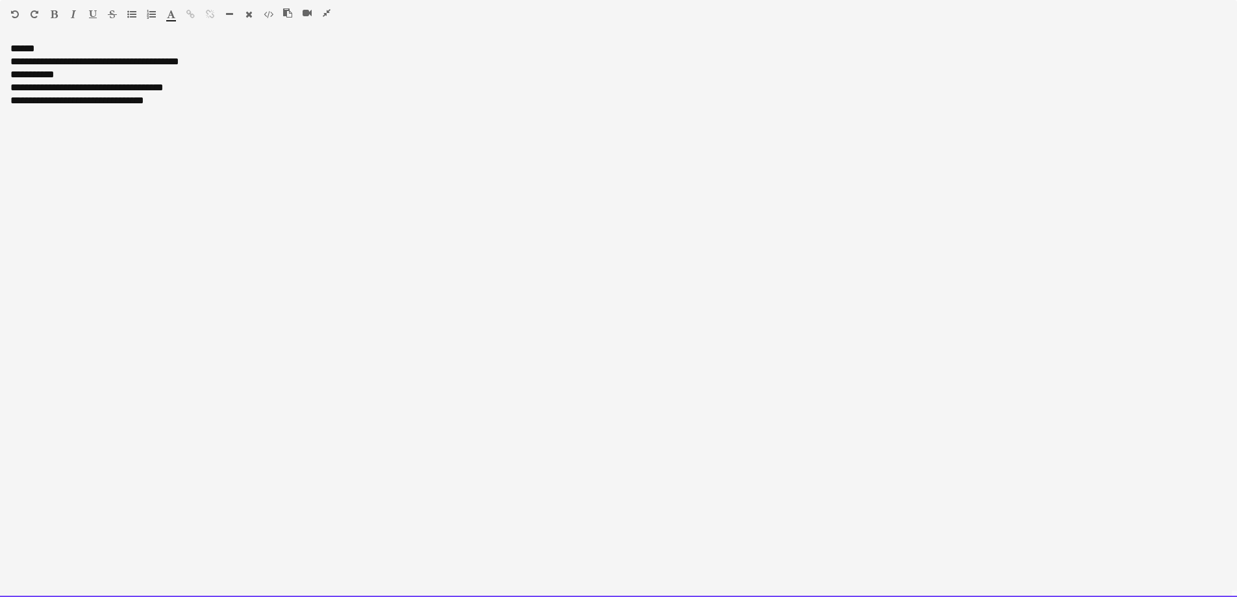
click at [16, 77] on div "**********" at bounding box center [618, 74] width 1216 height 13
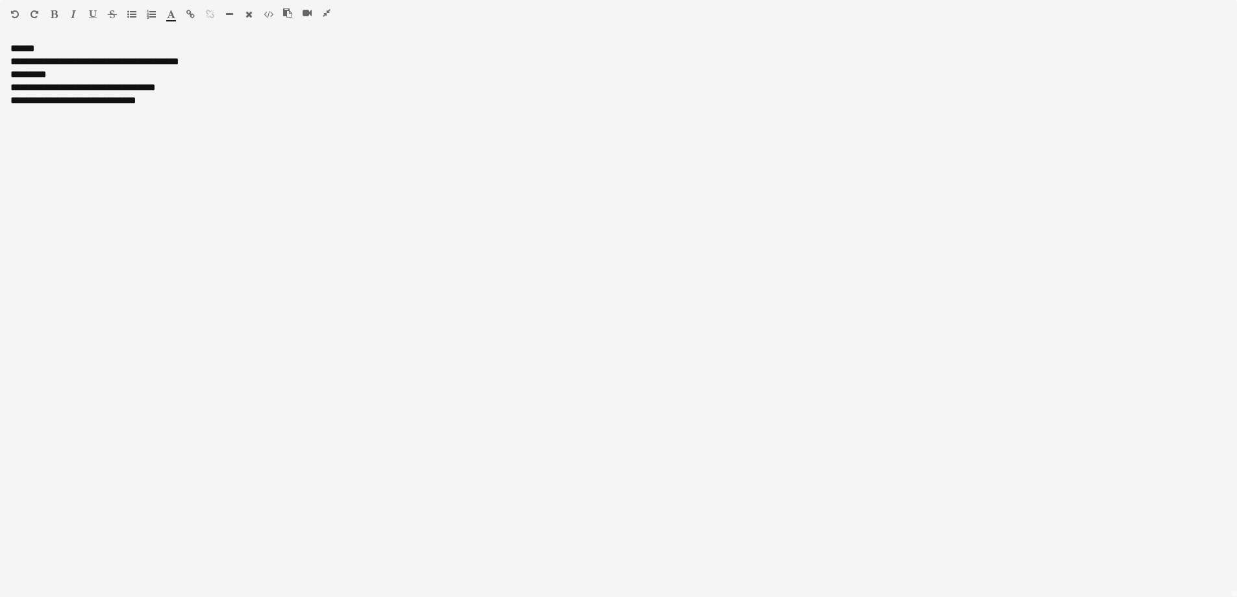
click at [129, 13] on icon "button" at bounding box center [131, 14] width 9 height 9
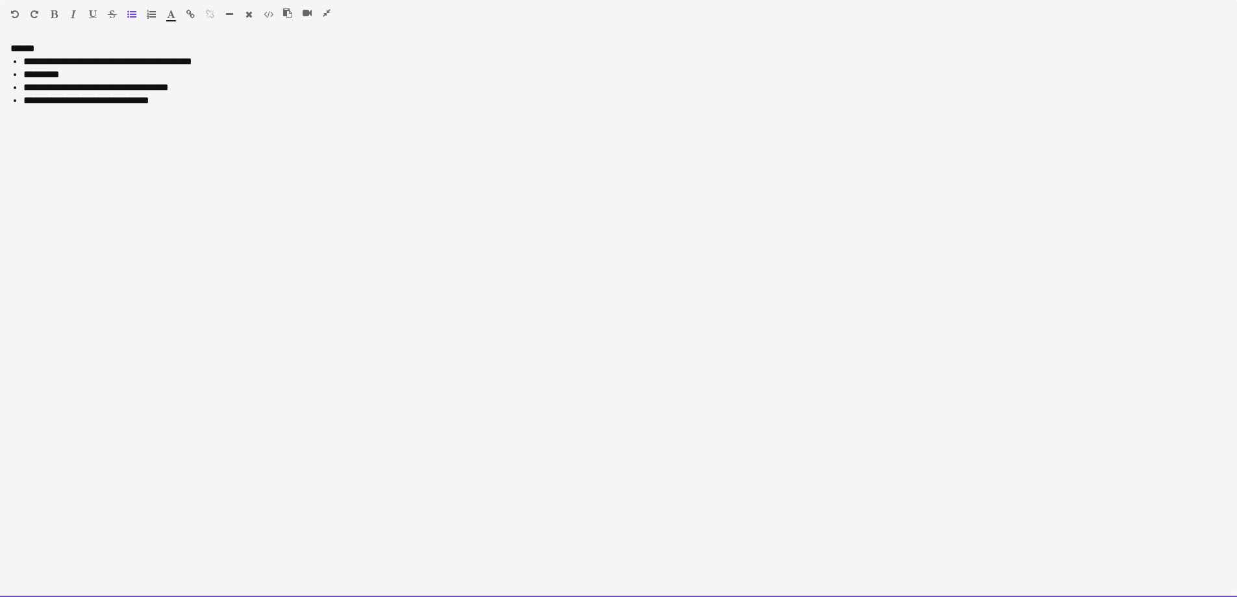
click at [102, 184] on div "**********" at bounding box center [618, 319] width 1237 height 555
click at [136, 12] on div at bounding box center [146, 17] width 39 height 16
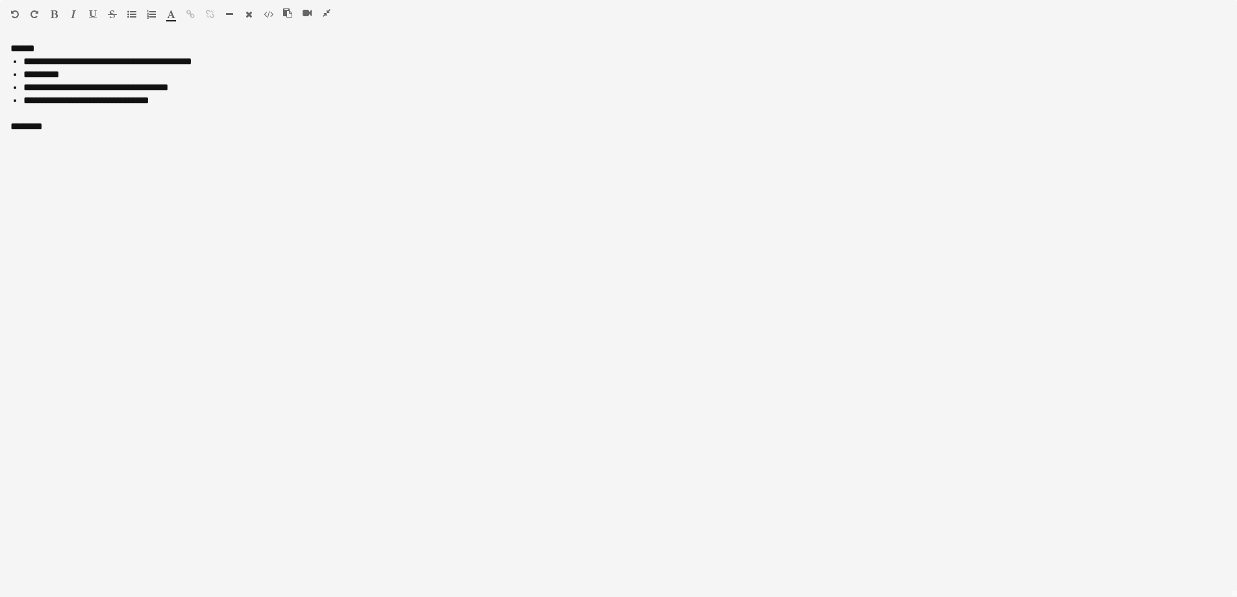
click at [129, 16] on icon "button" at bounding box center [131, 14] width 9 height 9
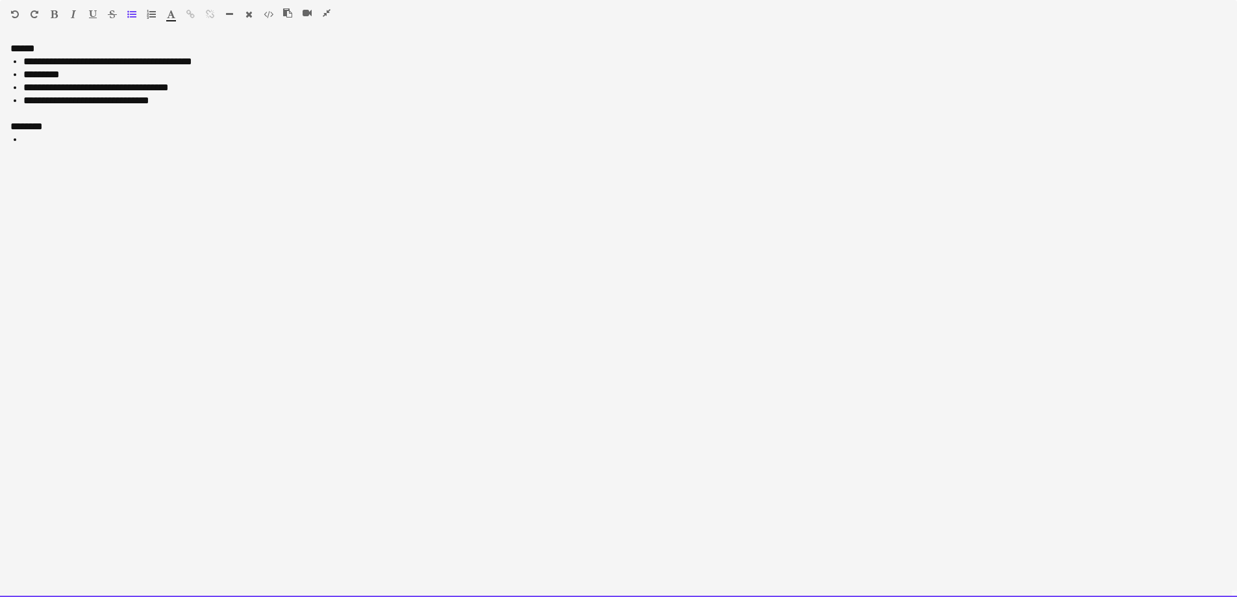
click at [73, 145] on li at bounding box center [624, 139] width 1203 height 13
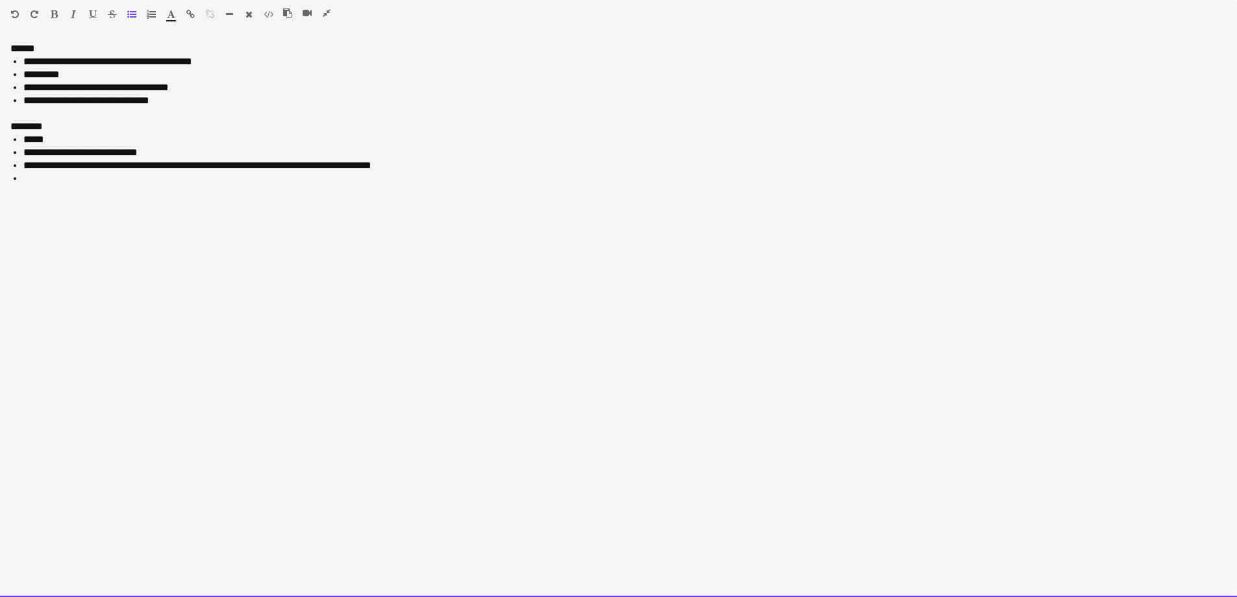
drag, startPoint x: 159, startPoint y: 152, endPoint x: 4, endPoint y: 149, distance: 155.2
click at [4, 149] on div "**********" at bounding box center [618, 319] width 1237 height 555
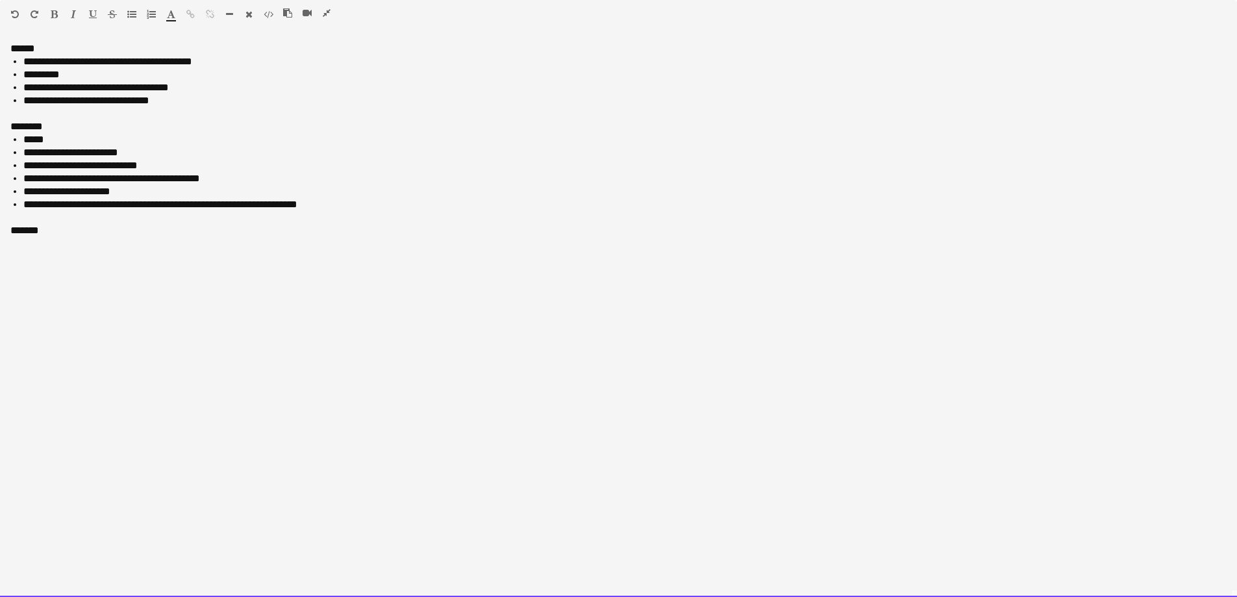
click at [56, 231] on div "*******" at bounding box center [618, 230] width 1216 height 13
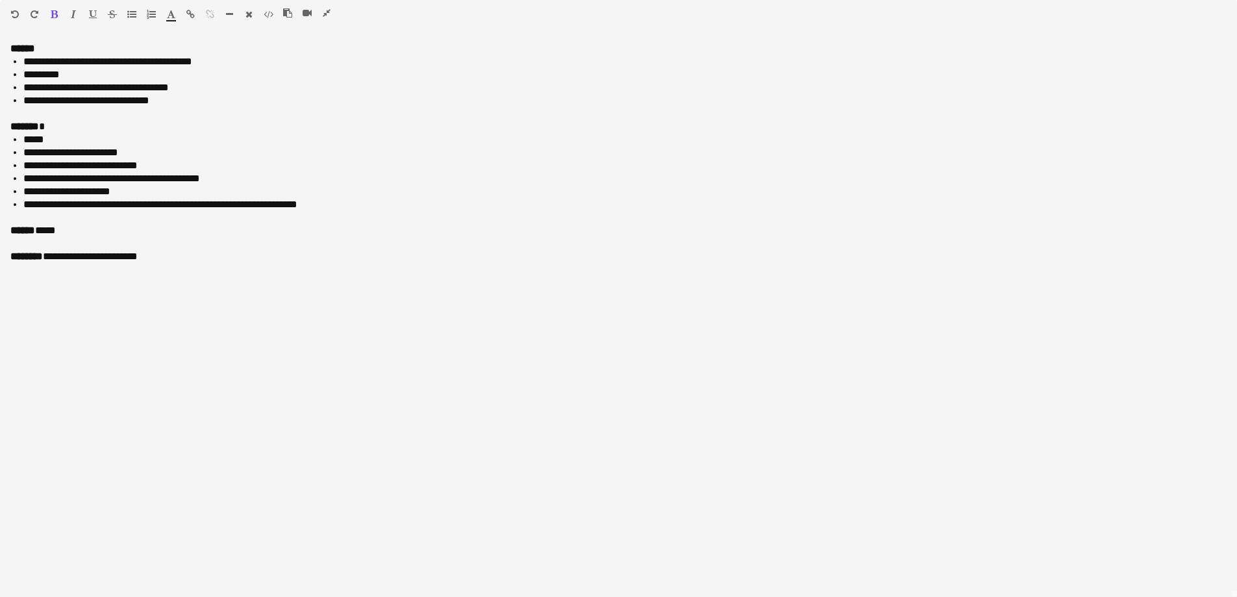
click at [329, 15] on icon "button" at bounding box center [327, 12] width 8 height 9
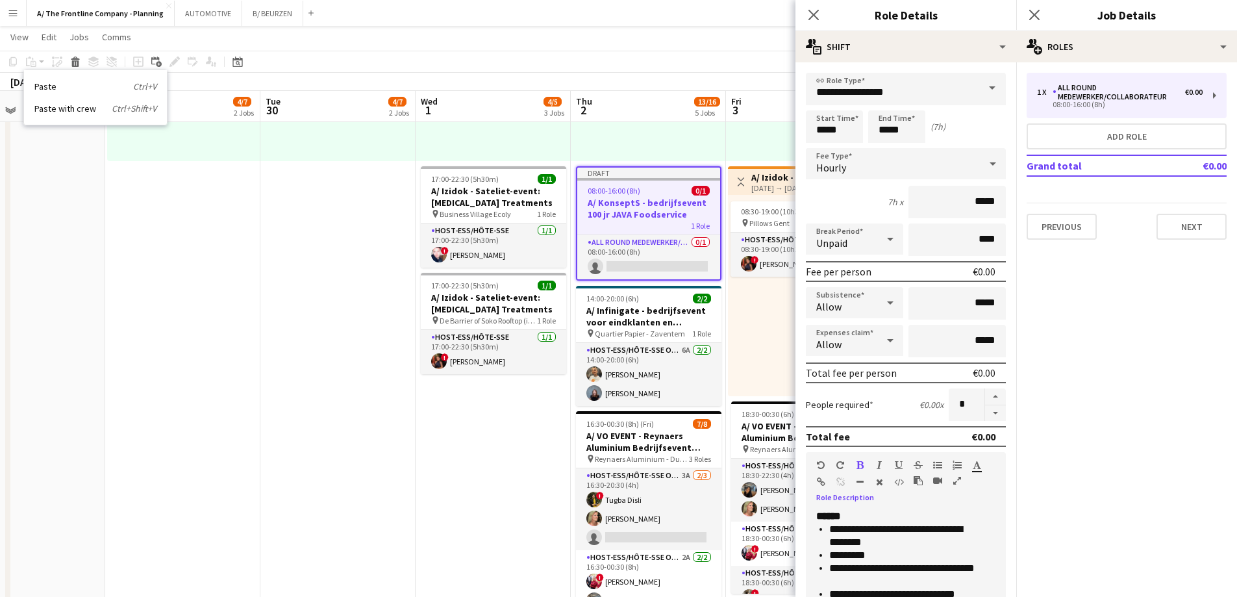
scroll to position [283, 0]
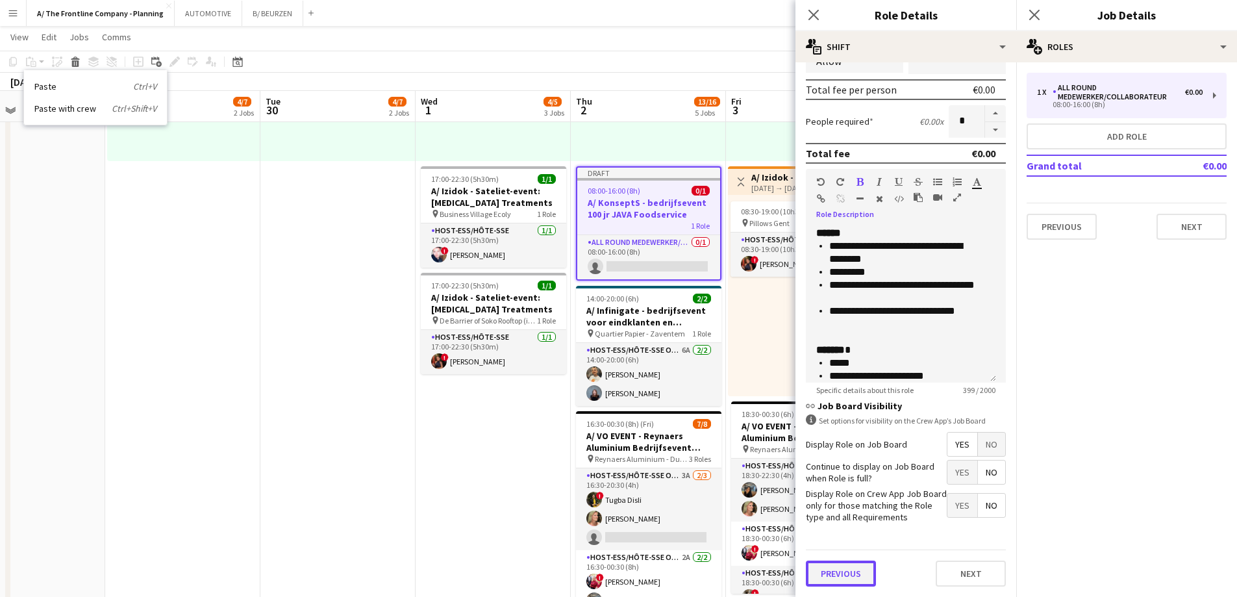
drag, startPoint x: 840, startPoint y: 581, endPoint x: 847, endPoint y: 544, distance: 37.6
click at [840, 580] on button "Previous" at bounding box center [841, 573] width 70 height 26
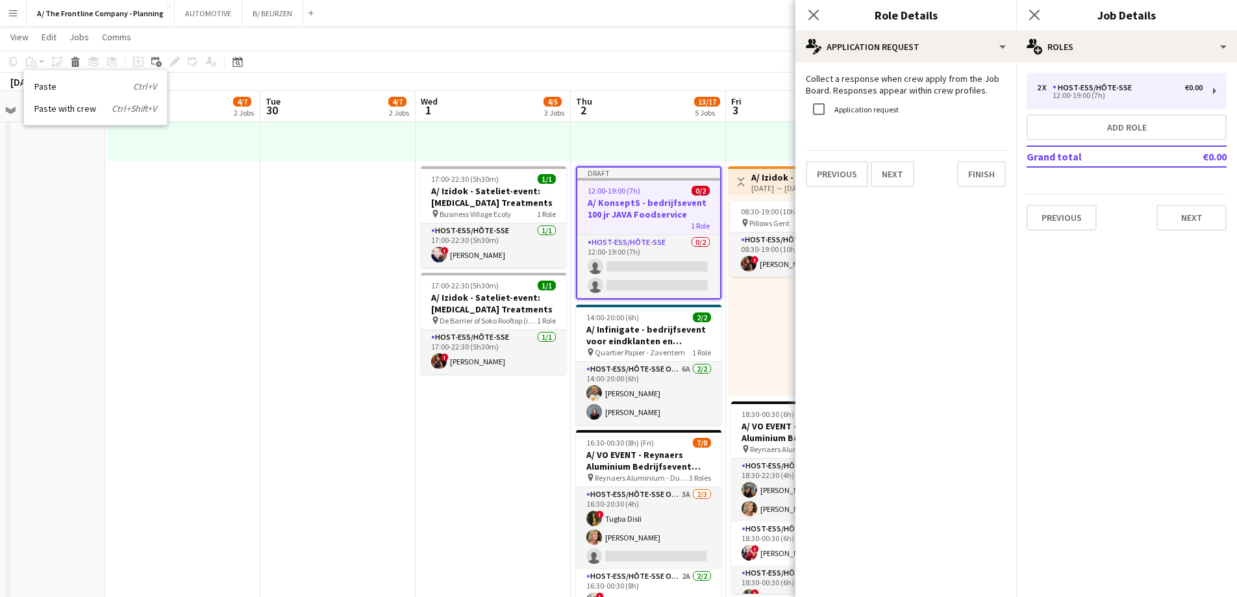
scroll to position [0, 0]
click at [864, 114] on div "Application request" at bounding box center [852, 109] width 93 height 26
click at [865, 111] on label "Application request" at bounding box center [865, 110] width 67 height 10
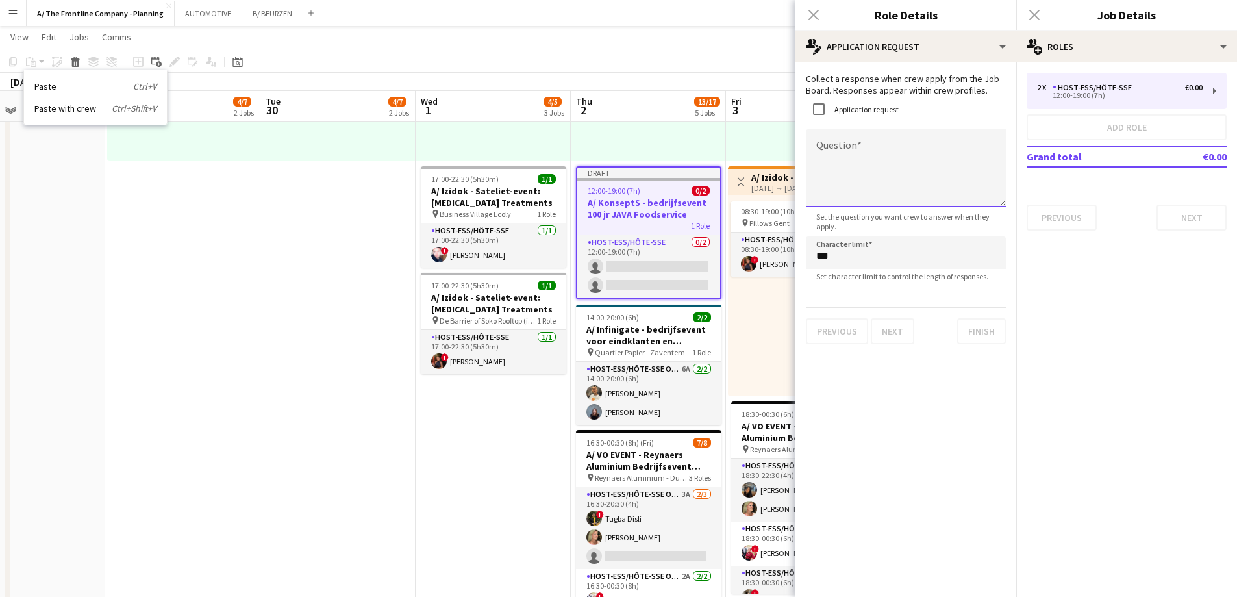
click at [853, 160] on textarea "Question" at bounding box center [906, 168] width 200 height 78
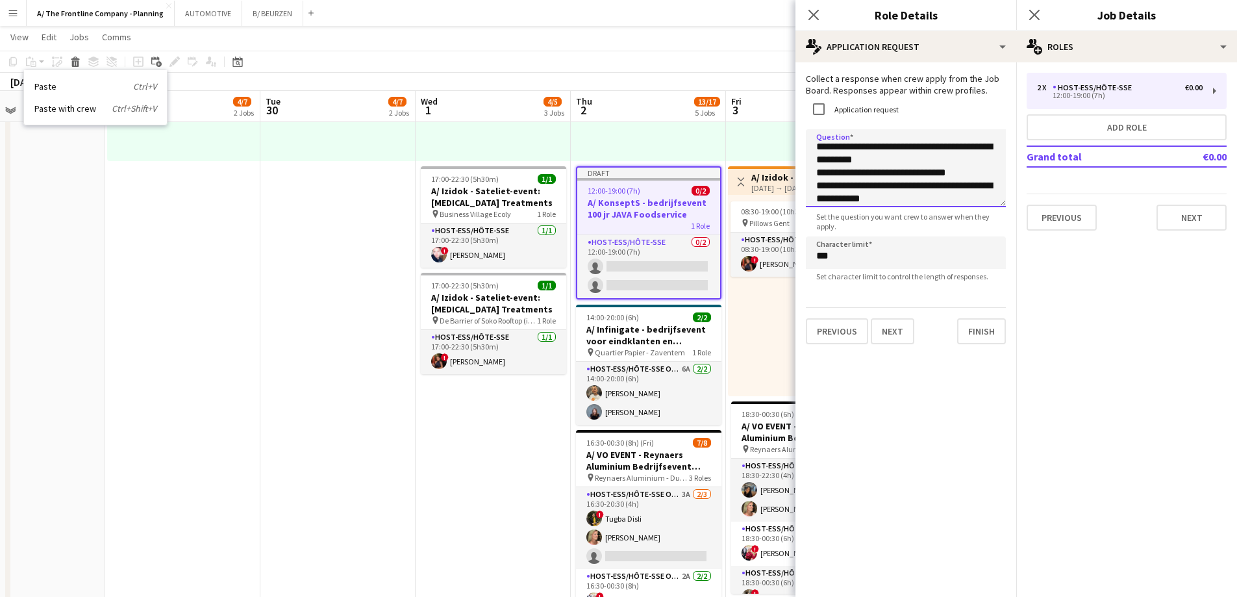
scroll to position [15, 0]
click at [907, 150] on textarea "**********" at bounding box center [906, 168] width 200 height 78
type textarea "**********"
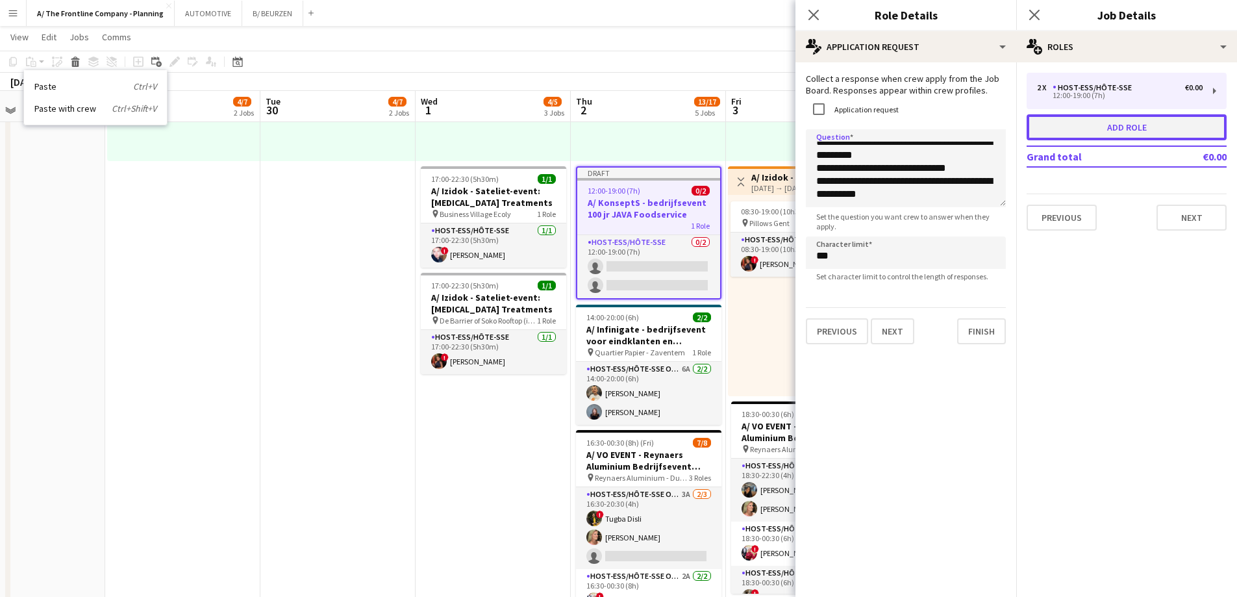
click at [1121, 134] on button "Add role" at bounding box center [1127, 127] width 200 height 26
type input "**********"
type input "*****"
type input "***"
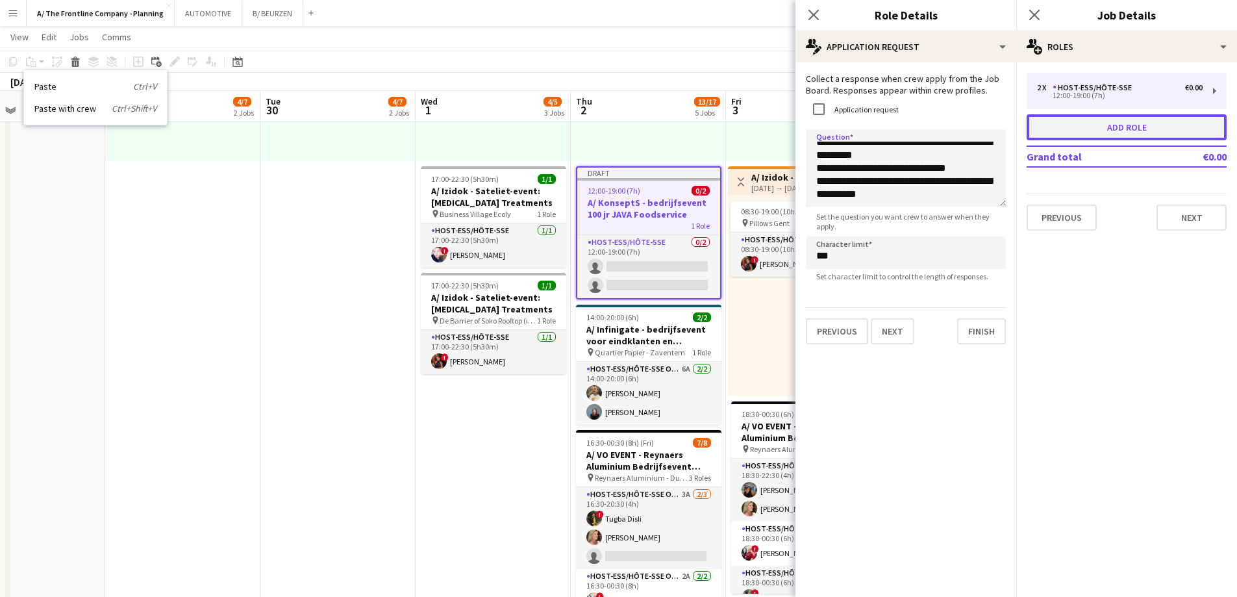
type input "*"
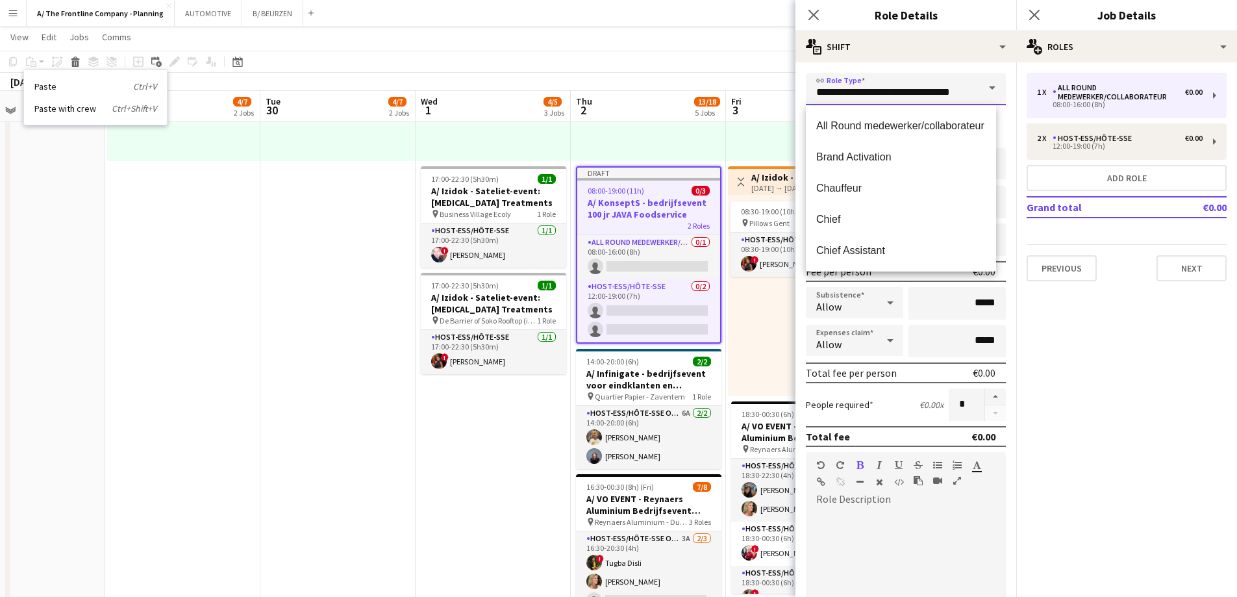
click at [888, 88] on input "**********" at bounding box center [906, 89] width 200 height 32
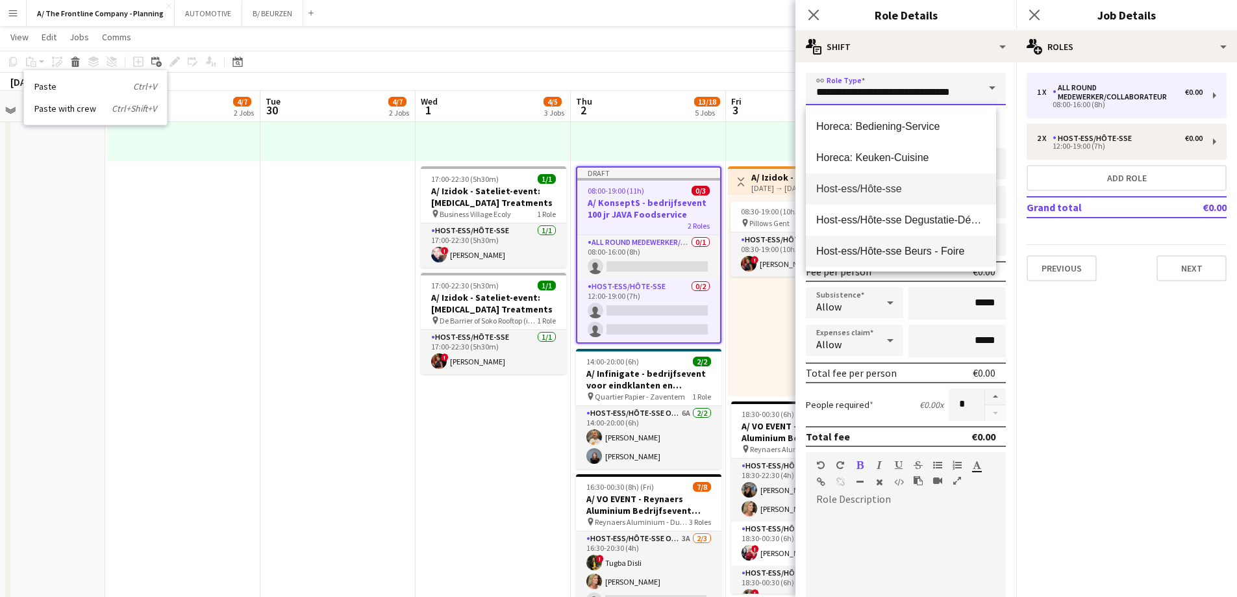
scroll to position [390, 0]
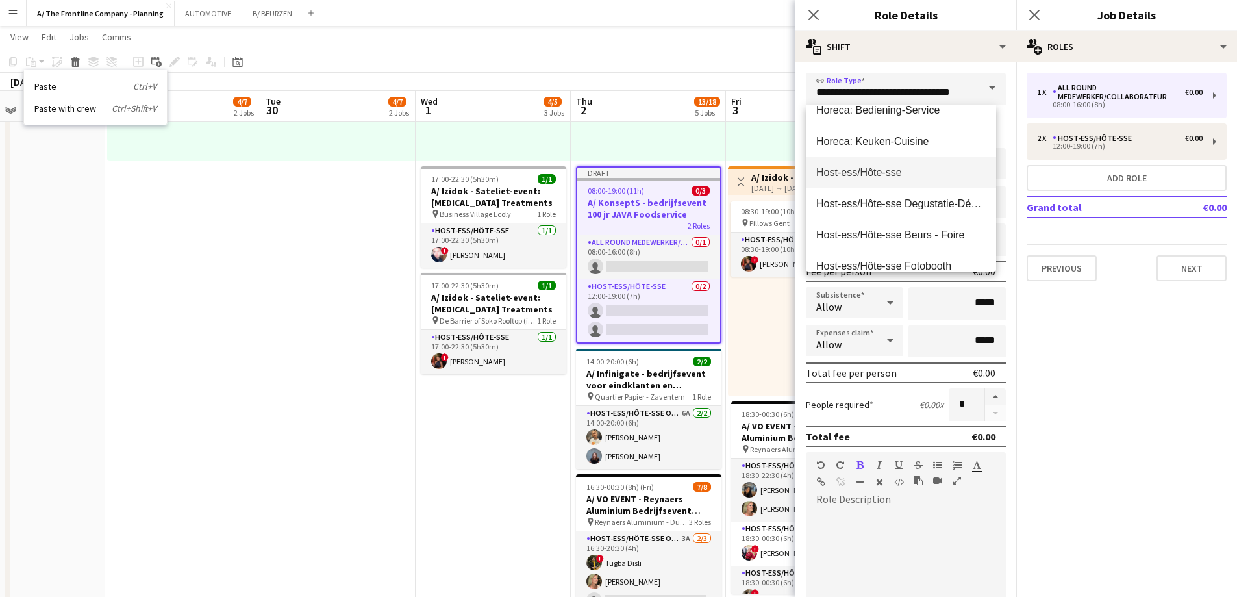
click at [857, 177] on span "Host-ess/Hôte-sse" at bounding box center [901, 172] width 170 height 12
type input "**********"
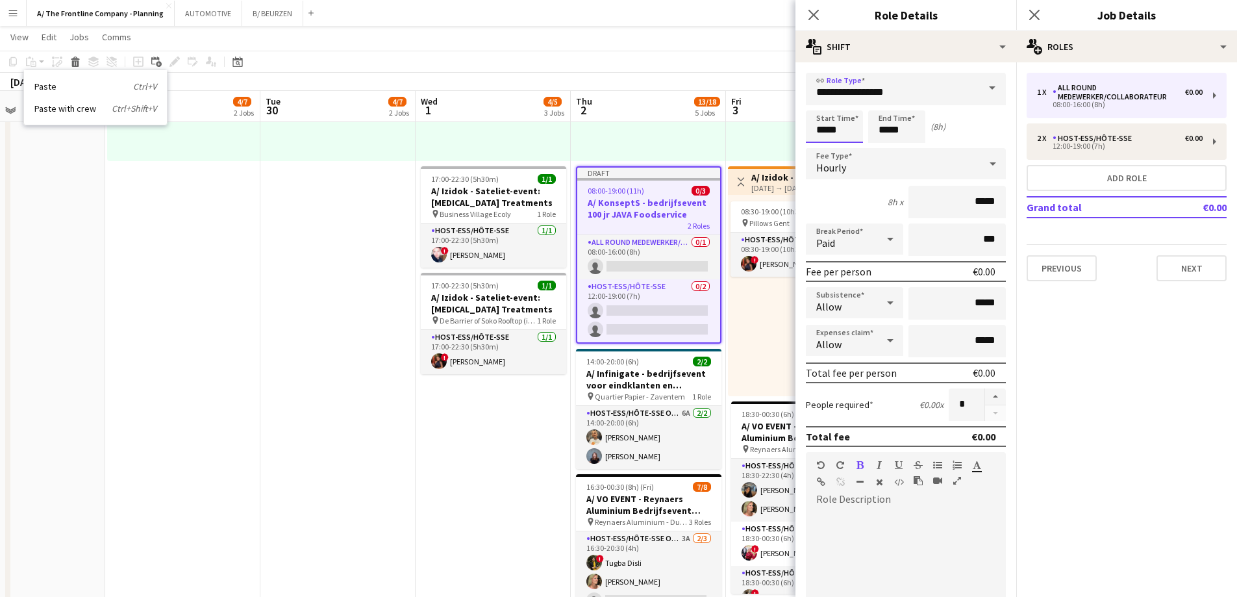
click at [828, 134] on input "*****" at bounding box center [834, 126] width 57 height 32
click at [817, 101] on div at bounding box center [822, 103] width 26 height 13
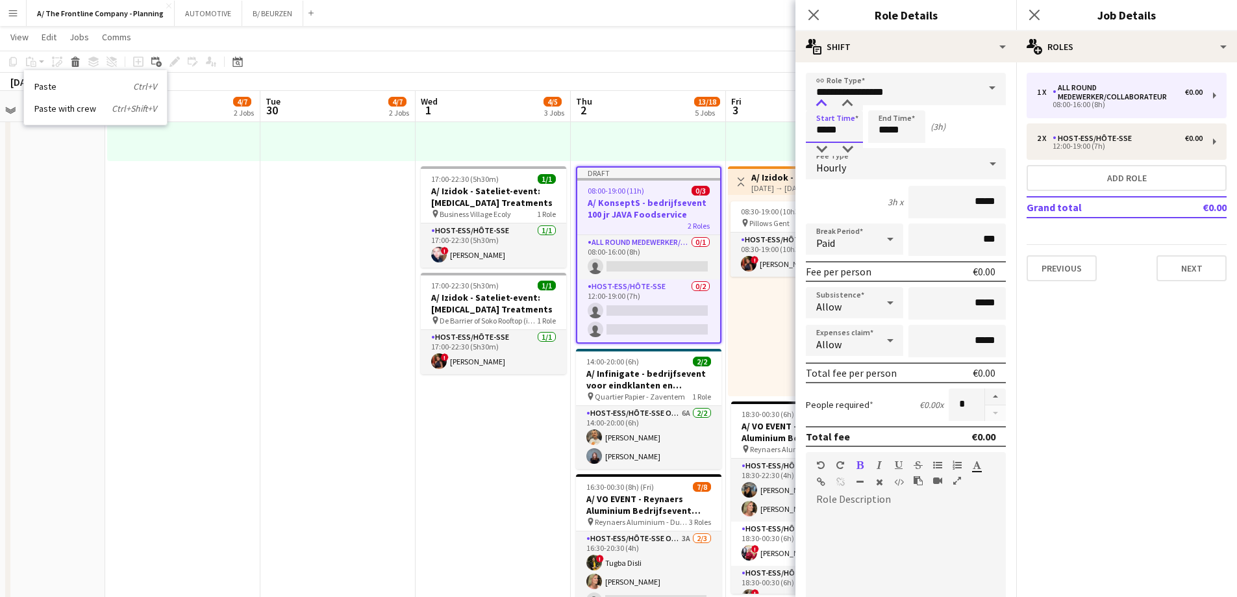
click at [817, 101] on div at bounding box center [822, 103] width 26 height 13
type input "*****"
click at [817, 101] on div at bounding box center [822, 103] width 26 height 13
click at [883, 132] on input "*****" at bounding box center [896, 126] width 57 height 32
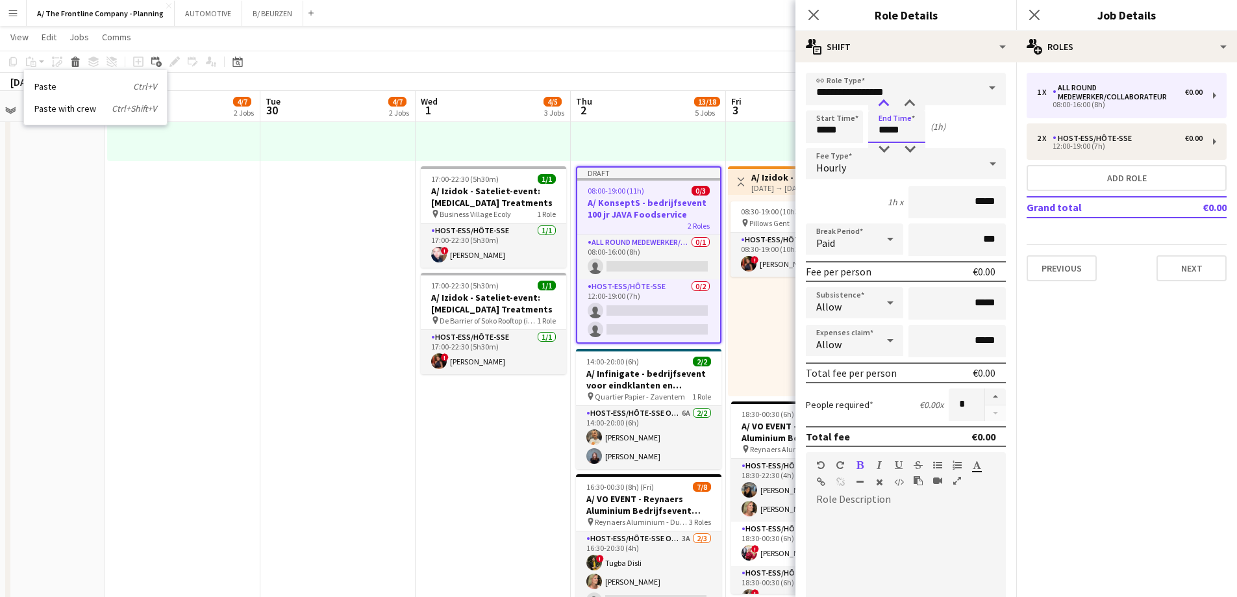
click at [884, 102] on div at bounding box center [884, 103] width 26 height 13
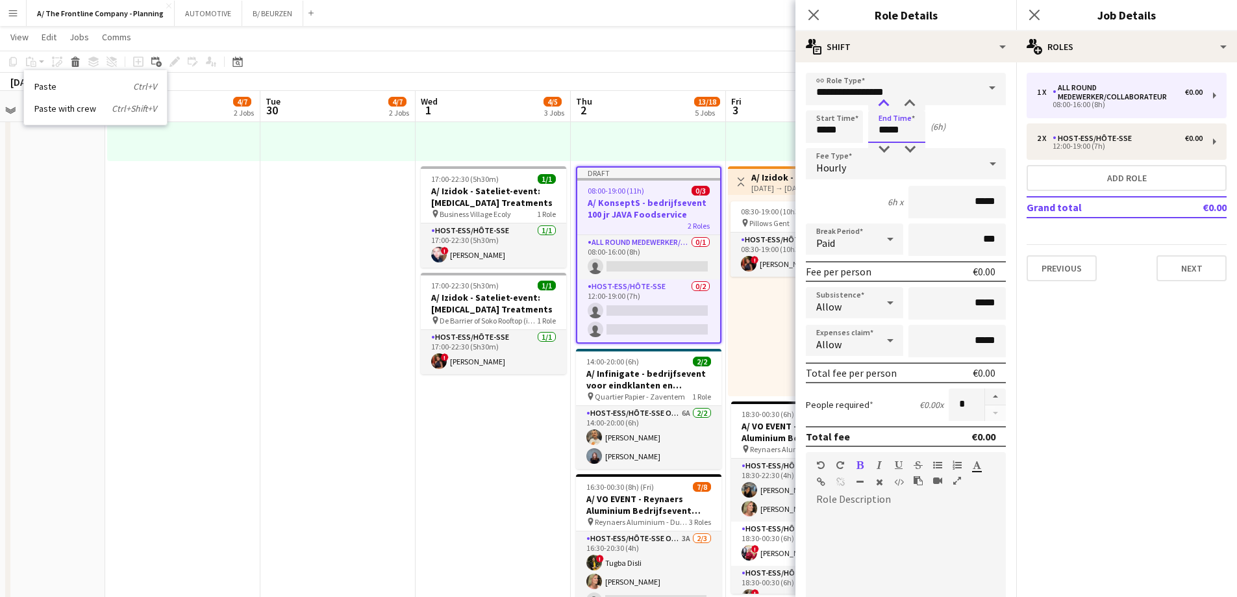
click at [884, 102] on div at bounding box center [884, 103] width 26 height 13
type input "*****"
click at [884, 102] on div at bounding box center [884, 103] width 26 height 13
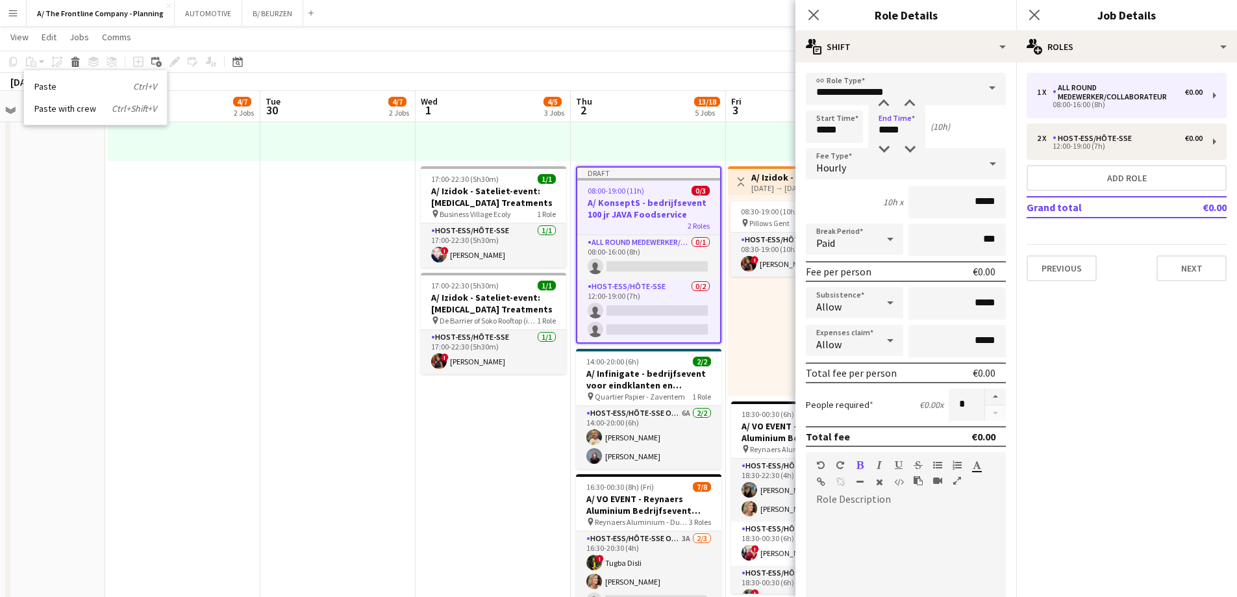
click at [864, 243] on div "Paid" at bounding box center [841, 238] width 71 height 31
click at [859, 298] on mat-option "Unpaid" at bounding box center [852, 308] width 93 height 32
drag, startPoint x: 941, startPoint y: 245, endPoint x: 1007, endPoint y: 246, distance: 65.6
click at [1007, 246] on mat-expansion-panel "**********" at bounding box center [906, 329] width 221 height 535
type input "****"
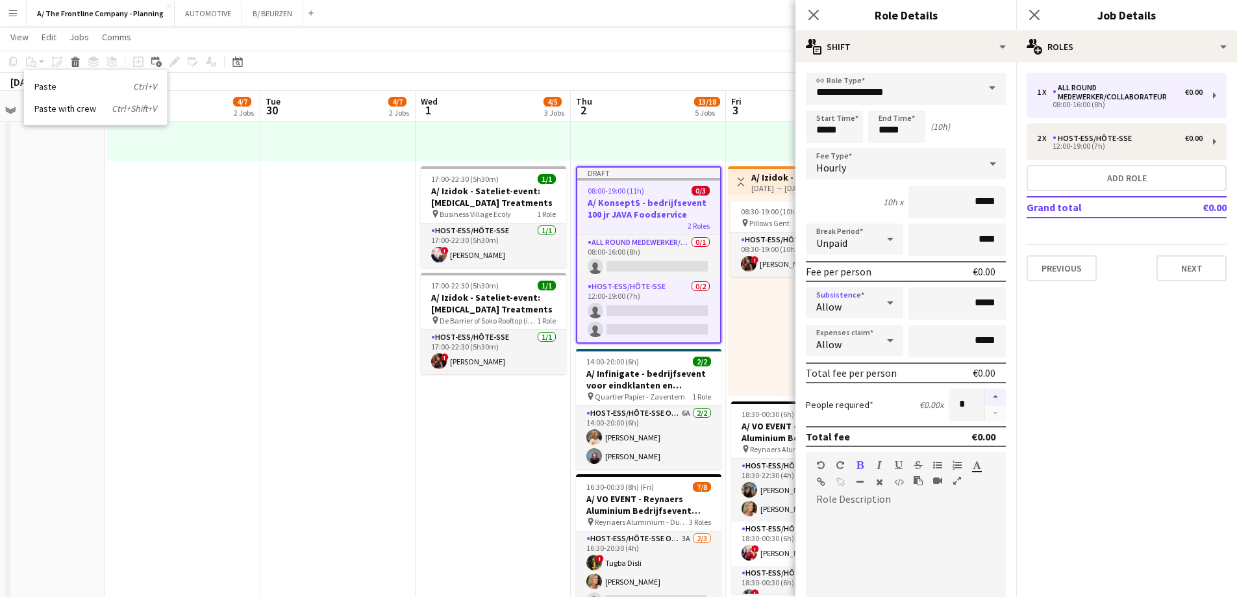
click at [988, 394] on button "button" at bounding box center [995, 396] width 21 height 17
type input "*"
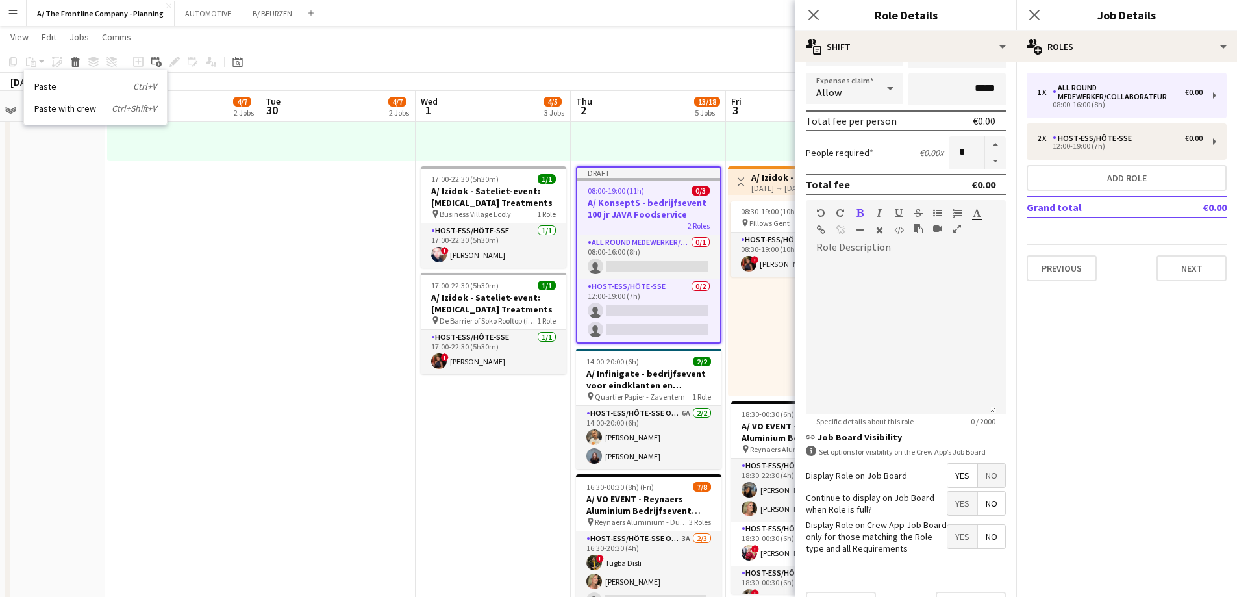
scroll to position [283, 0]
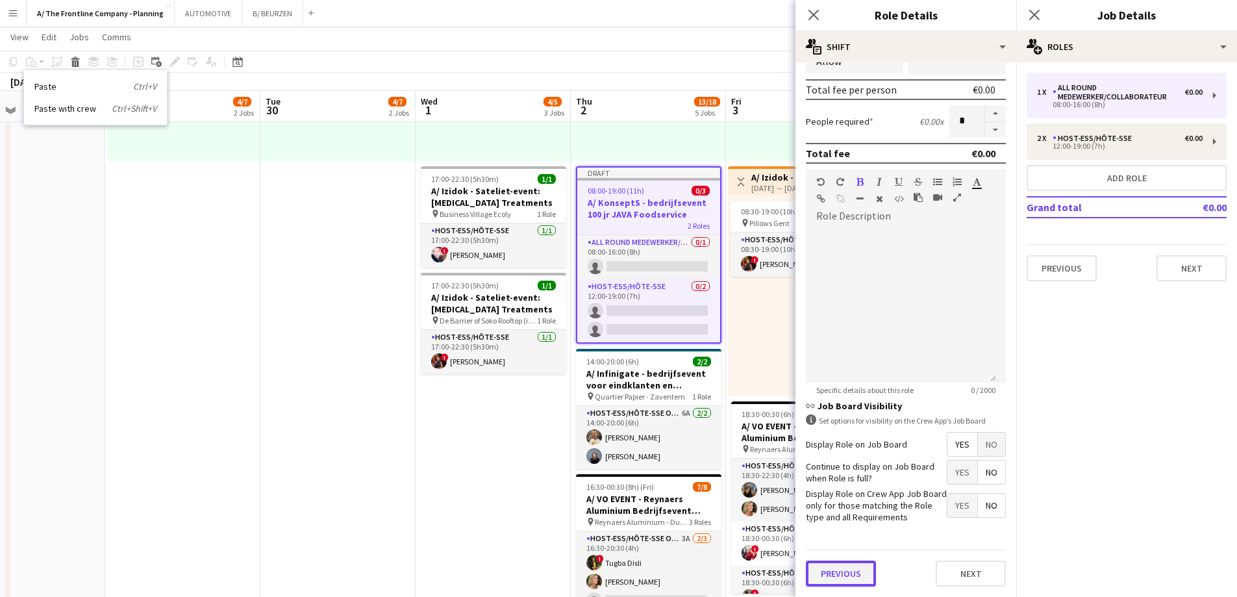
click at [840, 576] on button "Previous" at bounding box center [841, 573] width 70 height 26
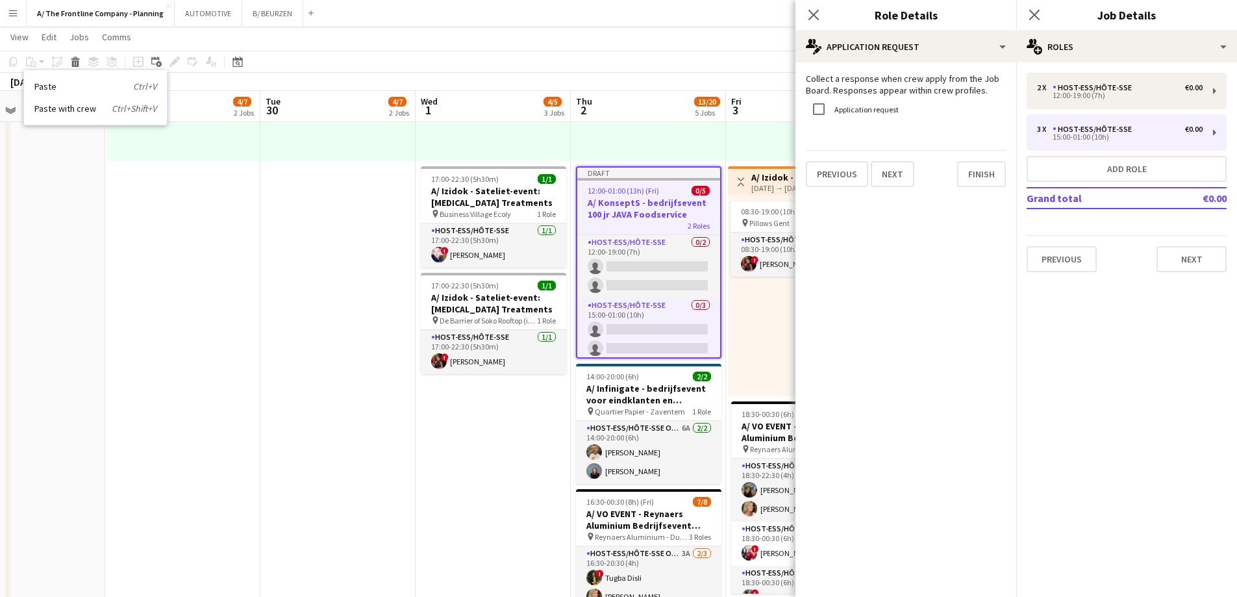
click at [851, 107] on label "Application request" at bounding box center [865, 110] width 67 height 10
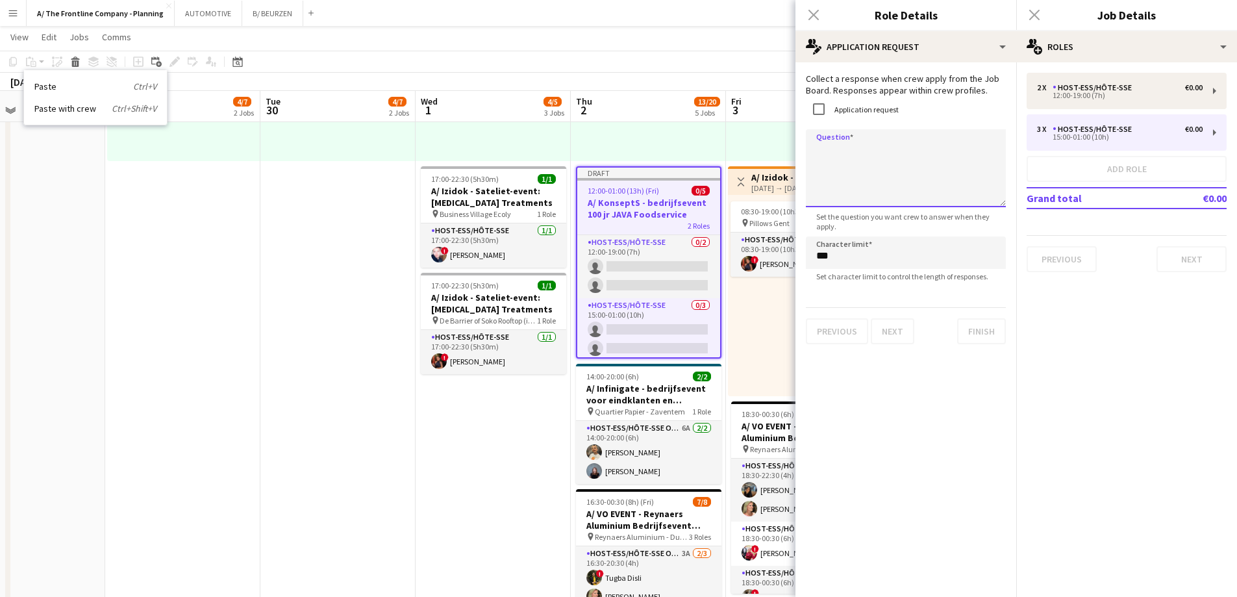
paste textarea "**********"
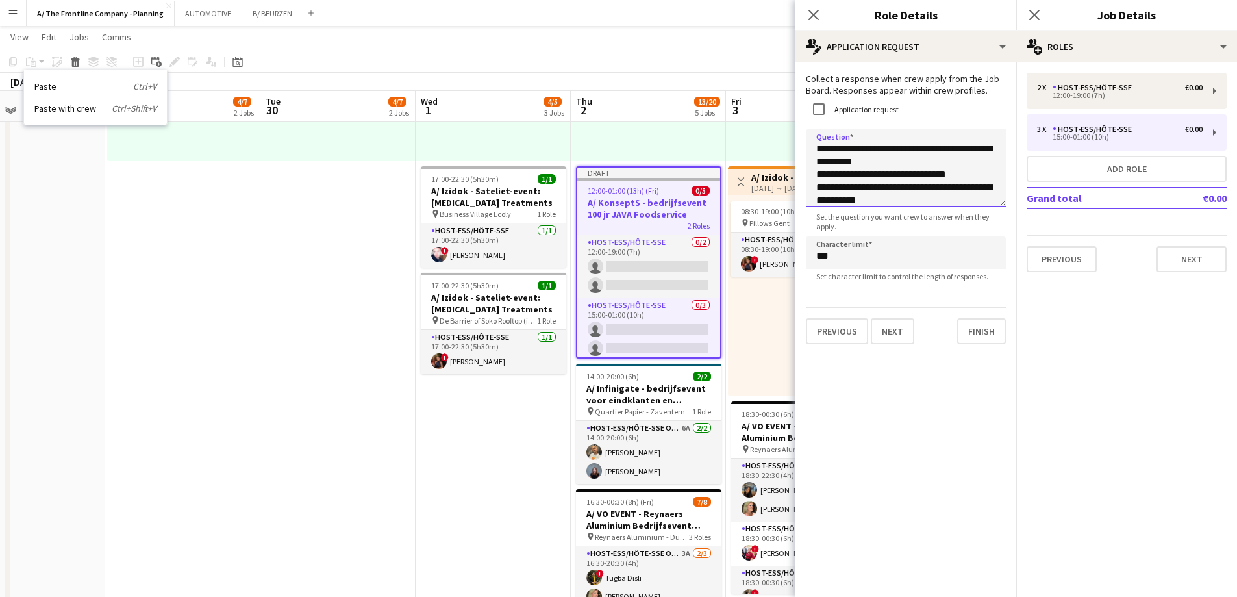
scroll to position [15, 0]
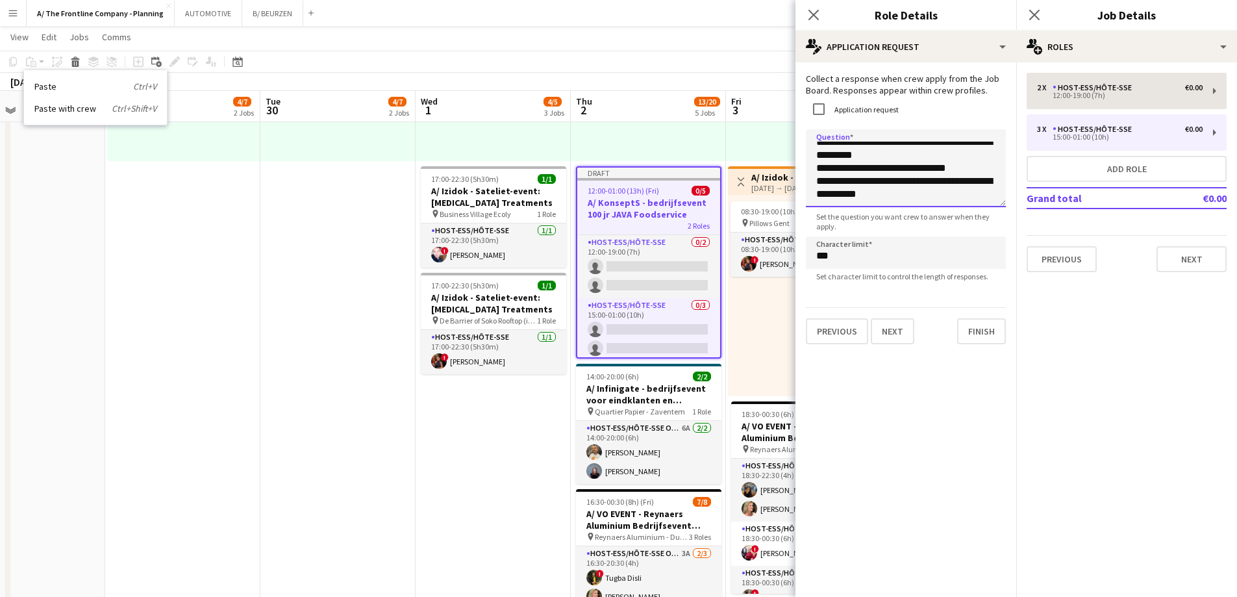
type textarea "**********"
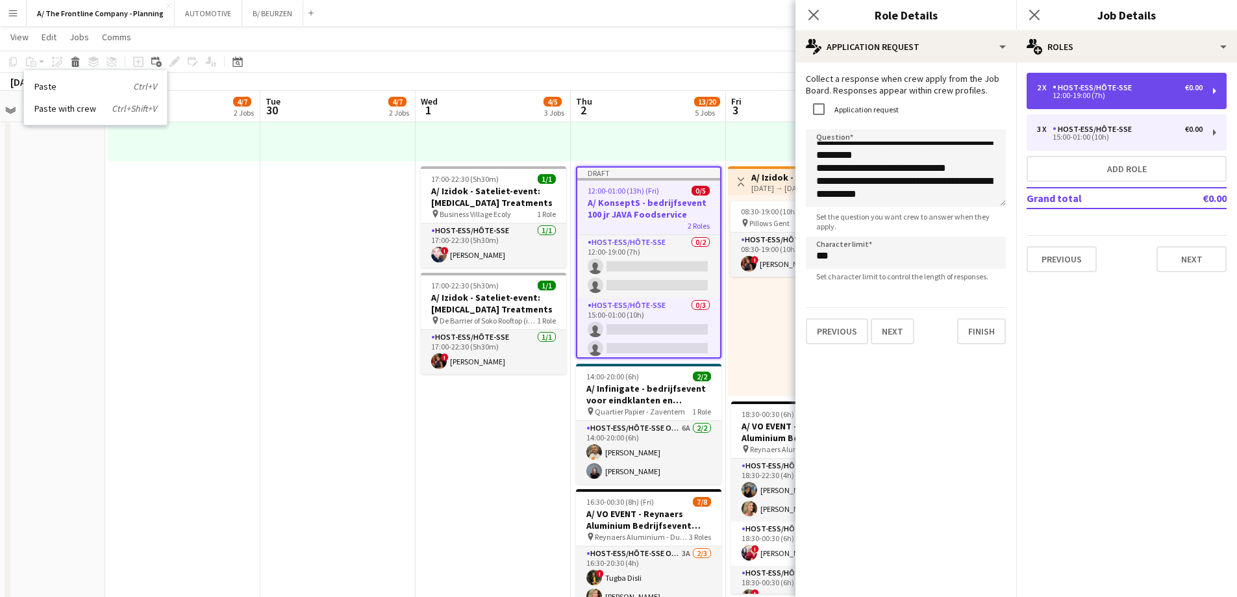
click at [1098, 93] on div "12:00-19:00 (7h)" at bounding box center [1120, 95] width 166 height 6
type input "*****"
type input "****"
type input "*"
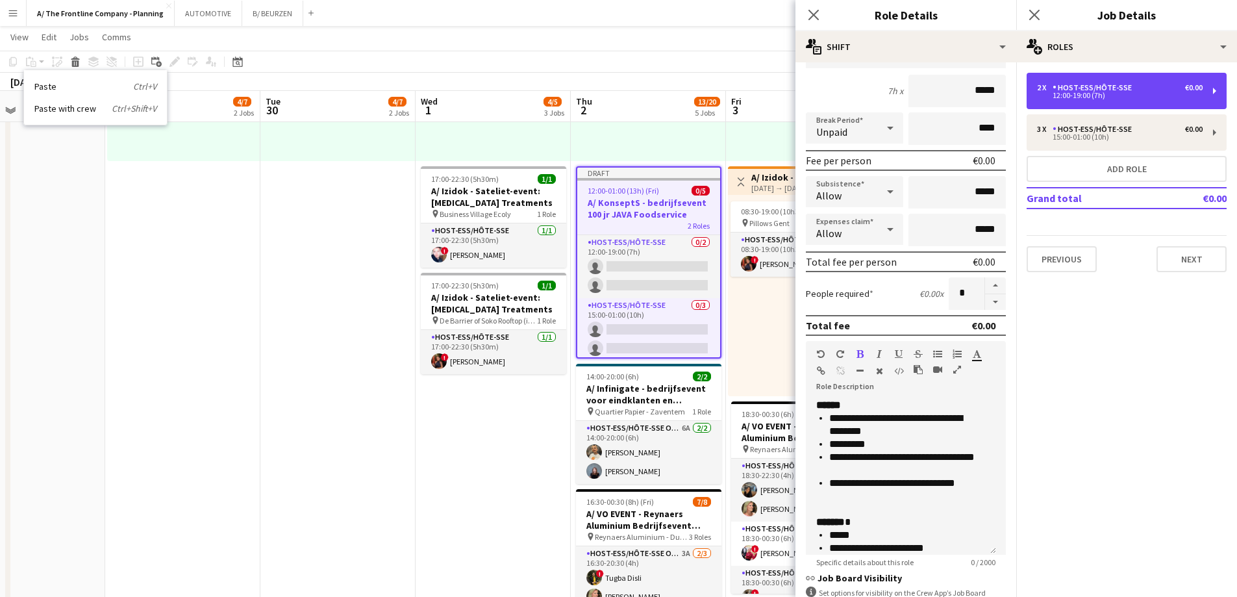
scroll to position [283, 0]
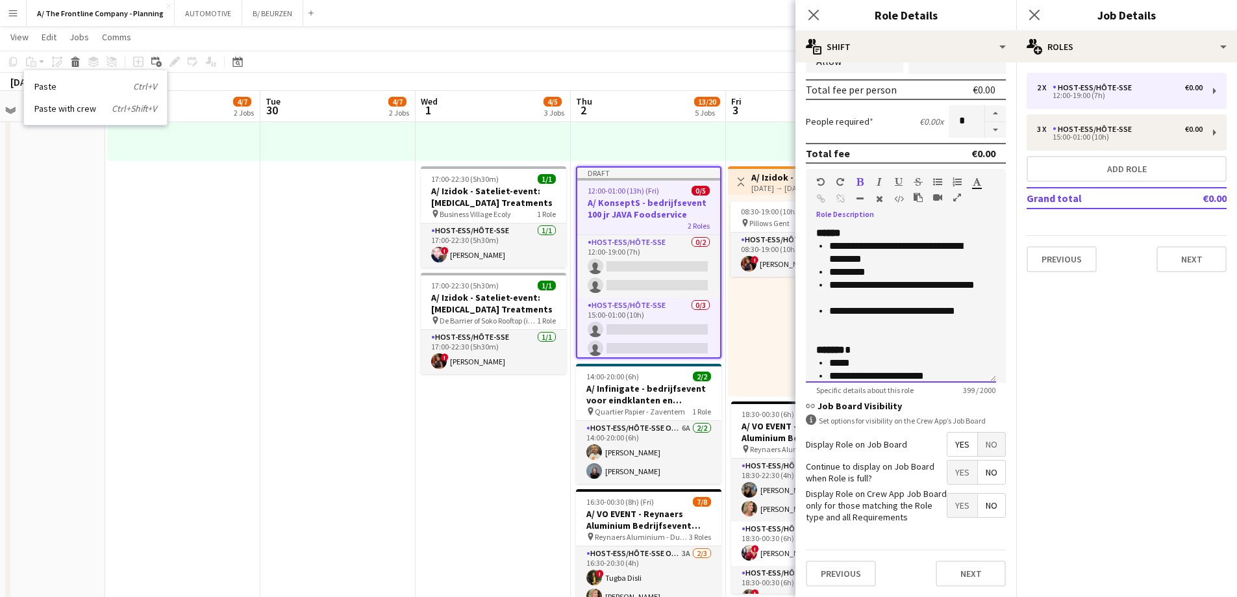
click at [878, 320] on li "**********" at bounding box center [902, 318] width 147 height 26
copy div "**********"
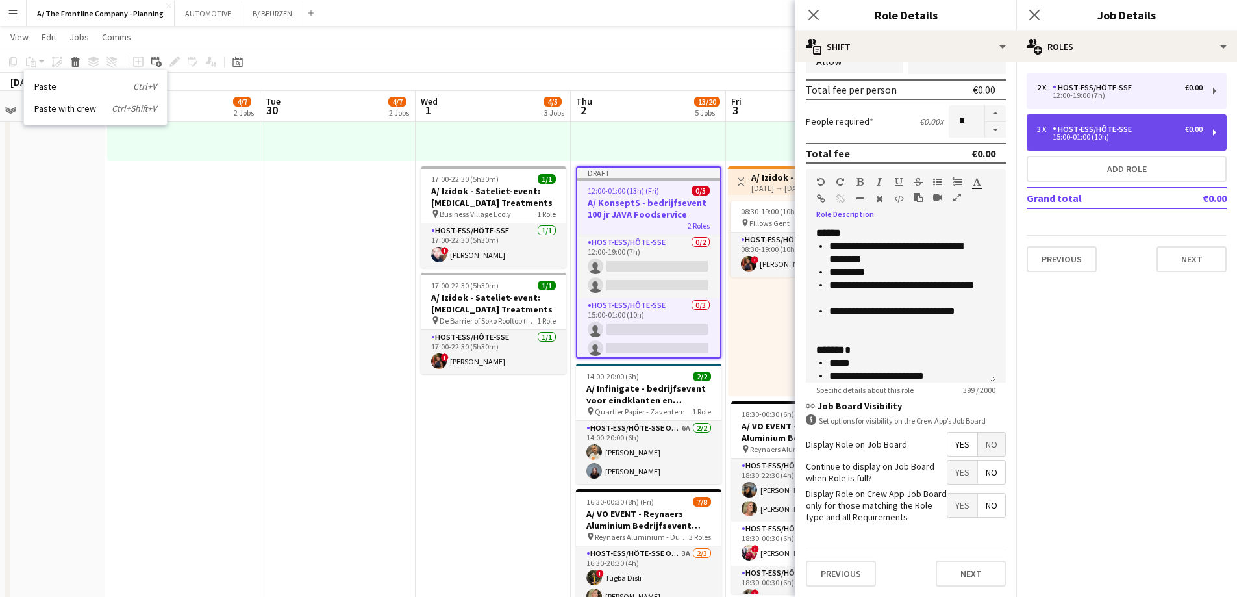
click at [1113, 129] on div "Host-ess/Hôte-sse" at bounding box center [1095, 129] width 84 height 9
type input "*****"
type input "****"
type input "*"
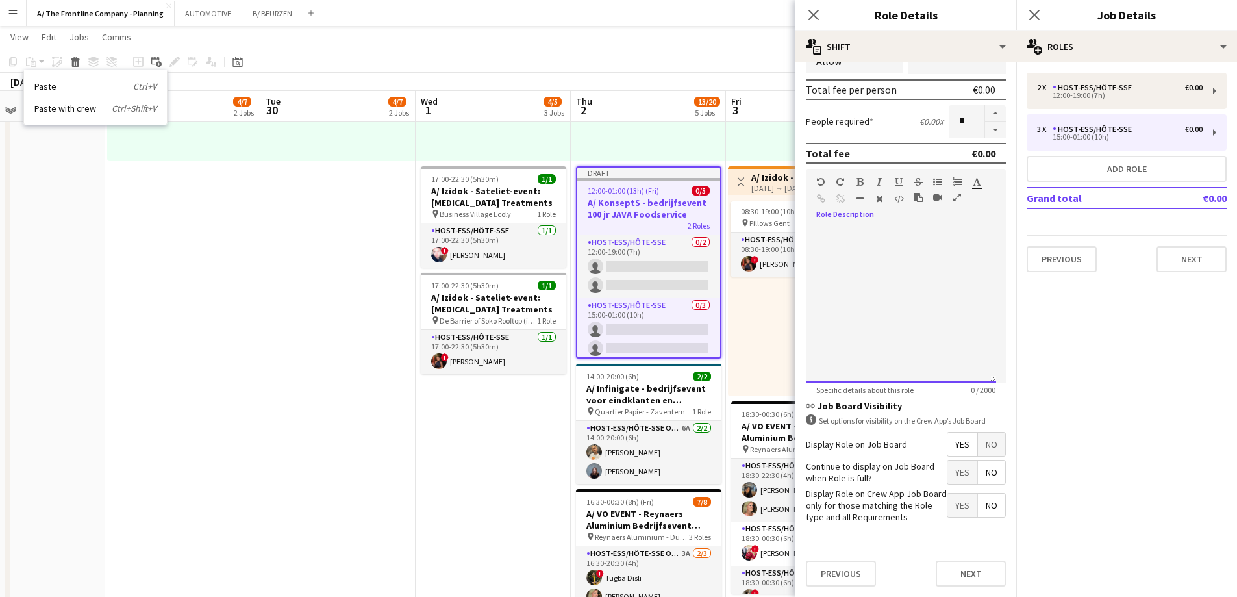
click at [909, 321] on div at bounding box center [901, 305] width 190 height 156
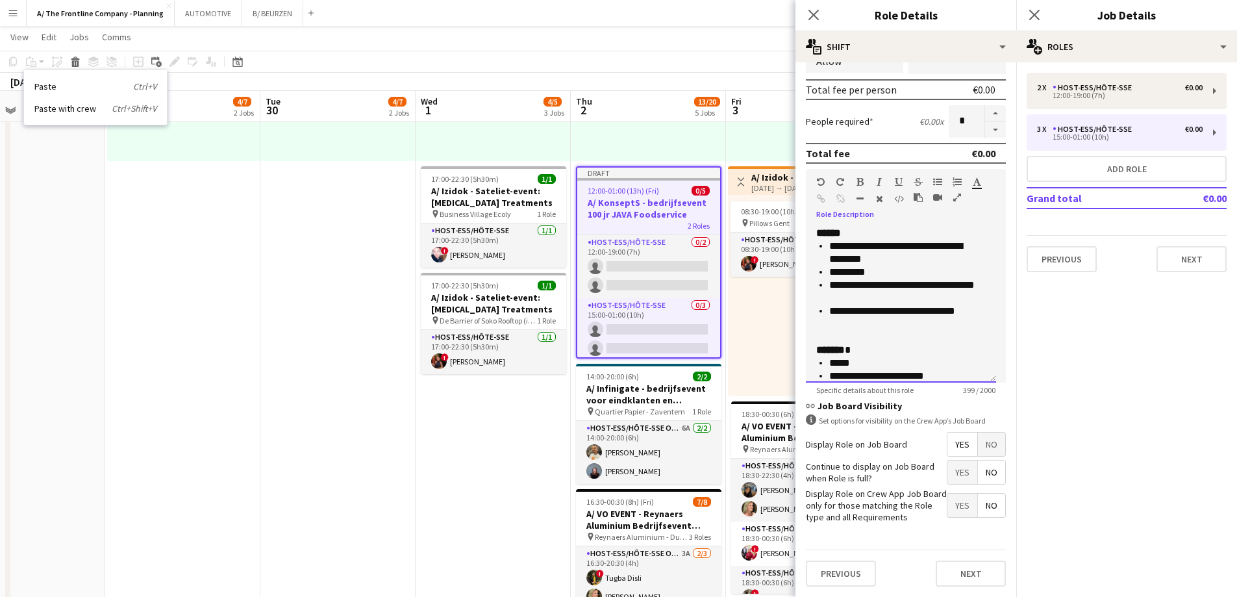
scroll to position [170, 0]
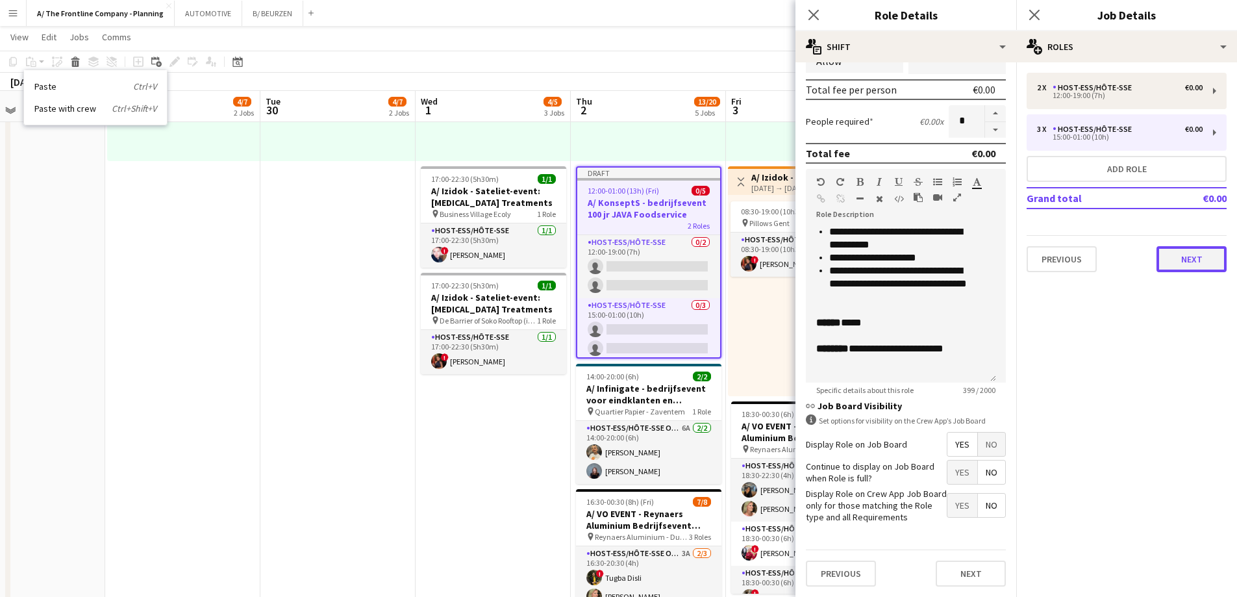
click at [1188, 261] on button "Next" at bounding box center [1192, 259] width 70 height 26
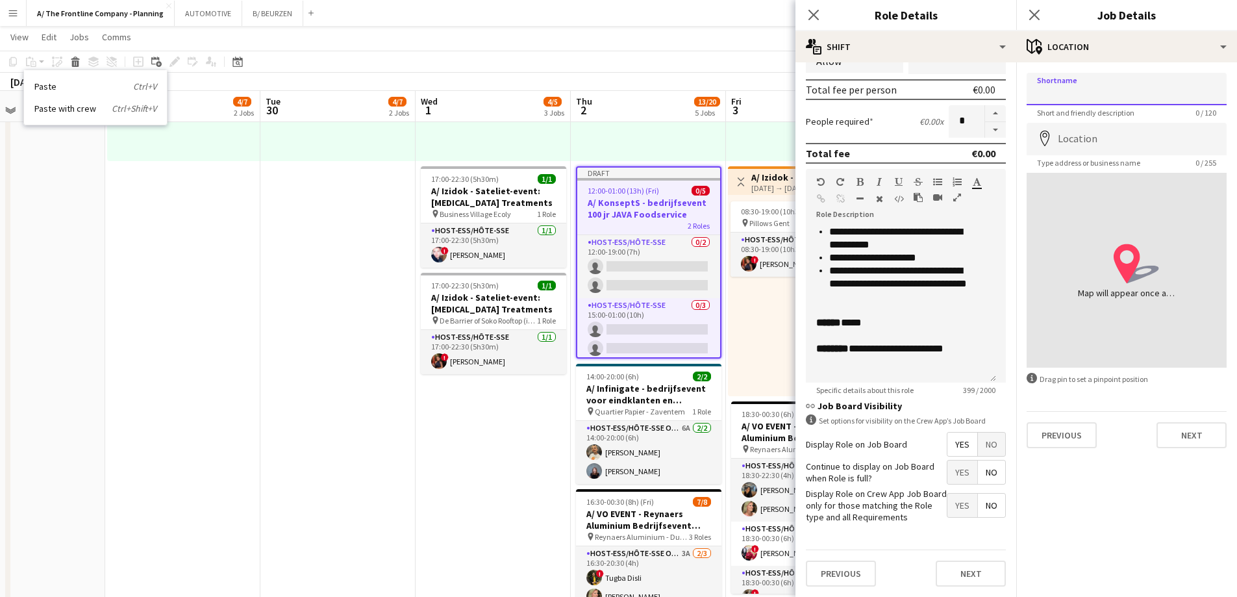
click at [1105, 88] on input "Shortname" at bounding box center [1127, 89] width 200 height 32
type input "**********"
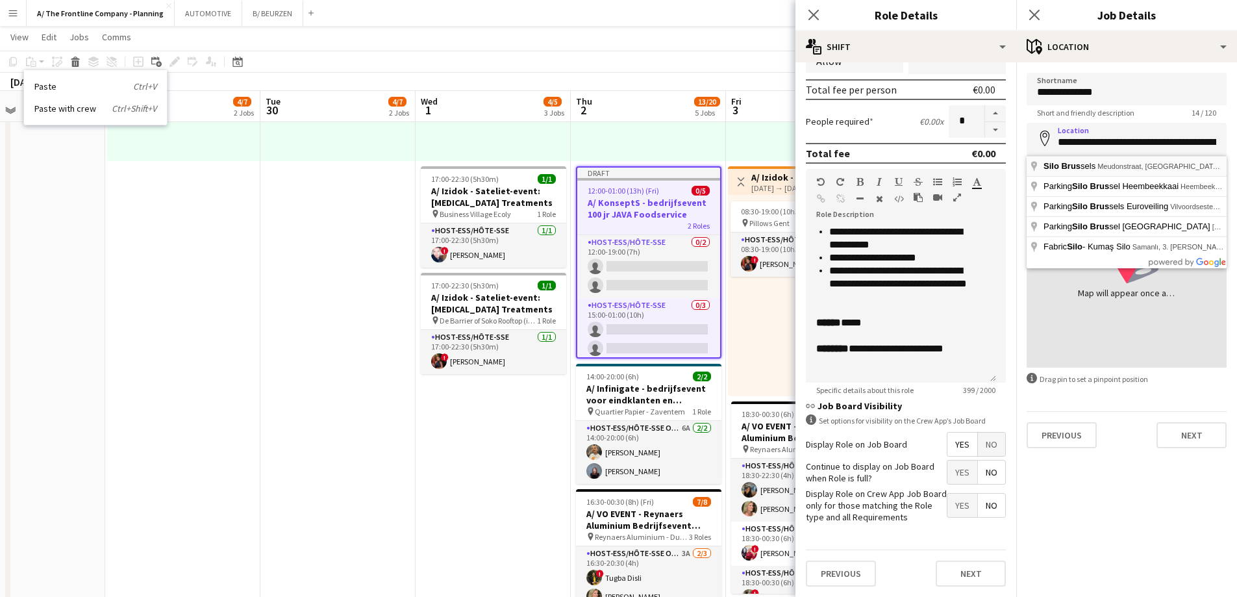
type input "**********"
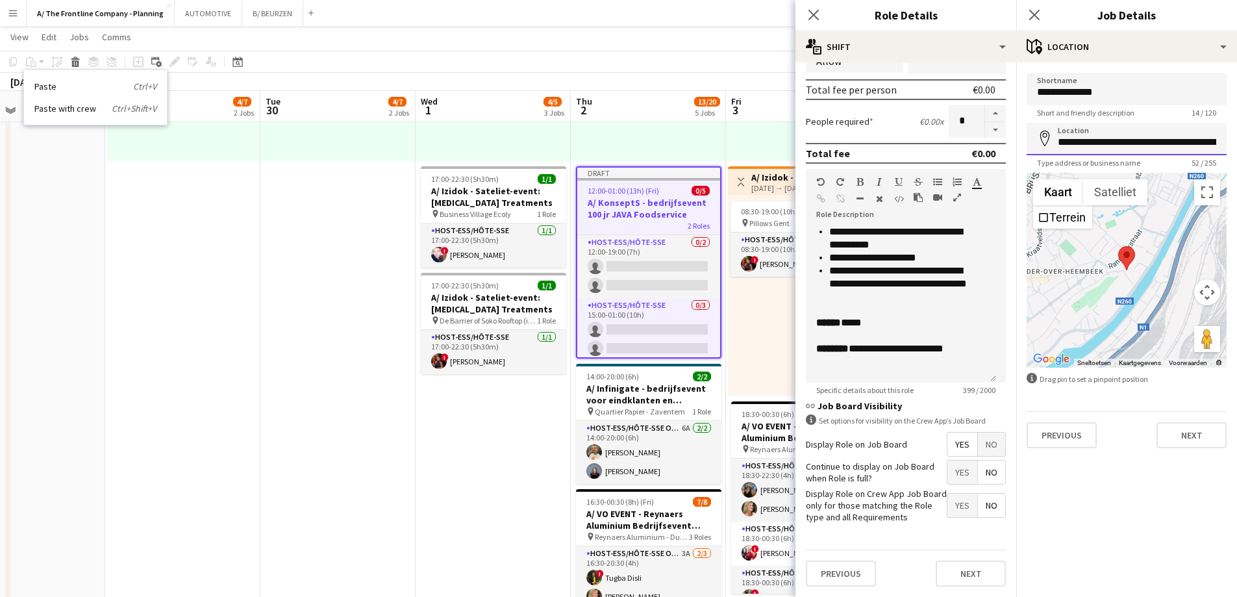
click at [1151, 144] on input "**********" at bounding box center [1127, 139] width 200 height 32
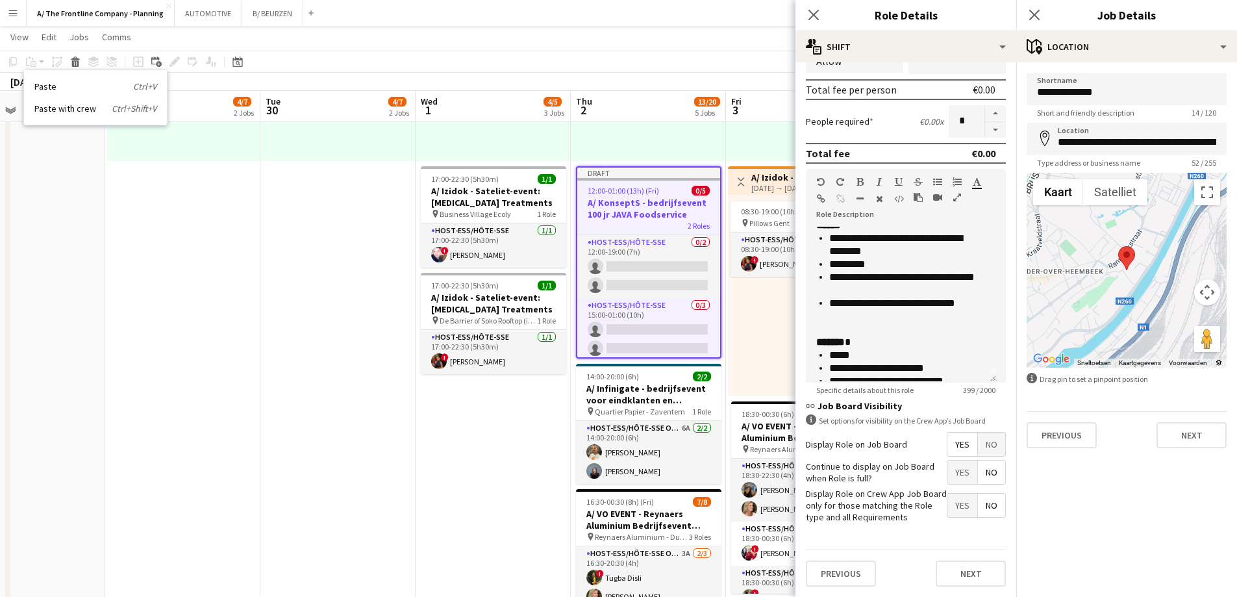
scroll to position [0, 0]
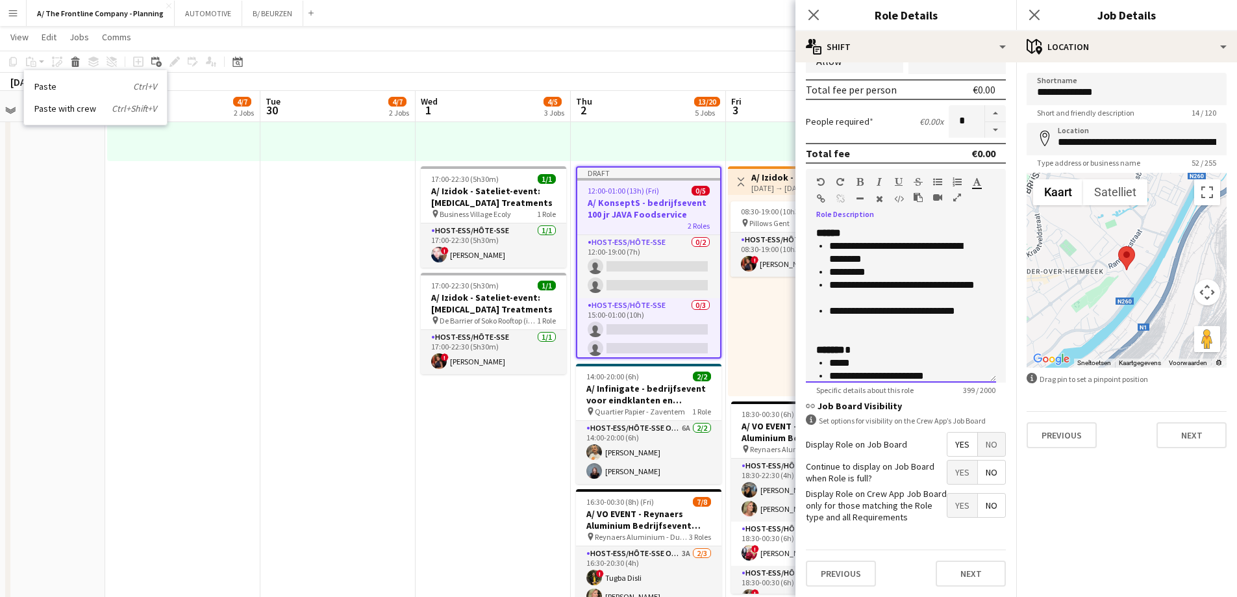
drag, startPoint x: 867, startPoint y: 323, endPoint x: 799, endPoint y: 240, distance: 107.6
click at [799, 240] on form "**********" at bounding box center [906, 193] width 221 height 807
drag, startPoint x: 852, startPoint y: 255, endPoint x: 956, endPoint y: 191, distance: 122.2
click at [956, 191] on div at bounding box center [952, 185] width 39 height 16
click at [1194, 436] on button "Next" at bounding box center [1192, 435] width 70 height 26
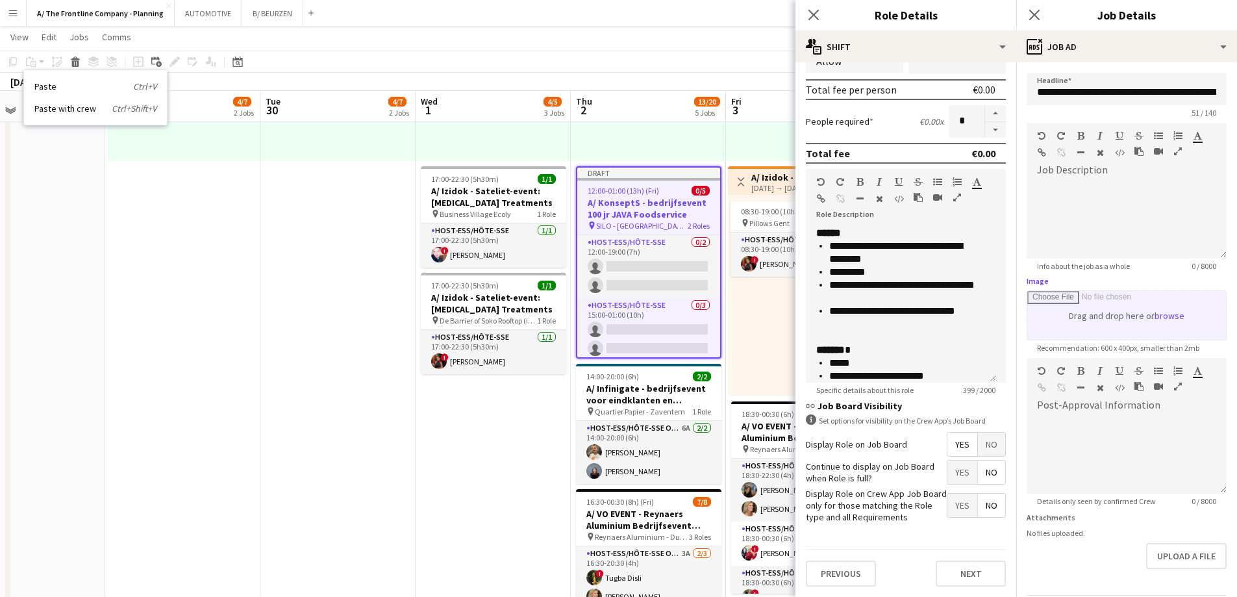
click at [1114, 331] on input "Image" at bounding box center [1126, 315] width 199 height 49
type input "**********"
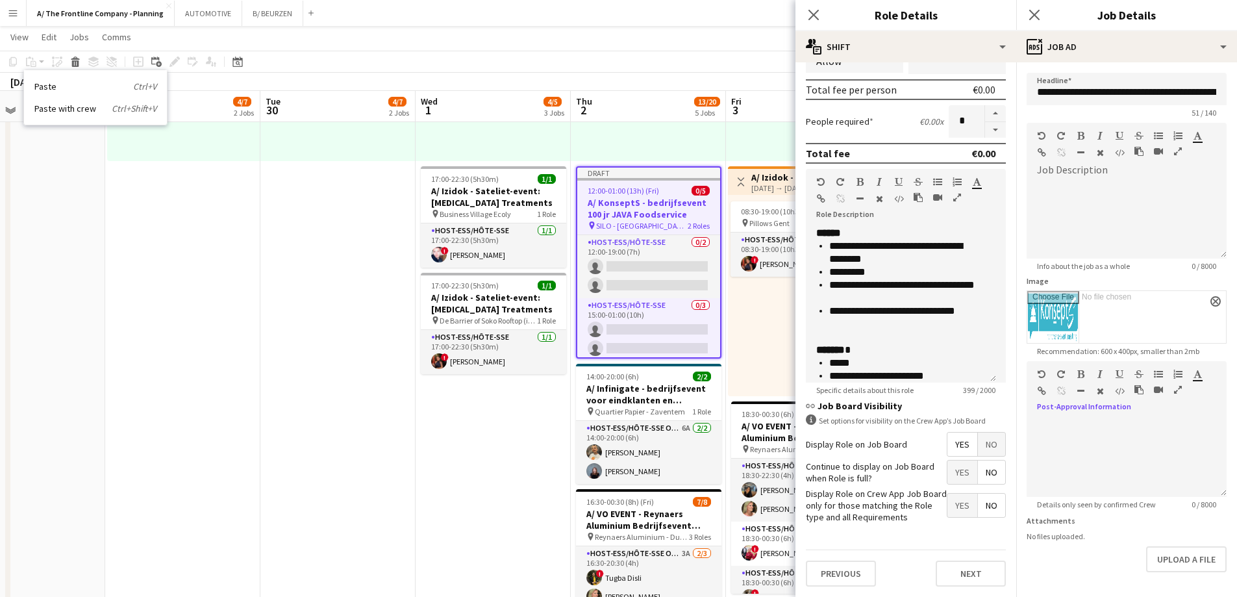
click at [1175, 388] on icon "button" at bounding box center [1178, 389] width 8 height 9
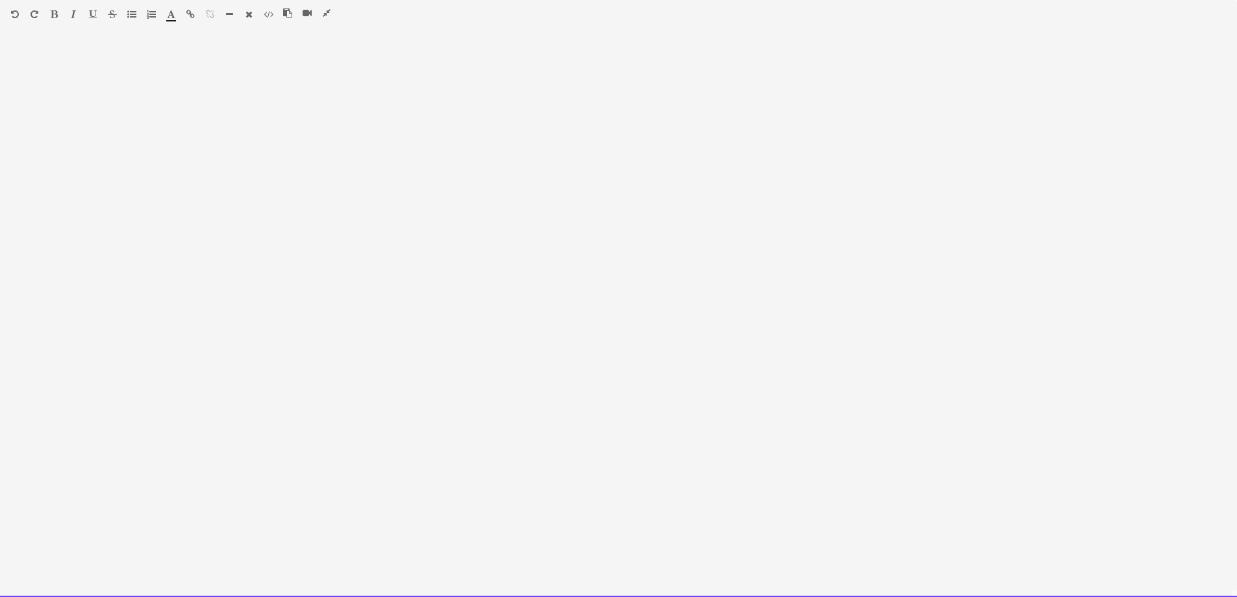
click at [240, 158] on div at bounding box center [618, 319] width 1237 height 555
paste div
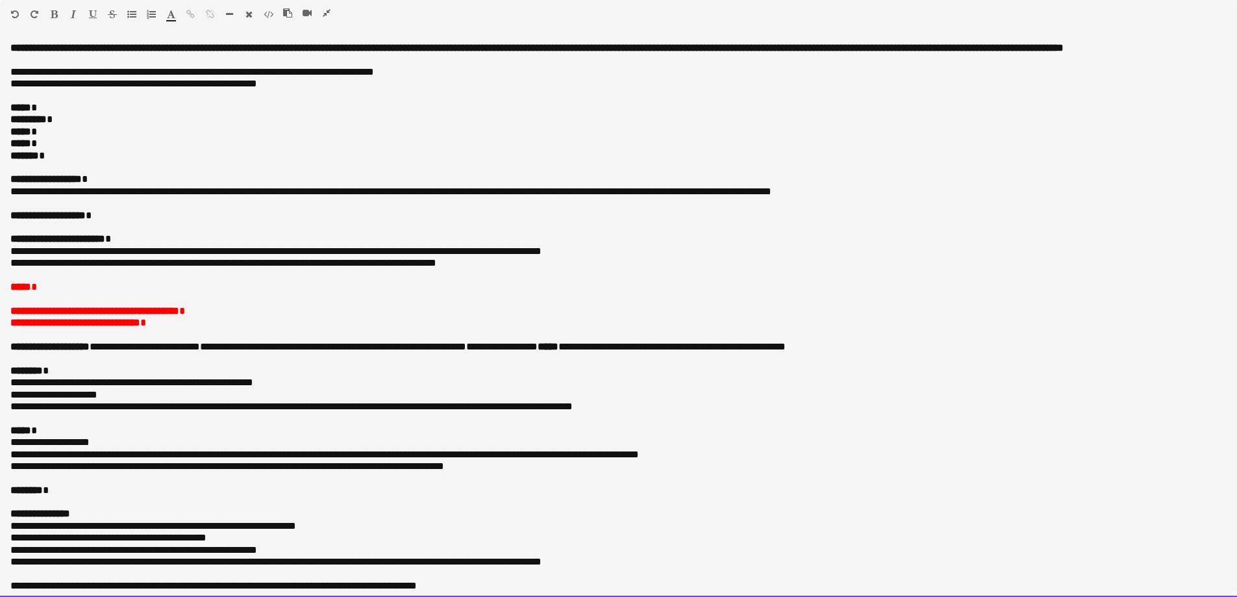
scroll to position [71, 0]
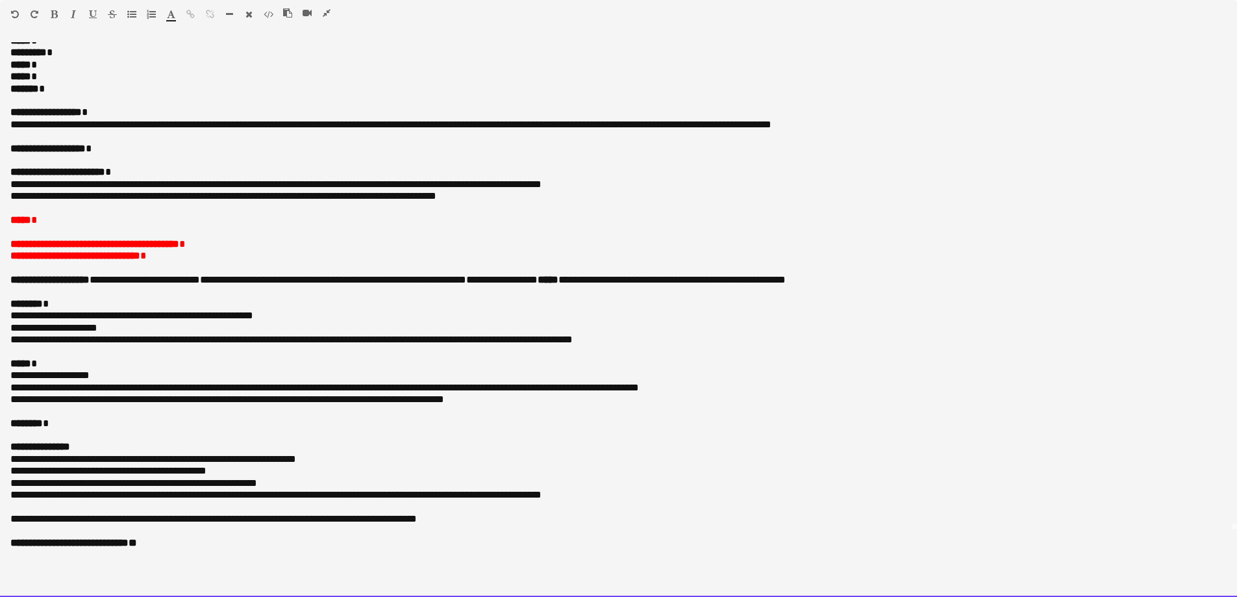
click at [90, 47] on p "***** *" at bounding box center [613, 41] width 1207 height 12
click at [62, 82] on p "***** *" at bounding box center [613, 77] width 1207 height 12
click at [121, 155] on p "**********" at bounding box center [613, 149] width 1207 height 12
click at [525, 201] on p "**********" at bounding box center [613, 196] width 1207 height 12
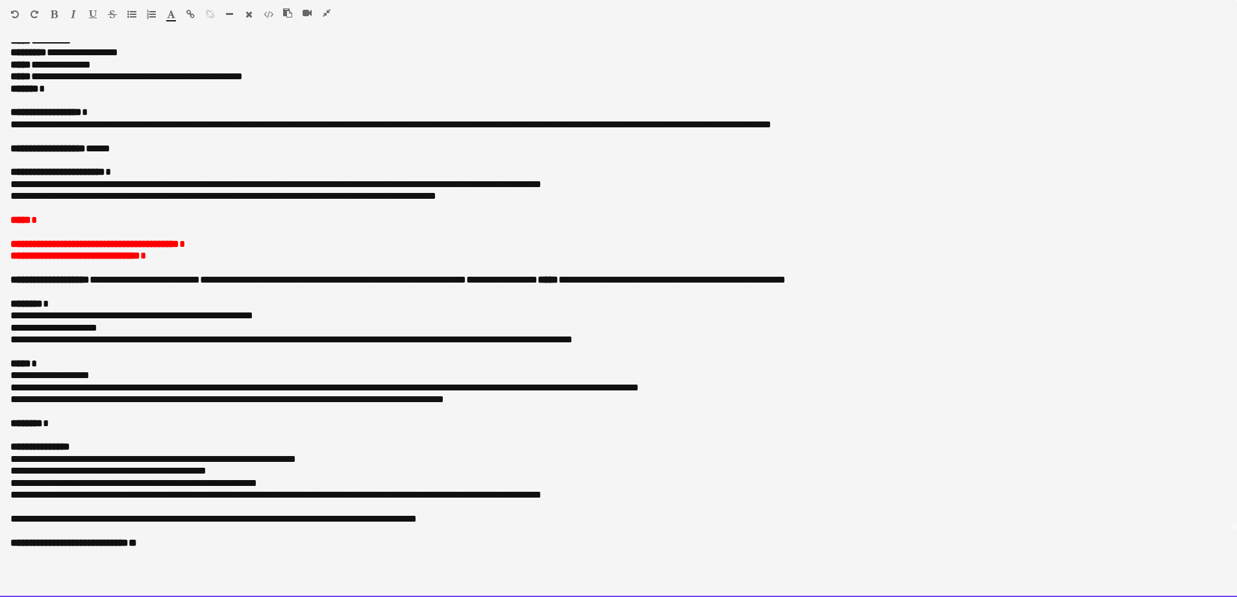
drag, startPoint x: 530, startPoint y: 204, endPoint x: -10, endPoint y: 205, distance: 540.4
click at [0, 205] on html "Menu Boards Boards Boards All jobs Status Workforce Workforce My Workforce Recr…" at bounding box center [618, 443] width 1237 height 1796
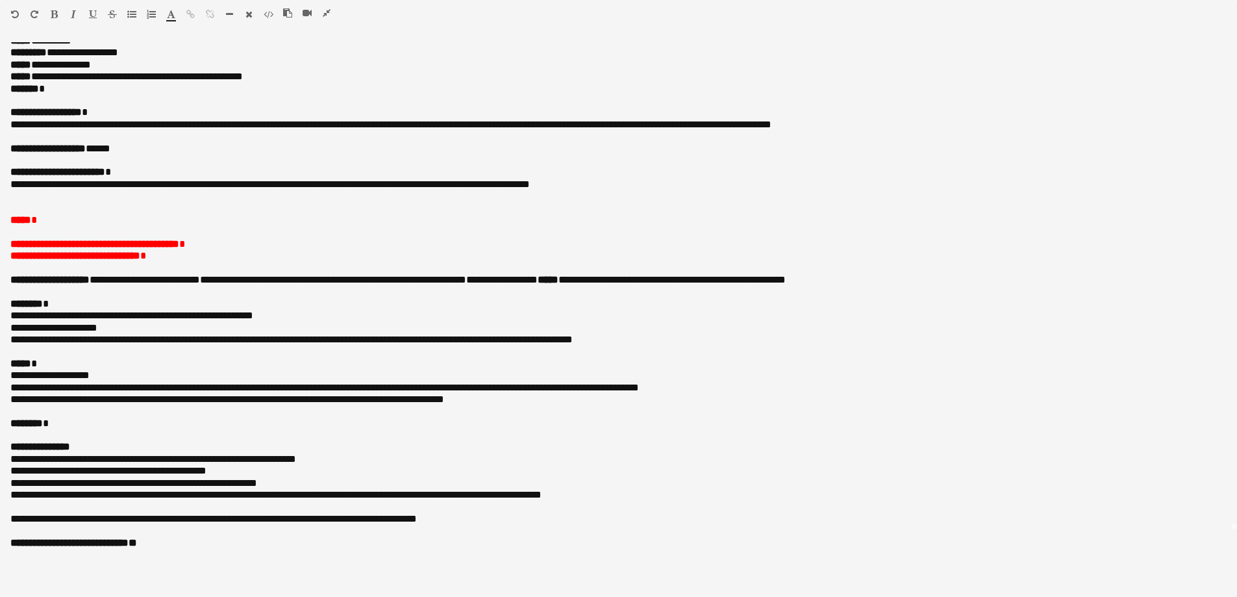
click at [329, 12] on icon "button" at bounding box center [327, 12] width 8 height 9
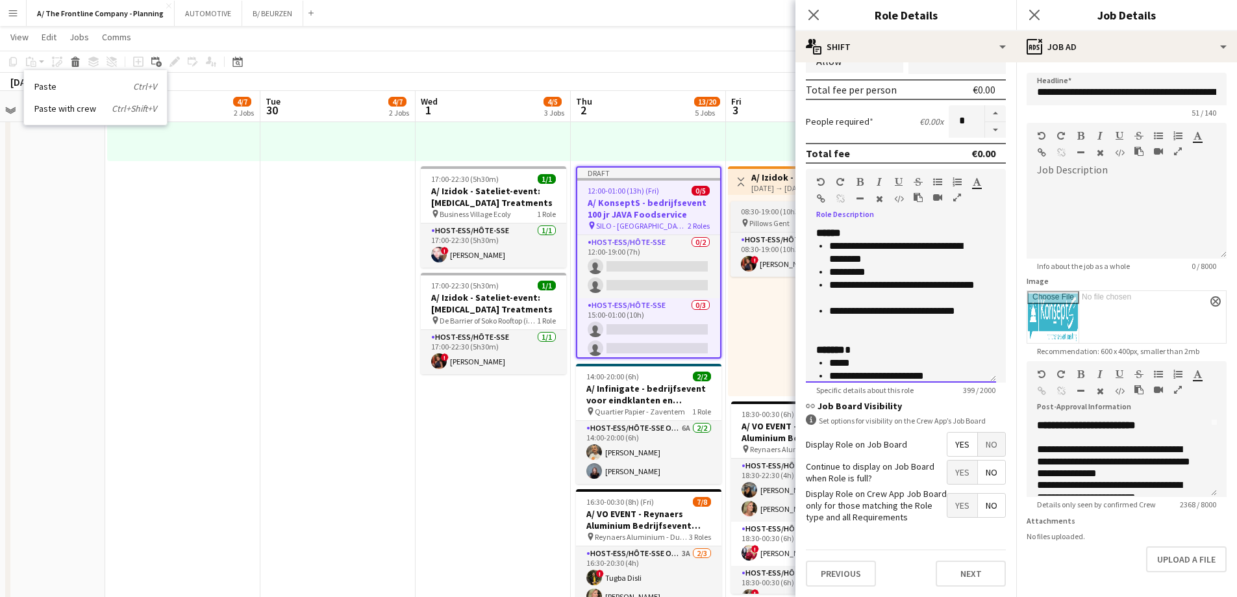
drag, startPoint x: 871, startPoint y: 323, endPoint x: 787, endPoint y: 229, distance: 126.5
click at [787, 229] on body "Menu Boards Boards Boards All jobs Status Workforce Workforce My Workforce Recr…" at bounding box center [618, 197] width 1237 height 1305
click at [1175, 386] on icon "button" at bounding box center [1178, 389] width 8 height 9
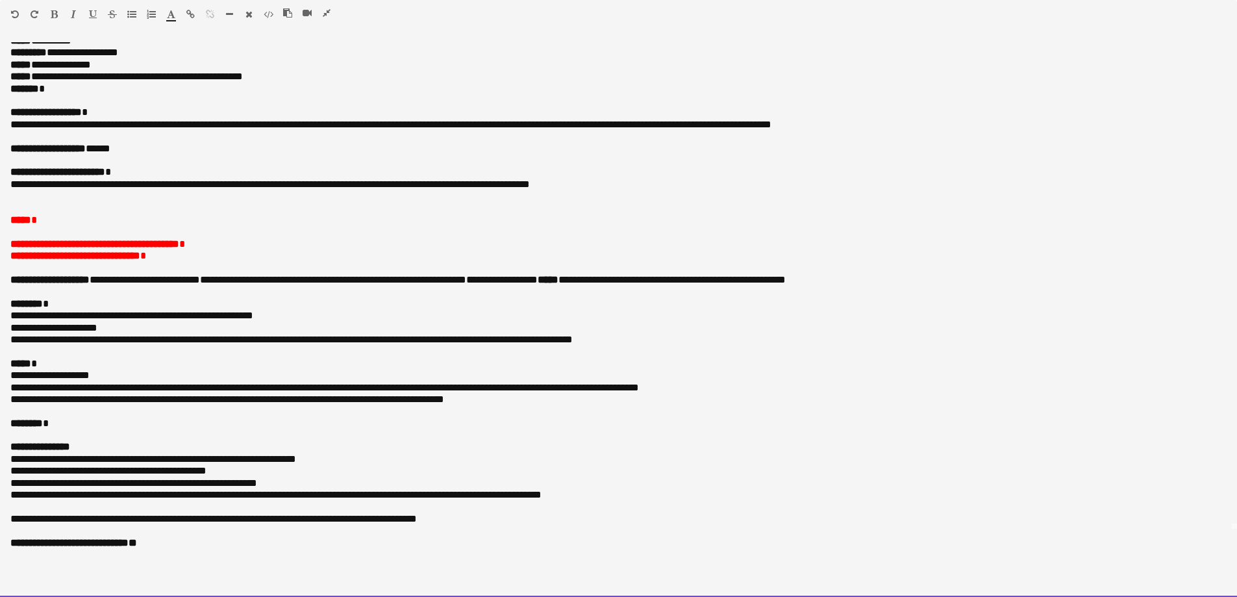
click at [30, 225] on span "*****" at bounding box center [20, 220] width 21 height 10
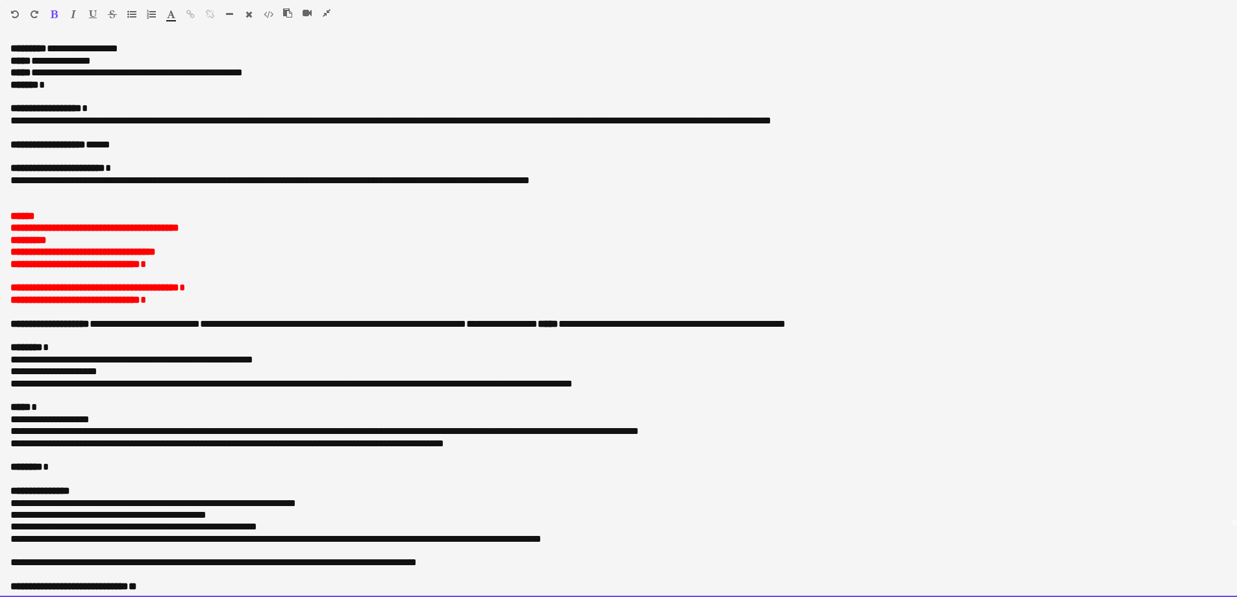
click at [68, 210] on p at bounding box center [618, 205] width 1216 height 12
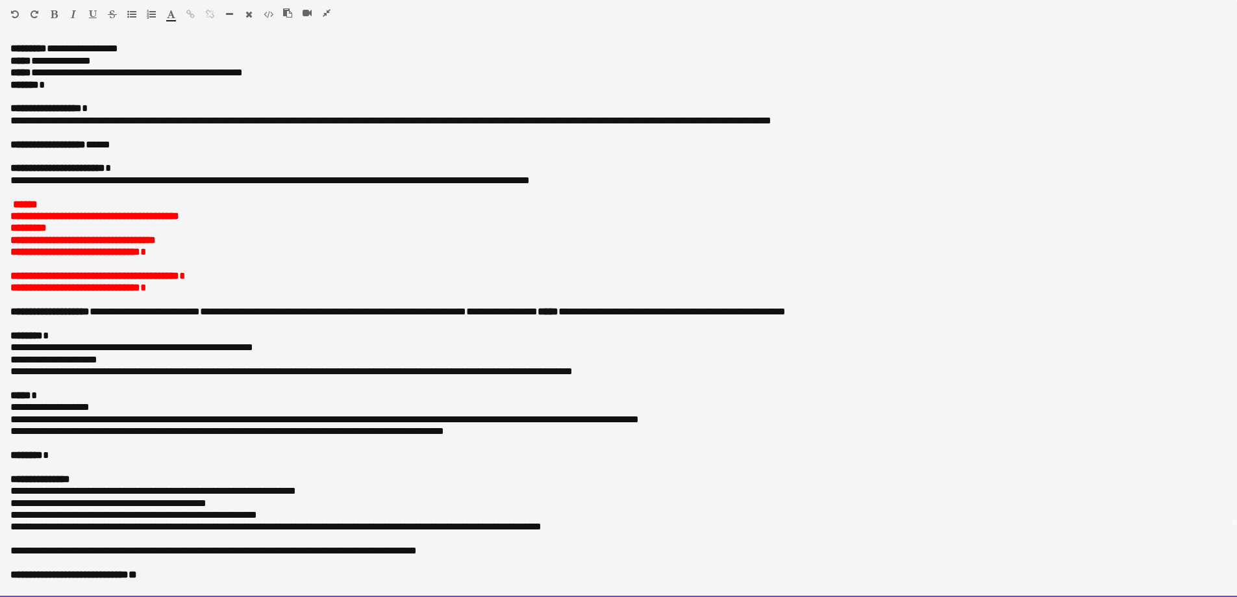
click at [55, 281] on span "**********" at bounding box center [94, 276] width 169 height 10
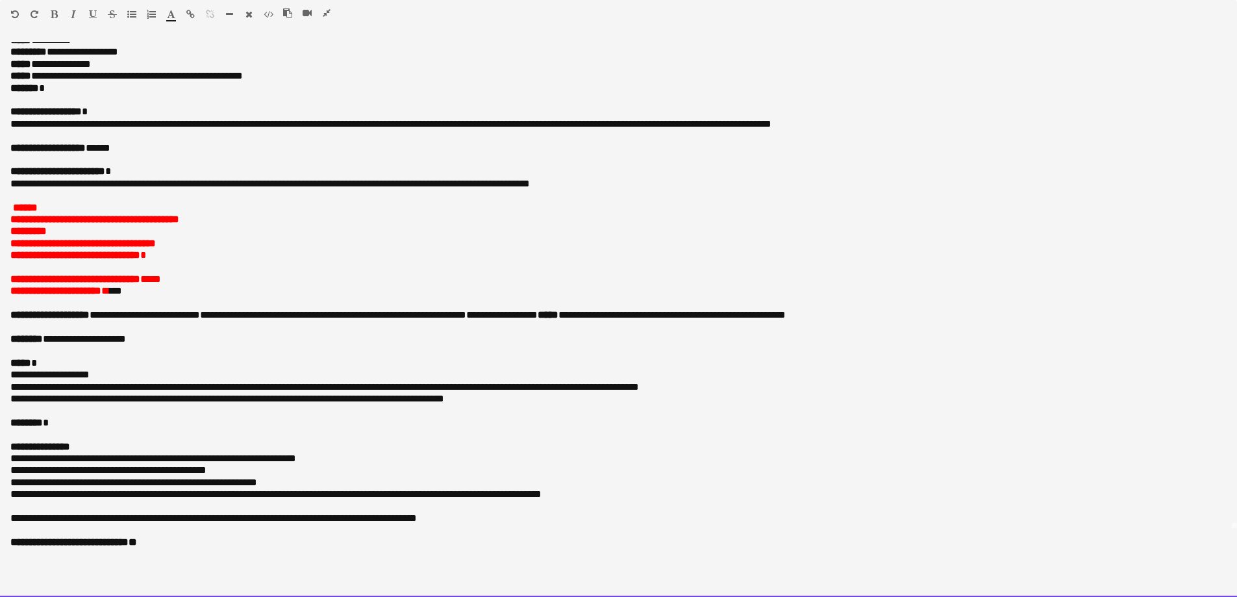
scroll to position [68, 0]
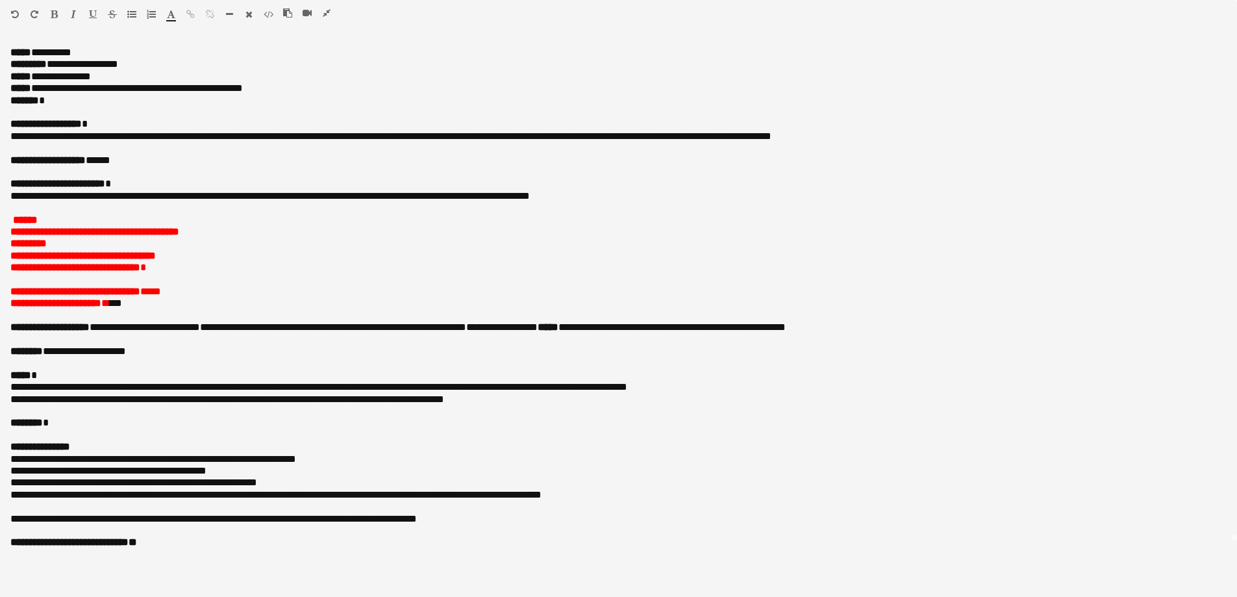
click at [327, 14] on icon "button" at bounding box center [327, 12] width 8 height 9
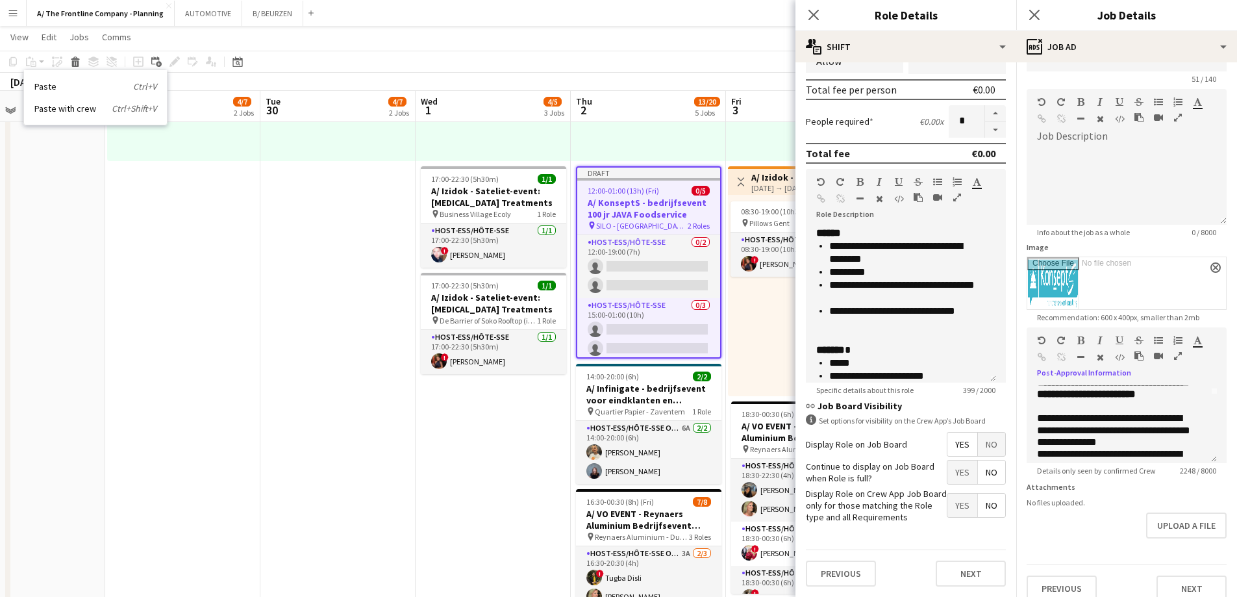
scroll to position [58, 0]
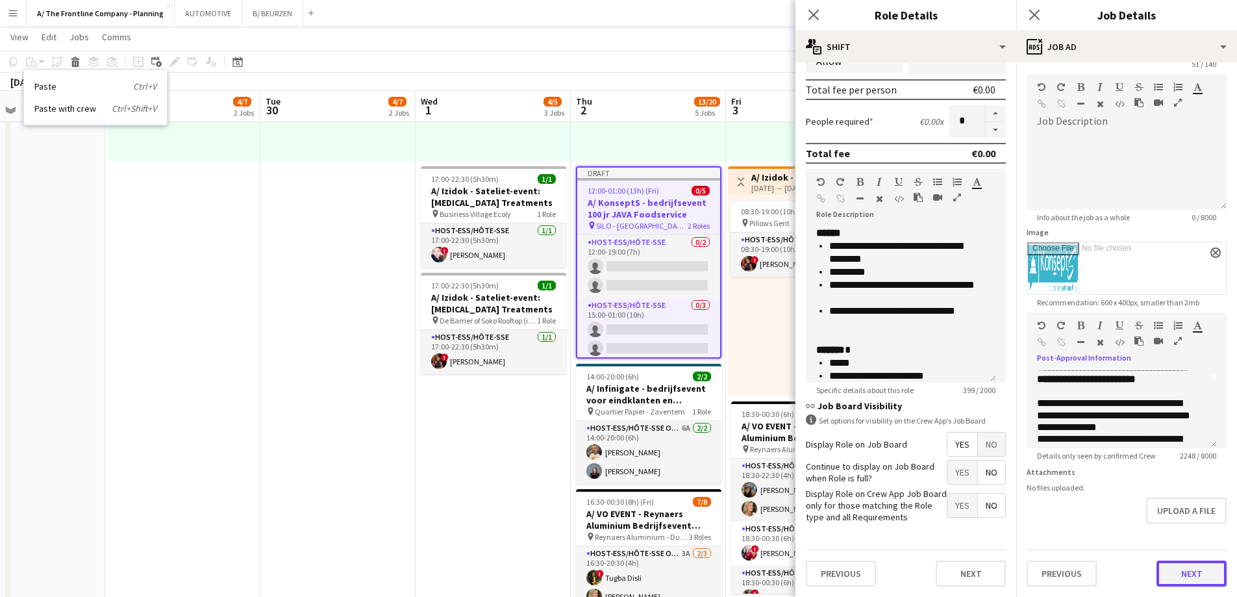
click at [1183, 572] on button "Next" at bounding box center [1192, 573] width 70 height 26
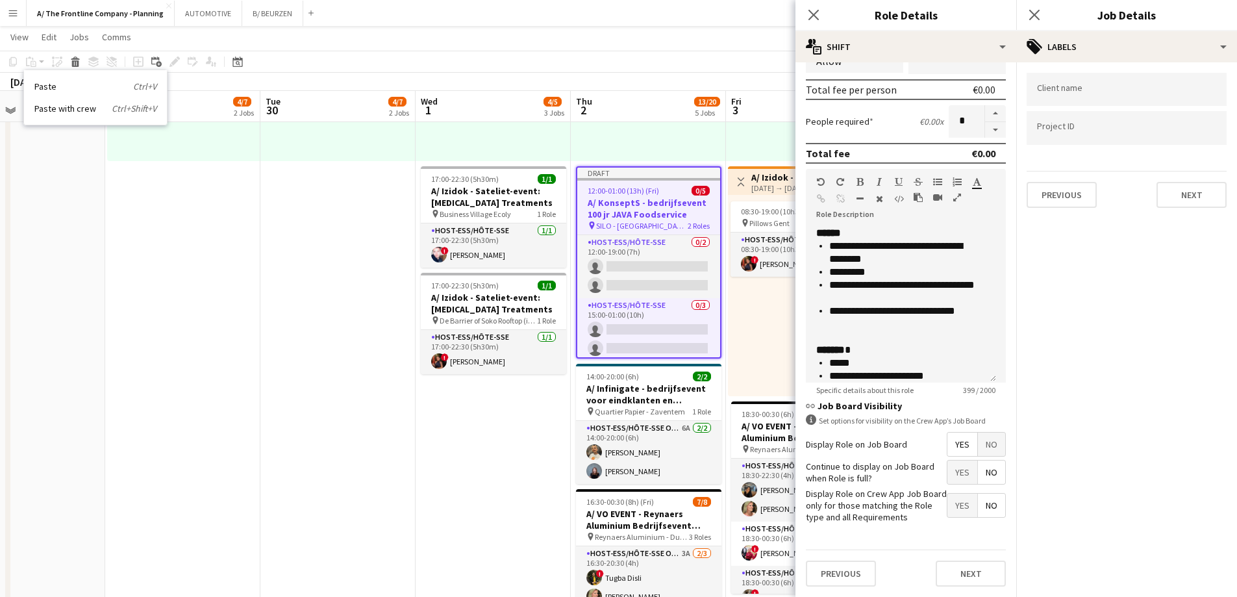
scroll to position [0, 0]
click at [1072, 88] on input "Type to search client labels..." at bounding box center [1126, 94] width 179 height 12
type input "*******"
click at [1069, 125] on div "KonseptS" at bounding box center [1127, 129] width 200 height 31
click at [1068, 130] on input "Type to search project ID labels..." at bounding box center [1126, 129] width 179 height 12
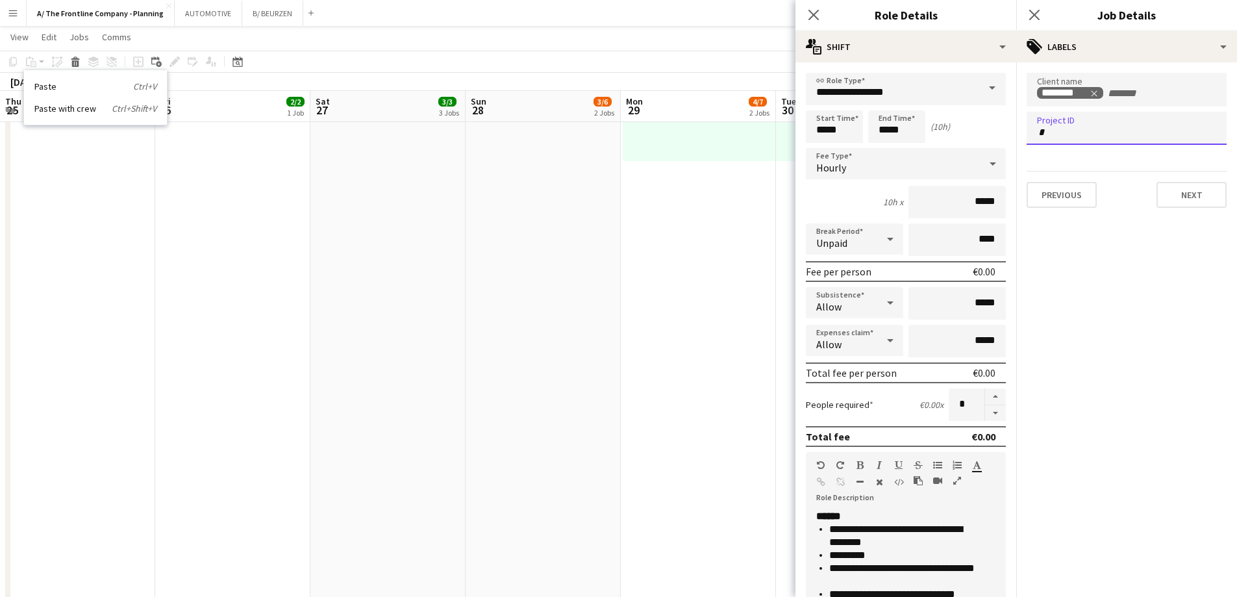
scroll to position [283, 0]
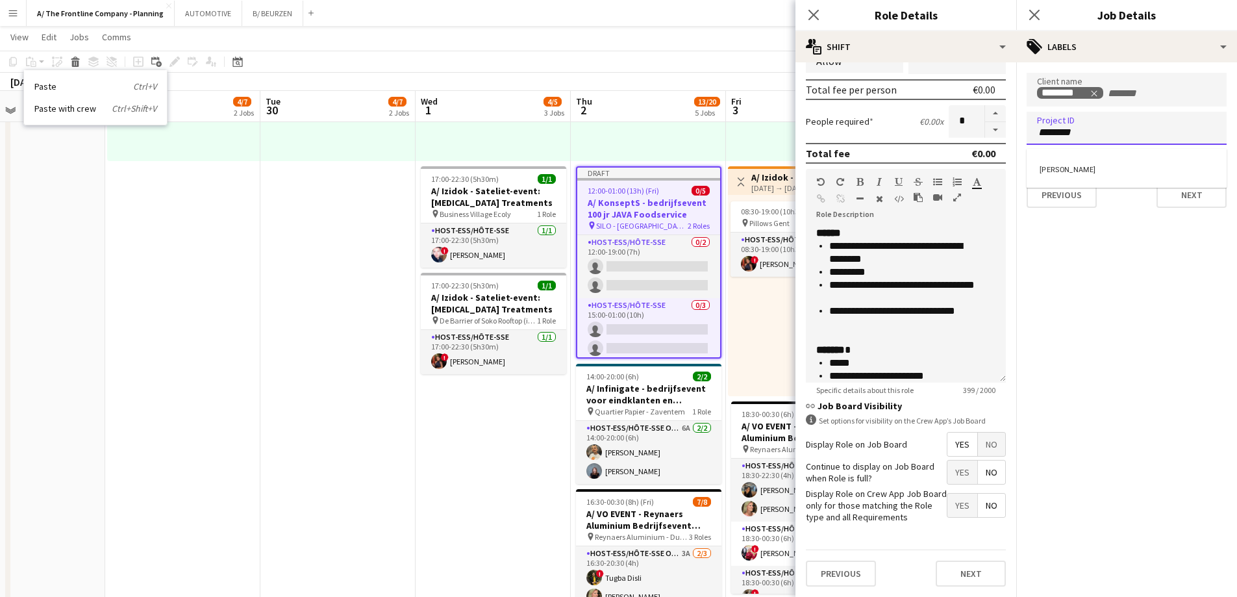
type input "********"
click at [1075, 174] on div "elke lauwereys" at bounding box center [1127, 168] width 200 height 31
click at [1209, 203] on button "Next" at bounding box center [1192, 195] width 70 height 26
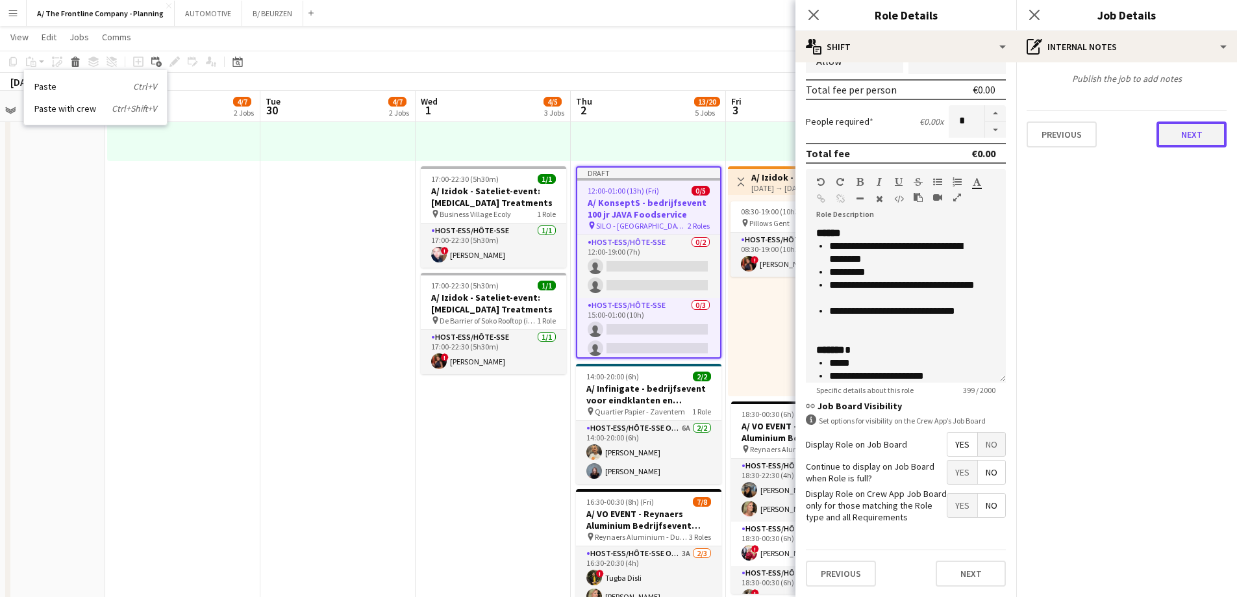
click at [1190, 140] on button "Next" at bounding box center [1192, 134] width 70 height 26
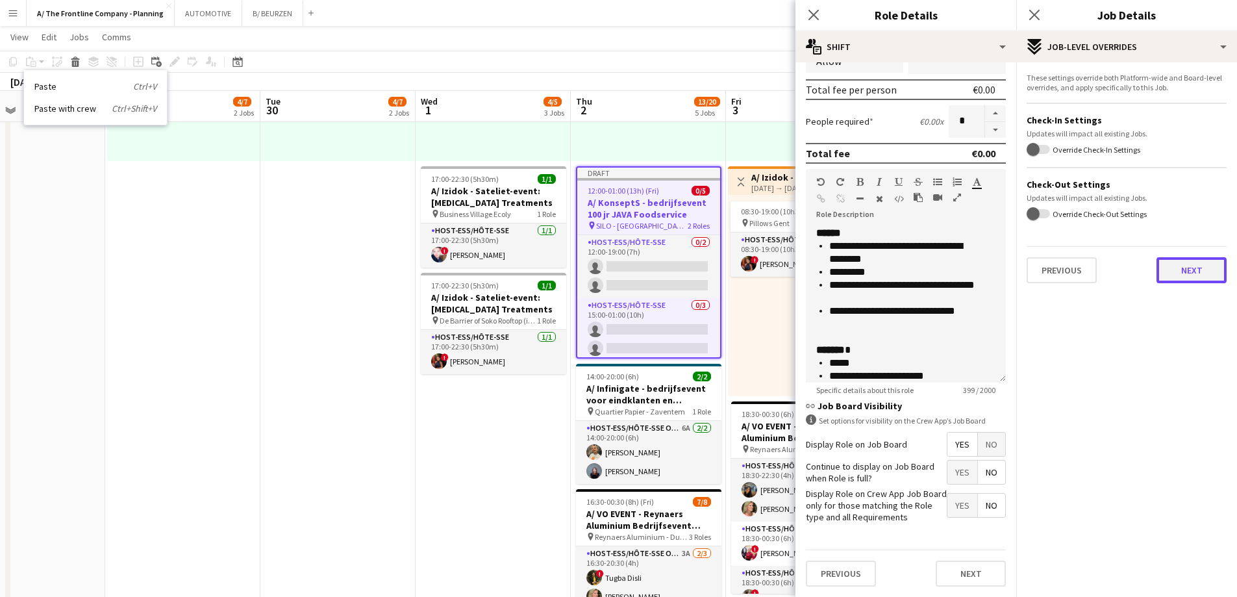
click at [1181, 277] on button "Next" at bounding box center [1192, 270] width 70 height 26
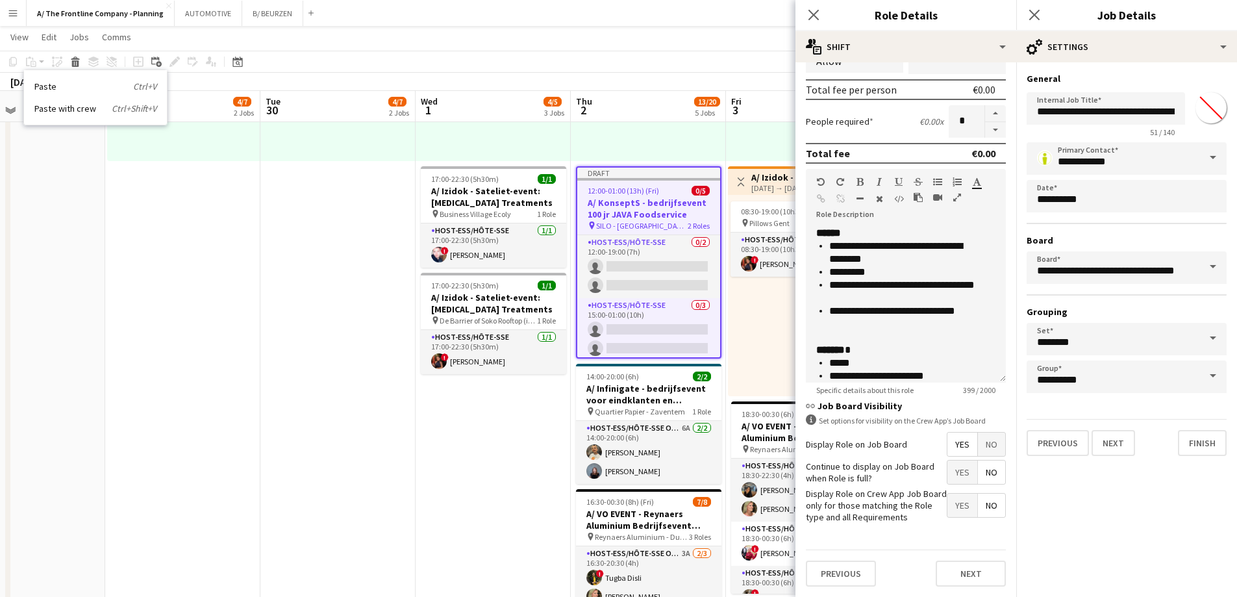
click at [1219, 107] on input "*******" at bounding box center [1211, 107] width 47 height 47
type input "*******"
click at [1196, 441] on button "Finish" at bounding box center [1202, 443] width 49 height 26
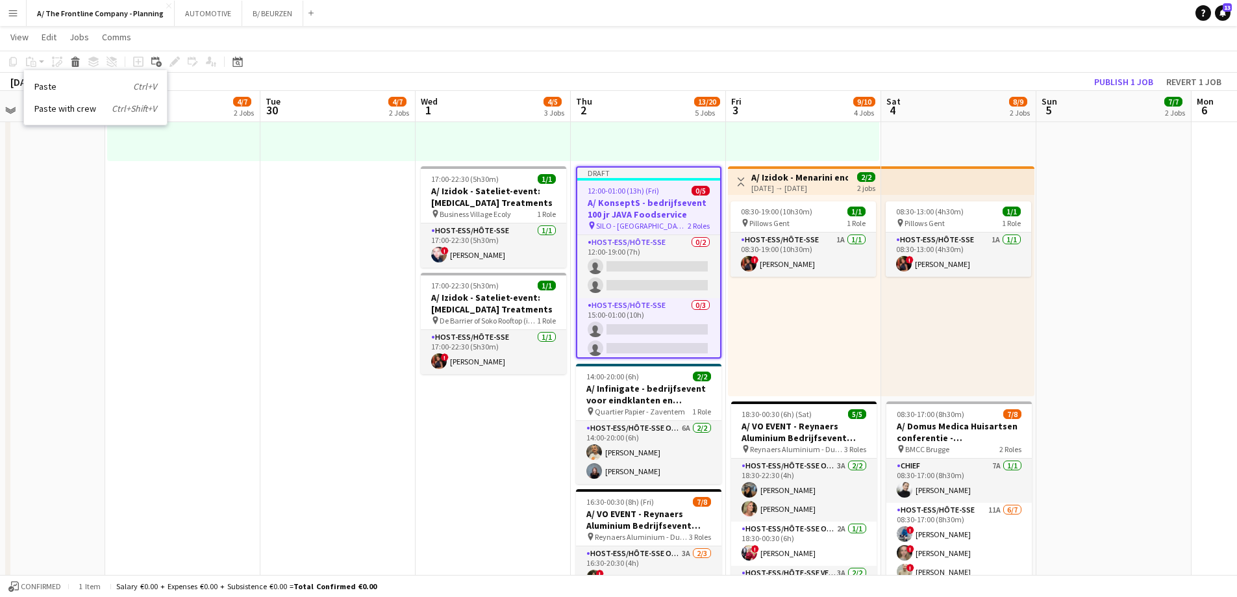
click at [516, 405] on app-date-cell "07:00-18:00 (11h) 2/3 pin Room with a ZOO 1 Role Host-ess/Hôte-sse Click to add…" at bounding box center [493, 200] width 155 height 1018
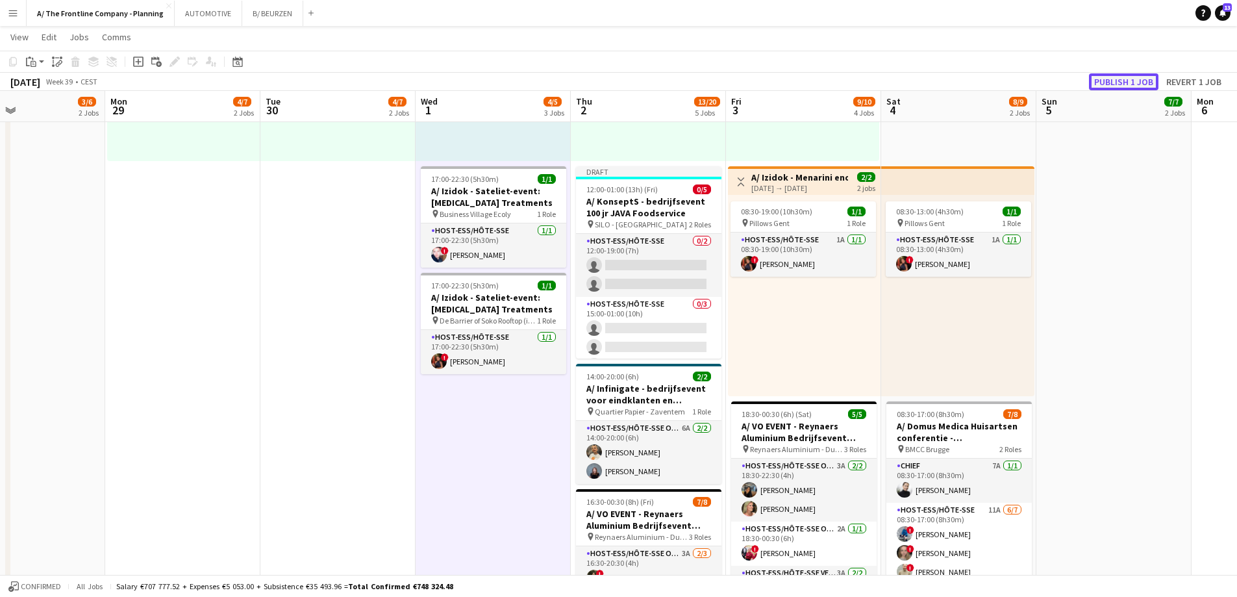
click at [1133, 81] on button "Publish 1 job" at bounding box center [1123, 81] width 69 height 17
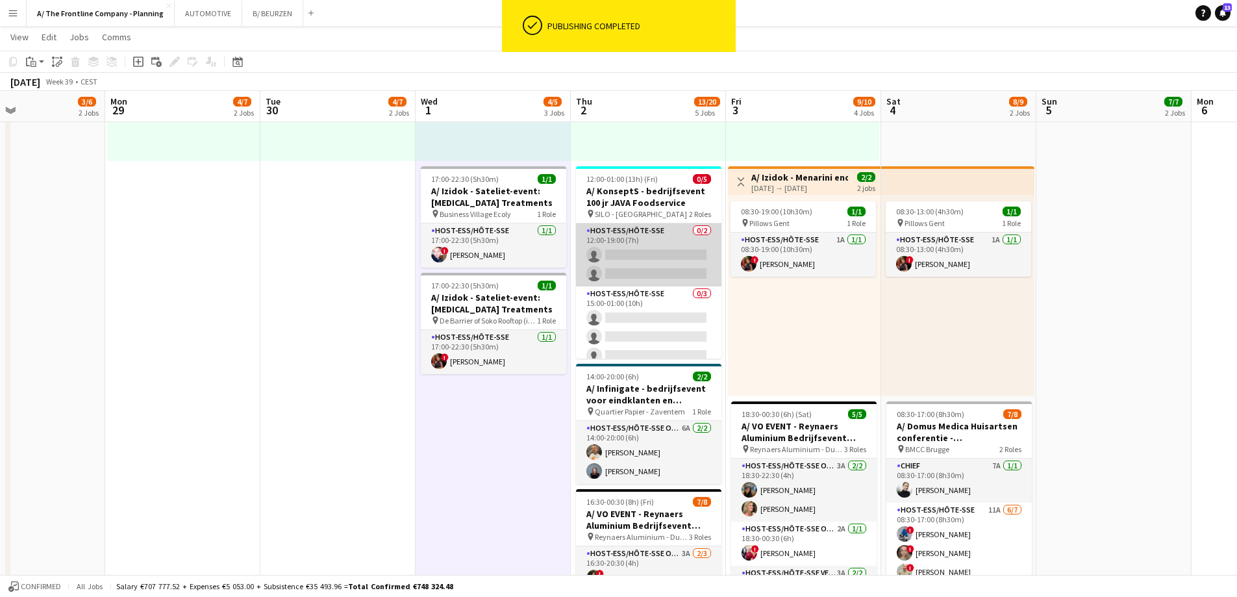
click at [638, 247] on app-card-role "Host-ess/Hôte-sse 0/2 12:00-19:00 (7h) single-neutral-actions single-neutral-ac…" at bounding box center [648, 254] width 145 height 63
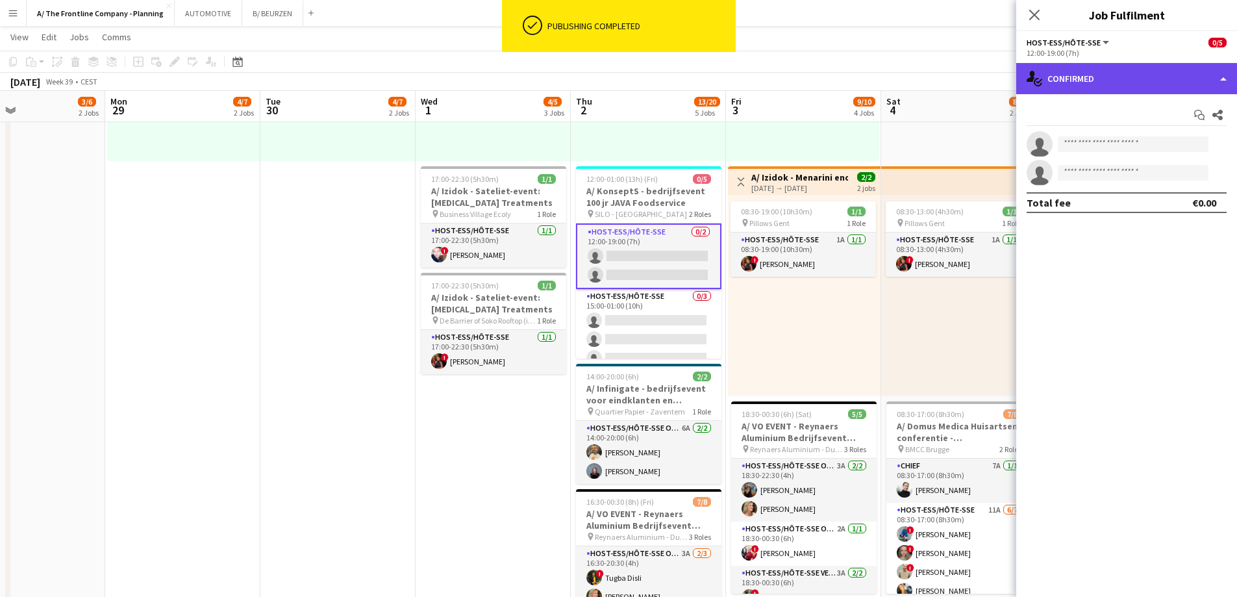
click at [1076, 80] on div "single-neutral-actions-check-2 Confirmed" at bounding box center [1126, 78] width 221 height 31
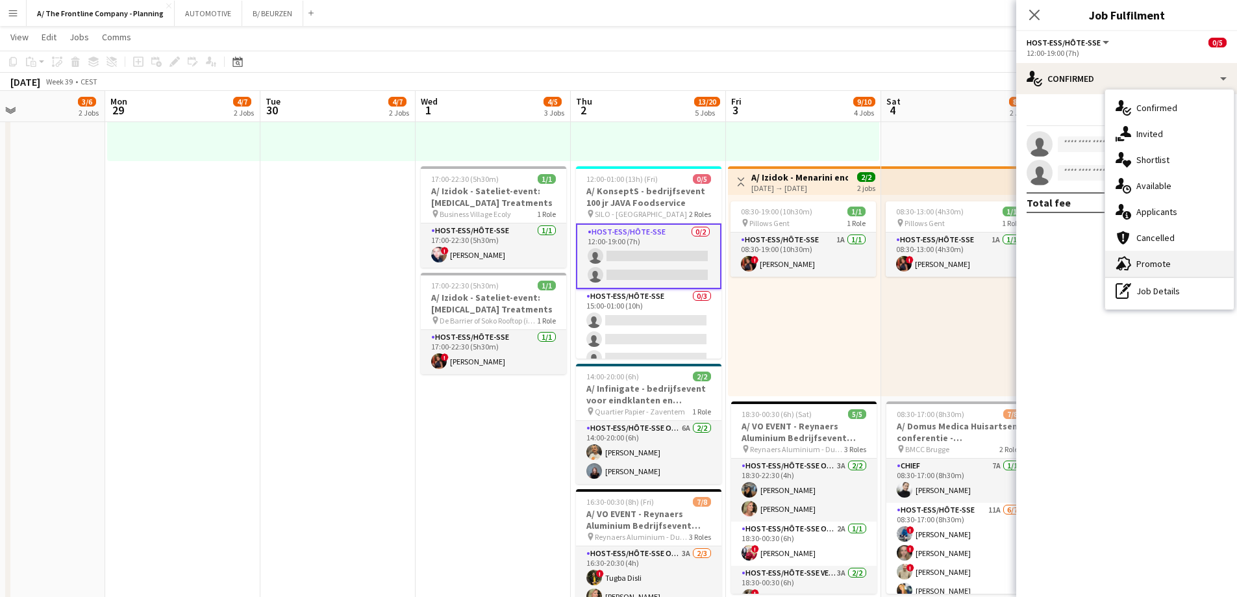
click at [1149, 262] on span "Promote" at bounding box center [1154, 264] width 34 height 12
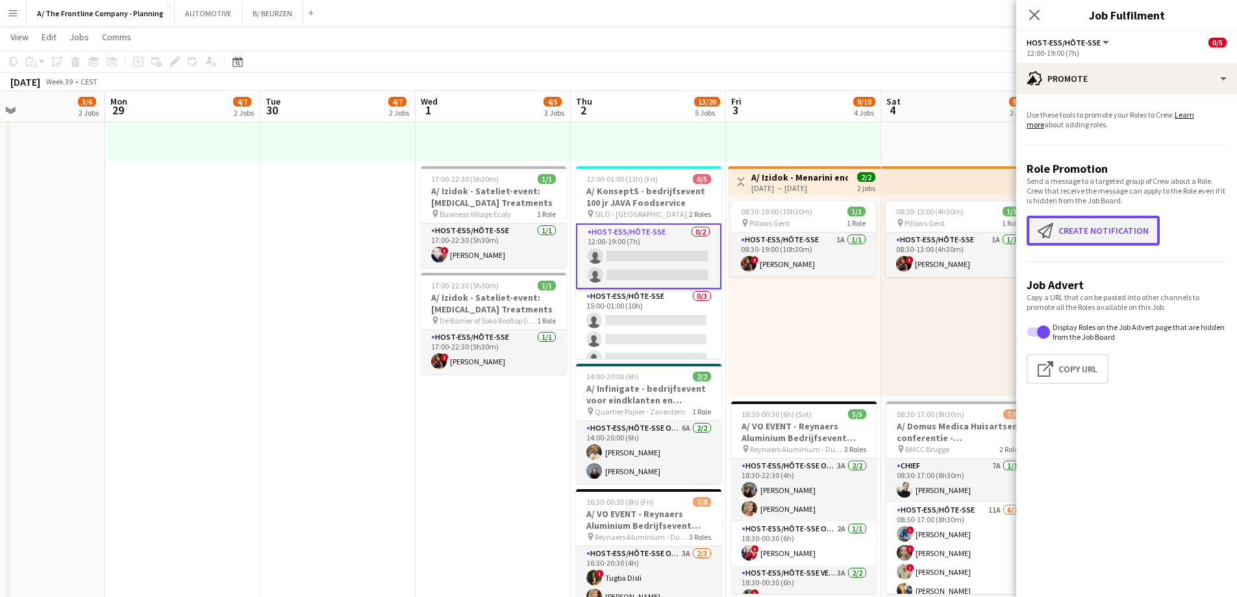
click at [1083, 234] on button "Create notification Create notification" at bounding box center [1093, 231] width 133 height 30
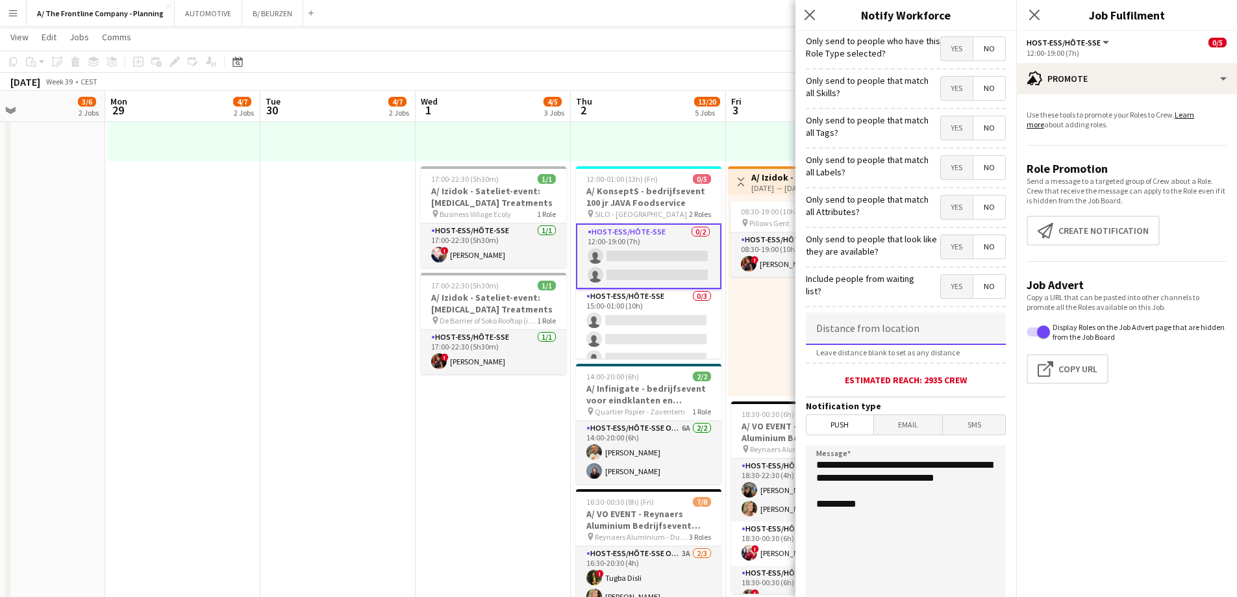
click at [894, 334] on input at bounding box center [906, 328] width 200 height 32
type input "*****"
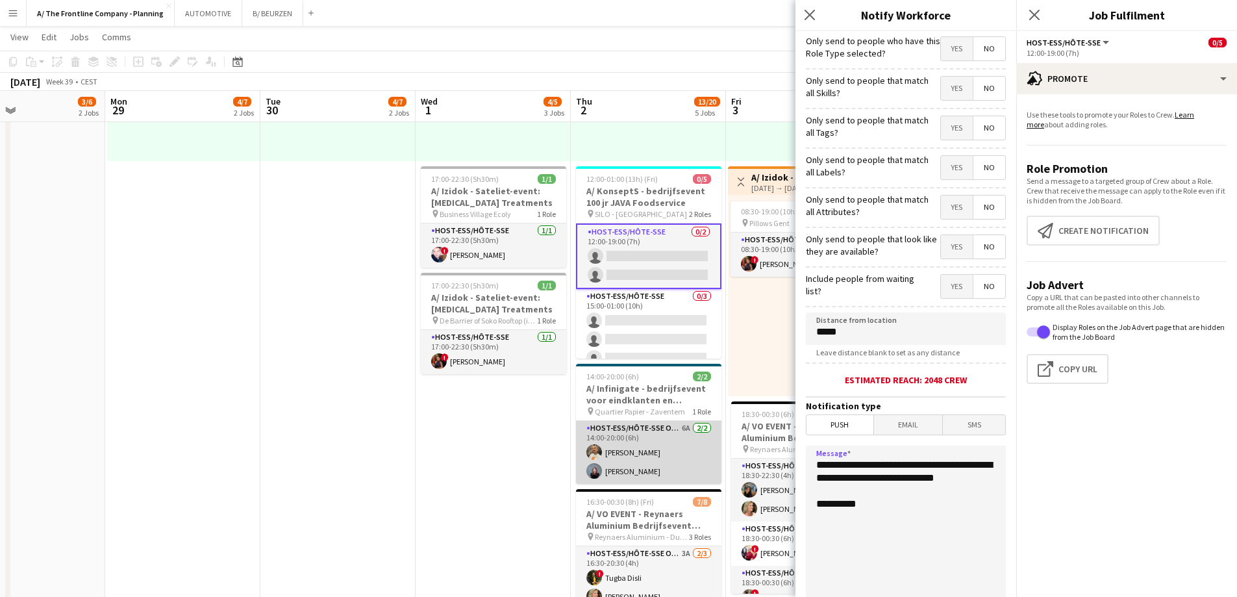
drag, startPoint x: 885, startPoint y: 491, endPoint x: 694, endPoint y: 430, distance: 199.8
click at [694, 430] on body "Menu Boards Boards Boards All jobs Status Workforce Workforce My Workforce Recr…" at bounding box center [618, 197] width 1237 height 1305
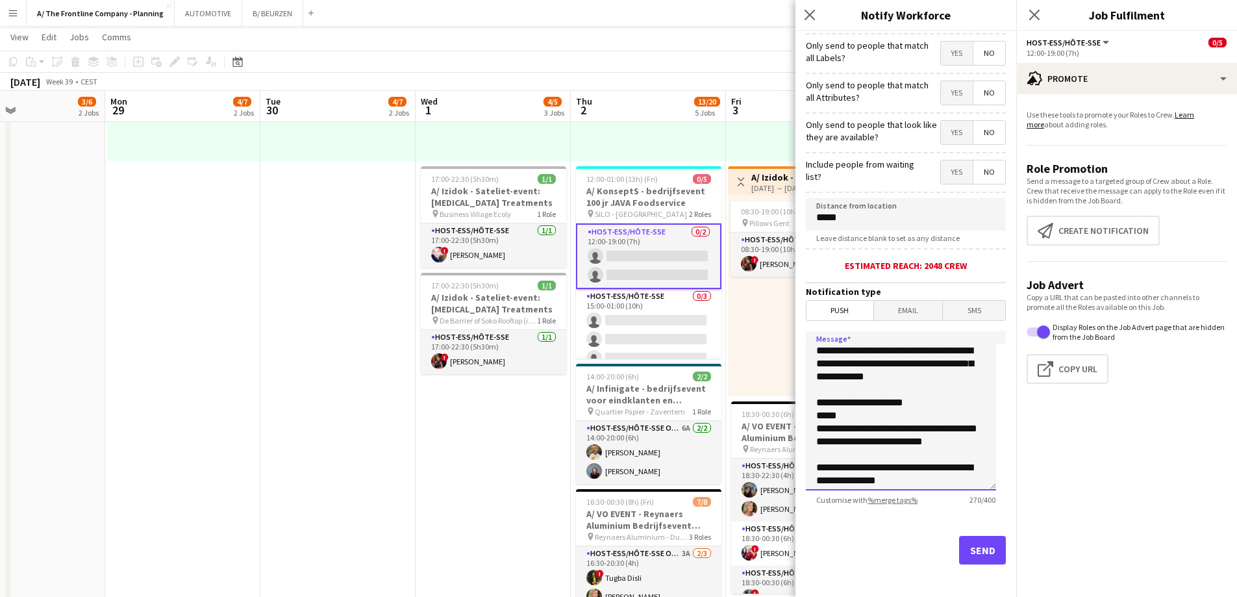
scroll to position [118, 0]
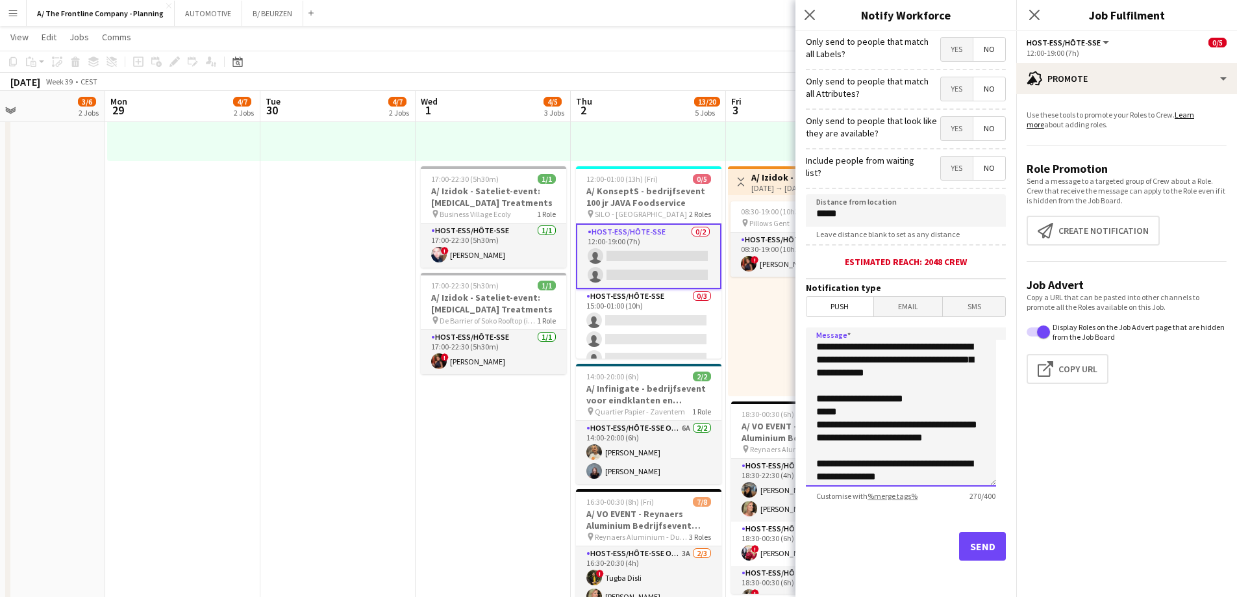
type textarea "**********"
click at [976, 552] on button "Send" at bounding box center [982, 546] width 47 height 29
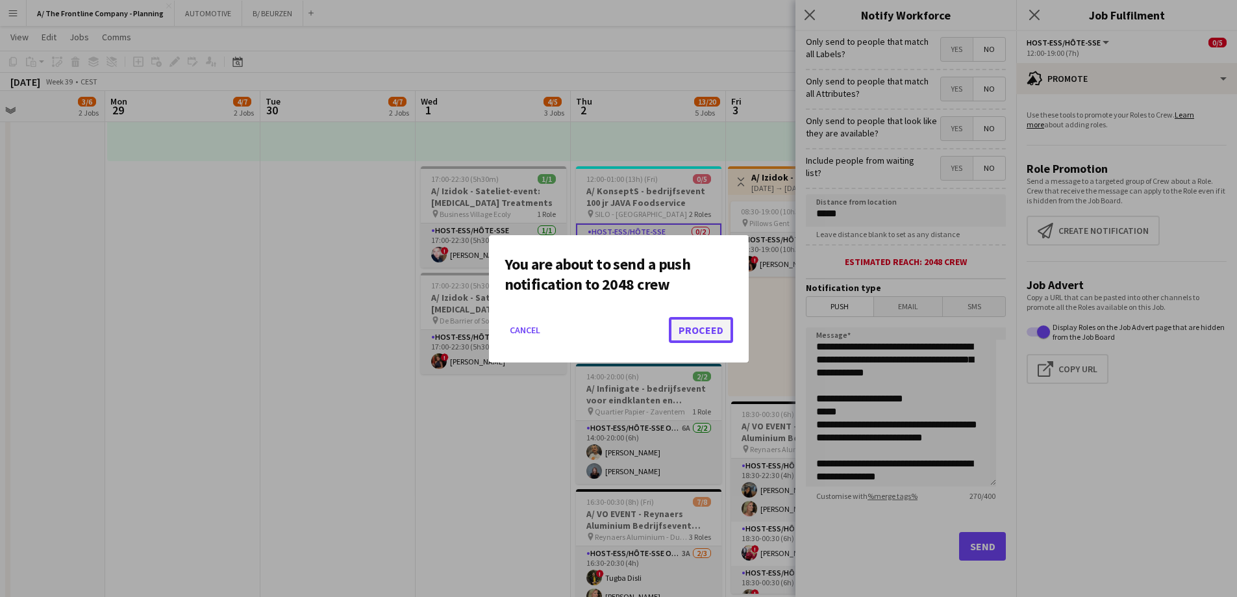
click at [680, 324] on button "Proceed" at bounding box center [701, 330] width 64 height 26
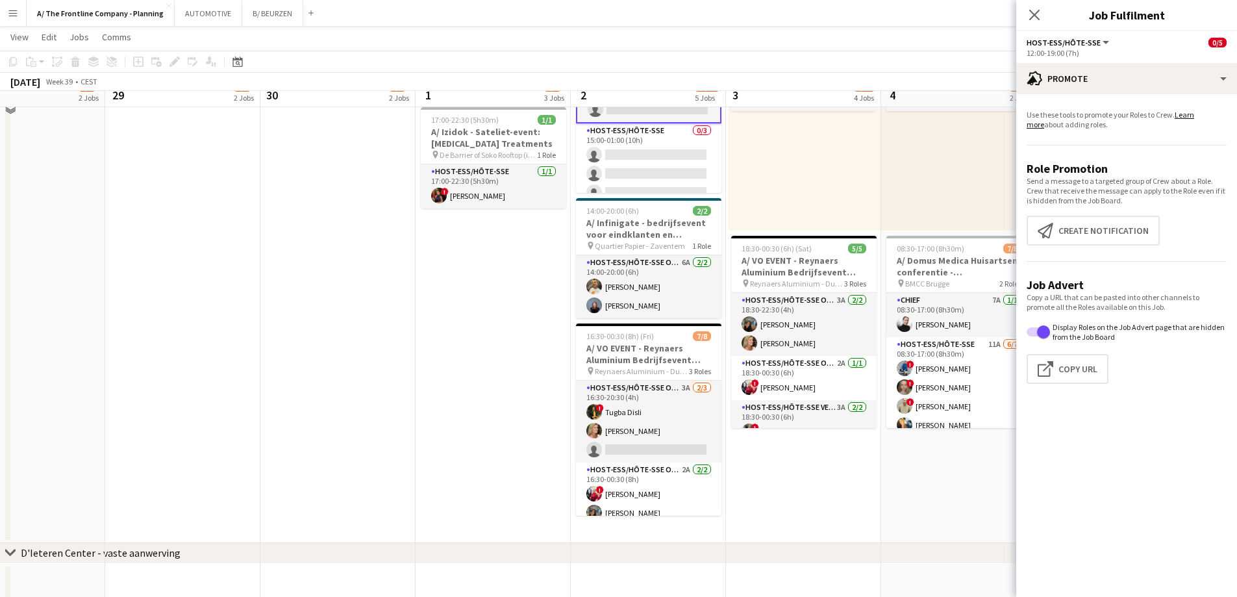
scroll to position [649, 0]
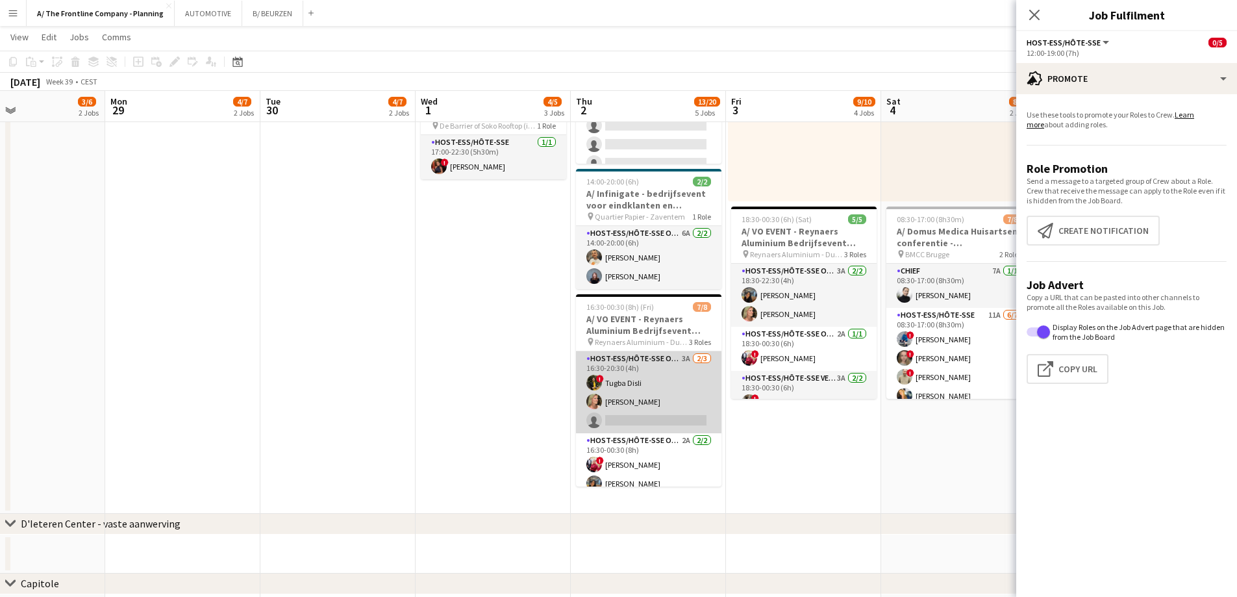
click at [671, 405] on app-card-role "Host-ess/Hôte-sse Onthaal-Accueill 3A 2/3 16:30-20:30 (4h) ! Tugba Disli Mandy …" at bounding box center [648, 392] width 145 height 82
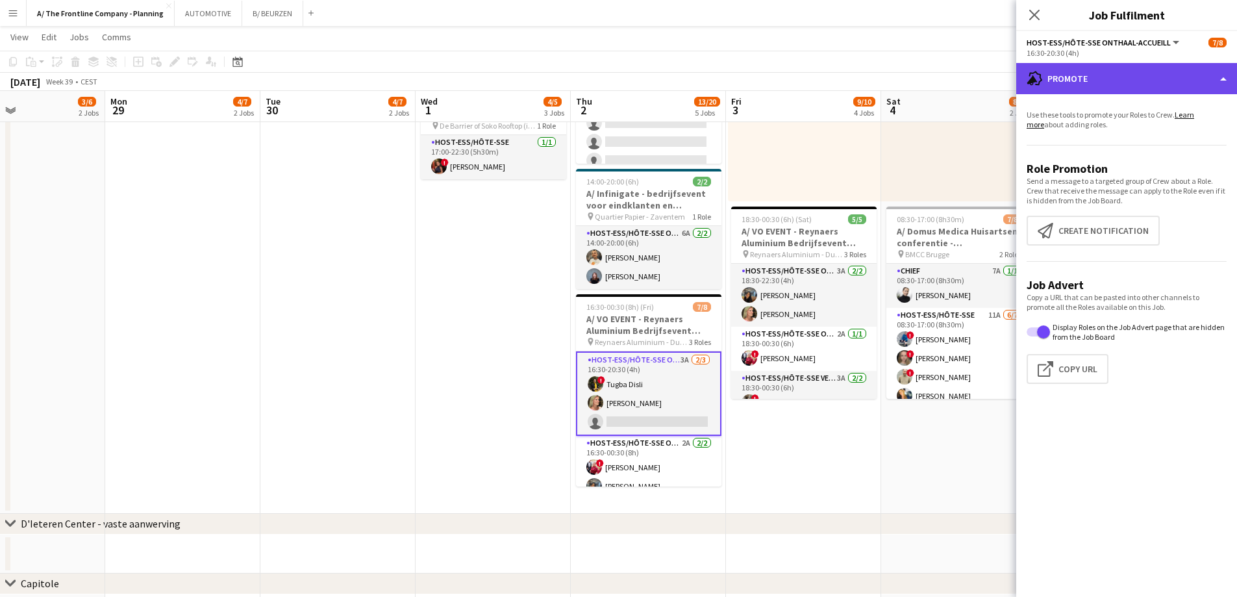
click at [1126, 77] on div "advertising-megaphone Promote" at bounding box center [1126, 78] width 221 height 31
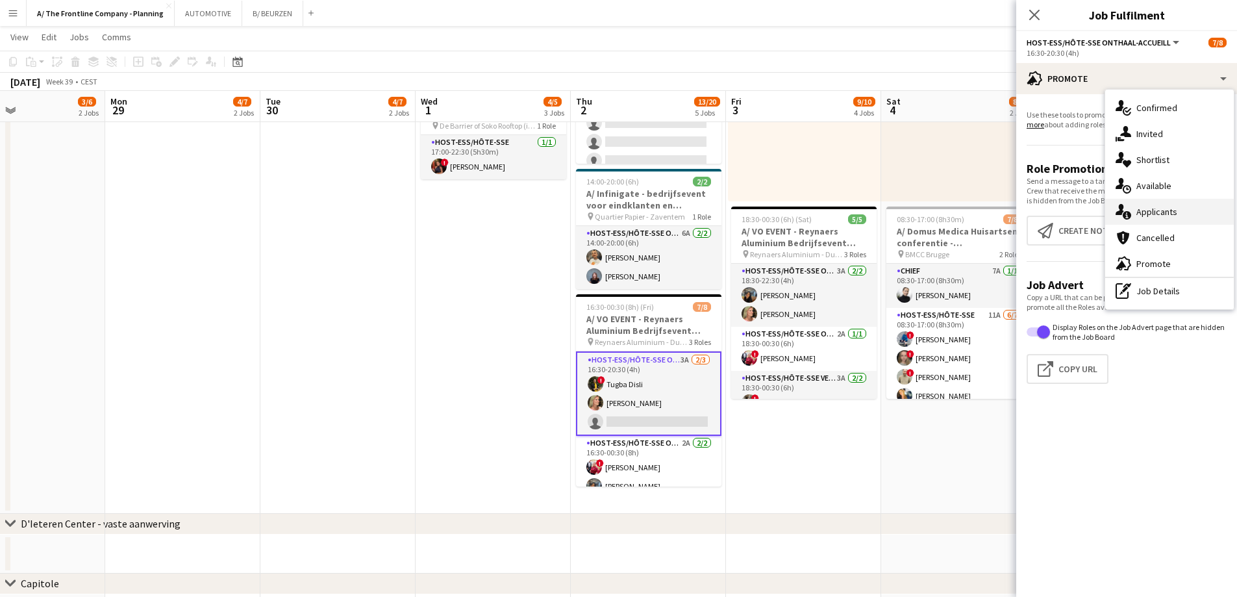
click at [1152, 214] on span "Applicants" at bounding box center [1157, 212] width 41 height 12
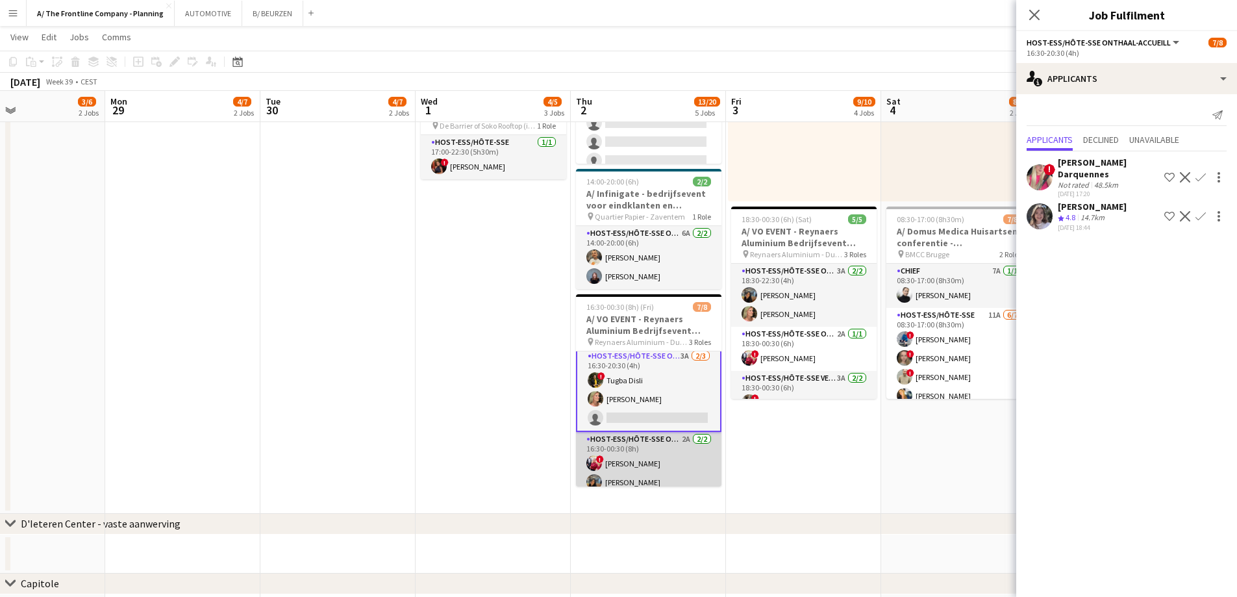
scroll to position [0, 0]
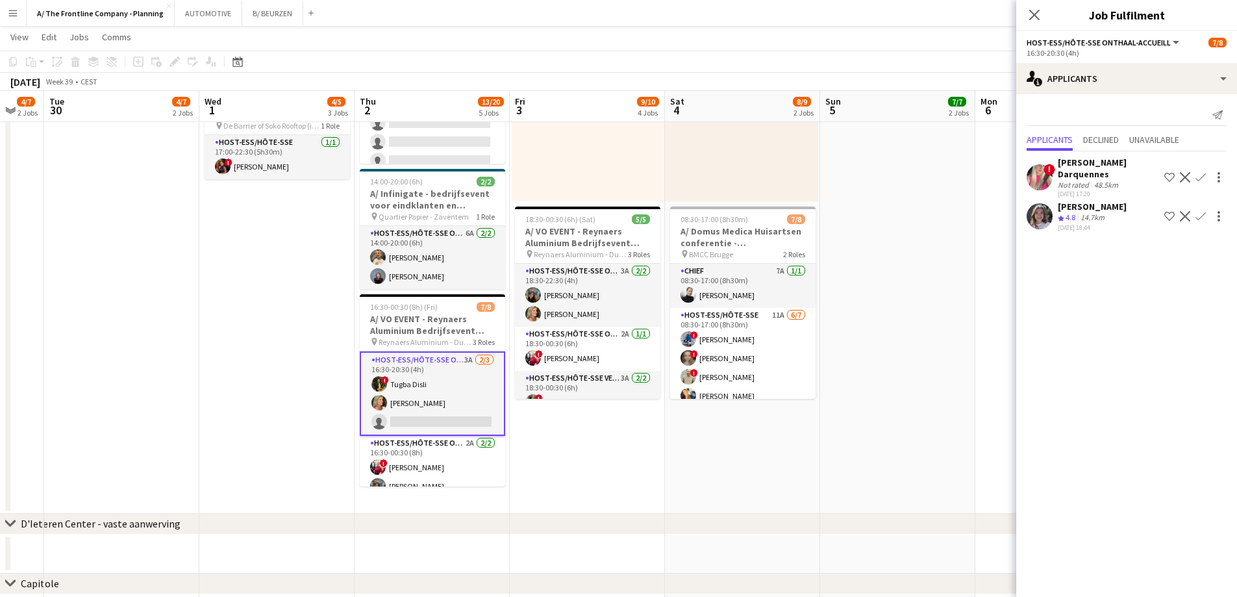
drag, startPoint x: 473, startPoint y: 353, endPoint x: 216, endPoint y: 351, distance: 257.2
click at [236, 351] on app-calendar-viewport "Sat 27 3/3 3 Jobs Sun 28 3/6 2 Jobs Mon 29 4/7 2 Jobs Tue 30 4/7 2 Jobs Wed 1 4…" at bounding box center [618, 17] width 1237 height 1232
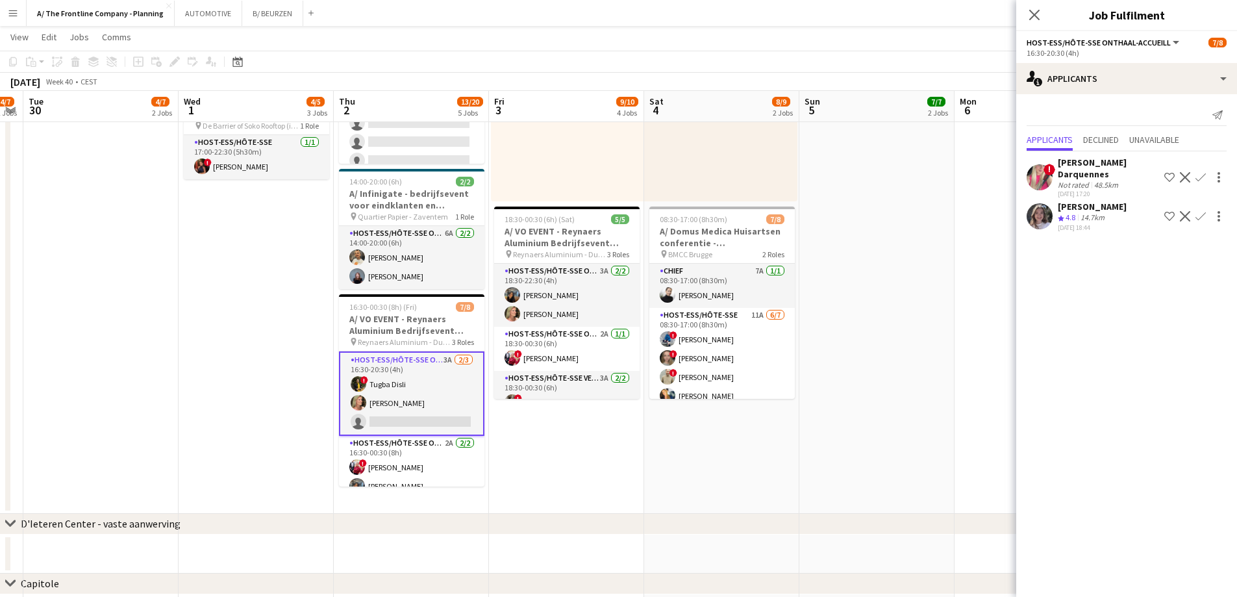
click at [223, 364] on app-date-cell "07:00-18:00 (11h) 2/3 pin Room with a ZOO 1 Role Host-ess/Hôte-sse Click to add…" at bounding box center [256, 5] width 155 height 1018
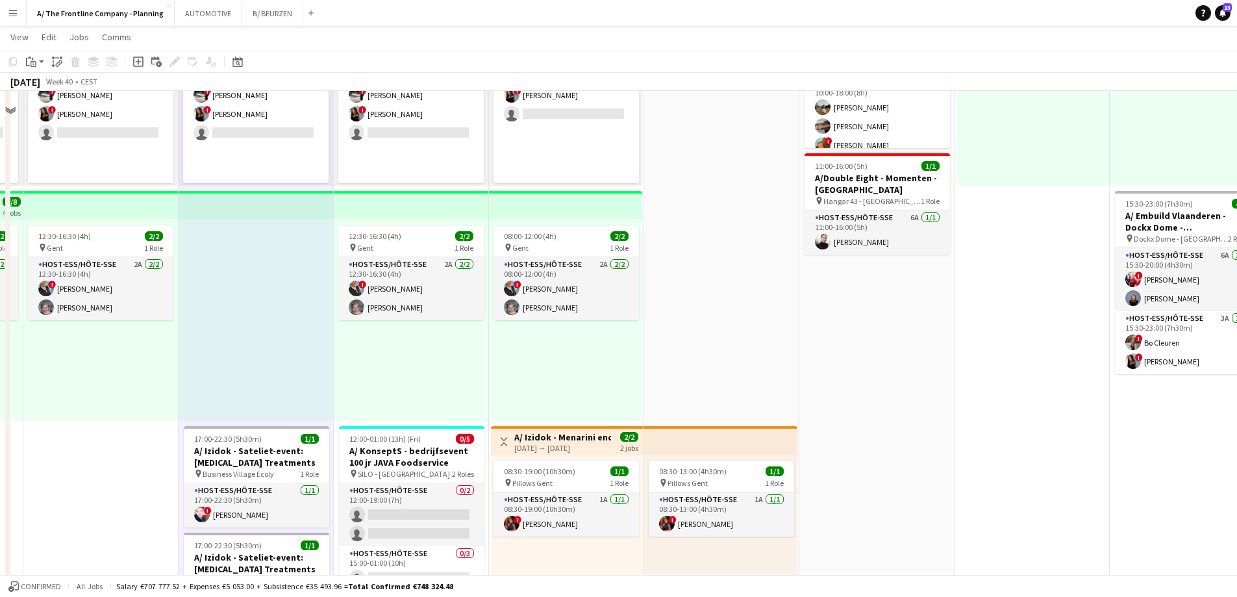
scroll to position [0, 0]
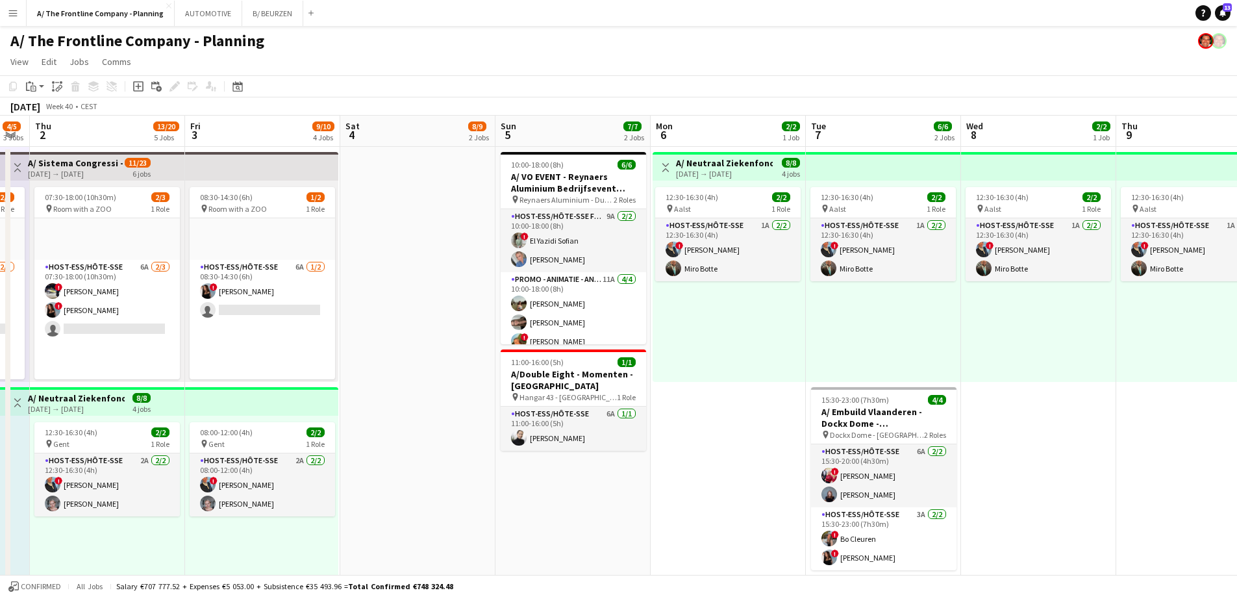
drag, startPoint x: 469, startPoint y: 379, endPoint x: 355, endPoint y: 377, distance: 113.7
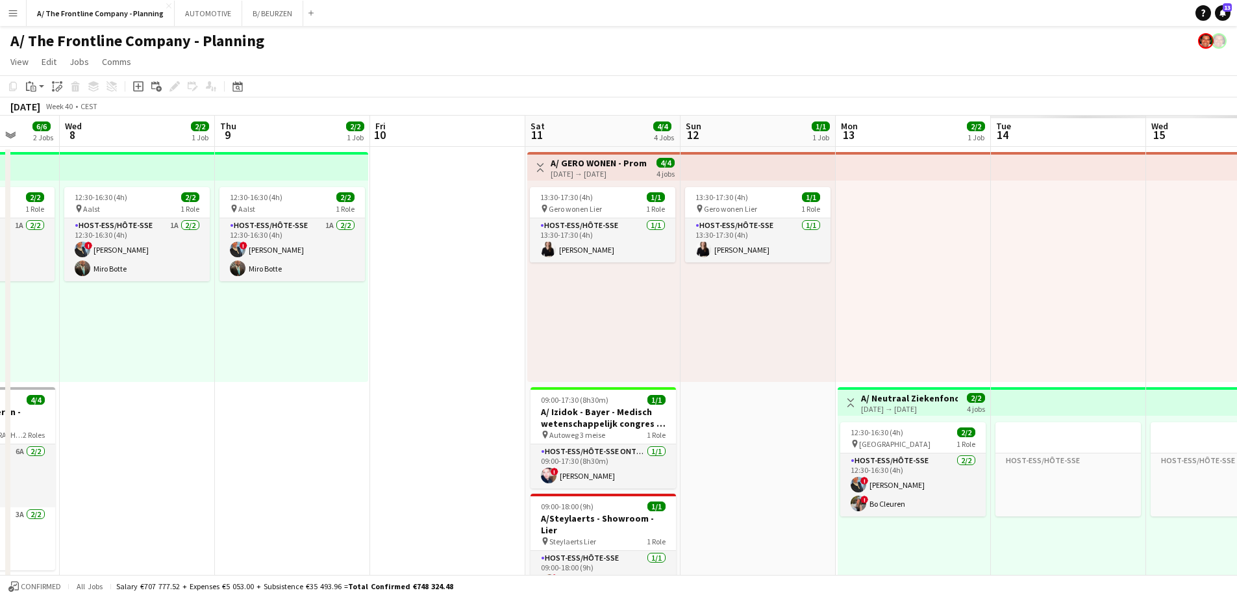
drag, startPoint x: 849, startPoint y: 358, endPoint x: 413, endPoint y: 370, distance: 436.0
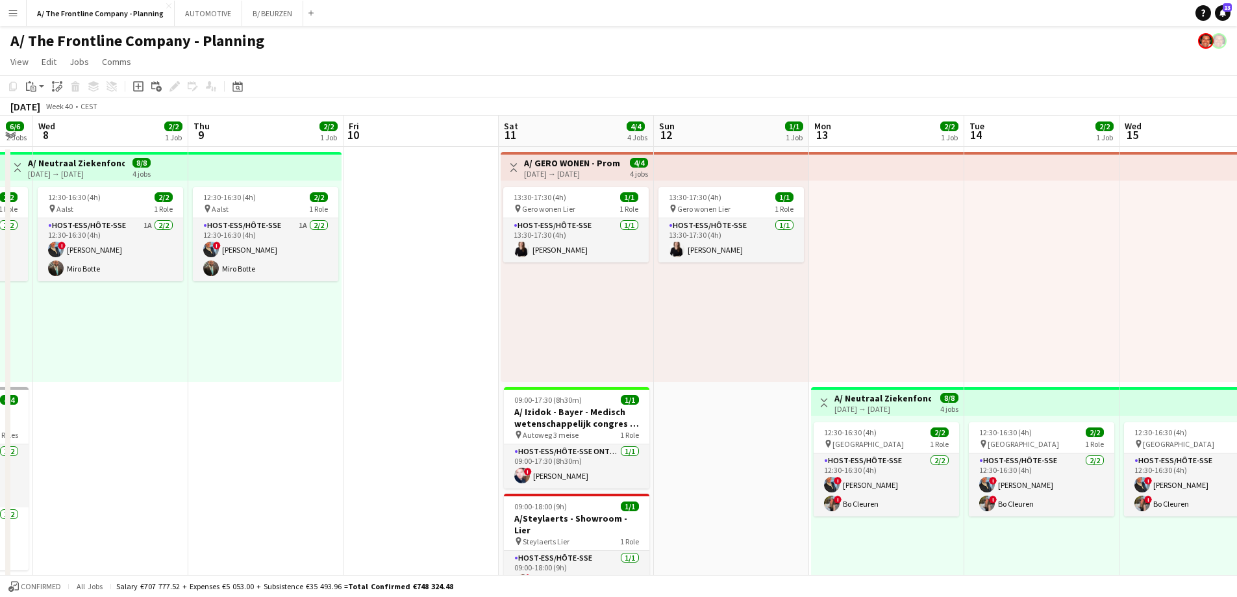
drag, startPoint x: 391, startPoint y: 359, endPoint x: 316, endPoint y: 355, distance: 74.8
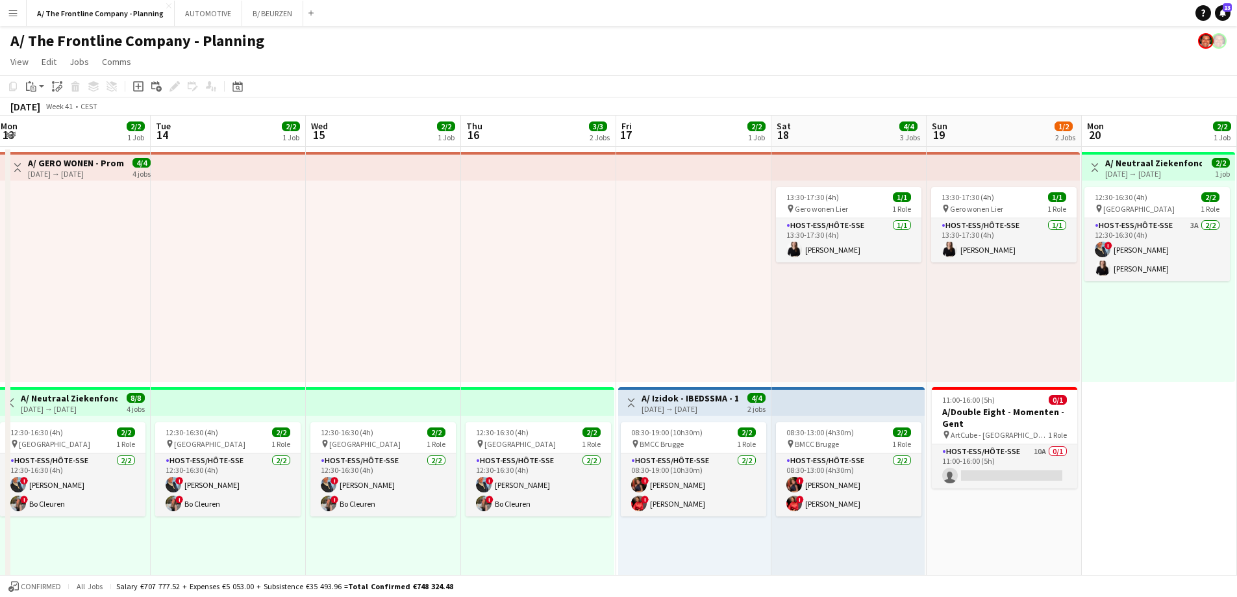
drag, startPoint x: 690, startPoint y: 308, endPoint x: 323, endPoint y: 299, distance: 367.0
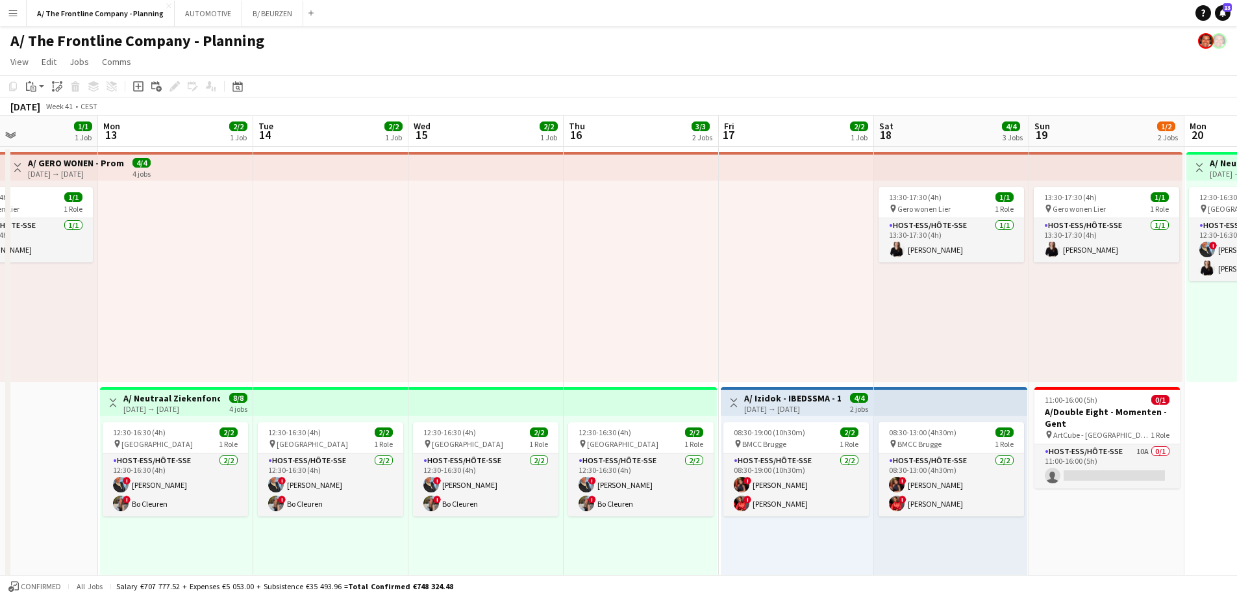
drag, startPoint x: 886, startPoint y: 308, endPoint x: 329, endPoint y: 314, distance: 557.3
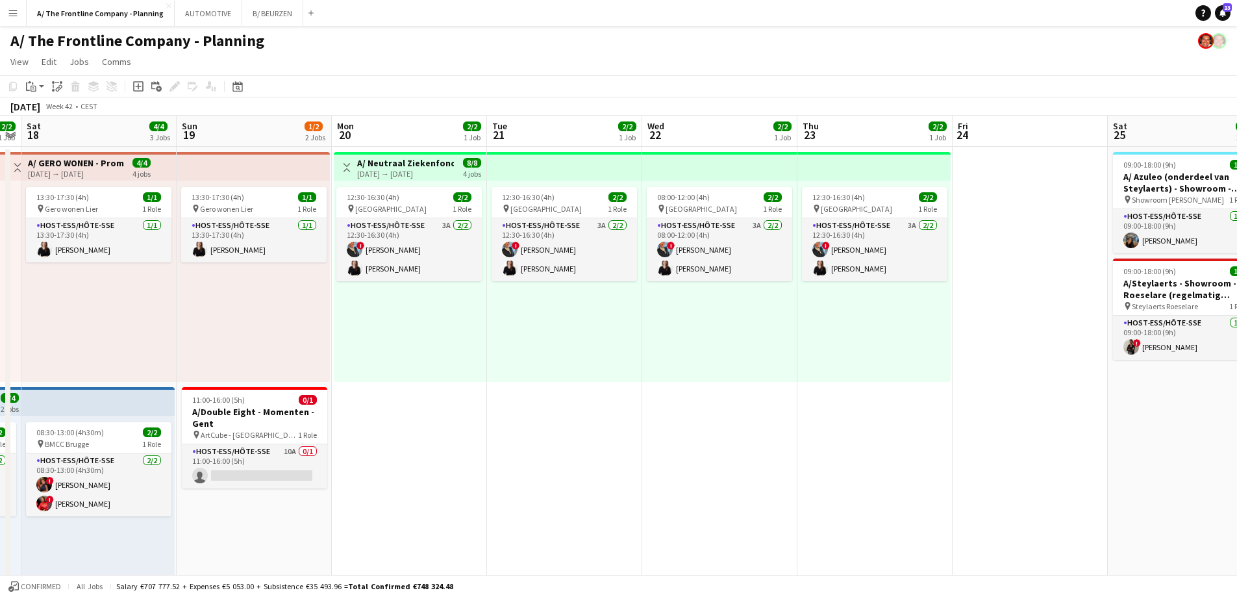
drag, startPoint x: 854, startPoint y: 334, endPoint x: 525, endPoint y: 335, distance: 328.6
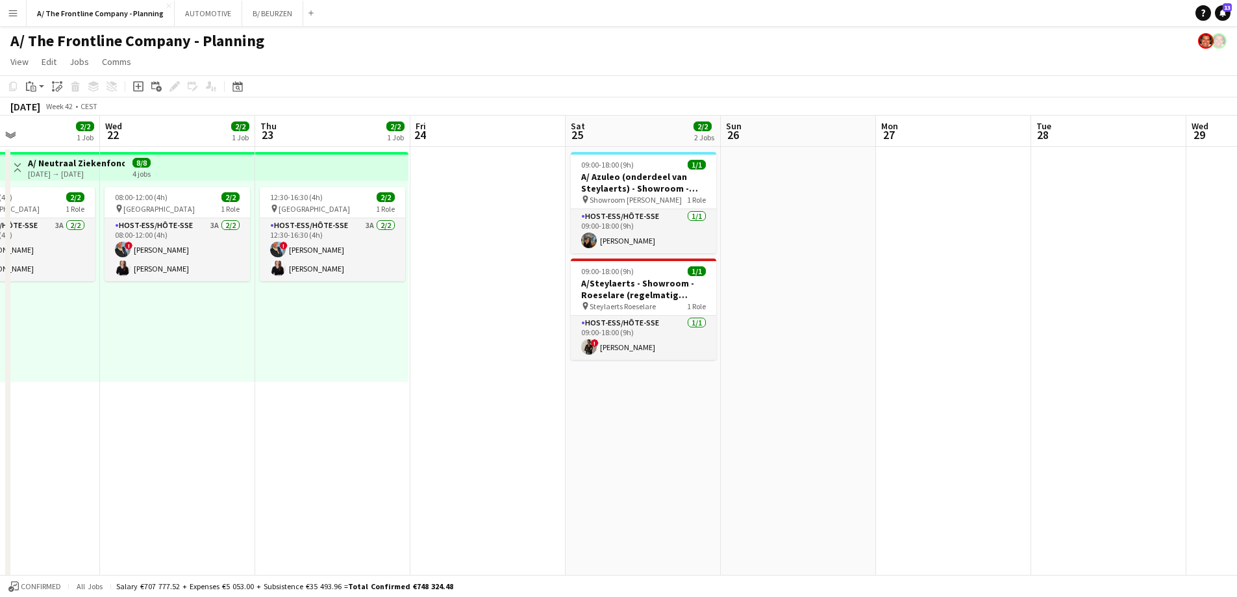
drag, startPoint x: 586, startPoint y: 338, endPoint x: 353, endPoint y: 322, distance: 233.7
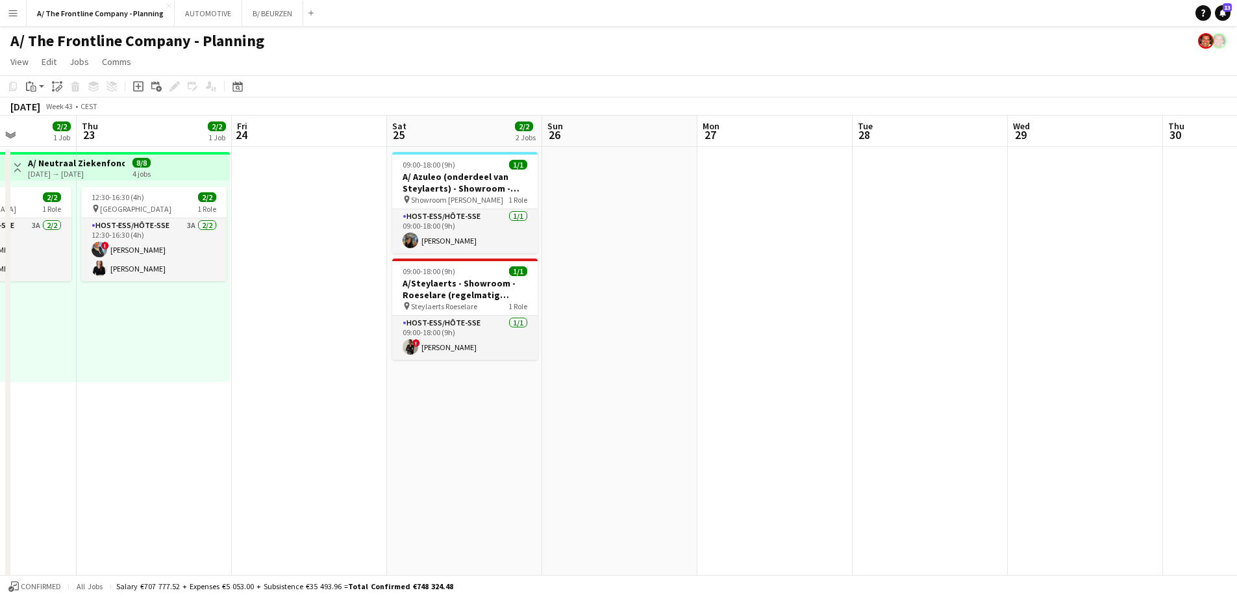
drag, startPoint x: 840, startPoint y: 336, endPoint x: 490, endPoint y: 338, distance: 350.1
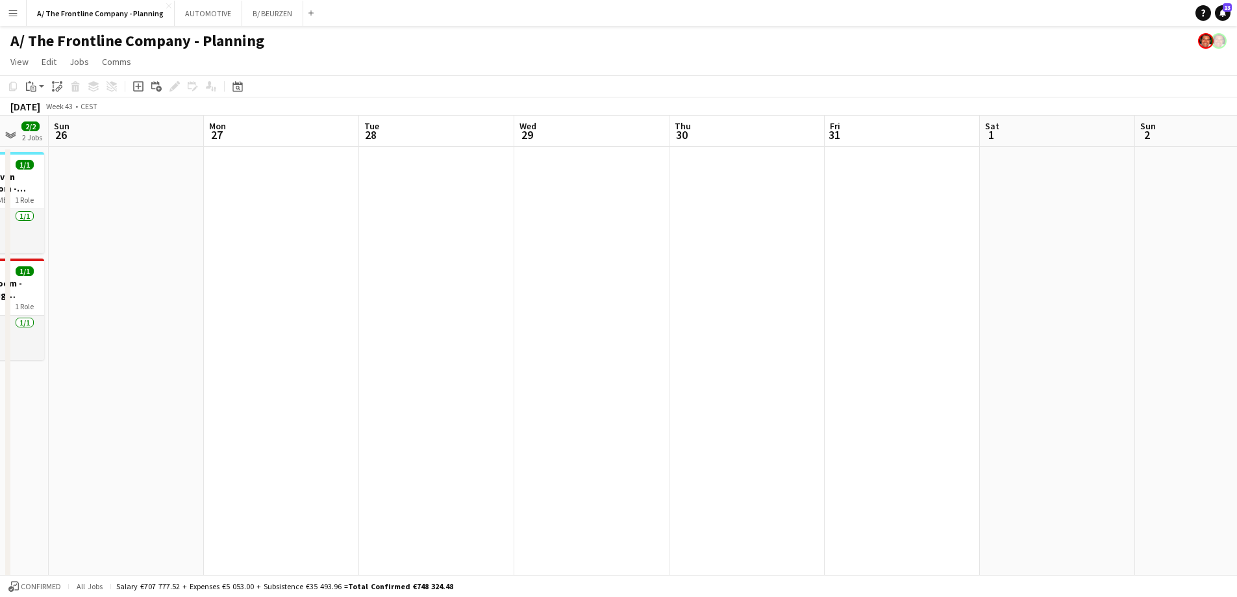
scroll to position [0, 442]
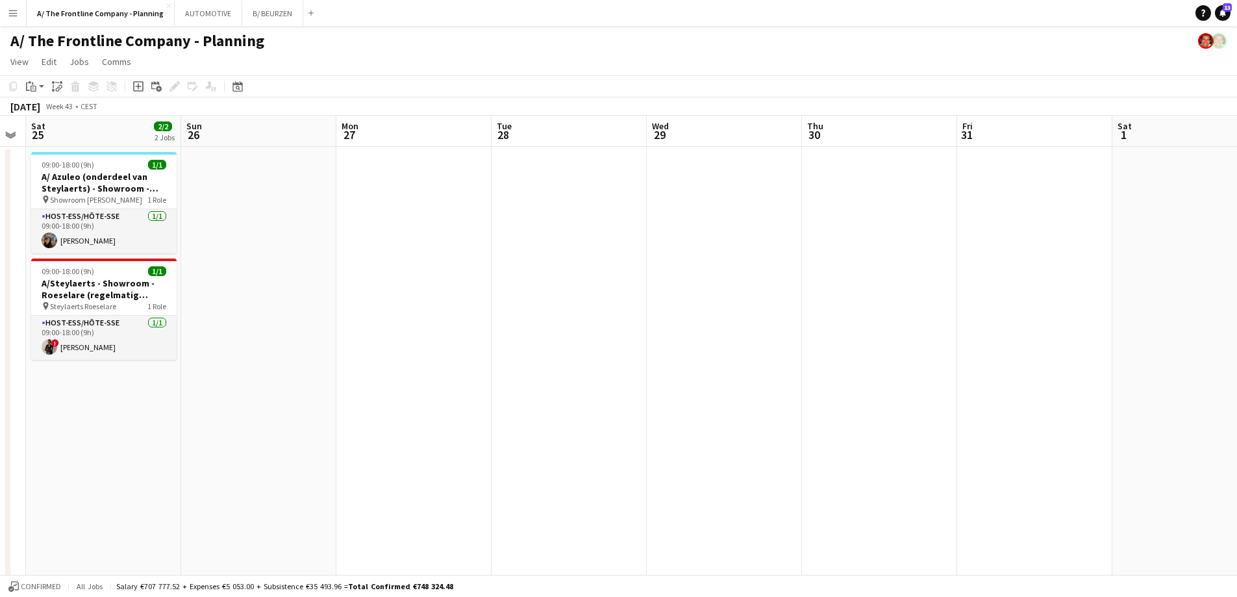
drag, startPoint x: 784, startPoint y: 276, endPoint x: 233, endPoint y: 238, distance: 552.7
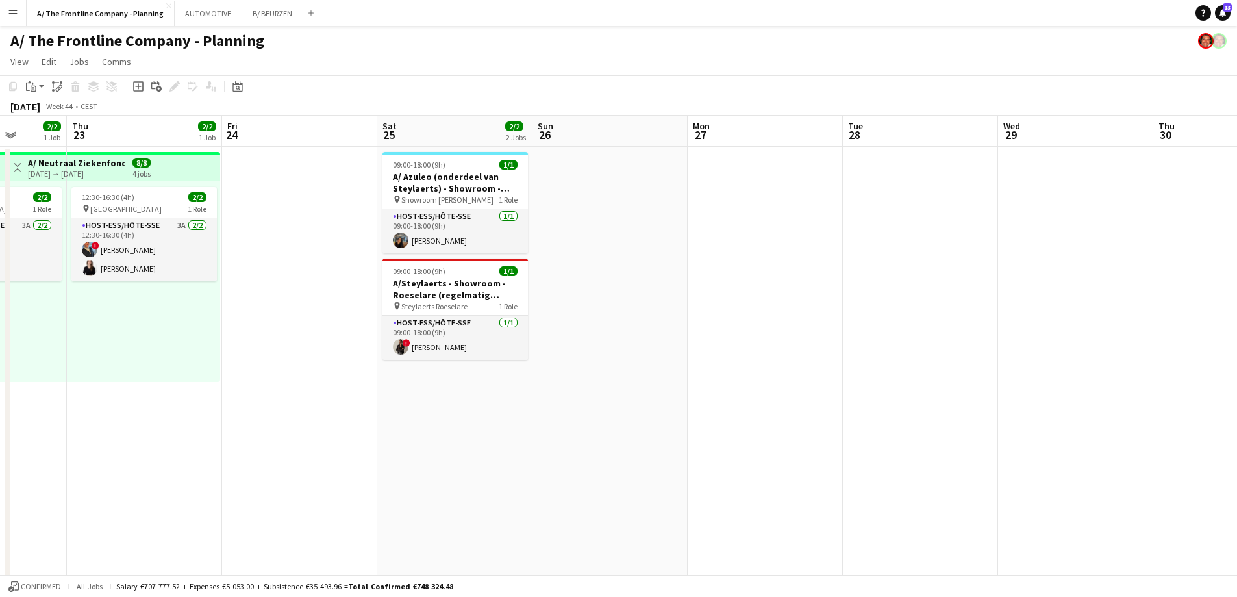
drag, startPoint x: 137, startPoint y: 238, endPoint x: 1083, endPoint y: 313, distance: 948.6
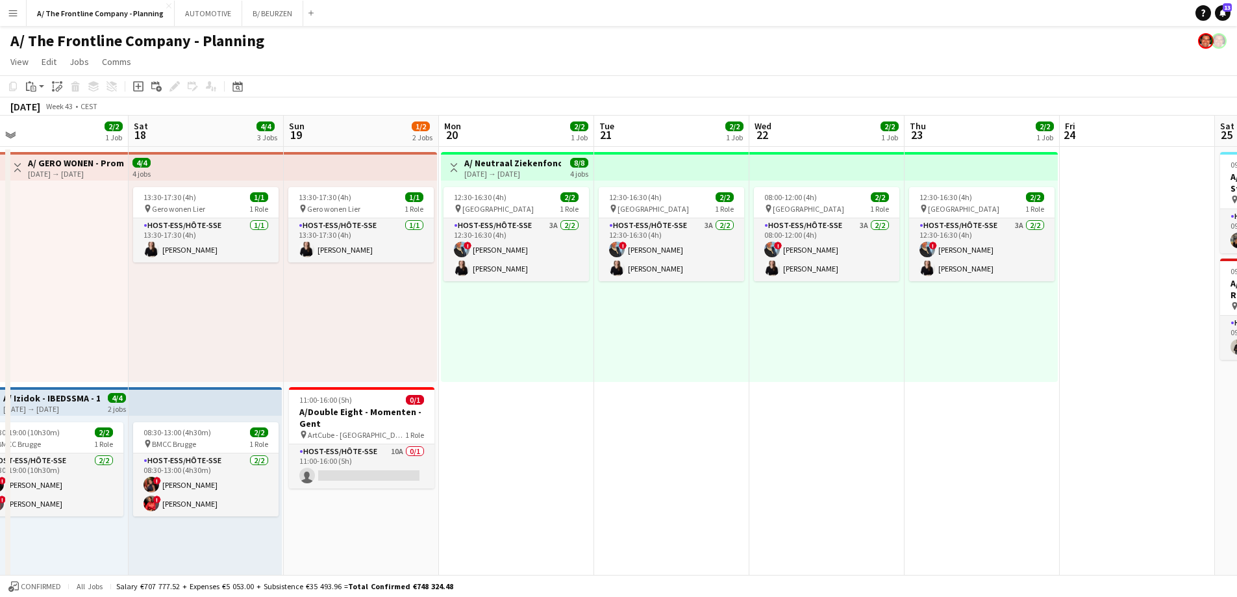
drag, startPoint x: 354, startPoint y: 381, endPoint x: 953, endPoint y: 440, distance: 601.7
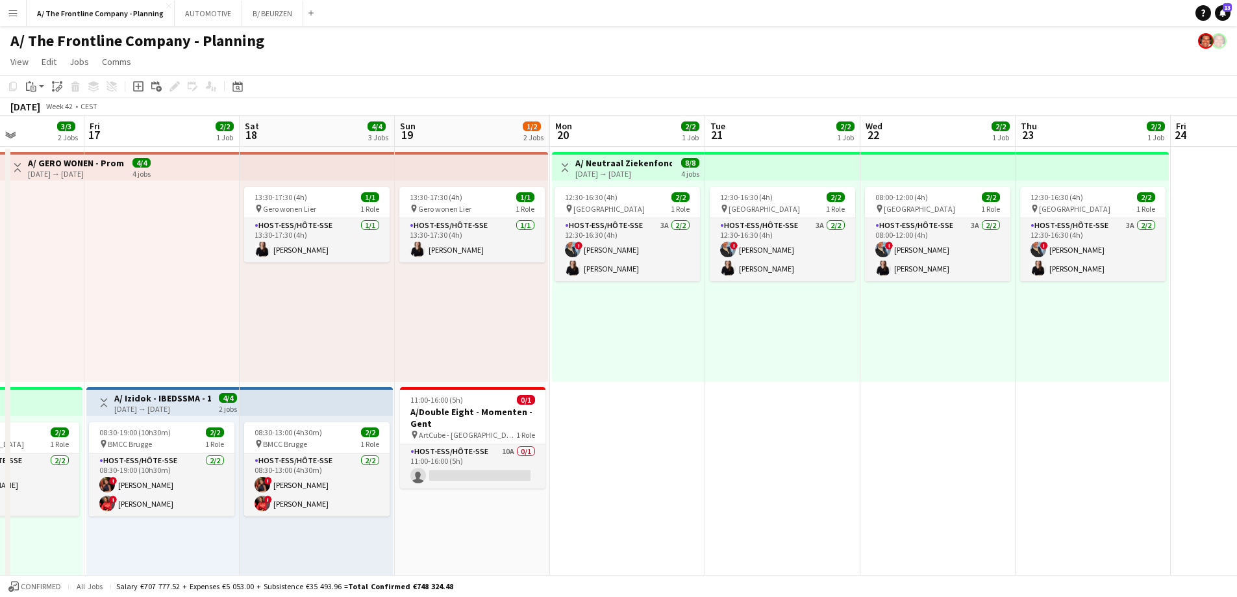
drag, startPoint x: 469, startPoint y: 423, endPoint x: 1092, endPoint y: 415, distance: 622.9
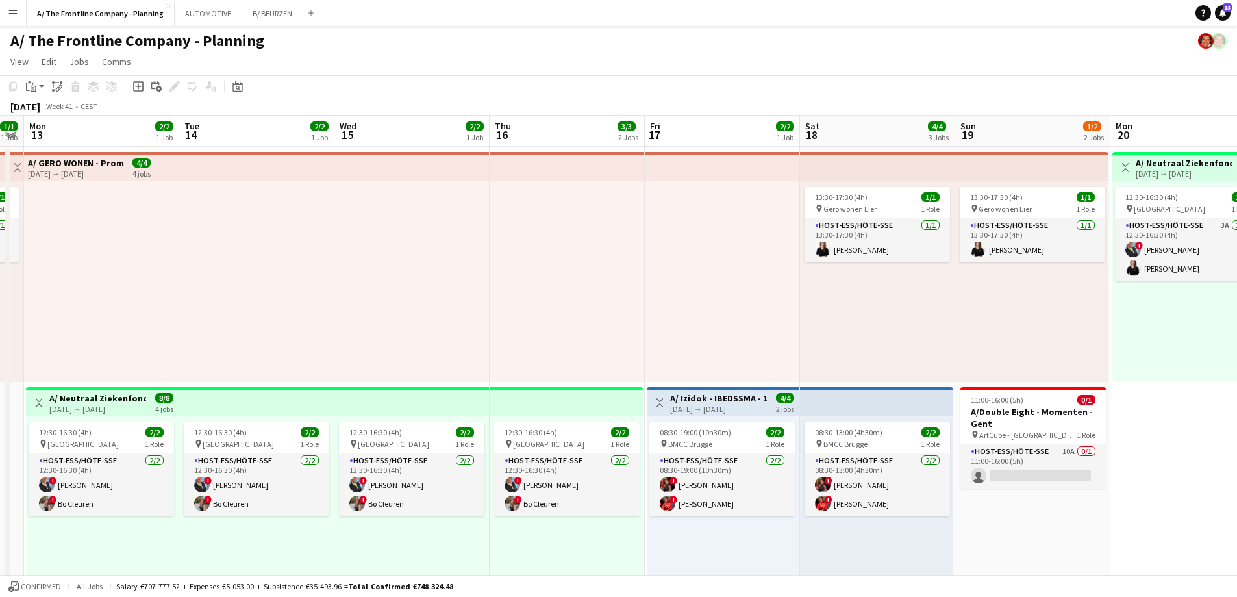
scroll to position [0, 266]
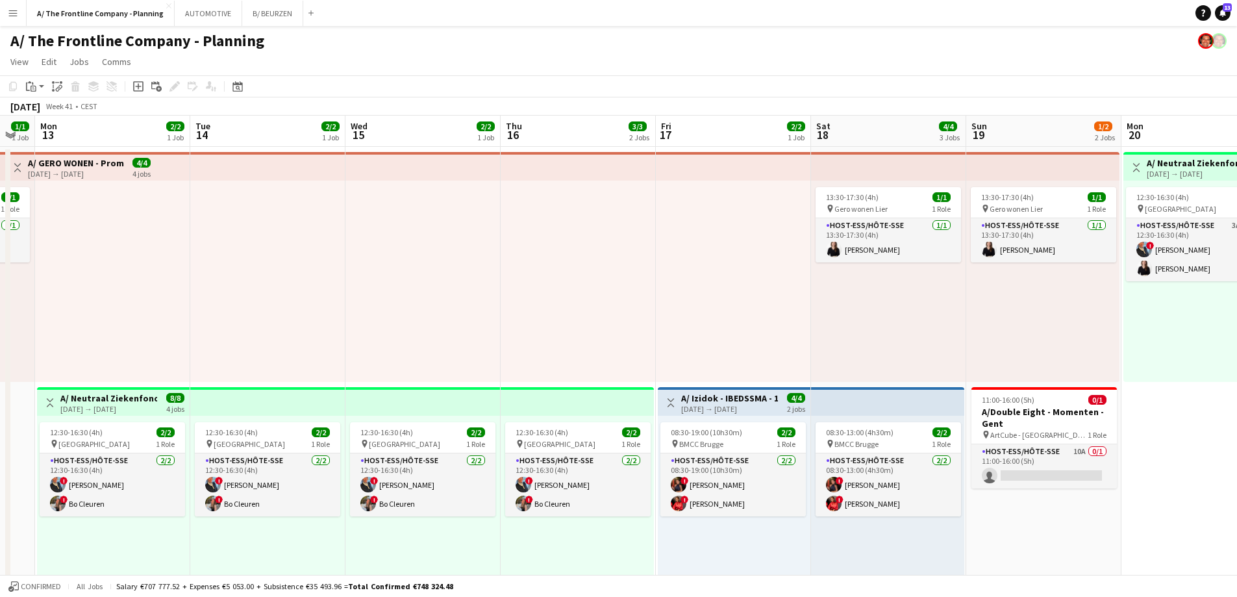
drag, startPoint x: 781, startPoint y: 309, endPoint x: 823, endPoint y: 312, distance: 42.3
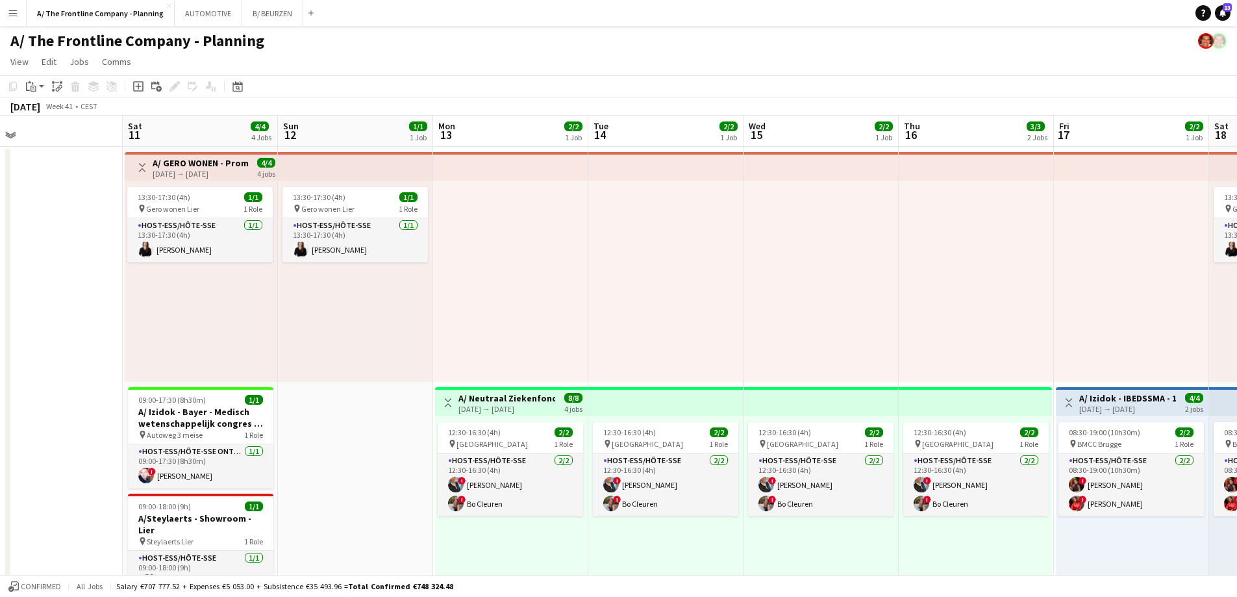
scroll to position [0, 377]
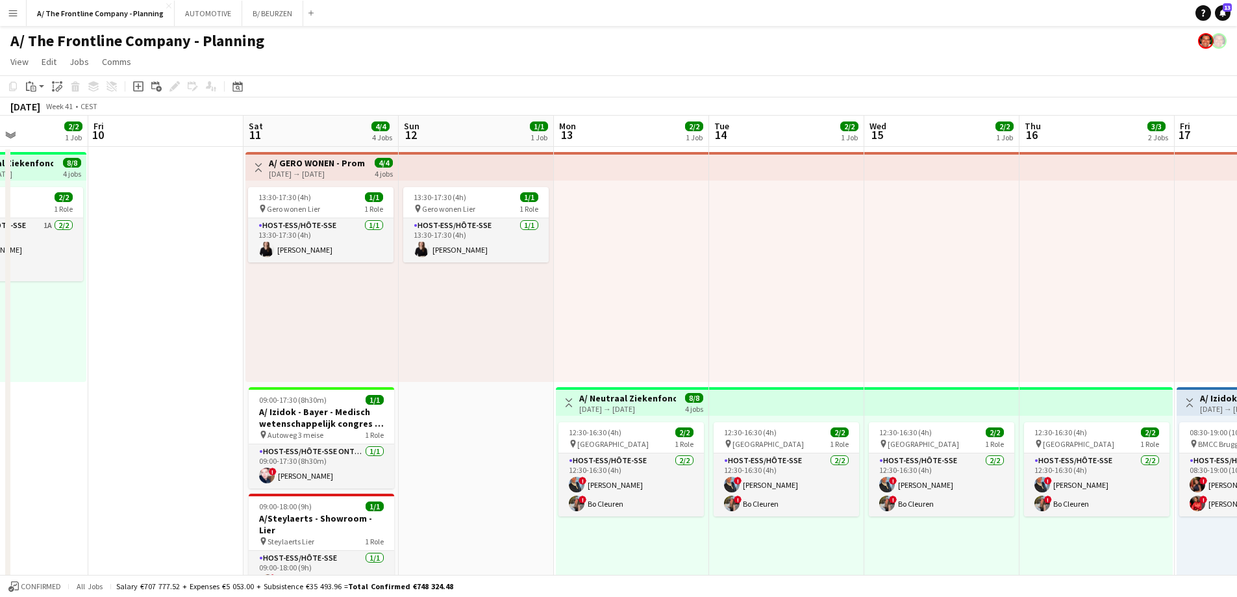
drag, startPoint x: 846, startPoint y: 318, endPoint x: 890, endPoint y: 305, distance: 46.0
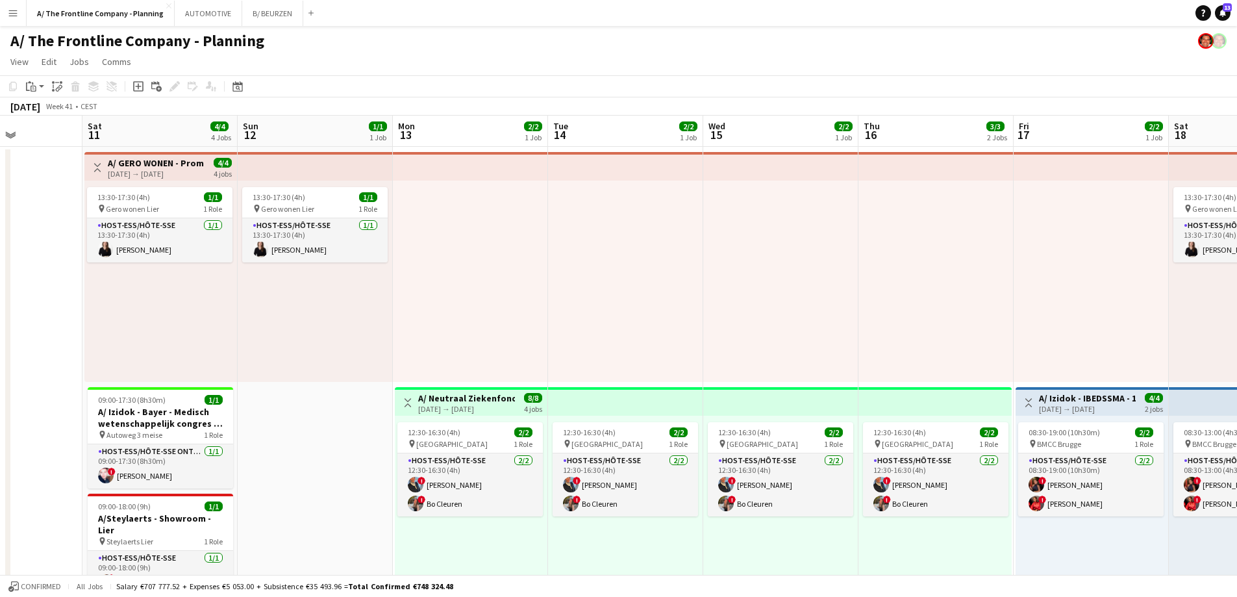
scroll to position [0, 395]
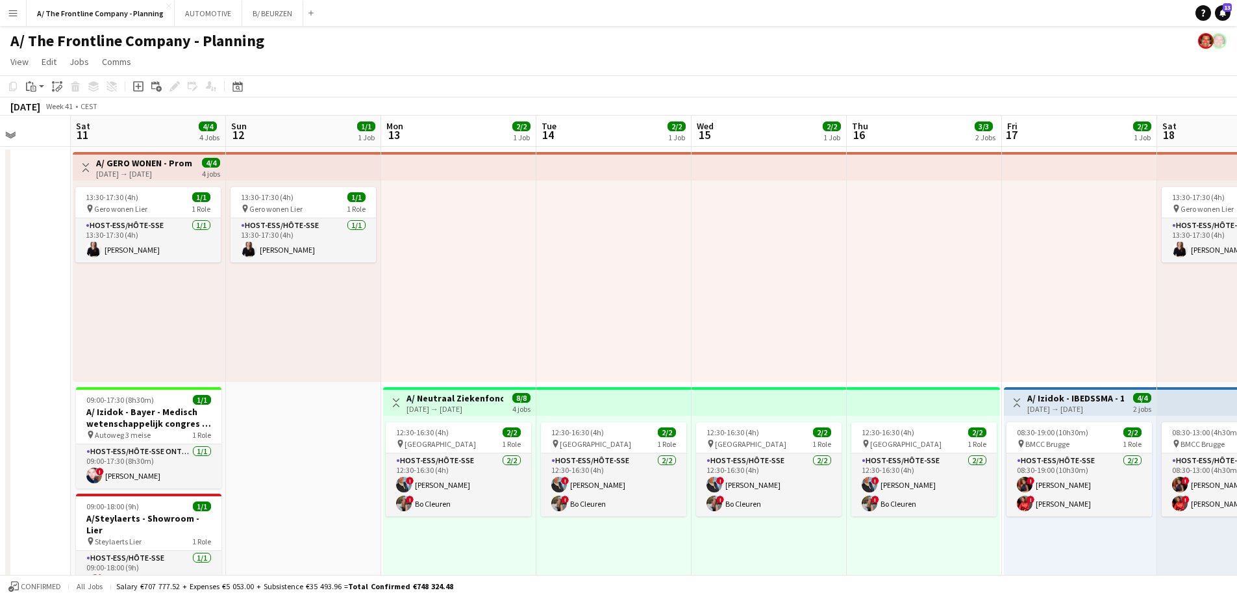
drag, startPoint x: 966, startPoint y: 290, endPoint x: 793, endPoint y: 287, distance: 172.8
click at [808, 71] on app-page-menu "View Day view expanded Day view collapsed Month view Date picker Jump to today …" at bounding box center [618, 63] width 1237 height 25
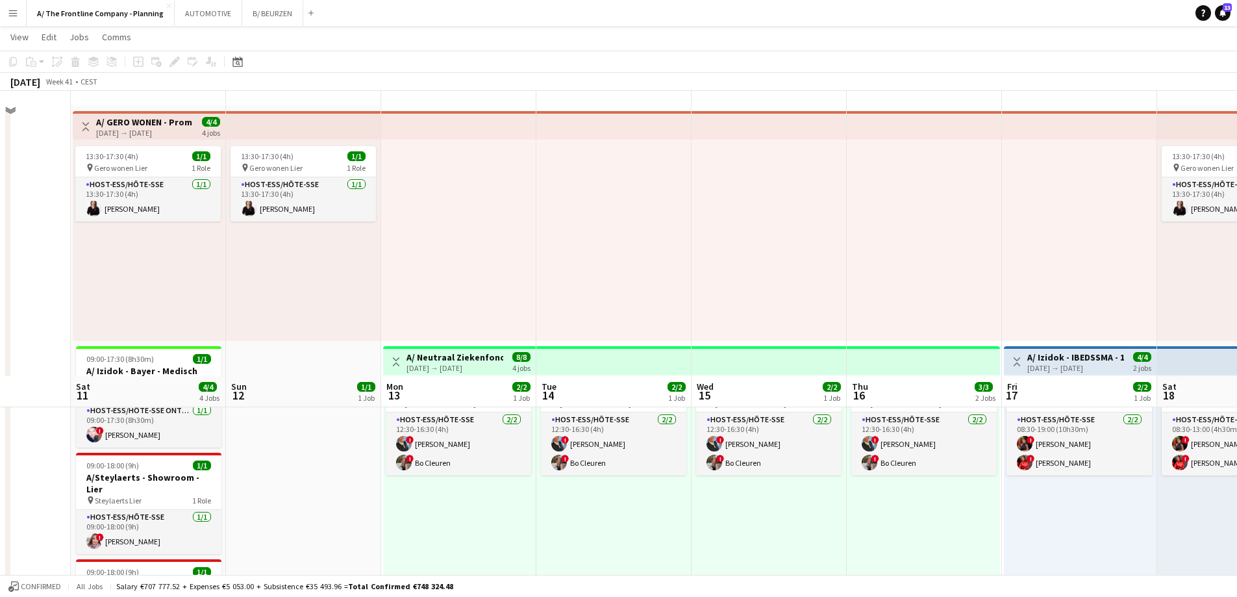
scroll to position [0, 0]
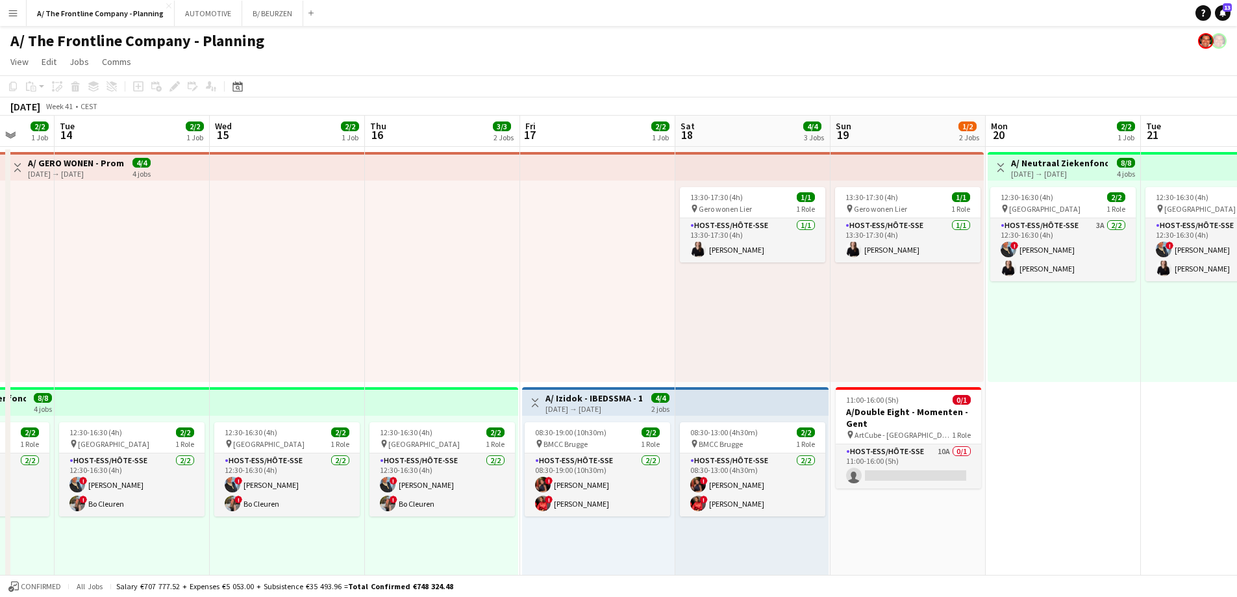
drag, startPoint x: 486, startPoint y: 247, endPoint x: 464, endPoint y: 244, distance: 22.3
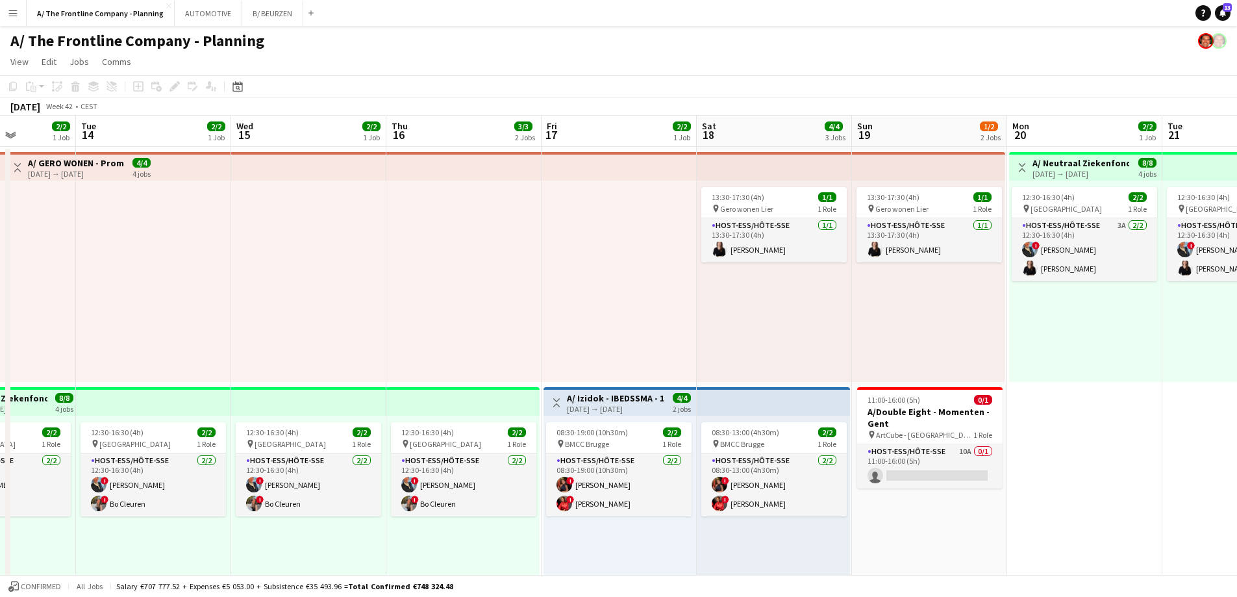
drag, startPoint x: 225, startPoint y: 287, endPoint x: 751, endPoint y: 287, distance: 526.1
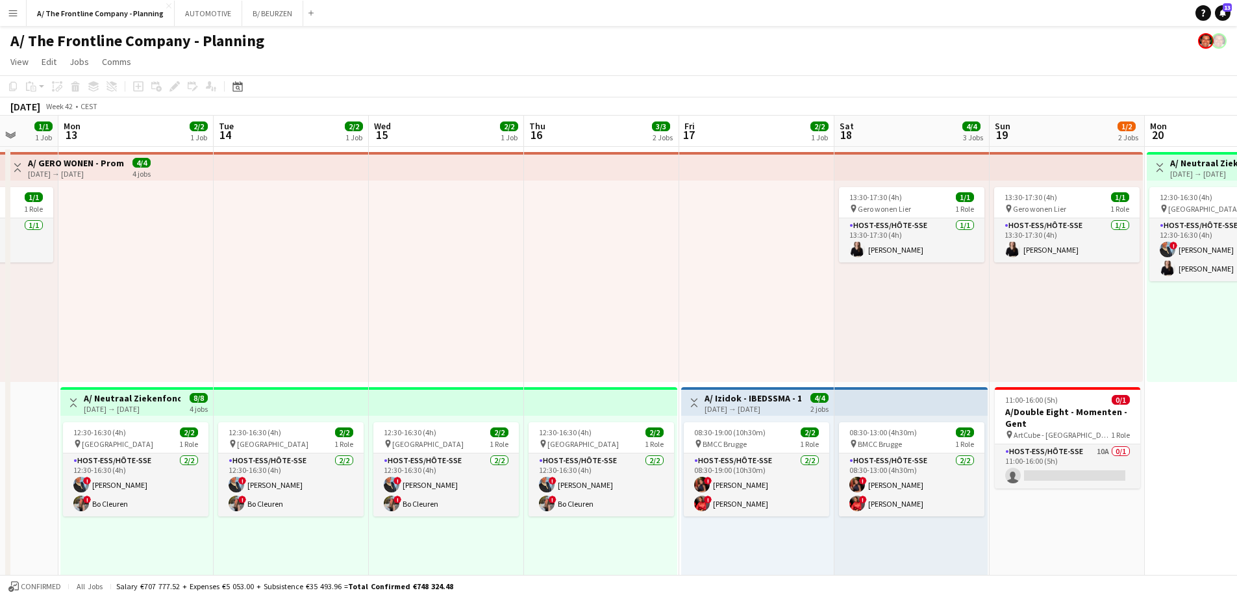
drag, startPoint x: 480, startPoint y: 277, endPoint x: 1044, endPoint y: 273, distance: 563.8
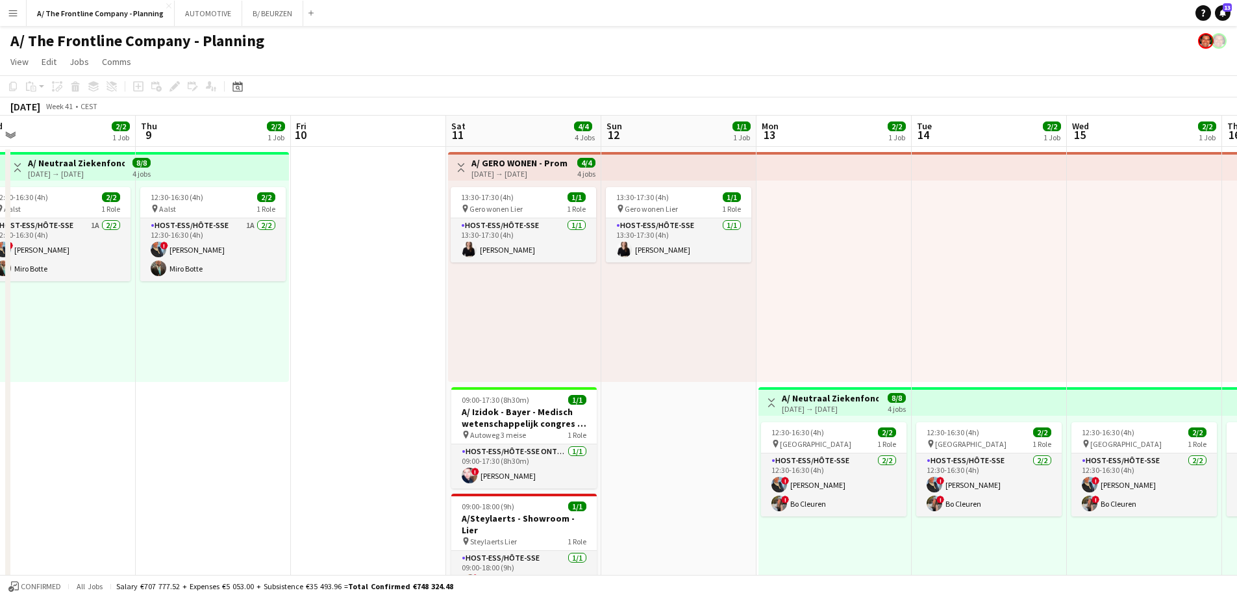
drag, startPoint x: 430, startPoint y: 301, endPoint x: 842, endPoint y: 292, distance: 411.9
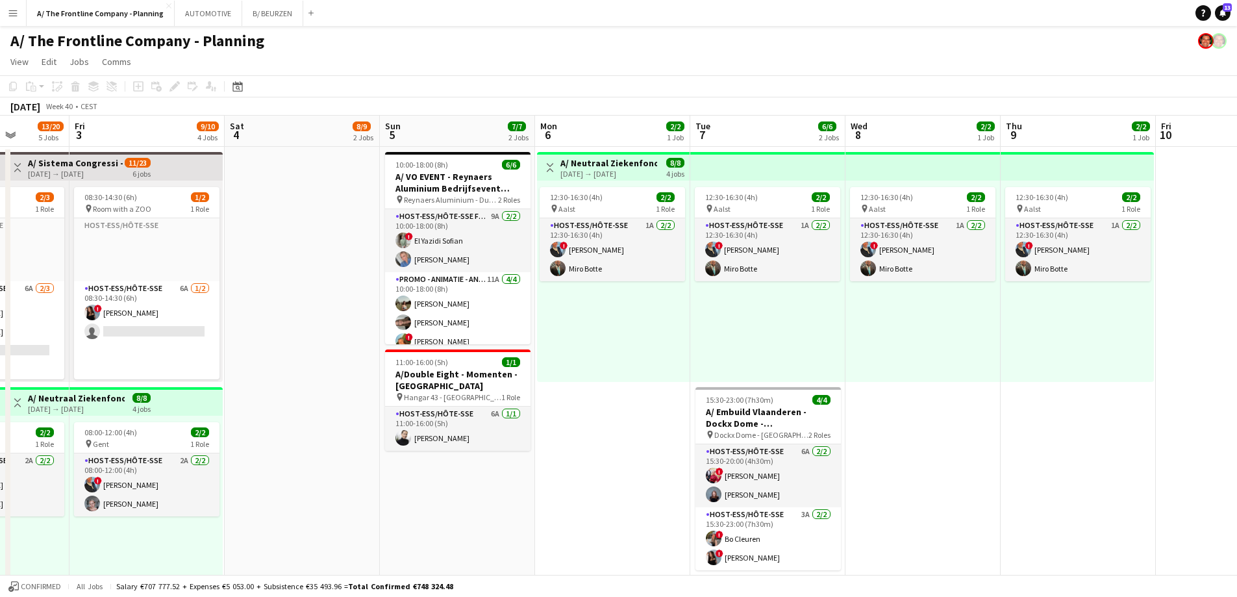
scroll to position [21, 0]
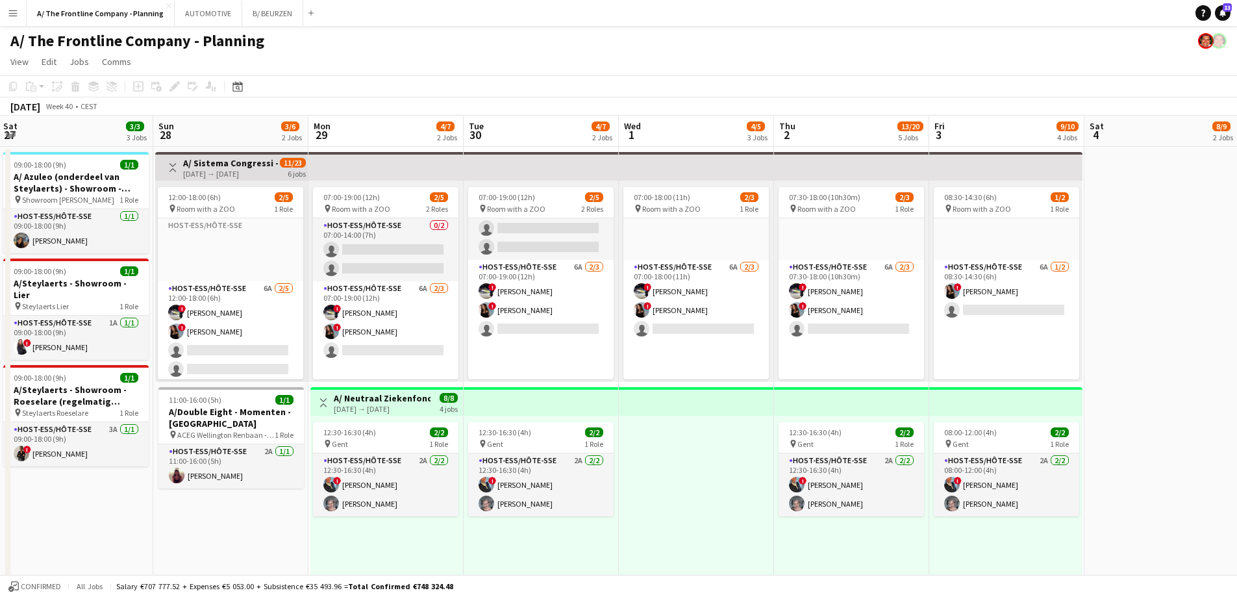
drag, startPoint x: 296, startPoint y: 254, endPoint x: 911, endPoint y: 167, distance: 620.5
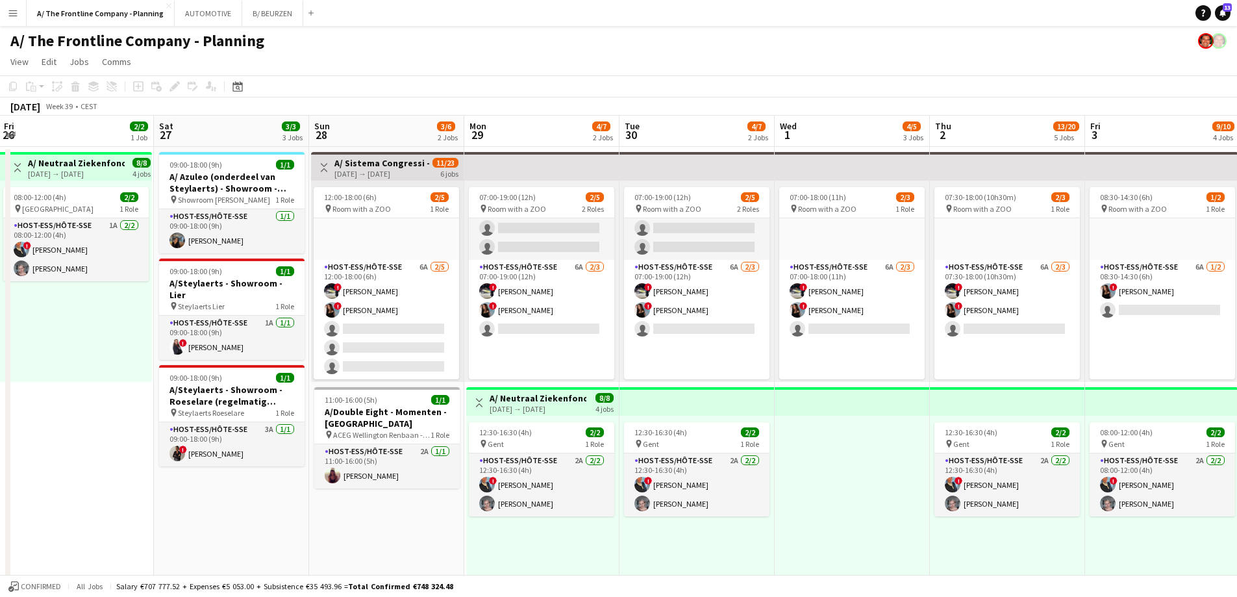
drag, startPoint x: 501, startPoint y: 418, endPoint x: 828, endPoint y: 367, distance: 331.3
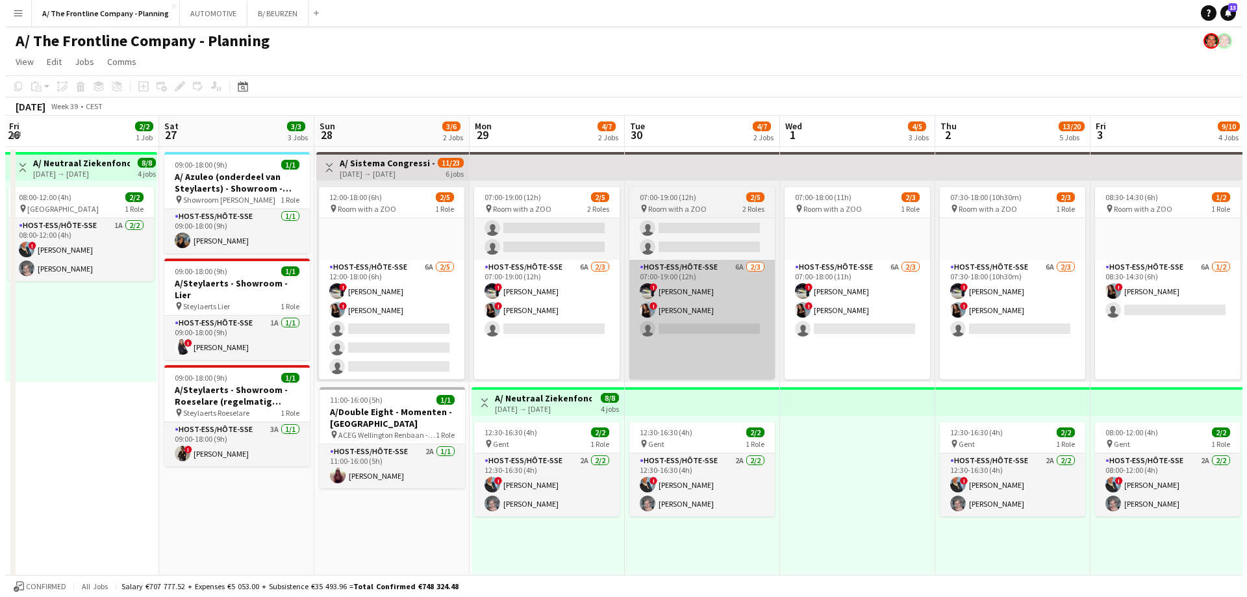
scroll to position [0, 288]
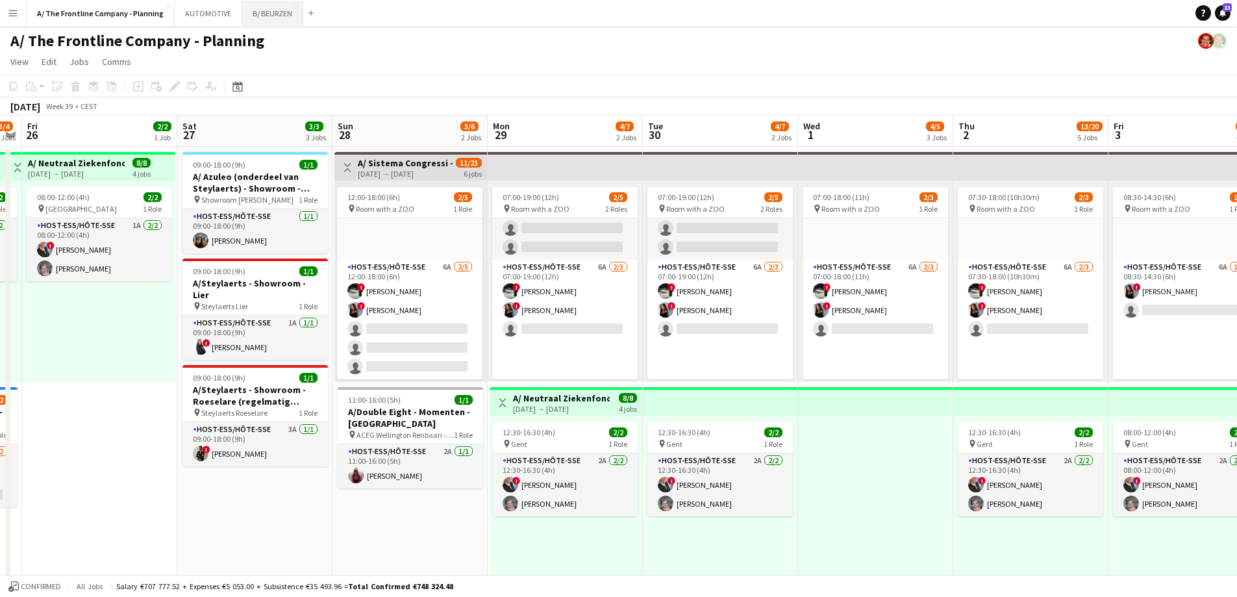
click at [266, 12] on button "B/ BEURZEN Close" at bounding box center [272, 13] width 61 height 25
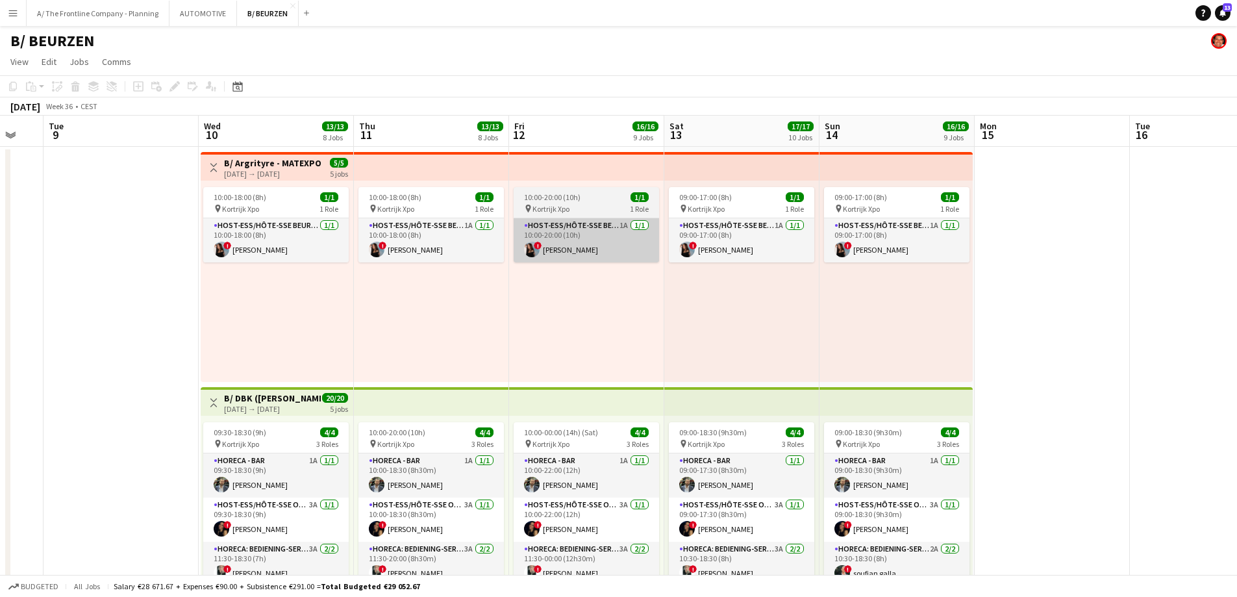
drag, startPoint x: 966, startPoint y: 245, endPoint x: 325, endPoint y: 226, distance: 642.0
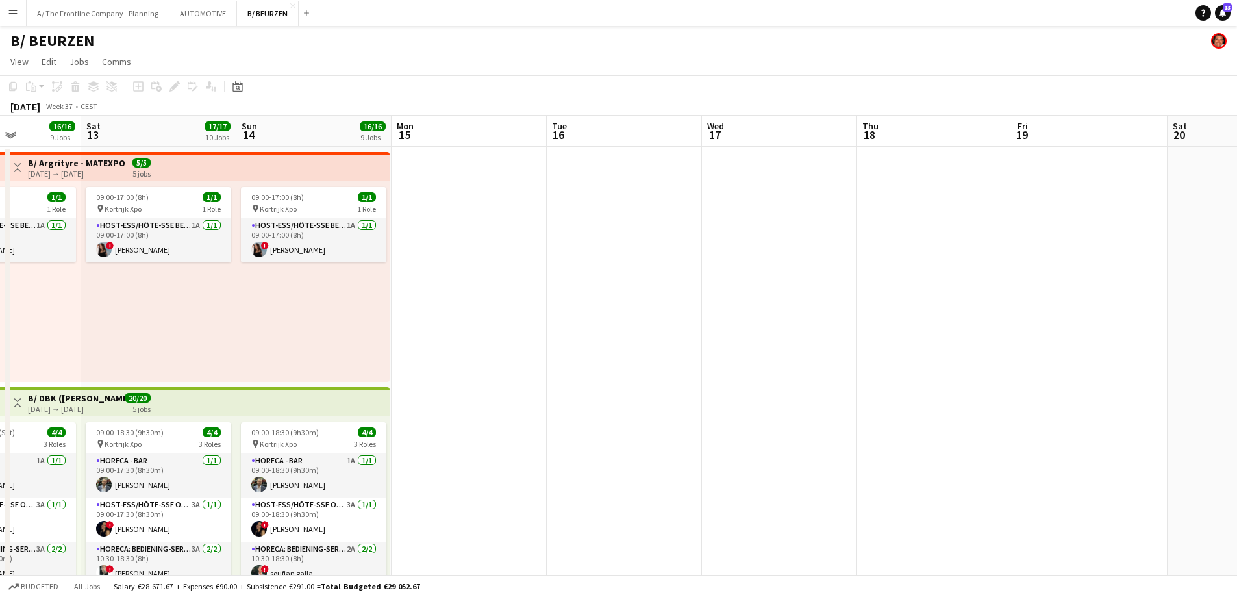
drag, startPoint x: 665, startPoint y: 273, endPoint x: 594, endPoint y: 251, distance: 74.8
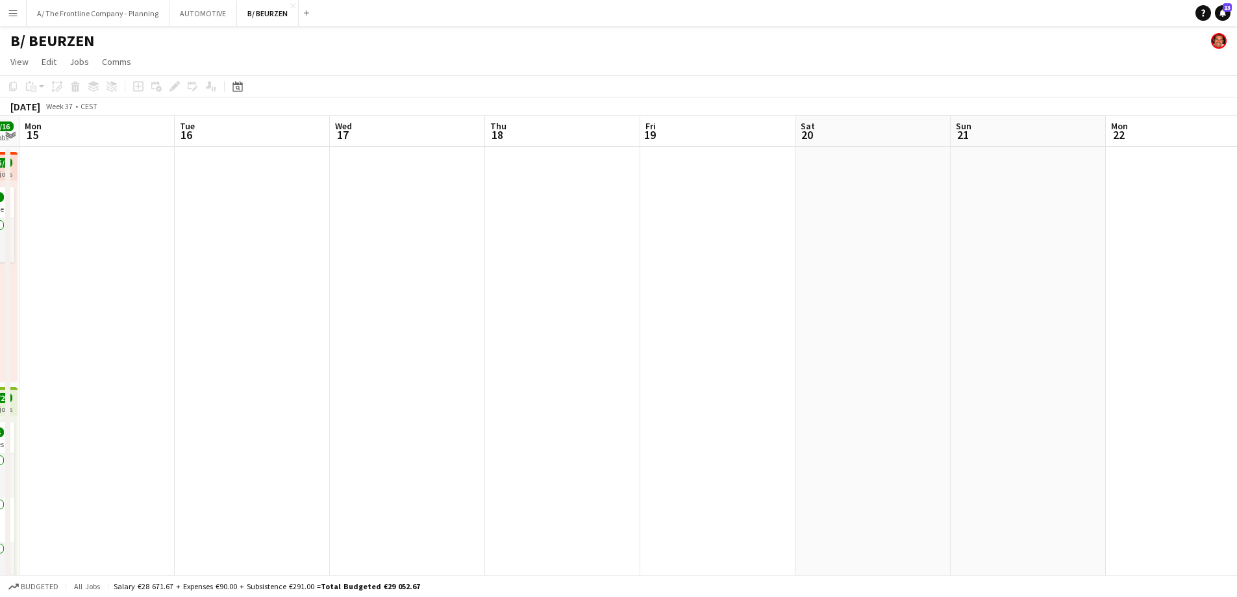
drag, startPoint x: 1058, startPoint y: 295, endPoint x: 607, endPoint y: 278, distance: 451.0
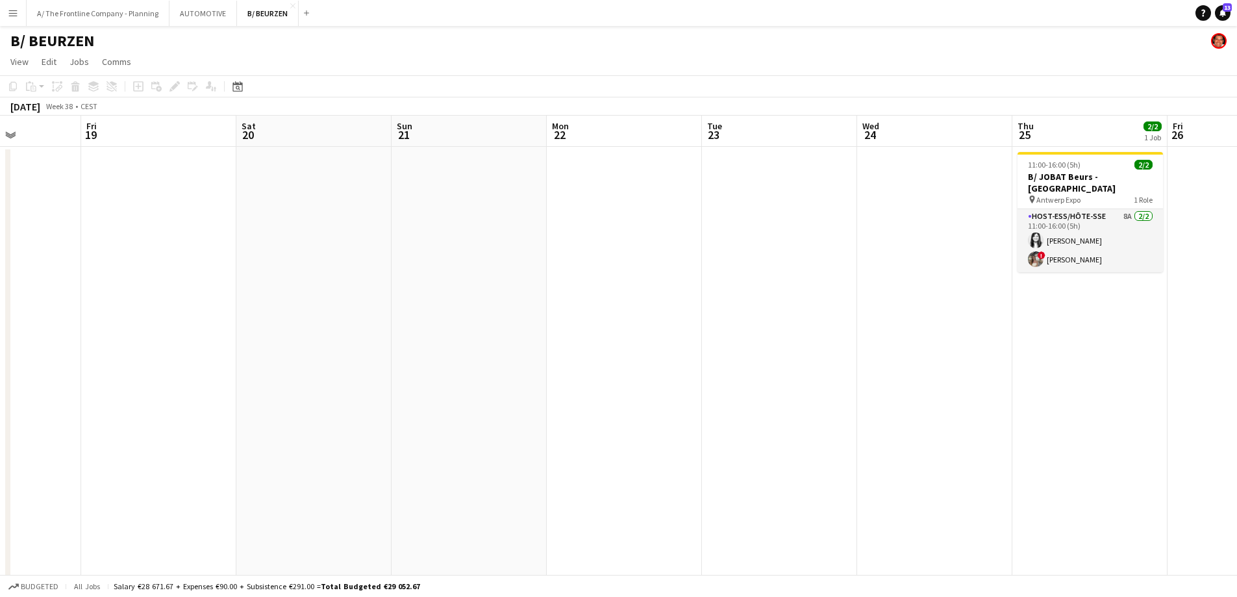
drag, startPoint x: 377, startPoint y: 294, endPoint x: 363, endPoint y: 287, distance: 15.1
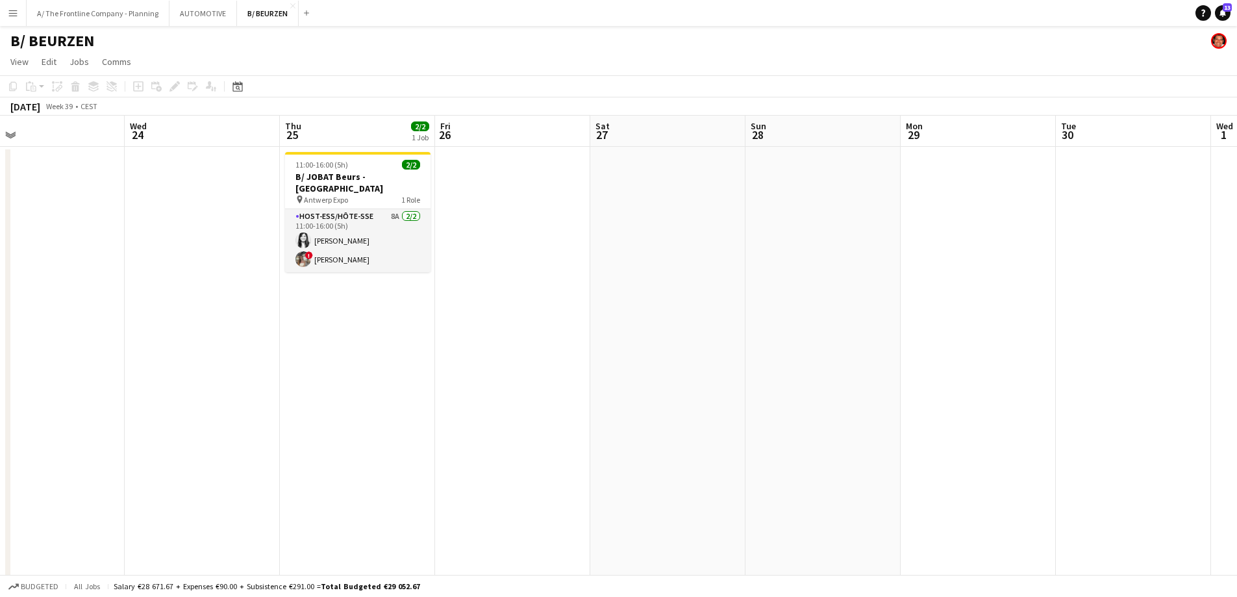
drag, startPoint x: 916, startPoint y: 351, endPoint x: 364, endPoint y: 298, distance: 554.6
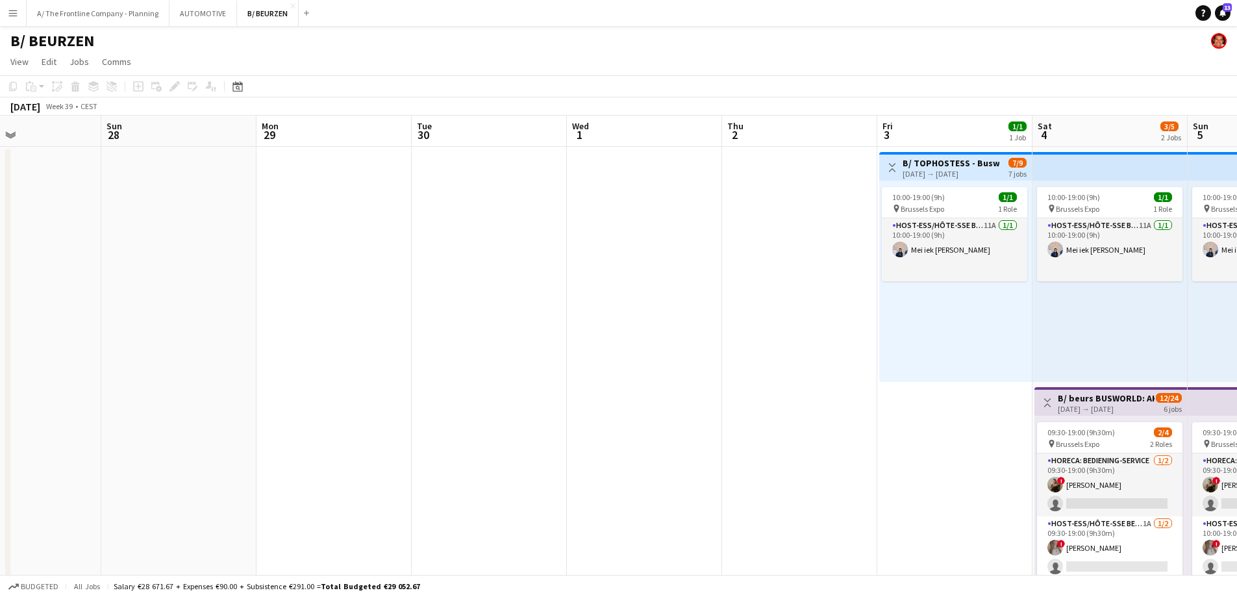
drag, startPoint x: 726, startPoint y: 322, endPoint x: 111, endPoint y: 251, distance: 619.2
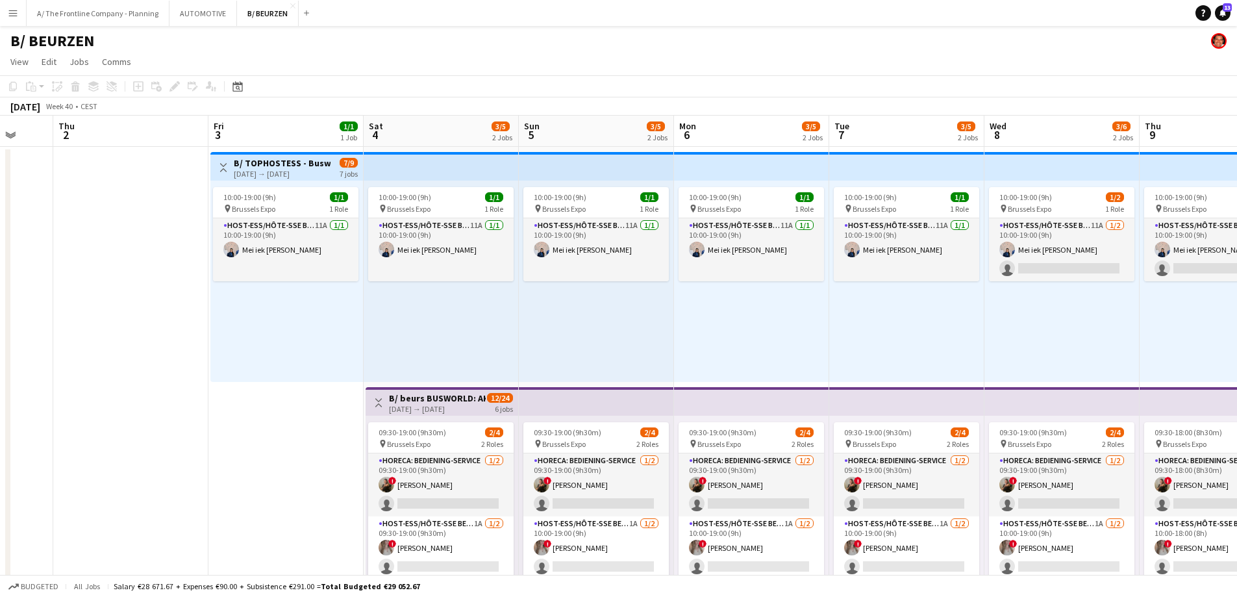
drag, startPoint x: 577, startPoint y: 298, endPoint x: 399, endPoint y: 273, distance: 180.4
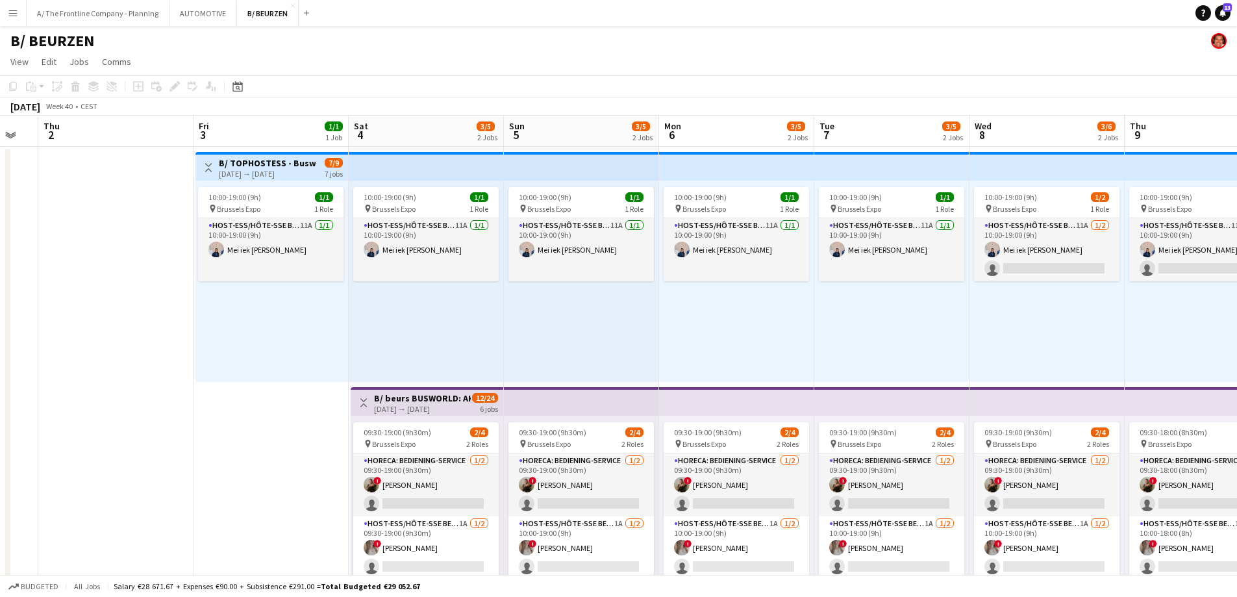
drag, startPoint x: 393, startPoint y: 347, endPoint x: 315, endPoint y: 327, distance: 80.7
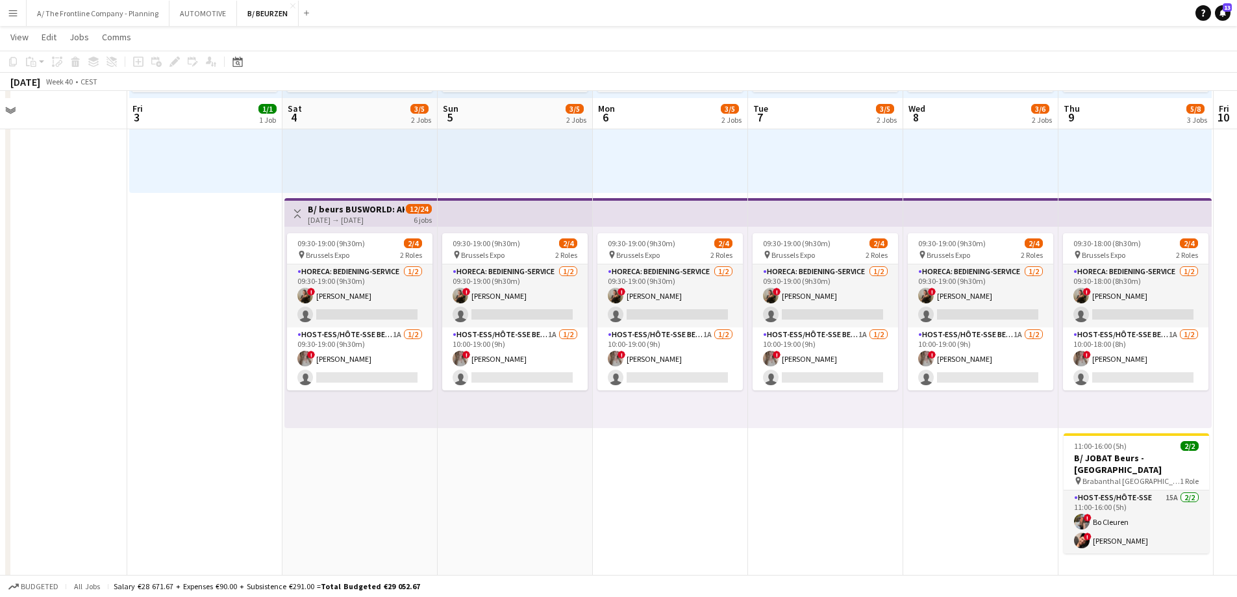
scroll to position [195, 0]
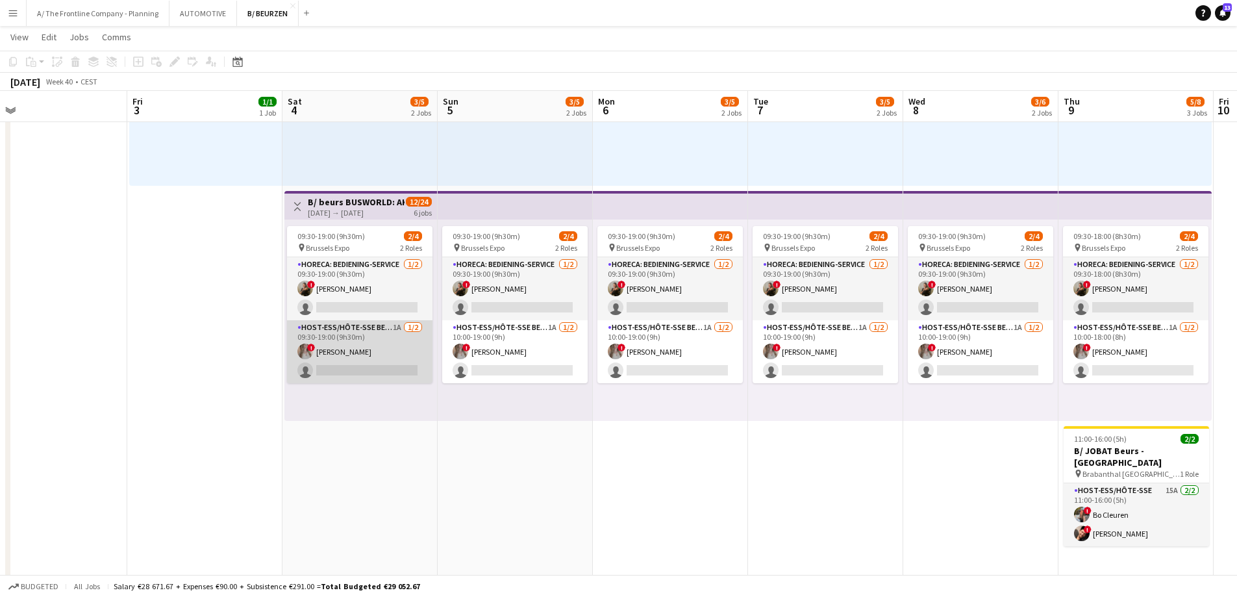
click at [332, 355] on app-card-role "Host-ess/Hôte-sse Beurs - Foire 1A 1/2 09:30-19:00 (9h30m) ! elke van den Broec…" at bounding box center [359, 351] width 145 height 63
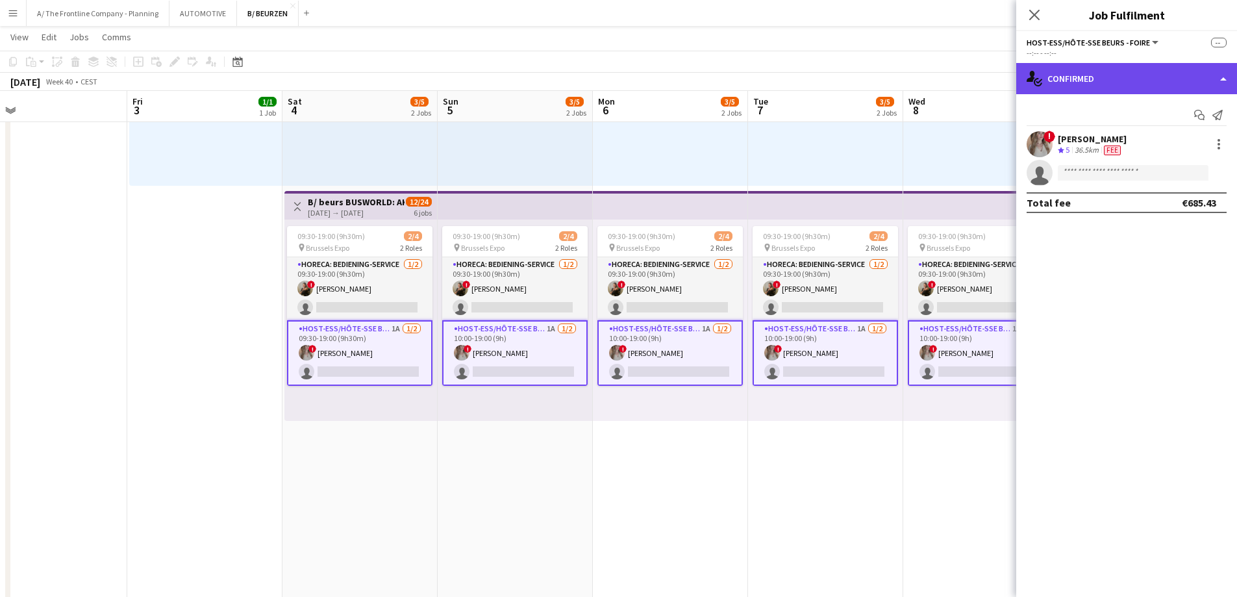
click at [1118, 73] on div "single-neutral-actions-check-2 Confirmed" at bounding box center [1126, 78] width 221 height 31
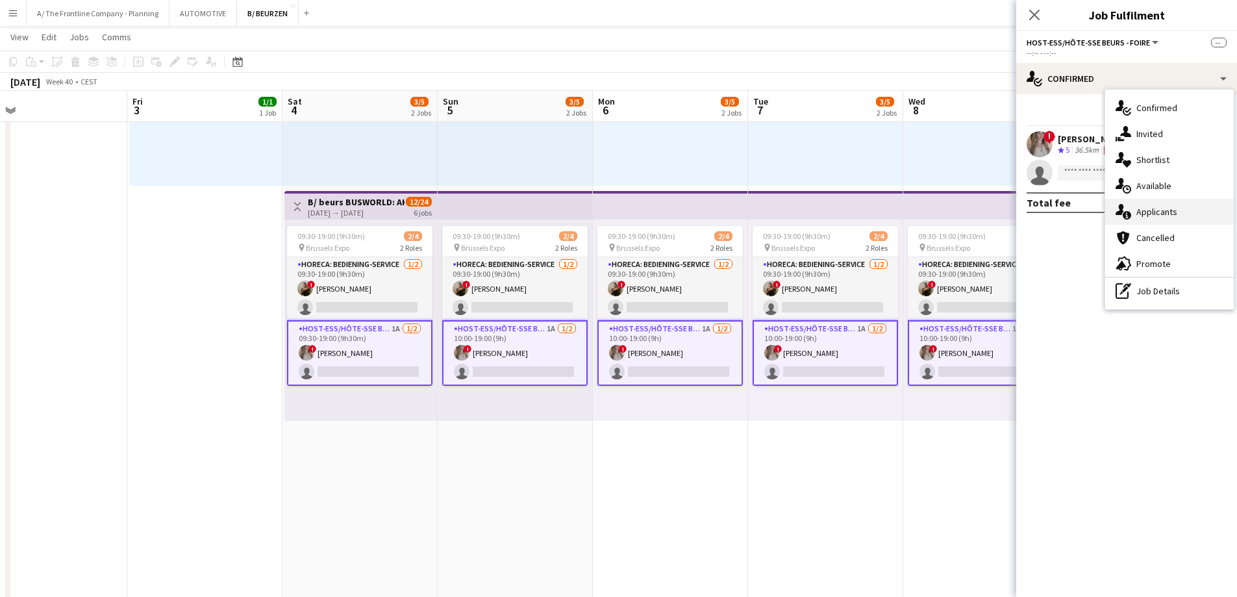
click at [1151, 214] on span "Applicants" at bounding box center [1157, 212] width 41 height 12
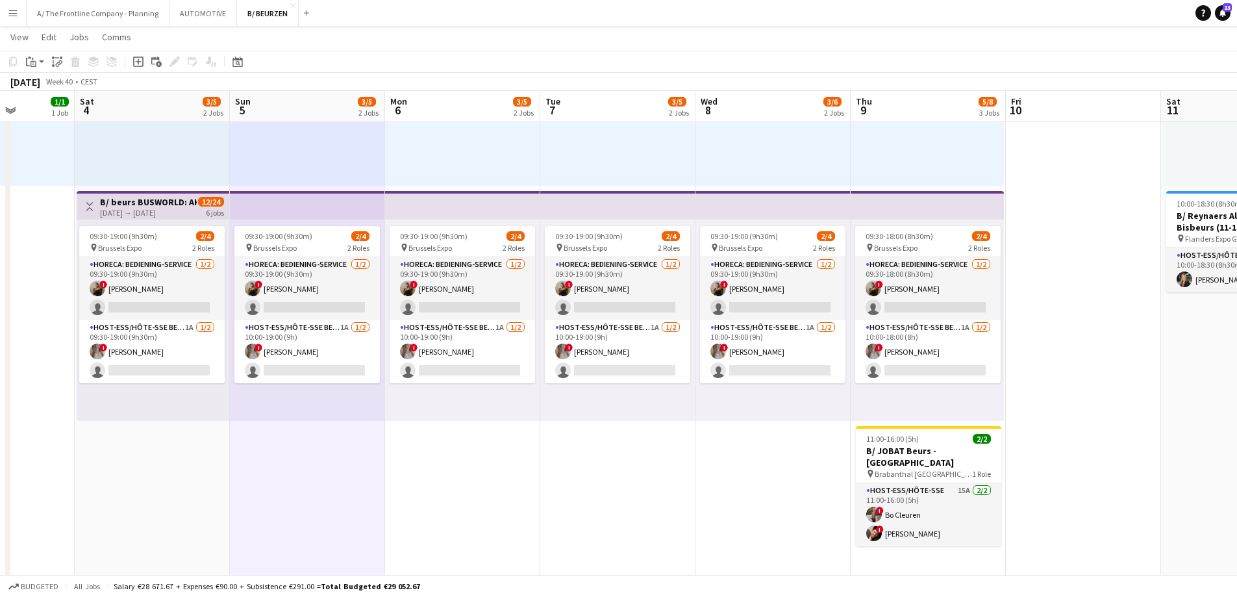
drag, startPoint x: 805, startPoint y: 483, endPoint x: 598, endPoint y: 467, distance: 207.8
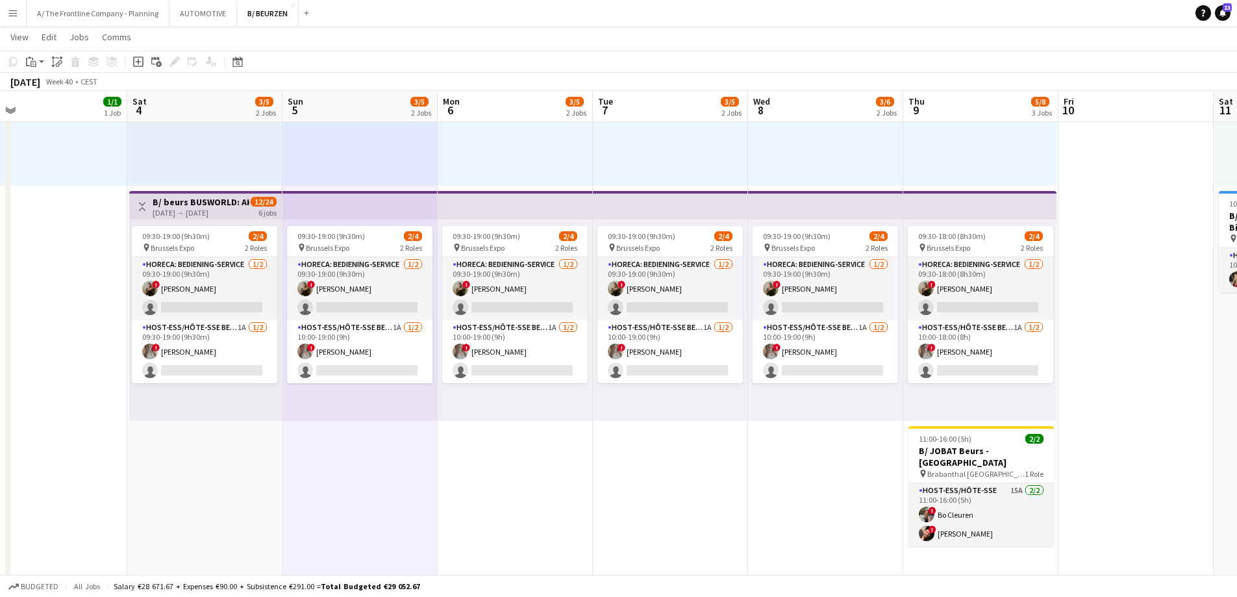
scroll to position [0, 312]
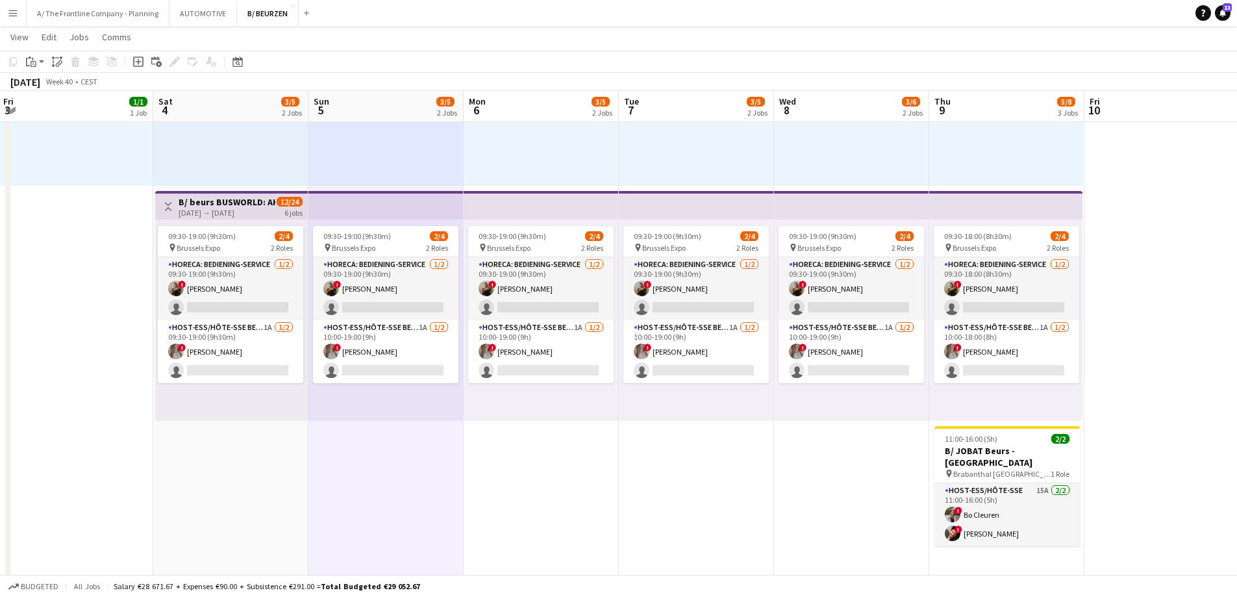
drag, startPoint x: 681, startPoint y: 463, endPoint x: 745, endPoint y: 460, distance: 63.7
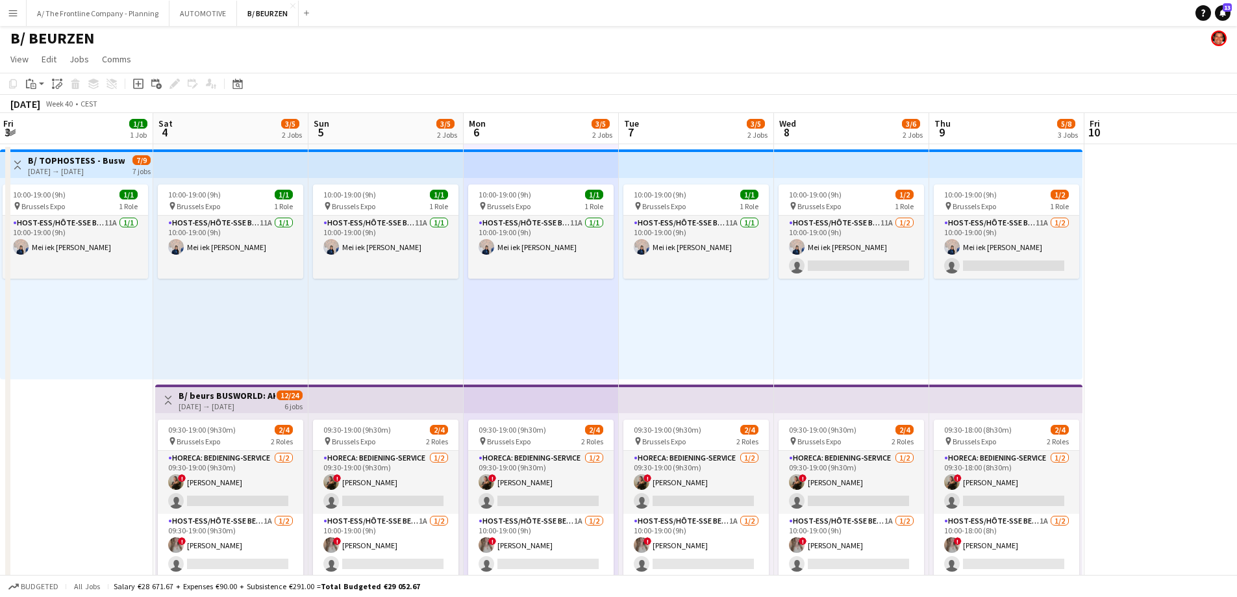
scroll to position [0, 0]
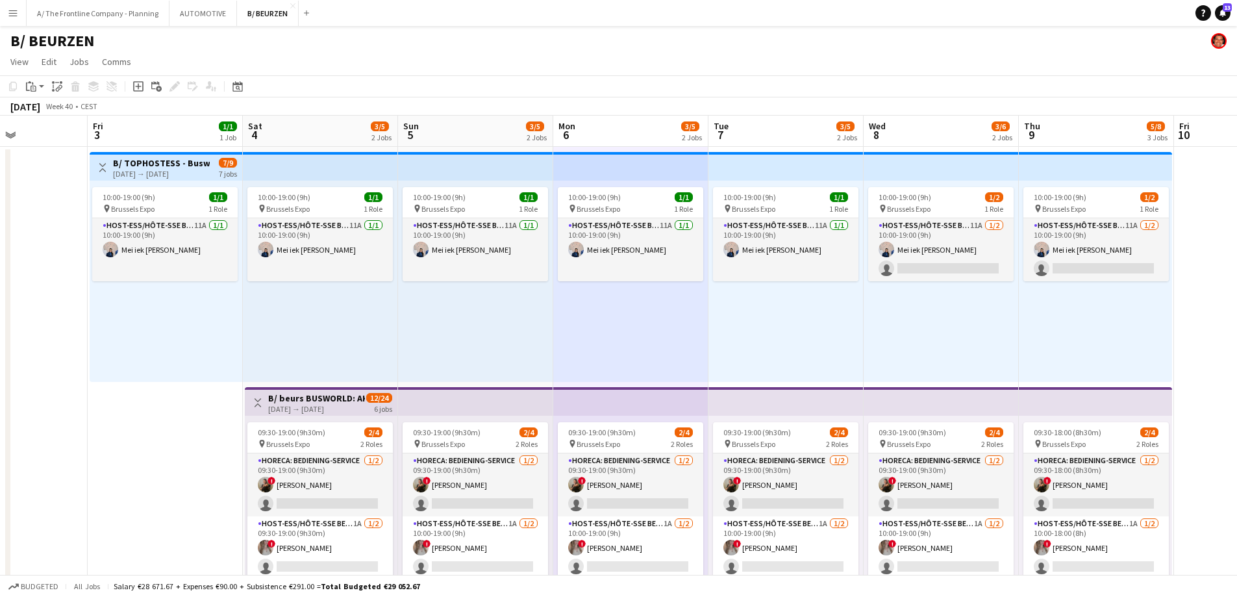
drag, startPoint x: 375, startPoint y: 342, endPoint x: 462, endPoint y: 329, distance: 87.3
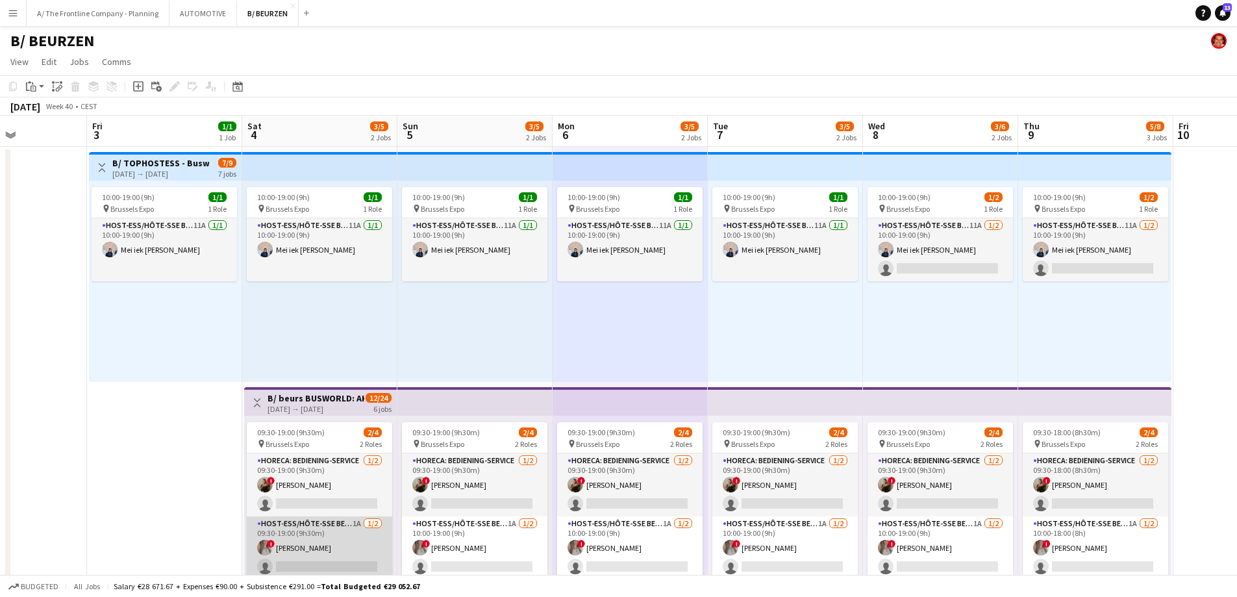
click at [322, 552] on app-card-role "Host-ess/Hôte-sse Beurs - Foire 1A 1/2 09:30-19:00 (9h30m) ! elke van den Broec…" at bounding box center [319, 547] width 145 height 63
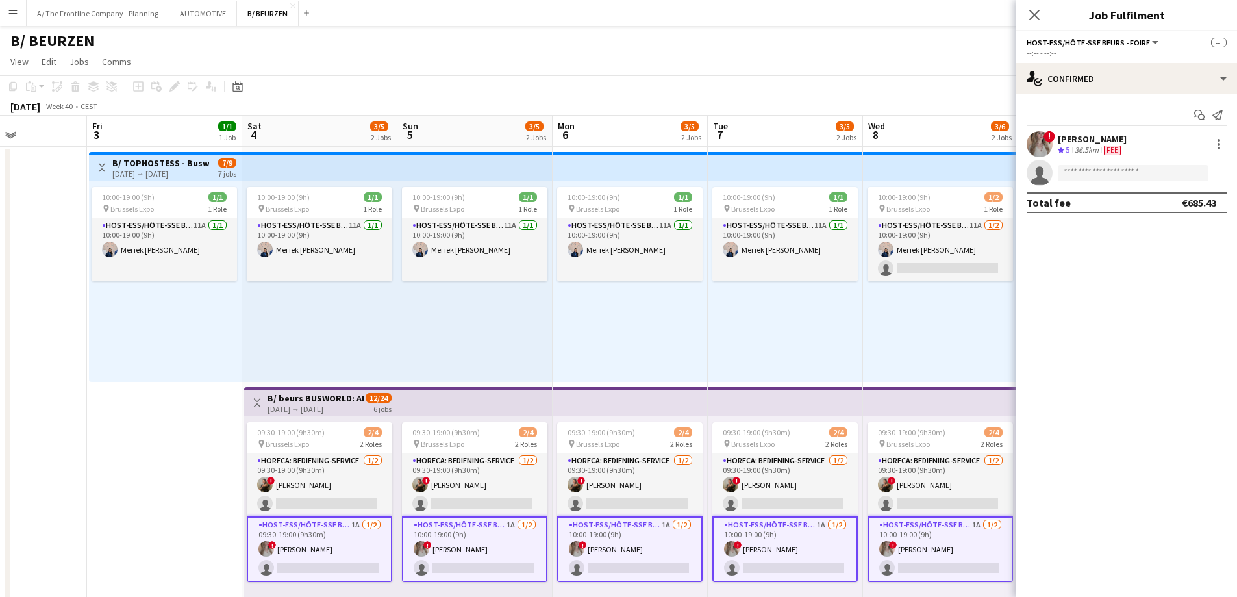
click at [1124, 55] on div "--:-- - --:--" at bounding box center [1127, 53] width 200 height 10
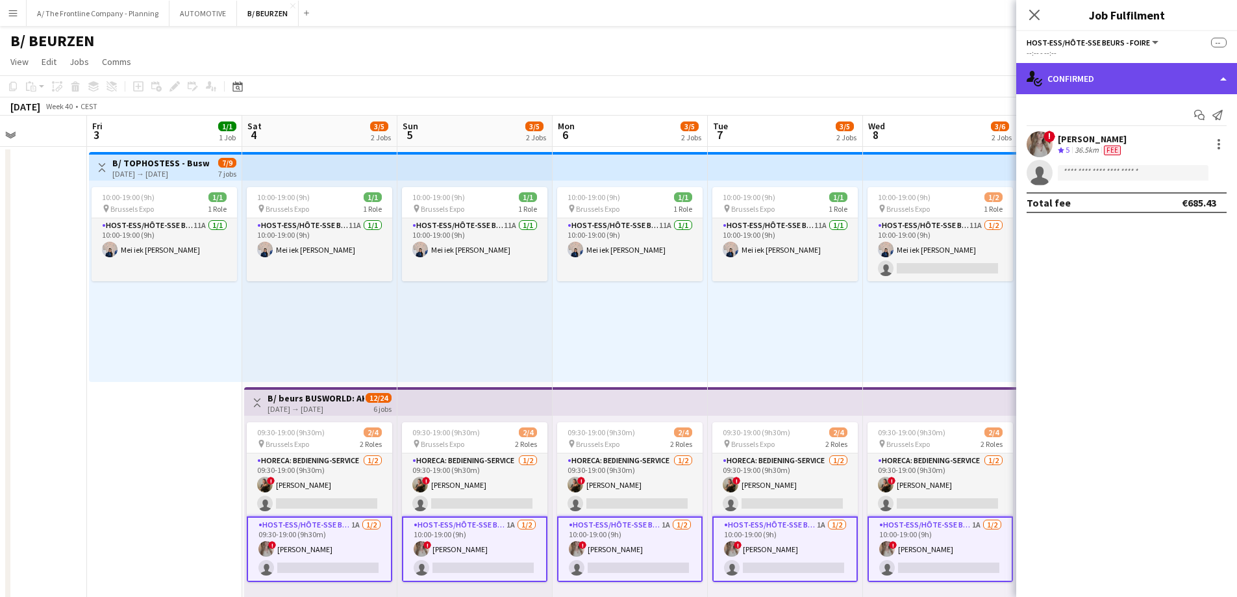
click at [1120, 86] on div "single-neutral-actions-check-2 Confirmed" at bounding box center [1126, 78] width 221 height 31
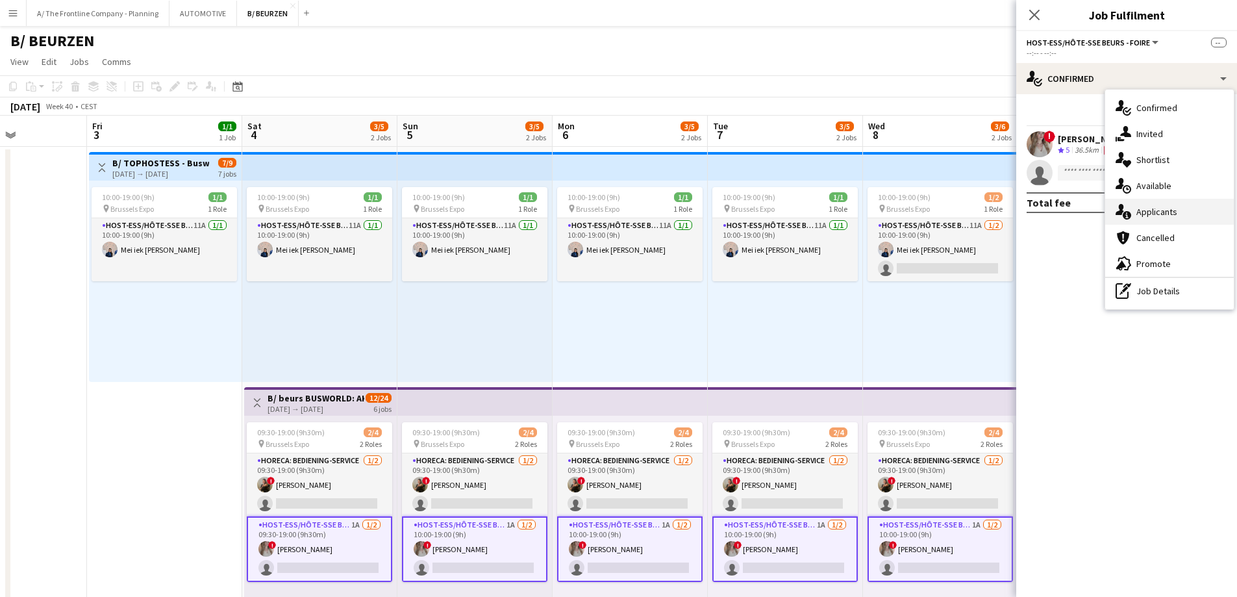
click at [1151, 217] on span "Applicants" at bounding box center [1157, 212] width 41 height 12
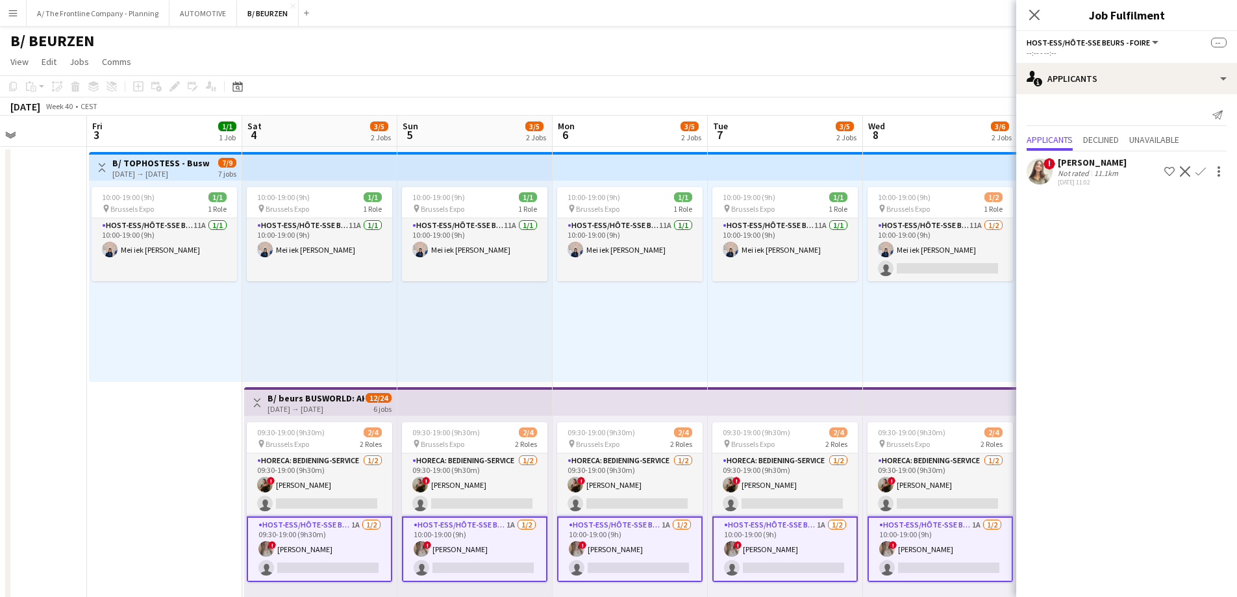
click at [1077, 171] on div "Not rated" at bounding box center [1075, 173] width 34 height 10
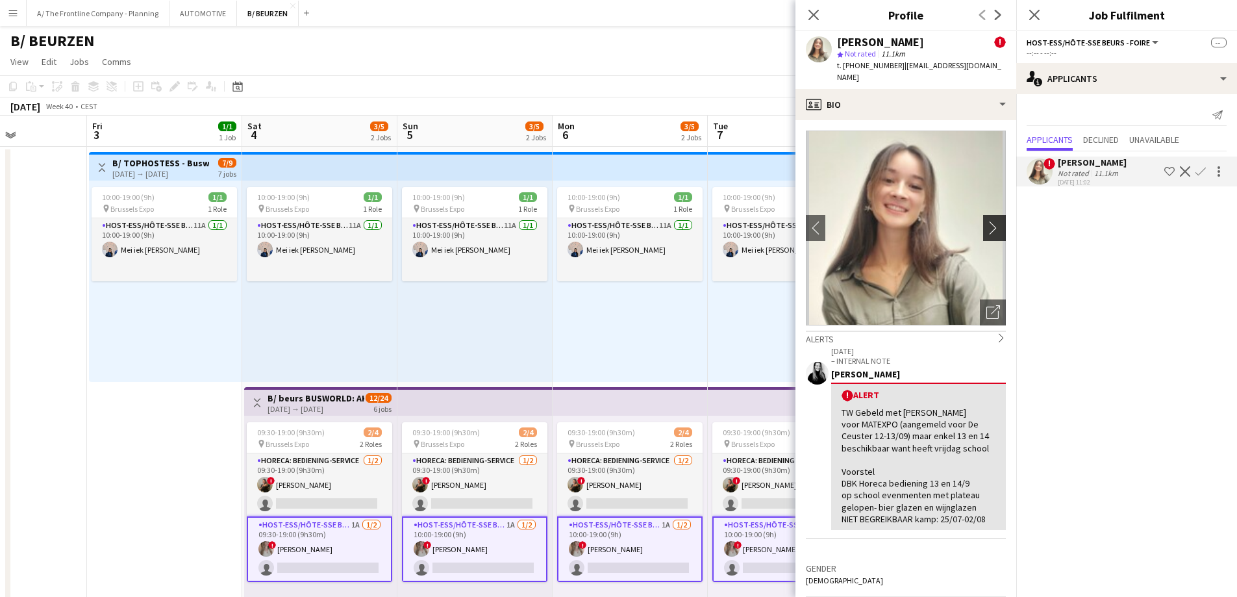
click at [987, 221] on app-icon "chevron-right" at bounding box center [997, 228] width 20 height 14
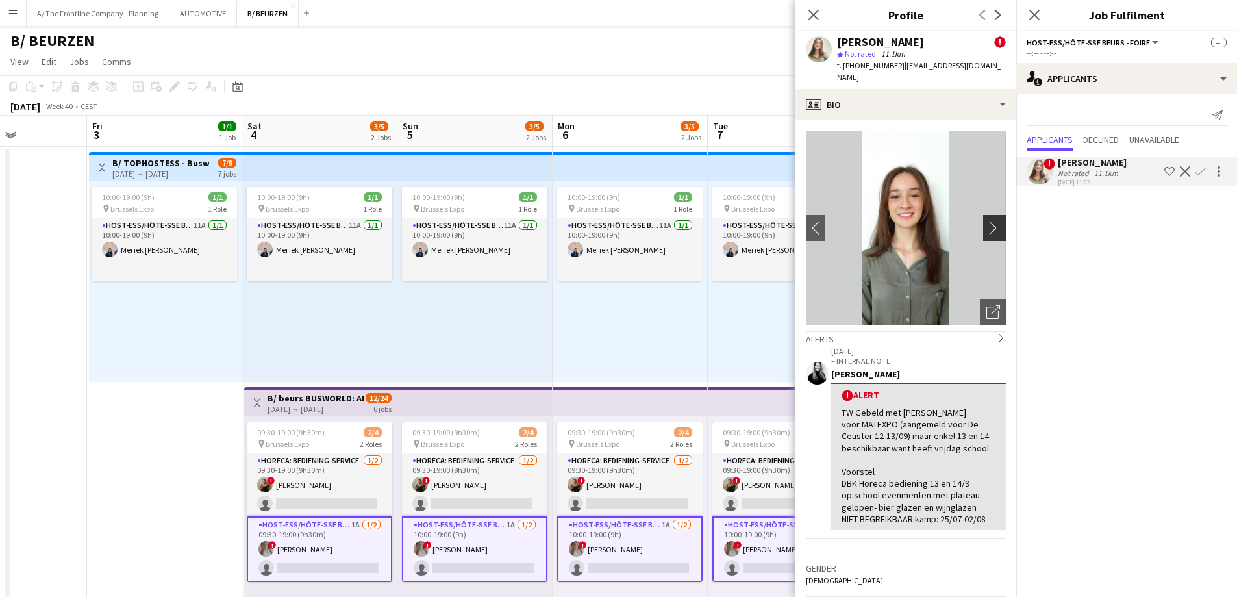
click at [987, 221] on app-icon "chevron-right" at bounding box center [997, 228] width 20 height 14
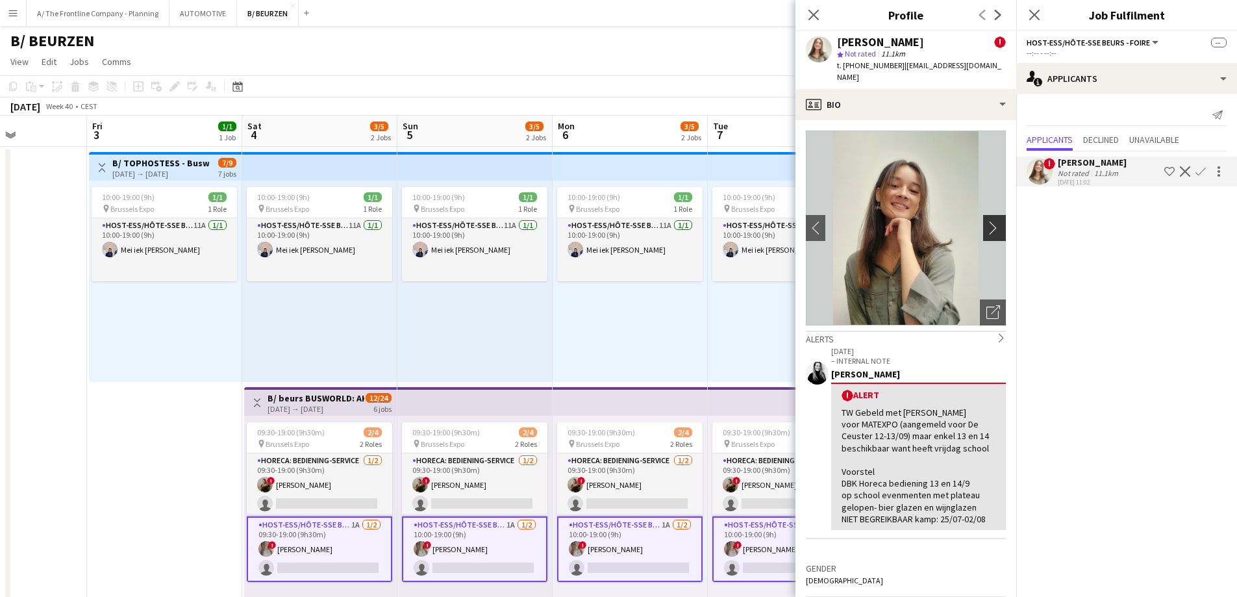
click at [987, 221] on app-icon "chevron-right" at bounding box center [997, 228] width 20 height 14
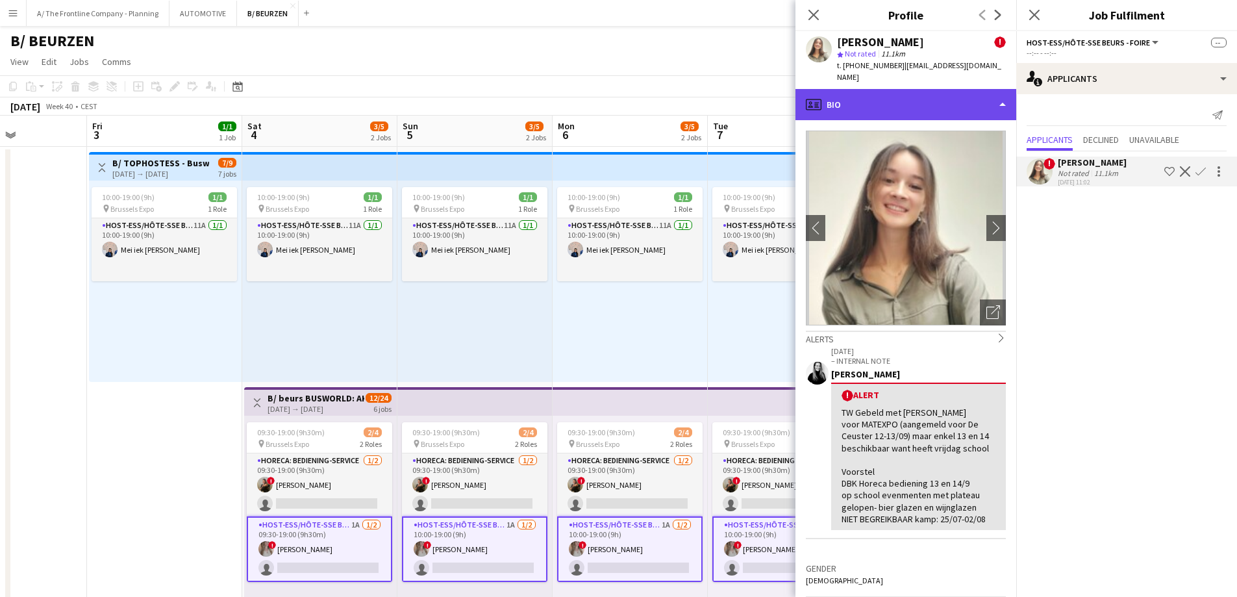
click at [938, 89] on div "profile Bio" at bounding box center [906, 104] width 221 height 31
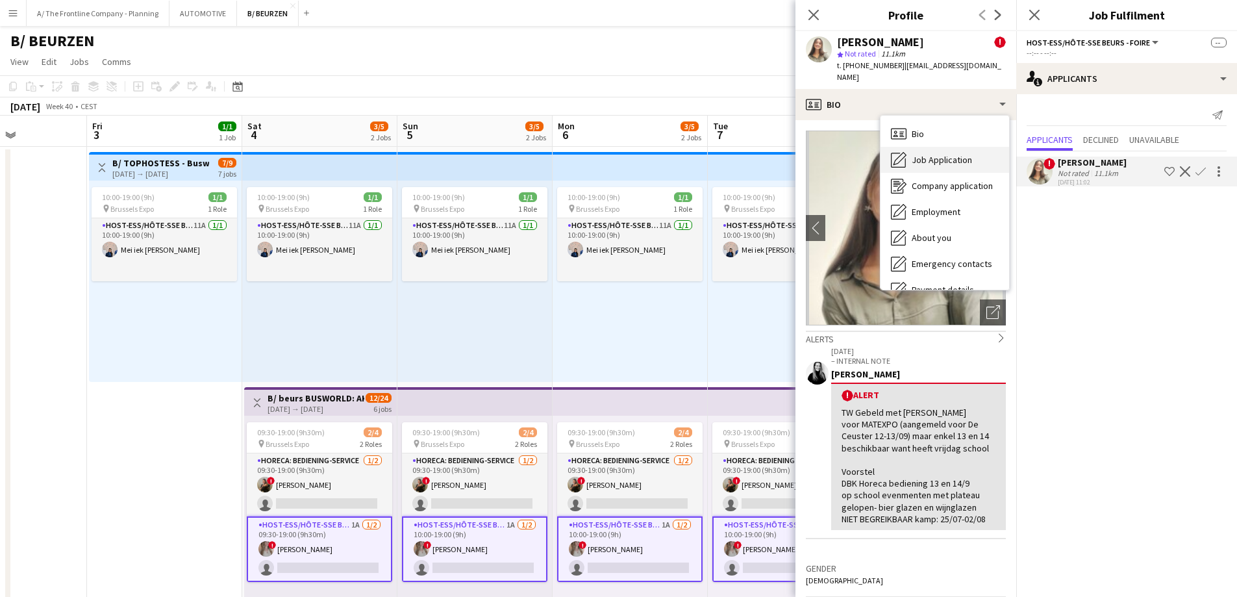
click at [951, 154] on span "Job Application" at bounding box center [942, 160] width 60 height 12
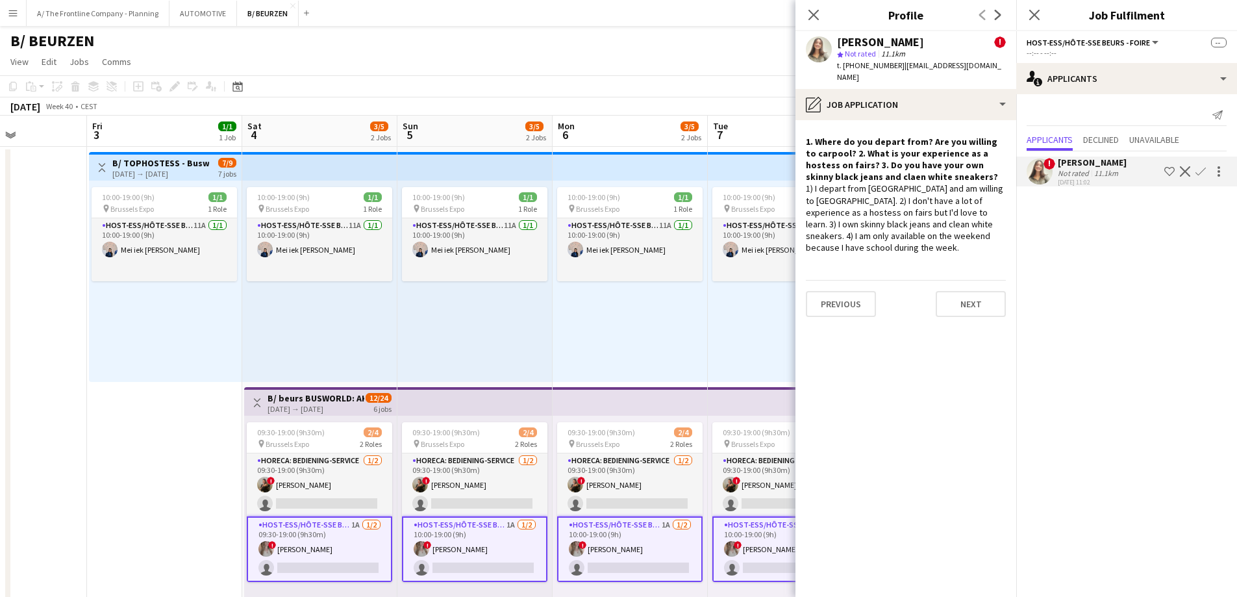
click at [675, 324] on div "10:00-19:00 (9h) 1/1 pin Brussels Expo 1 Role Host-ess/Hôte-sse Beurs - Foire 1…" at bounding box center [630, 281] width 155 height 201
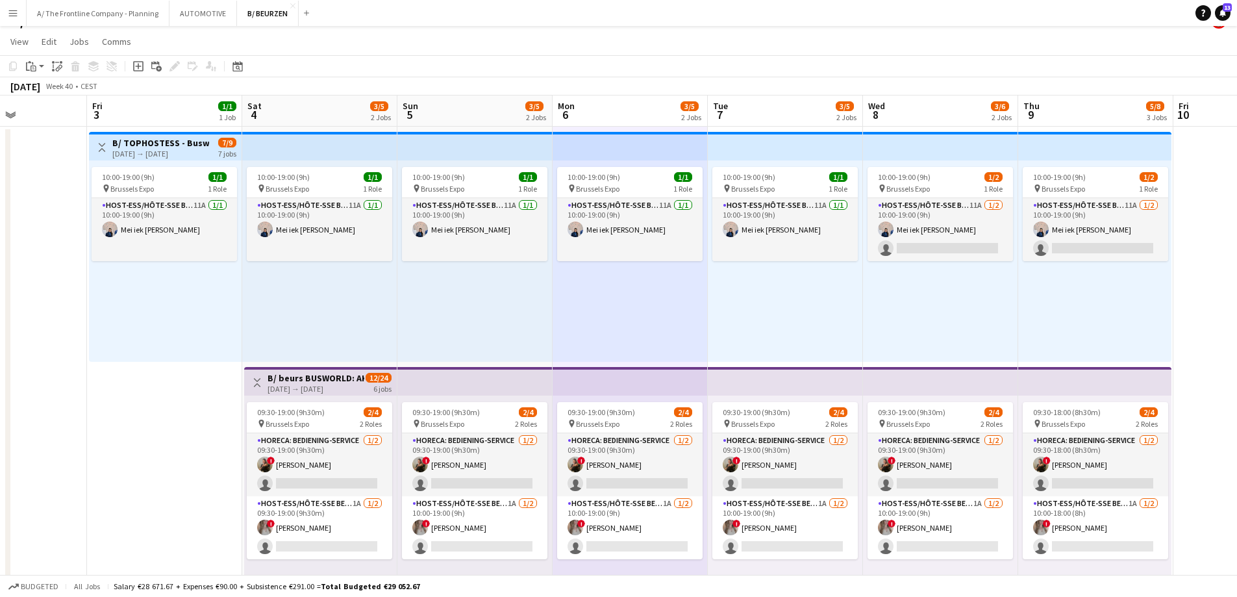
scroll to position [0, 0]
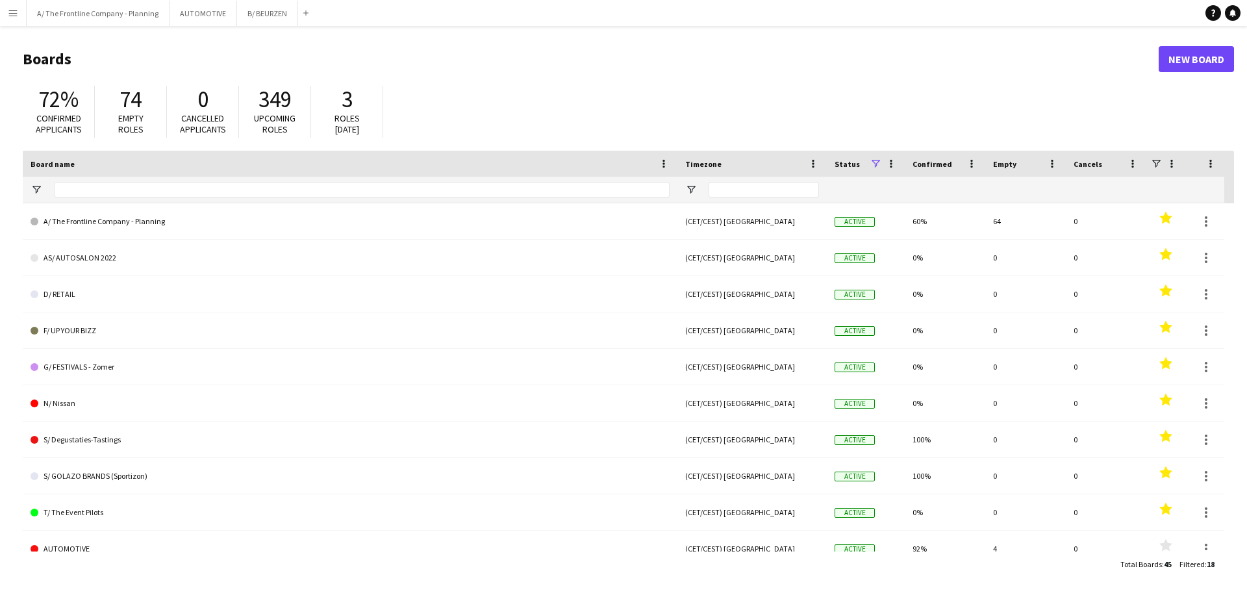
click at [9, 8] on app-icon "Menu" at bounding box center [13, 13] width 10 height 10
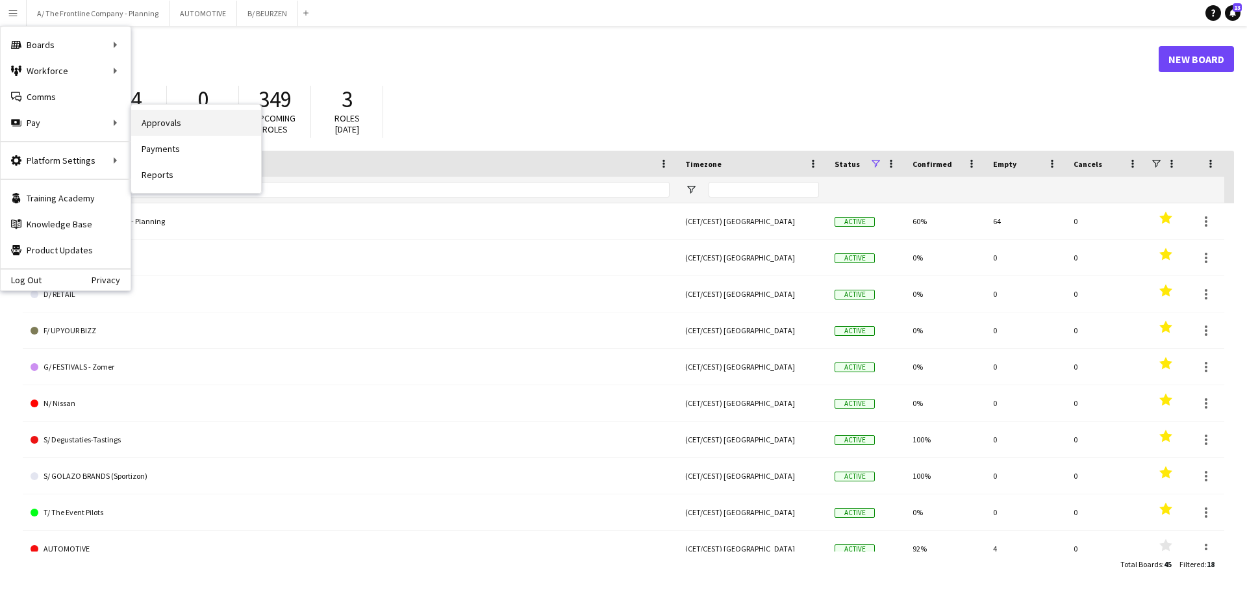
click at [149, 114] on link "Approvals" at bounding box center [196, 123] width 130 height 26
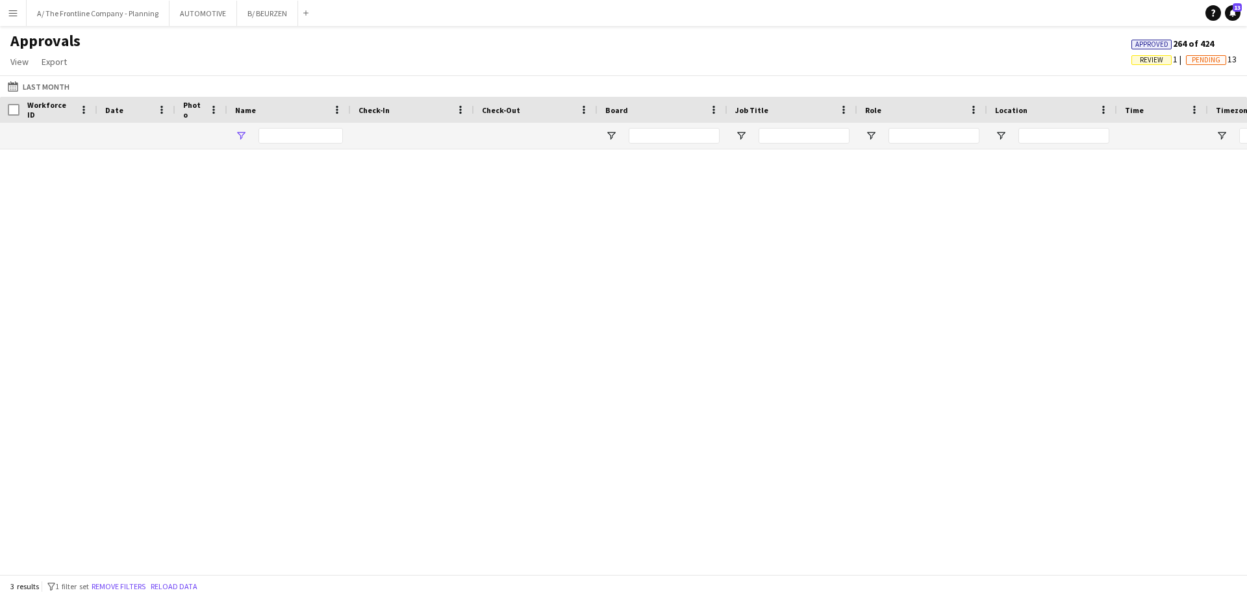
type input "******"
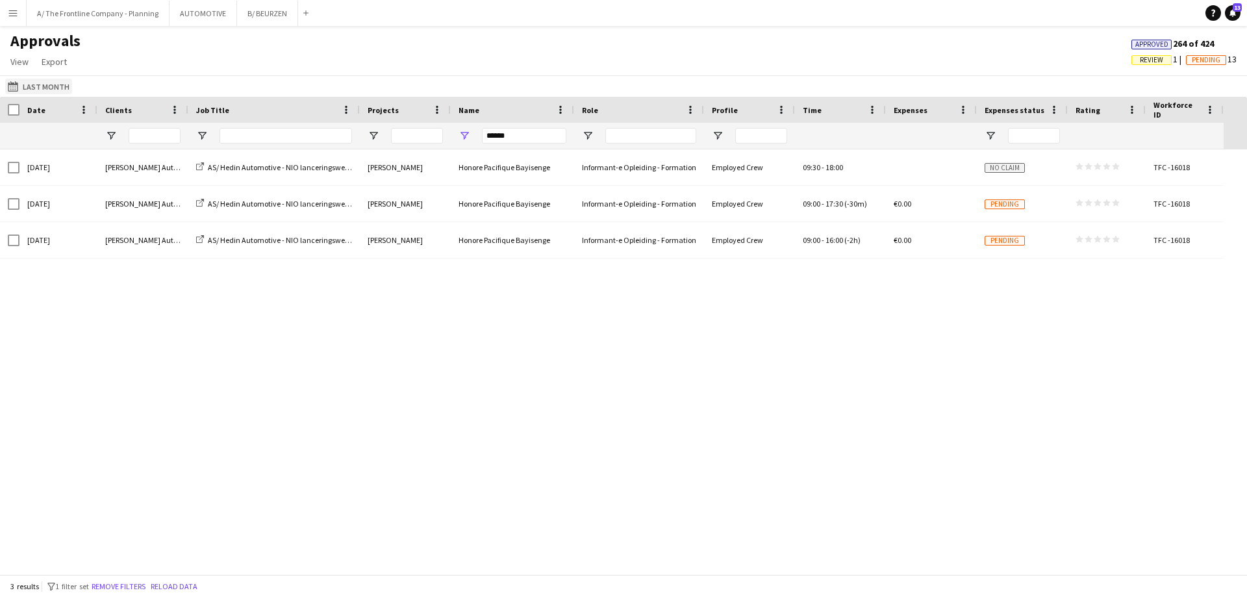
click at [32, 88] on button "Last Month Last Month" at bounding box center [38, 87] width 67 height 16
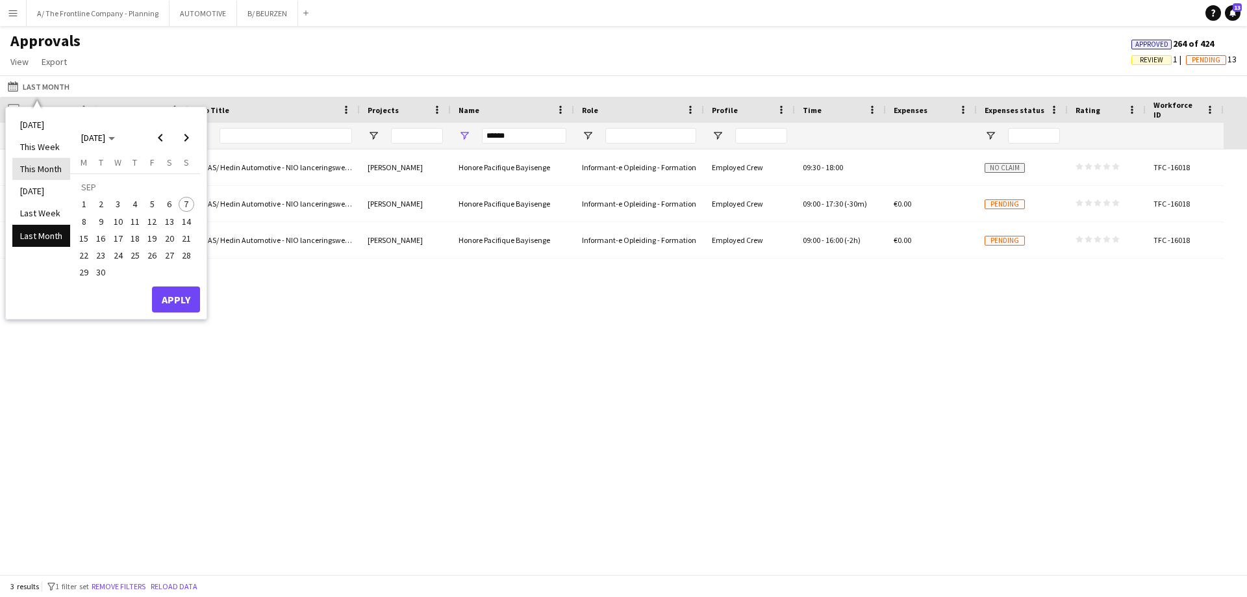
click at [35, 168] on li "This Month" at bounding box center [41, 169] width 58 height 22
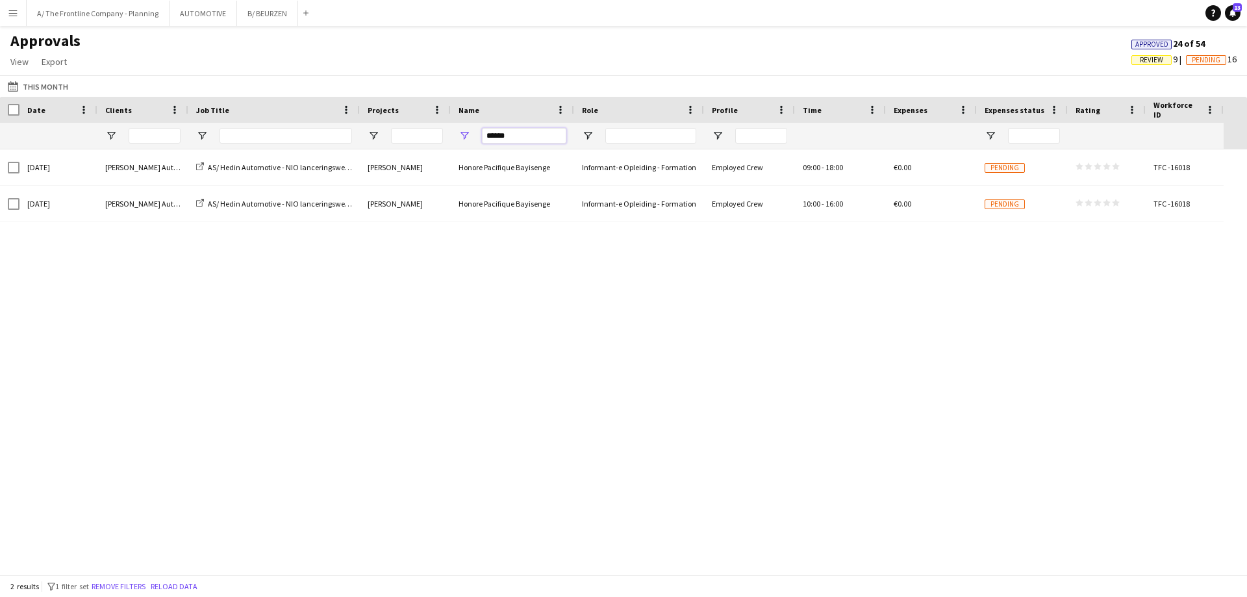
drag, startPoint x: 506, startPoint y: 139, endPoint x: 383, endPoint y: 139, distance: 123.4
click at [383, 139] on div "******" at bounding box center [612, 136] width 1224 height 26
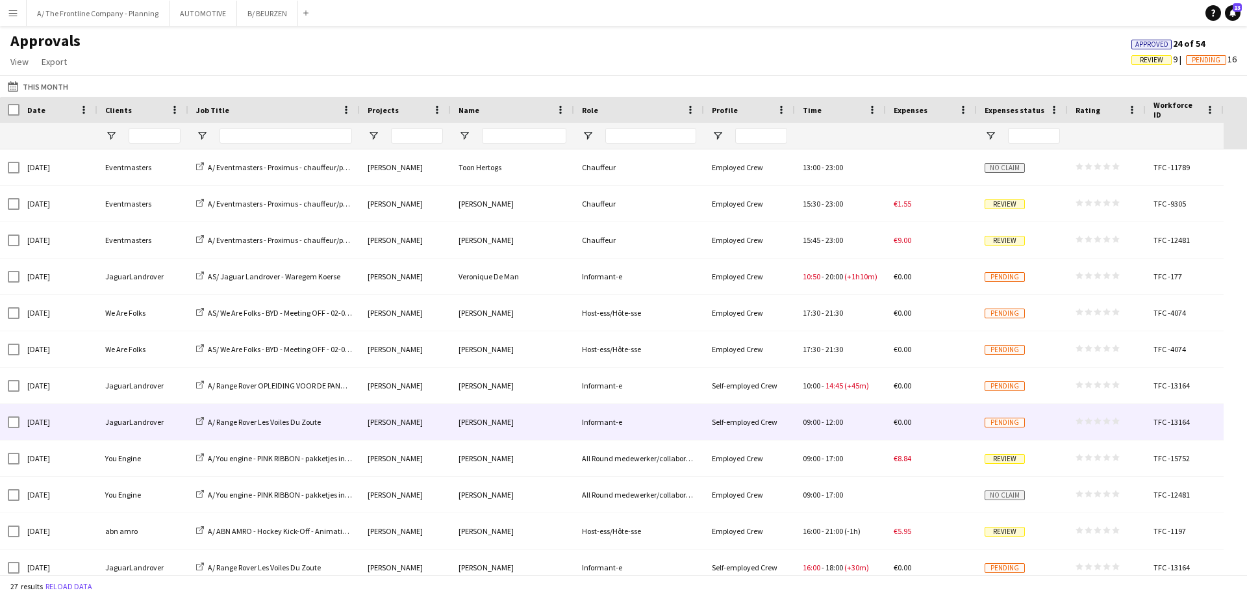
click at [134, 408] on div "JaguarLandrover" at bounding box center [142, 422] width 91 height 36
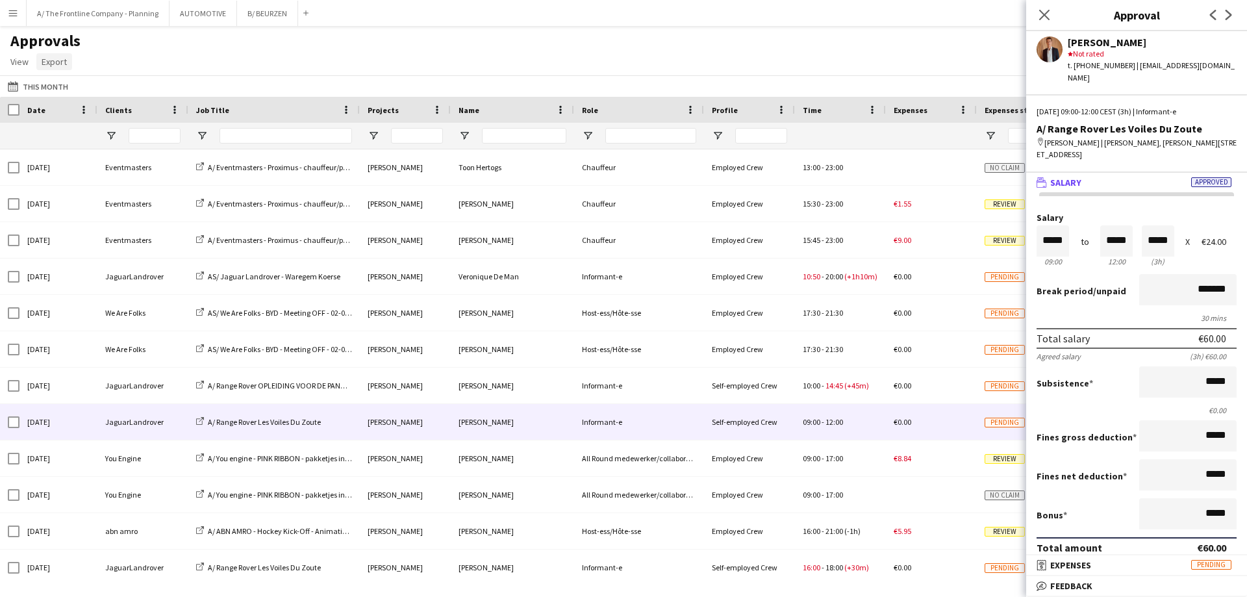
click at [57, 60] on span "Export" at bounding box center [54, 62] width 25 height 12
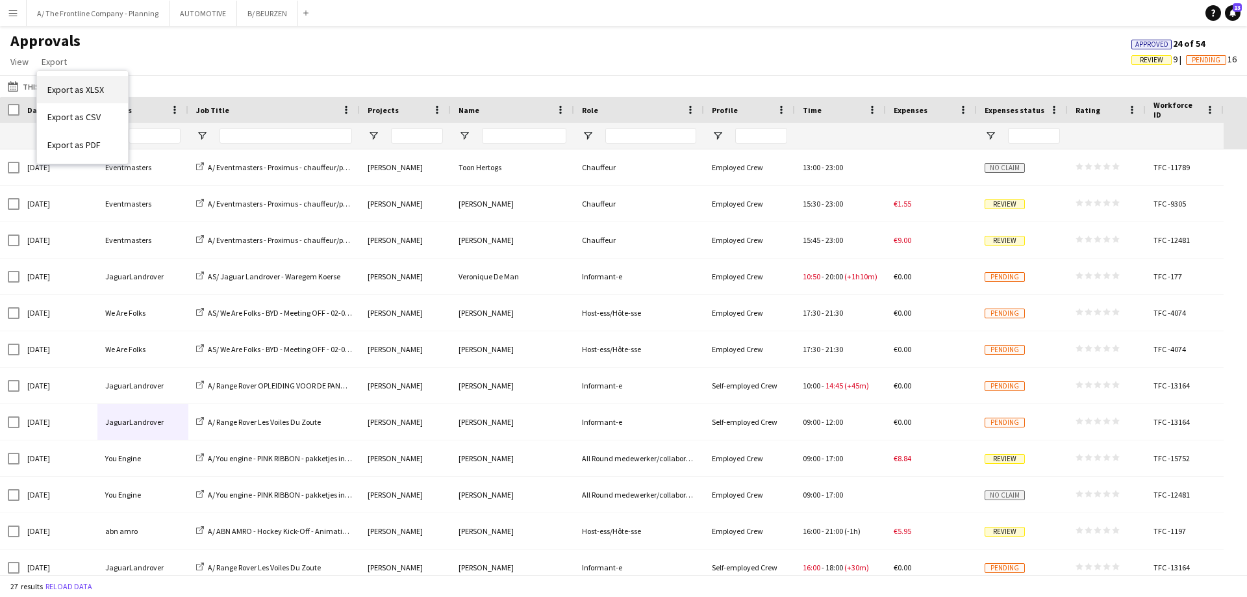
click at [85, 90] on span "Export as XLSX" at bounding box center [75, 90] width 57 height 12
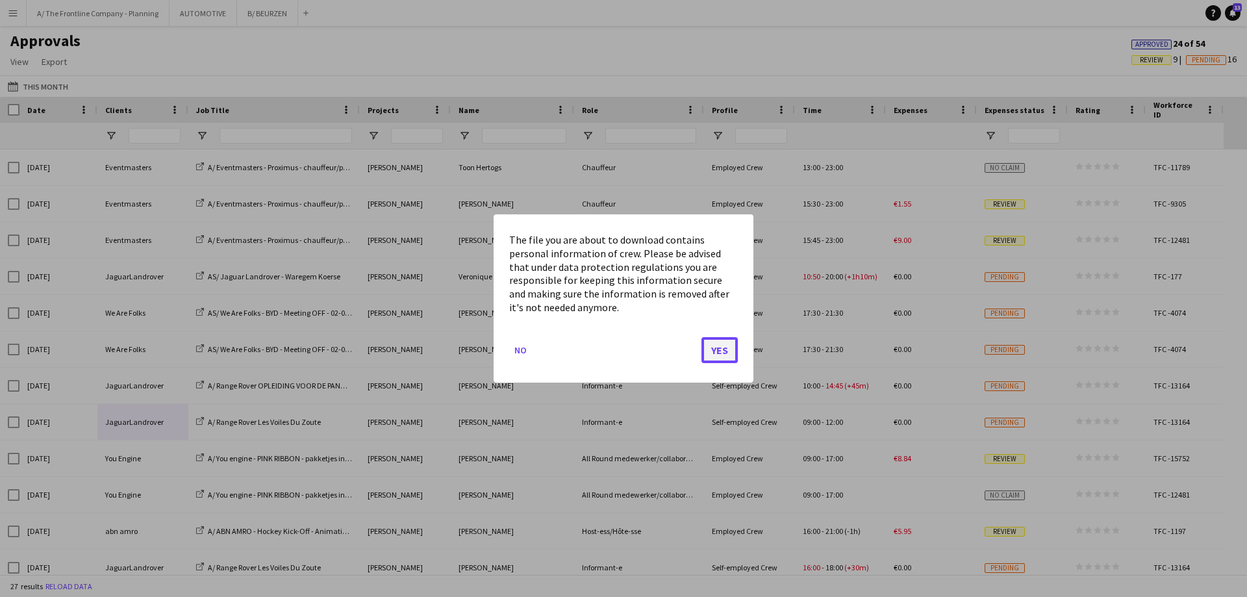
click at [718, 355] on button "Yes" at bounding box center [719, 350] width 36 height 26
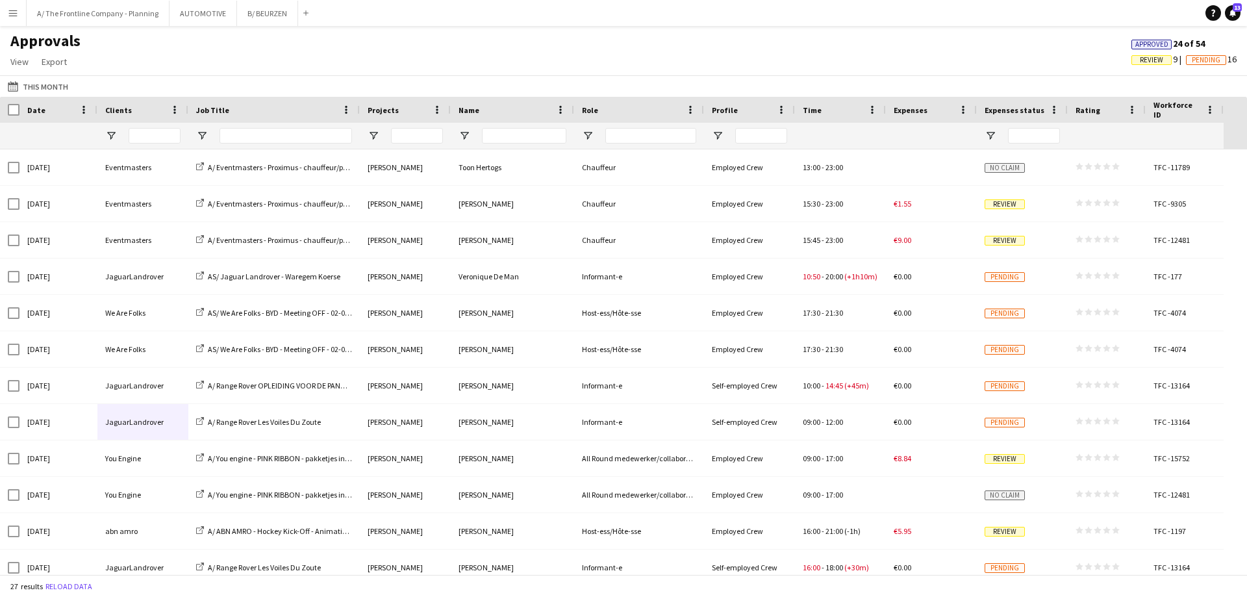
click at [12, 17] on app-icon "Menu" at bounding box center [13, 13] width 10 height 10
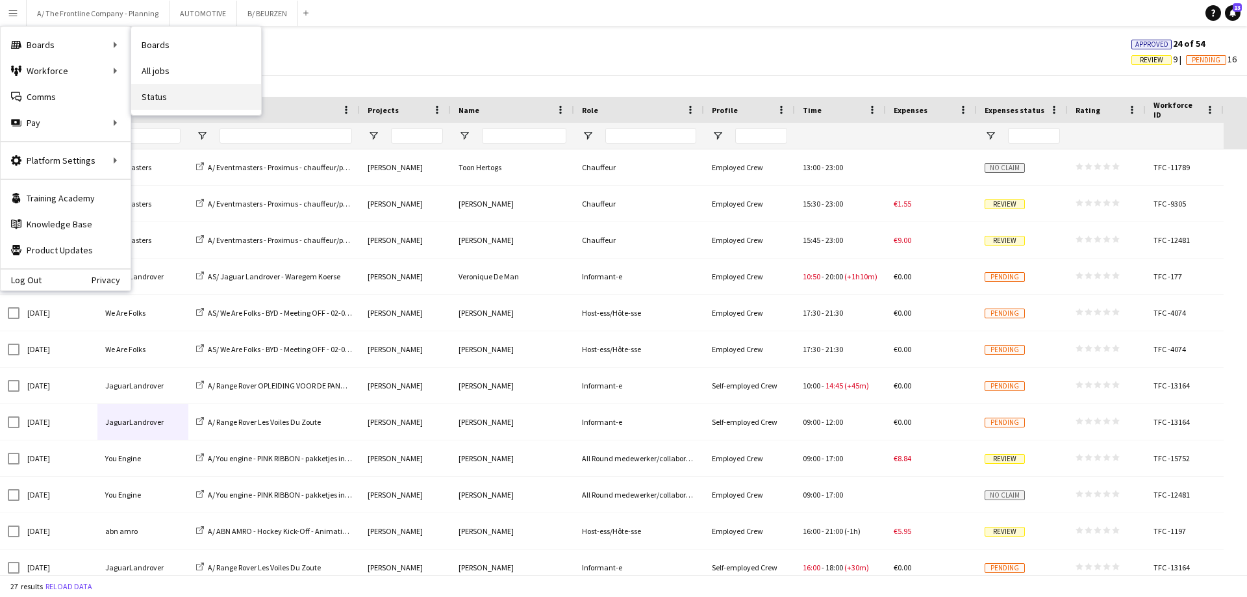
click at [160, 95] on link "Status" at bounding box center [196, 97] width 130 height 26
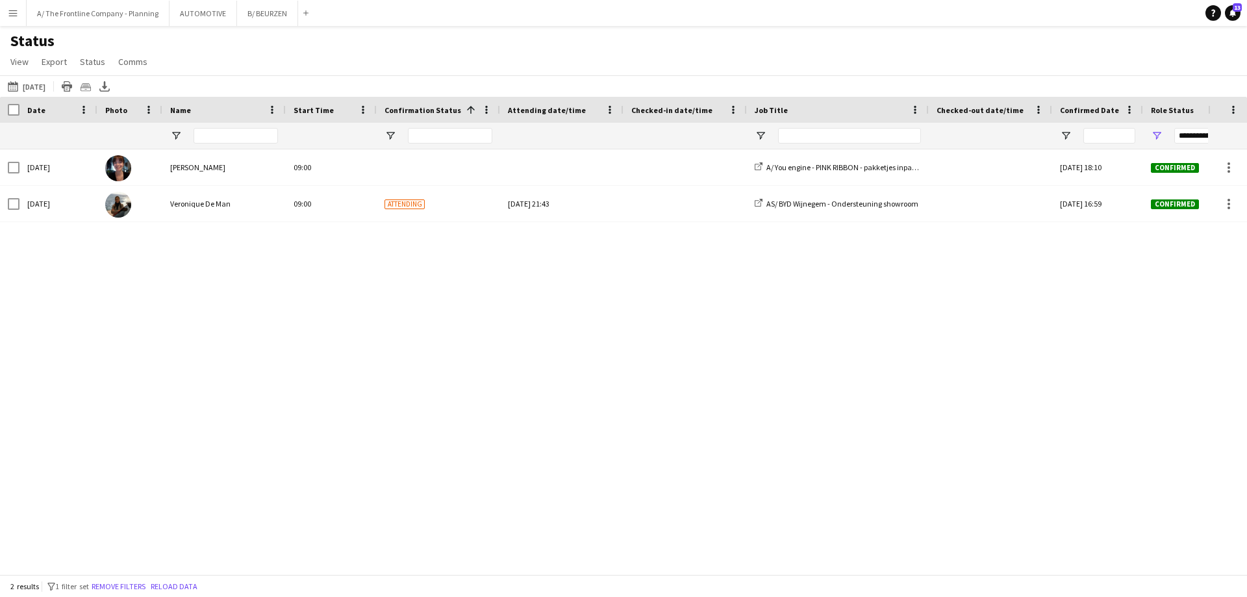
click at [13, 19] on button "Menu" at bounding box center [13, 13] width 26 height 26
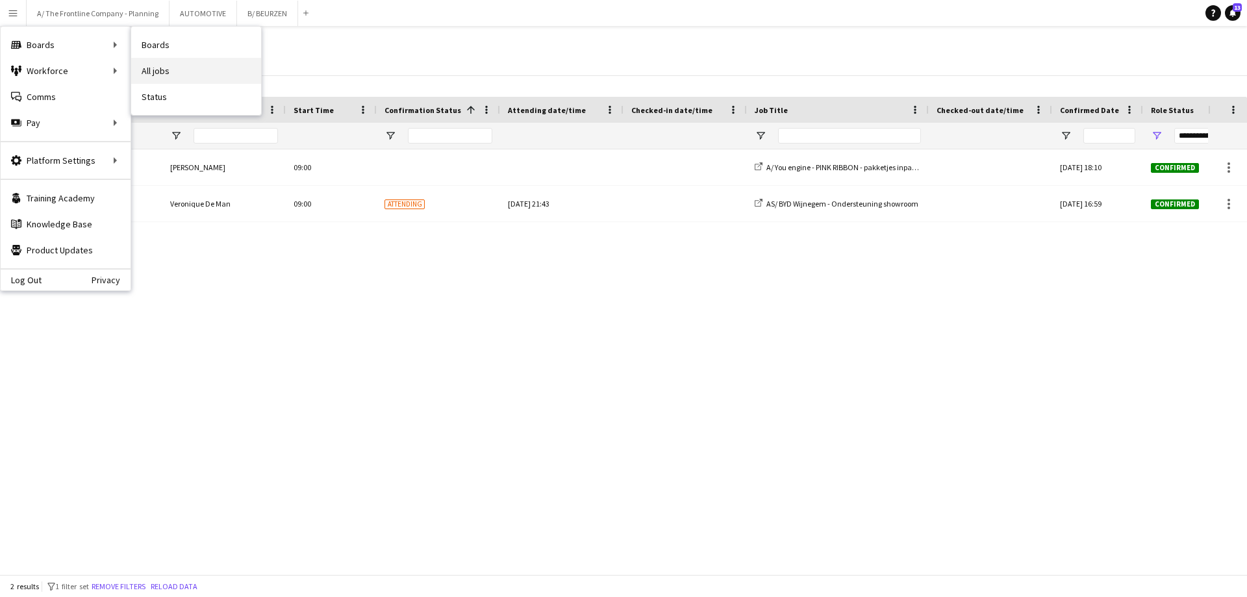
click at [161, 75] on link "All jobs" at bounding box center [196, 71] width 130 height 26
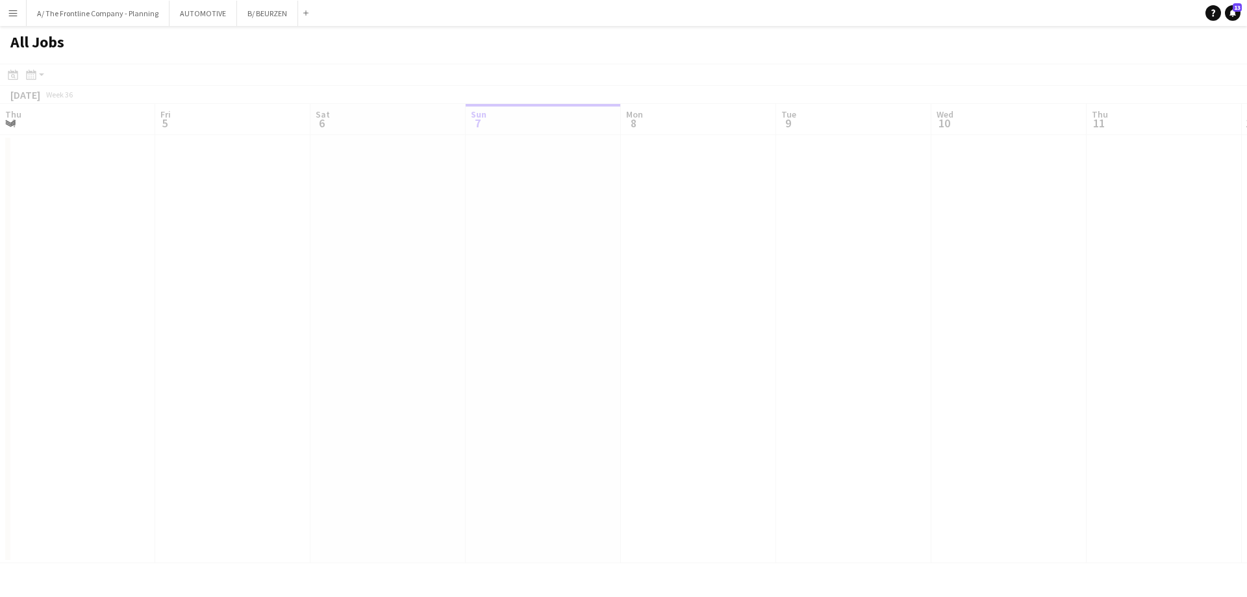
scroll to position [0, 310]
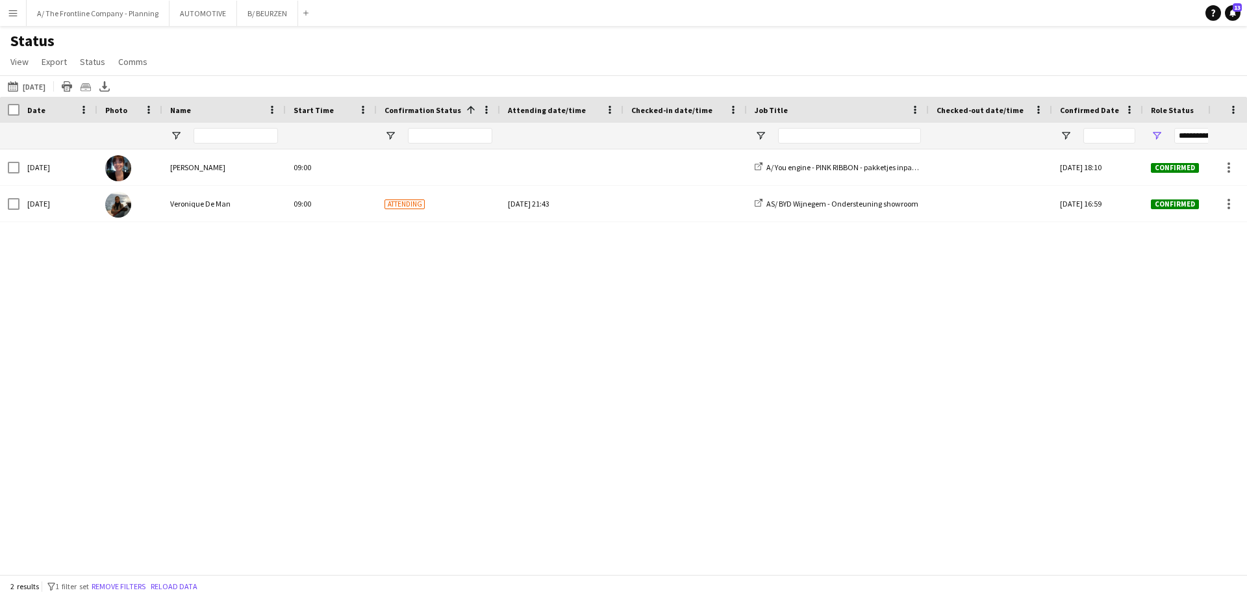
drag, startPoint x: 449, startPoint y: 352, endPoint x: 444, endPoint y: 342, distance: 11.9
click at [448, 349] on div "Mon, 8 Sep 2025 Kyara Jacobs Fri, 29 Aug 2025 18:10 Confirmed TFC -15752 A/ The…" at bounding box center [604, 356] width 1208 height 415
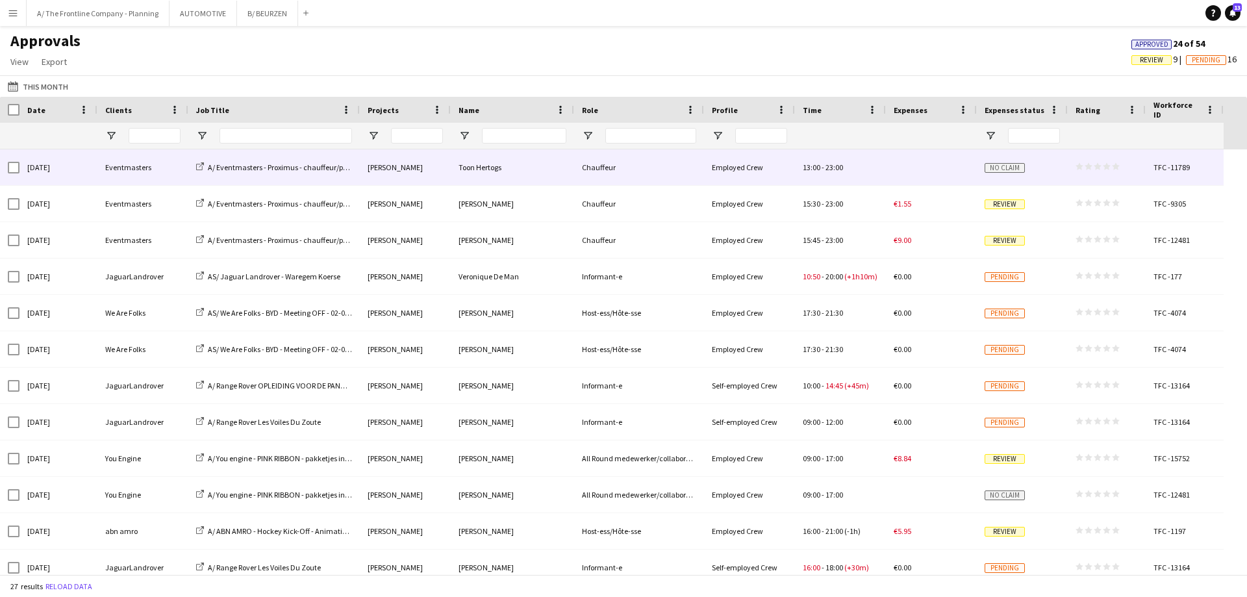
click at [58, 165] on div "Mon, 1 Sep 2025" at bounding box center [58, 167] width 78 height 36
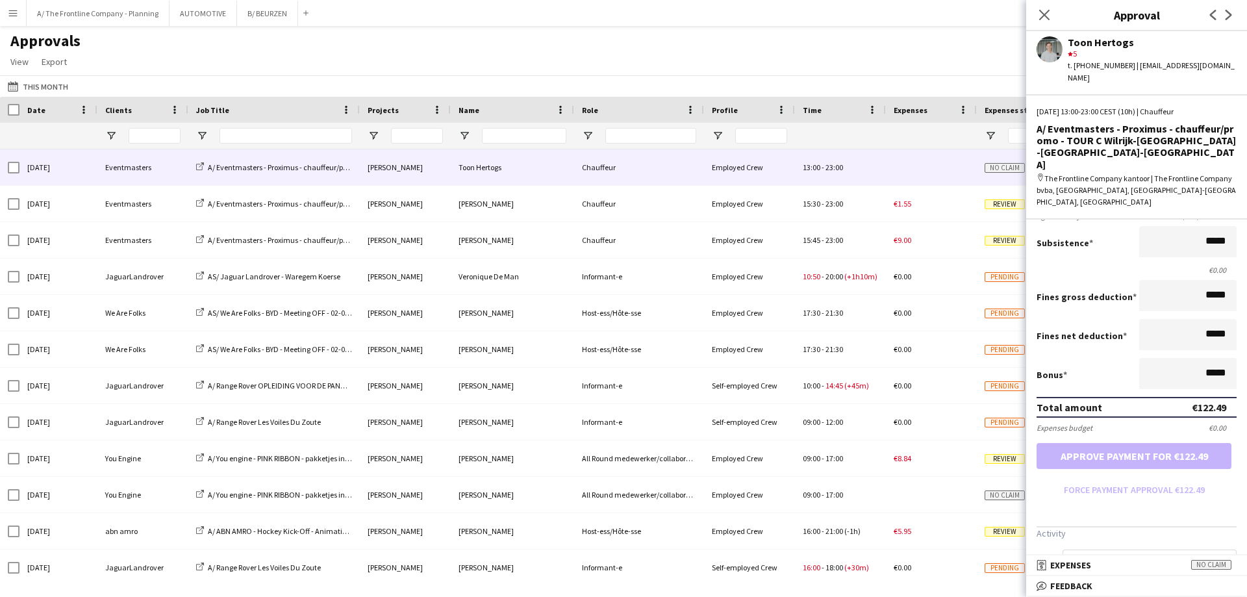
scroll to position [251, 0]
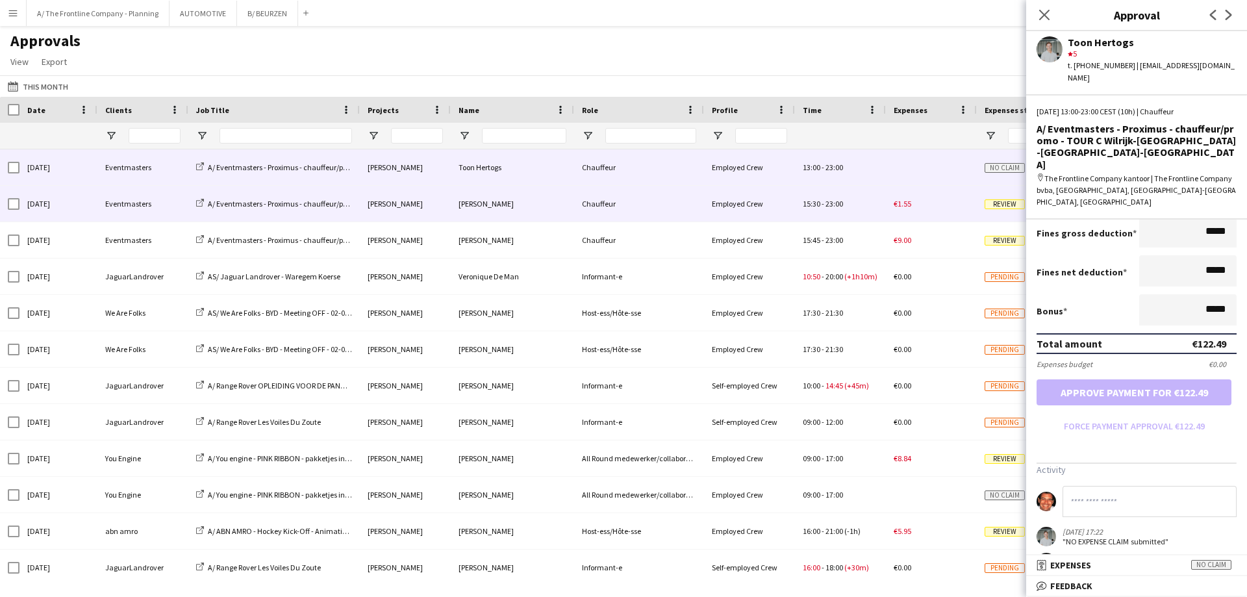
click at [157, 205] on div "Eventmasters" at bounding box center [142, 204] width 91 height 36
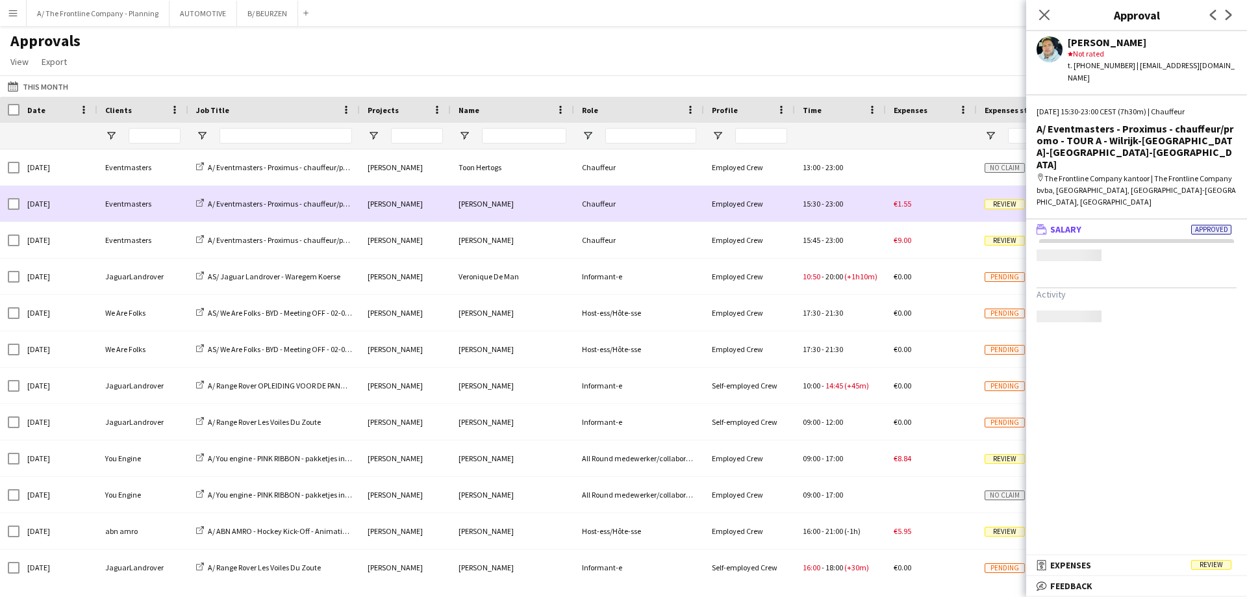
scroll to position [0, 0]
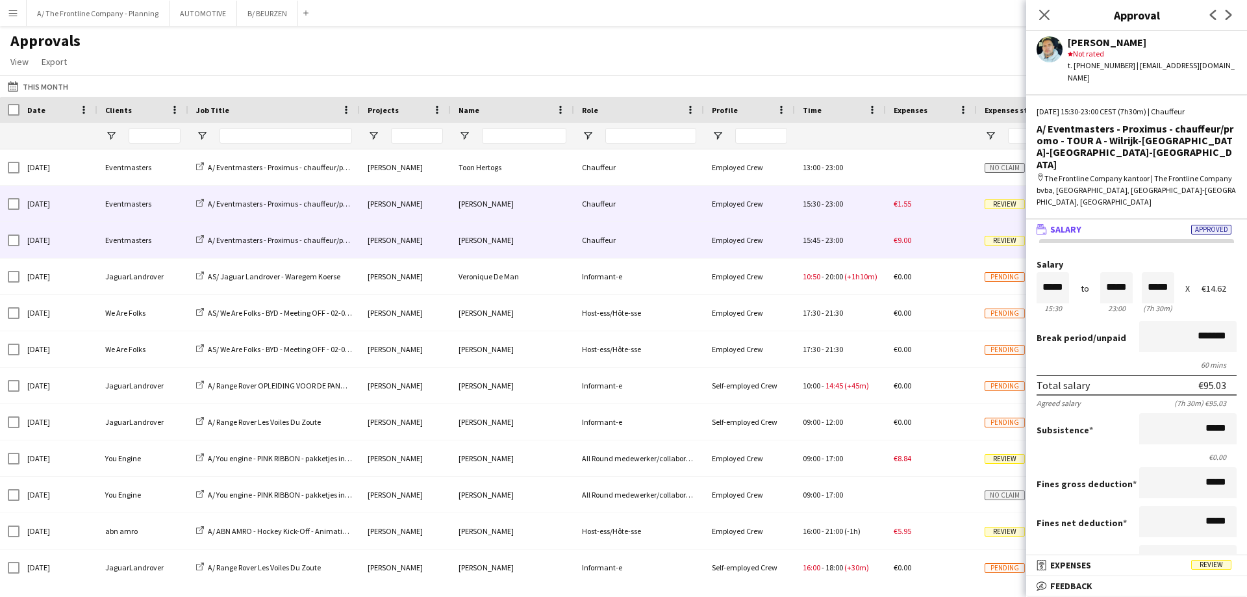
click at [137, 239] on div "Eventmasters" at bounding box center [142, 240] width 91 height 36
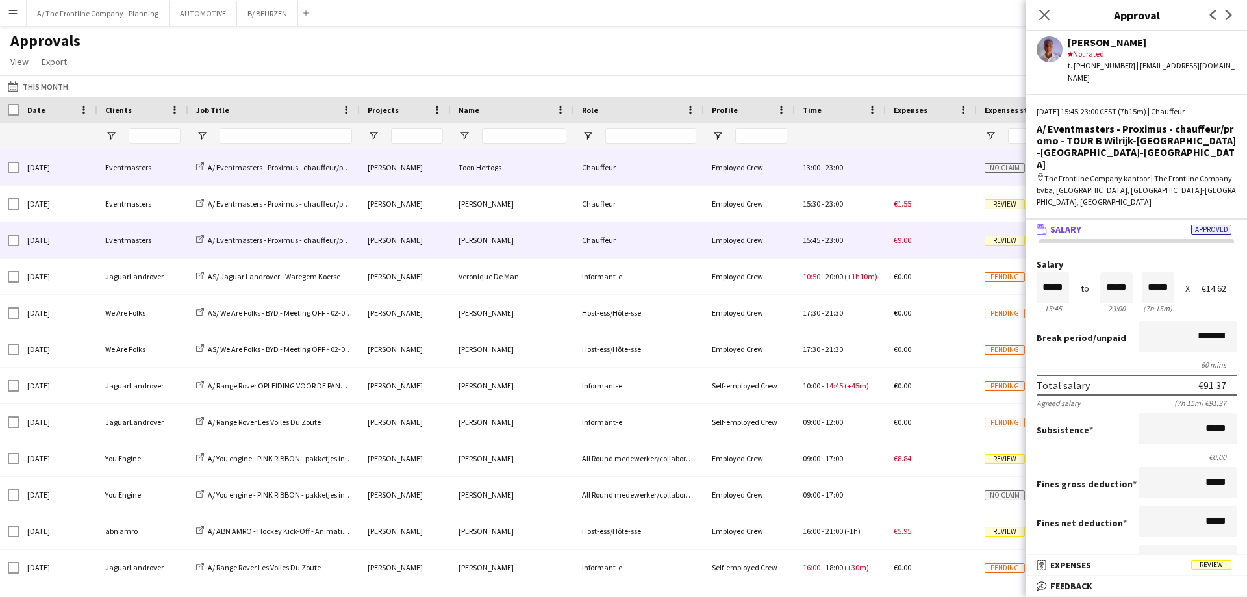
click at [132, 172] on div "Eventmasters" at bounding box center [142, 167] width 91 height 36
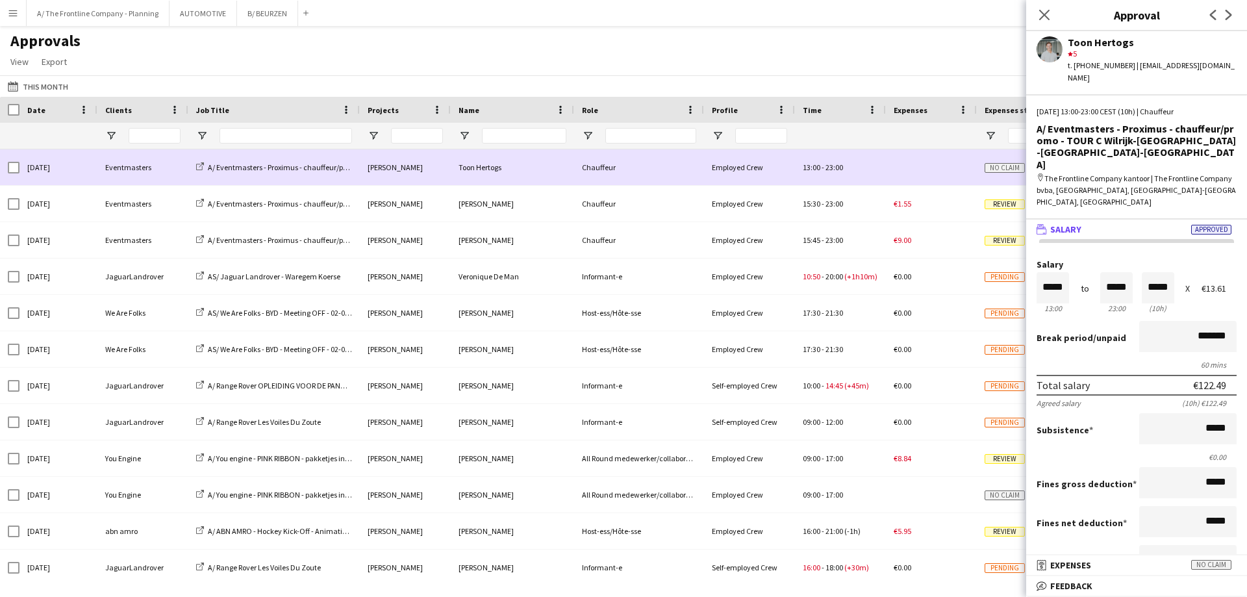
click at [99, 172] on div "Eventmasters" at bounding box center [142, 167] width 91 height 36
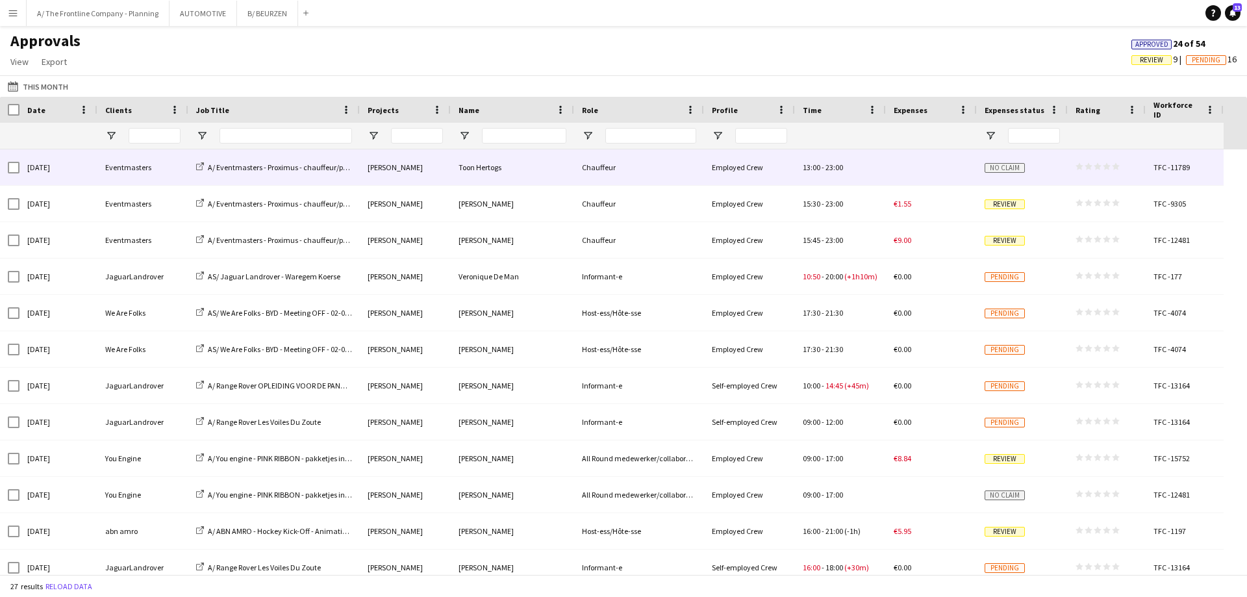
click at [55, 170] on div "Mon, 1 Sep 2025" at bounding box center [58, 167] width 78 height 36
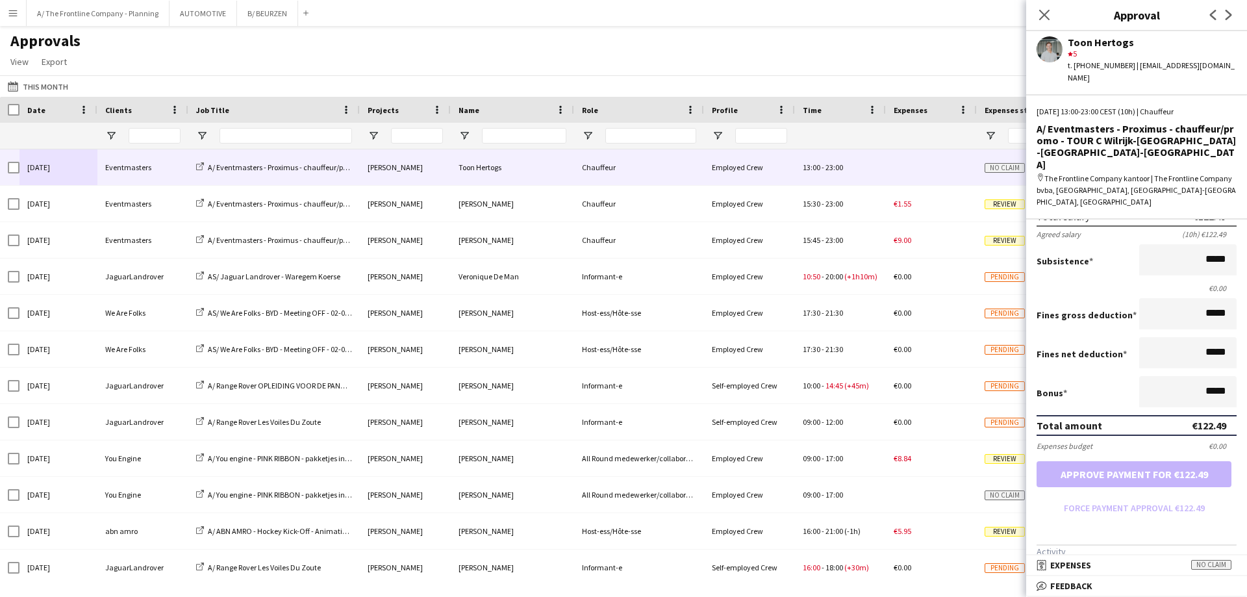
scroll to position [56, 0]
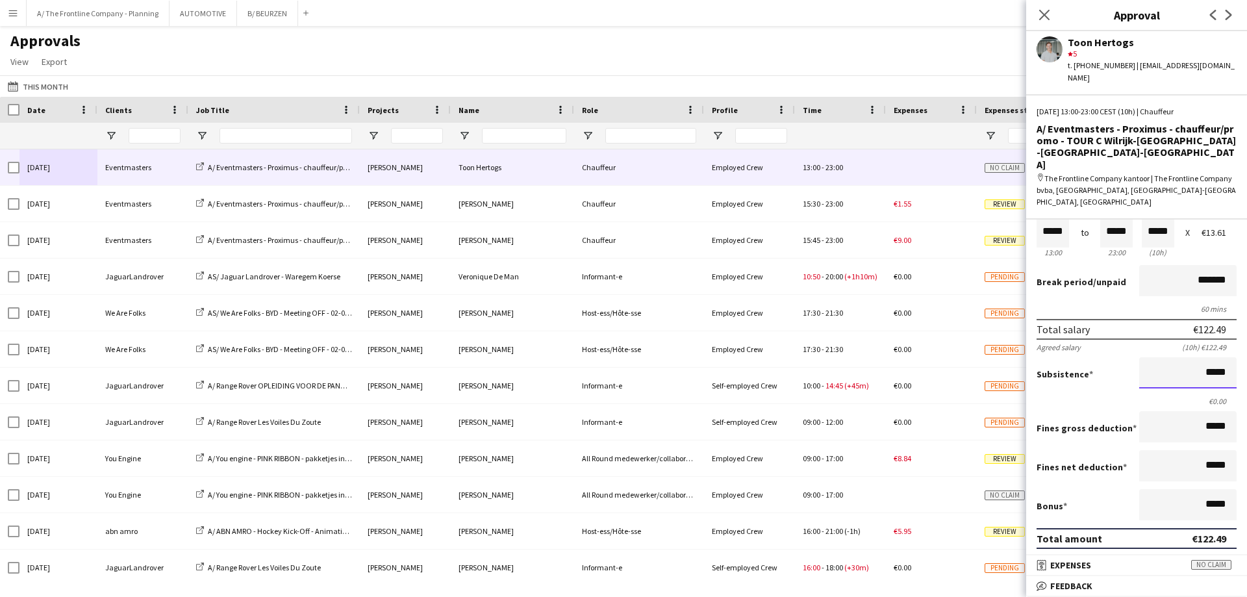
drag, startPoint x: 1165, startPoint y: 347, endPoint x: 1246, endPoint y: 336, distance: 81.8
click at [1246, 336] on mat-expansion-panel "wallet Salary Approved Salary ***** 13:00 to ***** 23:00 ***** (10h) X €13.61 B…" at bounding box center [1136, 388] width 221 height 336
type input "*******"
click at [1037, 574] on button "Approve payment for €238.33" at bounding box center [1134, 587] width 195 height 26
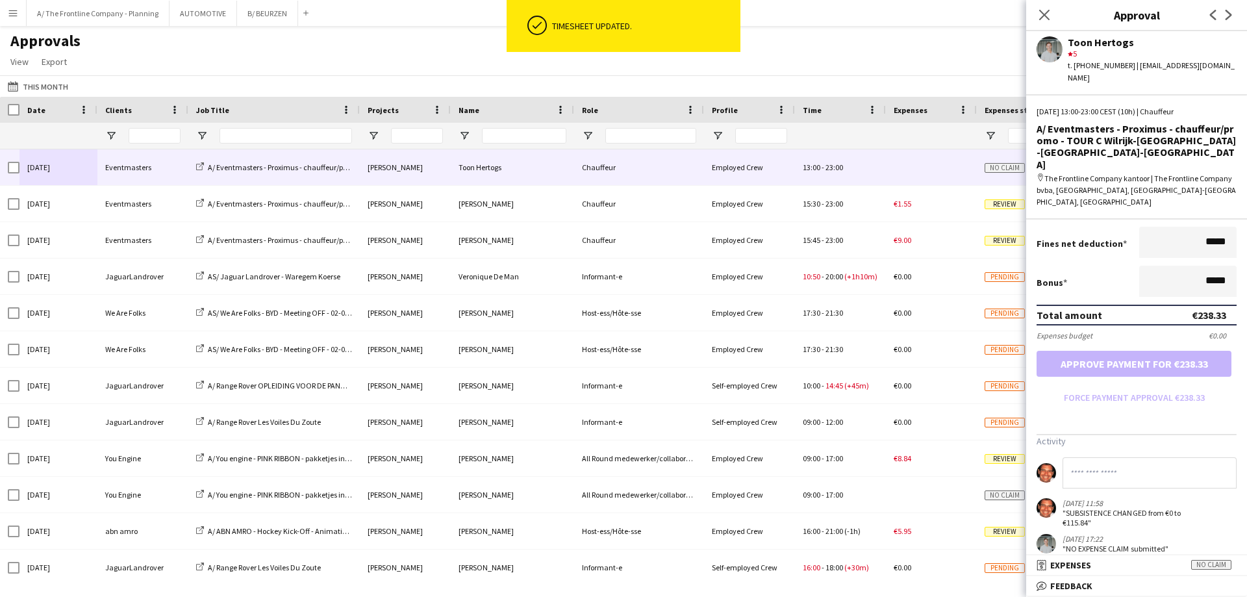
scroll to position [286, 0]
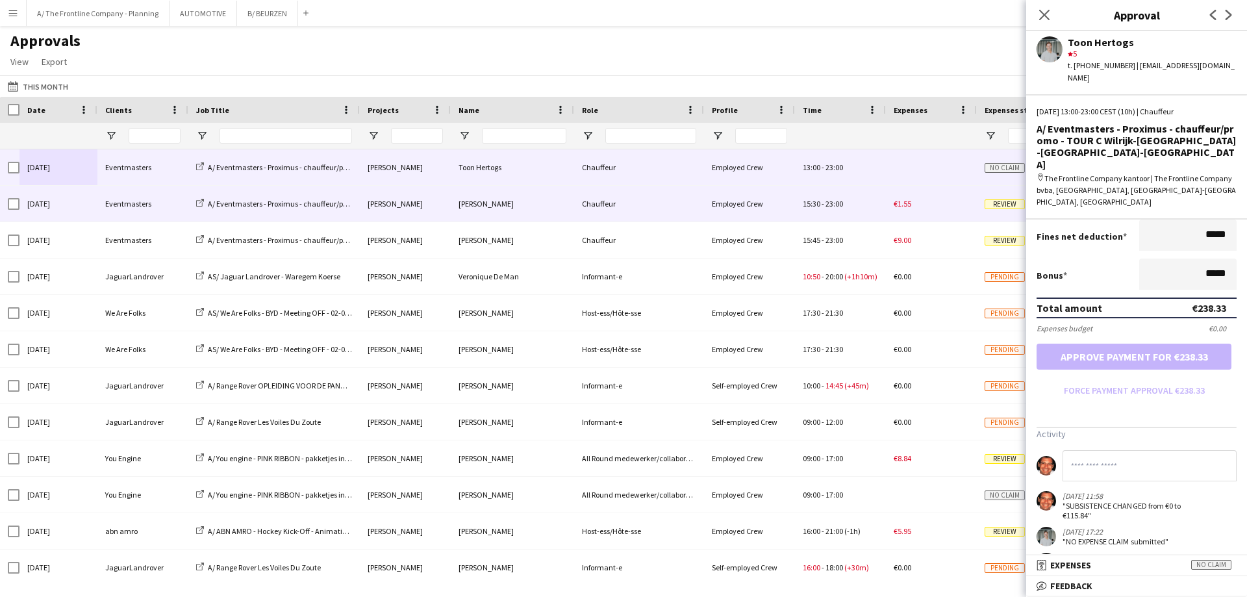
click at [96, 200] on div "Mon, 1 Sep 2025" at bounding box center [58, 204] width 78 height 36
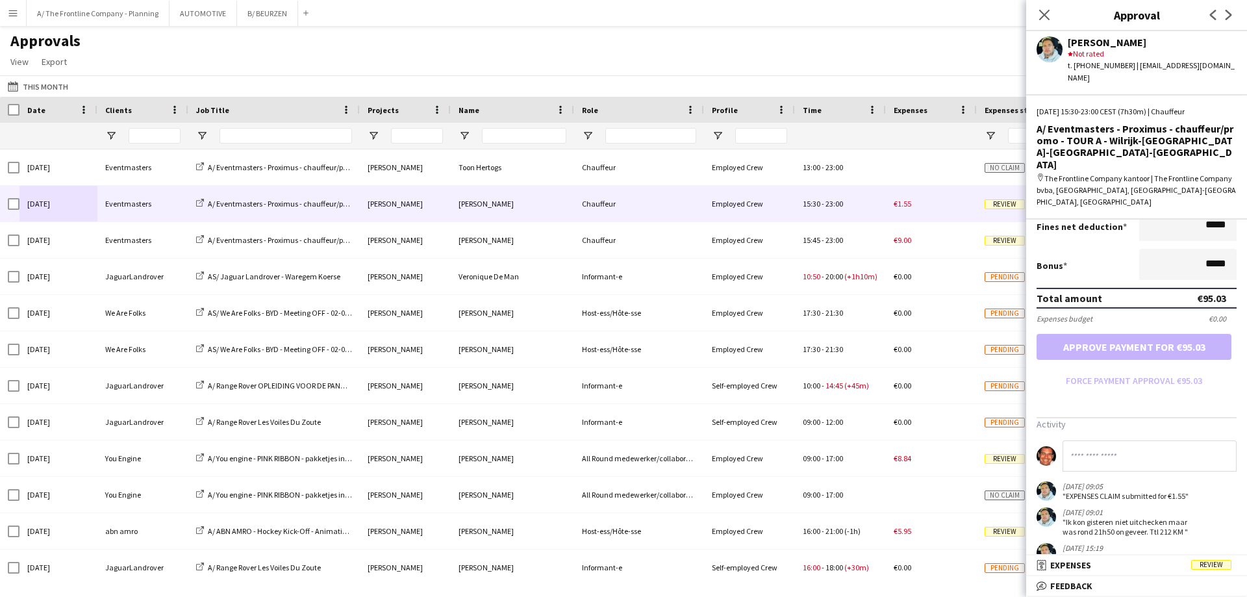
scroll to position [0, 0]
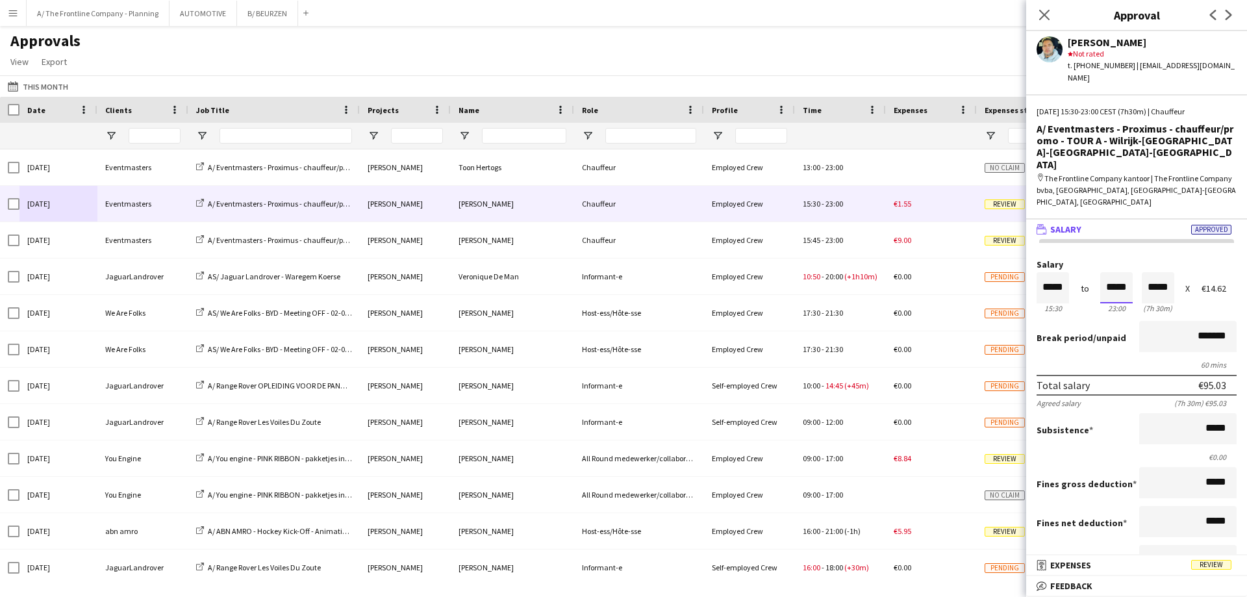
click at [1105, 272] on input "*****" at bounding box center [1116, 287] width 32 height 31
type input "*****"
click at [1103, 305] on div at bounding box center [1108, 311] width 16 height 13
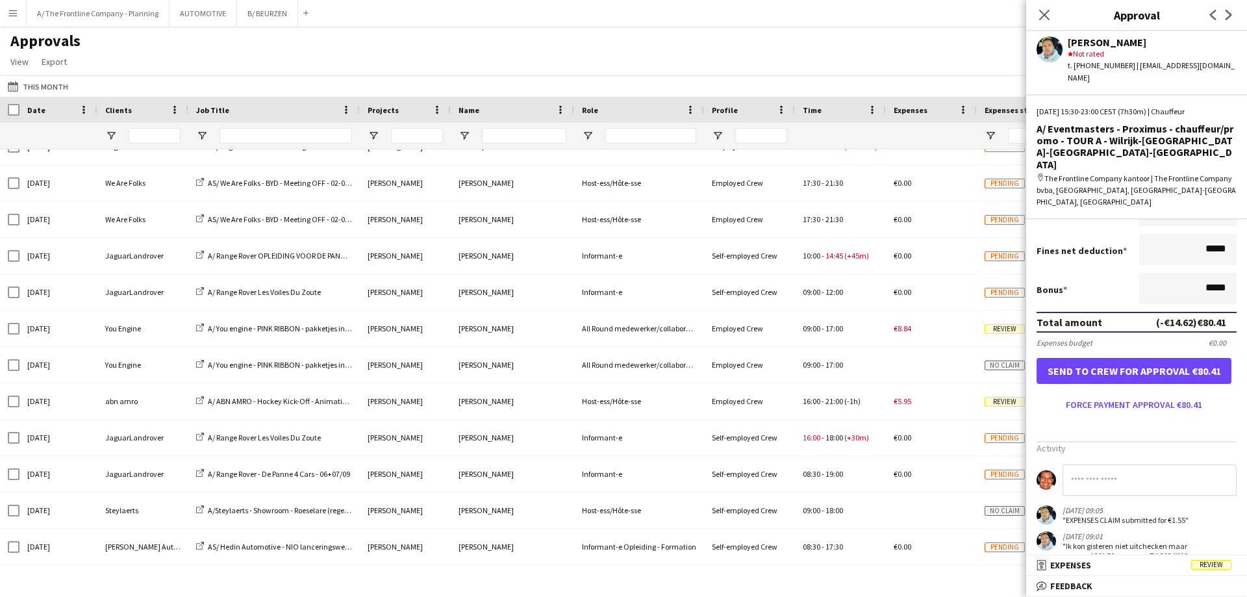
scroll to position [296, 0]
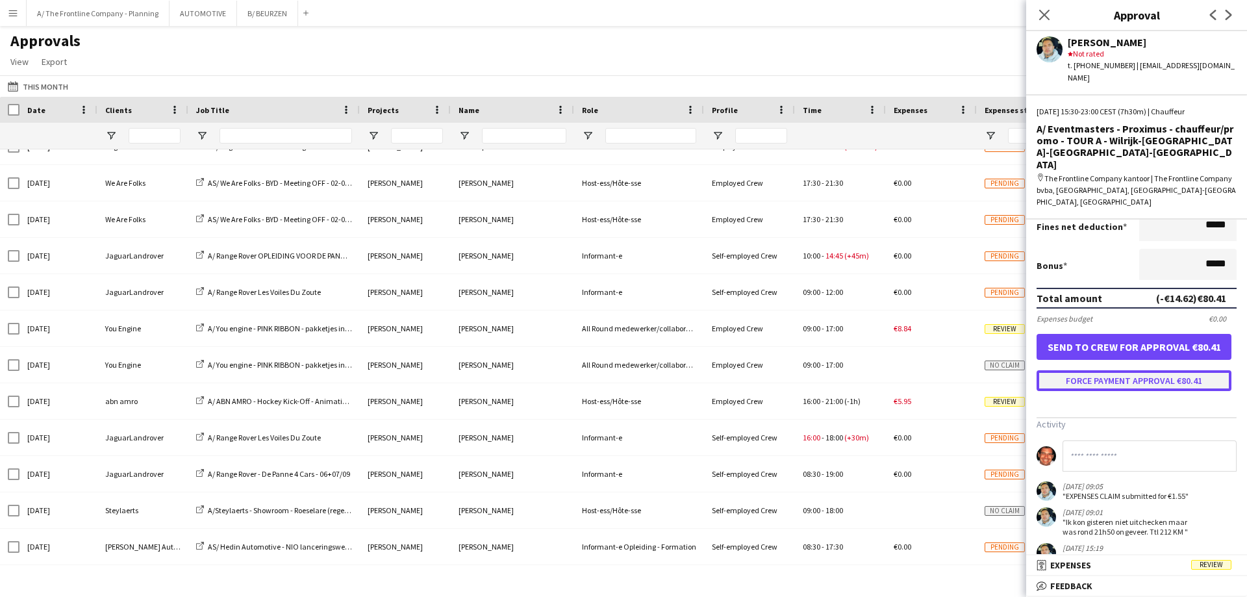
click at [1113, 370] on button "Force payment approval €80.41" at bounding box center [1134, 380] width 195 height 21
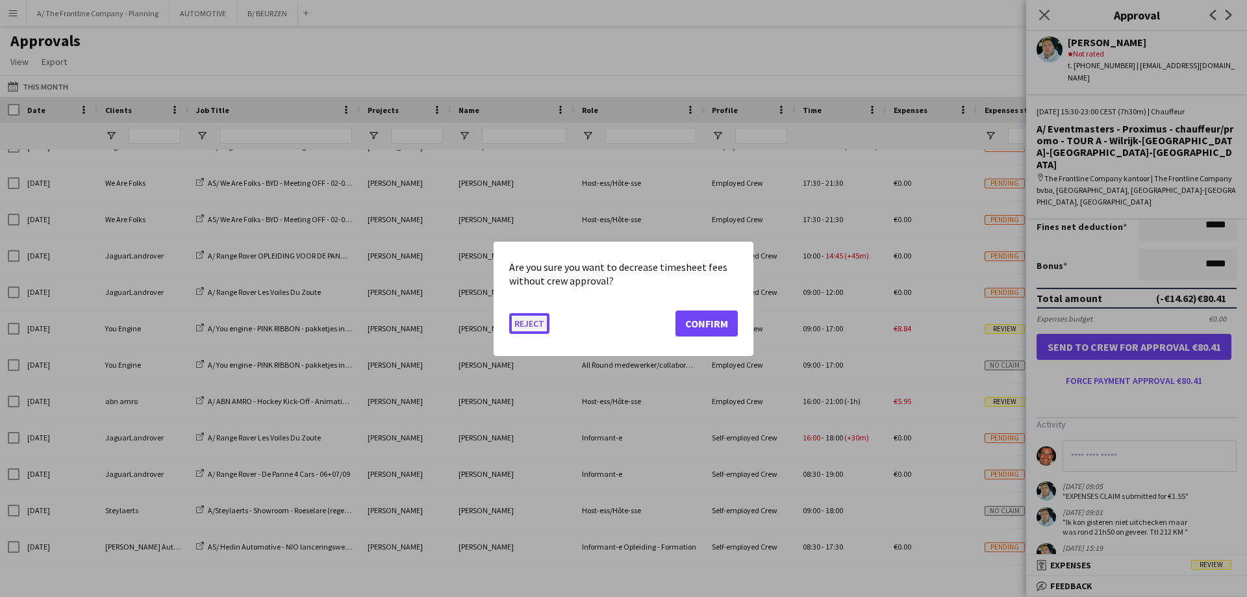
click at [525, 327] on button "Reject" at bounding box center [529, 322] width 40 height 21
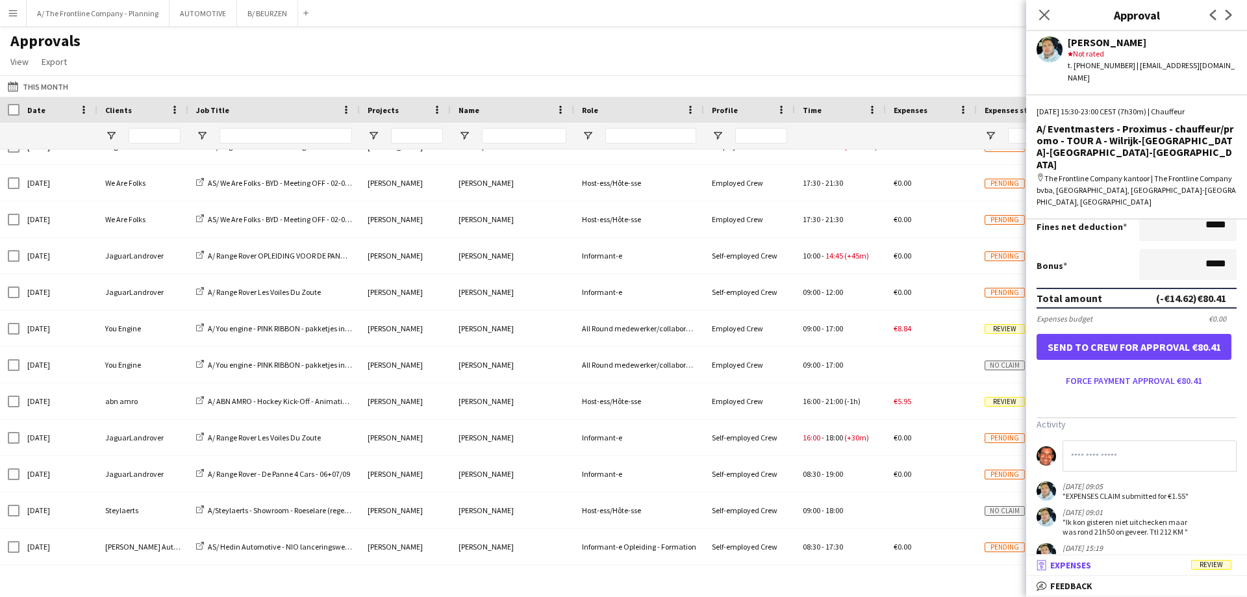
click at [1081, 566] on span "Expenses" at bounding box center [1070, 565] width 41 height 12
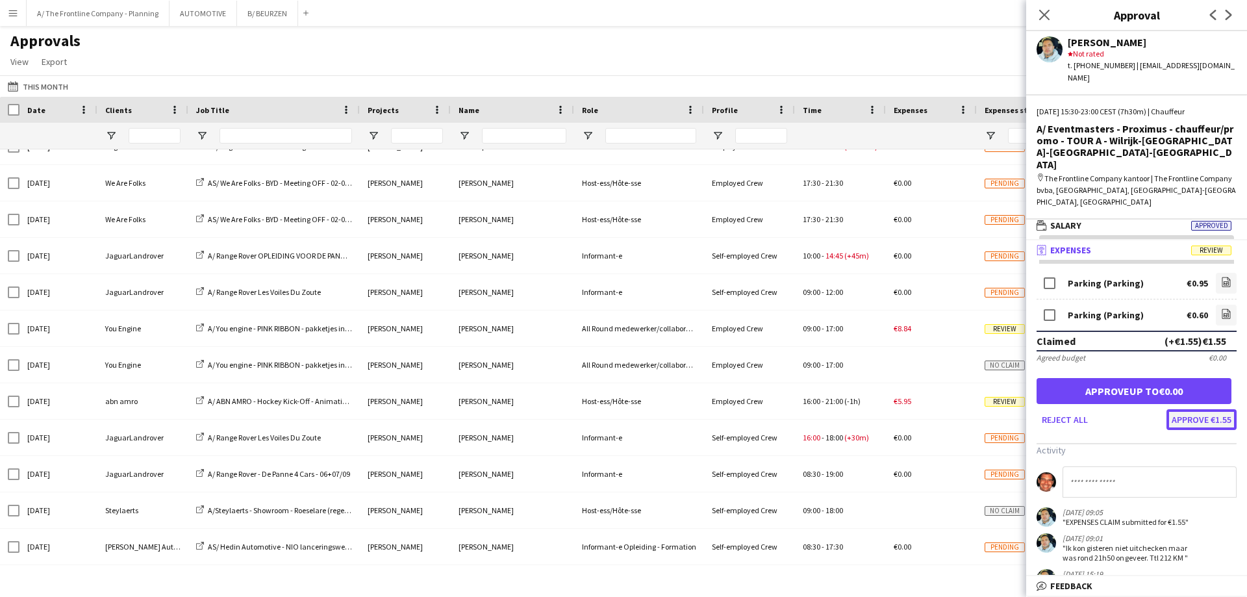
click at [1199, 409] on button "Approve €1.55" at bounding box center [1201, 419] width 70 height 21
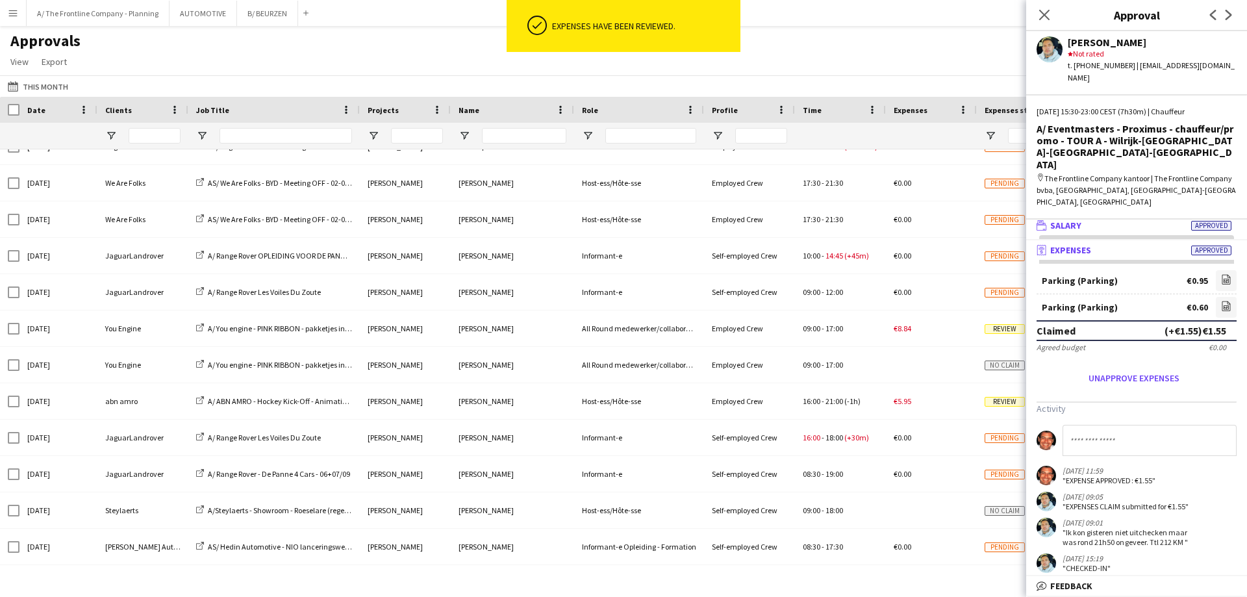
click at [1076, 220] on span "Salary" at bounding box center [1065, 226] width 31 height 12
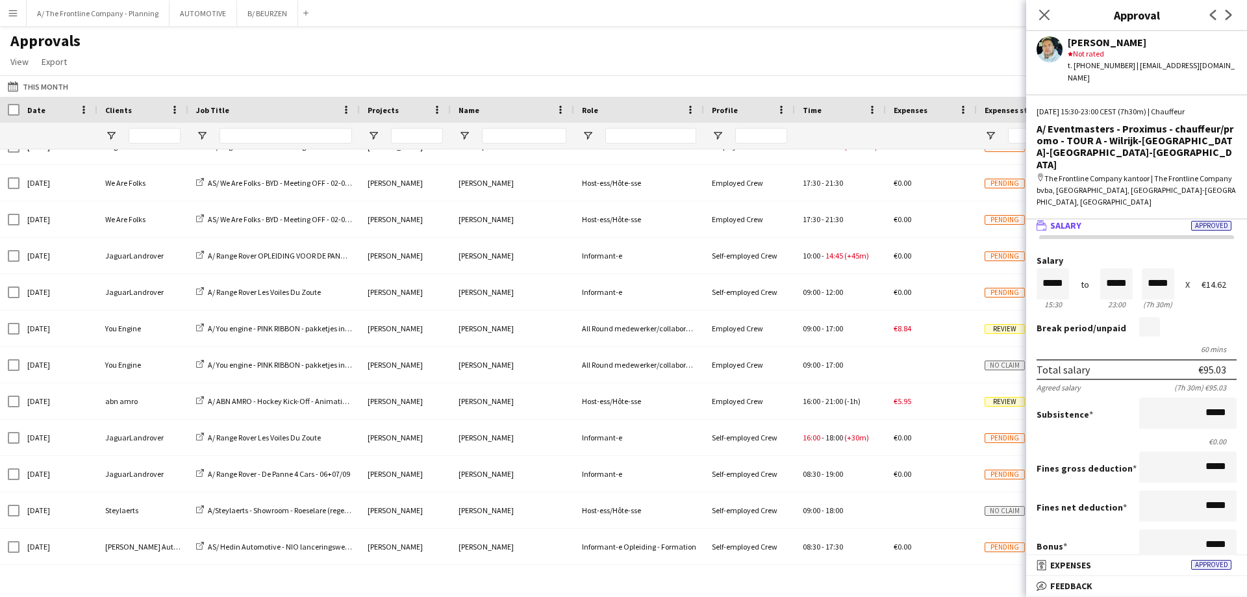
scroll to position [0, 0]
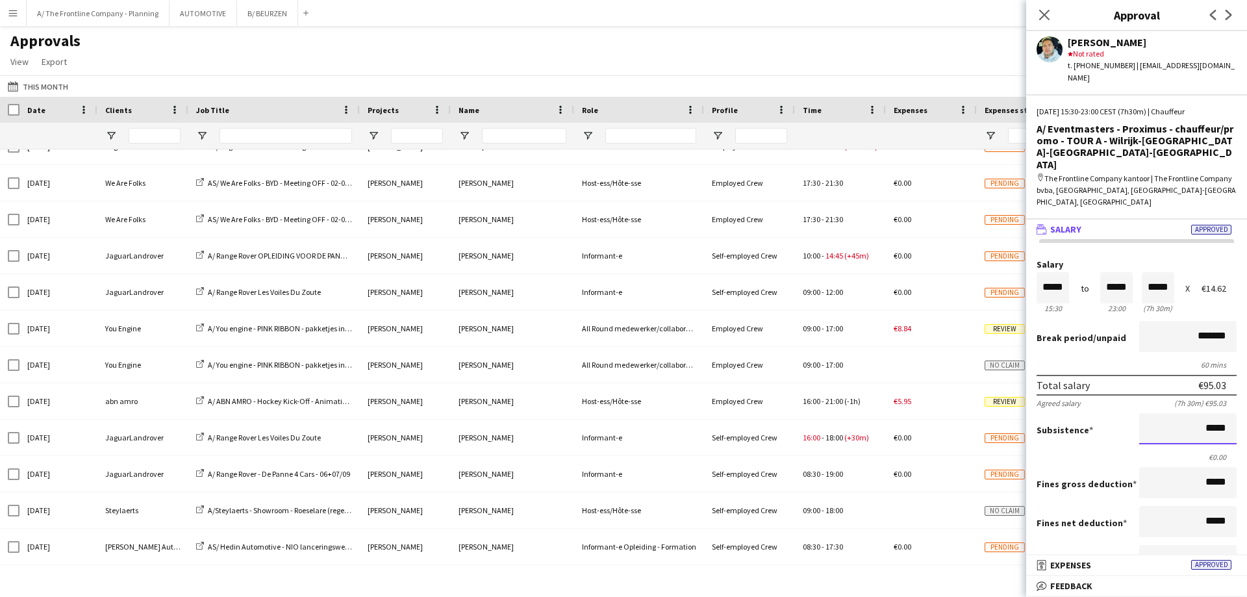
drag, startPoint x: 1174, startPoint y: 395, endPoint x: 1246, endPoint y: 394, distance: 72.1
click at [1246, 394] on mat-expansion-panel "wallet Salary Approved Salary ***** 15:30 to ***** 23:00 ***** (7h 30m) X €14.6…" at bounding box center [1136, 388] width 221 height 336
click at [1103, 272] on input "*****" at bounding box center [1116, 287] width 32 height 31
type input "*****"
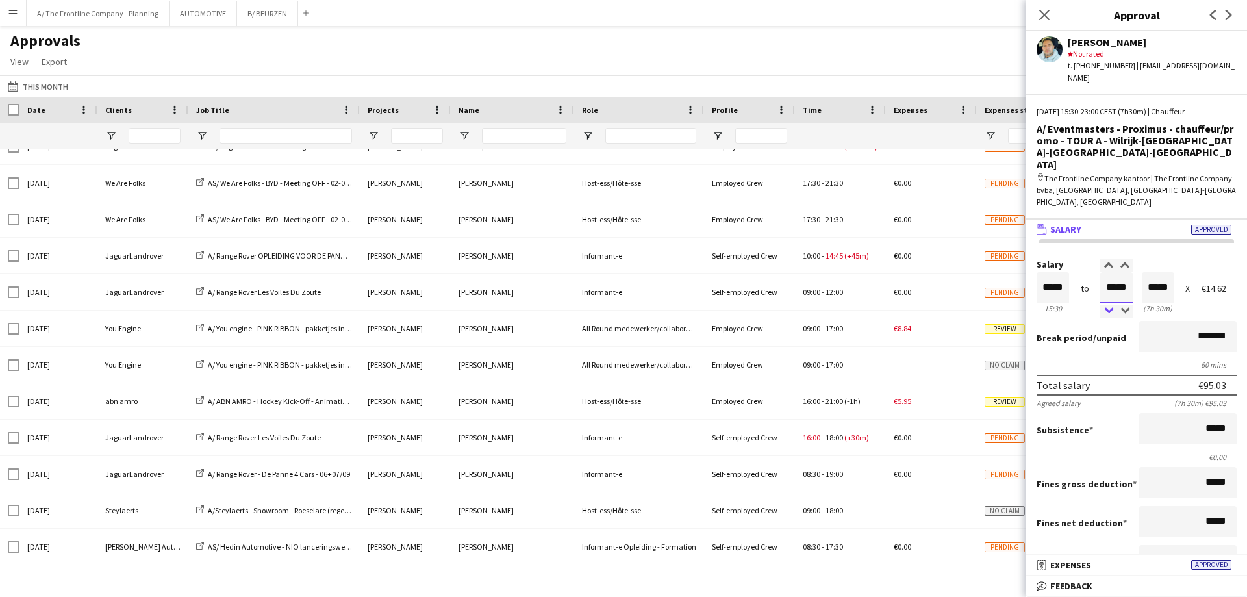
click at [1105, 305] on div at bounding box center [1108, 311] width 16 height 13
drag, startPoint x: 1183, startPoint y: 394, endPoint x: 1246, endPoint y: 396, distance: 63.0
click at [1246, 396] on mat-expansion-panel "wallet Salary Approved Salary ***** 15:30 to ***** 23:00 ***** (7h 30m) X €14.6…" at bounding box center [1136, 388] width 221 height 336
type input "******"
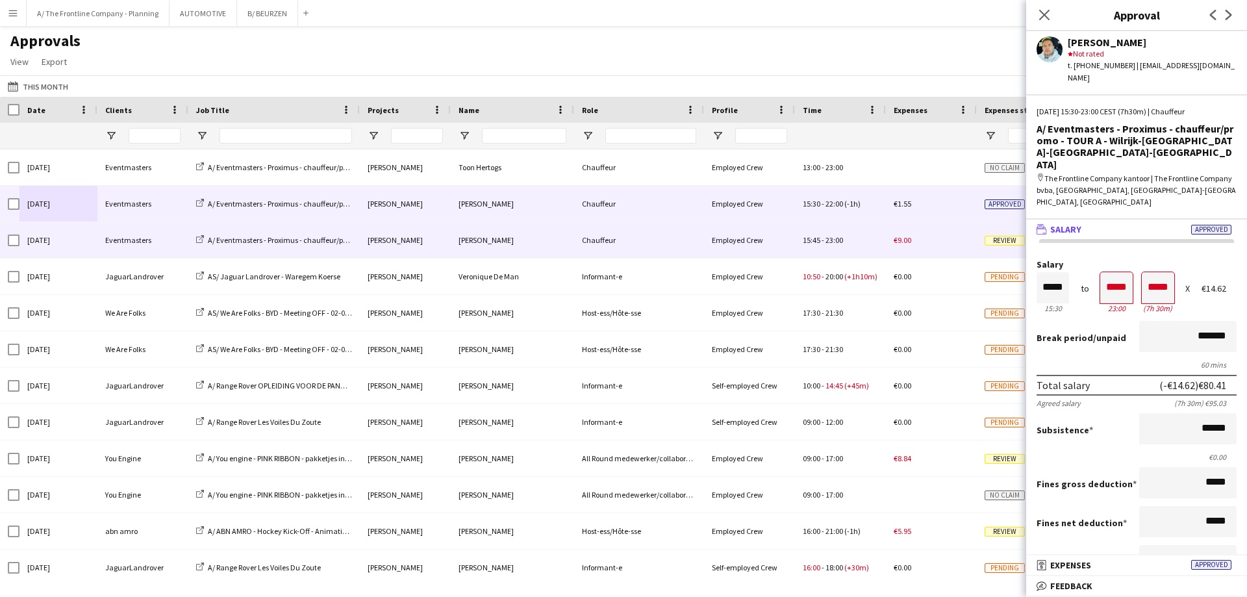
click at [133, 245] on div "Eventmasters" at bounding box center [142, 240] width 91 height 36
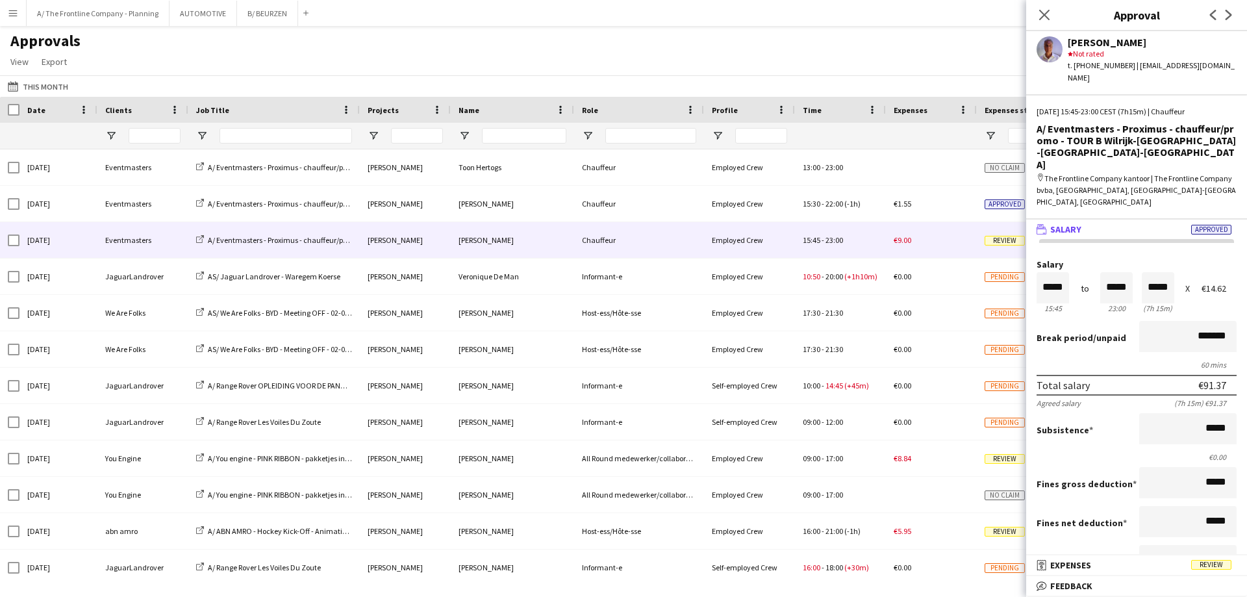
scroll to position [239, 0]
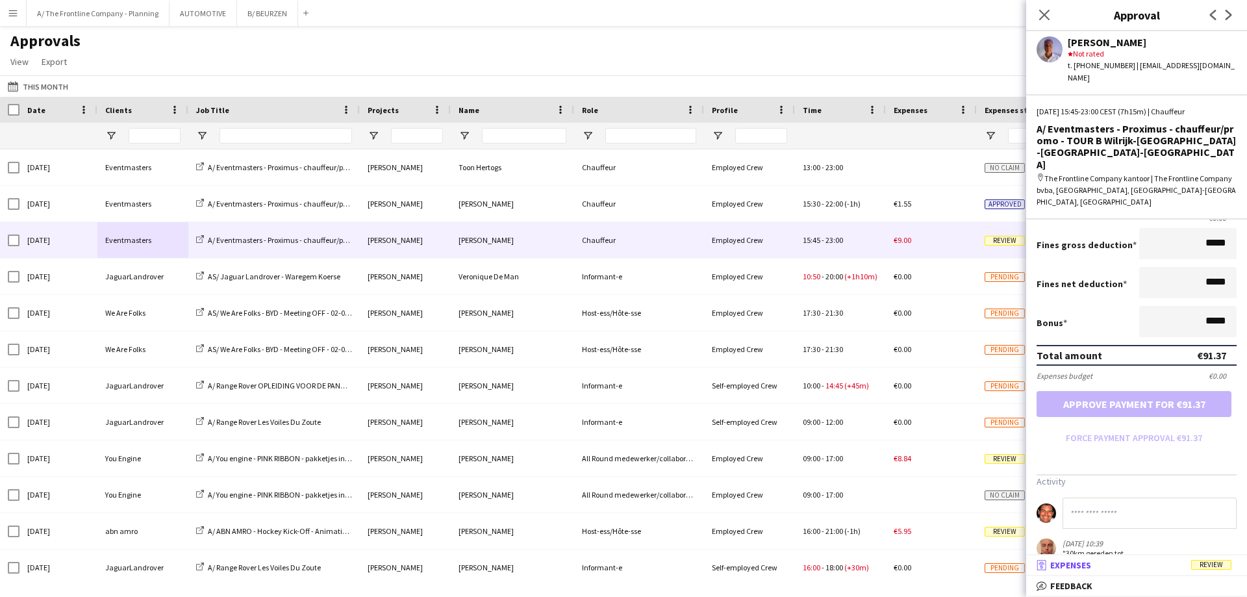
click at [1076, 563] on span "Expenses" at bounding box center [1070, 565] width 41 height 12
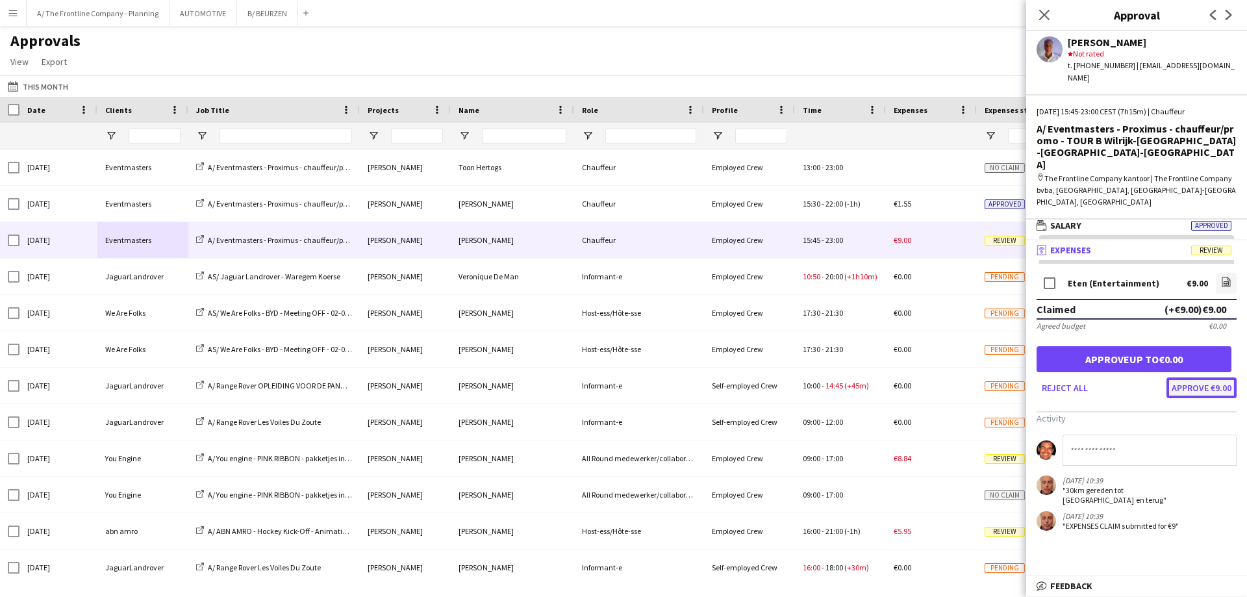
click at [1186, 377] on button "Approve €9.00" at bounding box center [1201, 387] width 70 height 21
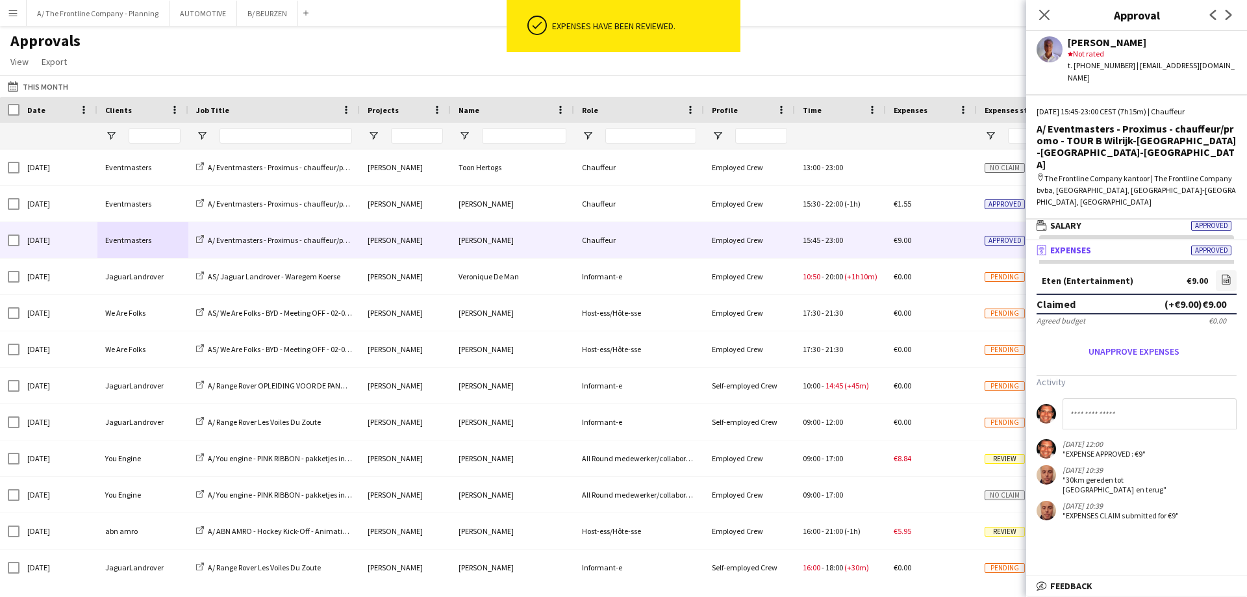
click at [1139, 398] on input at bounding box center [1150, 413] width 174 height 31
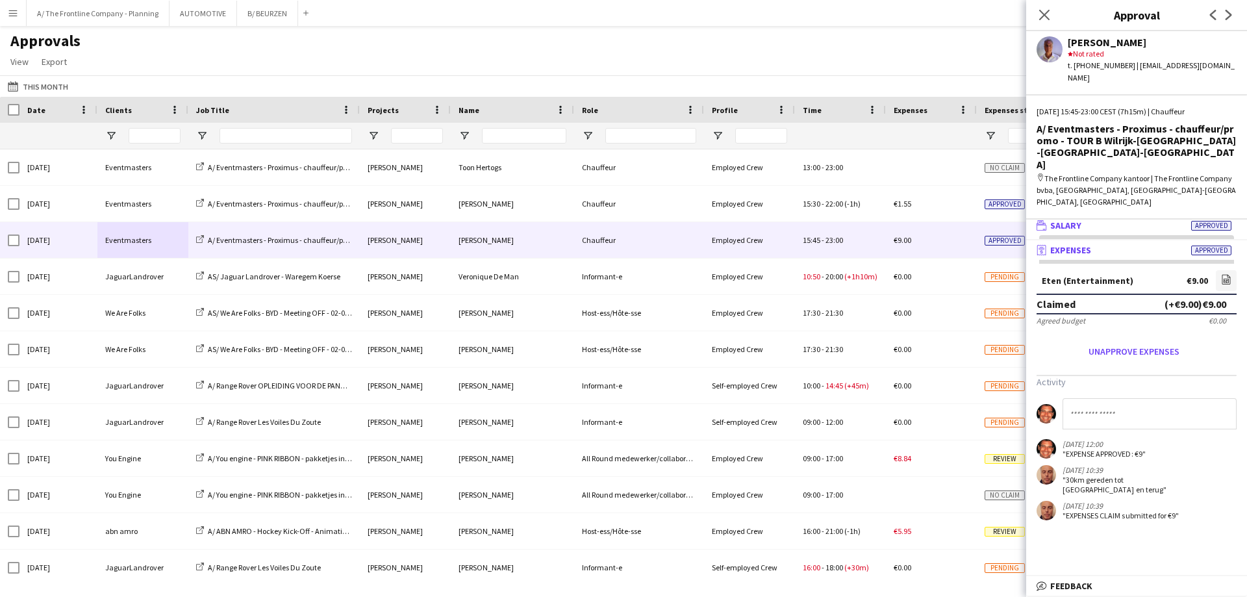
click at [1068, 216] on mat-expansion-panel-header "wallet Salary Approved" at bounding box center [1136, 225] width 221 height 19
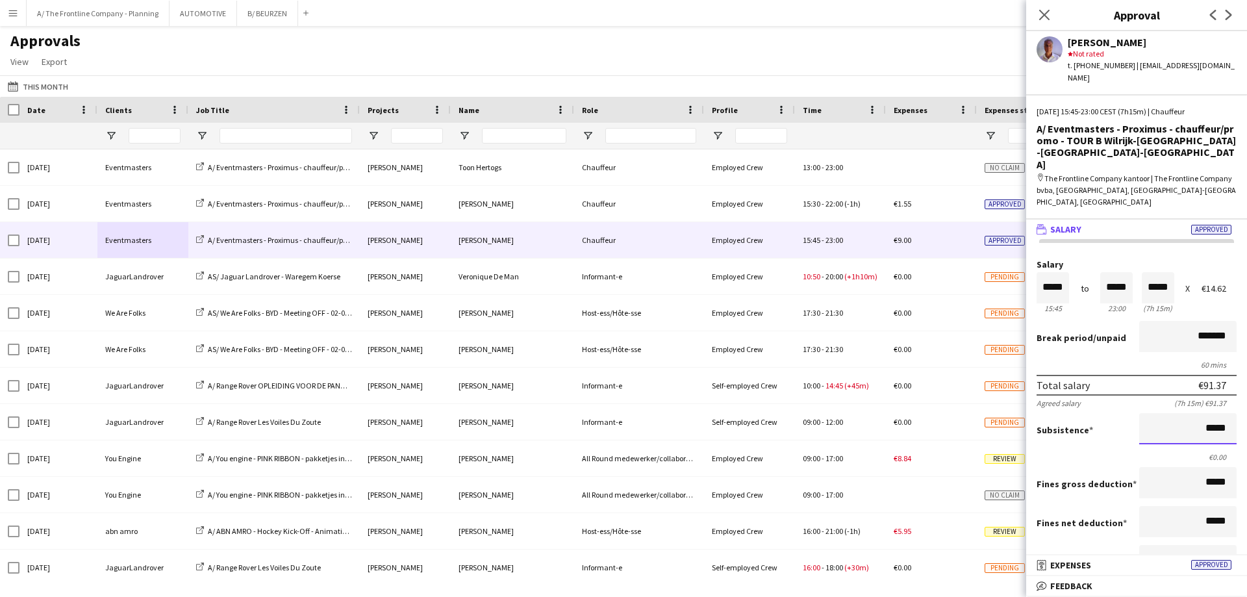
scroll to position [1, 0]
drag, startPoint x: 1186, startPoint y: 389, endPoint x: 1202, endPoint y: 386, distance: 16.4
click at [1235, 391] on form "Salary ***** 15:45 to ***** 23:00 ***** (7h 15m) X €14.62 Break period /unpaid …" at bounding box center [1136, 473] width 221 height 427
type input "*****"
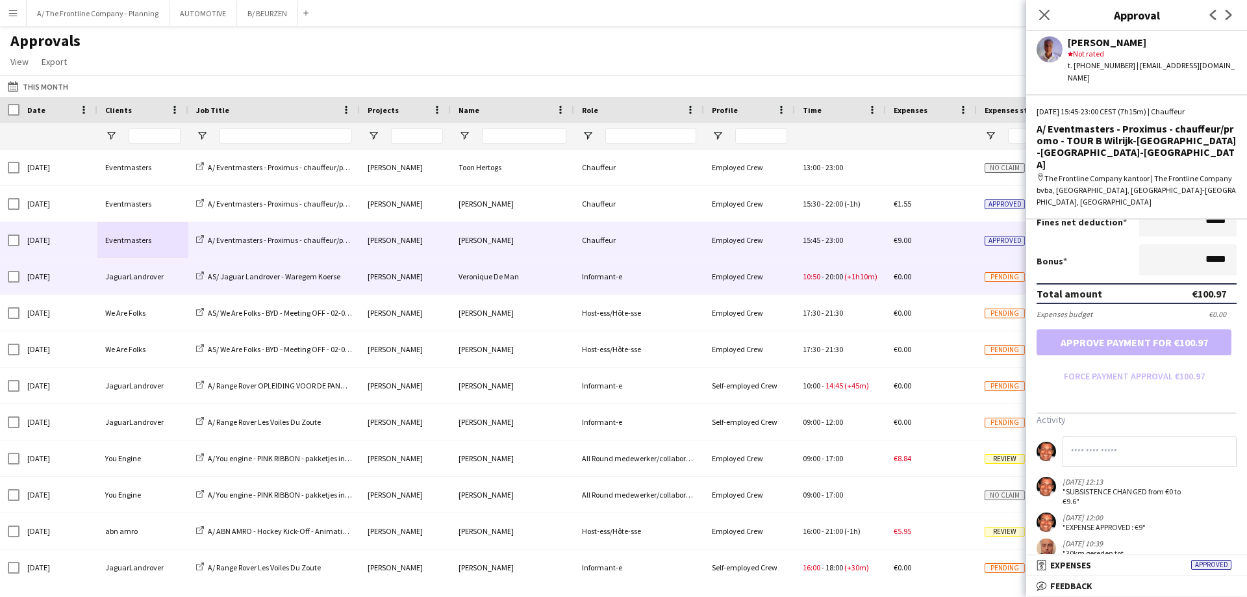
scroll to position [0, 0]
click at [125, 283] on div "JaguarLandrover" at bounding box center [142, 276] width 91 height 36
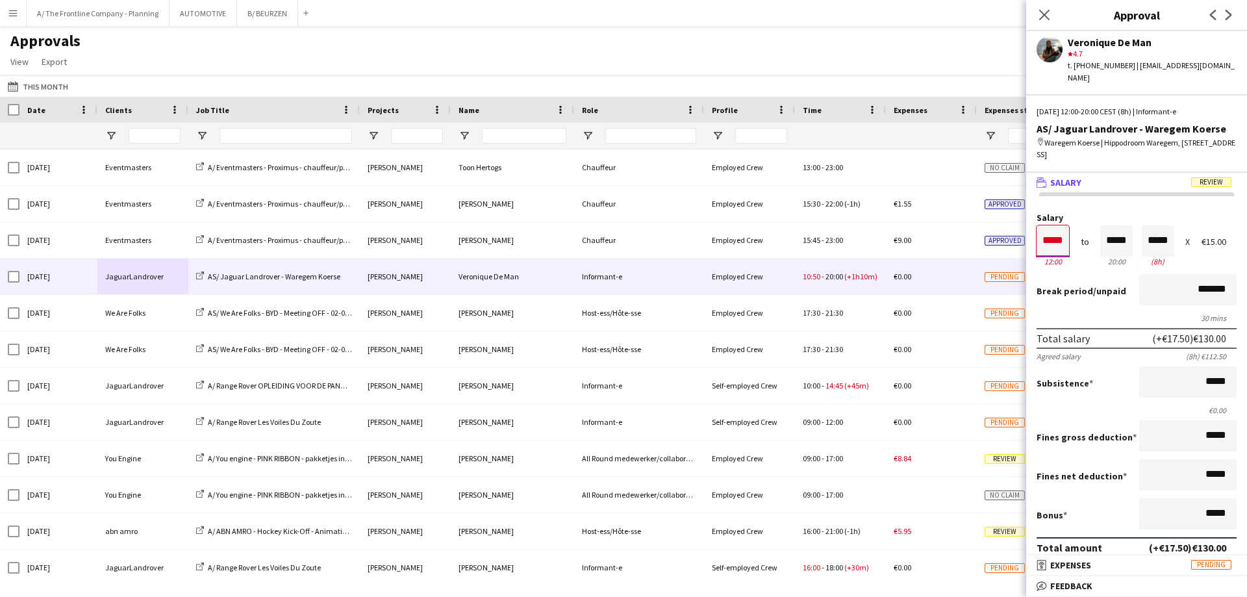
click at [1042, 242] on input "*****" at bounding box center [1053, 240] width 32 height 31
type input "*****"
click at [1046, 221] on div at bounding box center [1045, 218] width 16 height 13
type input "*****"
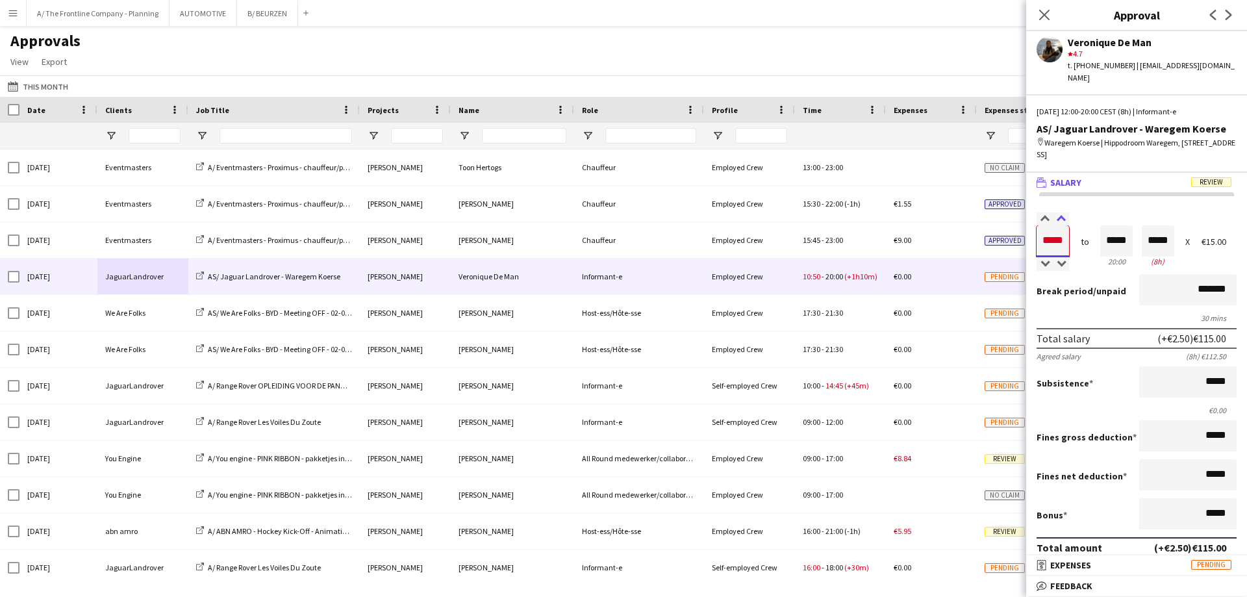
type input "*****"
click at [1064, 214] on div at bounding box center [1061, 218] width 16 height 13
drag, startPoint x: 1161, startPoint y: 286, endPoint x: 1246, endPoint y: 297, distance: 85.9
click at [1246, 297] on mat-expansion-panel "wallet Salary Review Salary ***** 12:00 to ***** 20:00 ***** (8h) X €15.00 Brea…" at bounding box center [1136, 364] width 221 height 383
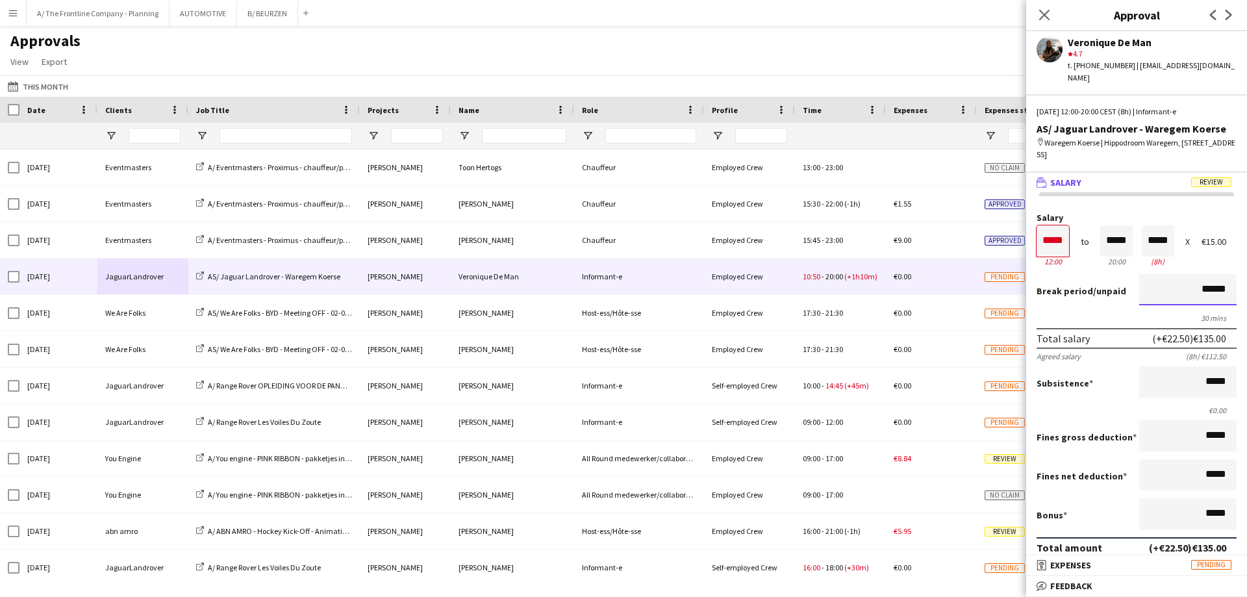
type input "******"
type input "**"
type input "******"
click at [1037, 583] on button "Approve payment for €215.64" at bounding box center [1134, 596] width 195 height 26
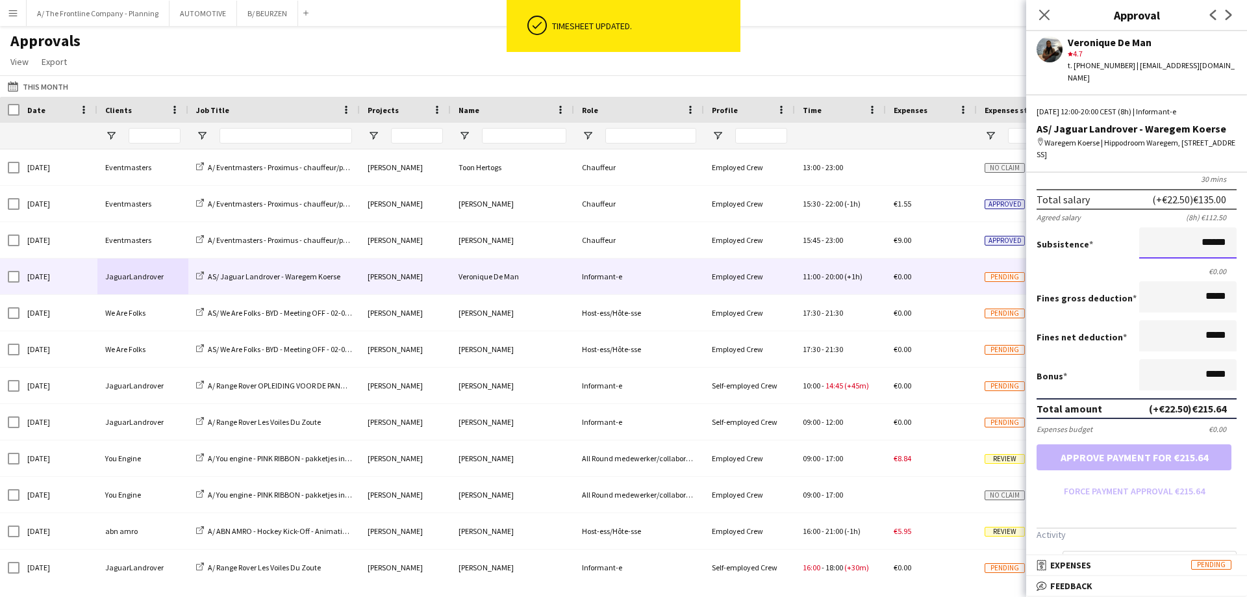
scroll to position [359, 0]
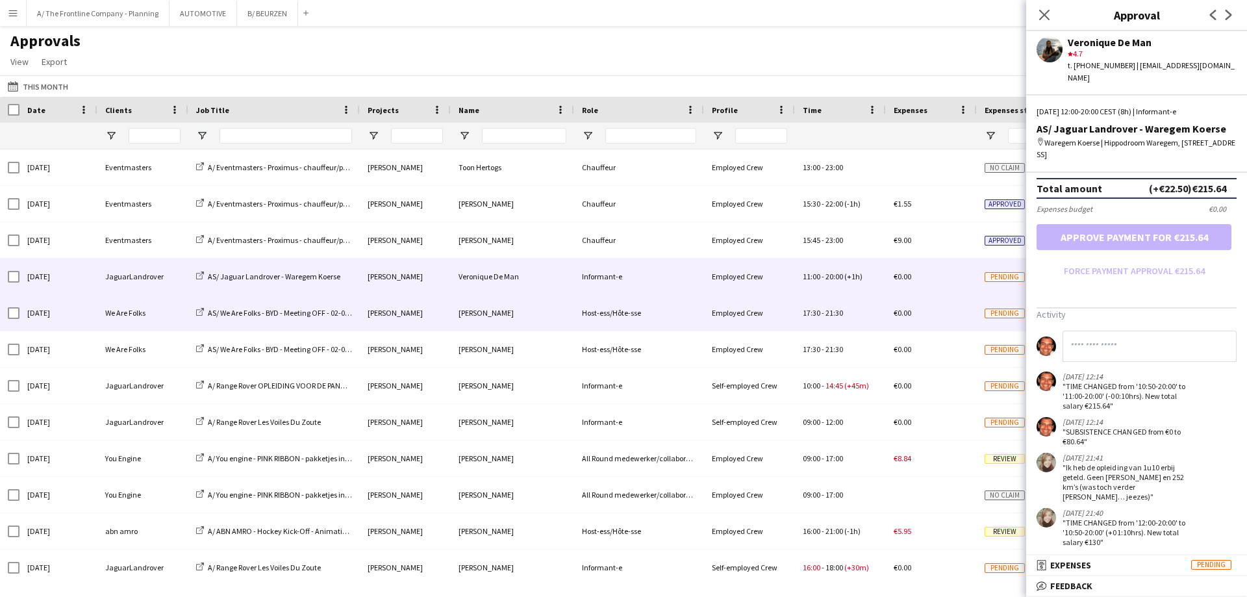
click at [123, 320] on div "We Are Folks" at bounding box center [142, 313] width 91 height 36
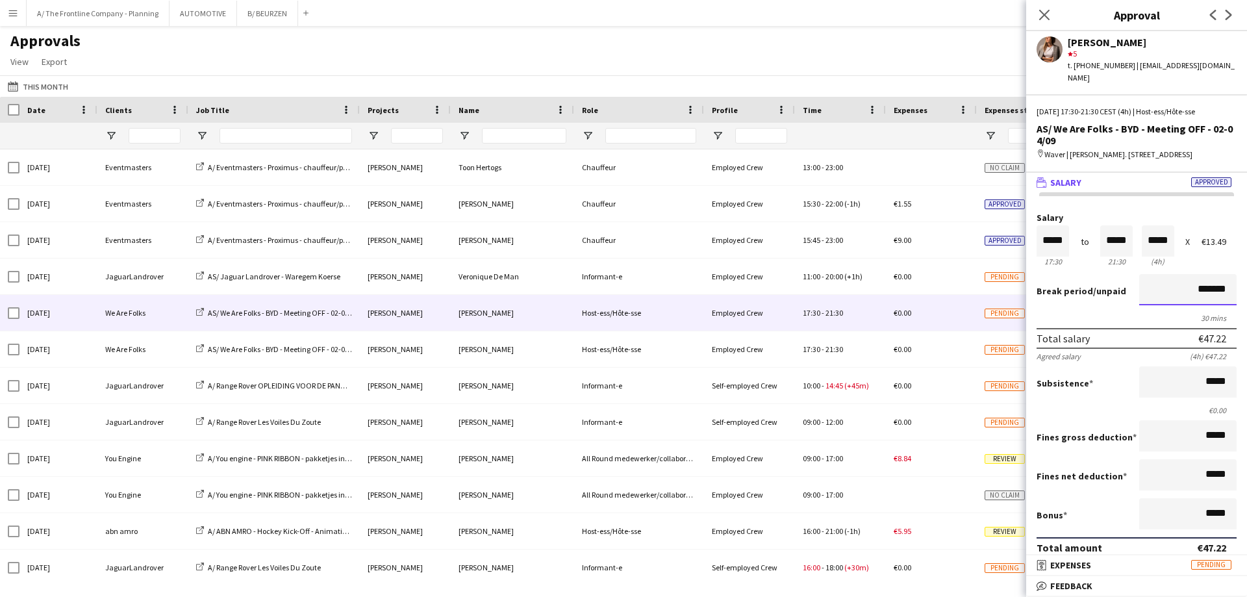
scroll to position [1, 0]
drag, startPoint x: 1146, startPoint y: 277, endPoint x: 1246, endPoint y: 288, distance: 101.2
click at [1246, 288] on mat-expansion-panel "wallet Salary Approved Salary ***** 17:30 to ***** 21:30 ***** (4h) X €13.49 Br…" at bounding box center [1136, 364] width 221 height 383
type input "******"
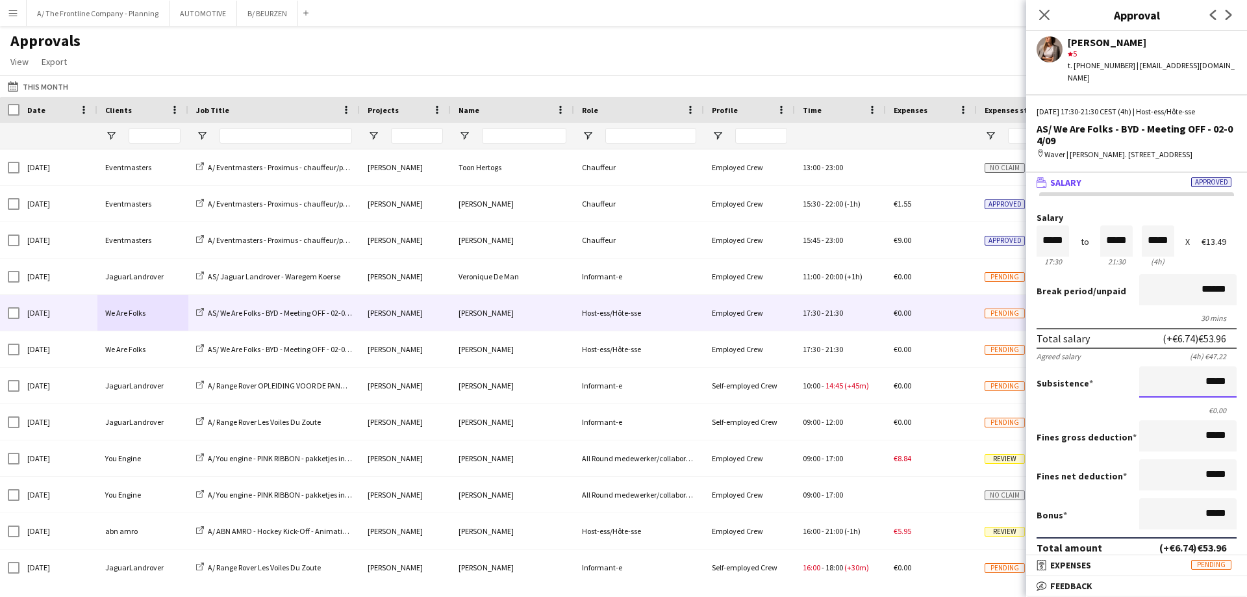
drag, startPoint x: 1146, startPoint y: 366, endPoint x: 1157, endPoint y: 366, distance: 11.0
click at [1146, 366] on input "*****" at bounding box center [1187, 381] width 97 height 31
drag, startPoint x: 1159, startPoint y: 367, endPoint x: 1246, endPoint y: 372, distance: 87.8
click at [1246, 372] on mat-expansion-panel "wallet Salary Approved Salary ***** 17:30 to ***** 21:30 ***** (4h) X €13.49 Br…" at bounding box center [1136, 364] width 221 height 383
click at [1037, 583] on button "Approve payment for €69.96" at bounding box center [1134, 596] width 195 height 26
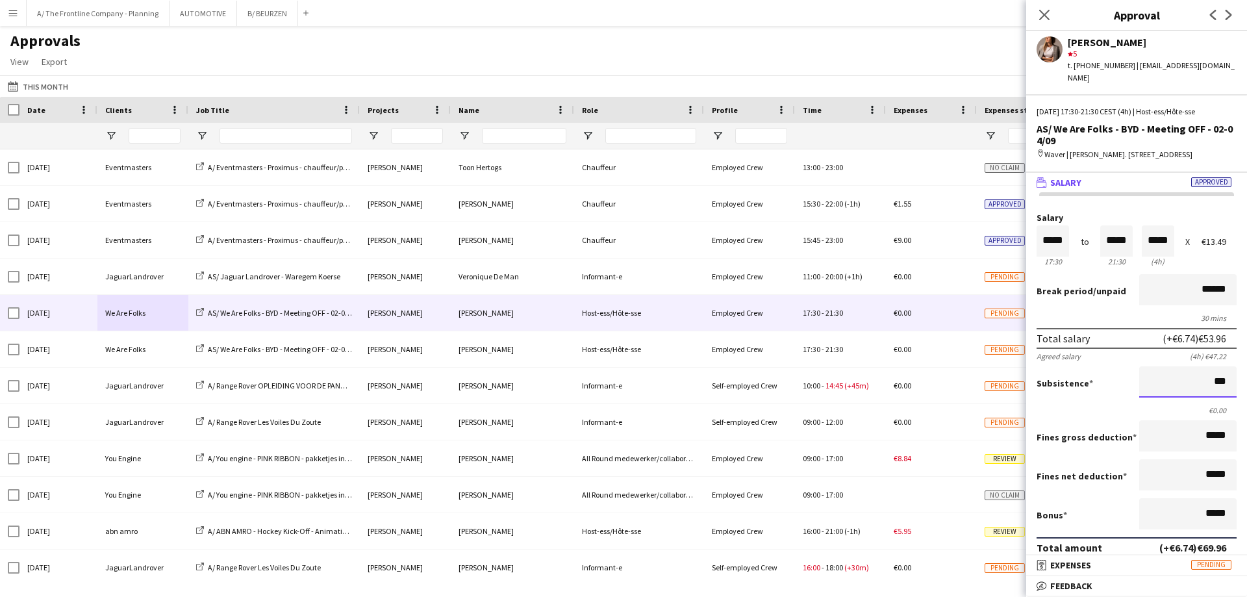
type input "******"
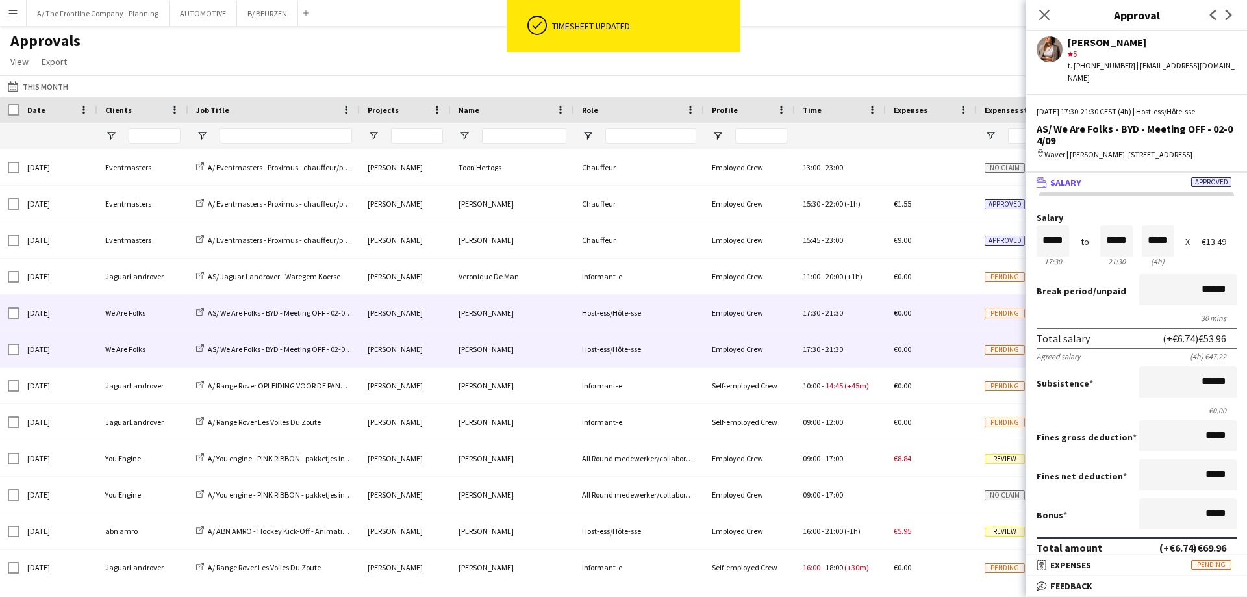
click at [255, 355] on div "AS/ We Are Folks - BYD - Meeting OFF - 02-04/09" at bounding box center [273, 349] width 171 height 36
click at [157, 349] on div "We Are Folks" at bounding box center [142, 349] width 91 height 36
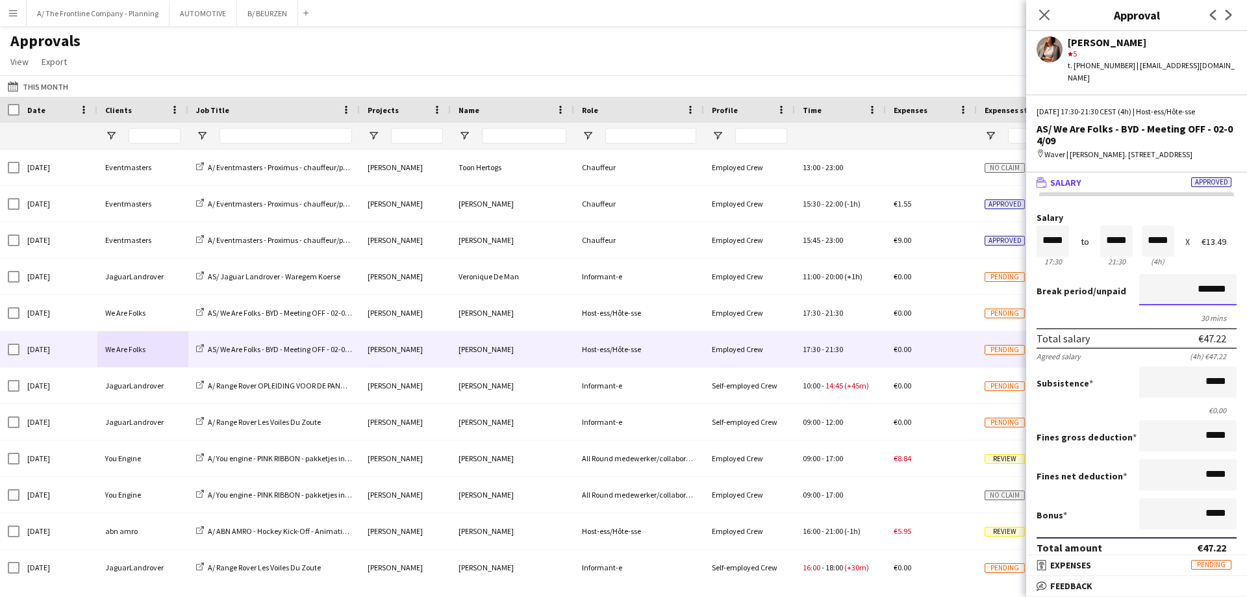
scroll to position [1, 0]
drag, startPoint x: 1178, startPoint y: 278, endPoint x: 1238, endPoint y: 289, distance: 60.8
click at [1238, 289] on mat-expansion-panel "wallet Salary Approved Salary ***** 17:30 to ***** 21:30 ***** (4h) X €13.49 Br…" at bounding box center [1136, 364] width 221 height 383
type input "******"
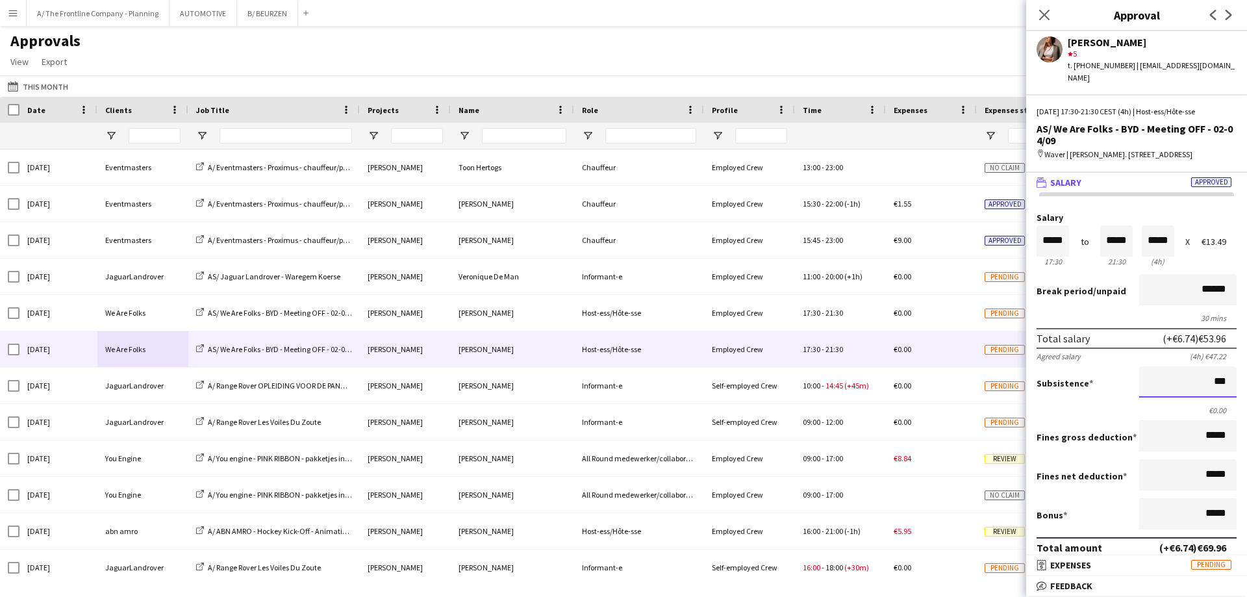
click at [1037, 583] on button "Approve payment for €69.96" at bounding box center [1134, 596] width 195 height 26
type input "******"
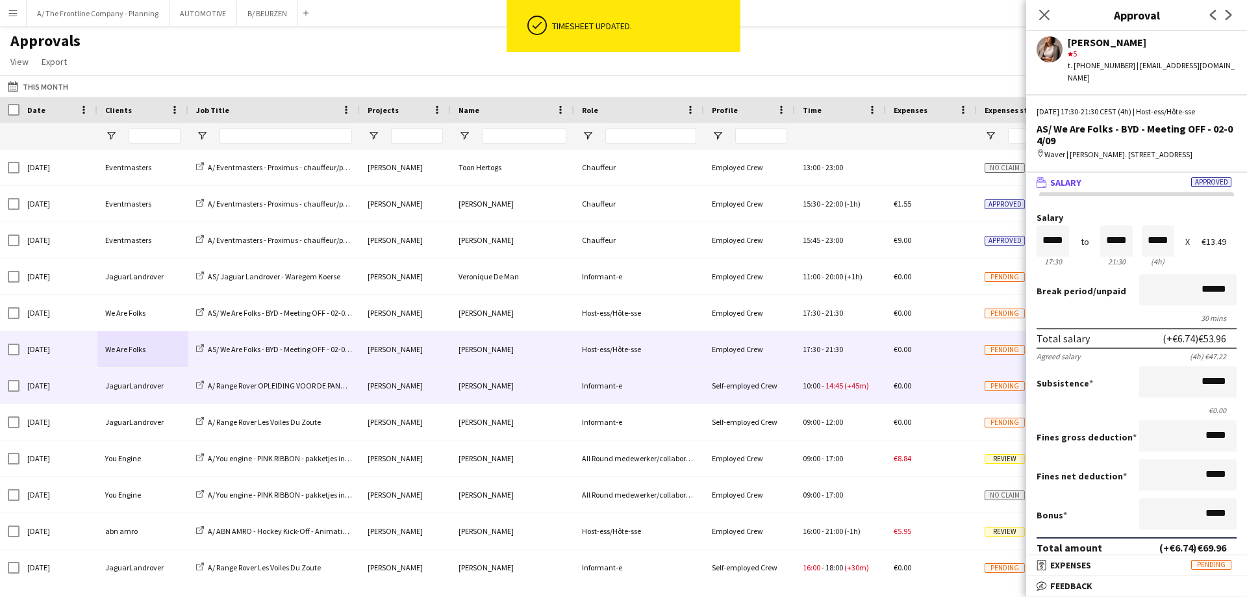
click at [171, 390] on div "JaguarLandrover" at bounding box center [142, 386] width 91 height 36
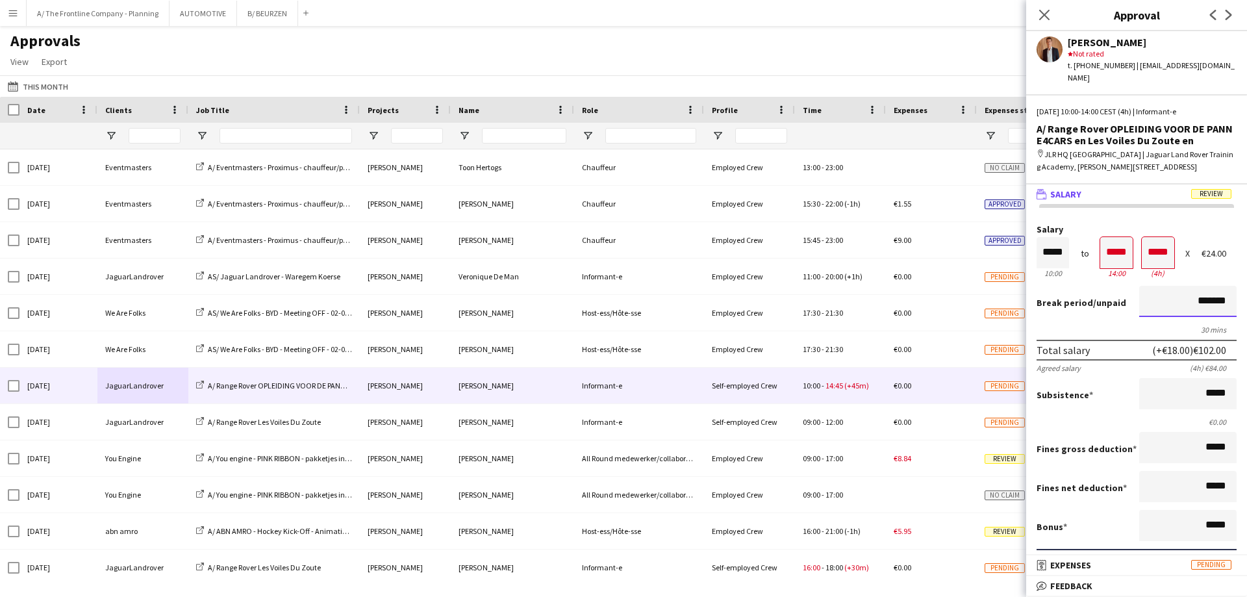
click at [1246, 292] on mat-expansion-panel "wallet Salary Review Salary ***** 10:00 to ***** 14:00 ***** (4h) X €24.00 Brea…" at bounding box center [1136, 369] width 221 height 371
type input "******"
click at [1037, 595] on button "Approve payment for €161.36" at bounding box center [1134, 608] width 195 height 26
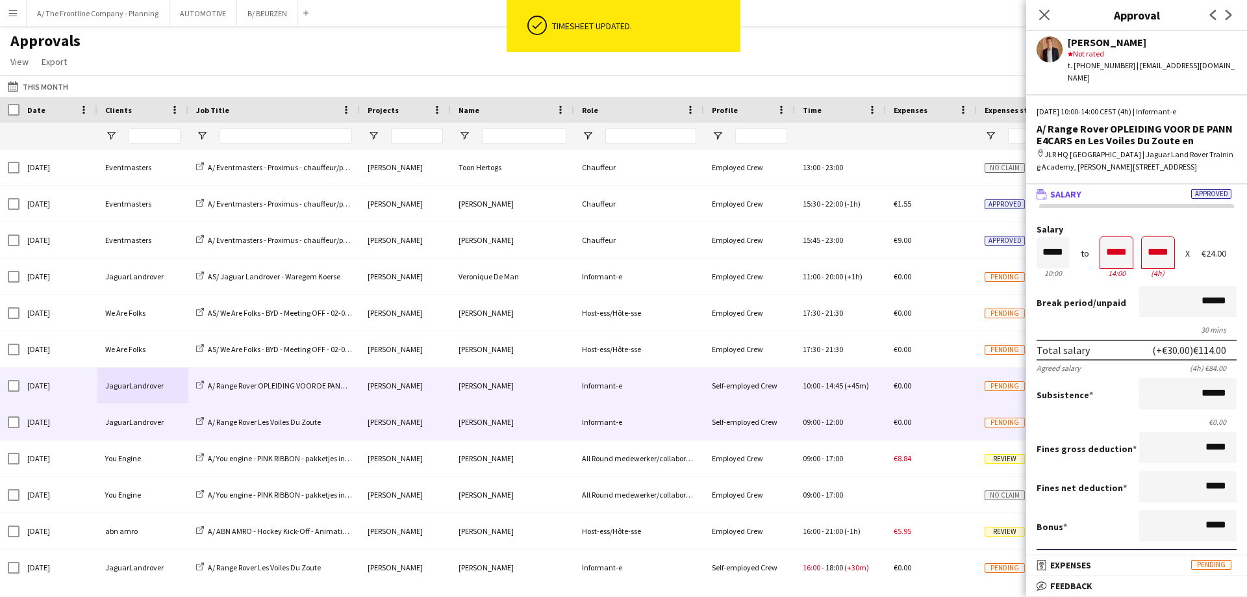
click at [161, 424] on div "JaguarLandrover" at bounding box center [142, 422] width 91 height 36
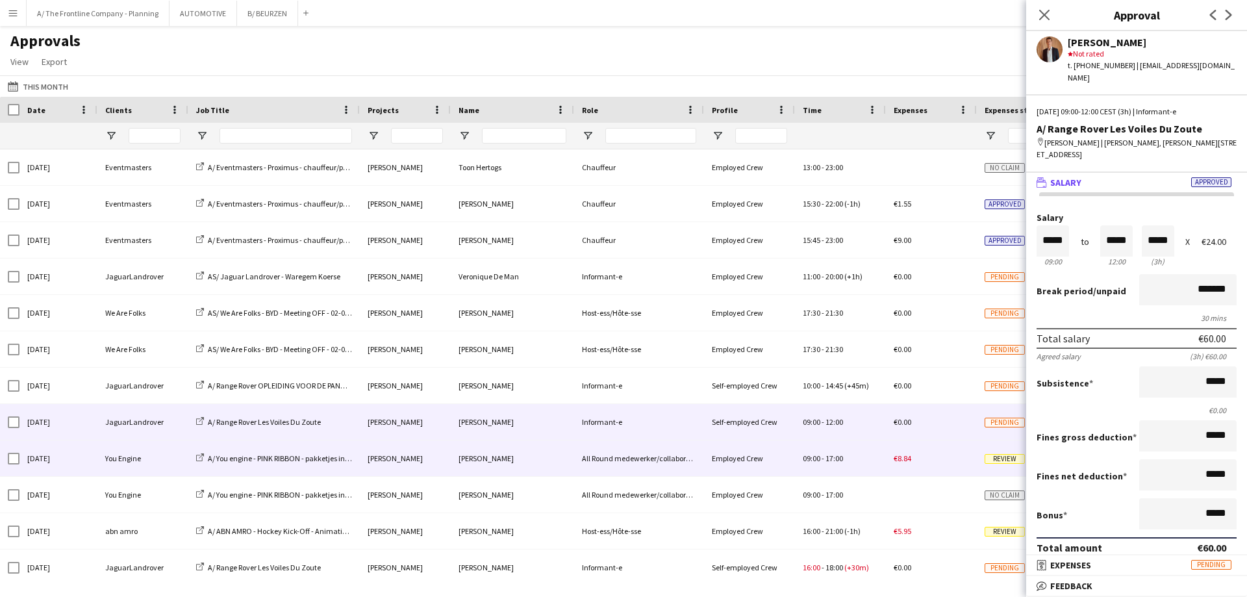
click at [131, 459] on div "You Engine" at bounding box center [142, 458] width 91 height 36
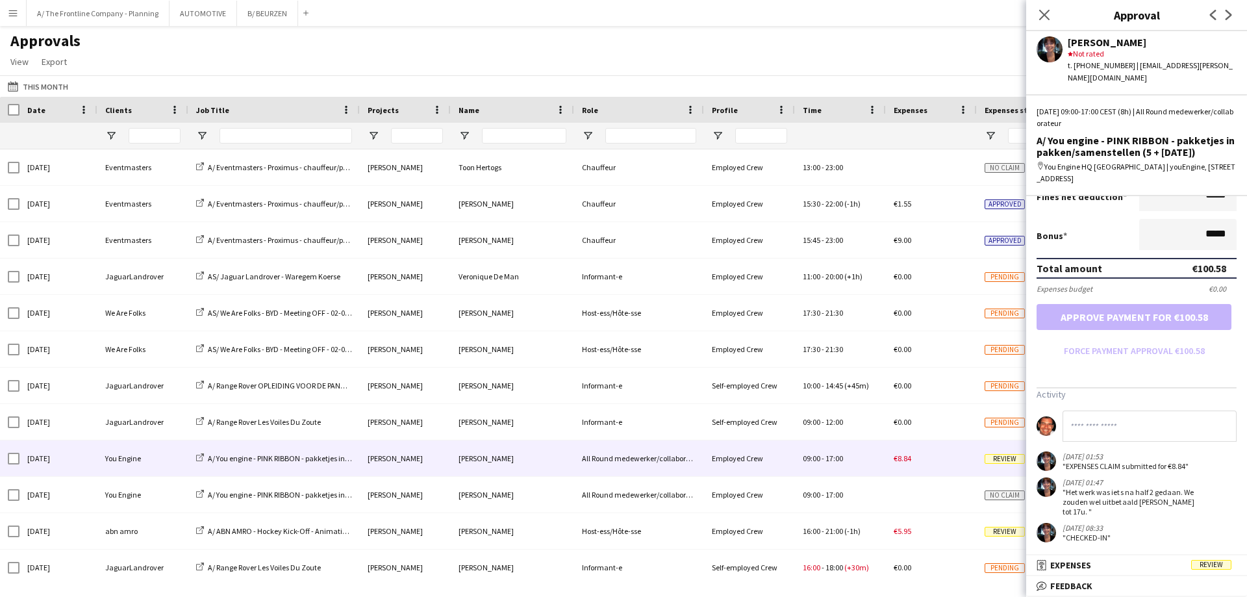
scroll to position [306, 0]
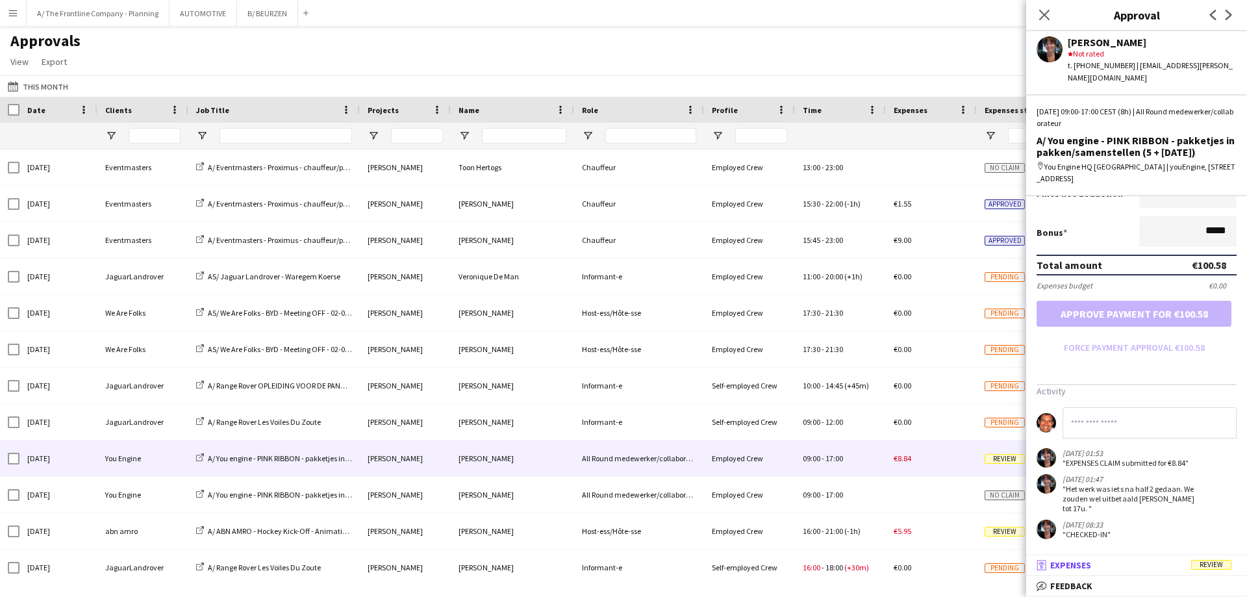
click at [1073, 567] on span "Expenses" at bounding box center [1070, 565] width 41 height 12
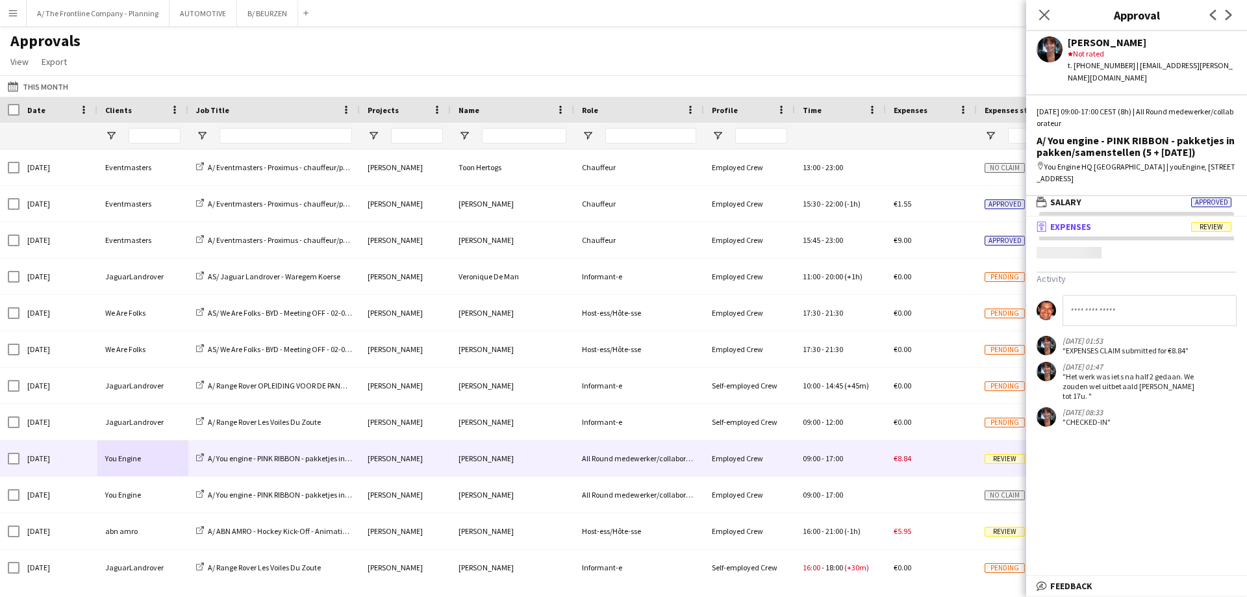
scroll to position [4, 0]
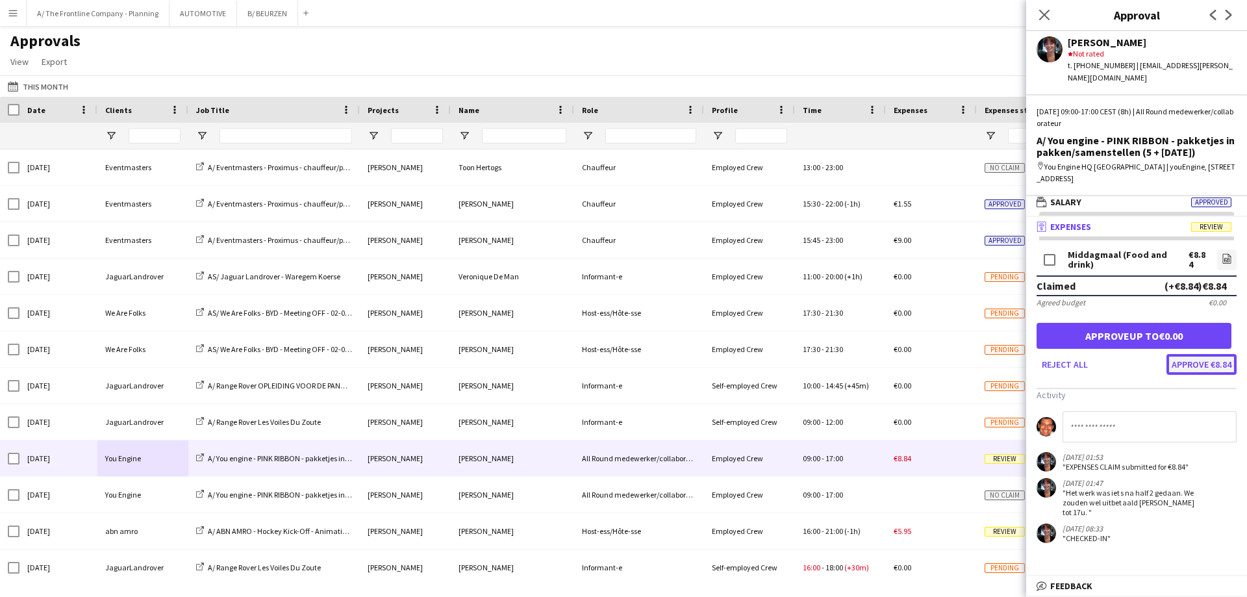
click at [1187, 359] on button "Approve €8.84" at bounding box center [1201, 364] width 70 height 21
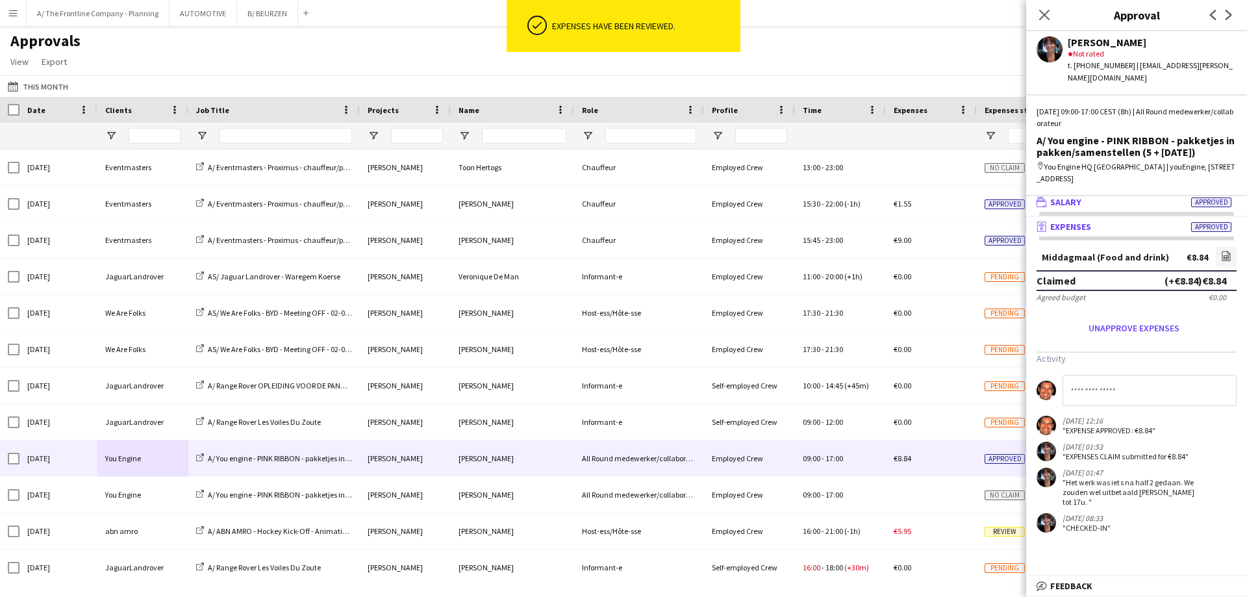
click at [1067, 196] on span "Salary" at bounding box center [1065, 202] width 31 height 12
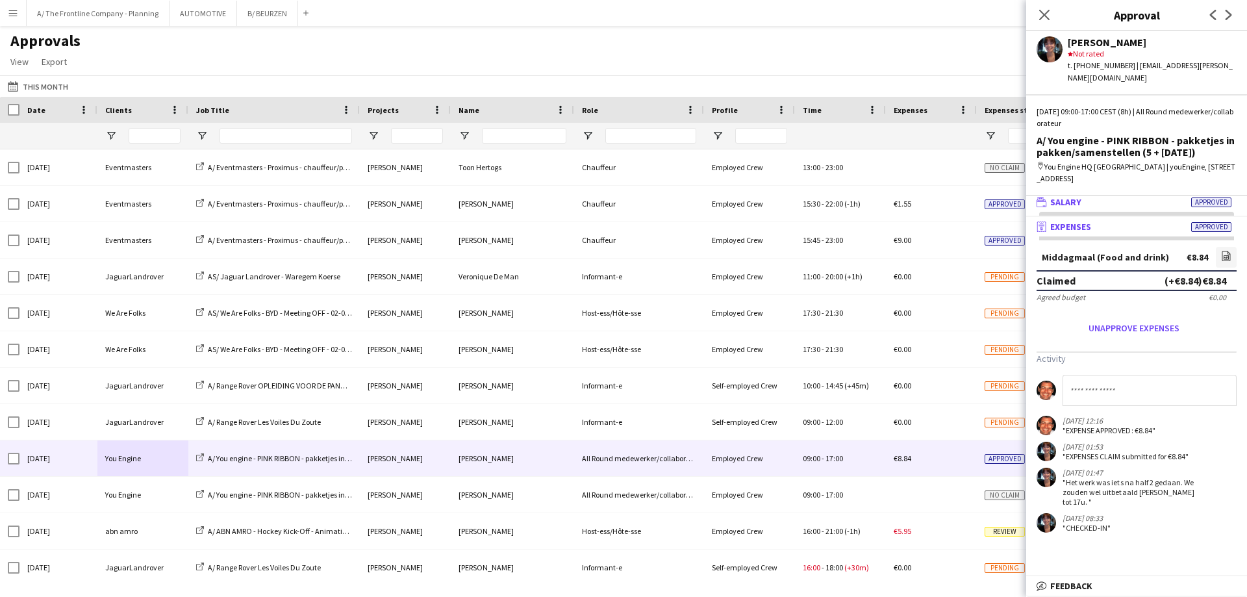
scroll to position [0, 0]
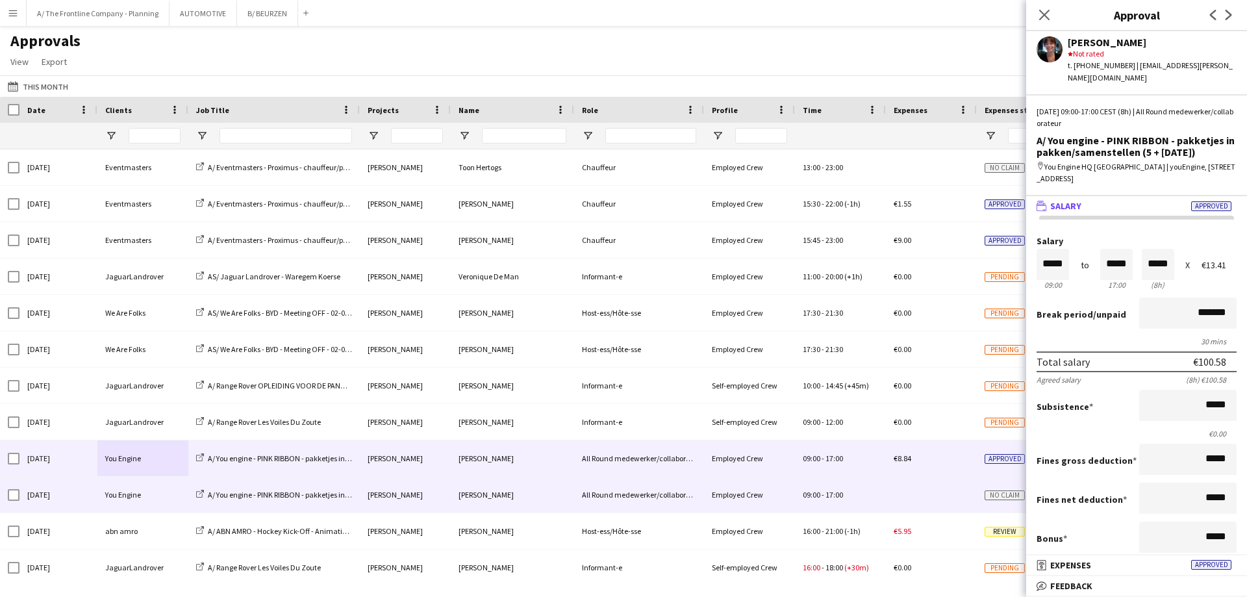
click at [132, 491] on div "You Engine" at bounding box center [142, 495] width 91 height 36
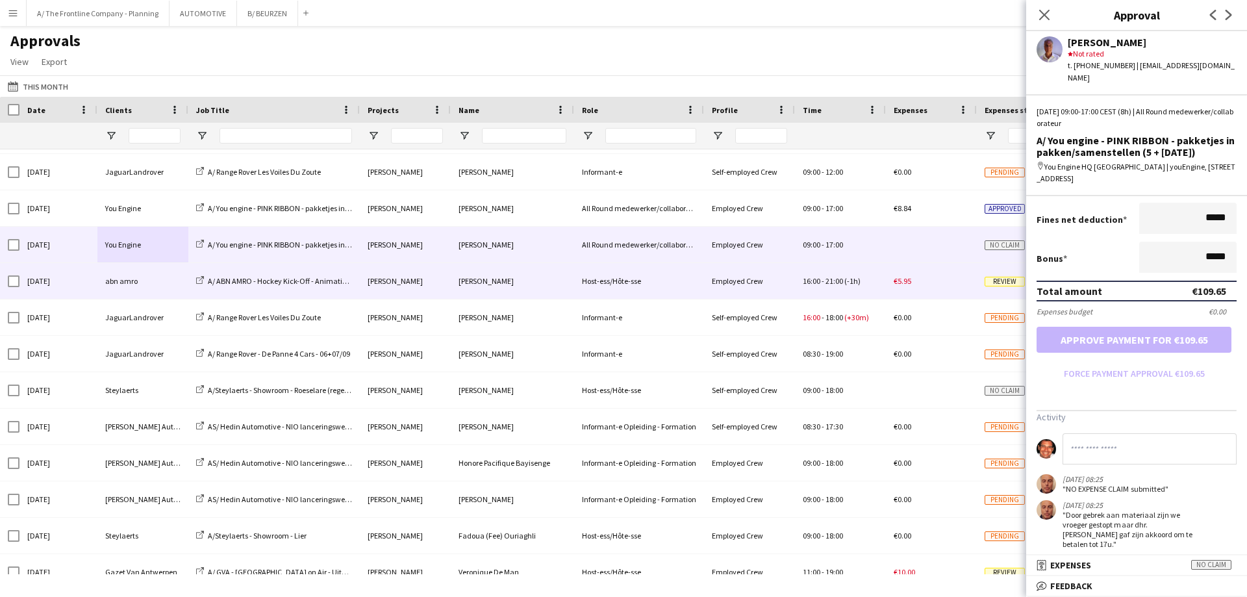
scroll to position [260, 0]
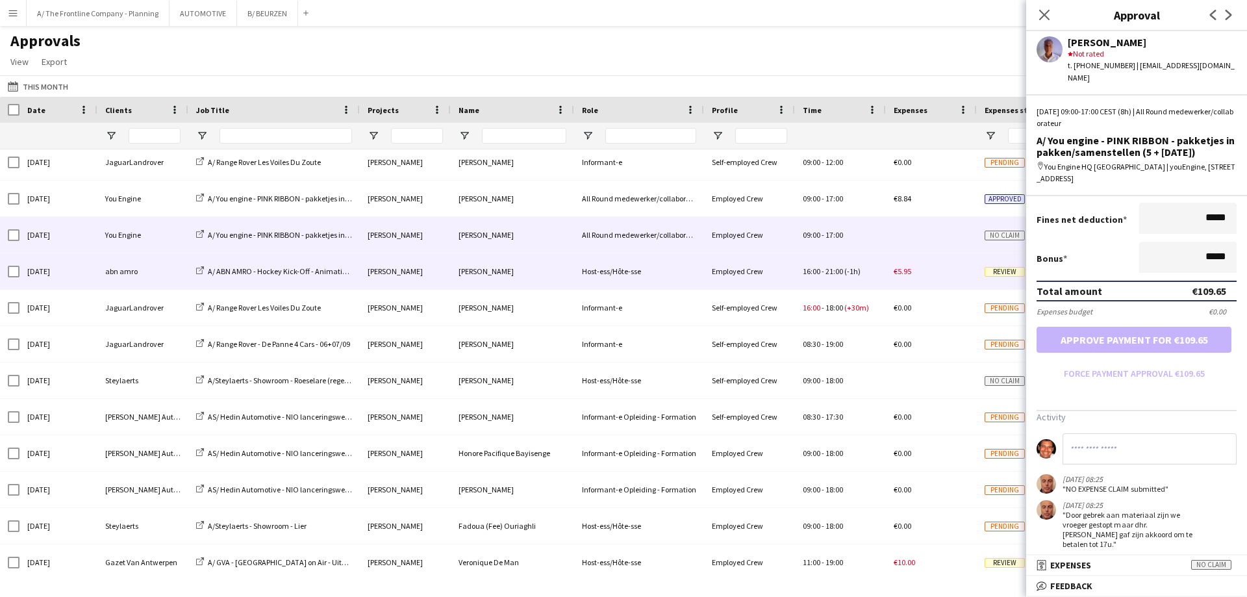
click at [132, 260] on div "abn amro" at bounding box center [142, 271] width 91 height 36
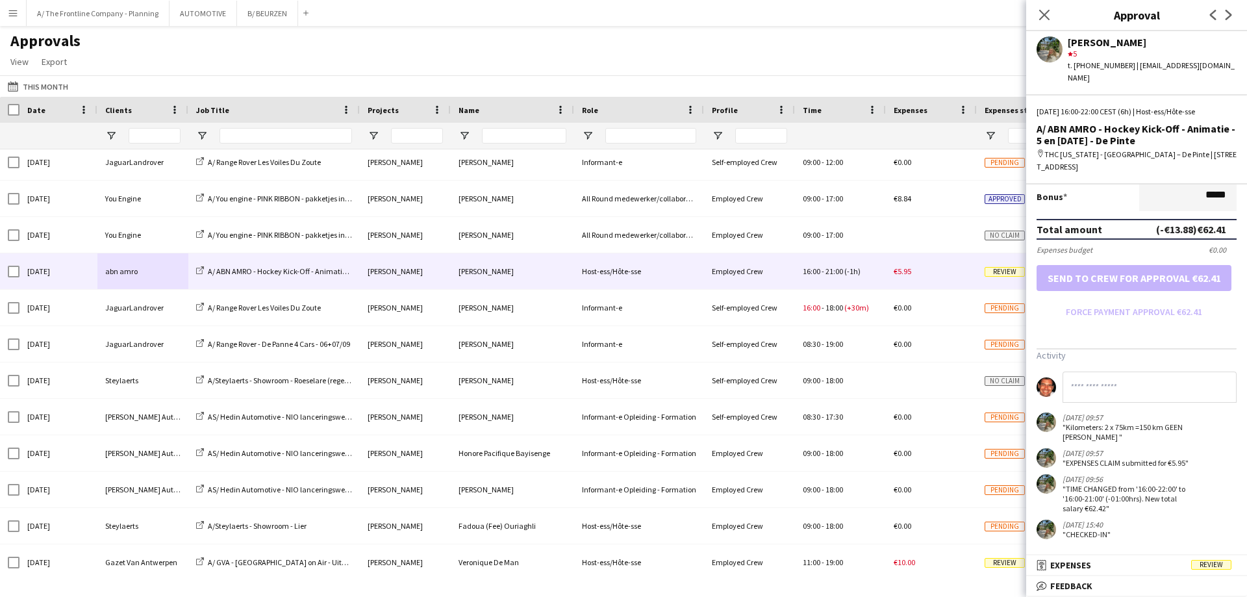
scroll to position [0, 0]
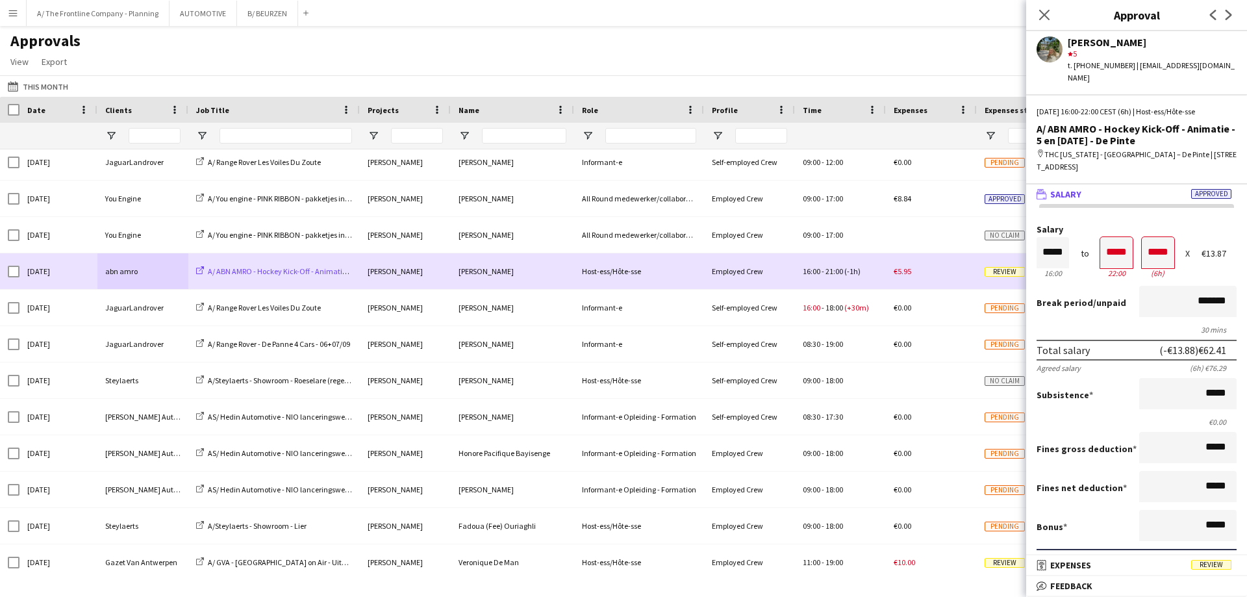
click at [282, 270] on span "A/ ABN AMRO - Hockey Kick-Off - Animatie - 5 en 7 Sept - De Pinte" at bounding box center [315, 271] width 214 height 10
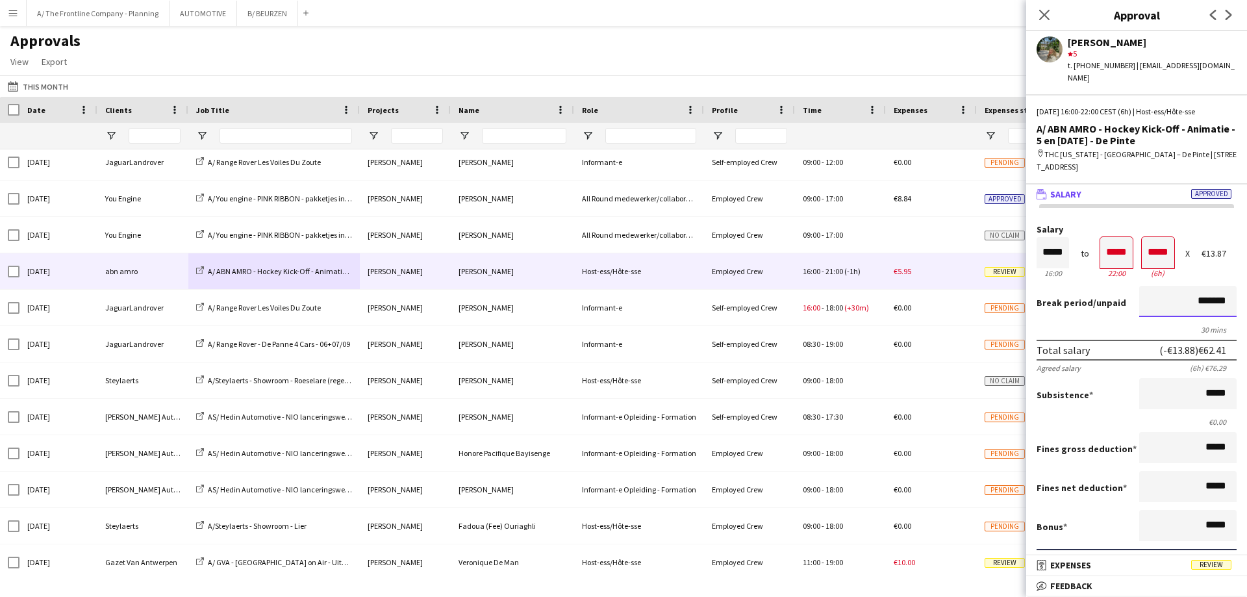
drag, startPoint x: 1176, startPoint y: 292, endPoint x: 1246, endPoint y: 293, distance: 70.8
click at [1246, 293] on mat-expansion-panel "wallet Salary Approved Salary ***** 16:00 to ***** 22:00 ***** (6h) X €13.87 Br…" at bounding box center [1136, 369] width 221 height 371
type input "******"
click at [1037, 595] on button "Approve payment for €117.35" at bounding box center [1134, 608] width 195 height 26
type input "******"
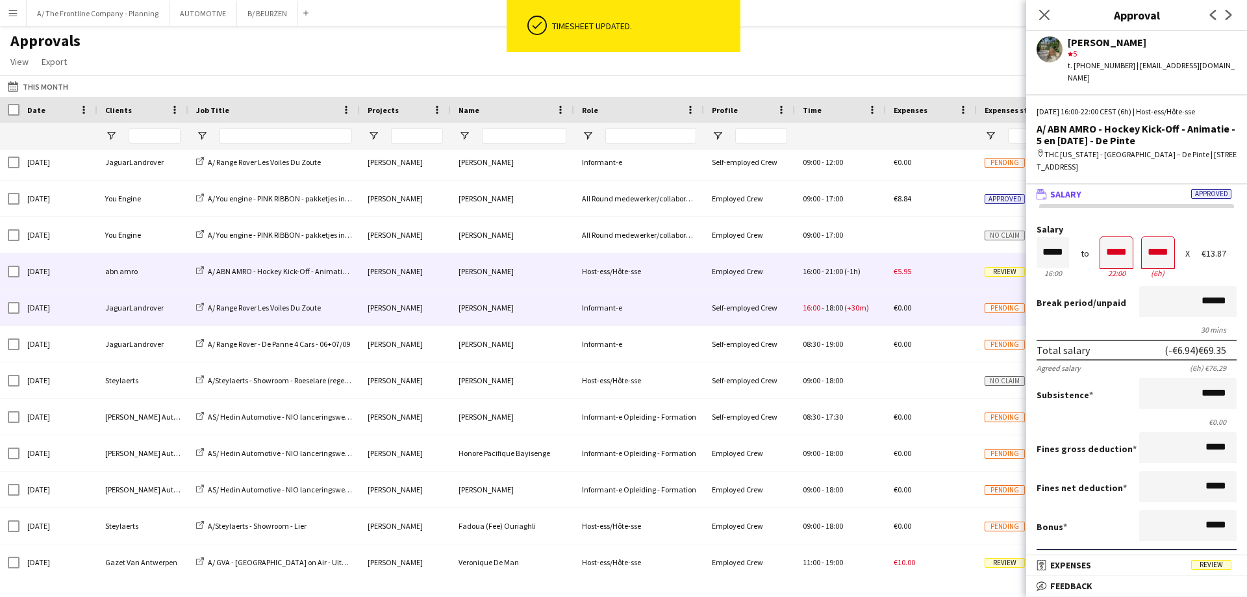
click at [161, 310] on div "JaguarLandrover" at bounding box center [142, 308] width 91 height 36
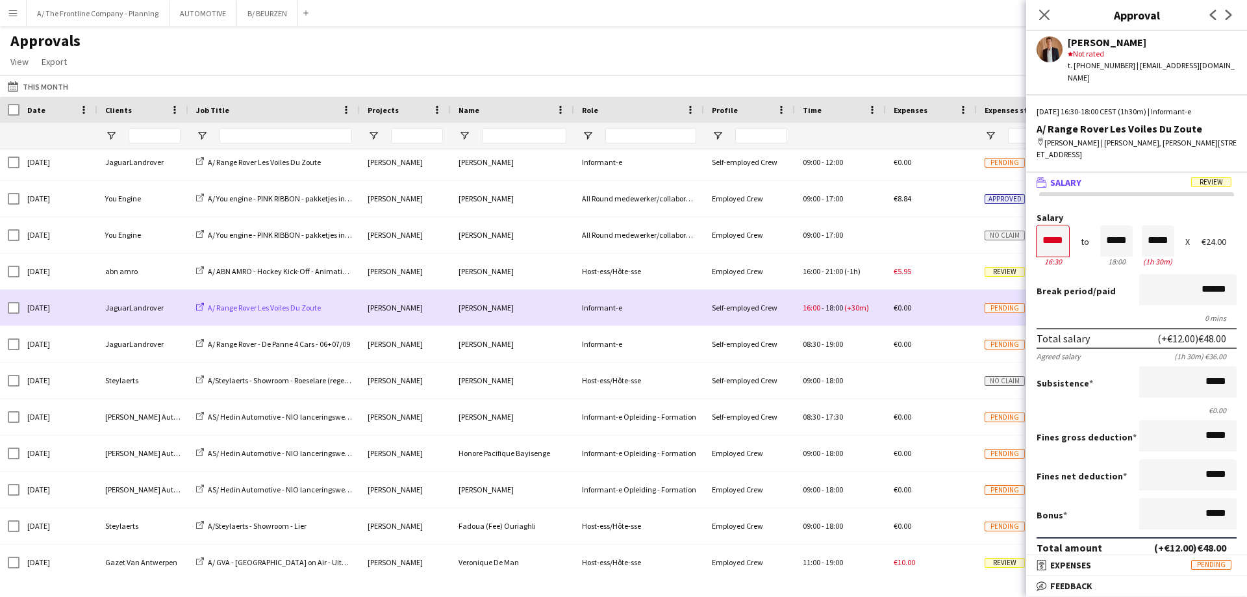
click at [244, 304] on span "A/ Range Rover Les Voiles Du Zoute" at bounding box center [264, 308] width 113 height 10
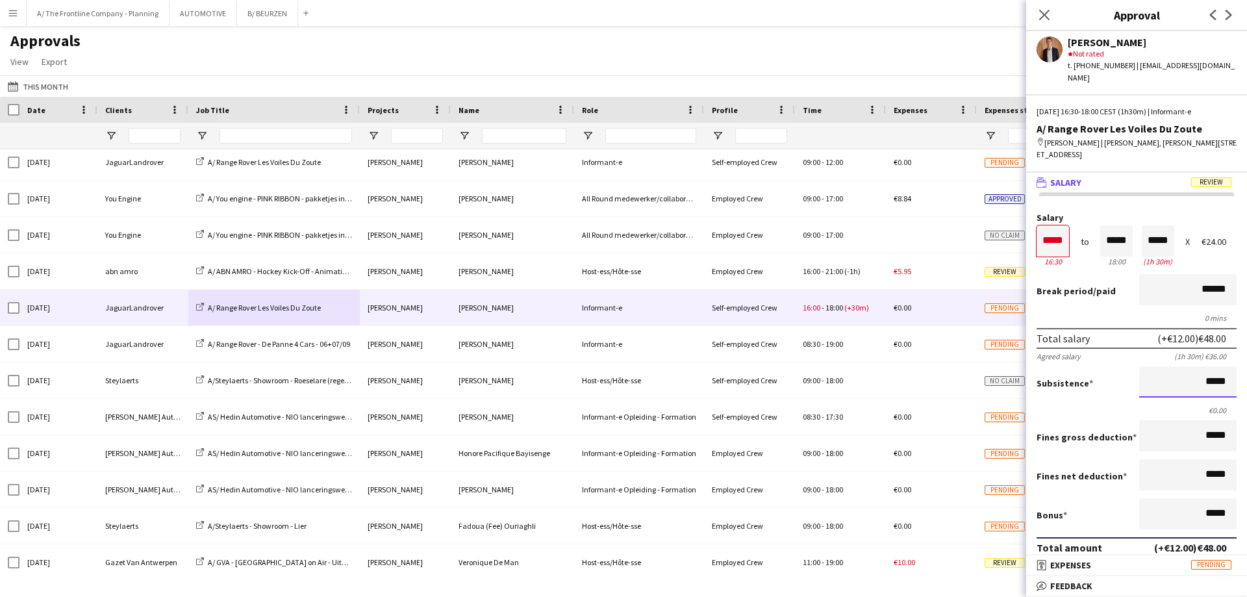
drag, startPoint x: 1166, startPoint y: 386, endPoint x: 1246, endPoint y: 369, distance: 81.8
click at [1246, 369] on mat-expansion-panel "wallet Salary Review Salary ***** 16:30 to ***** 18:00 ***** (1h 30m) X €24.00 …" at bounding box center [1136, 364] width 221 height 383
drag, startPoint x: 1181, startPoint y: 370, endPoint x: 1246, endPoint y: 369, distance: 65.6
click at [1246, 369] on mat-expansion-panel "wallet Salary Review Salary ***** 16:30 to ***** 18:00 ***** (1h 30m) X €24.00 …" at bounding box center [1136, 364] width 221 height 383
type input "******"
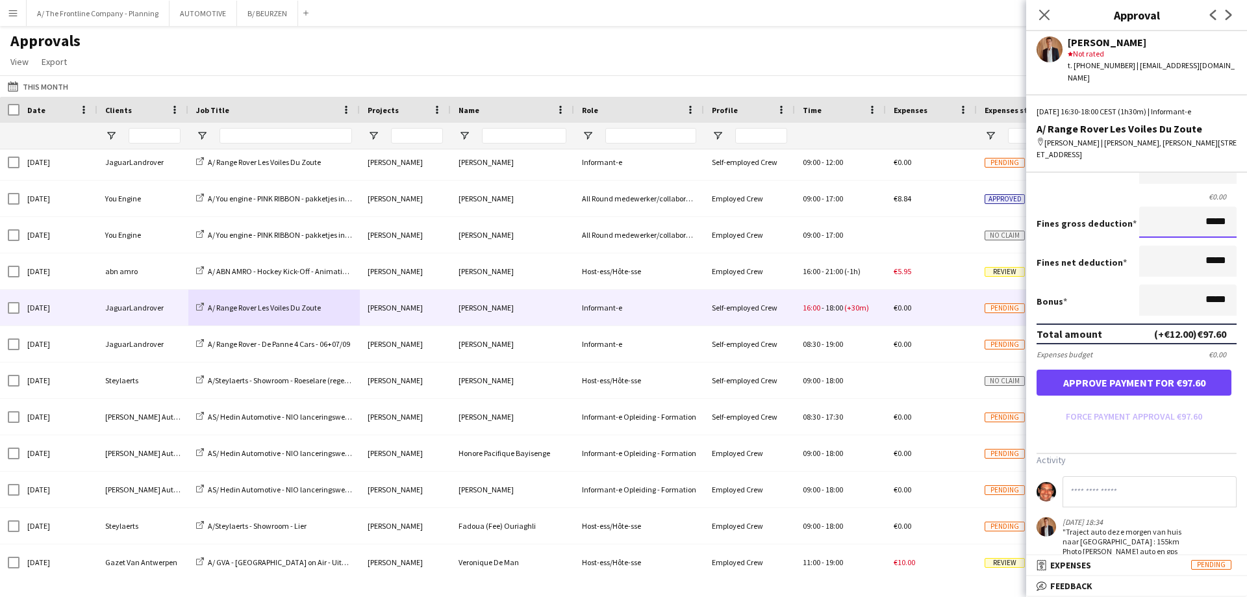
scroll to position [390, 0]
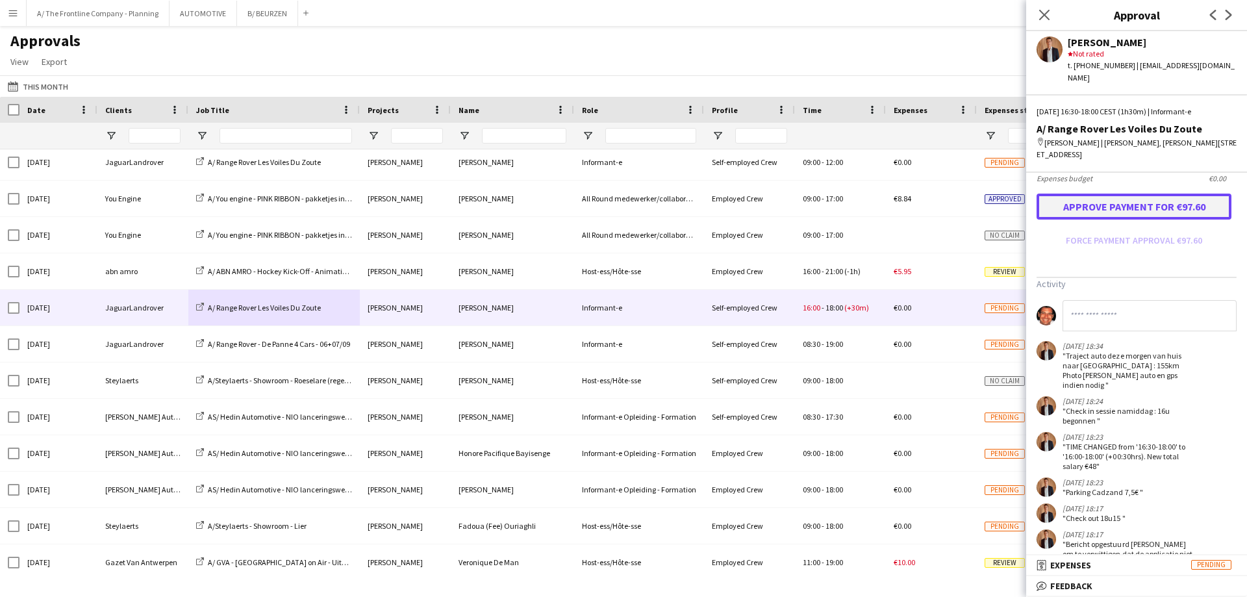
click at [1110, 194] on button "Approve payment for €97.60" at bounding box center [1134, 207] width 195 height 26
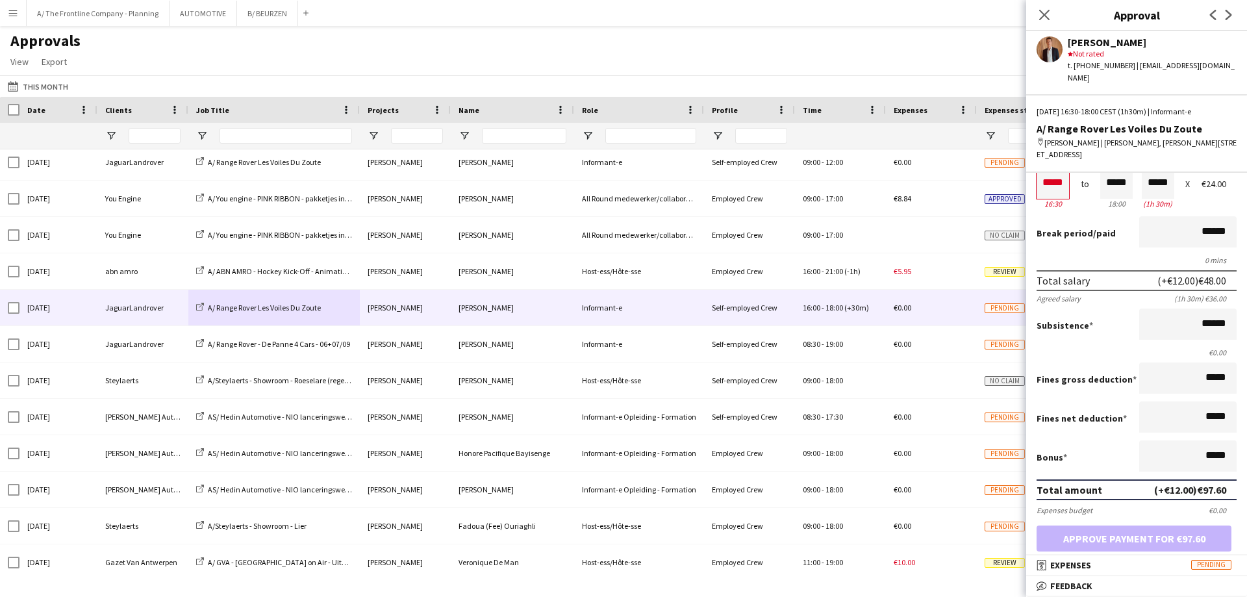
scroll to position [55, 0]
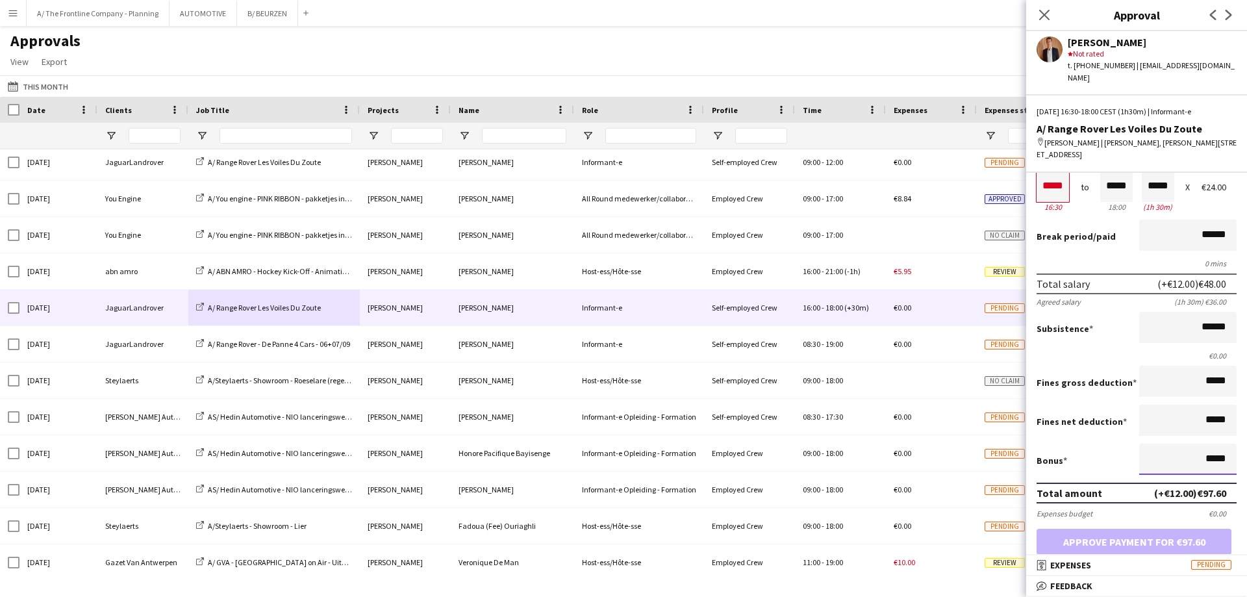
drag, startPoint x: 1163, startPoint y: 446, endPoint x: 1246, endPoint y: 450, distance: 83.2
click at [1246, 450] on mat-expansion-panel "wallet Salary Approved Salary ***** 16:30 to ***** 18:00 ***** (1h 30m) X €24.0…" at bounding box center [1136, 364] width 221 height 383
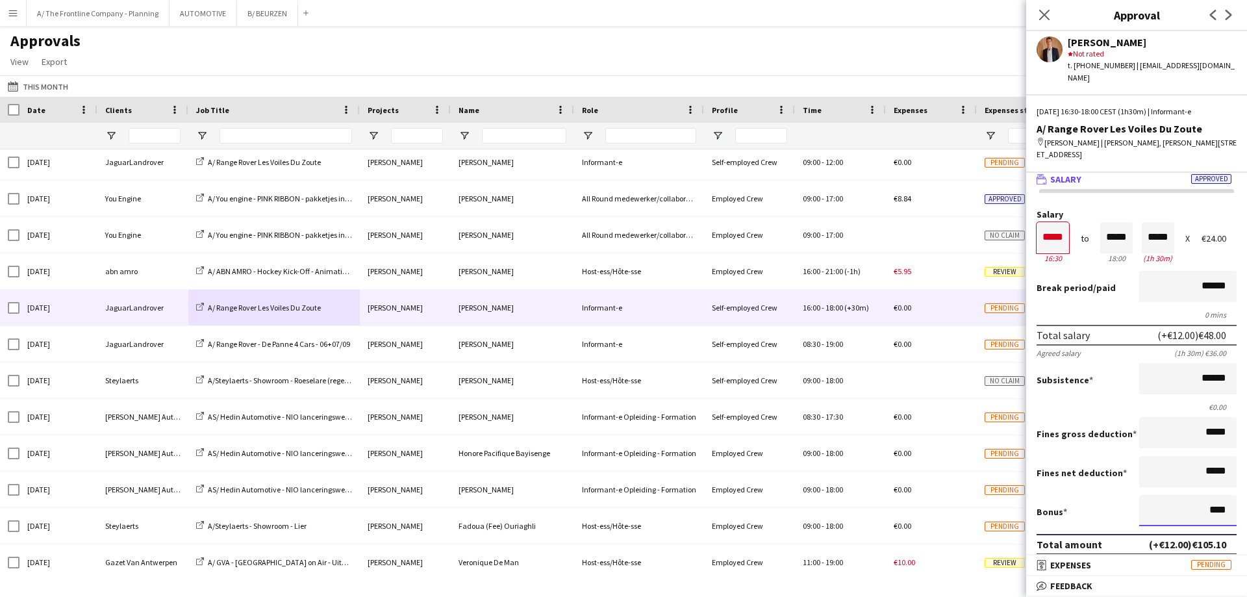
scroll to position [0, 0]
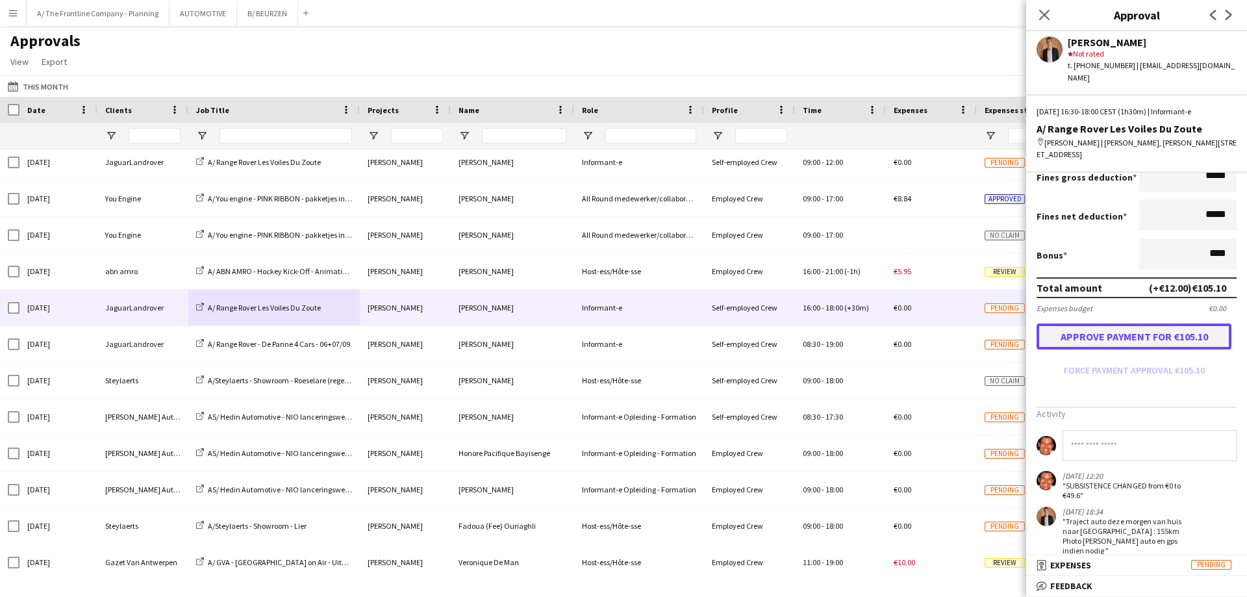
type input "*****"
click at [1116, 327] on button "Approve payment for €105.10" at bounding box center [1134, 336] width 195 height 26
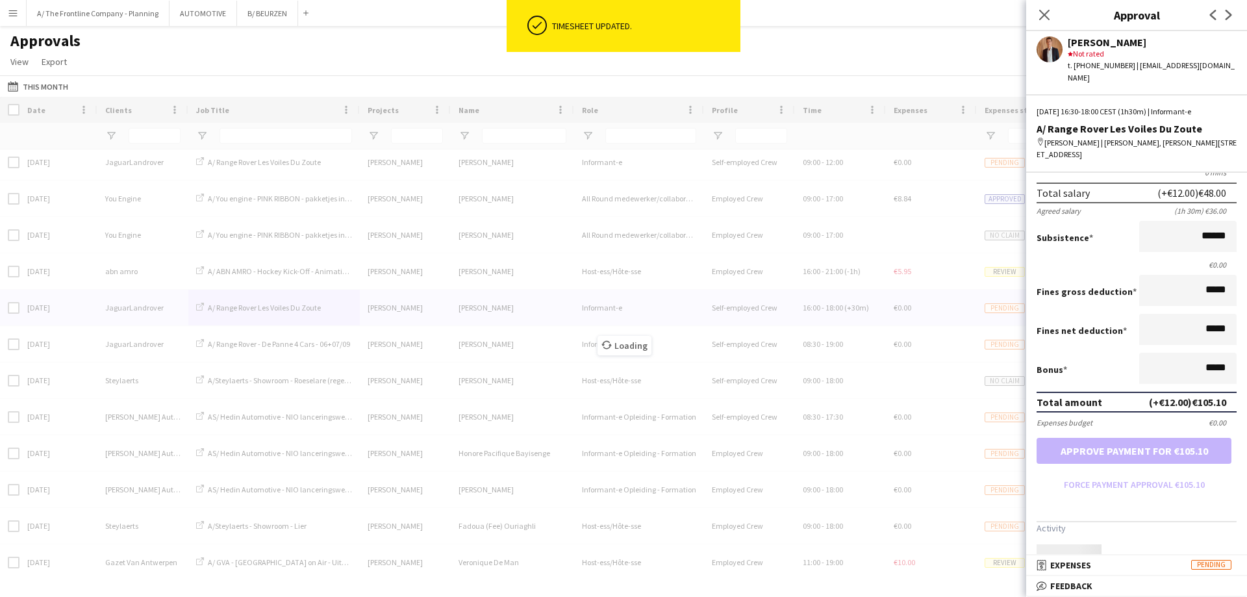
scroll to position [260, 0]
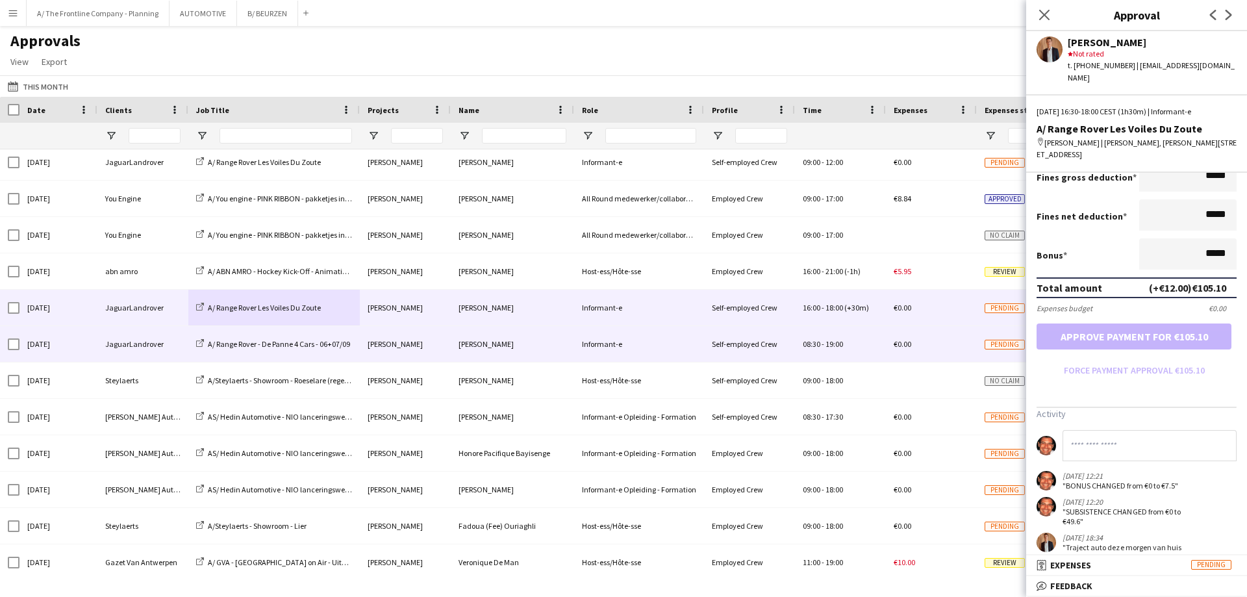
click at [115, 340] on div "JaguarLandrover" at bounding box center [142, 344] width 91 height 36
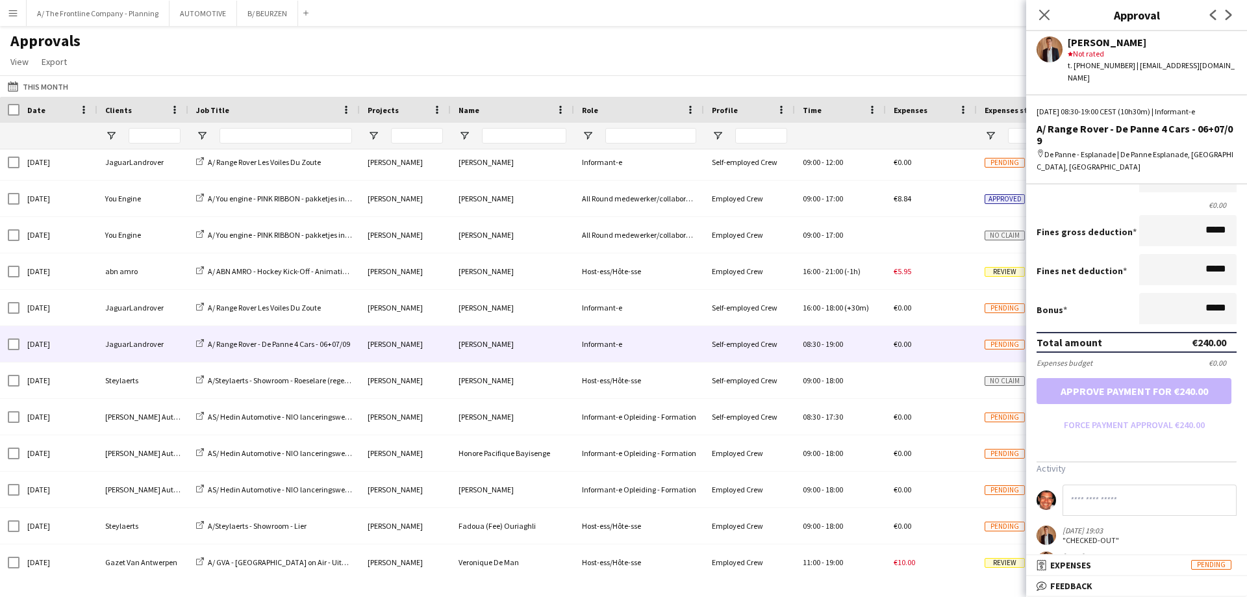
scroll to position [0, 0]
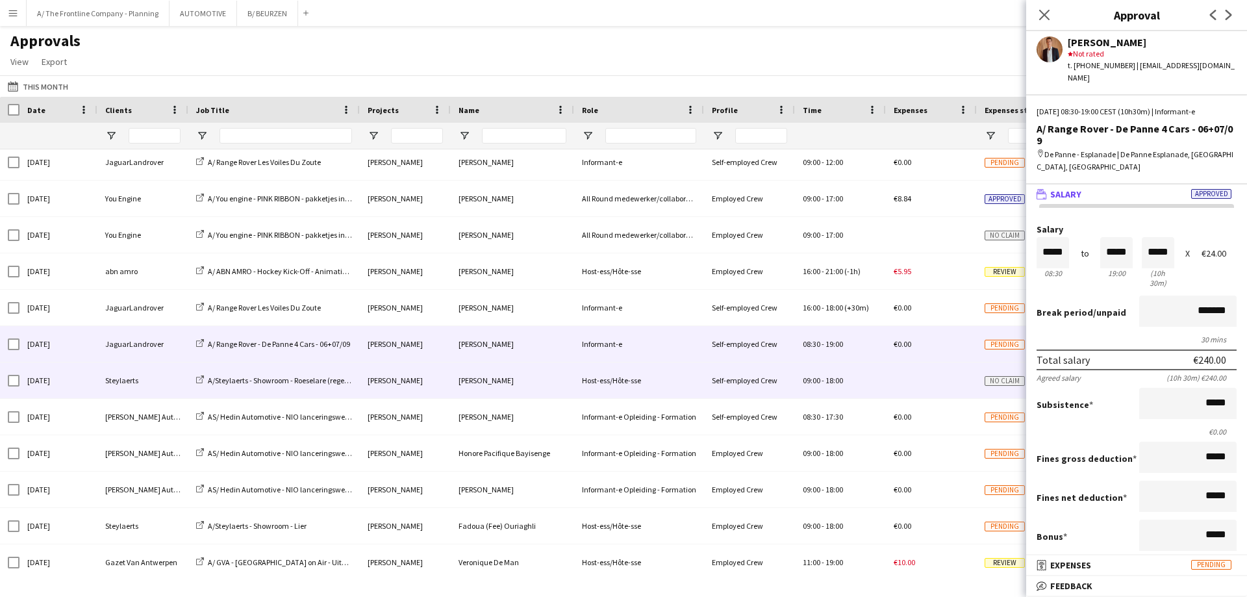
click at [124, 376] on div "Steylaerts" at bounding box center [142, 380] width 91 height 36
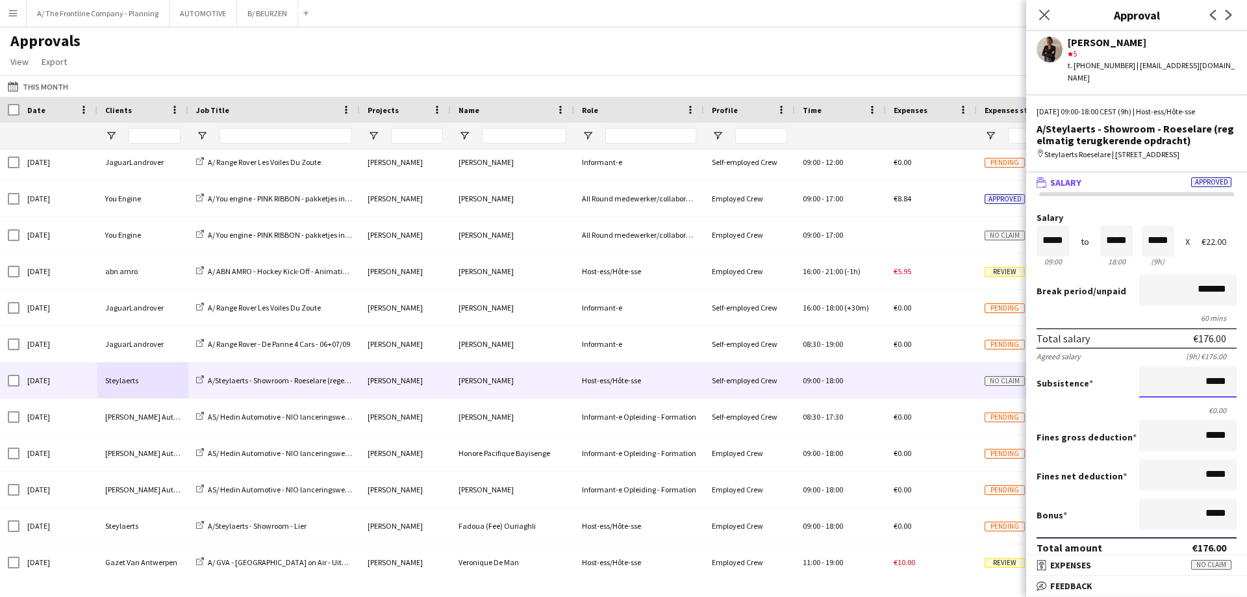
scroll to position [1, 0]
drag, startPoint x: 1246, startPoint y: 379, endPoint x: 1245, endPoint y: 393, distance: 13.7
click at [1245, 394] on mat-expansion-panel "wallet Salary Approved Salary ***** 09:00 to ***** 18:00 ***** (9h) X €22.00 Br…" at bounding box center [1136, 364] width 221 height 383
click at [1037, 583] on button "Approve payment for €187.00" at bounding box center [1134, 596] width 195 height 26
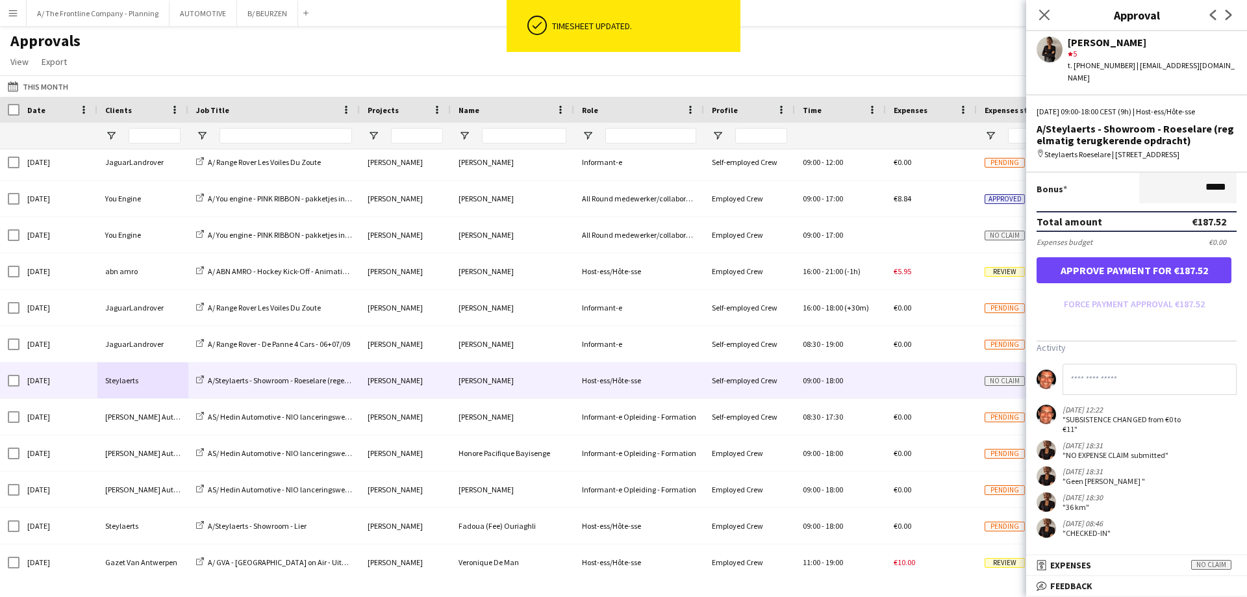
scroll to position [327, 0]
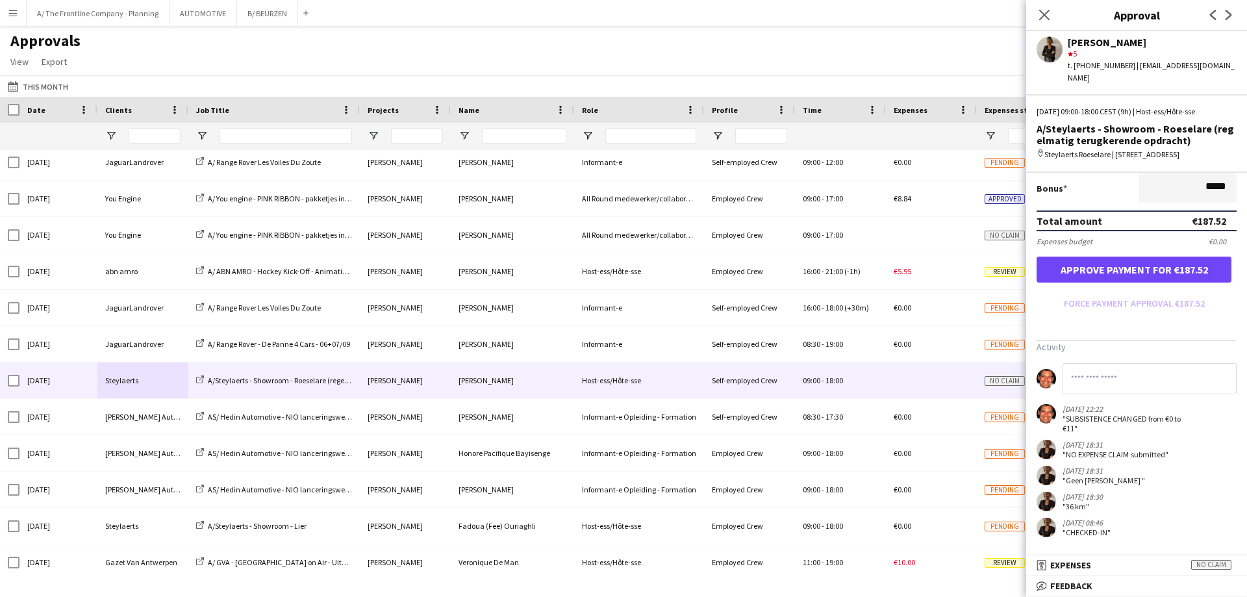
type input "******"
click at [1135, 269] on button "Approve payment for €187.52" at bounding box center [1134, 270] width 195 height 26
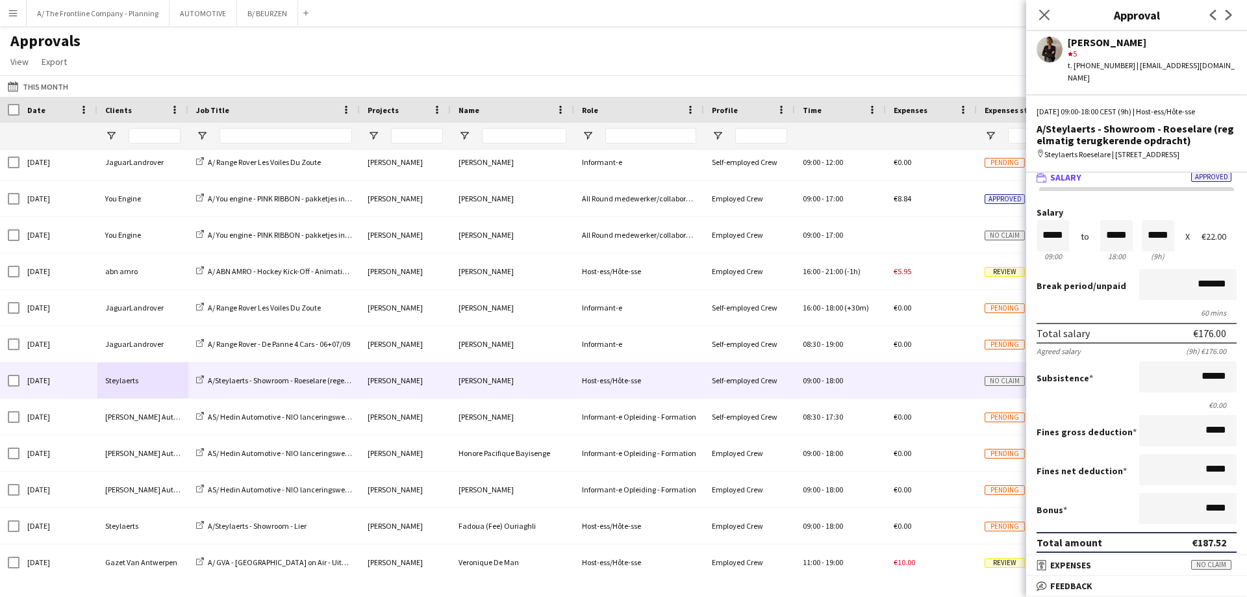
scroll to position [2, 0]
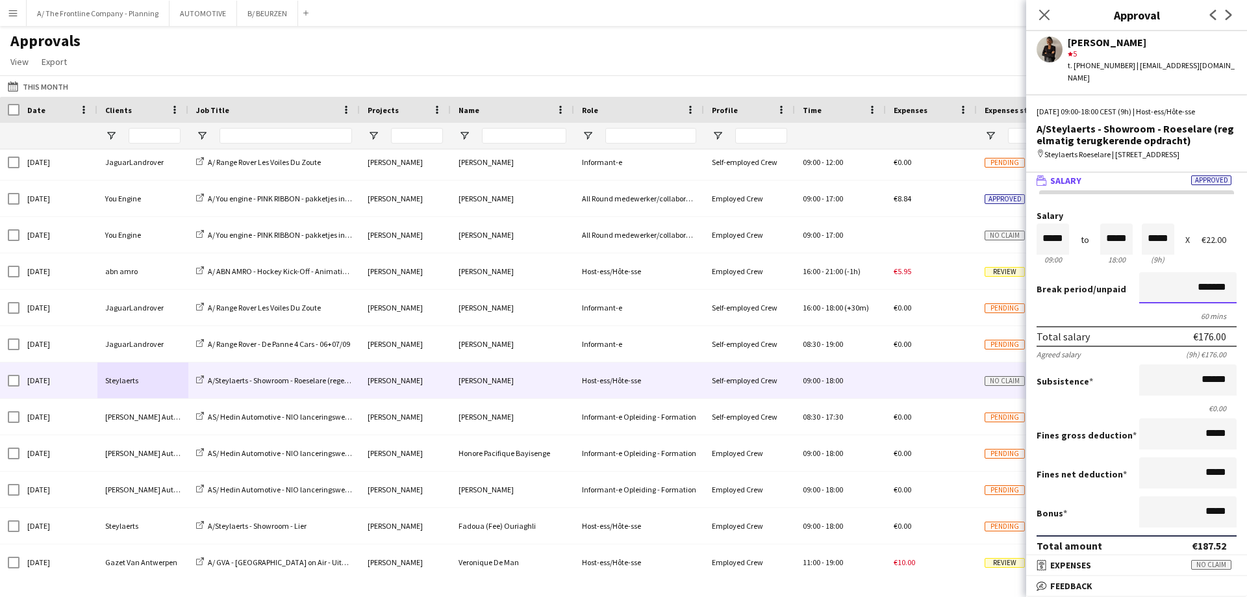
drag, startPoint x: 1176, startPoint y: 280, endPoint x: 1246, endPoint y: 285, distance: 71.0
click at [1246, 285] on mat-expansion-panel "wallet Salary Approved Salary ***** 09:00 to ***** 18:00 ***** (9h) X €22.00 Br…" at bounding box center [1136, 364] width 221 height 383
type input "******"
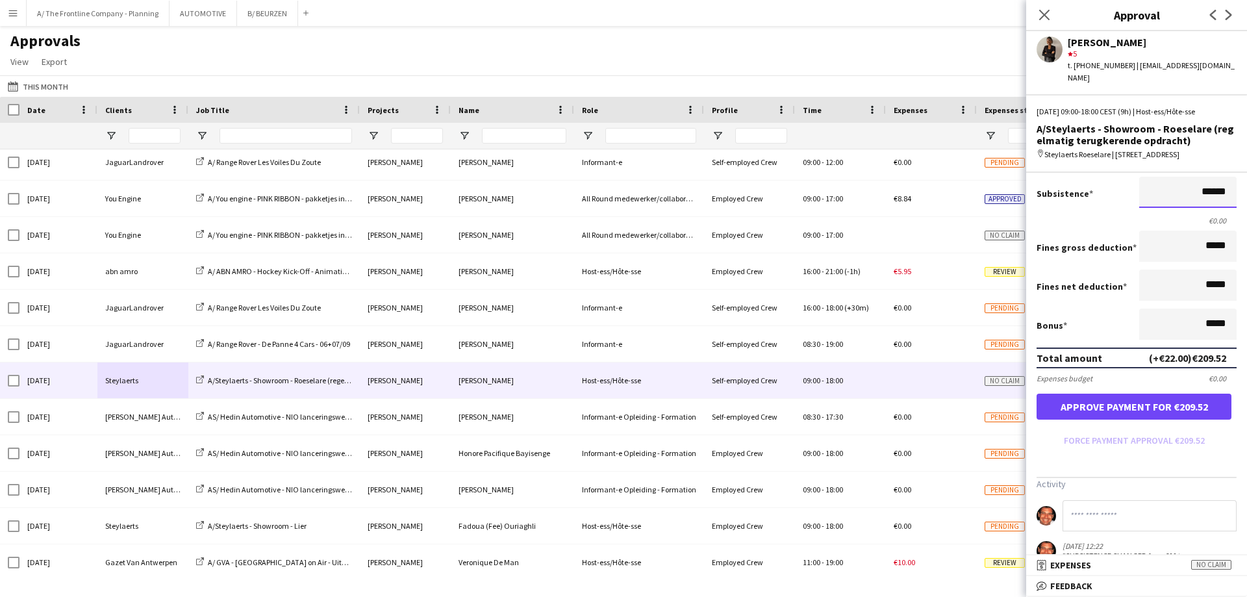
scroll to position [362, 0]
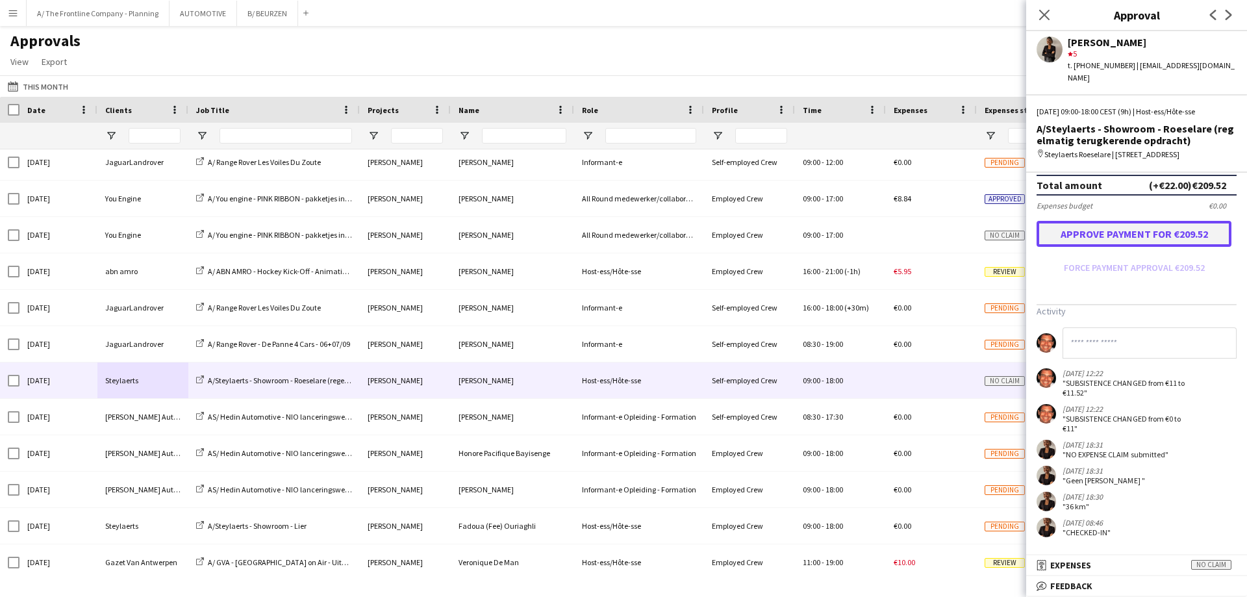
click at [1111, 228] on button "Approve payment for €209.52" at bounding box center [1134, 234] width 195 height 26
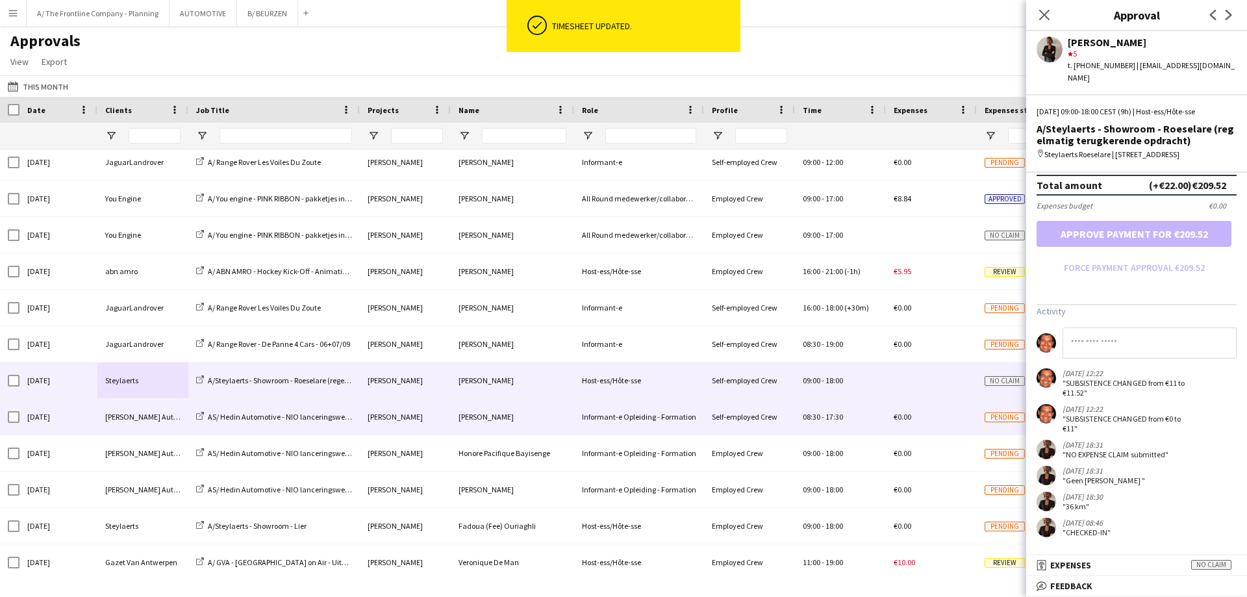
click at [148, 417] on div "Hedin Automotive" at bounding box center [142, 417] width 91 height 36
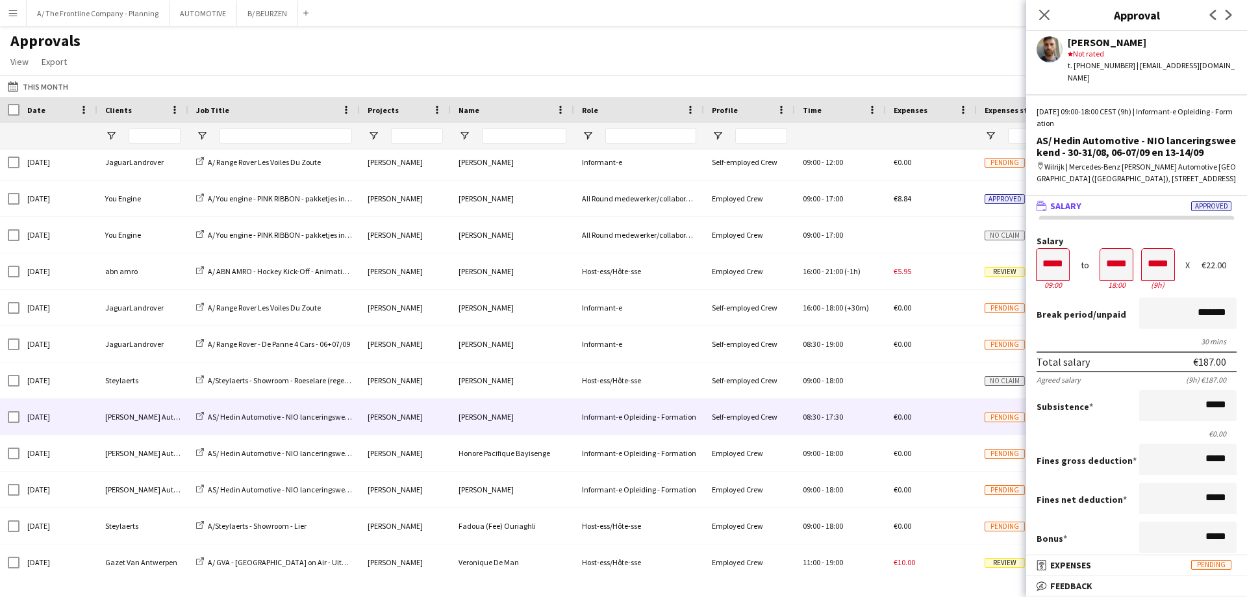
scroll to position [374, 0]
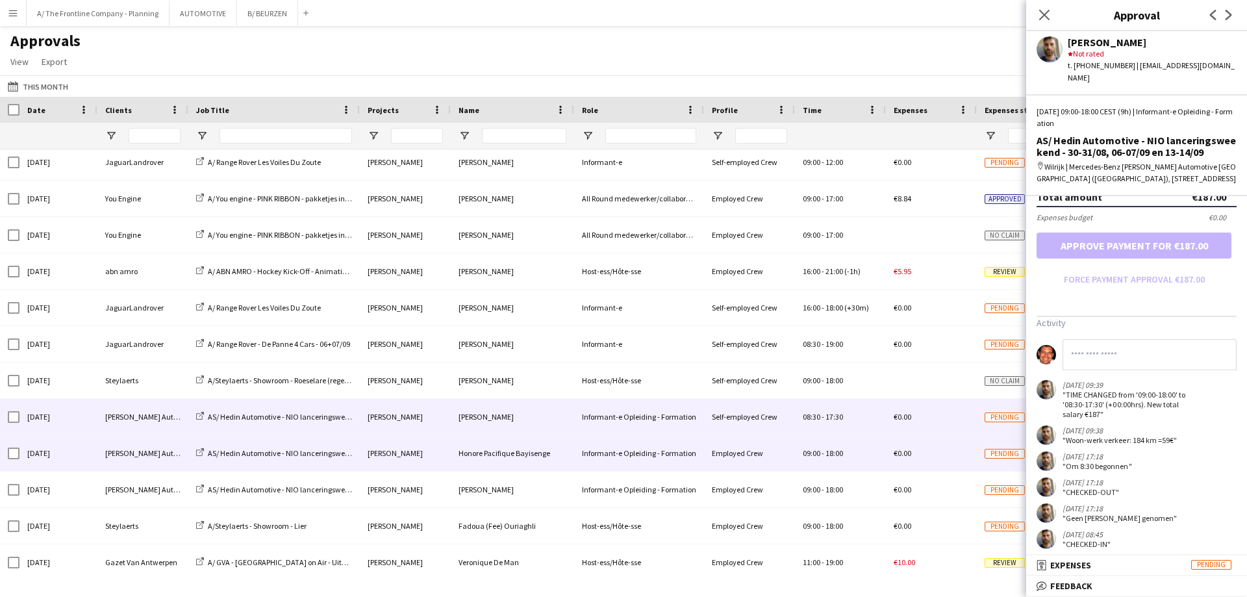
click at [139, 460] on div "Hedin Automotive" at bounding box center [142, 453] width 91 height 36
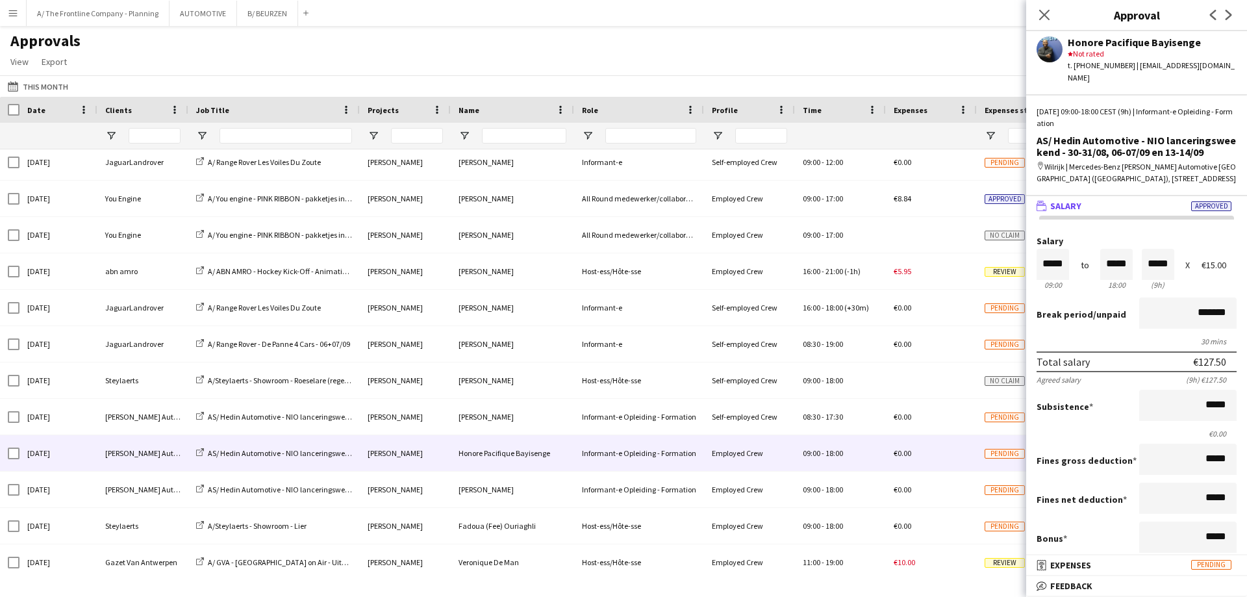
scroll to position [251, 0]
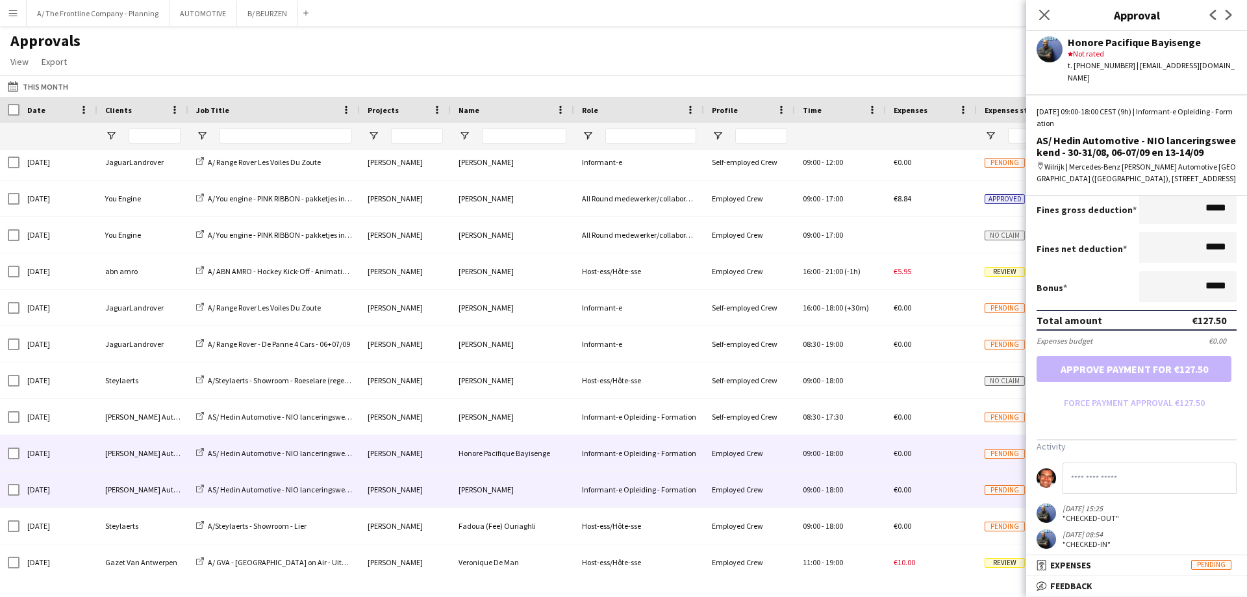
click at [118, 497] on div "Hedin Automotive" at bounding box center [142, 490] width 91 height 36
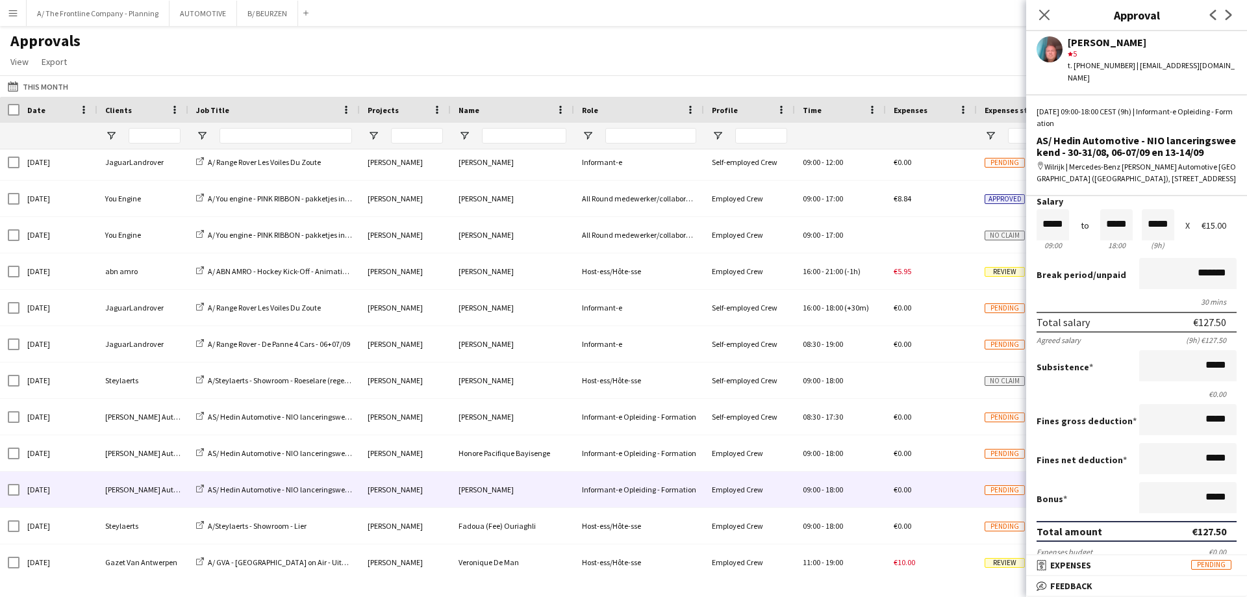
scroll to position [0, 0]
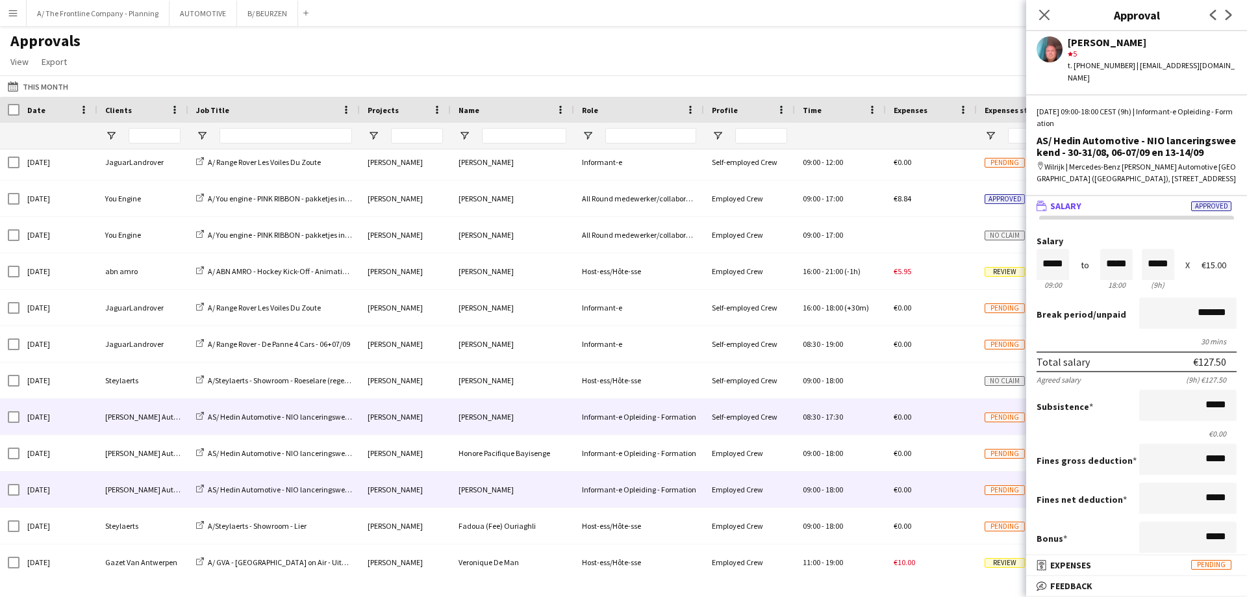
click at [142, 423] on div "Hedin Automotive" at bounding box center [142, 417] width 91 height 36
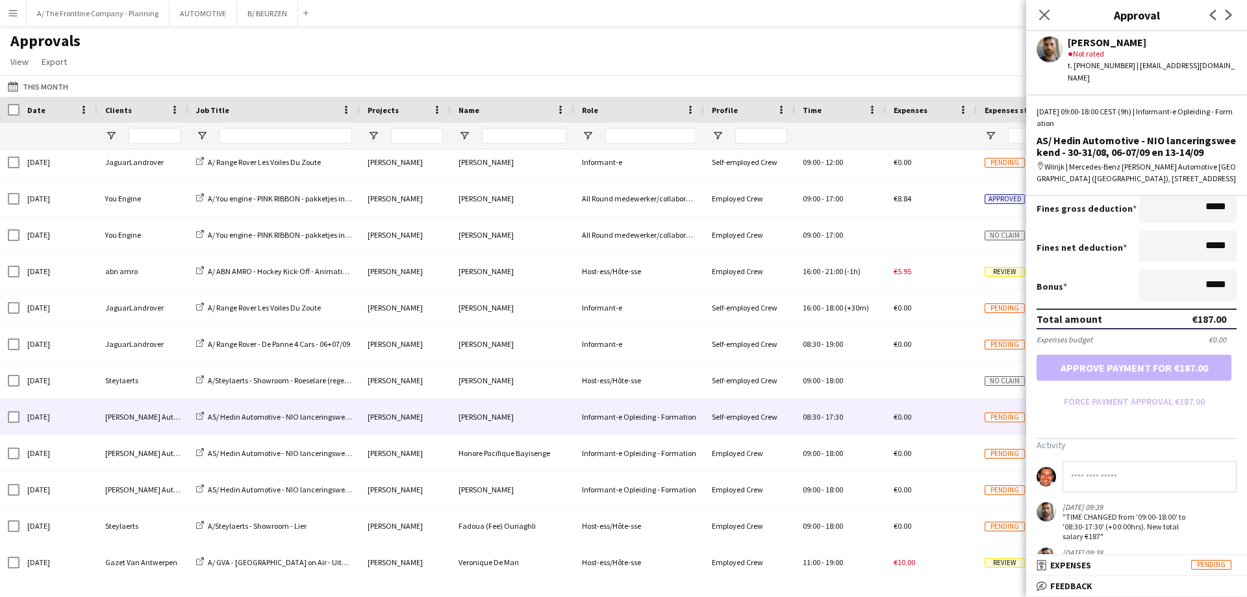
scroll to position [374, 0]
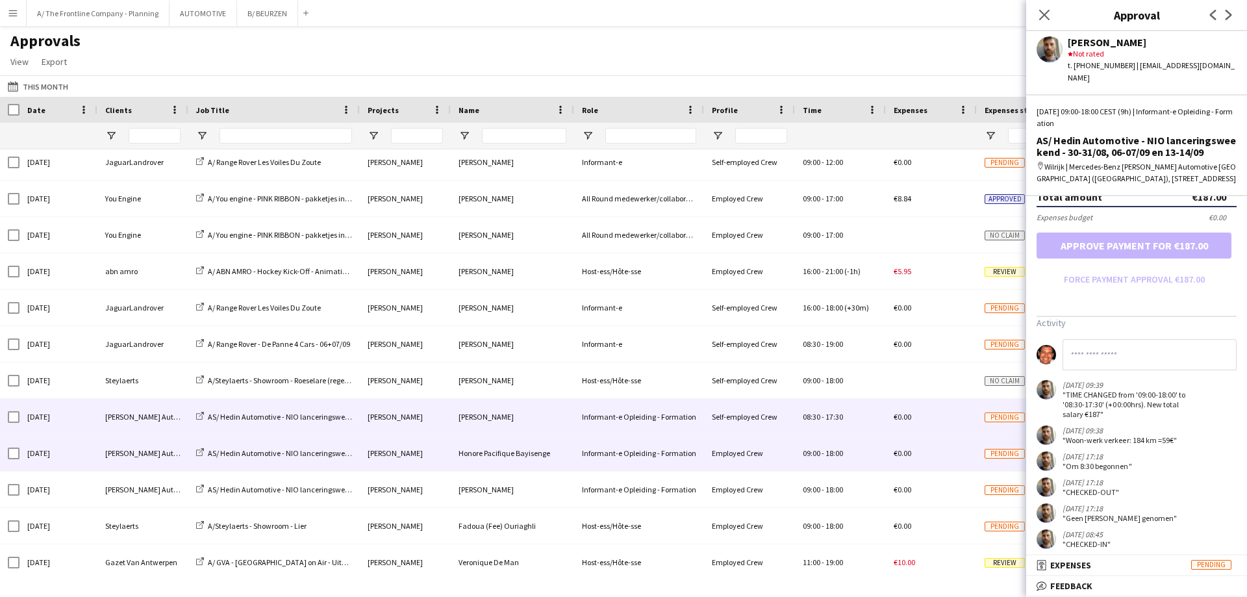
click at [160, 451] on div "Hedin Automotive" at bounding box center [142, 453] width 91 height 36
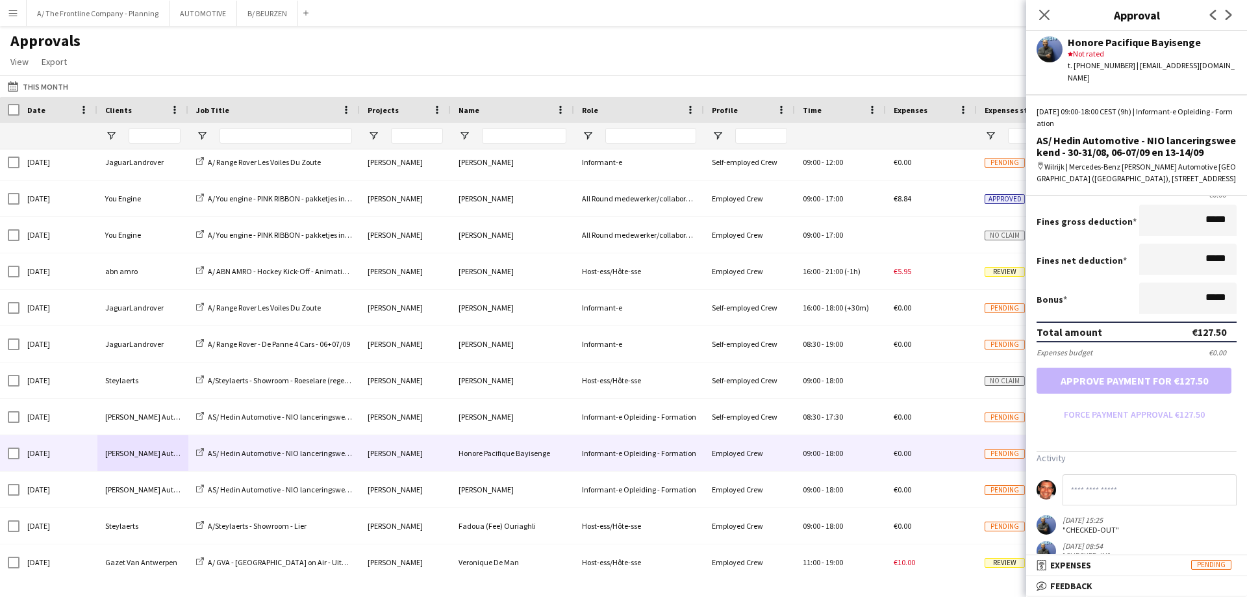
scroll to position [251, 0]
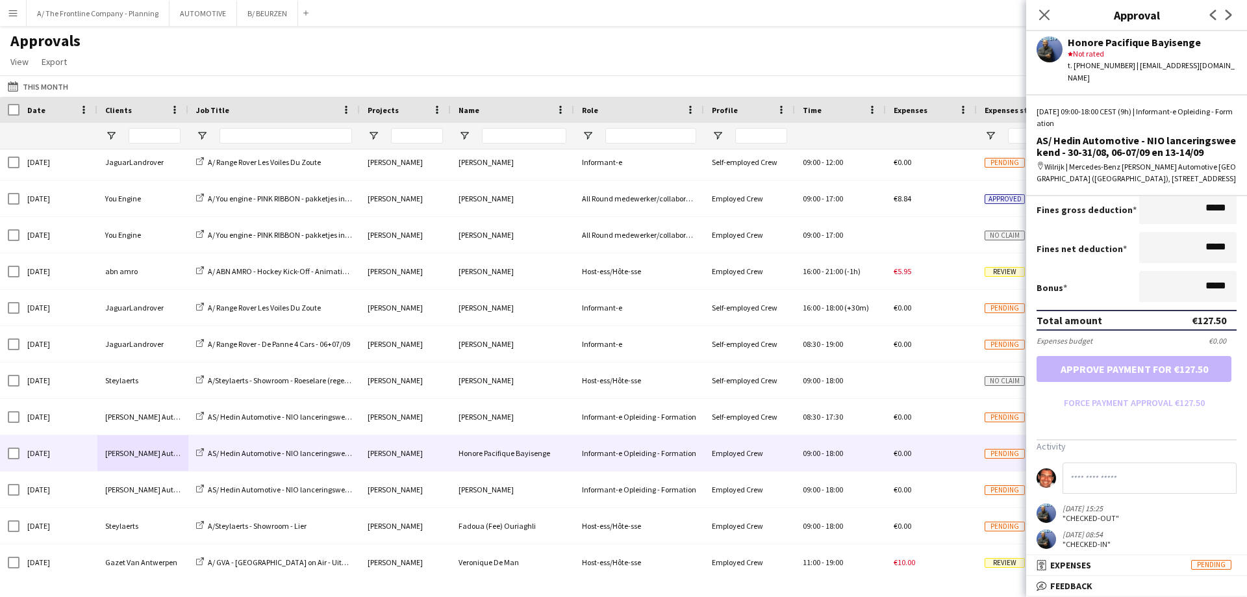
click at [1094, 468] on input at bounding box center [1150, 477] width 174 height 31
type input "**********"
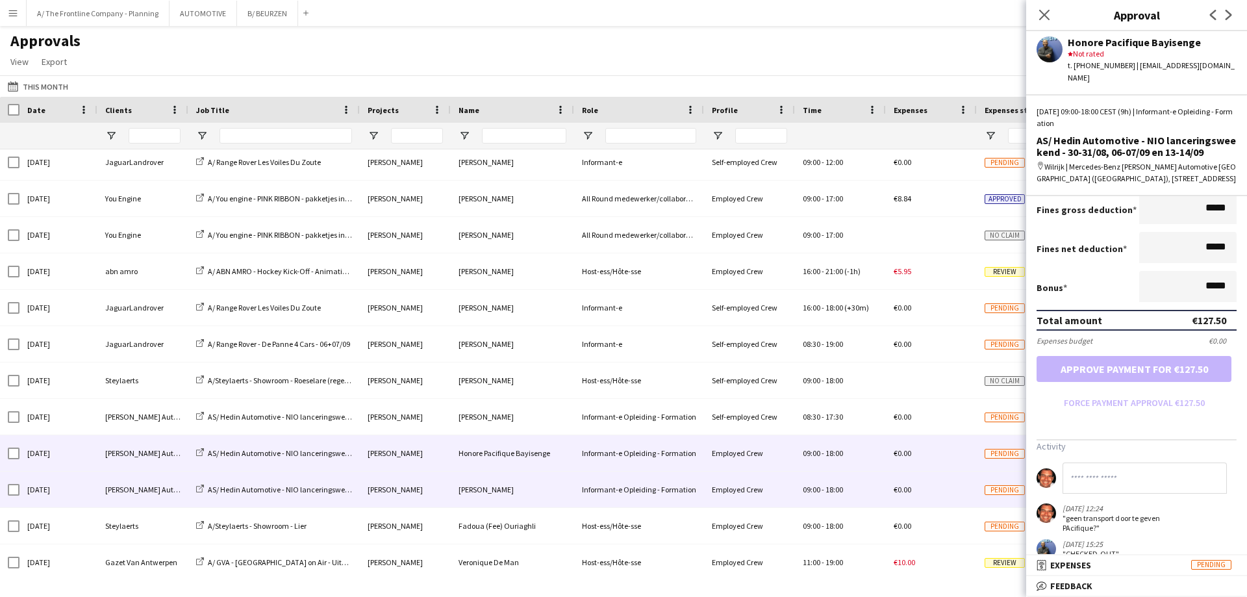
click at [105, 497] on div "Hedin Automotive" at bounding box center [142, 490] width 91 height 36
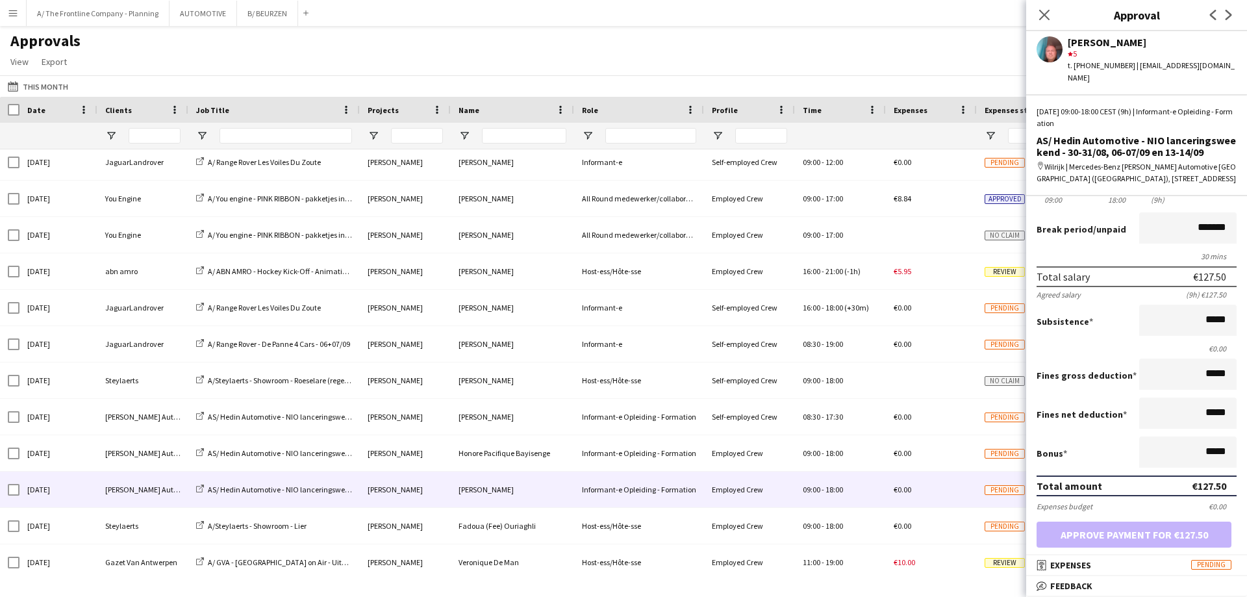
scroll to position [225, 0]
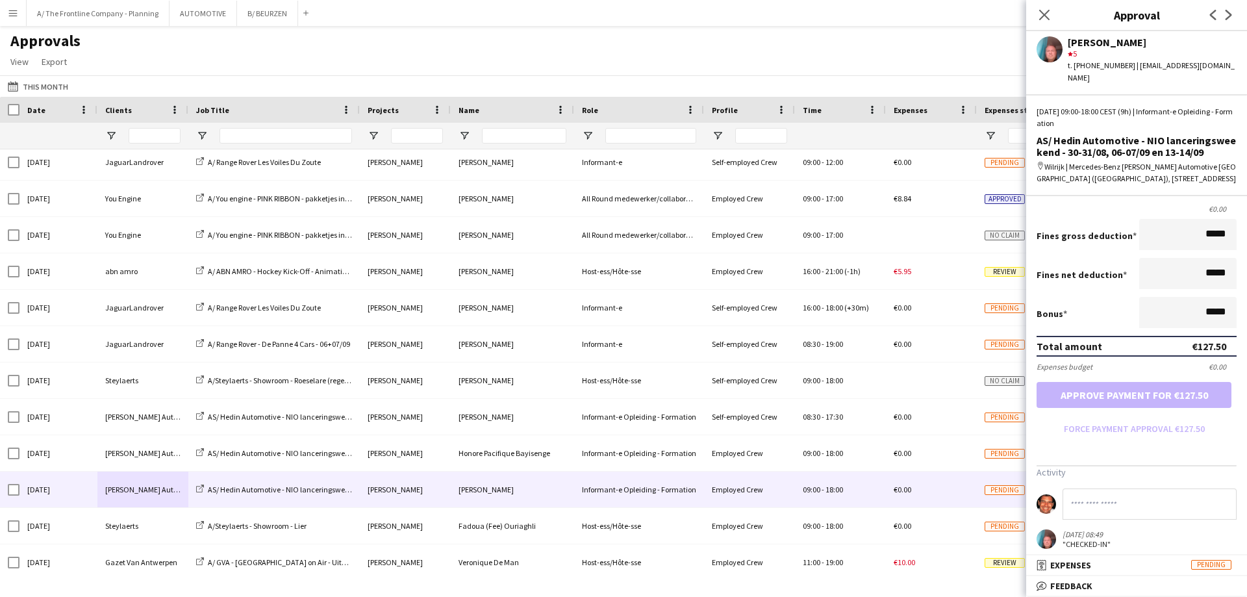
click at [1101, 492] on input at bounding box center [1150, 503] width 174 height 31
type input "**********"
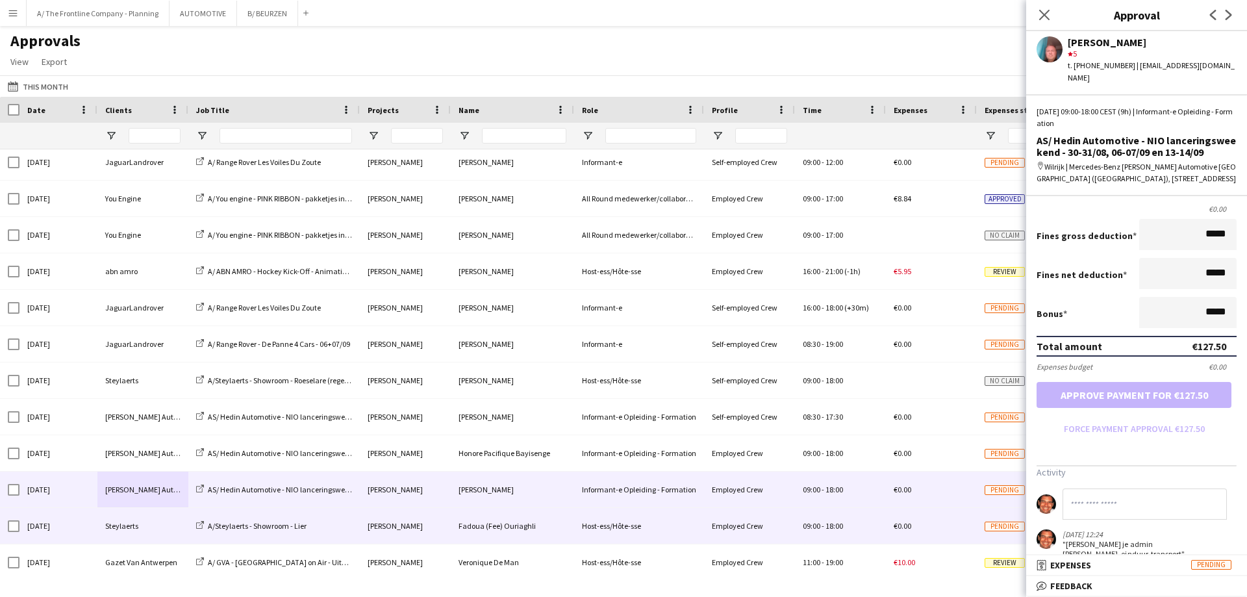
click at [131, 527] on div "Steylaerts" at bounding box center [142, 526] width 91 height 36
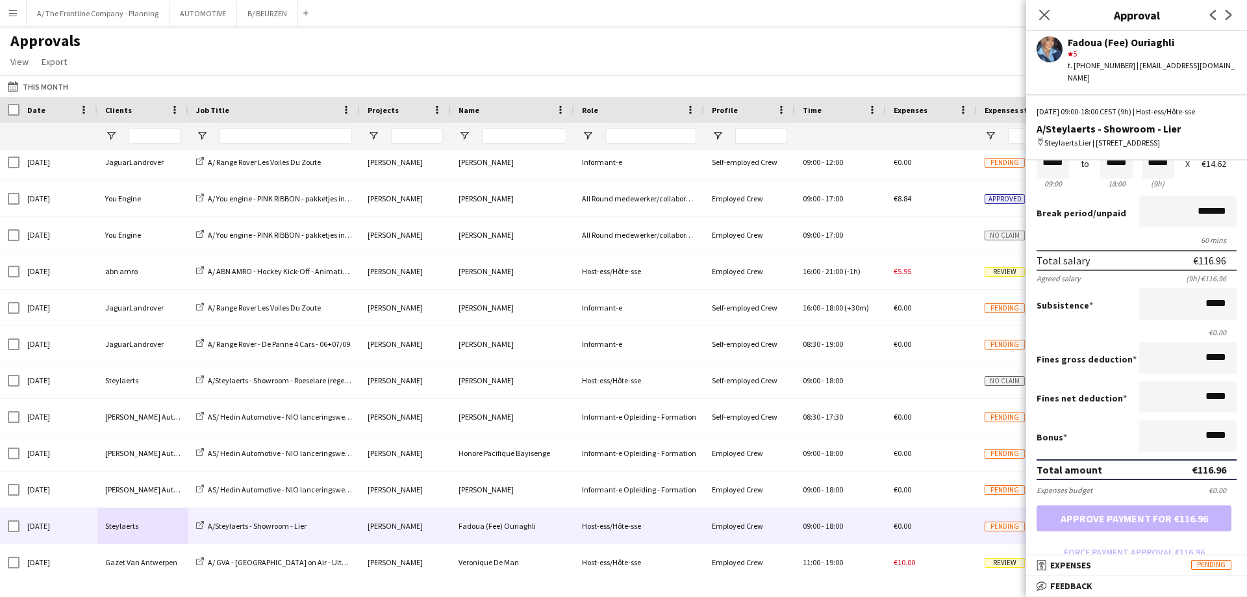
scroll to position [59, 0]
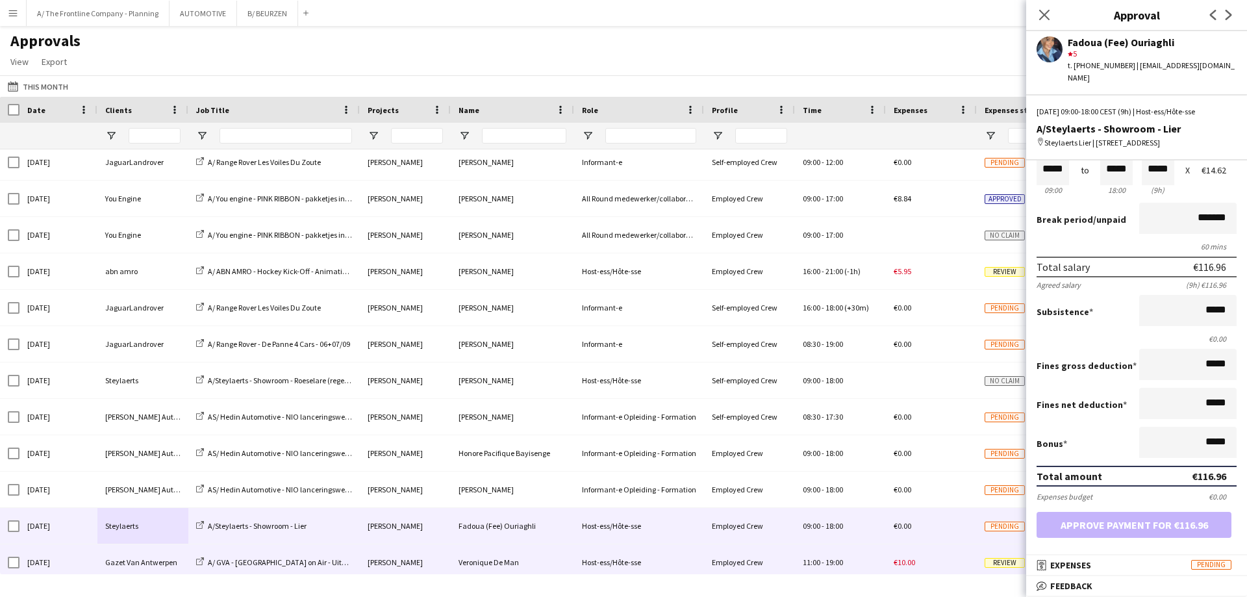
click at [84, 560] on div "Sat, 6 Sep 2025" at bounding box center [58, 562] width 78 height 36
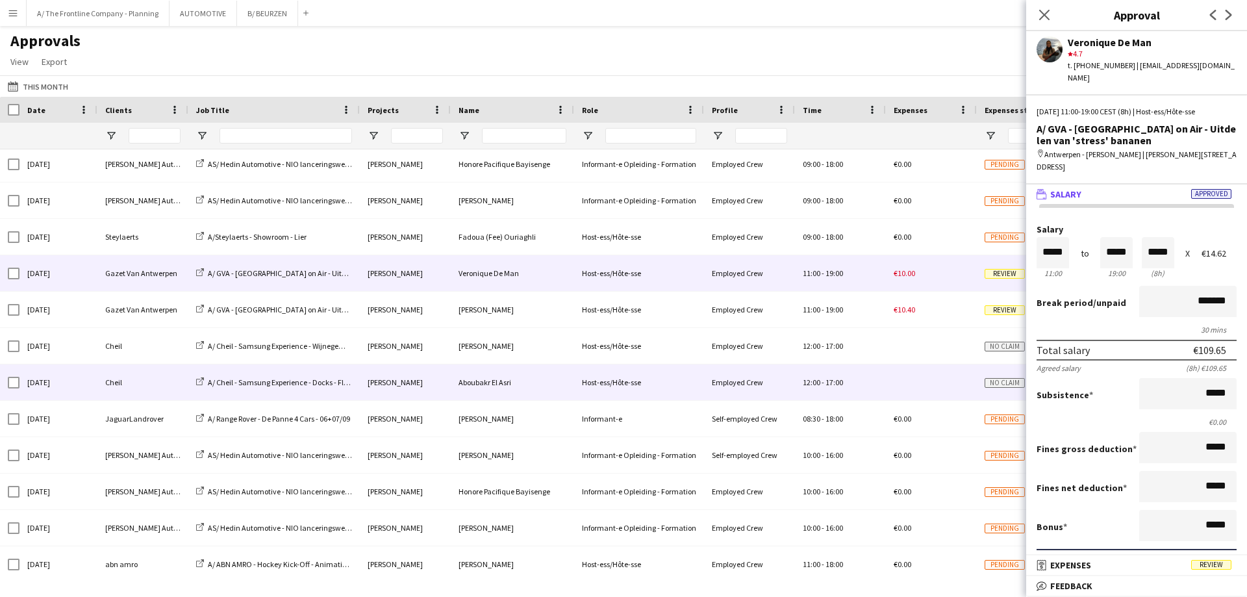
scroll to position [557, 0]
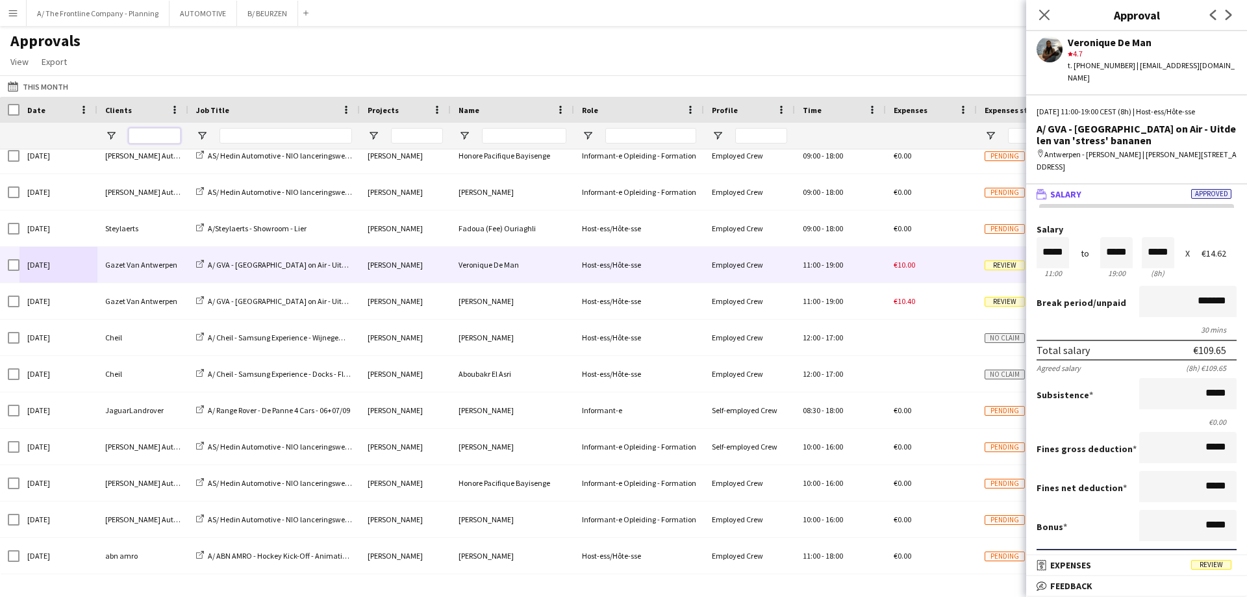
click at [149, 136] on input "Clients Filter Input" at bounding box center [155, 136] width 52 height 16
type input "*****"
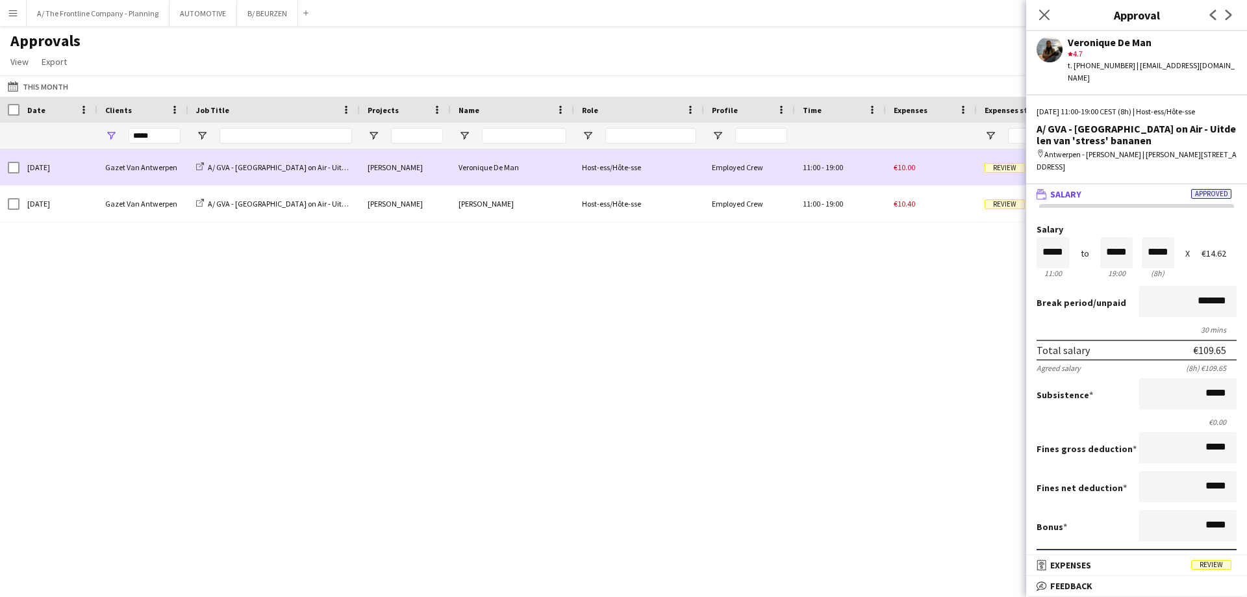
click at [138, 174] on div "Gazet Van Antwerpen" at bounding box center [142, 167] width 91 height 36
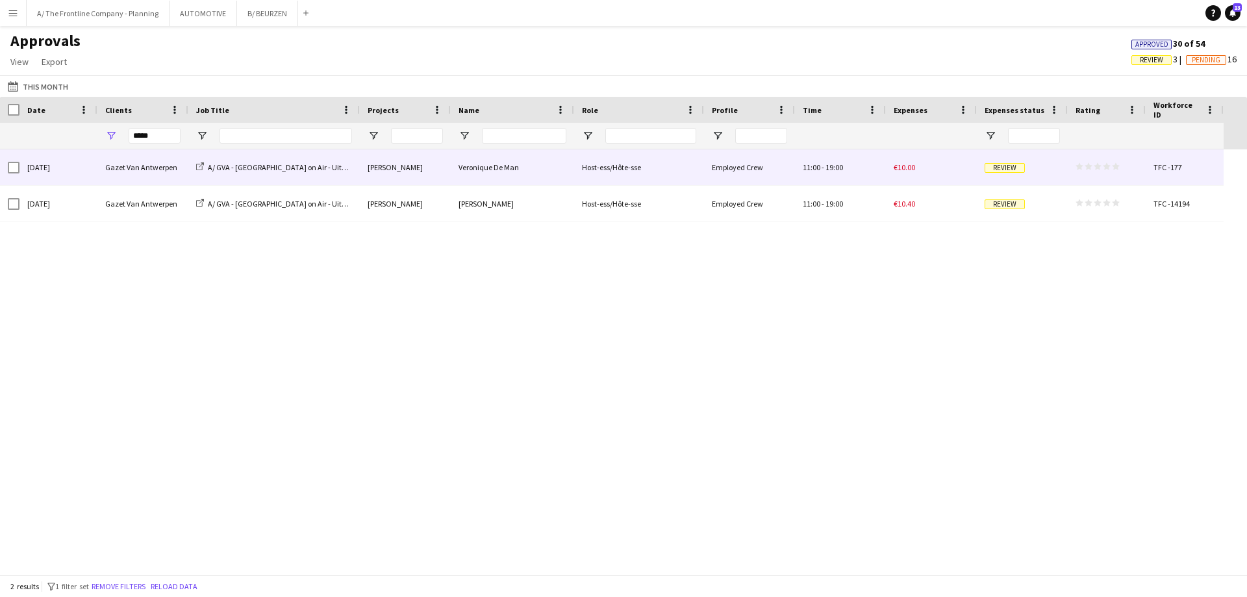
click at [103, 164] on div "Gazet Van Antwerpen" at bounding box center [142, 167] width 91 height 36
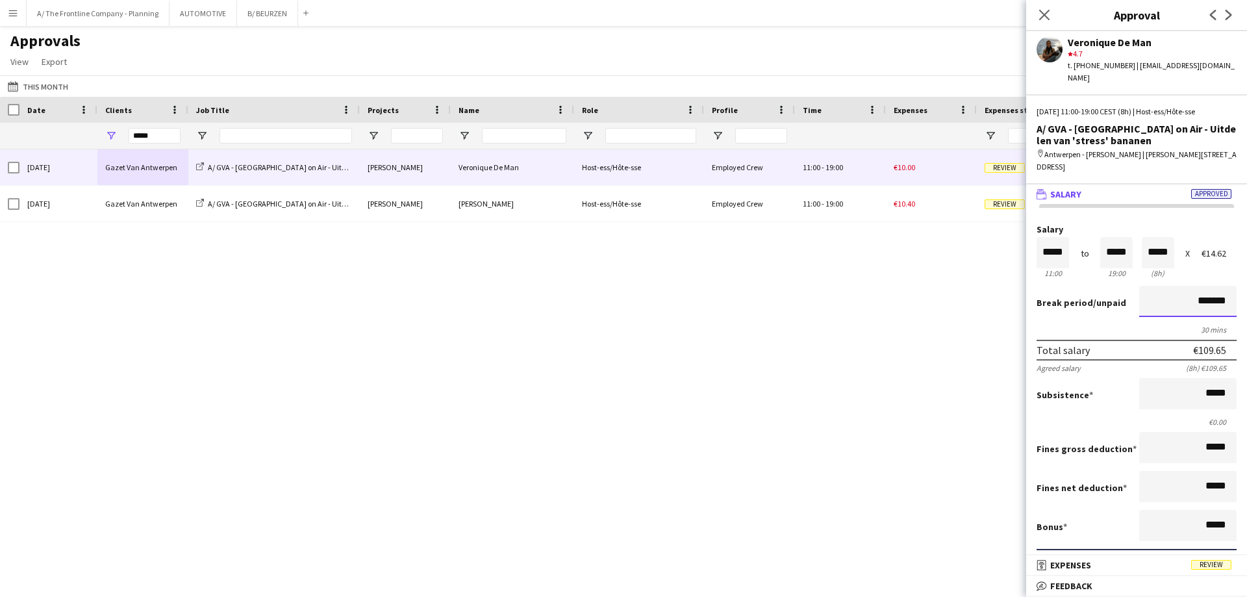
drag, startPoint x: 1165, startPoint y: 287, endPoint x: 1246, endPoint y: 290, distance: 81.2
click at [1246, 290] on mat-expansion-panel "wallet Salary Approved Salary ***** 11:00 to ***** 19:00 ***** (8h) X €14.62 Br…" at bounding box center [1136, 369] width 221 height 371
type input "*******"
click at [1187, 387] on input "*****" at bounding box center [1187, 393] width 97 height 31
drag, startPoint x: 1167, startPoint y: 384, endPoint x: 1246, endPoint y: 381, distance: 78.7
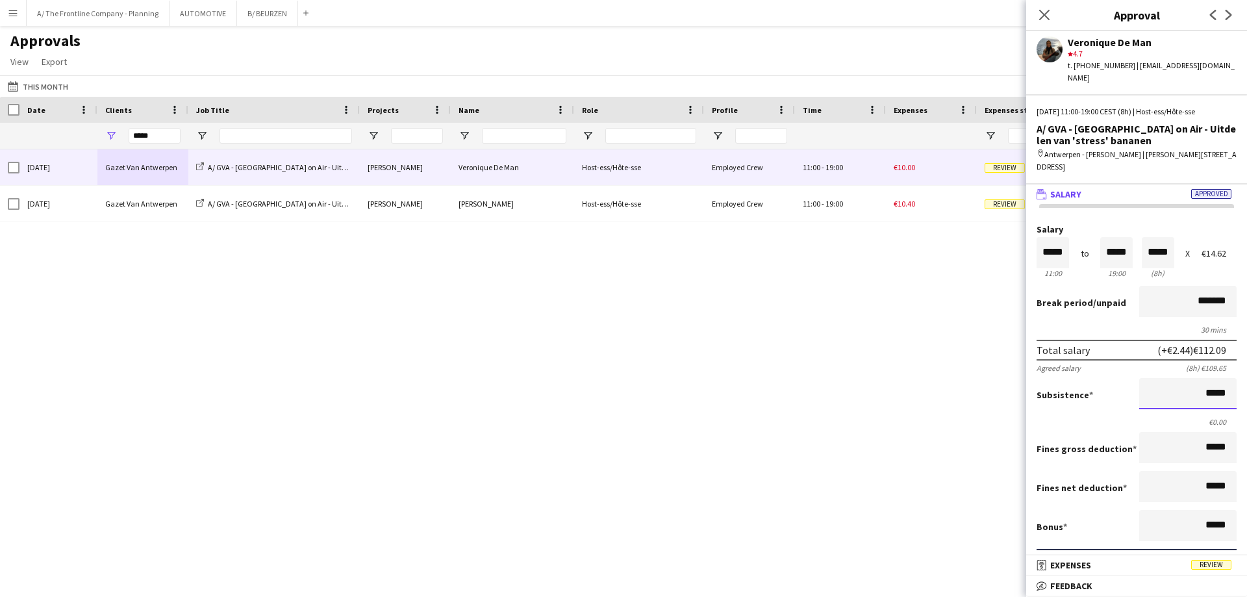
click at [1246, 381] on mat-expansion-panel "wallet Salary Approved Salary ***** 11:00 to ***** 19:00 ***** (8h) X €14.62 Br…" at bounding box center [1136, 369] width 221 height 371
type input "*****"
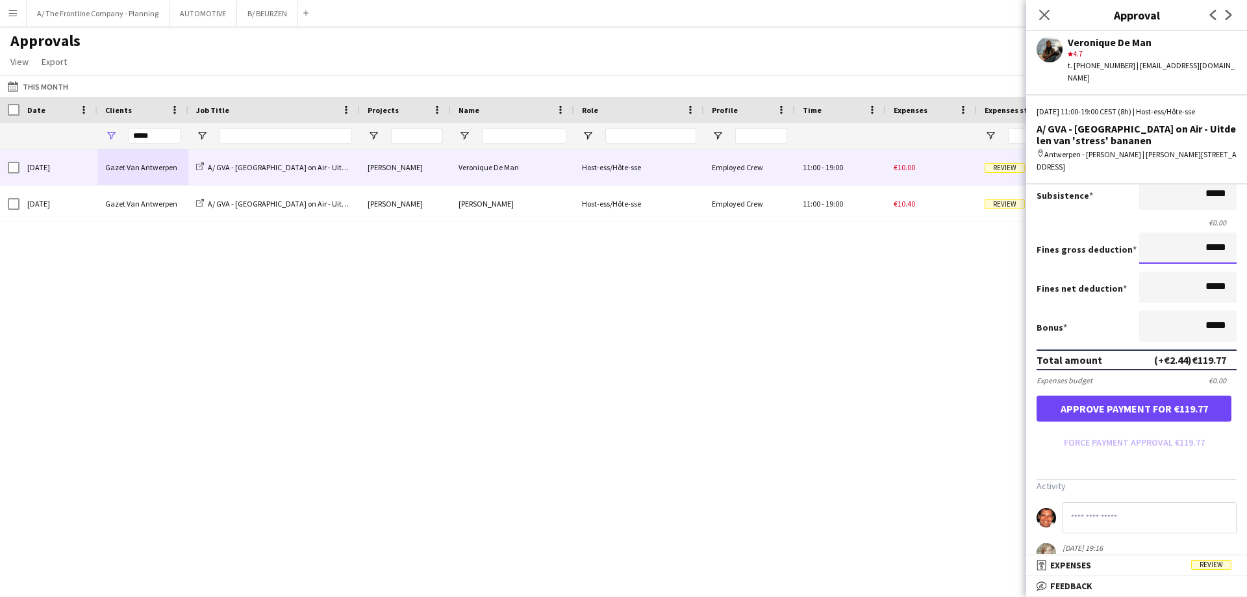
scroll to position [320, 0]
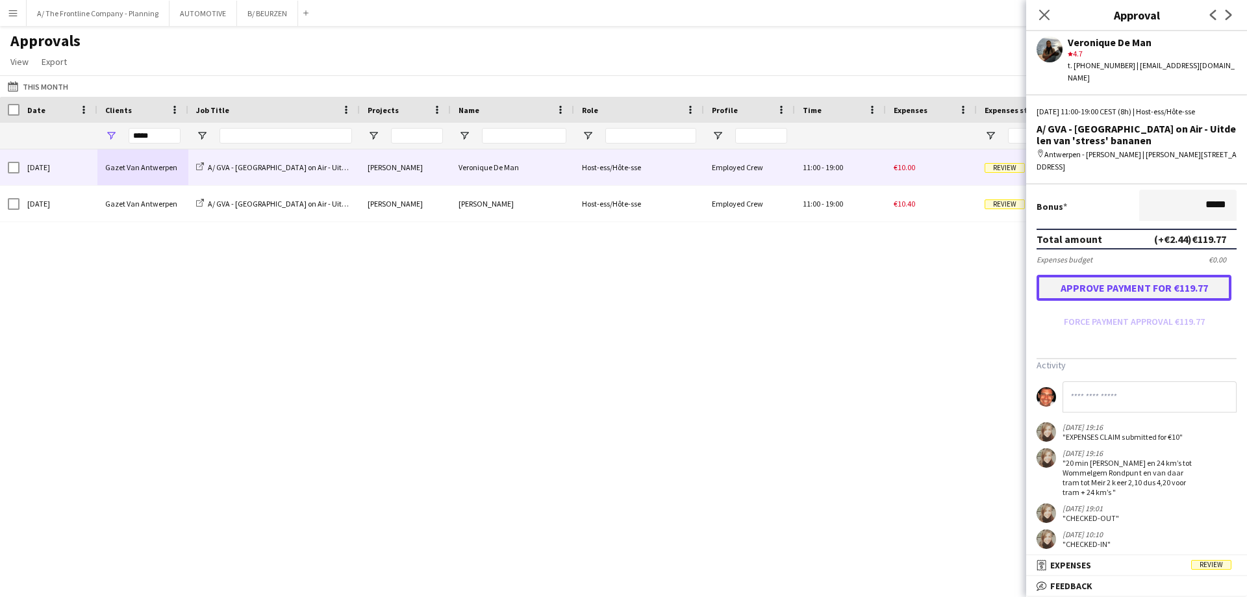
click at [1124, 276] on button "Approve payment for €119.77" at bounding box center [1134, 288] width 195 height 26
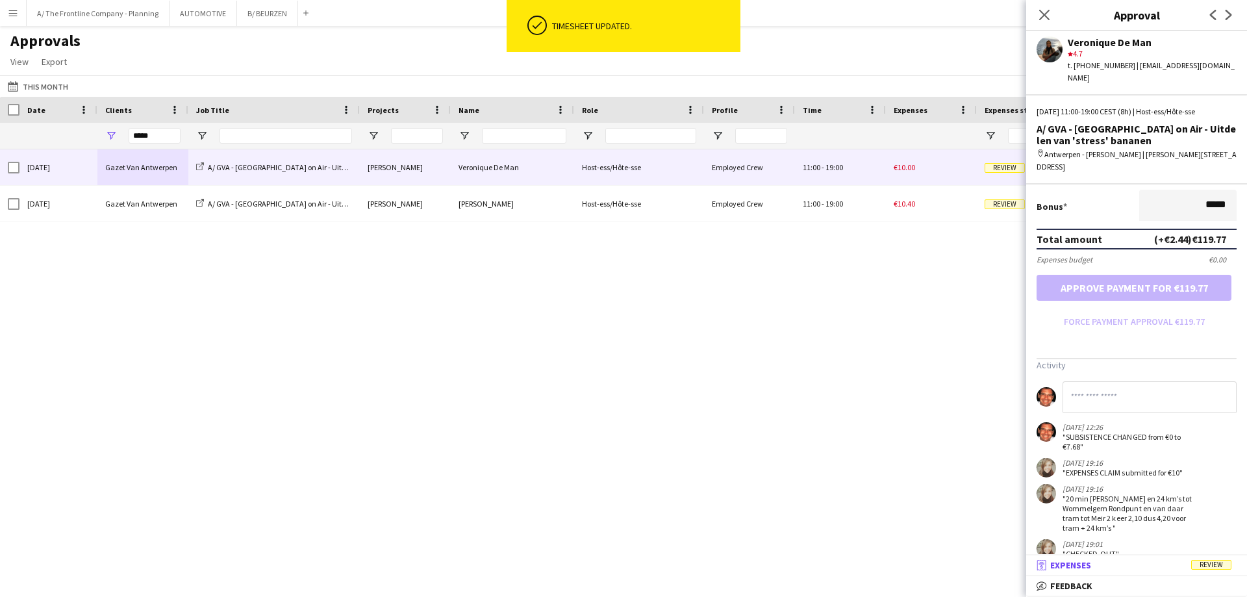
click at [1064, 568] on span "Expenses" at bounding box center [1070, 565] width 41 height 12
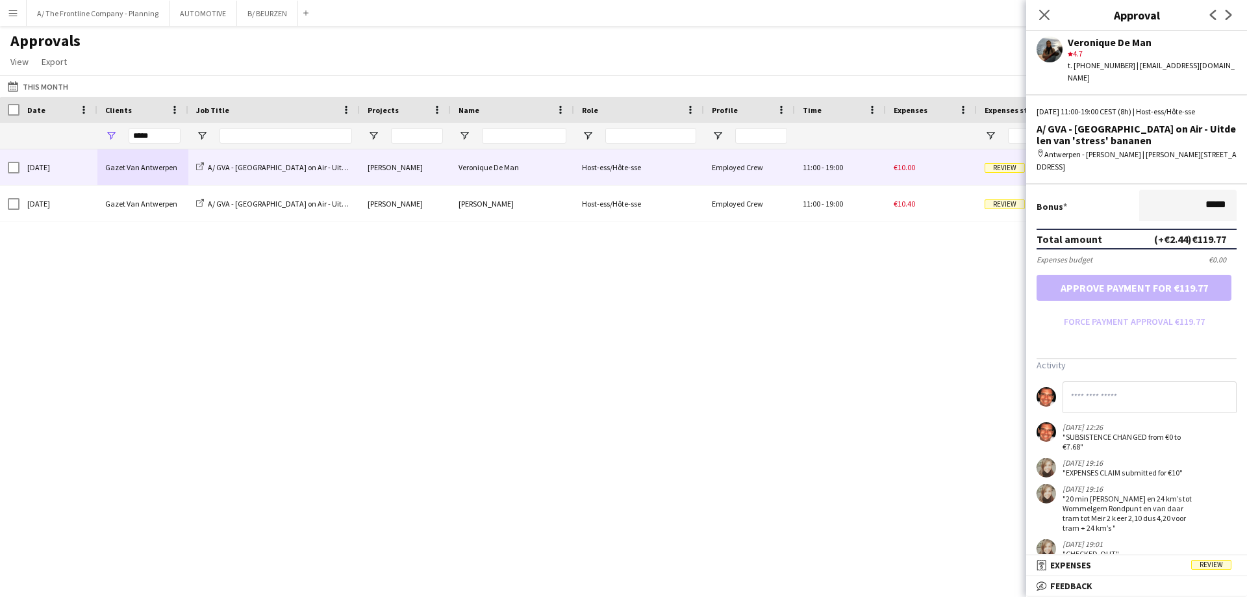
scroll to position [4, 0]
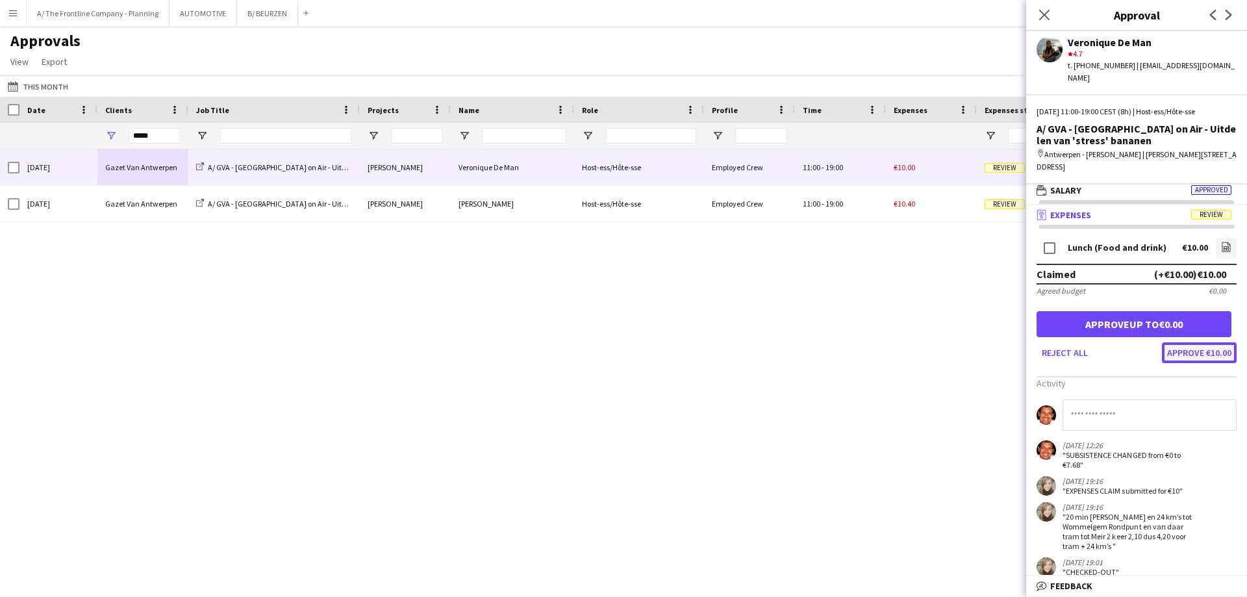
click at [1182, 346] on button "Approve €10.00" at bounding box center [1199, 352] width 75 height 21
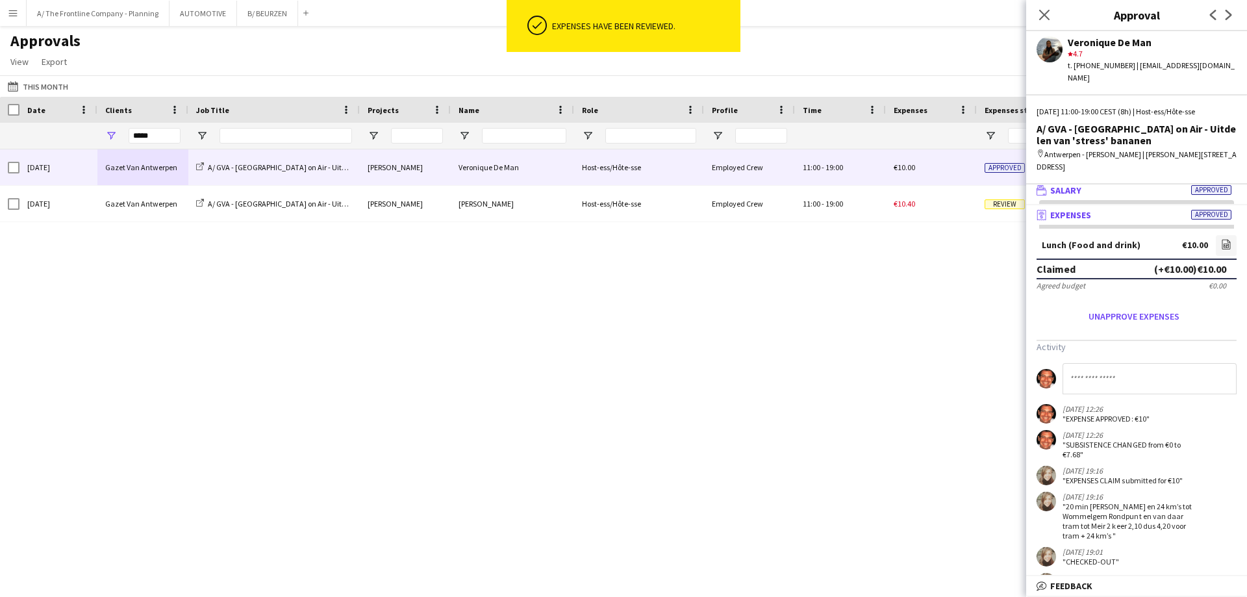
click at [1074, 184] on span "Salary" at bounding box center [1065, 190] width 31 height 12
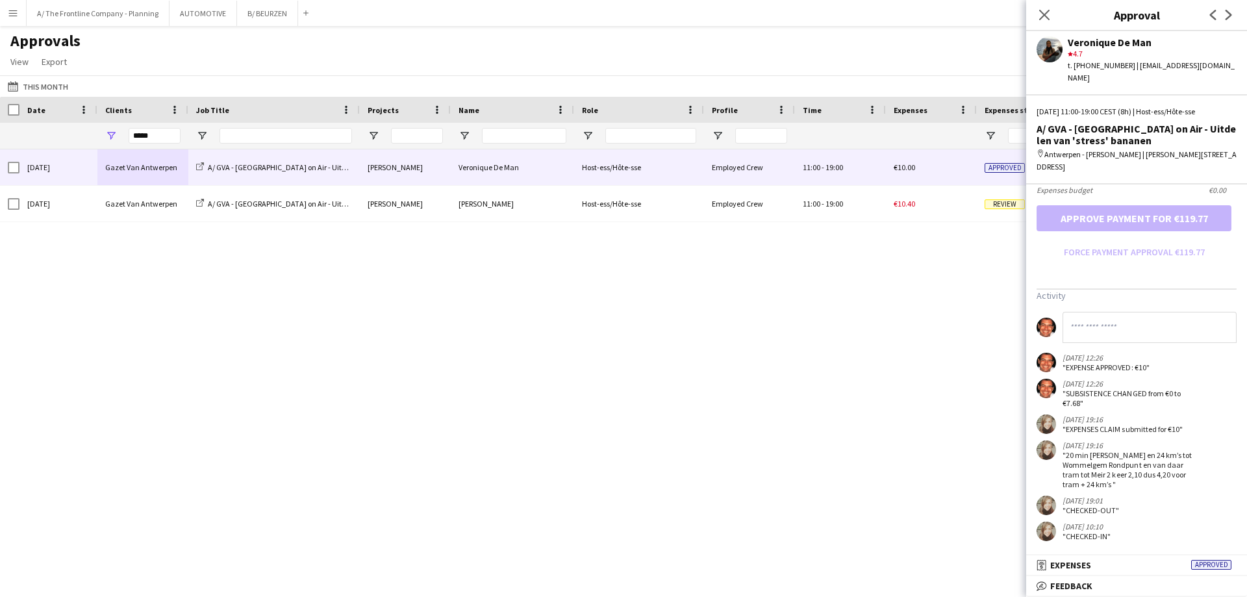
scroll to position [195, 0]
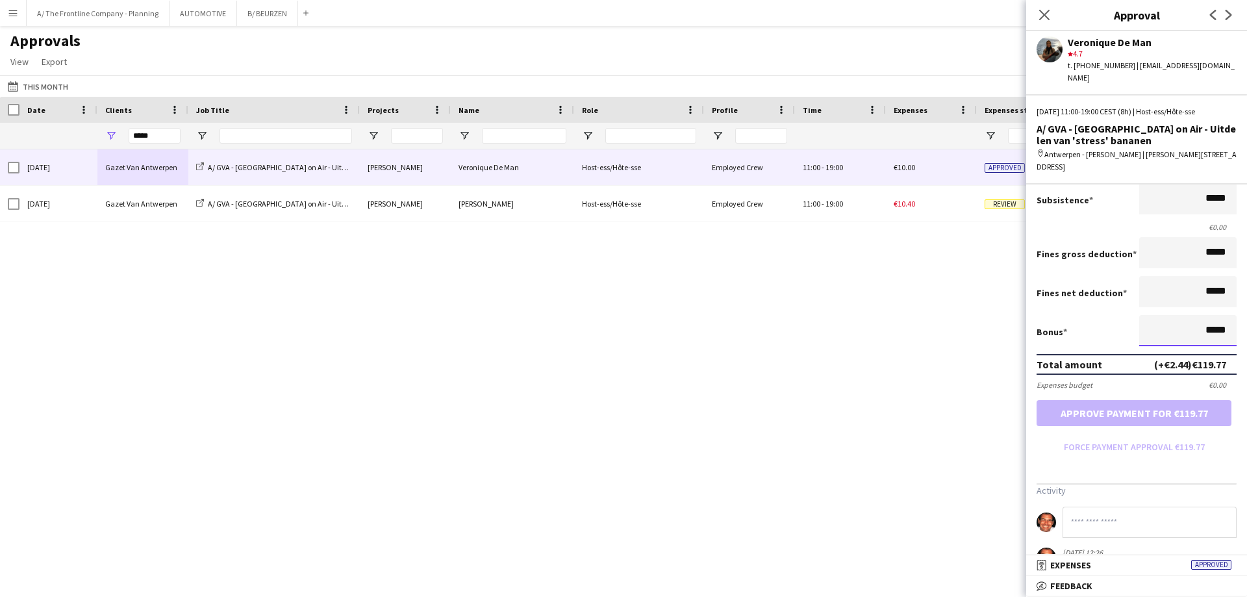
drag, startPoint x: 1169, startPoint y: 311, endPoint x: 1246, endPoint y: 324, distance: 78.4
click at [1246, 324] on mat-expansion-panel "wallet Salary Approved Salary ***** 11:00 to ***** 19:00 ***** (8h) X €14.62 Br…" at bounding box center [1136, 369] width 221 height 371
type input "*****"
click at [1135, 400] on button "Approve payment for €123.97" at bounding box center [1134, 413] width 195 height 26
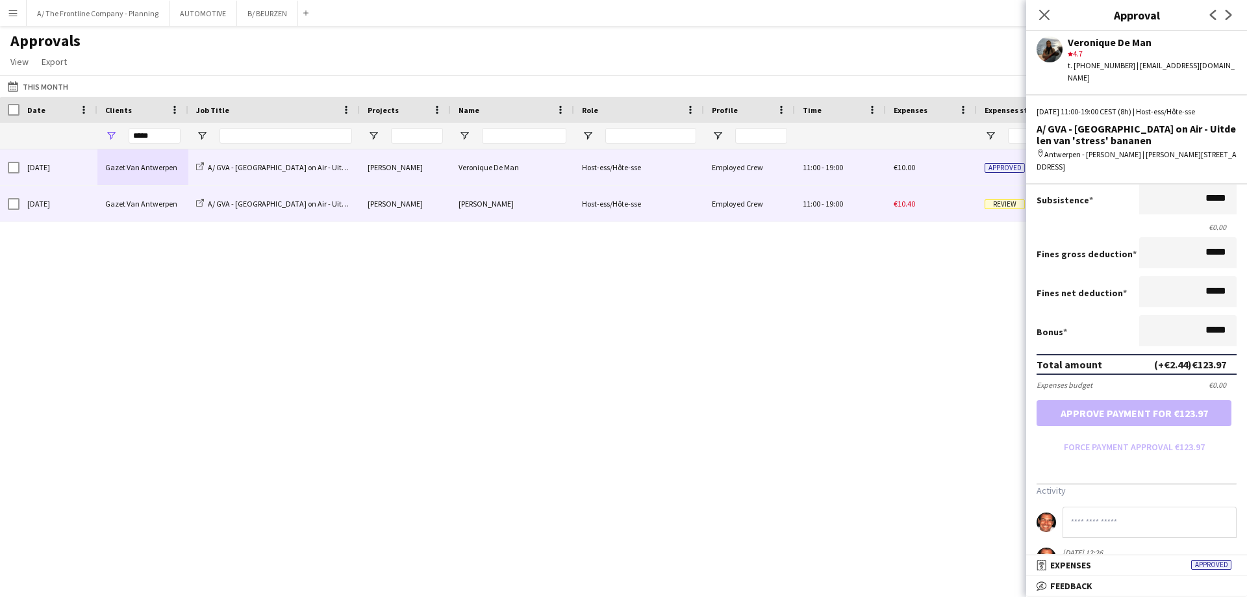
drag, startPoint x: 98, startPoint y: 214, endPoint x: 108, endPoint y: 209, distance: 11.6
click at [98, 214] on div "Gazet Van Antwerpen" at bounding box center [142, 204] width 91 height 36
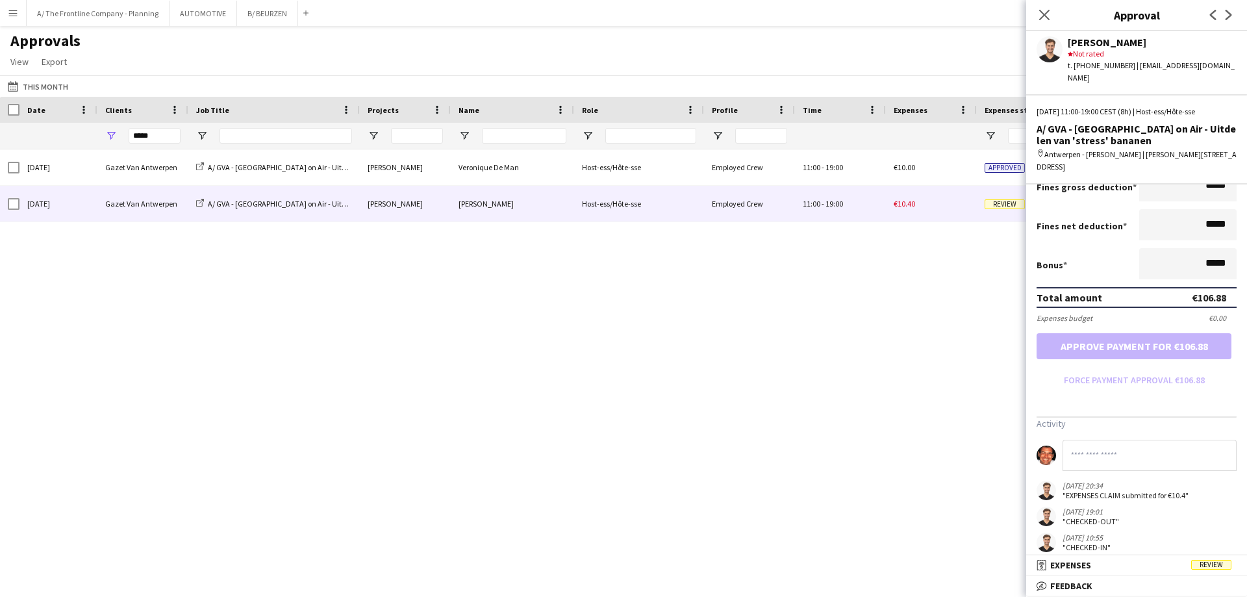
scroll to position [262, 0]
click at [1105, 557] on mat-expansion-panel-header "receipt Expenses Review" at bounding box center [1136, 564] width 221 height 19
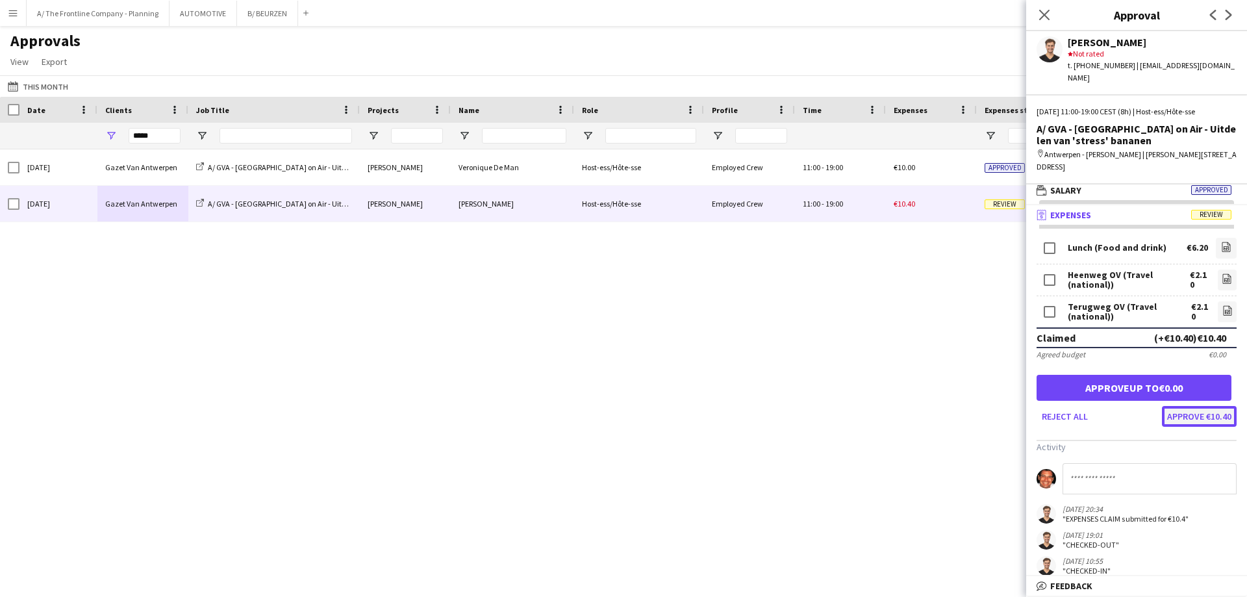
click at [1188, 406] on button "Approve €10.40" at bounding box center [1199, 416] width 75 height 21
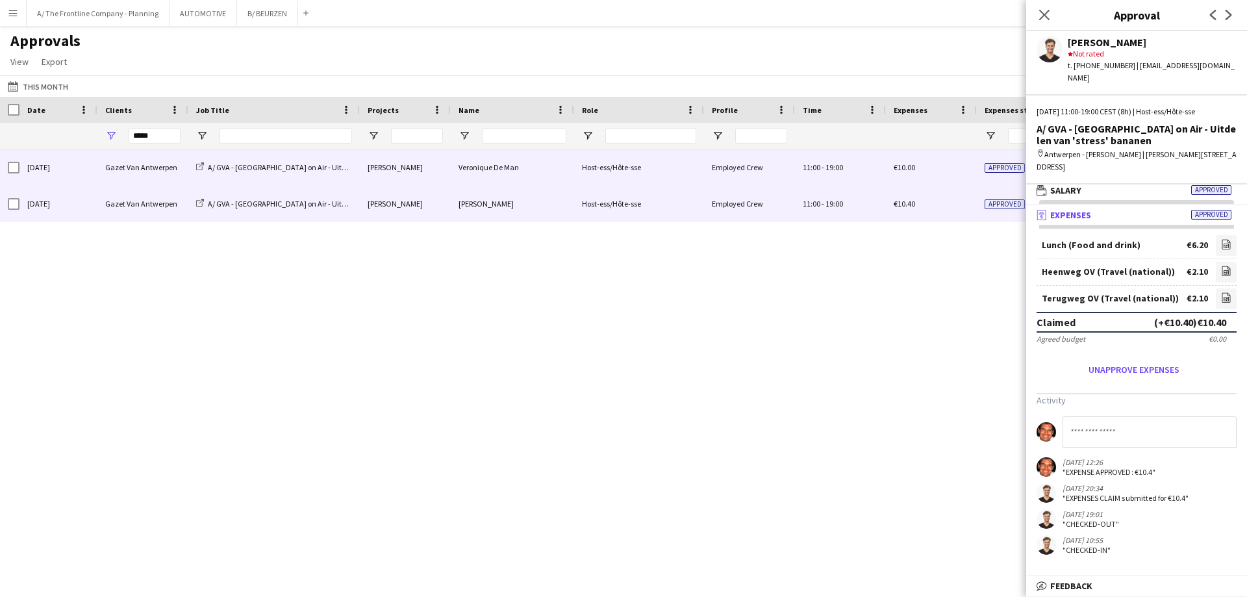
click at [125, 170] on div "Gazet Van Antwerpen" at bounding box center [142, 167] width 91 height 36
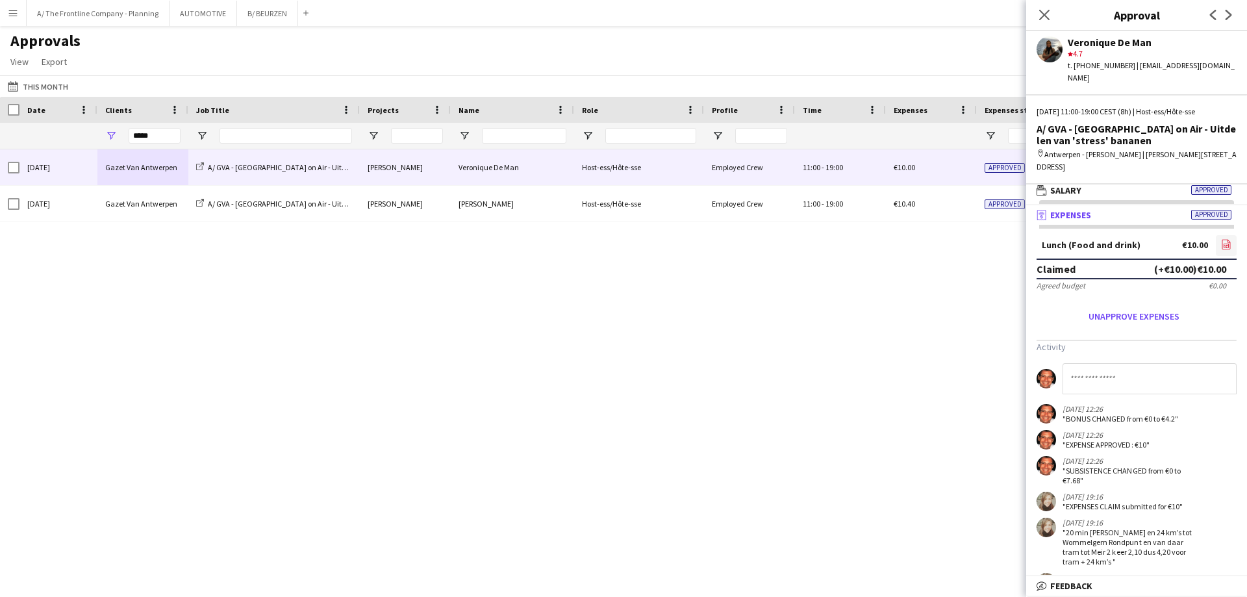
click at [1222, 240] on icon at bounding box center [1226, 245] width 8 height 10
drag, startPoint x: 155, startPoint y: 140, endPoint x: 96, endPoint y: 141, distance: 59.1
click at [96, 141] on div at bounding box center [612, 136] width 1224 height 26
click at [116, 168] on div "Cheil" at bounding box center [142, 167] width 91 height 36
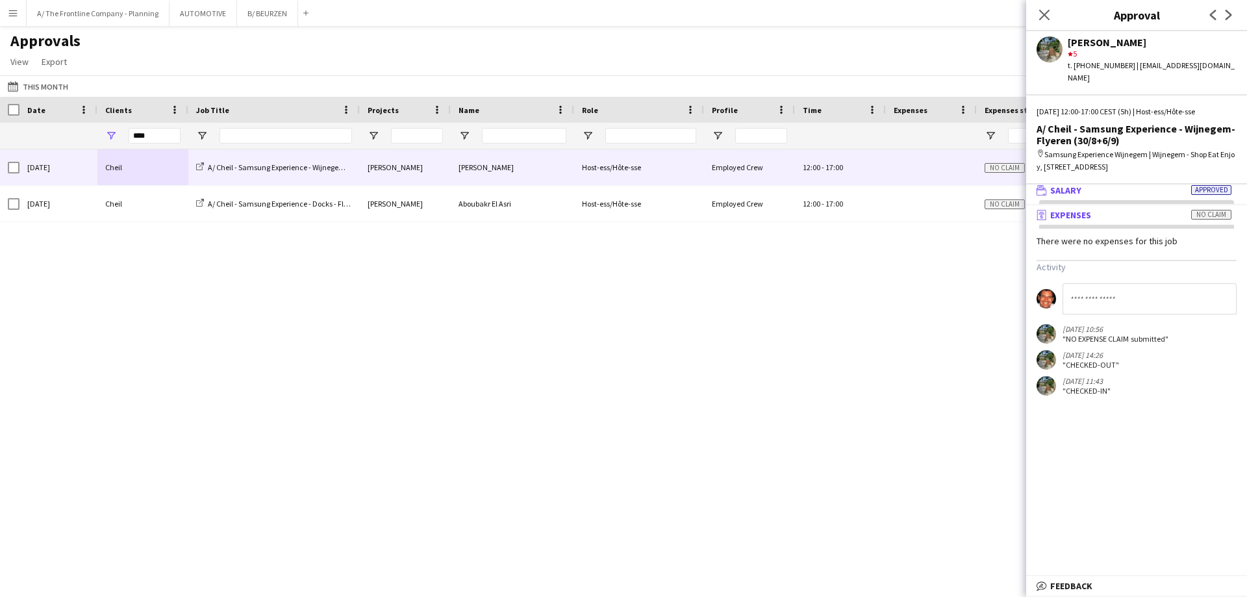
click at [1084, 184] on mat-panel-title "wallet Salary Approved" at bounding box center [1134, 190] width 216 height 12
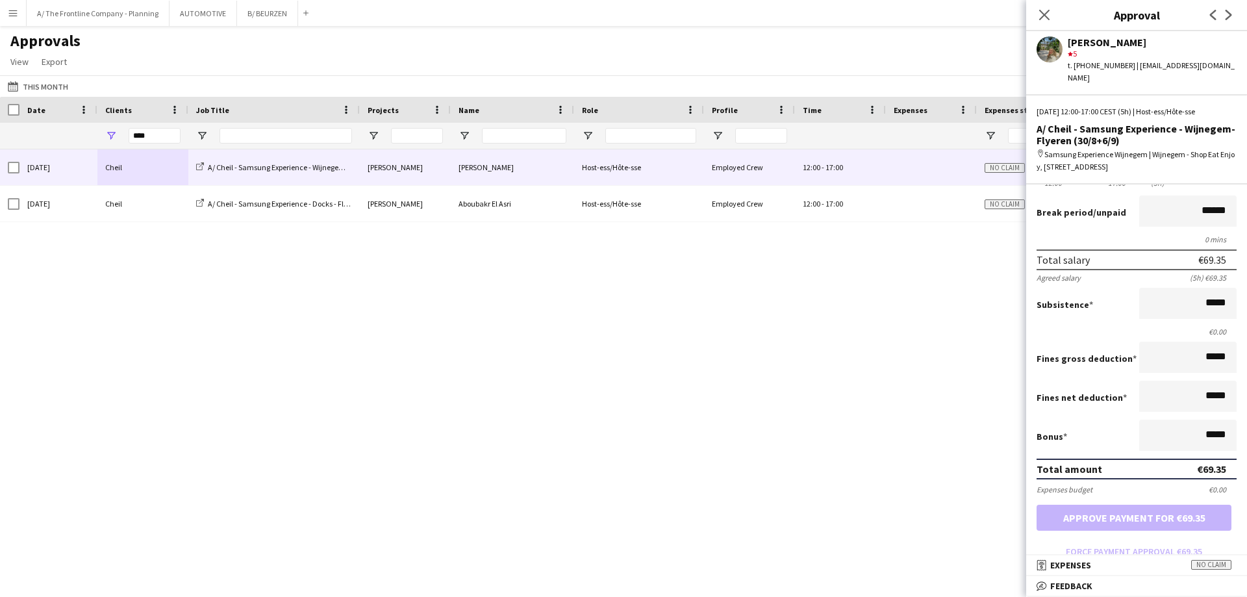
scroll to position [265, 0]
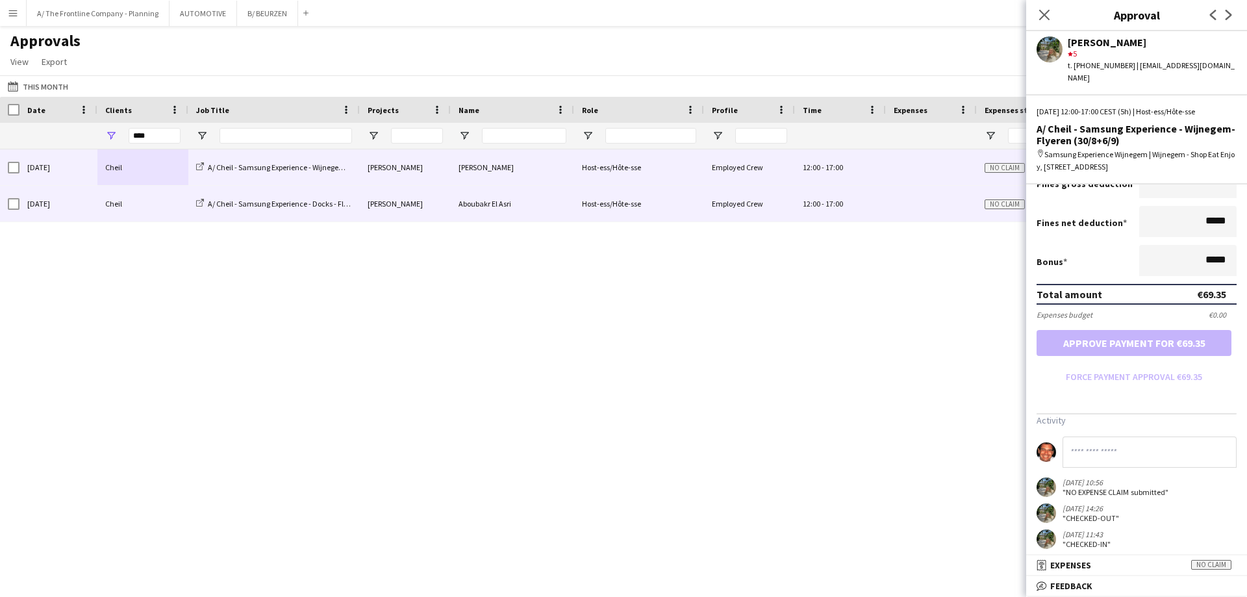
click at [116, 209] on div "Cheil" at bounding box center [142, 204] width 91 height 36
click at [135, 178] on div "Cheil" at bounding box center [142, 167] width 91 height 36
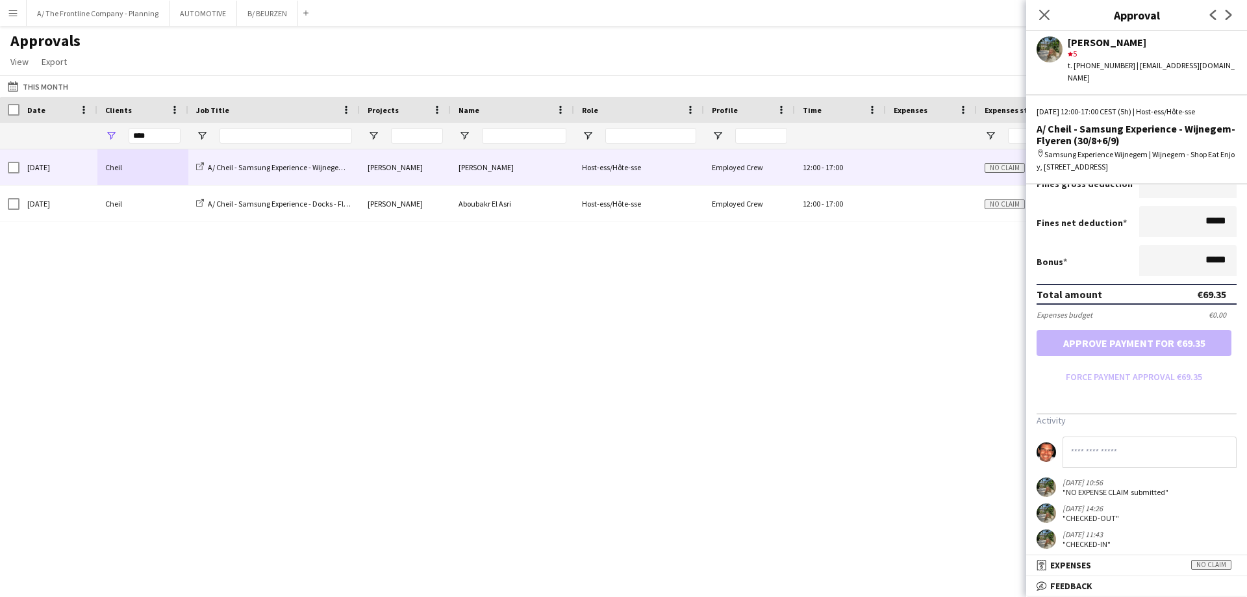
click at [1111, 440] on input at bounding box center [1150, 451] width 174 height 31
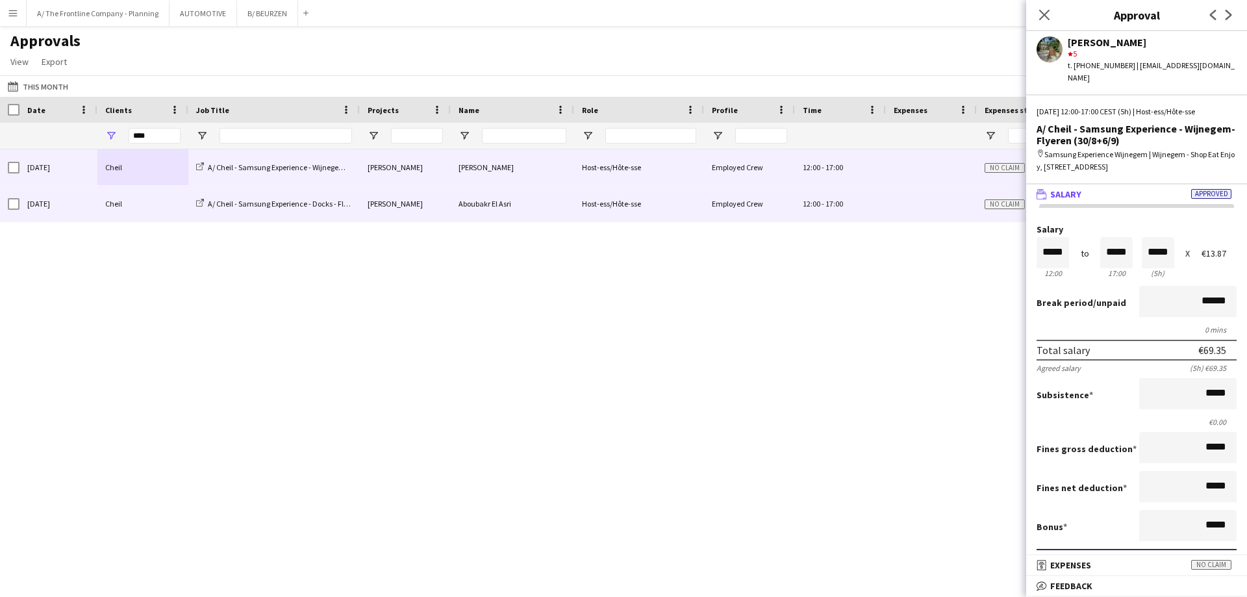
click at [139, 205] on div "Cheil" at bounding box center [142, 204] width 91 height 36
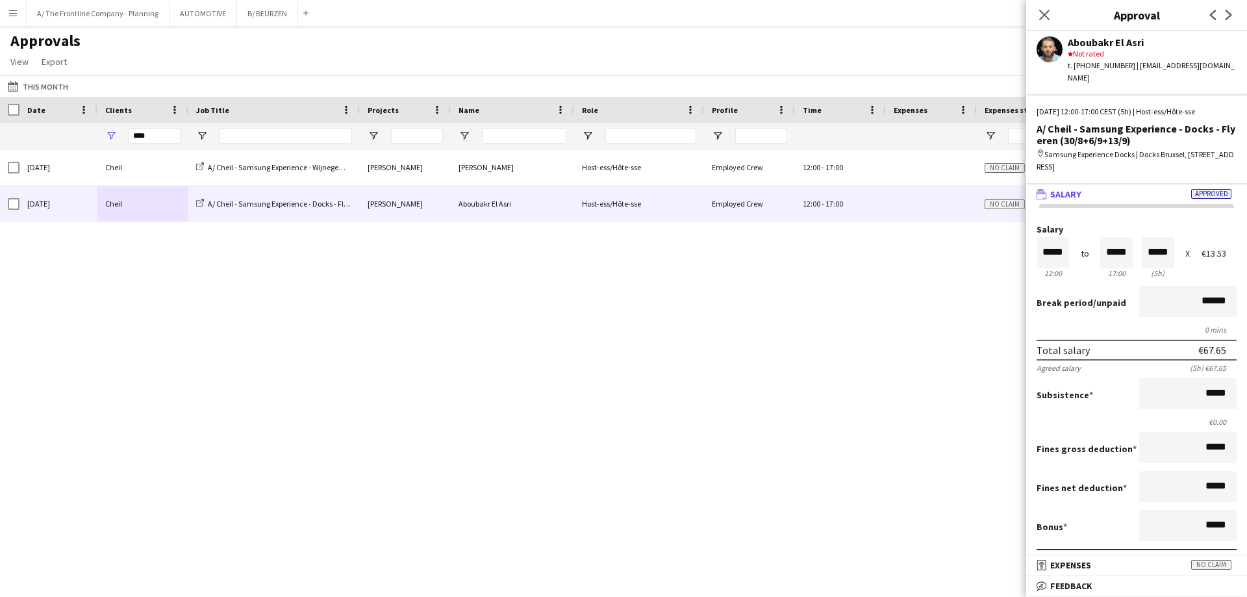
scroll to position [65, 0]
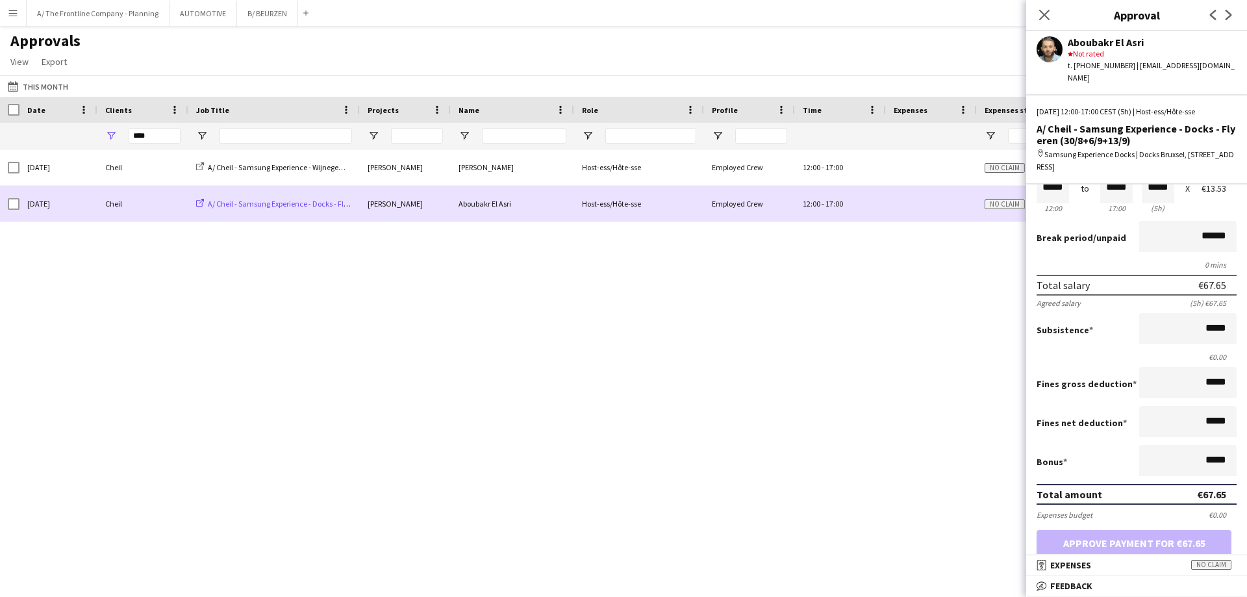
click at [301, 203] on span "A/ Cheil - Samsung Experience - Docks - Flyeren (30/8+6/9+13/9)" at bounding box center [312, 204] width 209 height 10
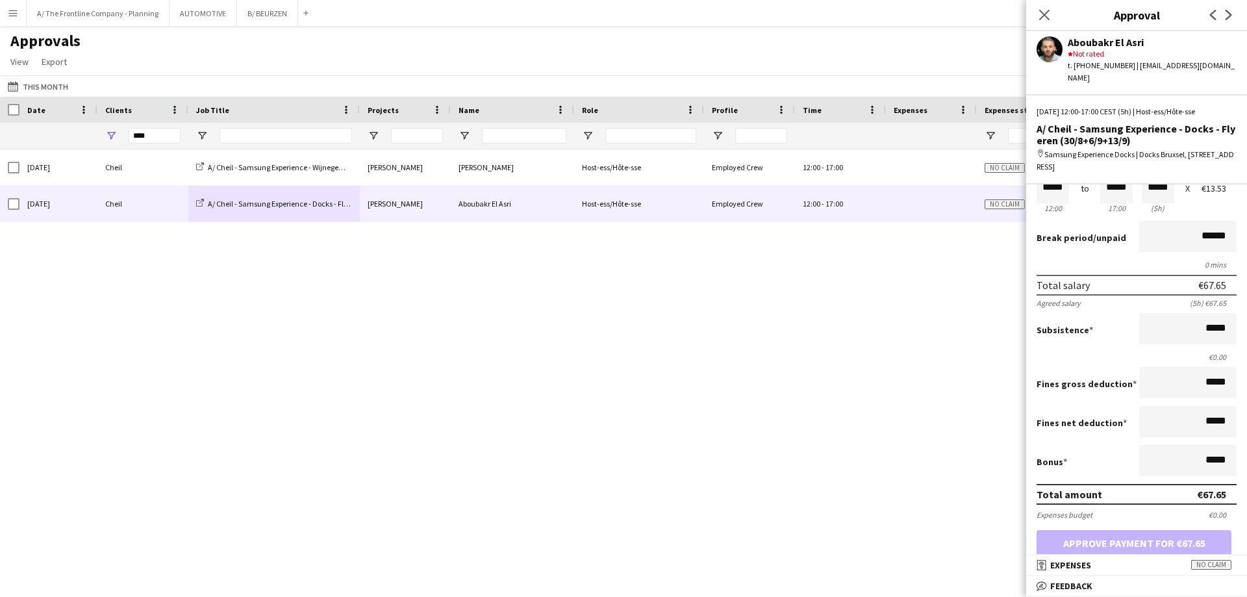
click at [409, 427] on div "Sat, 6 Sep 2025 Cheil A/ Cheil - Samsung Experience - Wijnegem- Flyeren (30/8+6…" at bounding box center [623, 361] width 1247 height 425
drag, startPoint x: 162, startPoint y: 144, endPoint x: 99, endPoint y: 141, distance: 63.1
click at [99, 141] on div "****" at bounding box center [142, 136] width 91 height 26
drag, startPoint x: 160, startPoint y: 141, endPoint x: 110, endPoint y: 142, distance: 50.7
click at [110, 142] on div "****" at bounding box center [142, 136] width 91 height 26
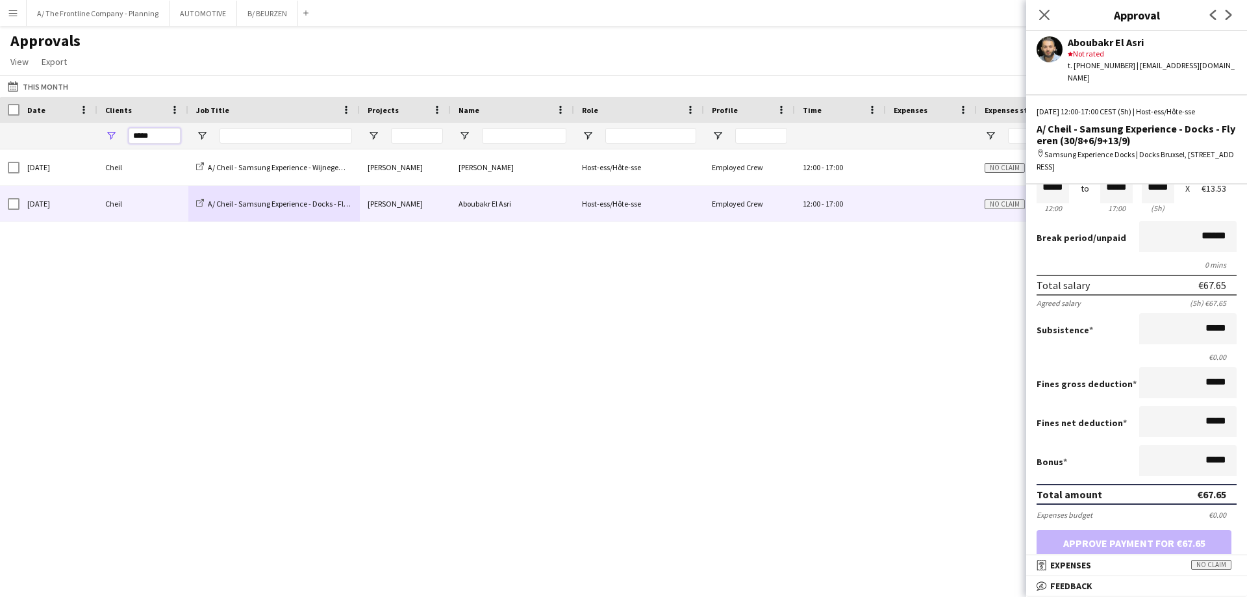
type input "*****"
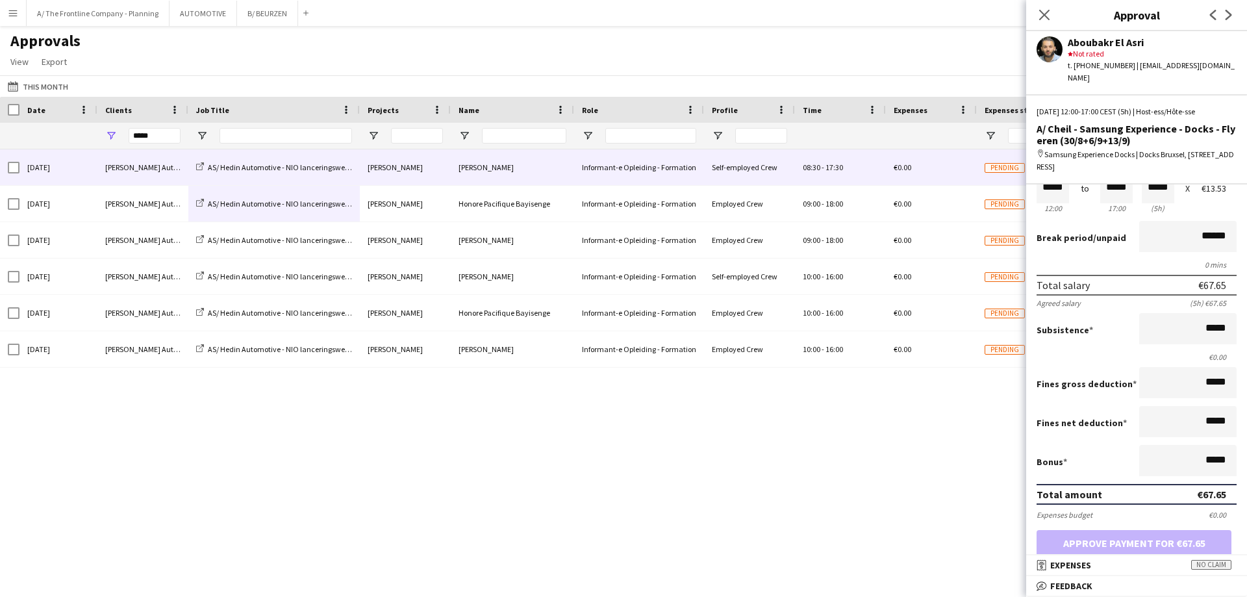
click at [144, 170] on div "Hedin Automotive" at bounding box center [142, 167] width 91 height 36
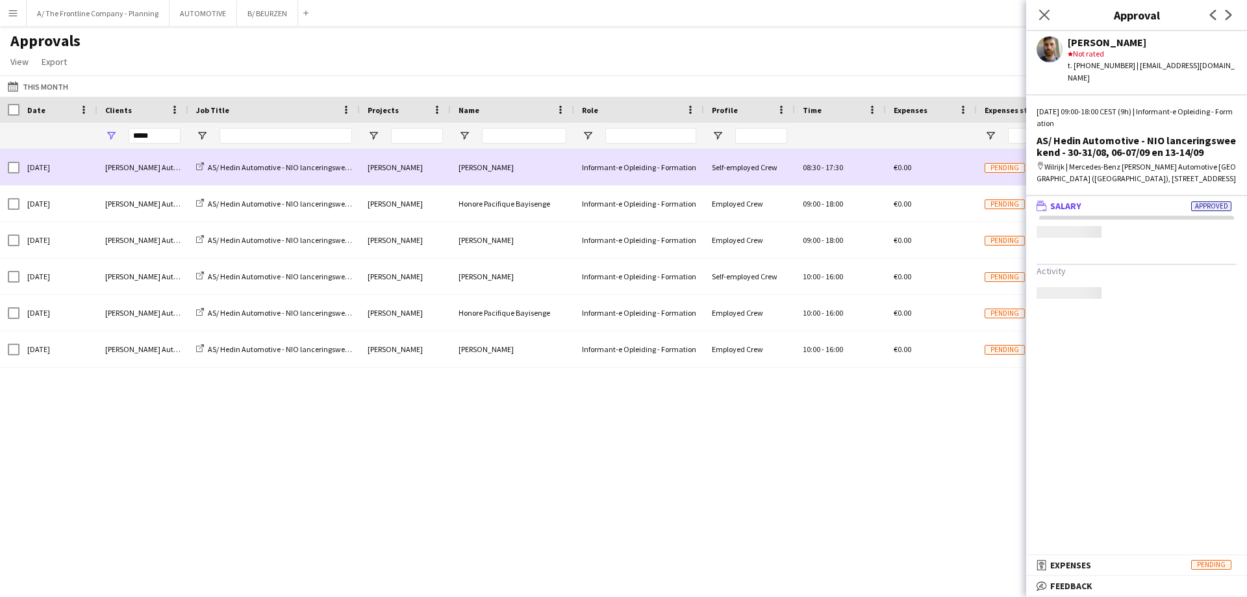
scroll to position [0, 0]
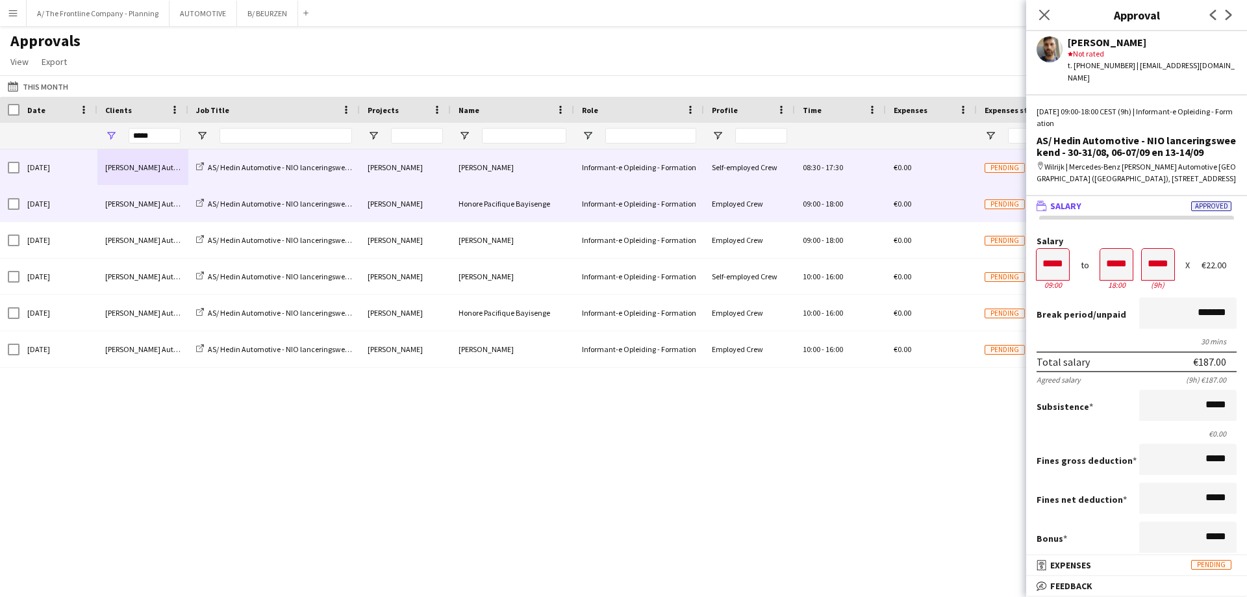
click at [120, 219] on div "Hedin Automotive" at bounding box center [142, 204] width 91 height 36
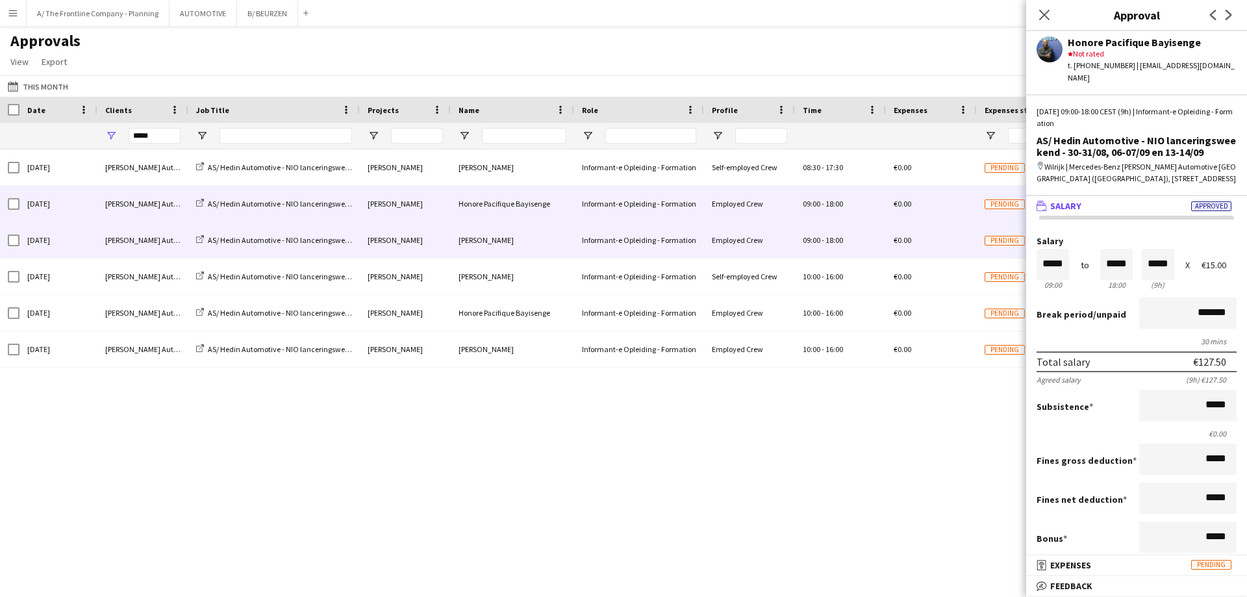
click at [113, 243] on div "Hedin Automotive" at bounding box center [142, 240] width 91 height 36
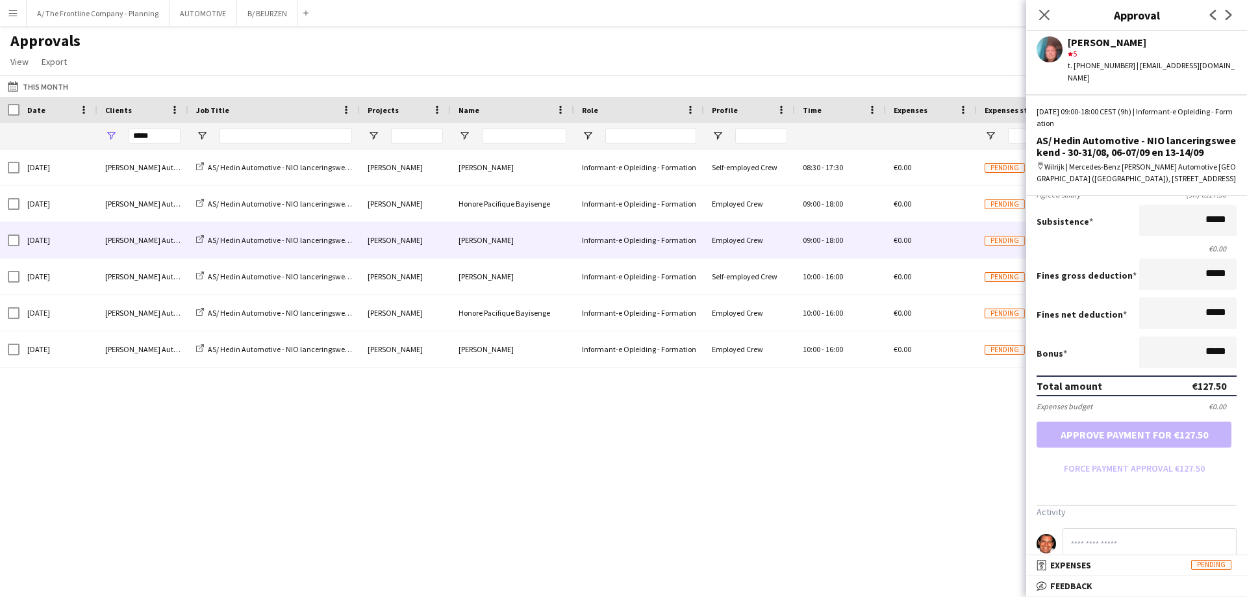
scroll to position [260, 0]
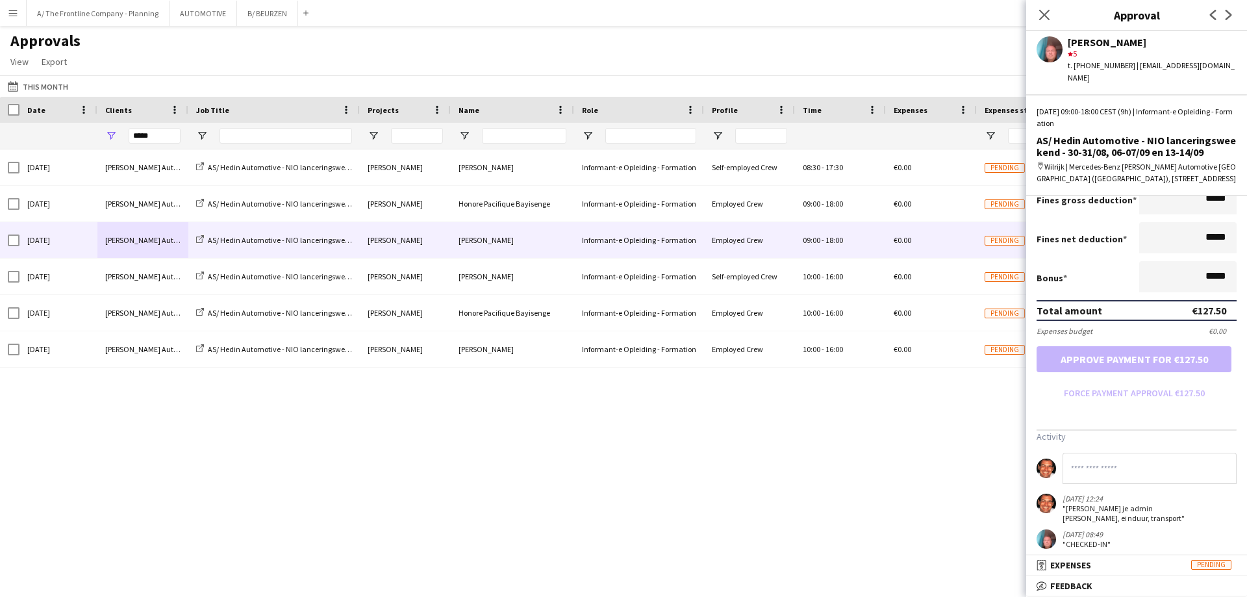
click at [1107, 455] on input at bounding box center [1150, 468] width 174 height 31
type input "**********"
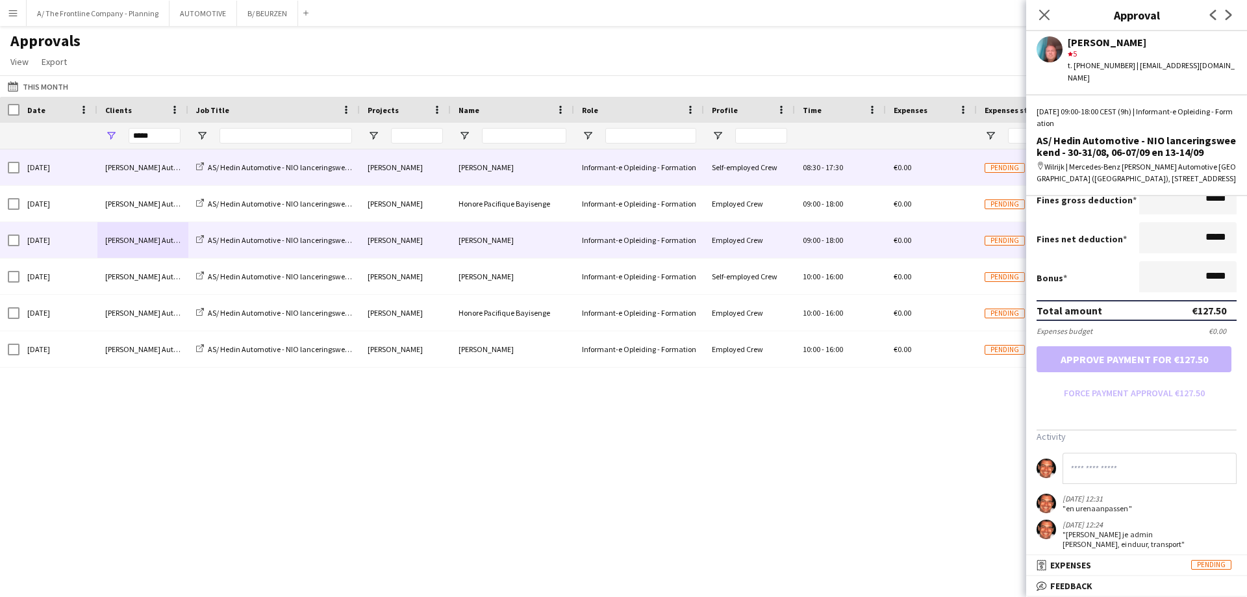
click at [159, 169] on div "Hedin Automotive" at bounding box center [142, 167] width 91 height 36
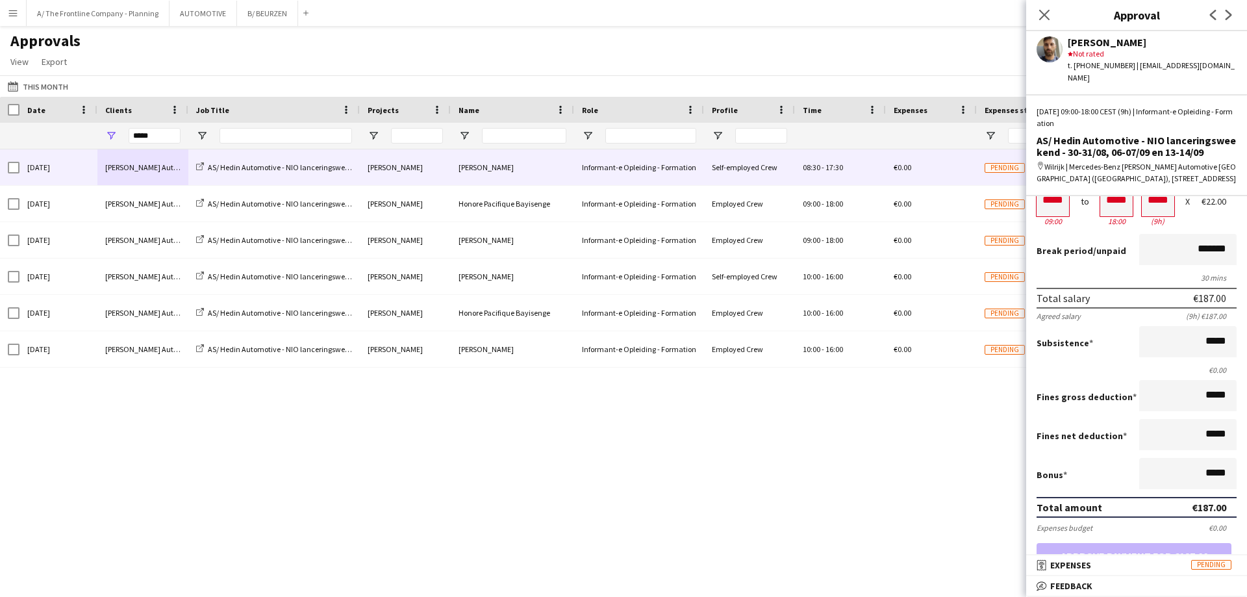
scroll to position [49, 0]
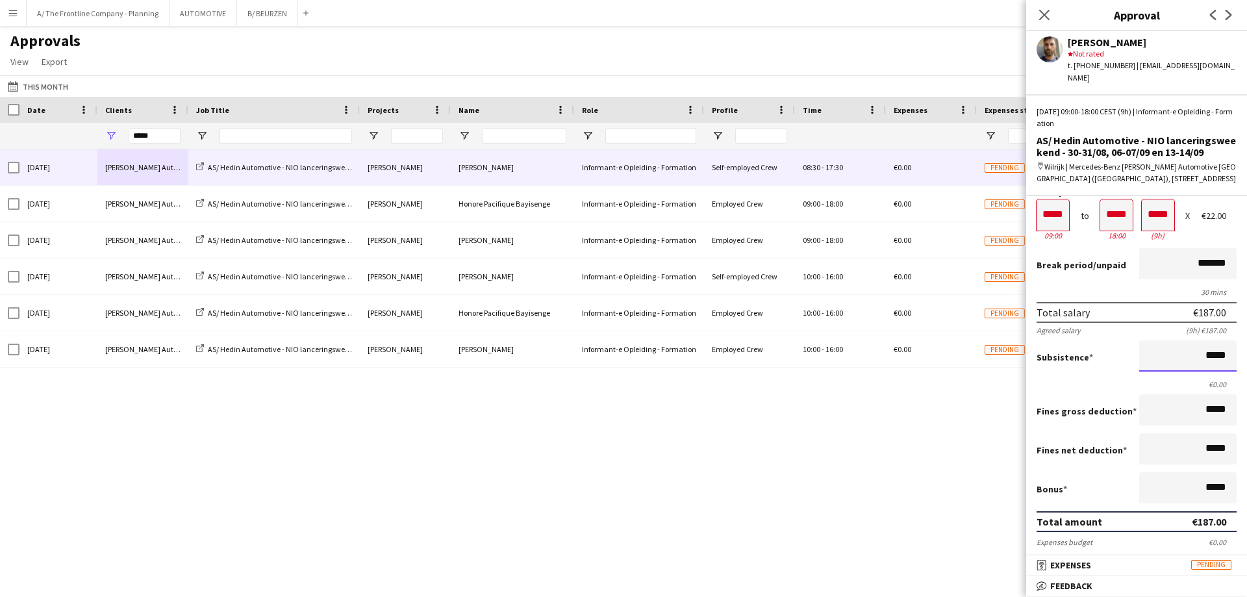
drag, startPoint x: 1180, startPoint y: 347, endPoint x: 1246, endPoint y: 341, distance: 66.5
click at [1246, 341] on mat-expansion-panel "wallet Salary Approved Salary ***** 09:00 to ***** 18:00 ***** (9h) X €22.00 Br…" at bounding box center [1136, 375] width 221 height 359
type input "******"
drag, startPoint x: 1167, startPoint y: 255, endPoint x: 1246, endPoint y: 253, distance: 79.2
click at [1246, 253] on mat-expansion-panel "wallet Salary Approved Salary ***** 09:00 to ***** 18:00 ***** (9h) X €22.00 Br…" at bounding box center [1136, 375] width 221 height 359
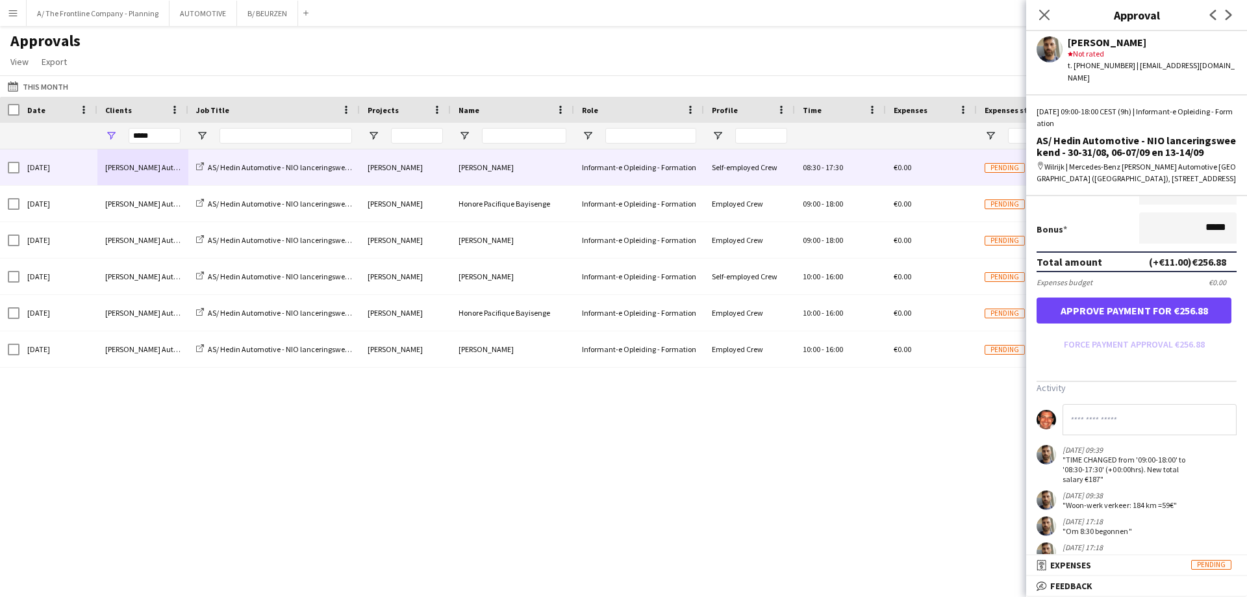
type input "******"
click at [1134, 297] on button "Approve payment for €256.88" at bounding box center [1134, 310] width 195 height 26
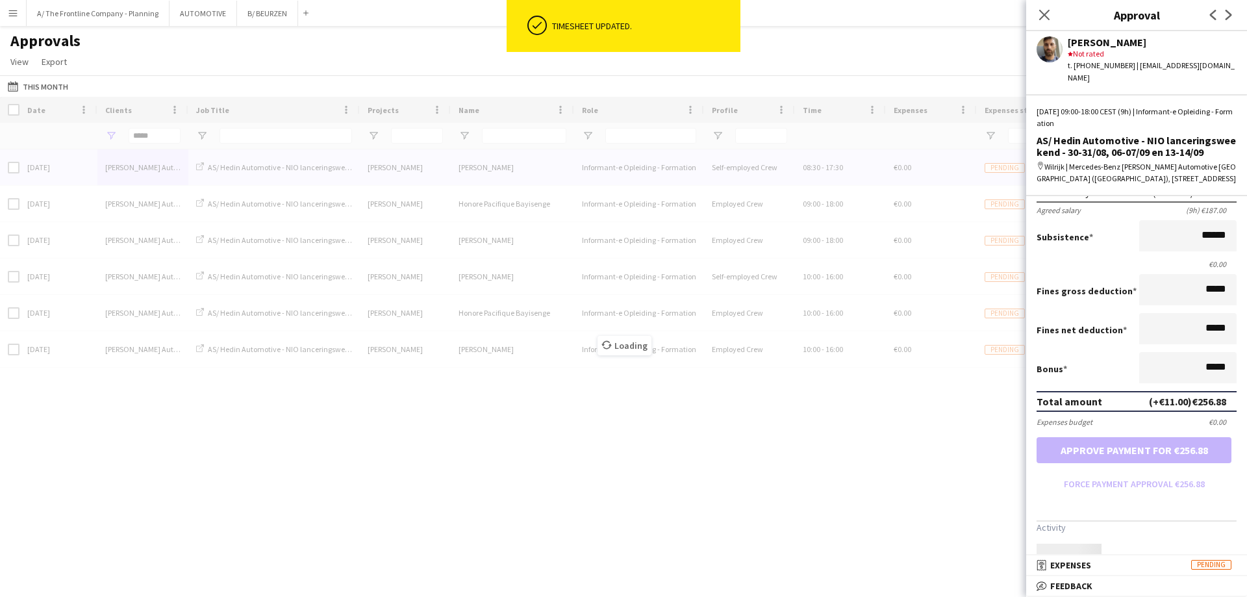
scroll to position [309, 0]
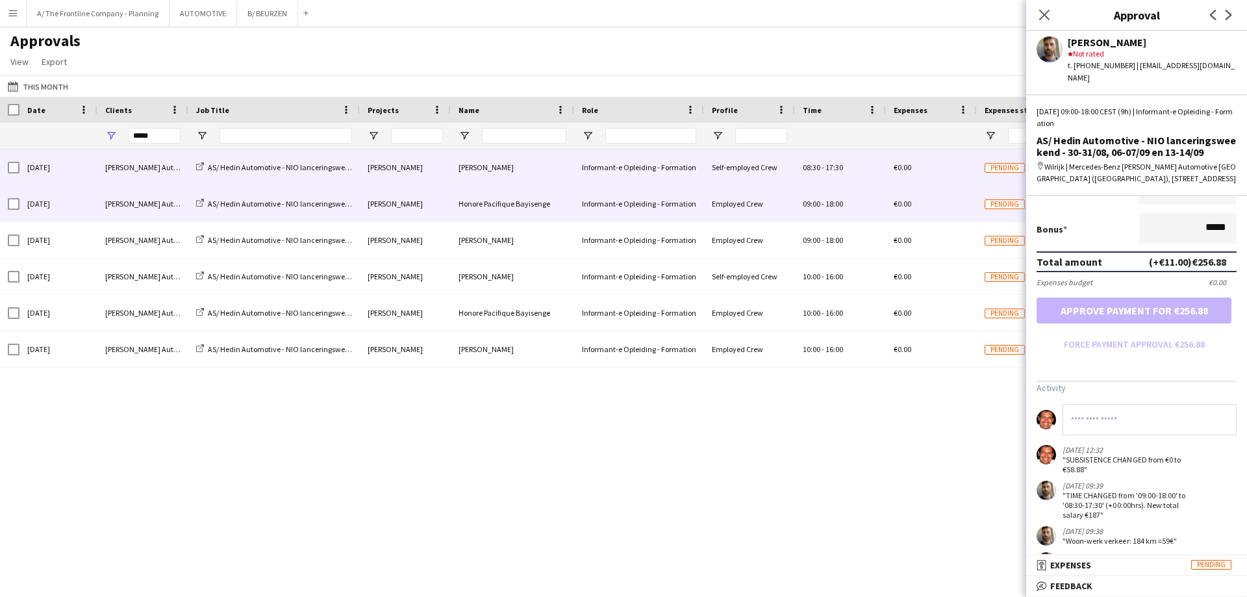
click at [100, 201] on div "Hedin Automotive" at bounding box center [142, 204] width 91 height 36
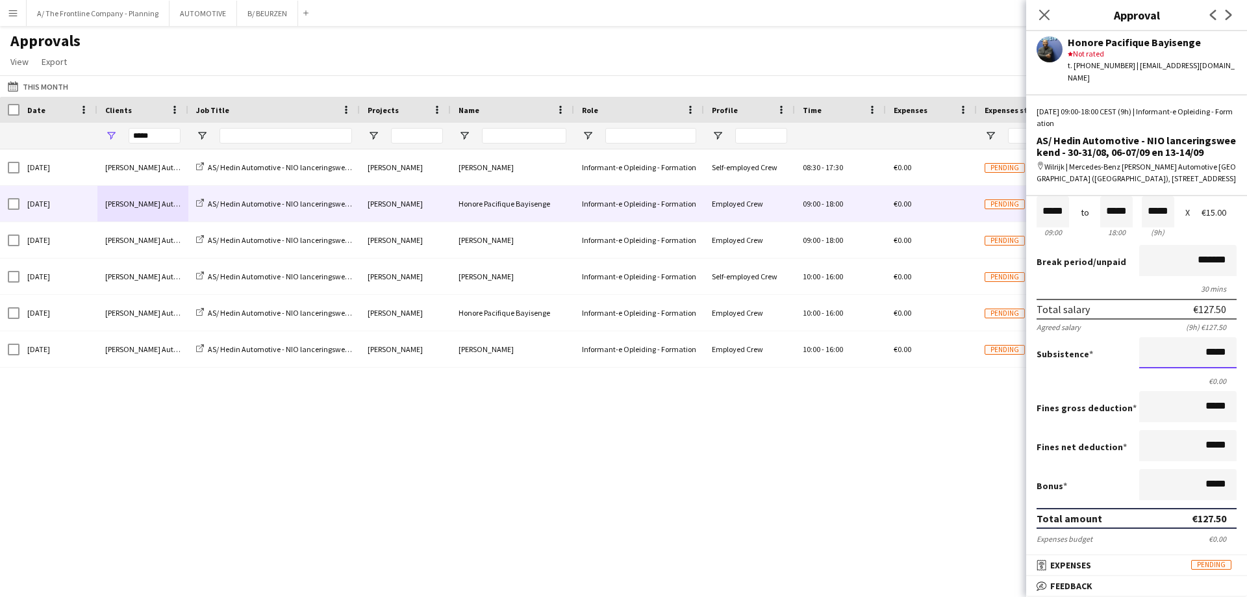
scroll to position [1, 0]
drag, startPoint x: 1174, startPoint y: 328, endPoint x: 1246, endPoint y: 351, distance: 75.6
click at [1246, 351] on mat-expansion-panel "wallet Salary Approved Salary ***** 09:00 to ***** 18:00 ***** (9h) X €15.00 Br…" at bounding box center [1136, 375] width 221 height 359
type input "******"
click at [1037, 554] on button "Approve payment for €158.41" at bounding box center [1134, 567] width 195 height 26
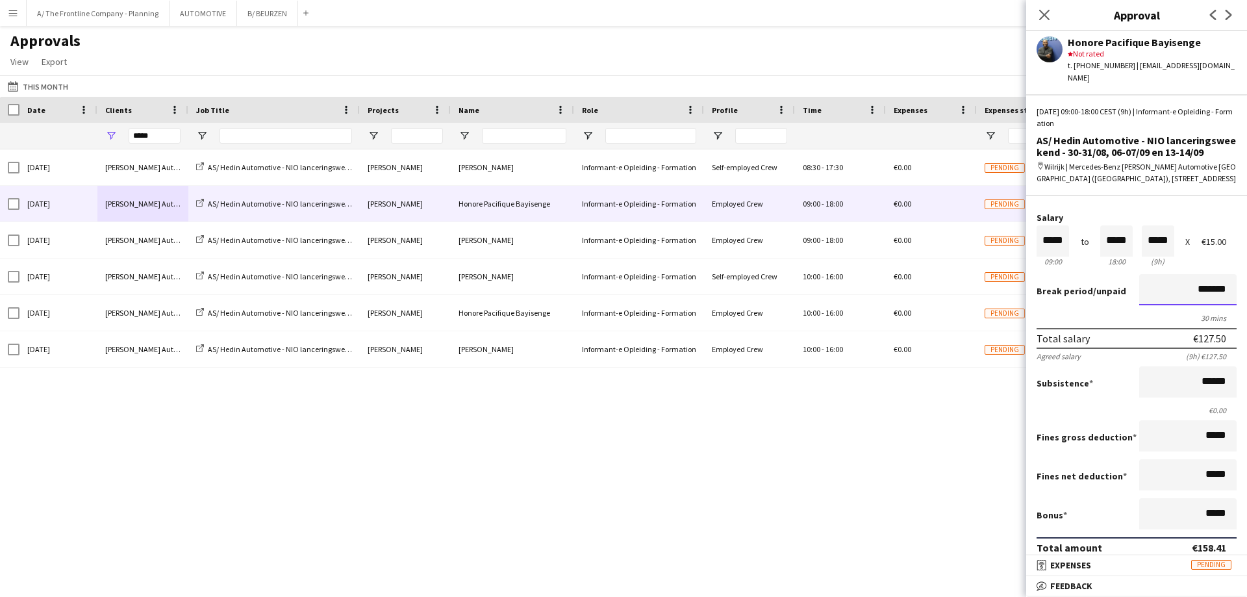
scroll to position [0, 0]
drag, startPoint x: 1161, startPoint y: 270, endPoint x: 1246, endPoint y: 269, distance: 85.7
click at [1246, 269] on mat-expansion-panel "wallet Salary Approved Salary ***** 09:00 to ***** 18:00 ***** (9h) X €15.00 Br…" at bounding box center [1136, 375] width 221 height 359
type input "*******"
click at [1037, 583] on button "Approve payment for €150.91" at bounding box center [1134, 596] width 195 height 26
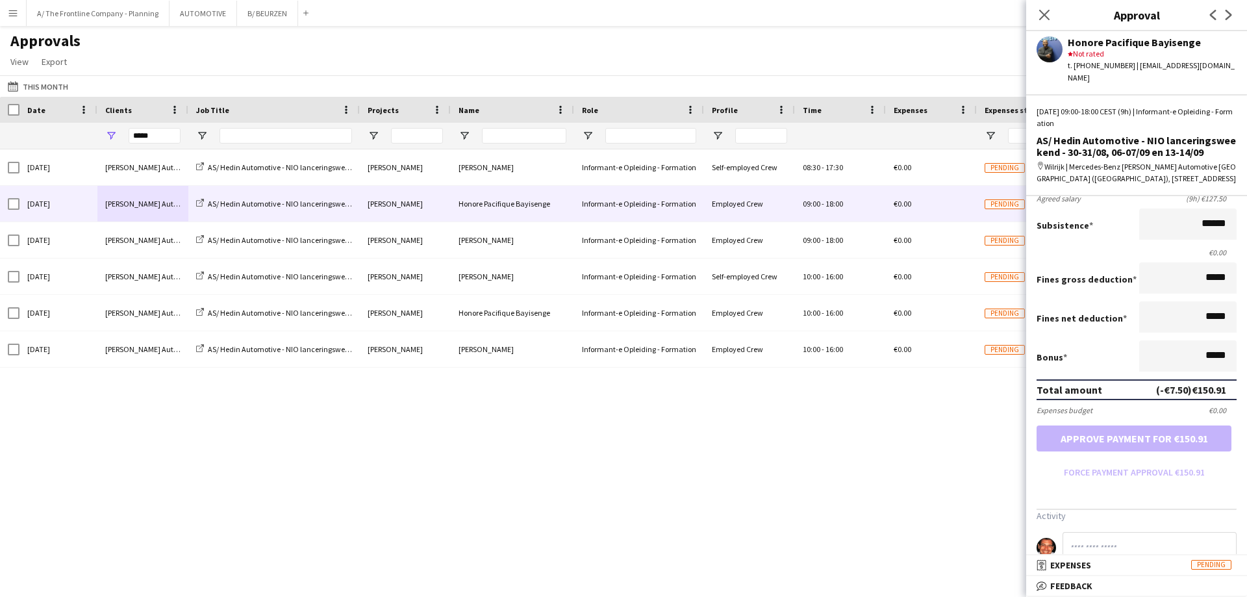
scroll to position [348, 0]
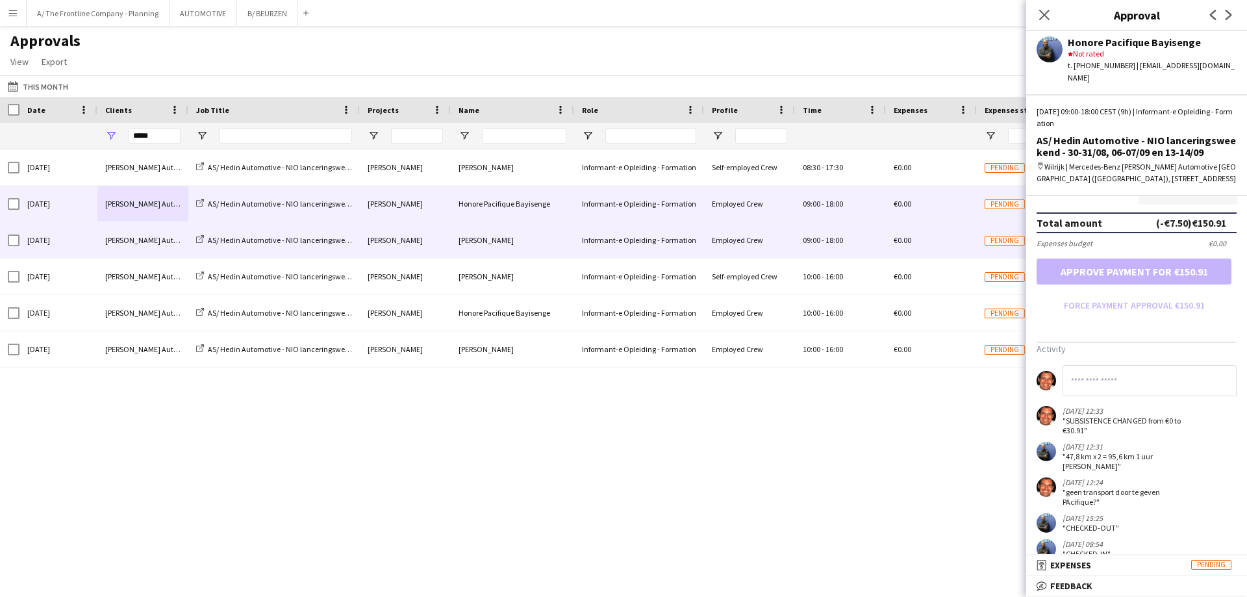
click at [131, 248] on div "Hedin Automotive" at bounding box center [142, 240] width 91 height 36
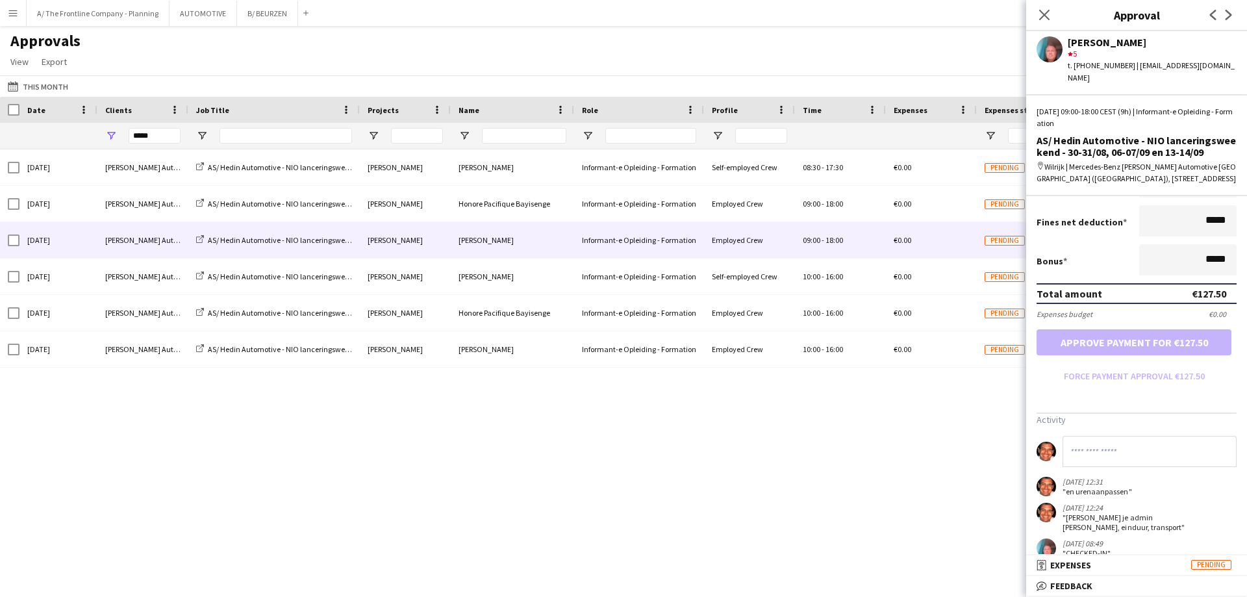
scroll to position [286, 0]
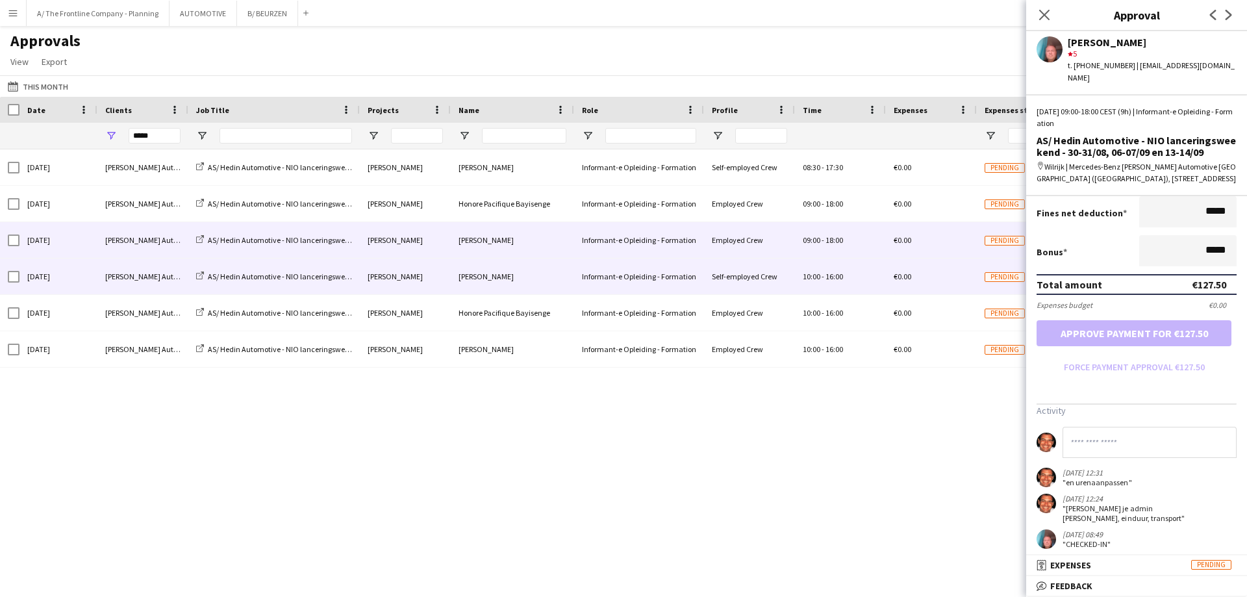
click at [132, 279] on div "Hedin Automotive" at bounding box center [142, 276] width 91 height 36
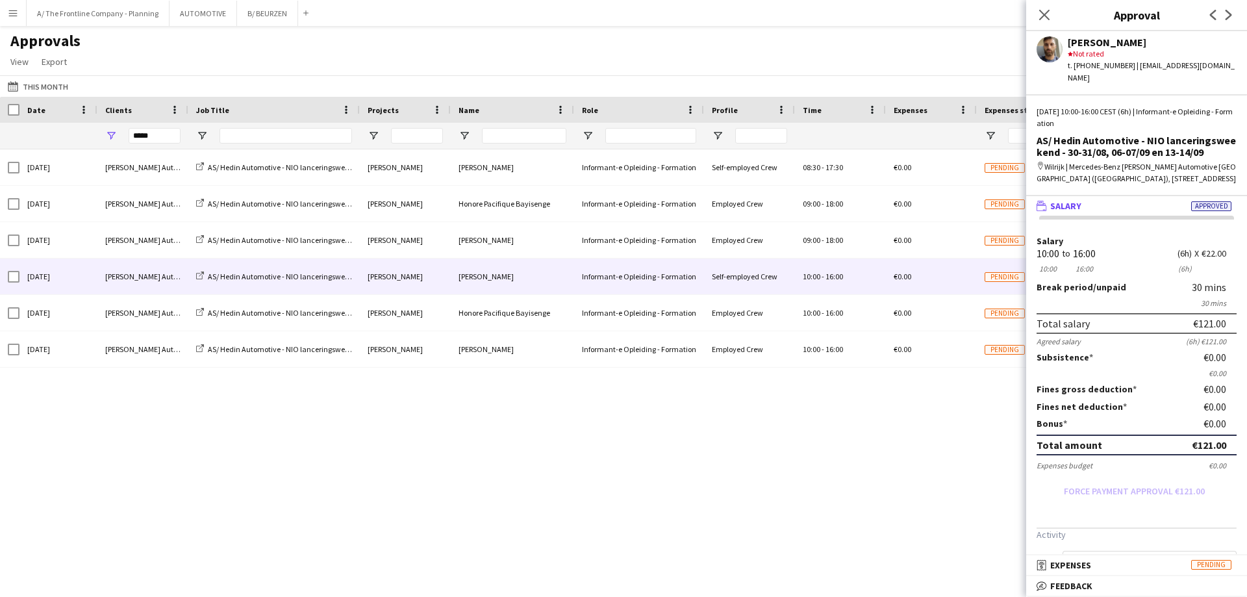
scroll to position [62, 0]
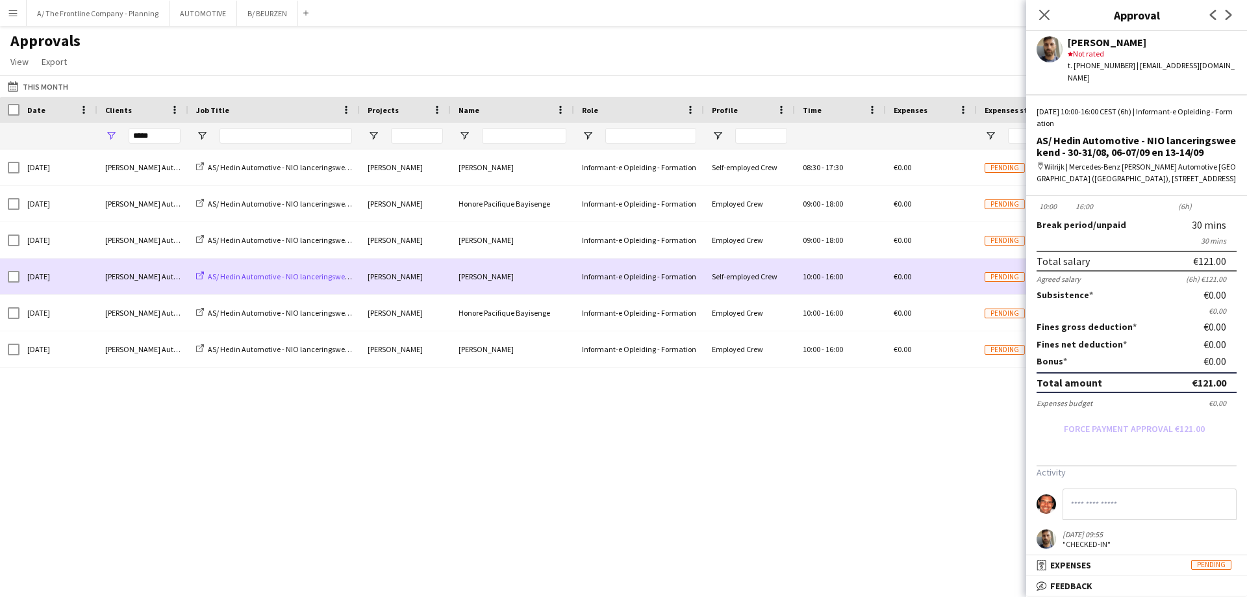
click at [245, 275] on span "AS/ Hedin Automotive - NIO lanceringsweekend - 30-31/08, 06-07/09 en 13-14/09" at bounding box center [339, 276] width 263 height 10
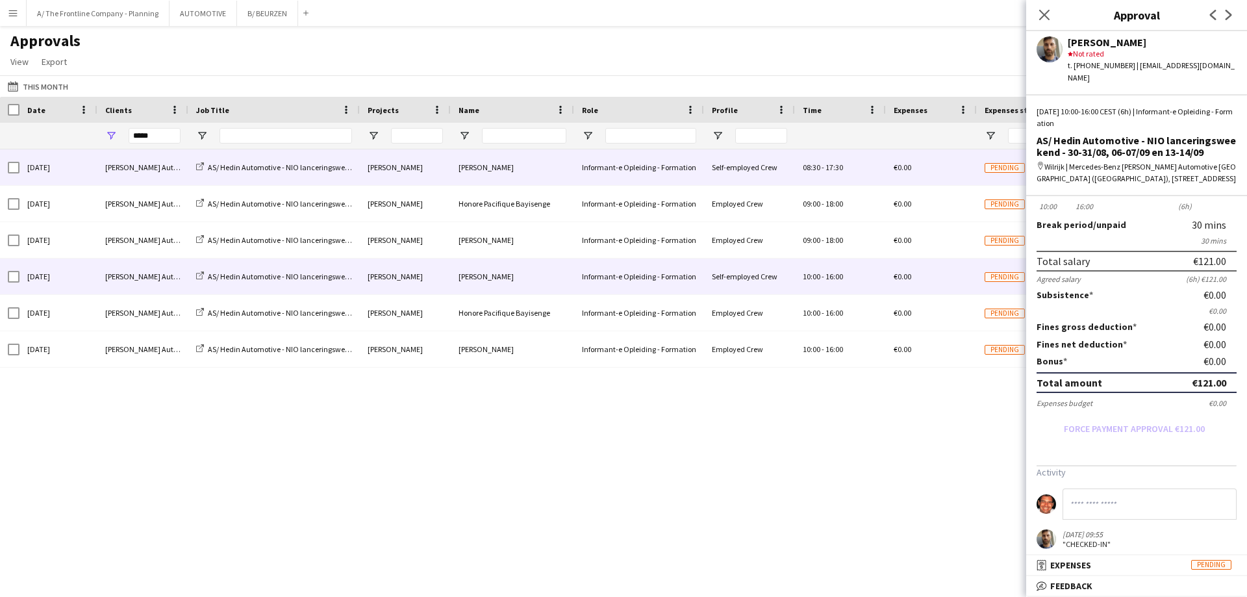
click at [92, 170] on div "Sat, 6 Sep 2025" at bounding box center [58, 167] width 78 height 36
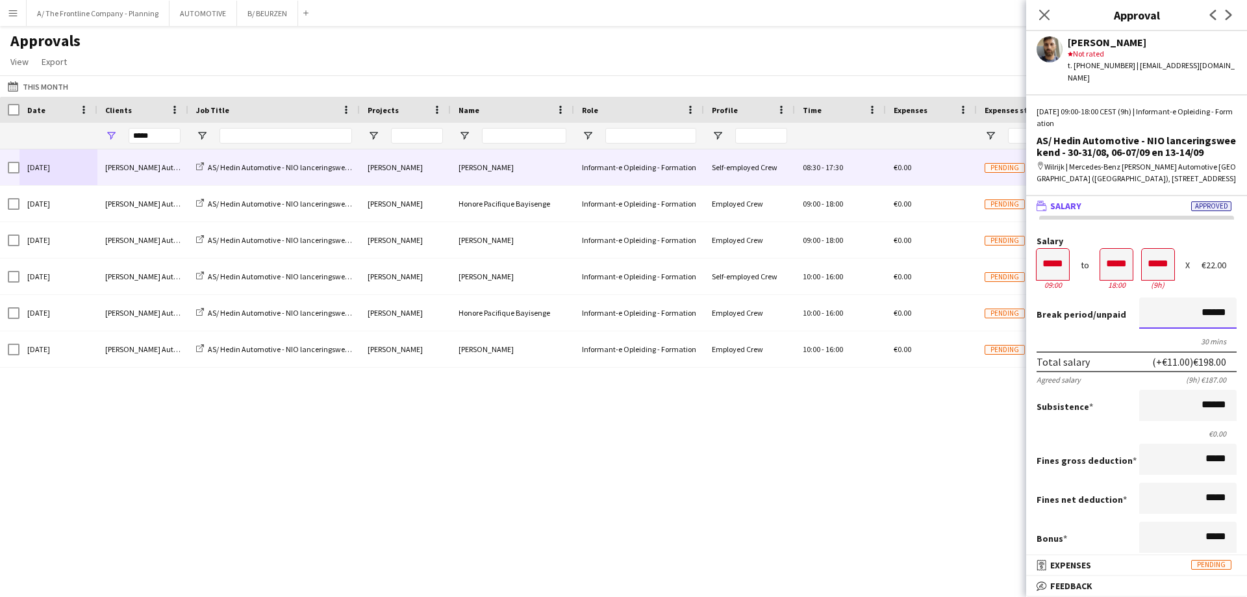
drag, startPoint x: 1186, startPoint y: 293, endPoint x: 1246, endPoint y: 303, distance: 61.2
click at [1246, 303] on mat-expansion-panel "wallet Salary Approved Salary ***** 09:00 to ***** 18:00 ***** (9h) X €22.00 Br…" at bounding box center [1136, 375] width 221 height 359
type input "*******"
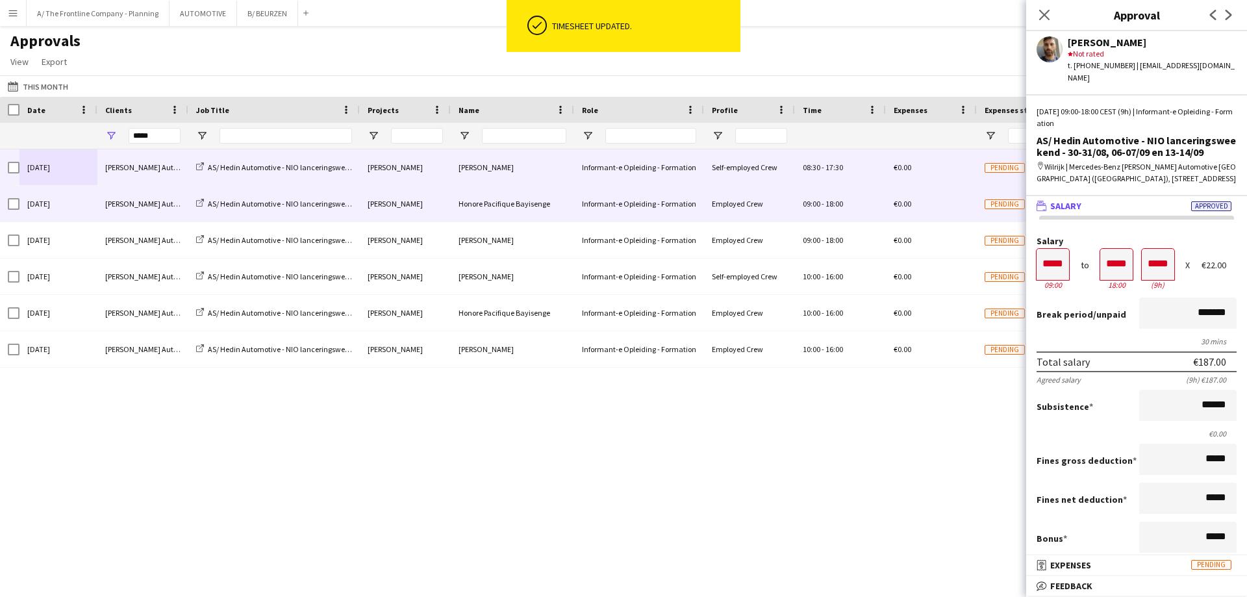
click at [173, 203] on div "Hedin Automotive" at bounding box center [142, 204] width 91 height 36
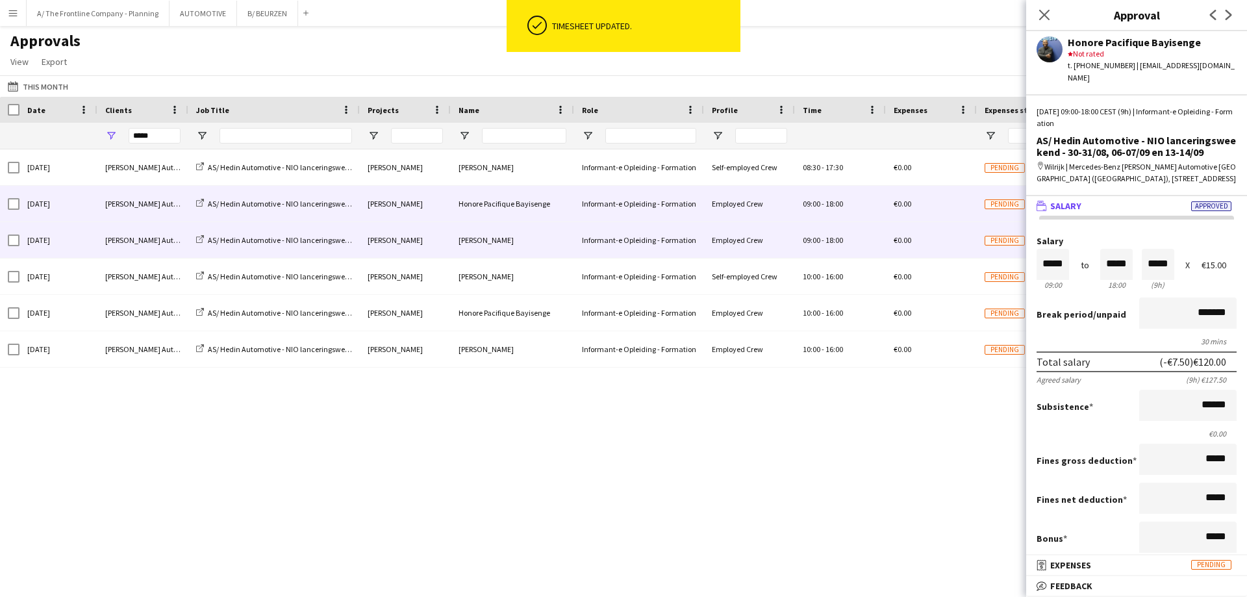
click at [130, 238] on div "Hedin Automotive" at bounding box center [142, 240] width 91 height 36
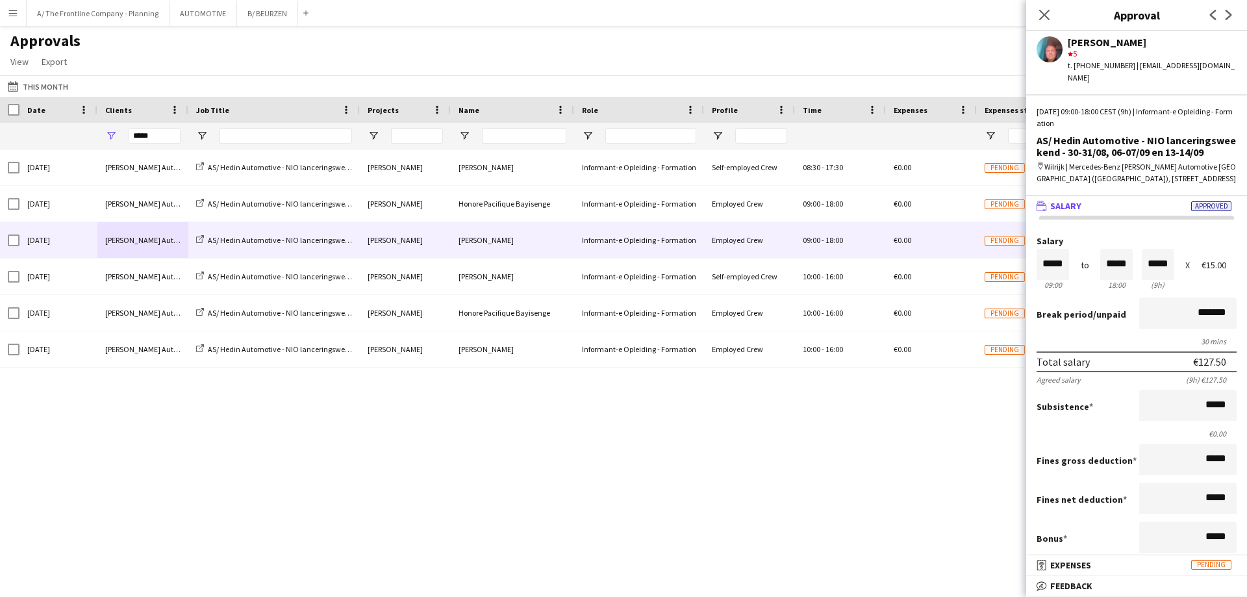
click at [137, 409] on div "Sat, 6 Sep 2025 Hedin Automotive AS/ Hedin Automotive - NIO lanceringsweekend -…" at bounding box center [623, 361] width 1247 height 425
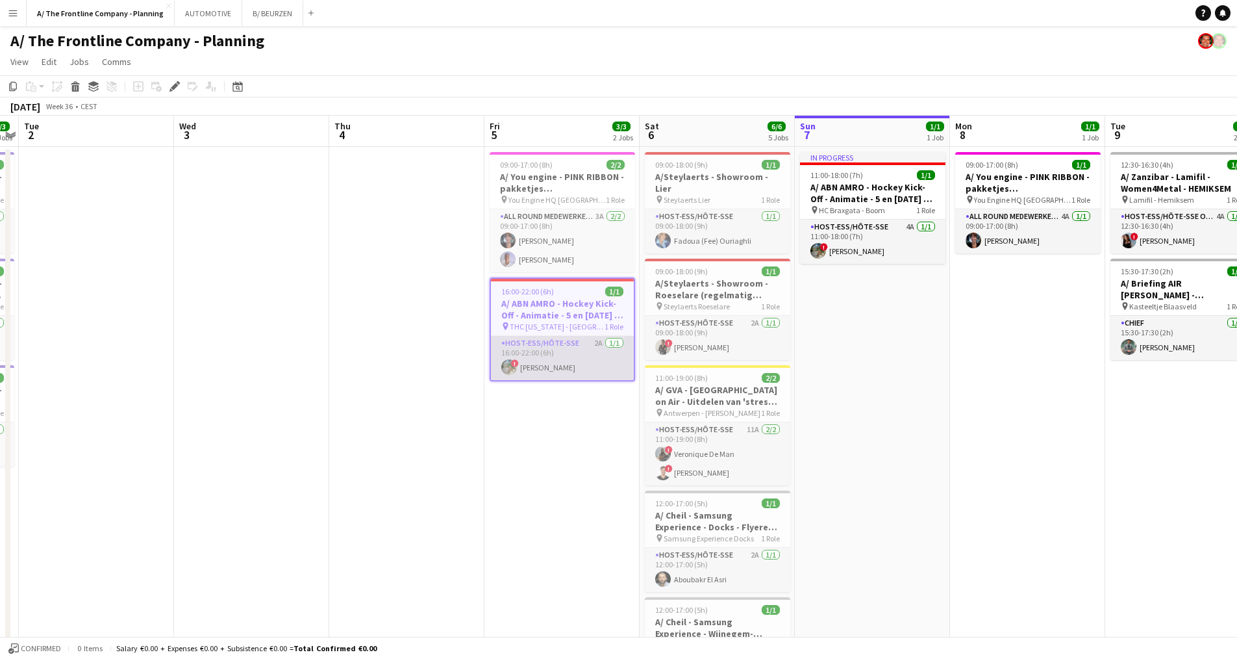
click at [572, 371] on app-card-role "Host-ess/Hôte-sse 2A 1/1 16:00-22:00 (6h) ! Veronica Yesipovitch" at bounding box center [562, 358] width 143 height 44
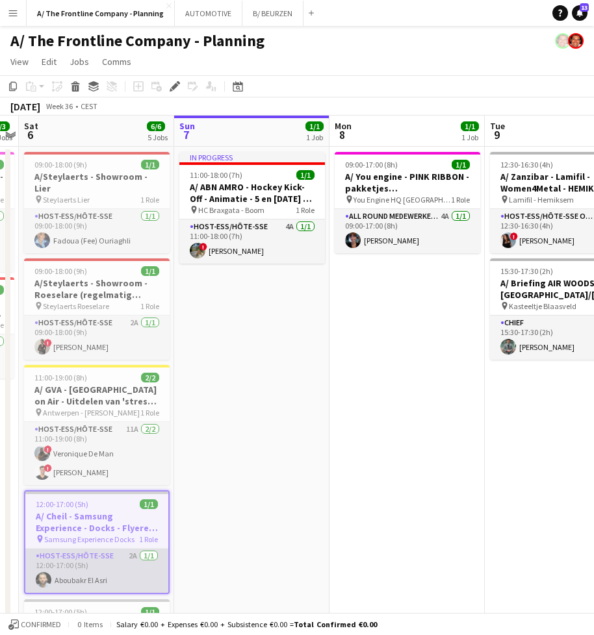
click at [96, 566] on app-card-role "Host-ess/Hôte-sse 2A [DATE] 12:00-17:00 (5h) Aboubakr El Asri" at bounding box center [96, 571] width 143 height 44
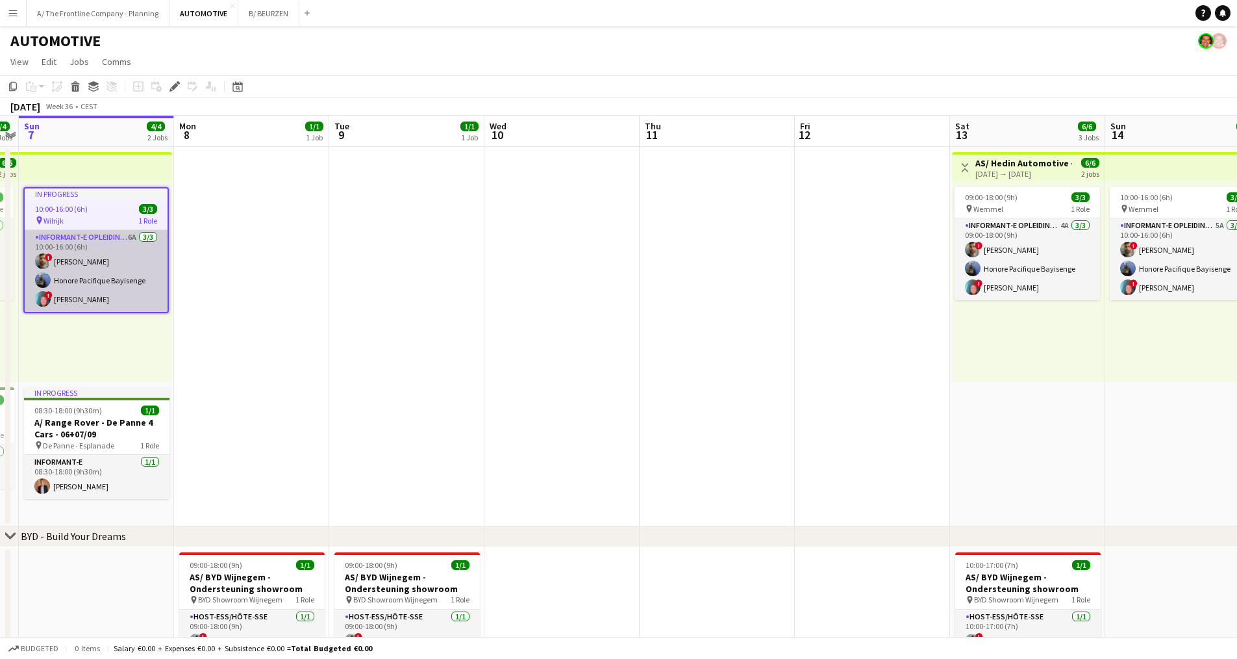
click at [115, 275] on app-card-role "Informant-e Opleiding - Formation 6A [DATE] 10:00-16:00 (6h) ! Fehmy [PERSON_NA…" at bounding box center [96, 271] width 143 height 82
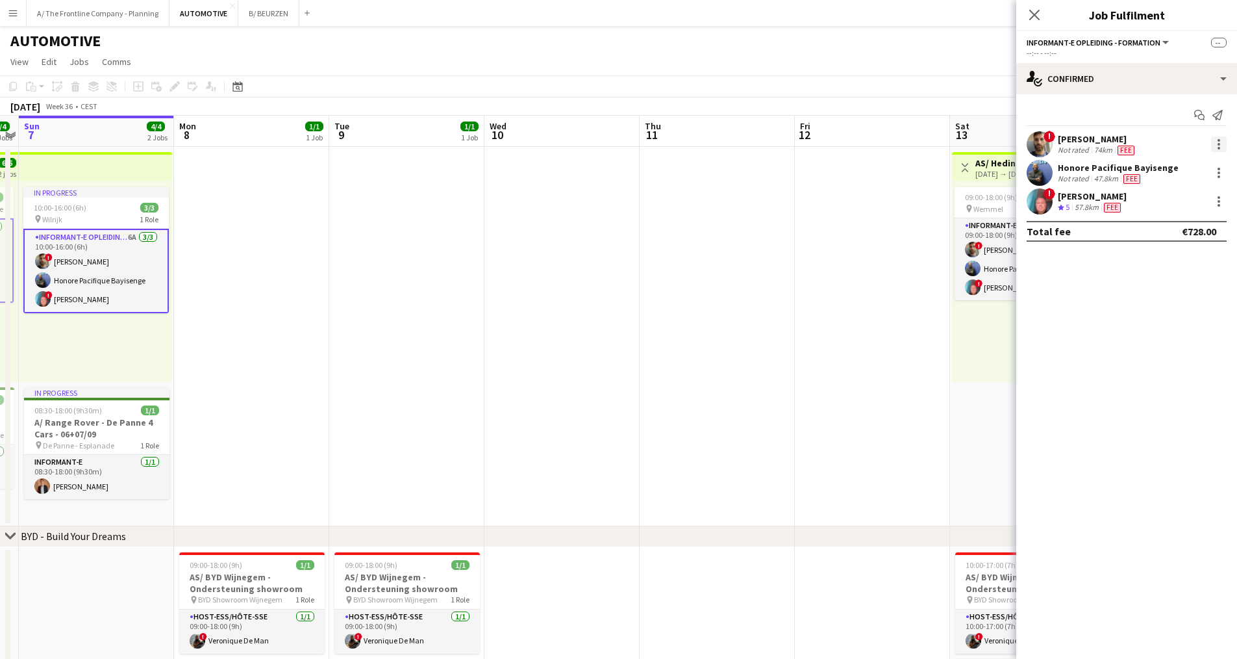
click at [603, 147] on div at bounding box center [1219, 144] width 16 height 16
click at [603, 177] on button "Edit fee" at bounding box center [1176, 168] width 101 height 31
